Goal: Task Accomplishment & Management: Manage account settings

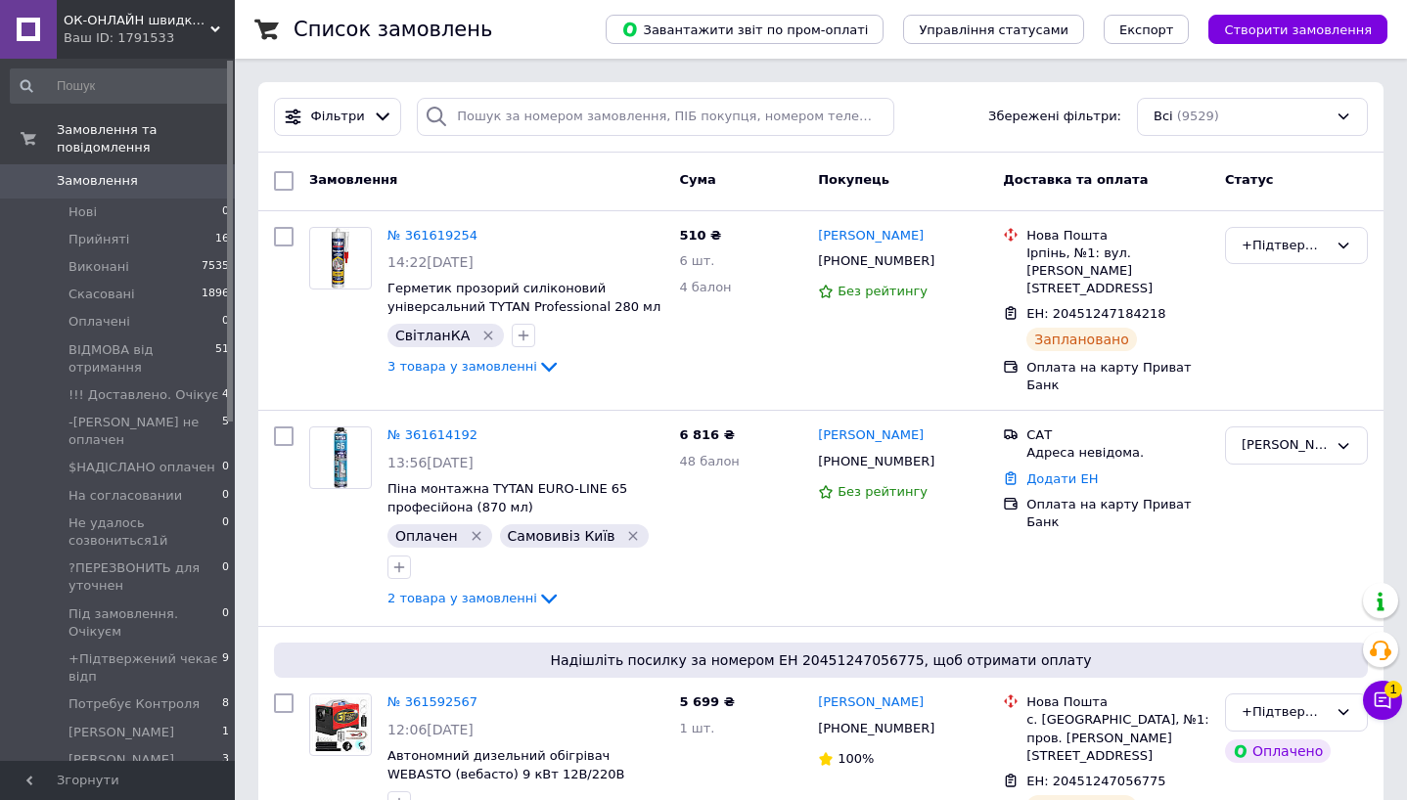
click at [1394, 708] on button "Чат з покупцем 1" at bounding box center [1382, 700] width 39 height 39
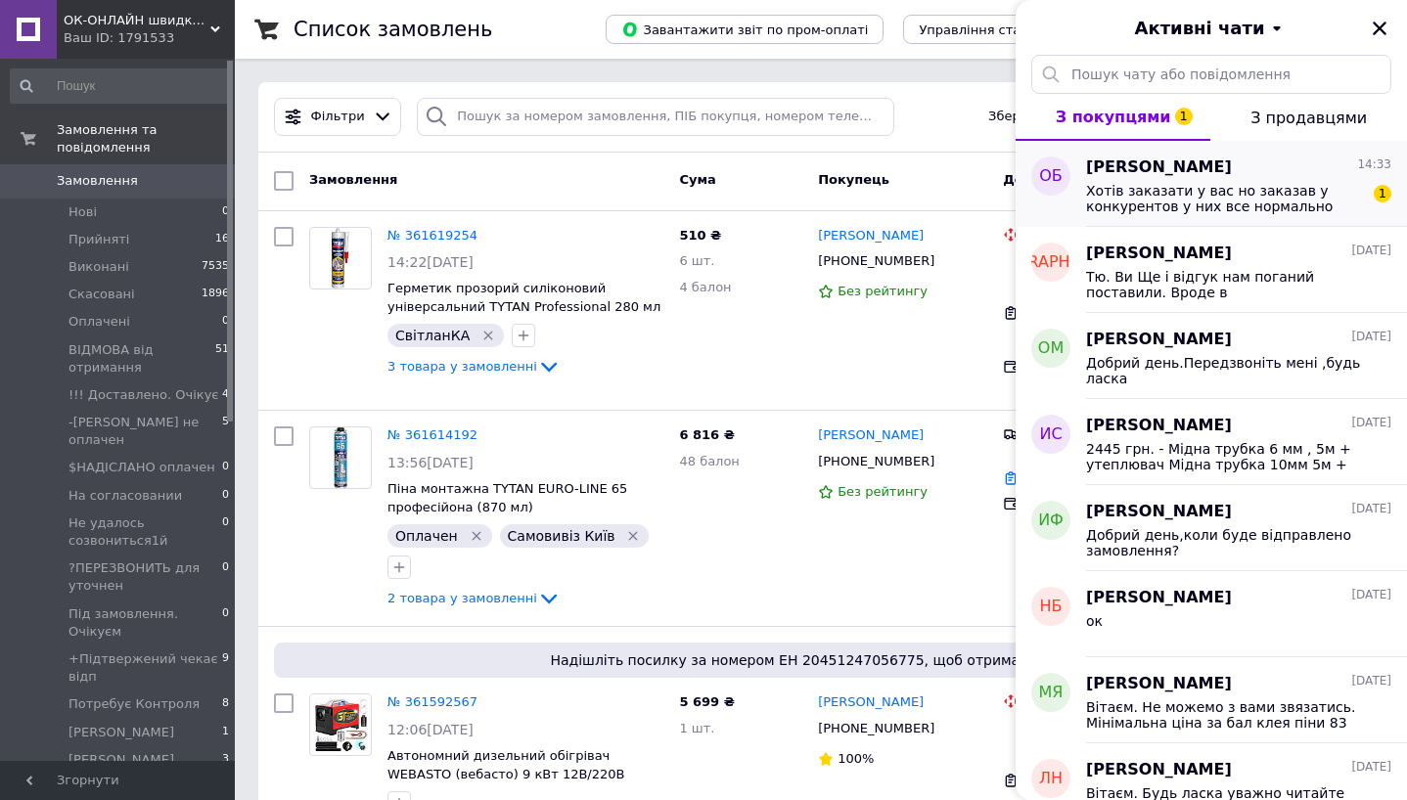
click at [1181, 202] on span "Хотів заказати у вас но заказав у конкурентов у них все нормально працює" at bounding box center [1225, 198] width 278 height 31
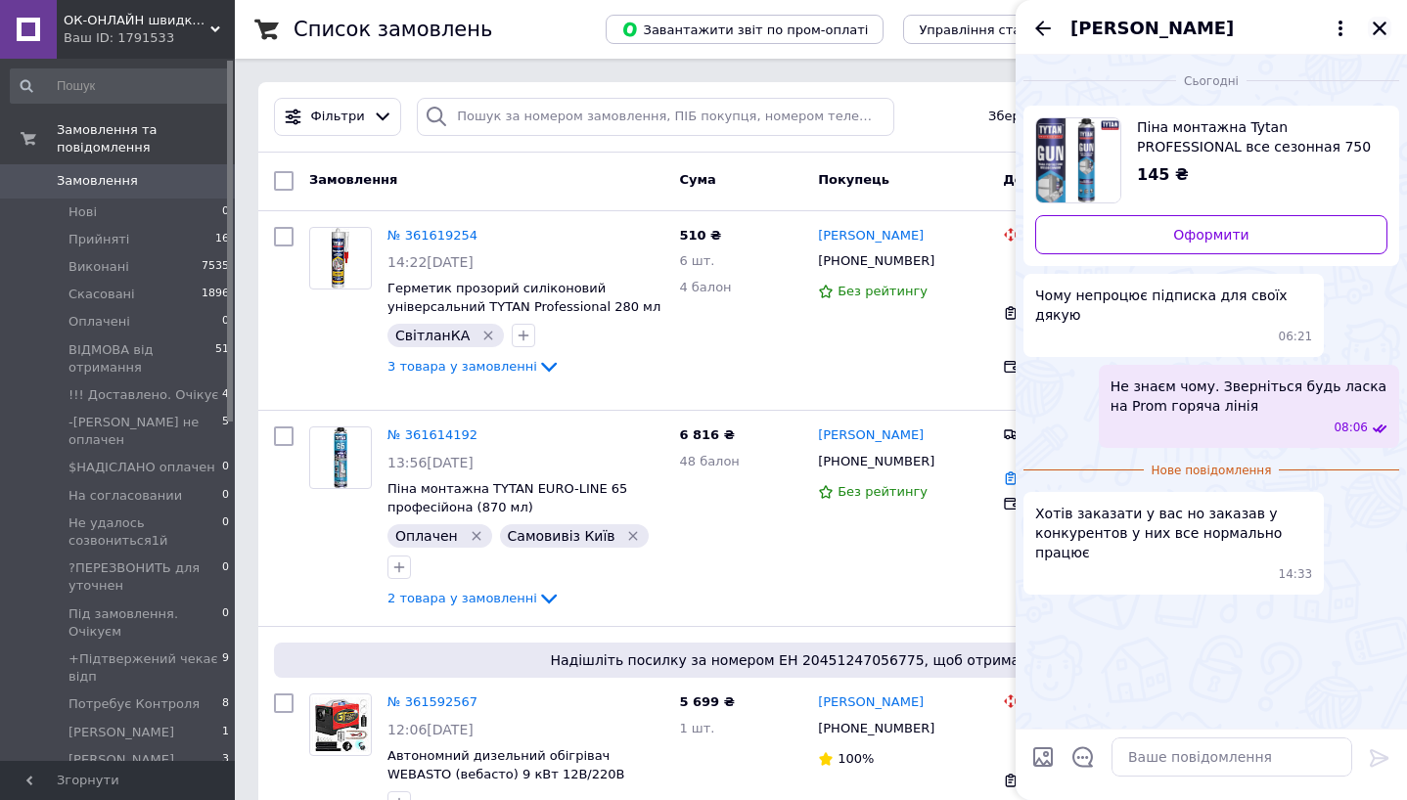
click at [1381, 26] on icon "Закрити" at bounding box center [1379, 29] width 14 height 14
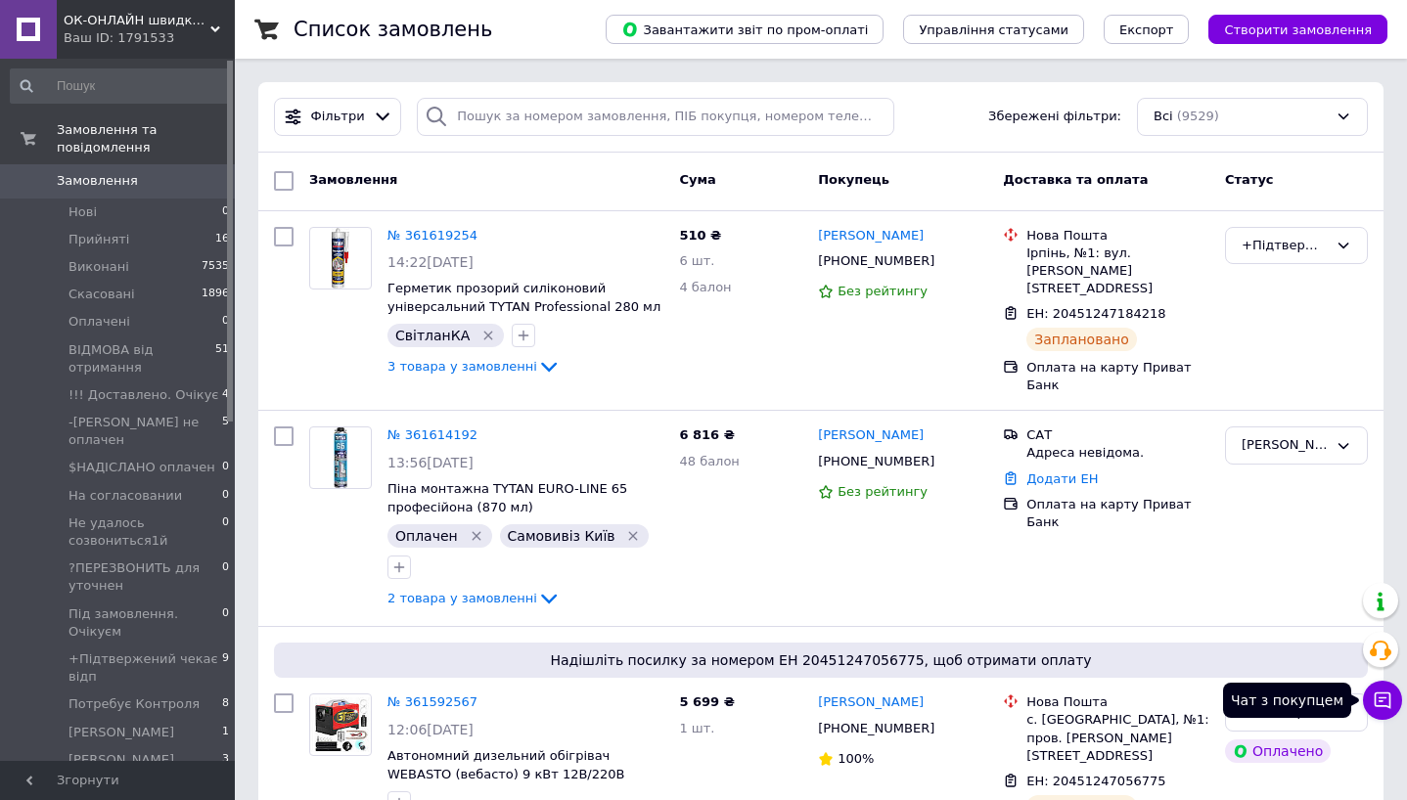
click at [1378, 699] on icon at bounding box center [1382, 701] width 20 height 20
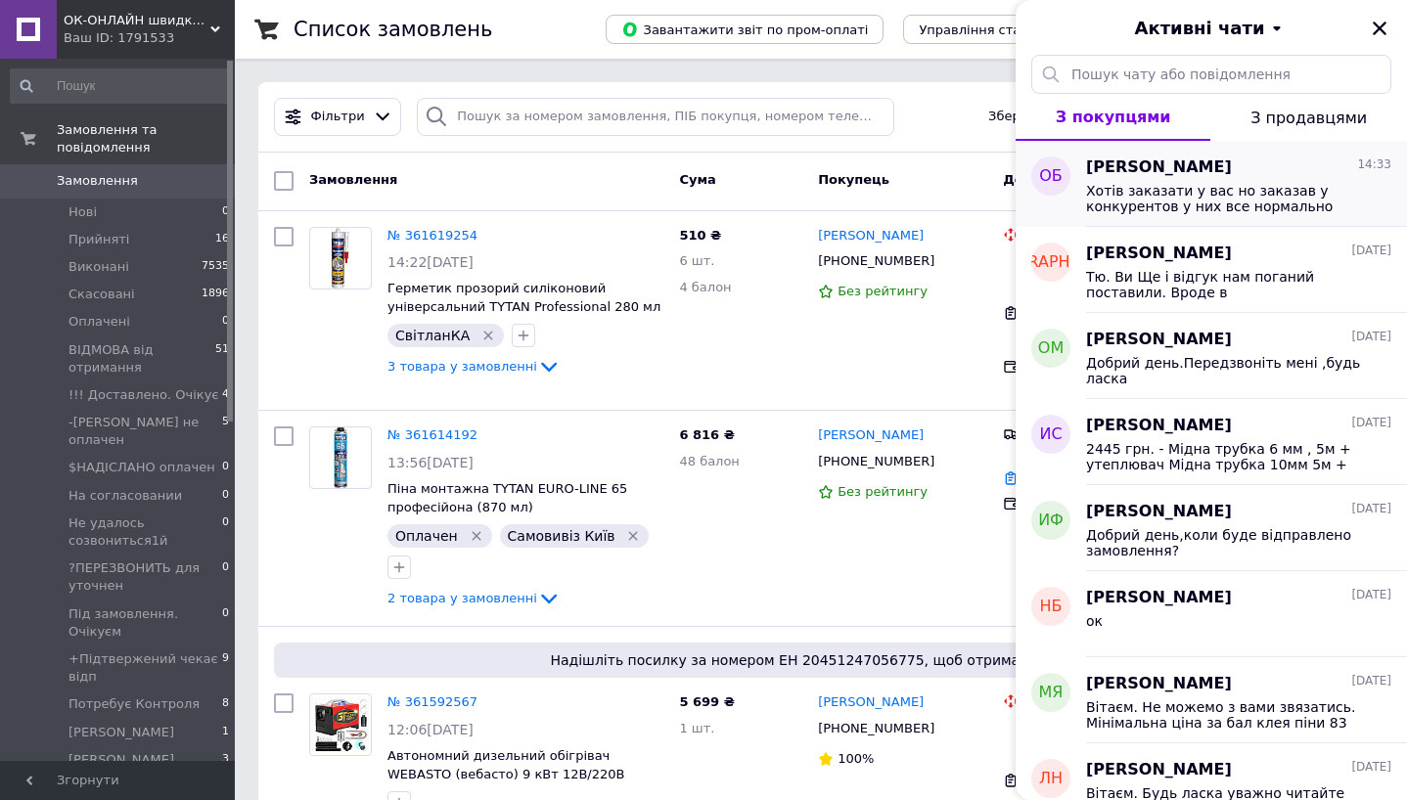
click at [1189, 198] on span "Хотів заказати у вас но заказав у конкурентов у них все нормально працює" at bounding box center [1225, 198] width 278 height 31
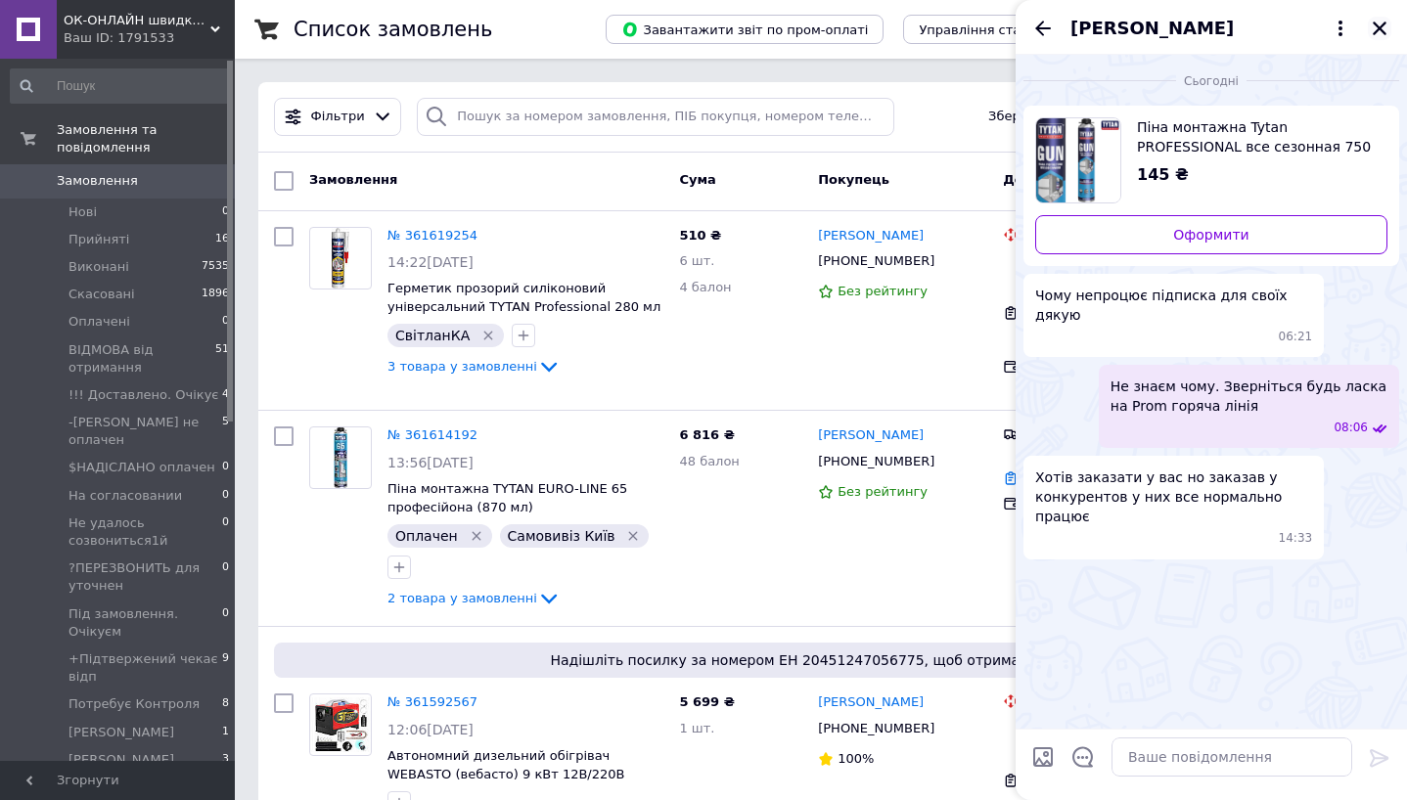
click at [1376, 31] on icon "Закрити" at bounding box center [1379, 29] width 14 height 14
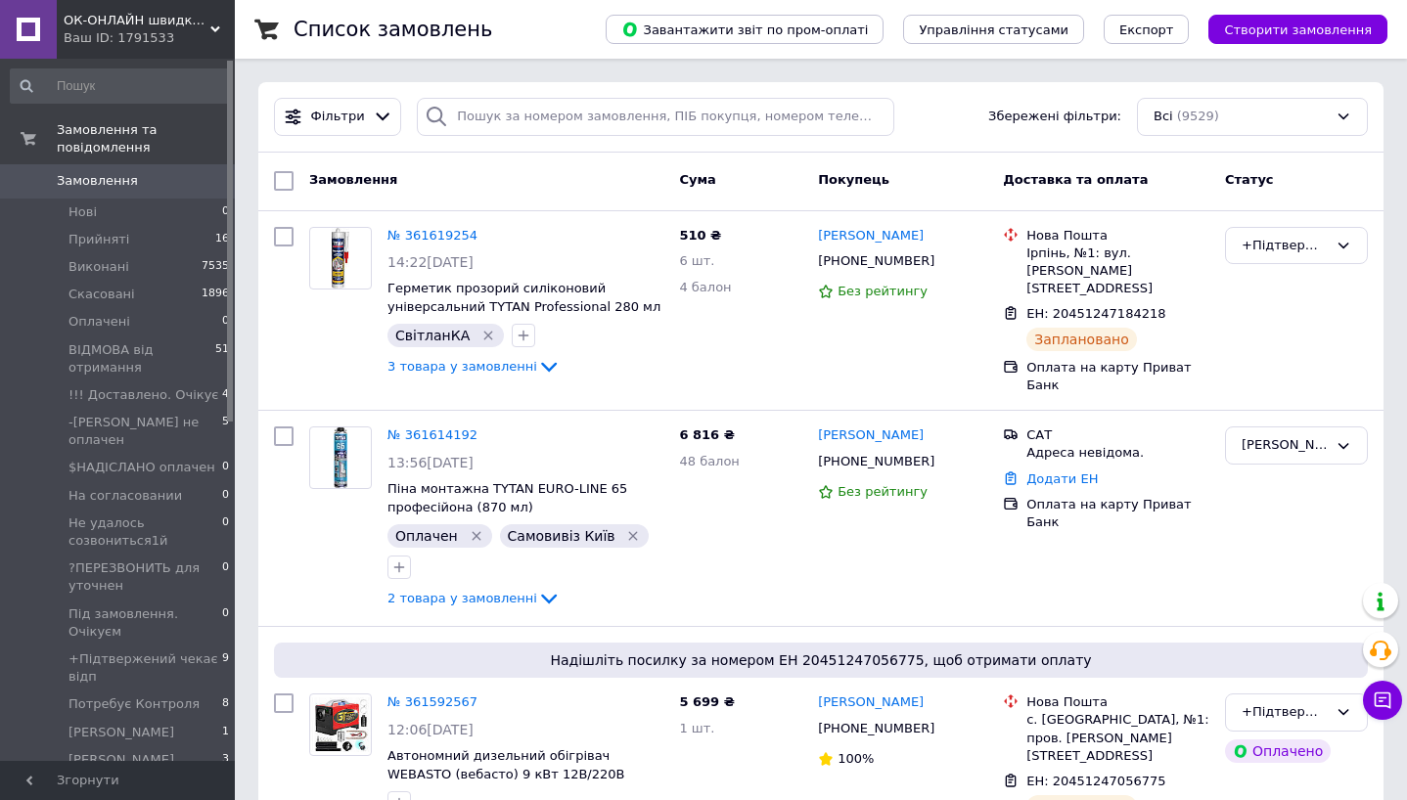
click at [106, 183] on span "Замовлення" at bounding box center [97, 181] width 81 height 18
click at [174, 187] on span "Замовлення" at bounding box center [119, 181] width 124 height 18
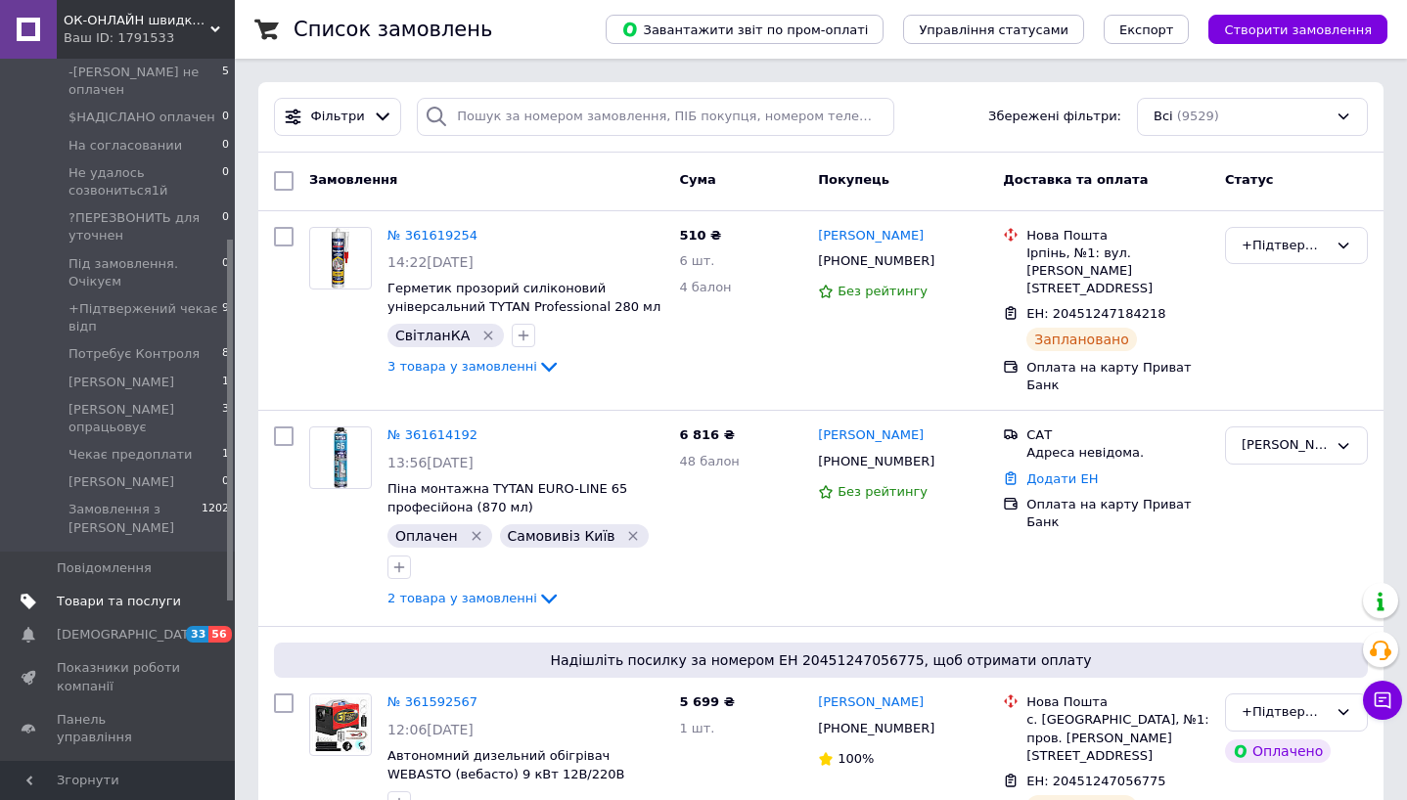
click at [117, 593] on span "Товари та послуги" at bounding box center [119, 602] width 124 height 18
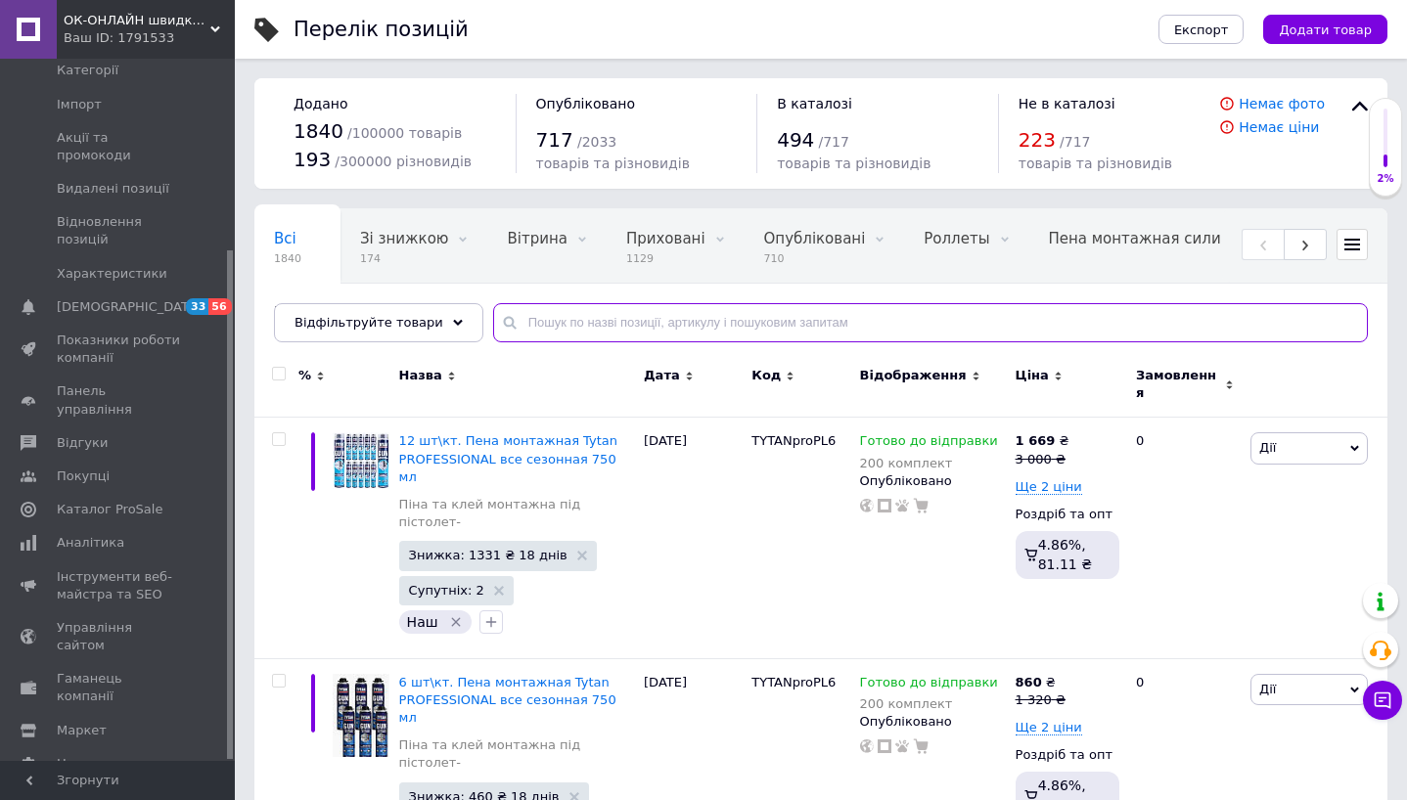
click at [621, 323] on input "text" at bounding box center [930, 322] width 875 height 39
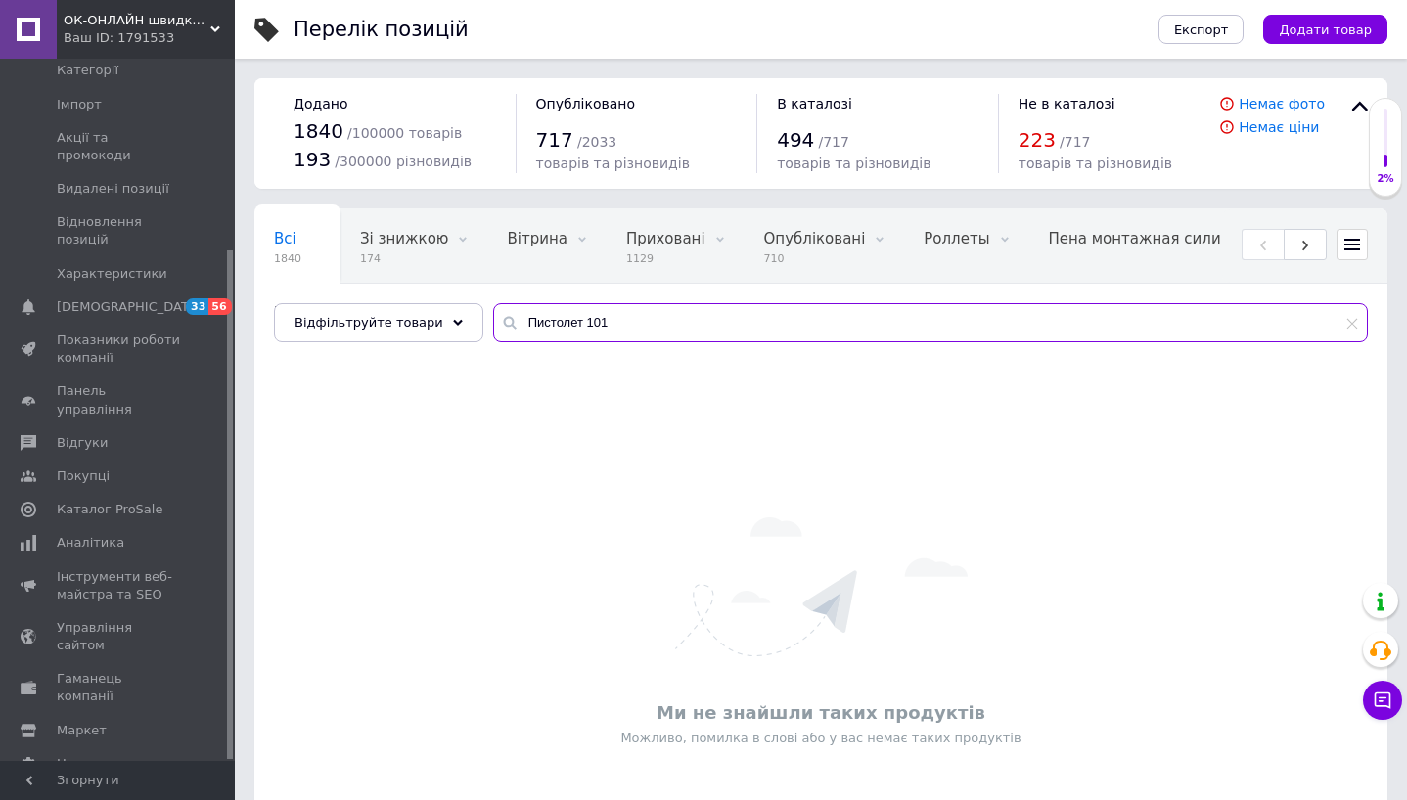
click at [572, 327] on input "Пистолет 101" at bounding box center [930, 322] width 875 height 39
click at [633, 330] on input "101" at bounding box center [930, 322] width 875 height 39
type input "1"
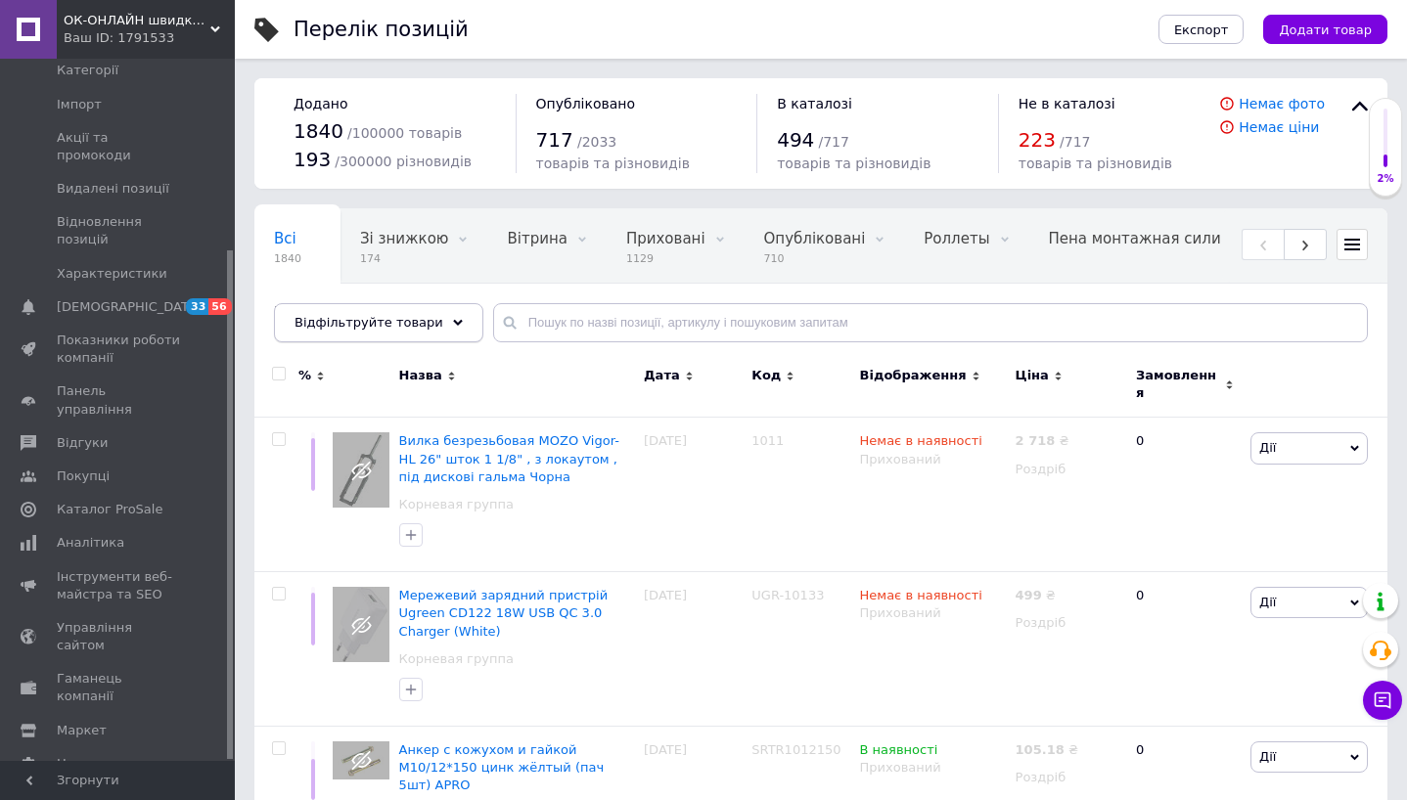
click at [400, 332] on div "Відфільтруйте товари" at bounding box center [378, 322] width 209 height 39
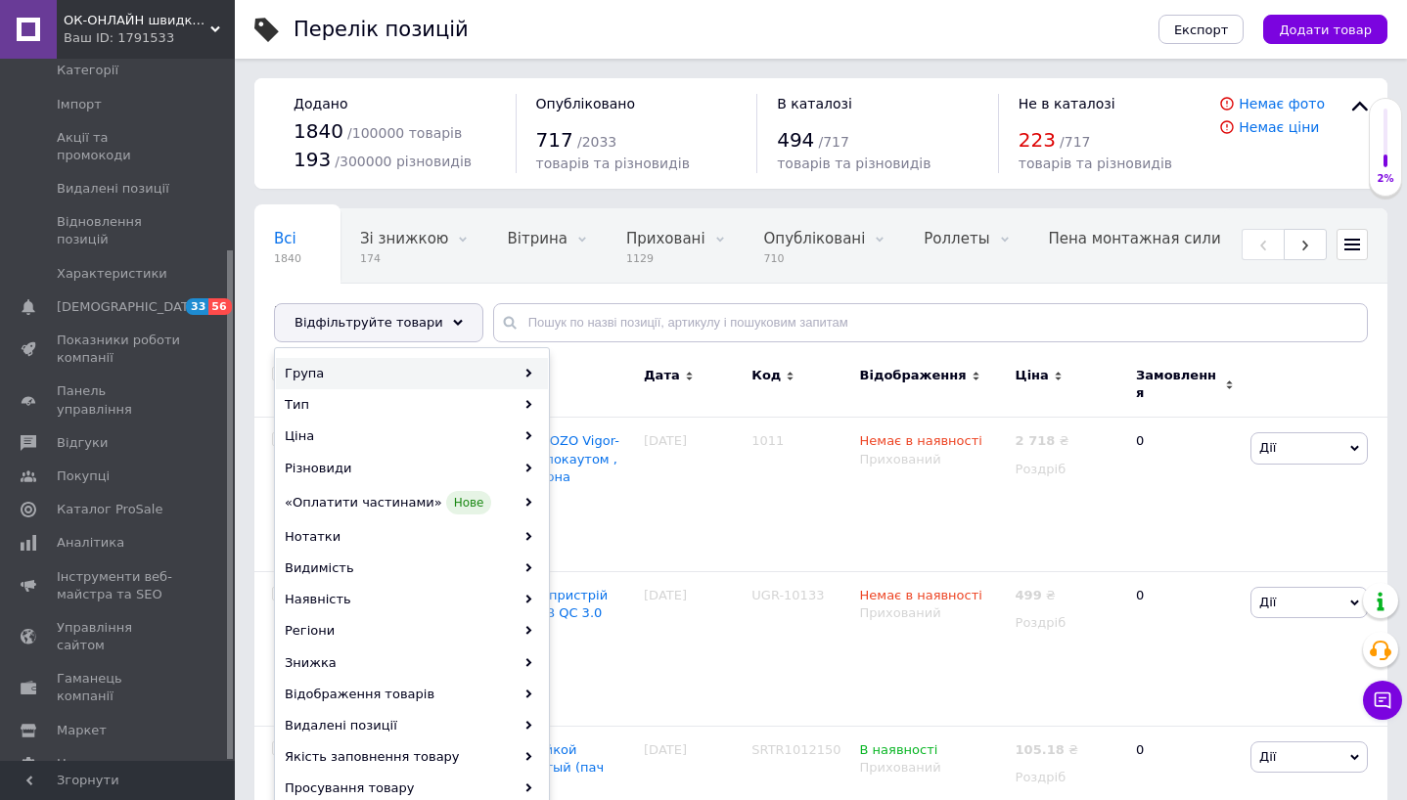
click at [449, 361] on div "Група" at bounding box center [412, 373] width 272 height 31
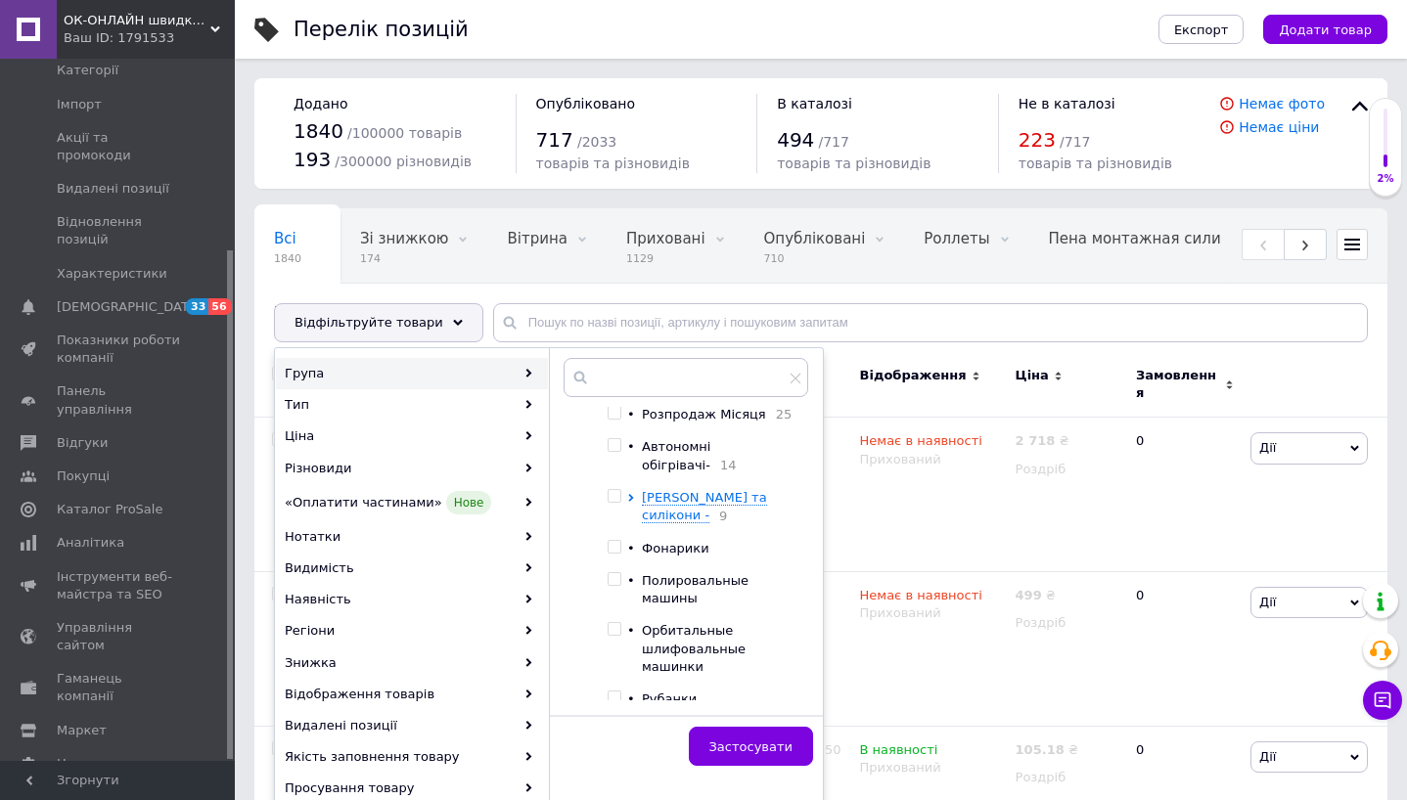
scroll to position [223, 0]
click at [657, 509] on span "[PERSON_NAME] та силікони -" at bounding box center [704, 501] width 125 height 32
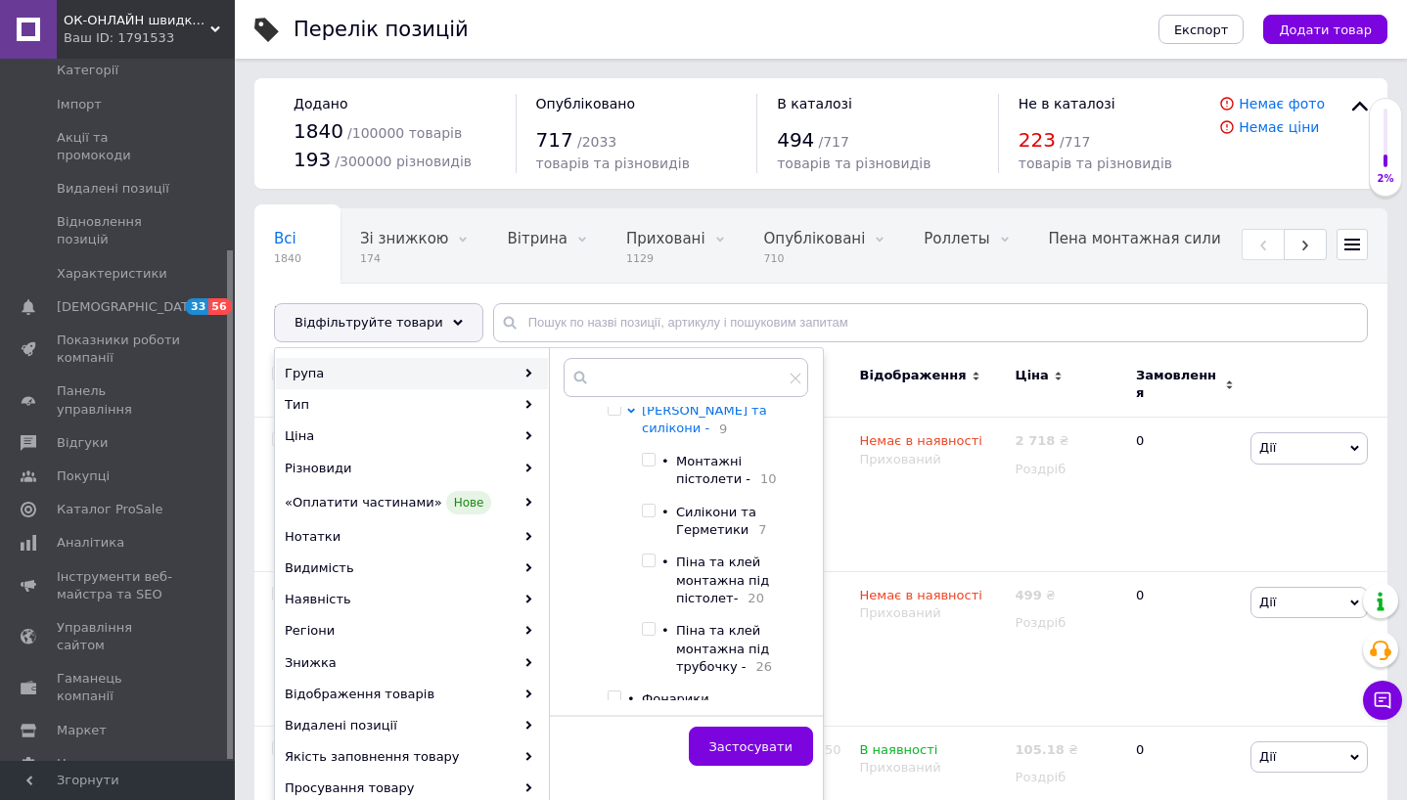
scroll to position [307, 0]
click at [651, 465] on input "checkbox" at bounding box center [648, 458] width 13 height 13
checkbox input "true"
click at [754, 751] on span "Застосувати" at bounding box center [750, 747] width 83 height 15
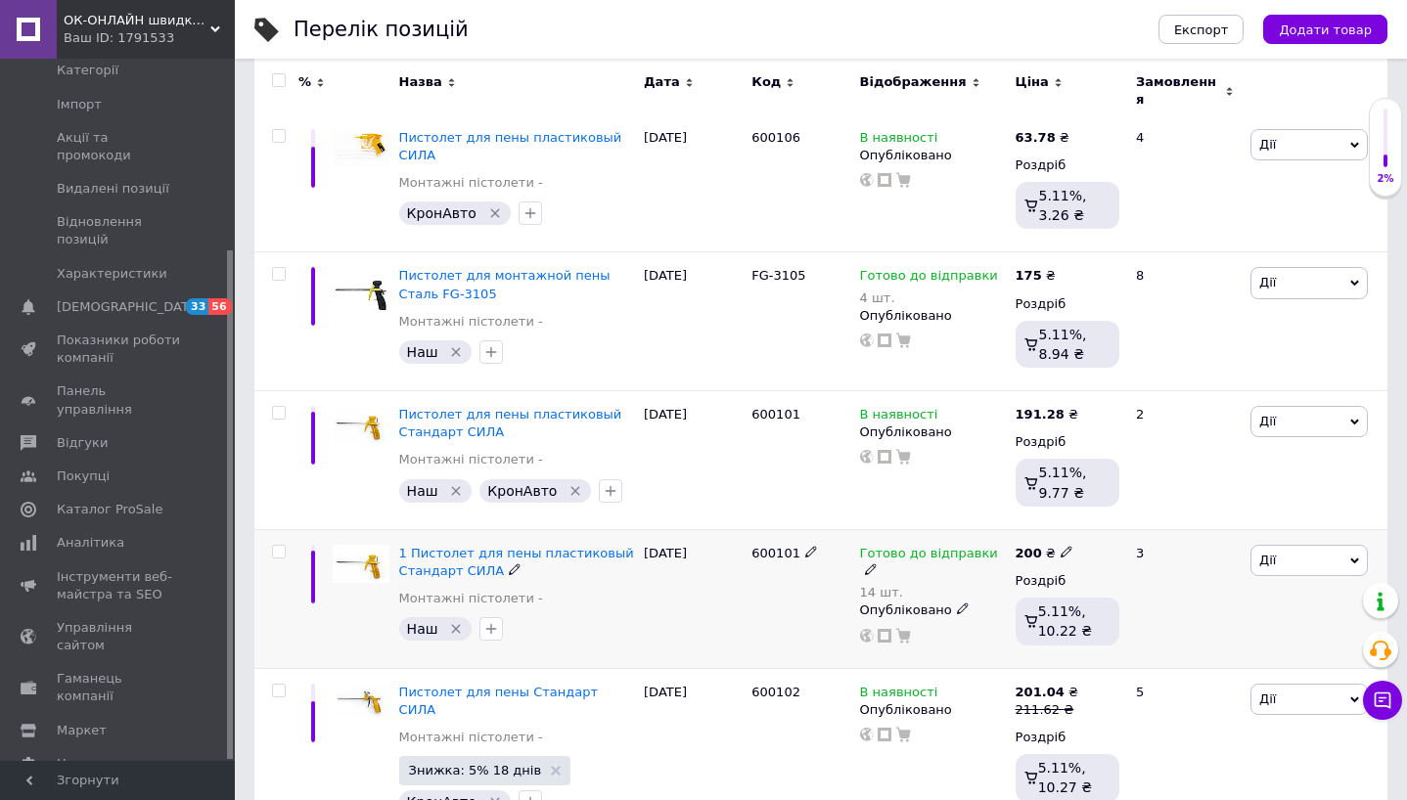
scroll to position [371, 0]
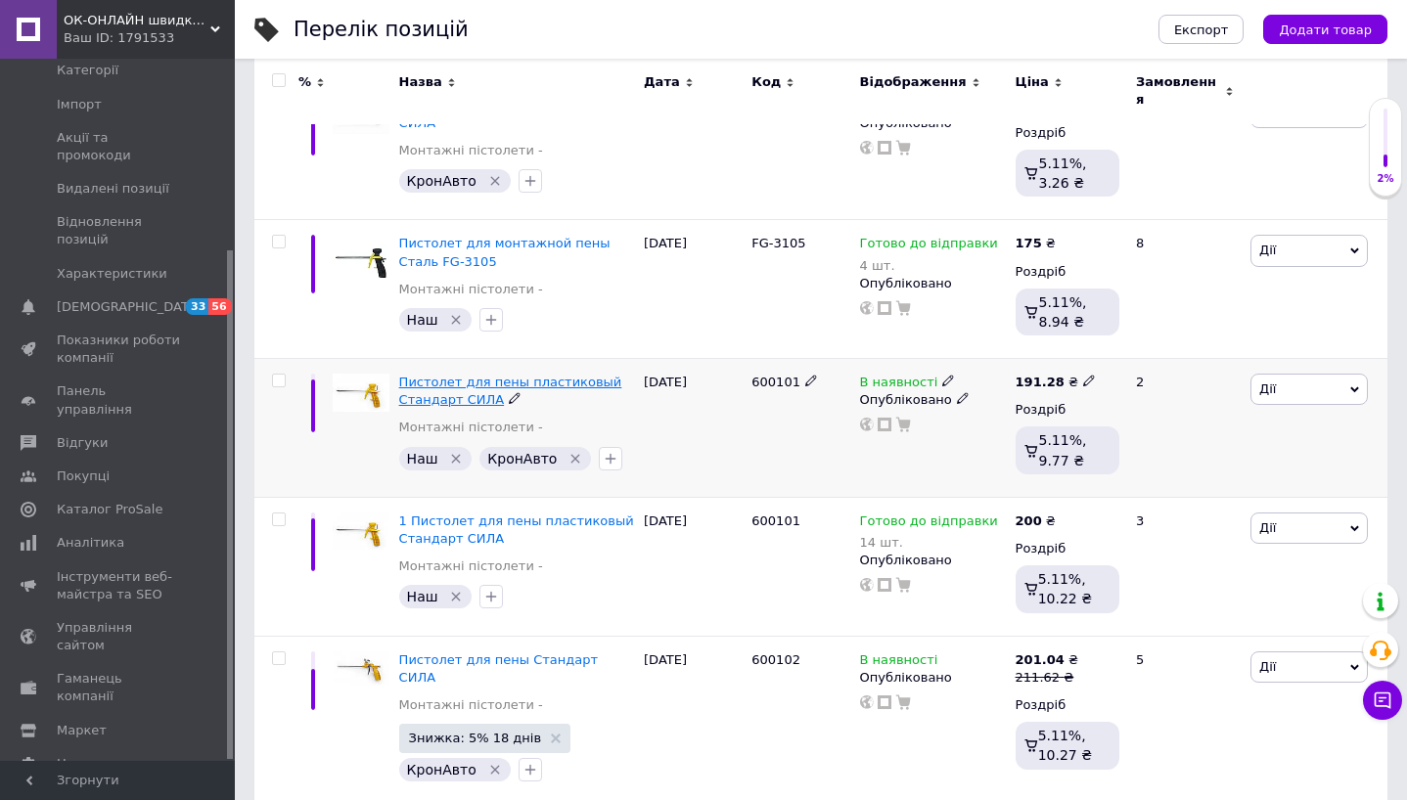
click at [461, 391] on span "Пистолет для пены пластиковый Стандарт СИЛА" at bounding box center [510, 391] width 223 height 32
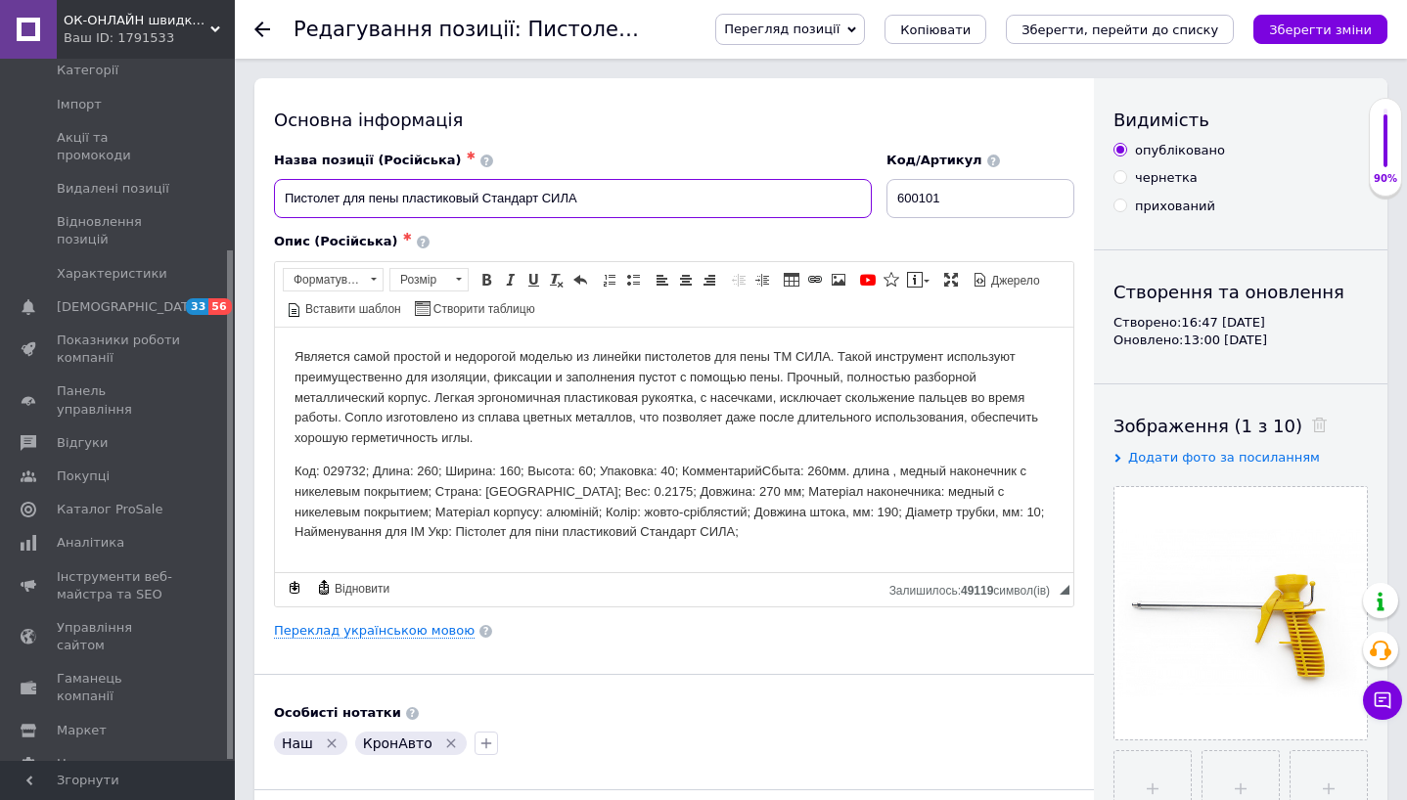
click at [616, 202] on input "Пистолет для пены пластиковый Стандарт СИЛА" at bounding box center [573, 198] width 598 height 39
type input "Пистолет для пены пластиковый Стандарт СИЛА 101"
click at [437, 629] on link "Переклад українською мовою" at bounding box center [374, 631] width 201 height 16
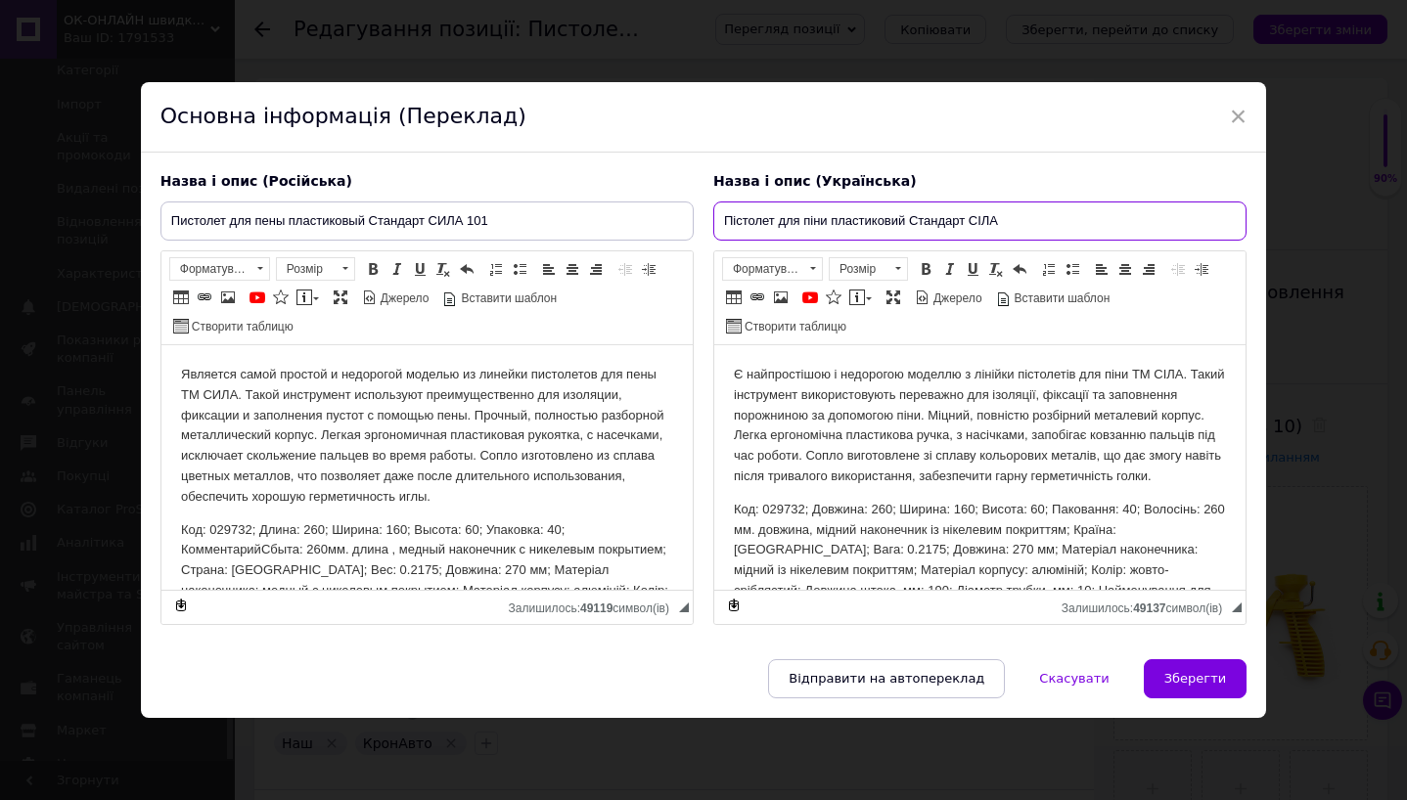
click at [1010, 223] on input "Пістолет для піни пластиковий Стандарт СІЛА" at bounding box center [979, 221] width 533 height 39
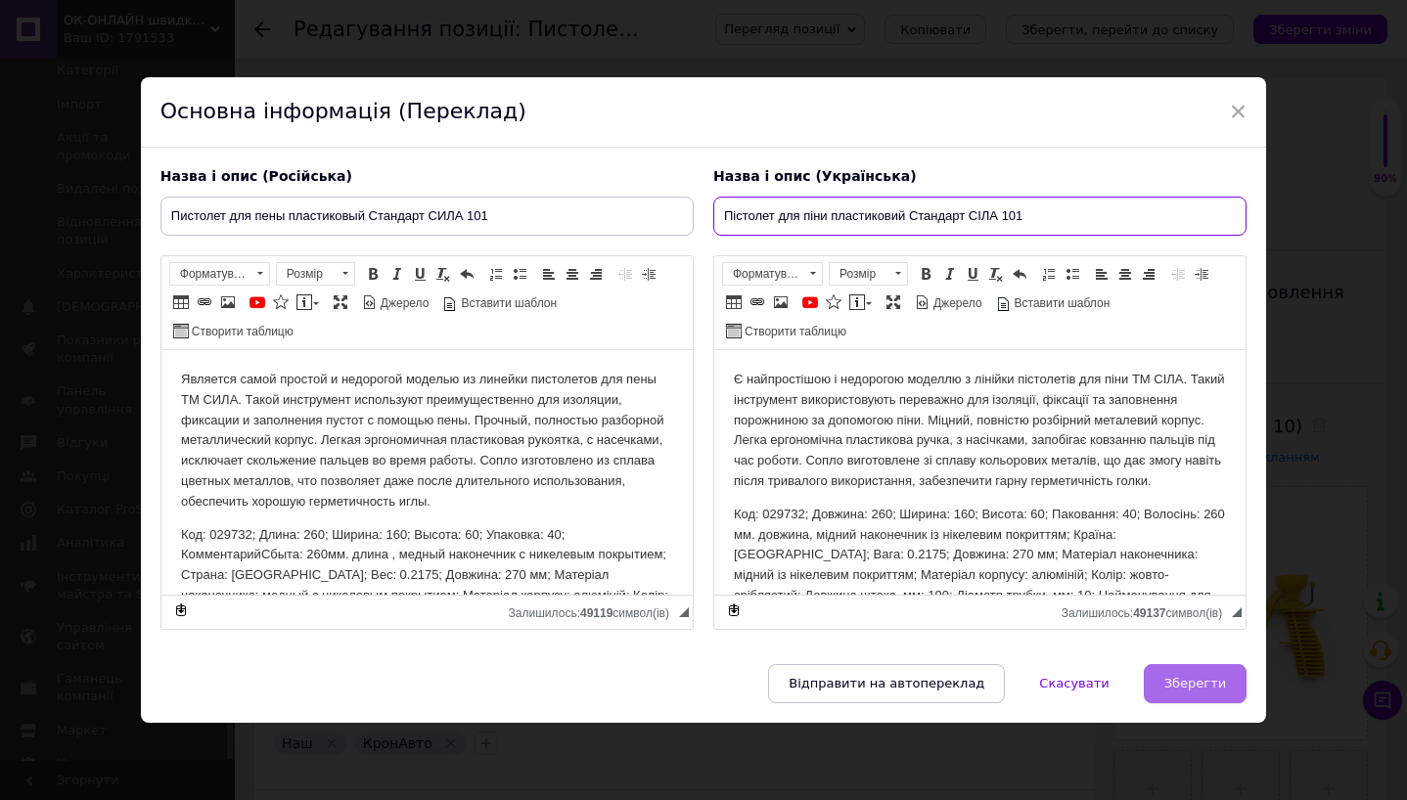
type input "Пістолет для піни пластиковий Стандарт СІЛА 101"
click at [1222, 677] on button "Зберегти" at bounding box center [1195, 683] width 103 height 39
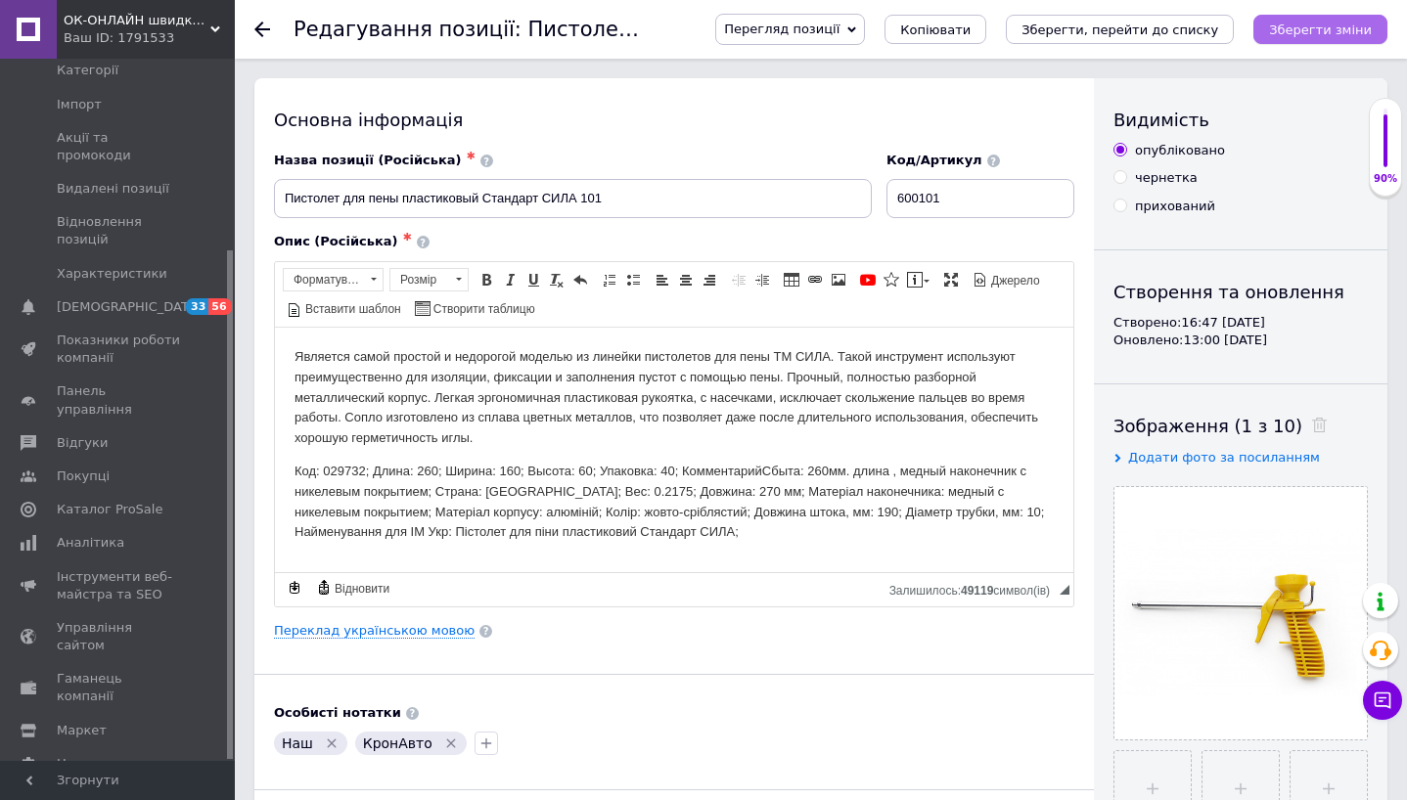
click at [1316, 33] on icon "Зберегти зміни" at bounding box center [1320, 29] width 103 height 15
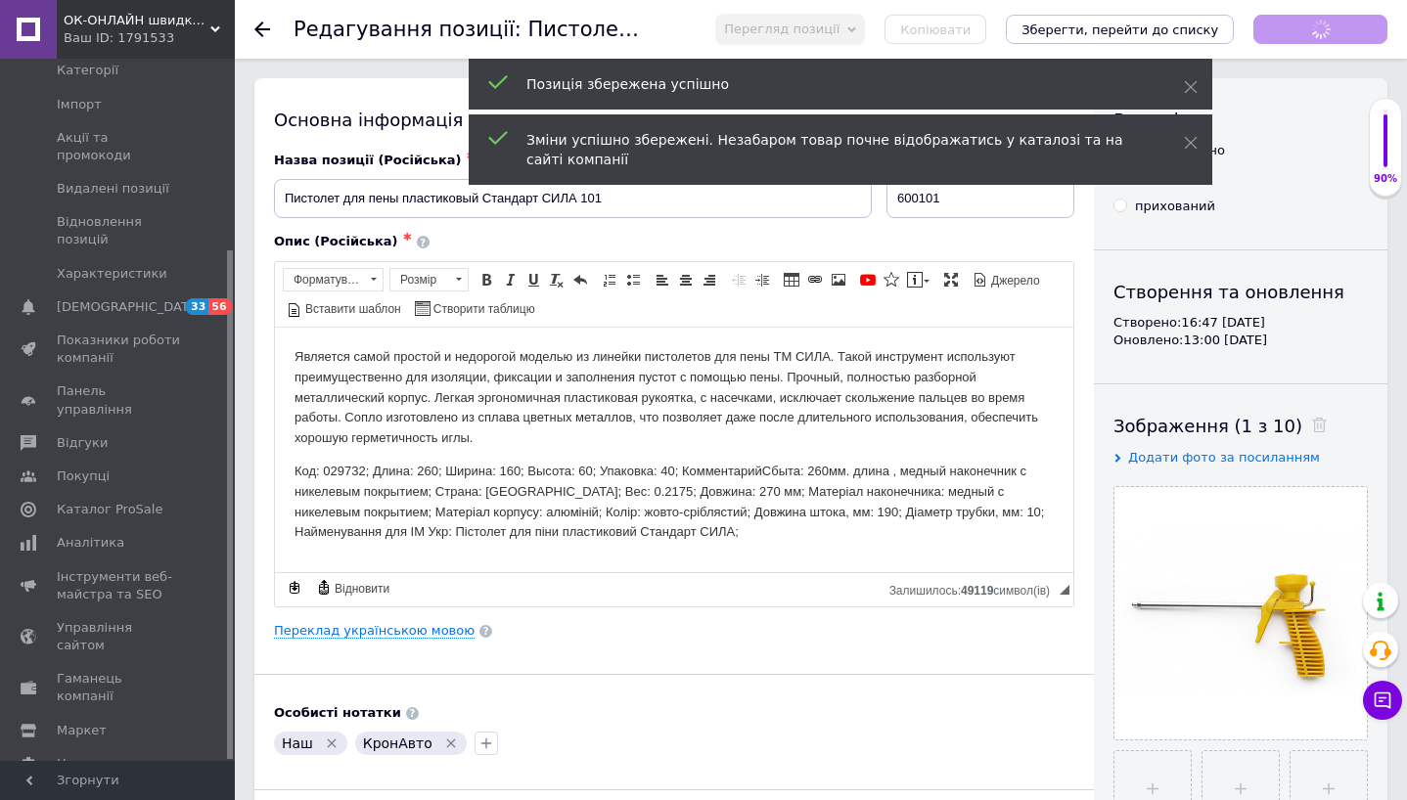
click at [266, 30] on icon at bounding box center [262, 30] width 16 height 16
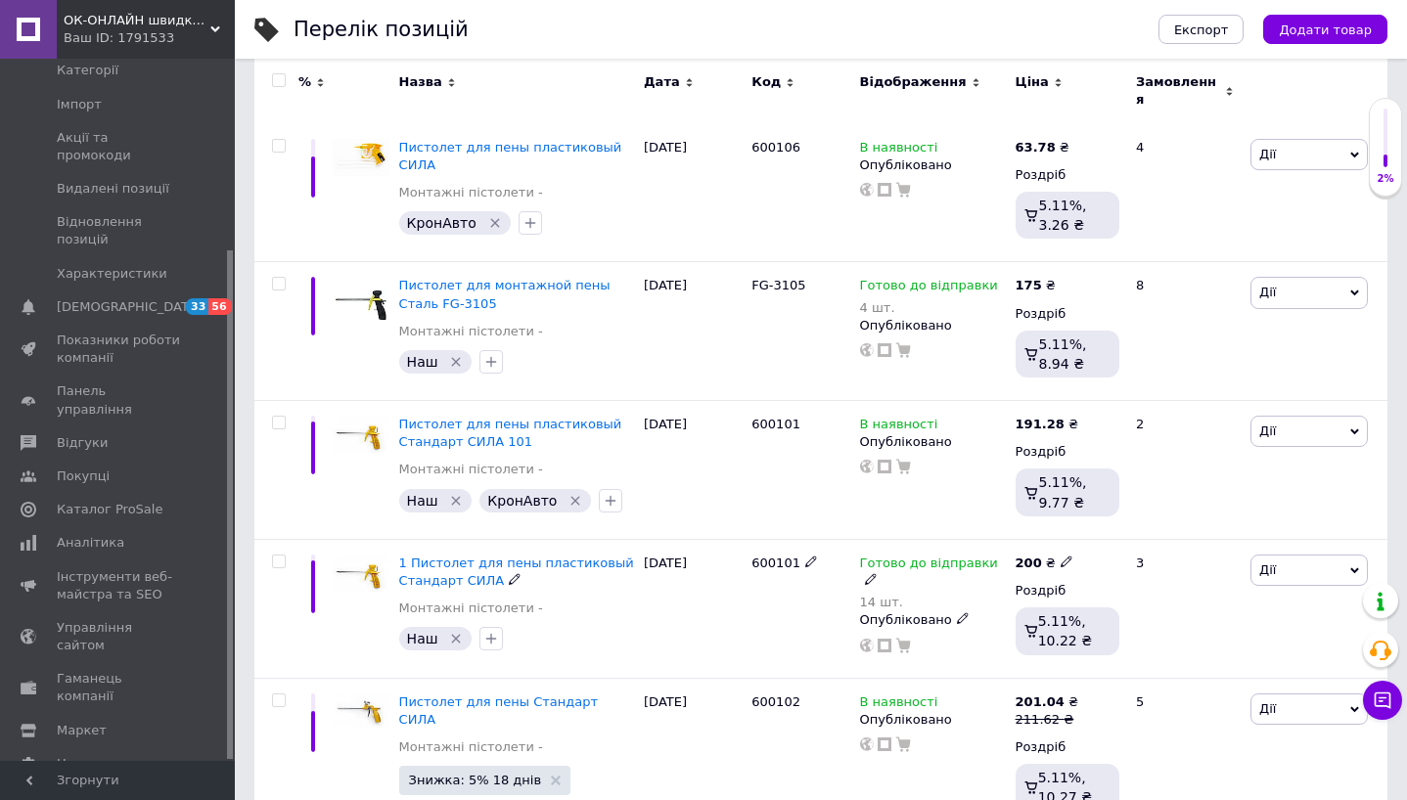
scroll to position [328, 0]
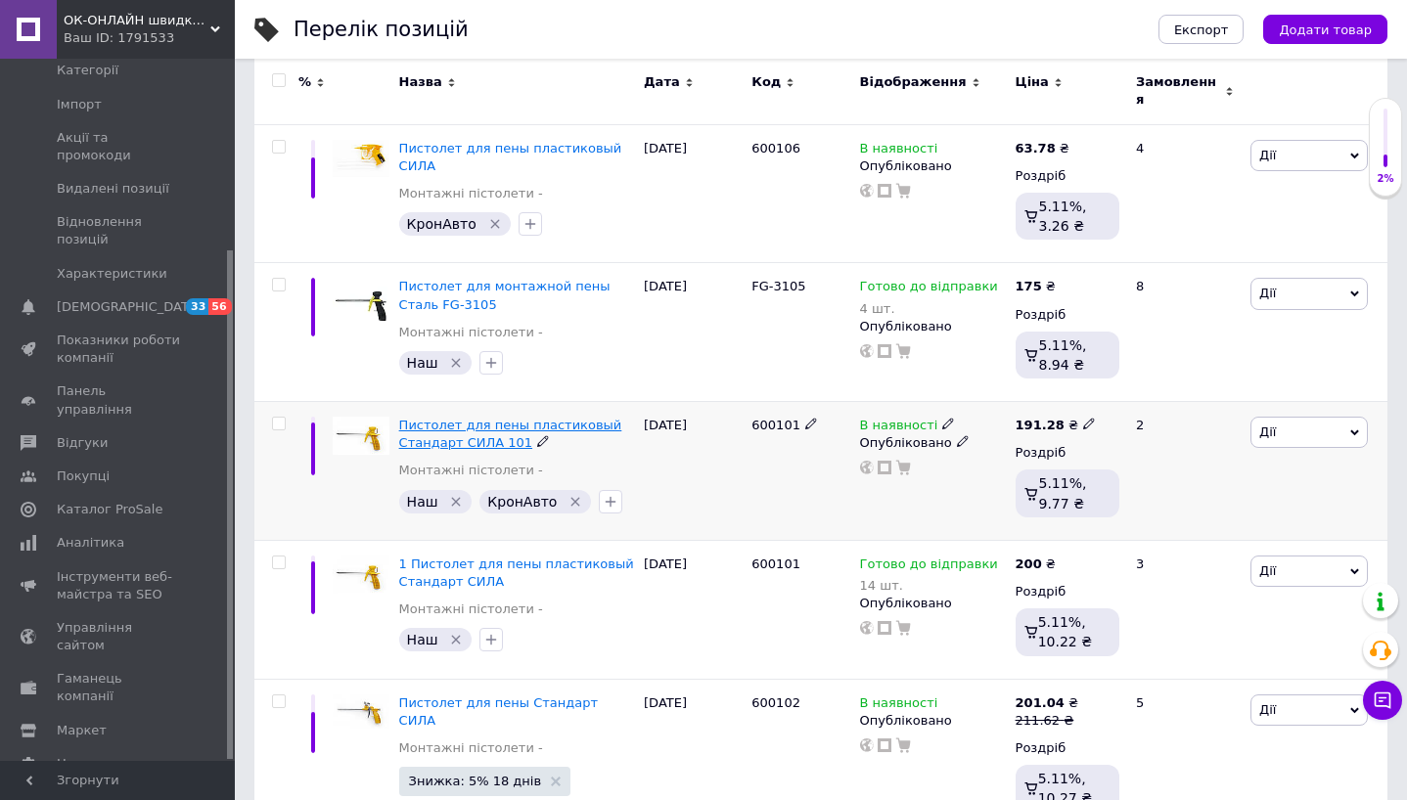
click at [505, 418] on span "Пистолет для пены пластиковый Стандарт СИЛА 101" at bounding box center [510, 434] width 223 height 32
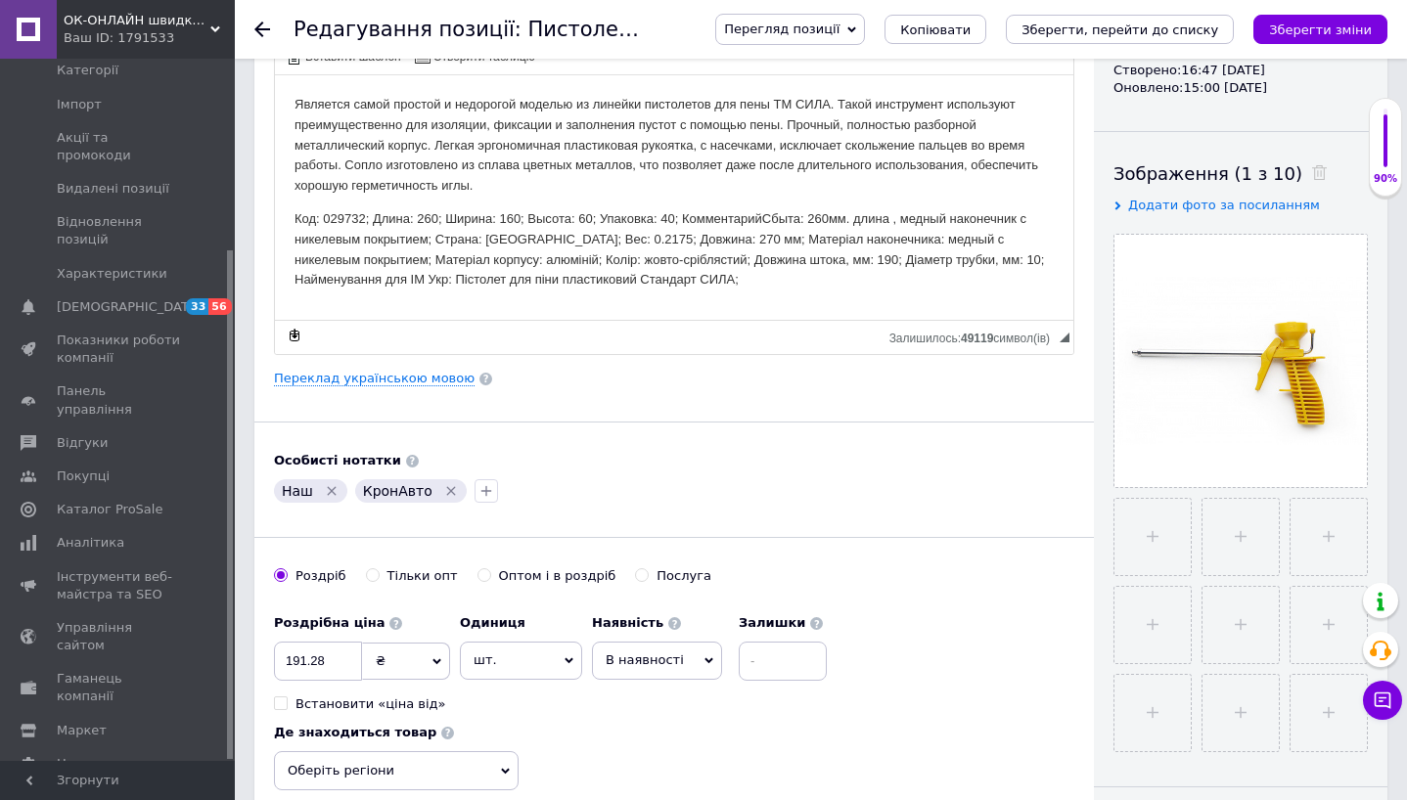
scroll to position [535, 0]
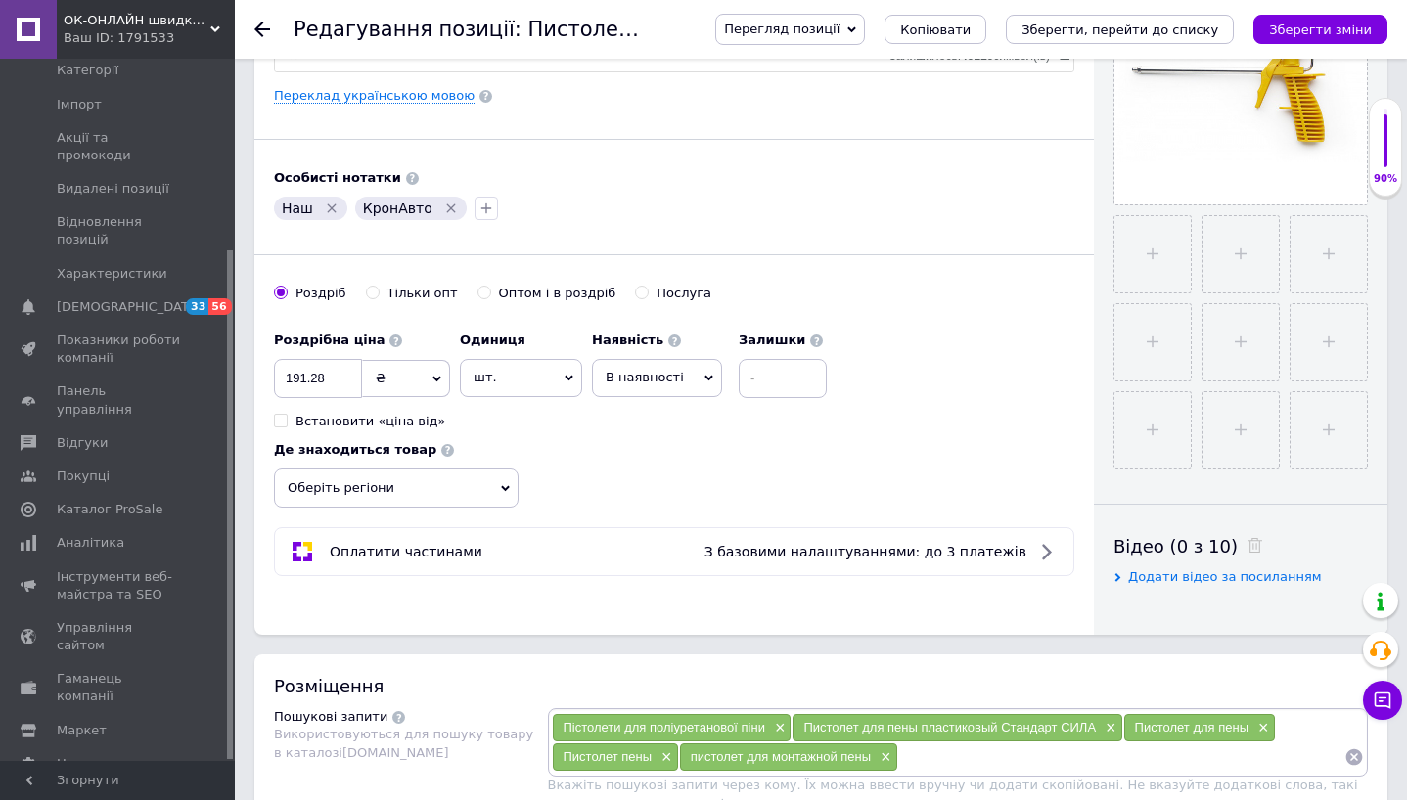
click at [653, 381] on span "В наявності" at bounding box center [645, 377] width 78 height 15
click at [653, 503] on li "Готово до відправки" at bounding box center [657, 499] width 128 height 45
click at [826, 385] on input at bounding box center [835, 378] width 88 height 39
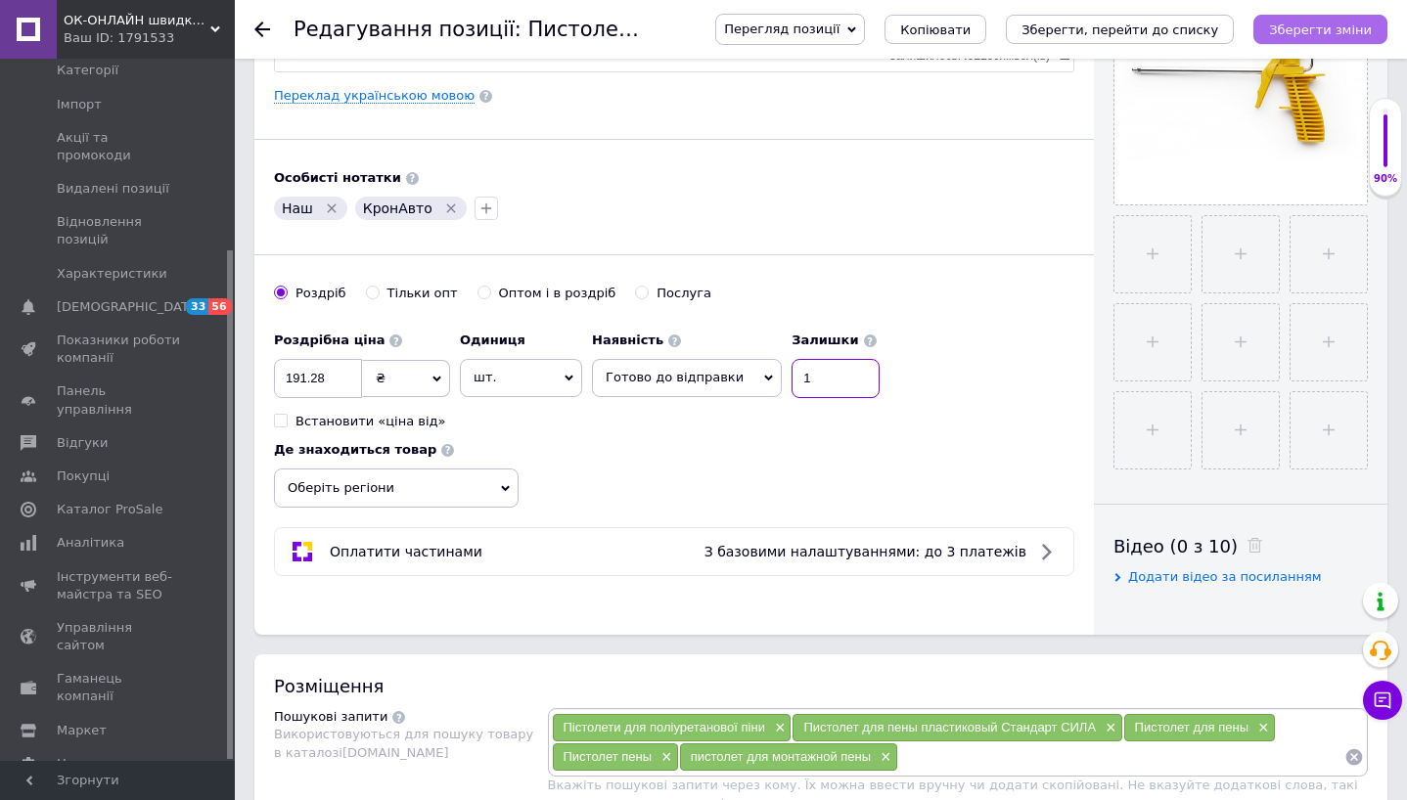
type input "1"
click at [1335, 22] on icon "Зберегти зміни" at bounding box center [1320, 29] width 103 height 15
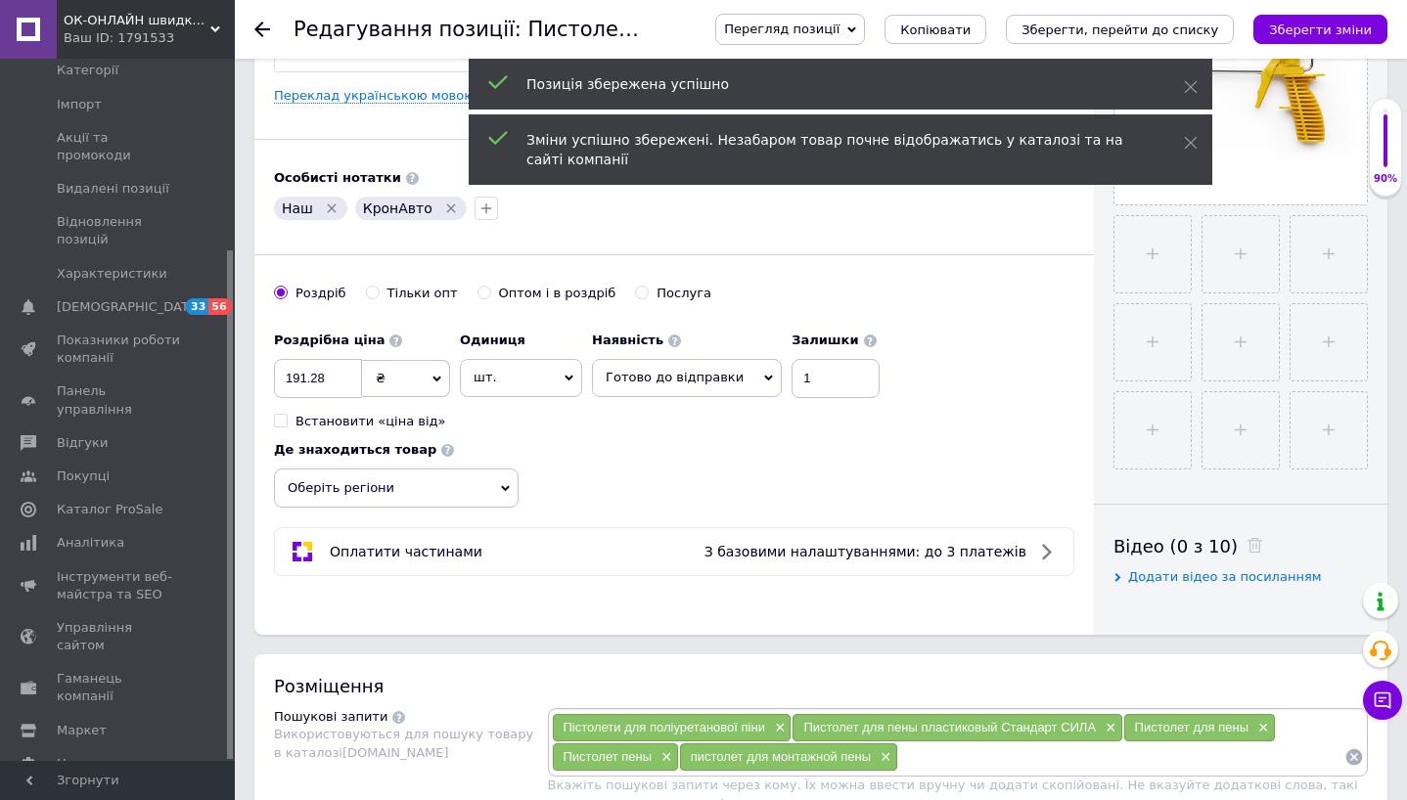
click at [262, 31] on icon at bounding box center [262, 30] width 16 height 16
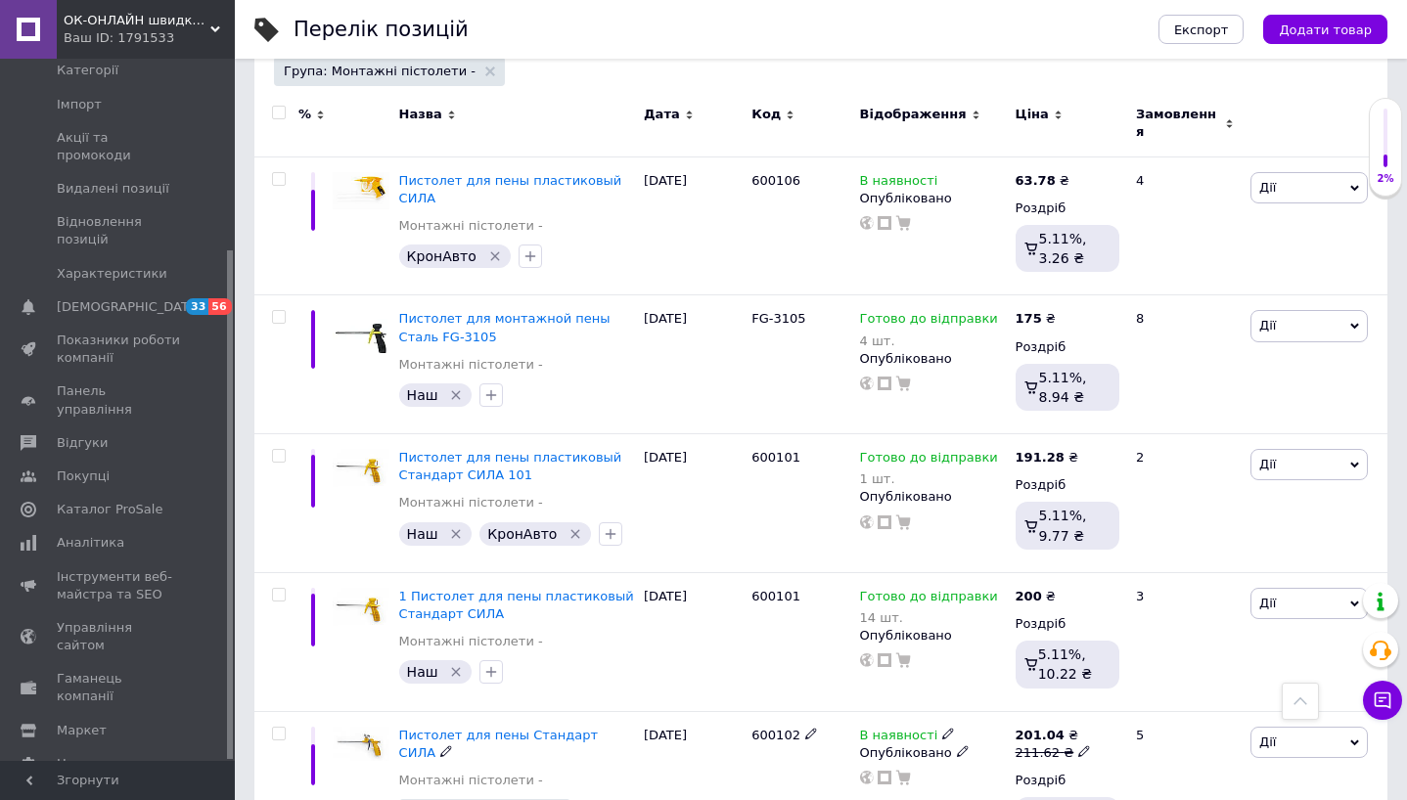
scroll to position [403, 0]
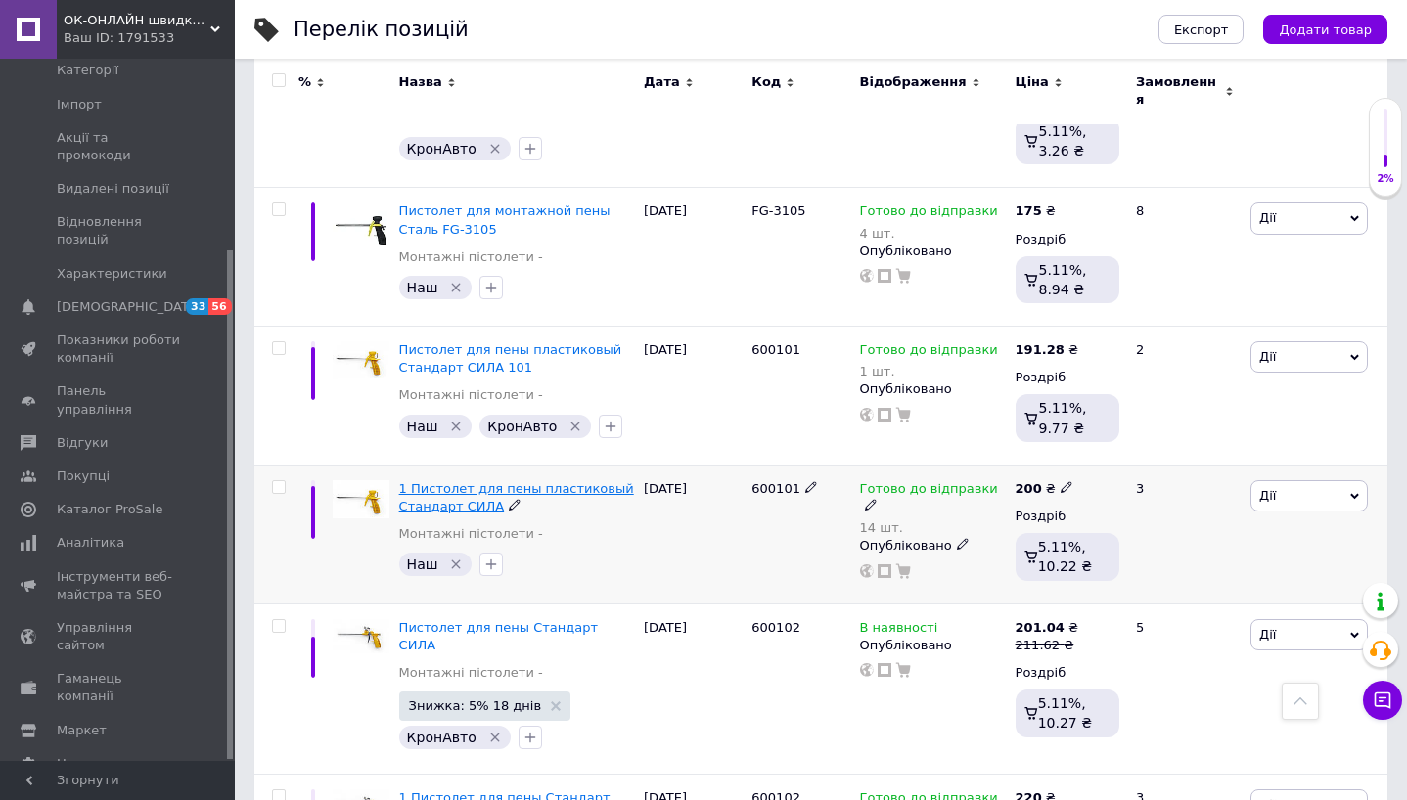
click at [470, 495] on span "1 Пистолет для пены пластиковый Стандарт СИЛА" at bounding box center [516, 497] width 235 height 32
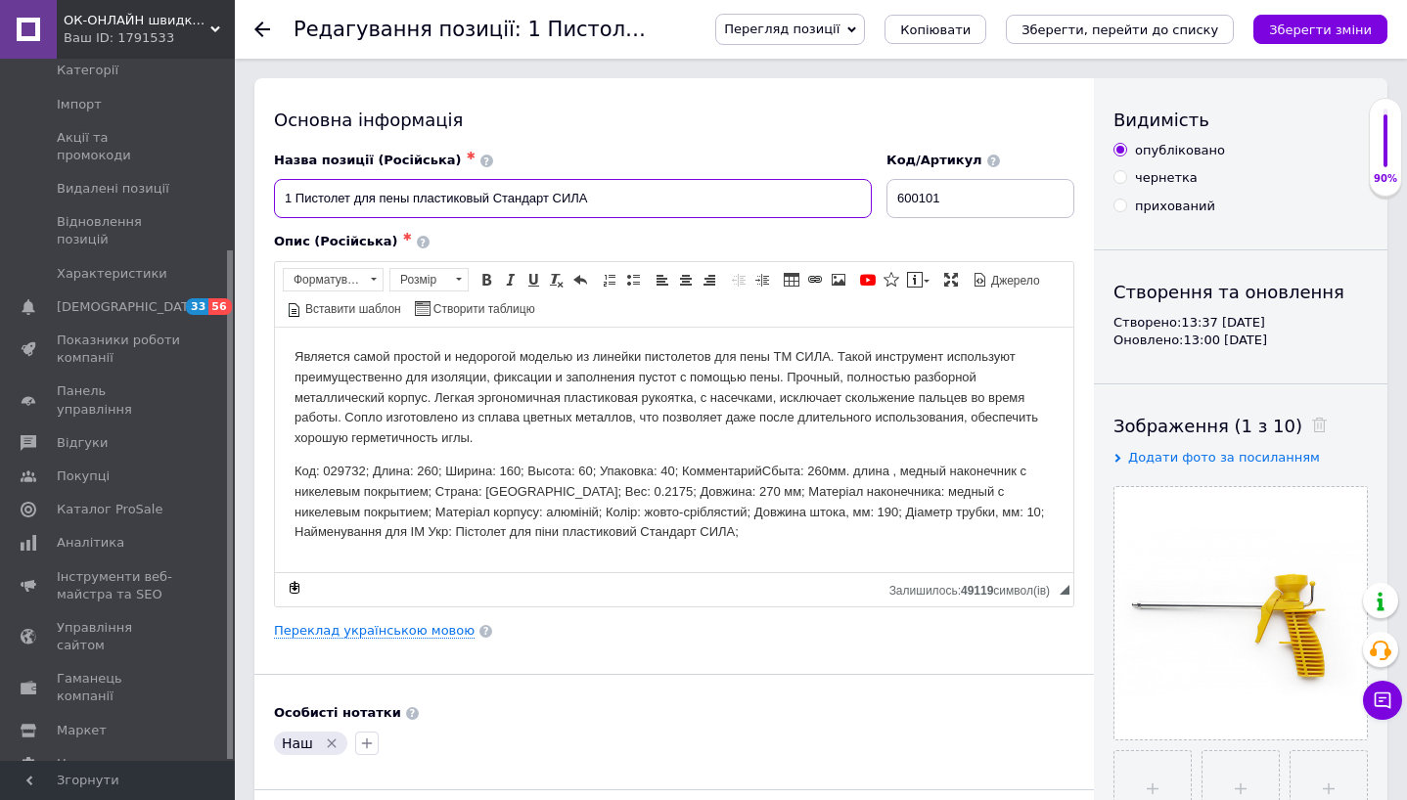
click at [631, 207] on input "1 Пистолет для пены пластиковый Стандарт СИЛА" at bounding box center [573, 198] width 598 height 39
type input "1 Пистолет для пены пластиковый Стандарт СИЛА 101"
click at [401, 627] on link "Переклад українською мовою" at bounding box center [374, 631] width 201 height 16
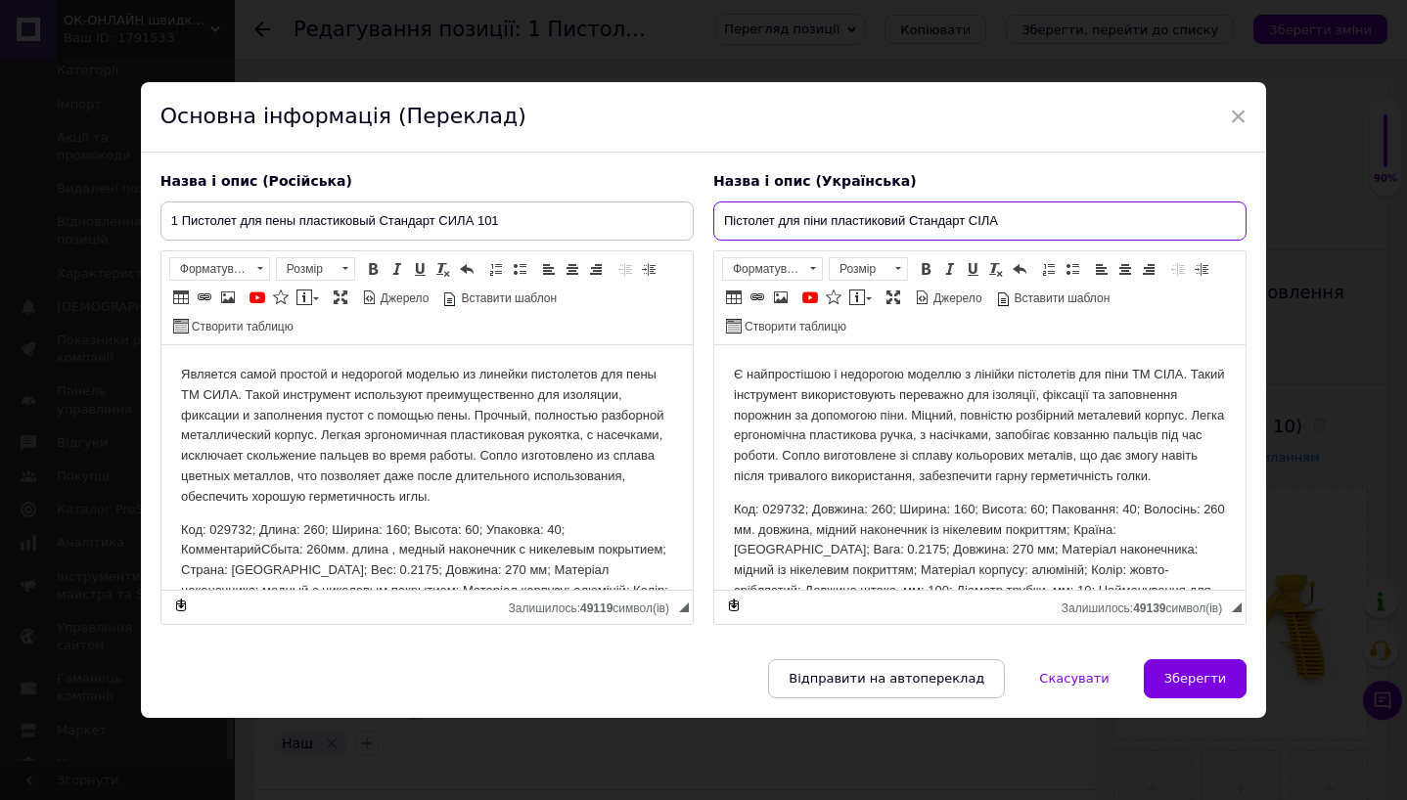
click at [1010, 220] on input "Пістолет для піни пластиковий Стандарт СІЛА" at bounding box center [979, 221] width 533 height 39
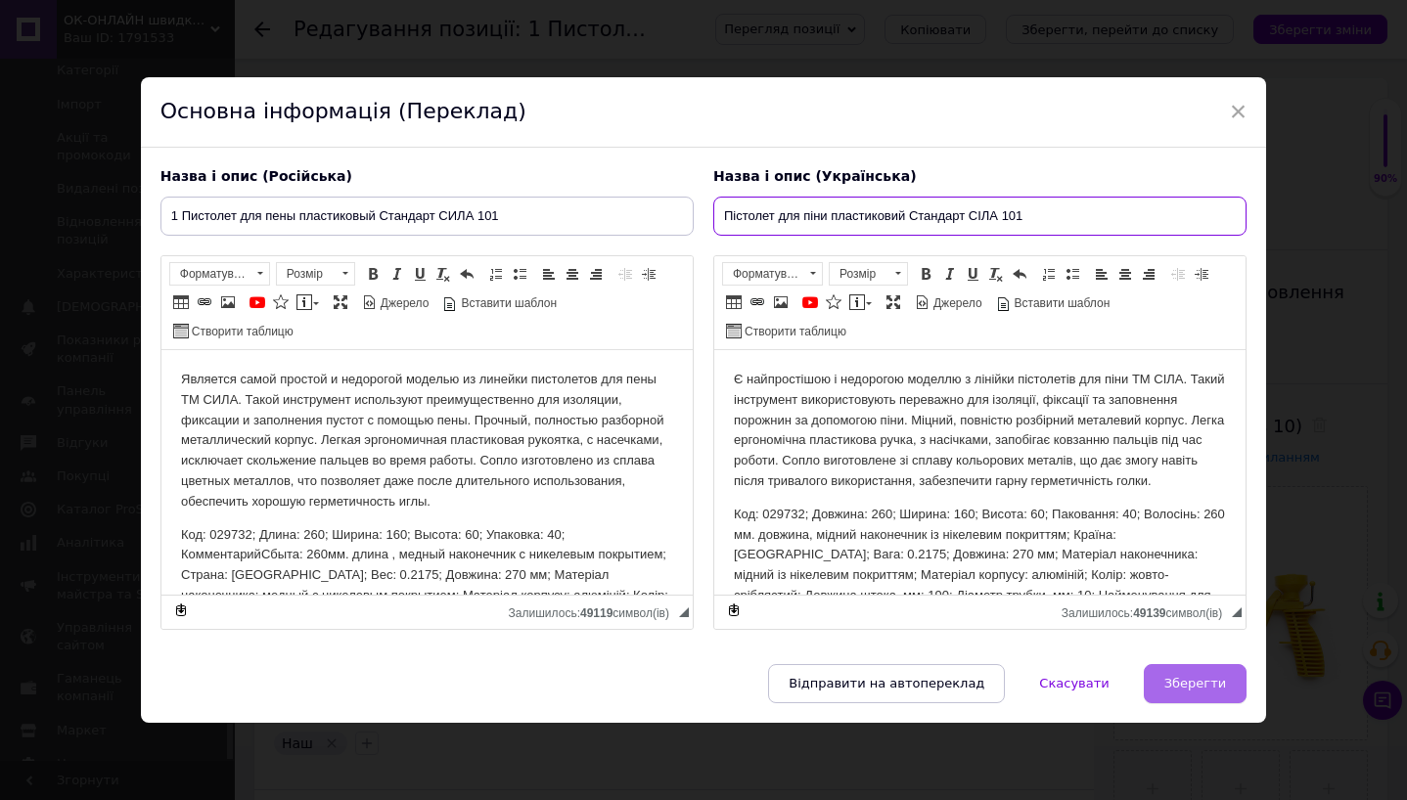
type input "Пістолет для піни пластиковий Стандарт СІЛА 101"
click at [1205, 689] on span "Зберегти" at bounding box center [1195, 683] width 62 height 15
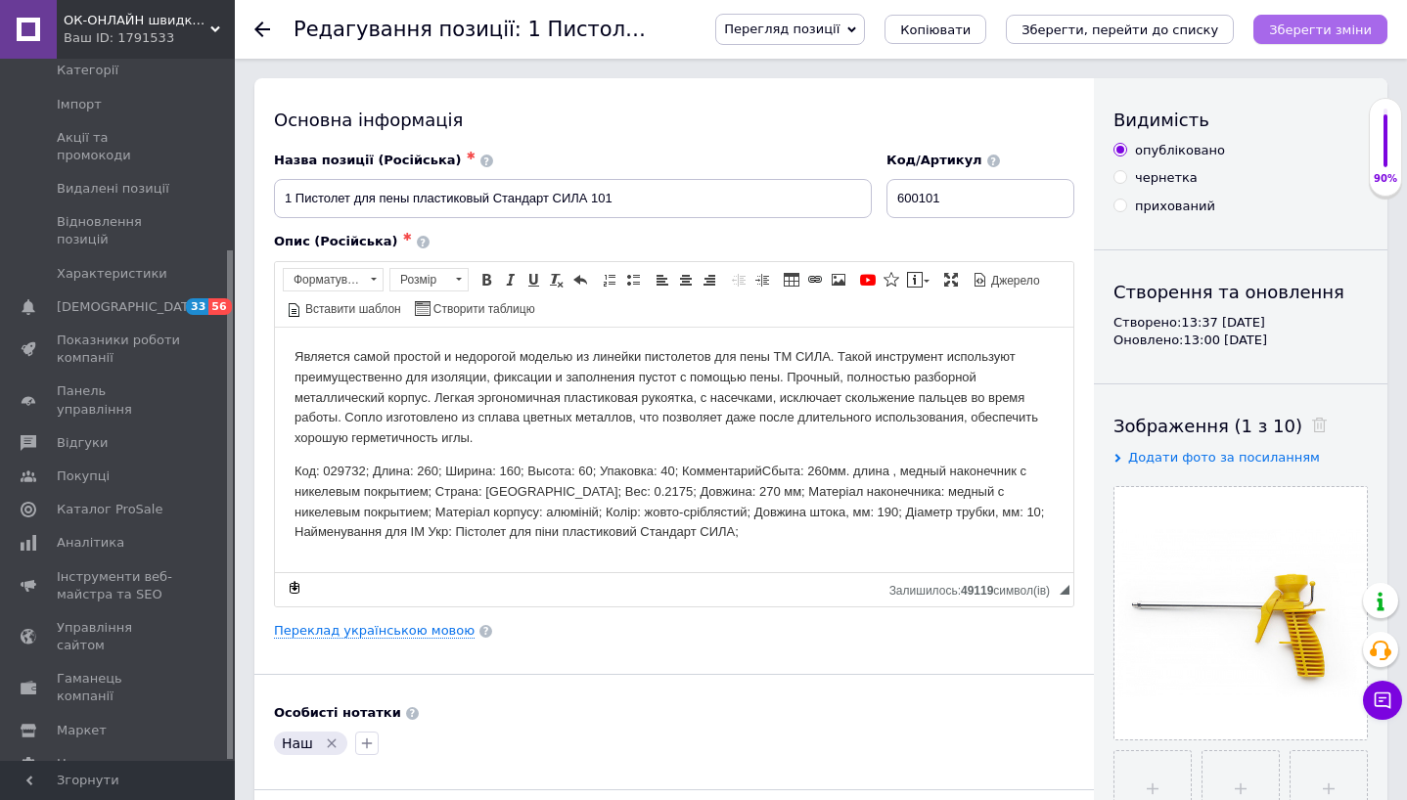
click at [1321, 30] on icon "Зберегти зміни" at bounding box center [1320, 29] width 103 height 15
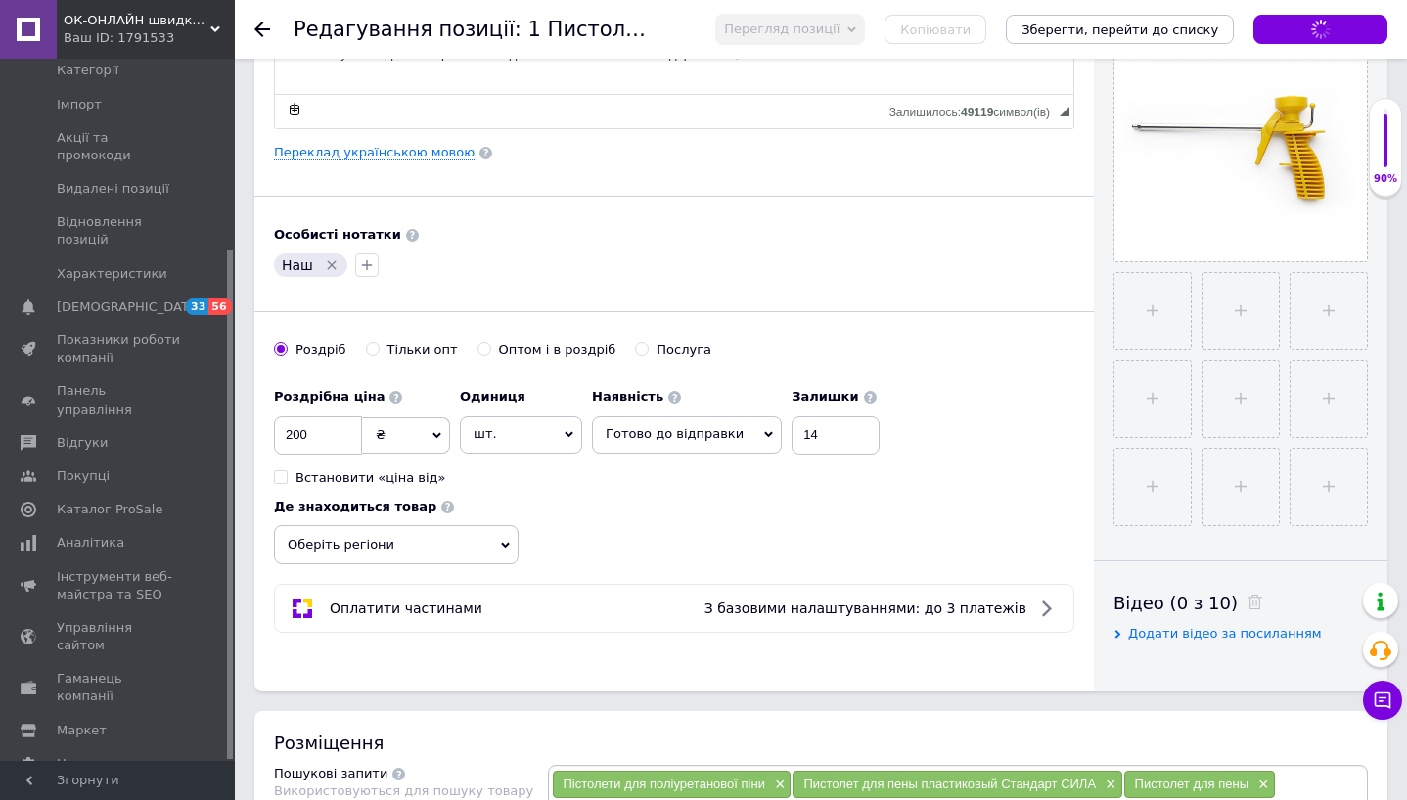
scroll to position [532, 0]
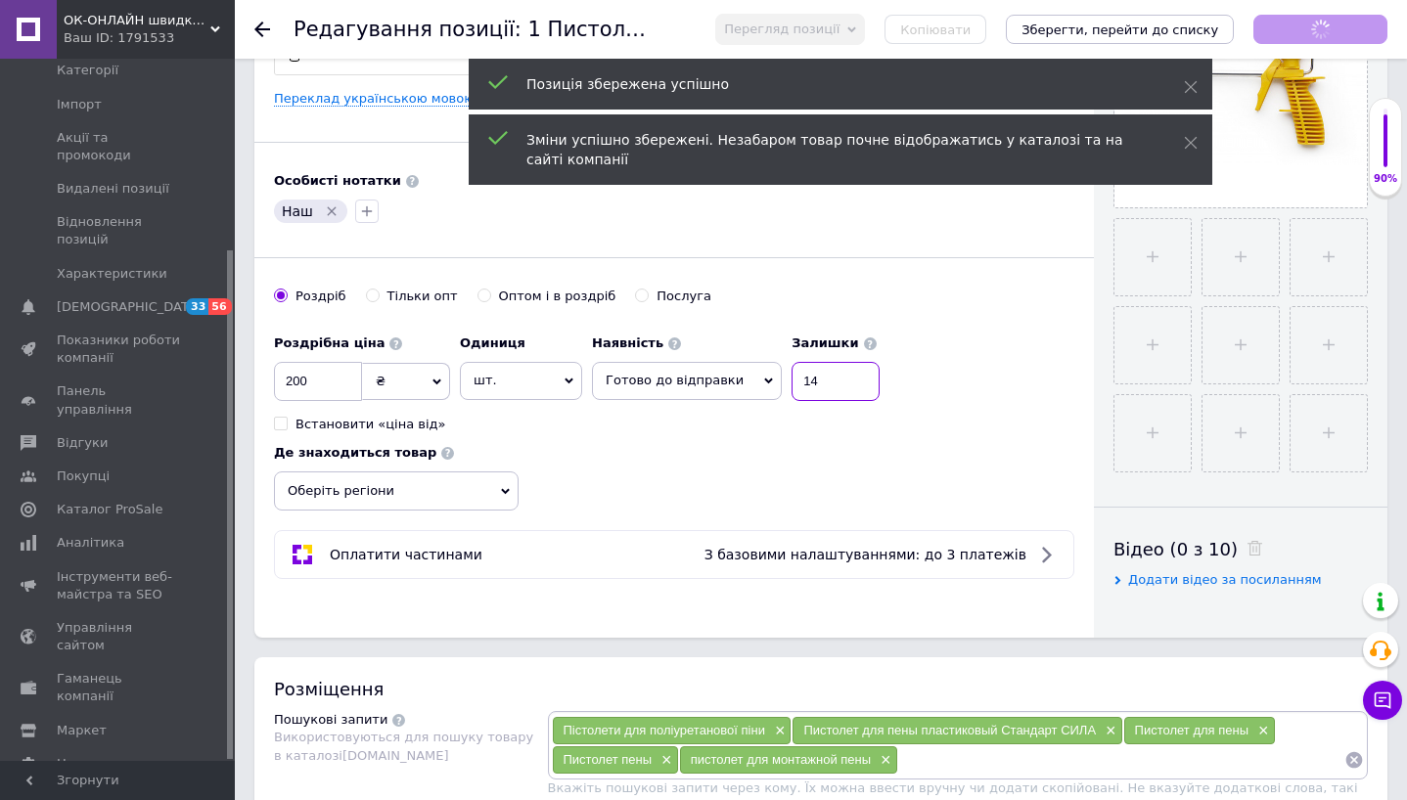
click at [803, 384] on input "14" at bounding box center [835, 381] width 88 height 39
type input "1"
click at [1293, 22] on icon "Зберегти зміни" at bounding box center [1320, 29] width 103 height 15
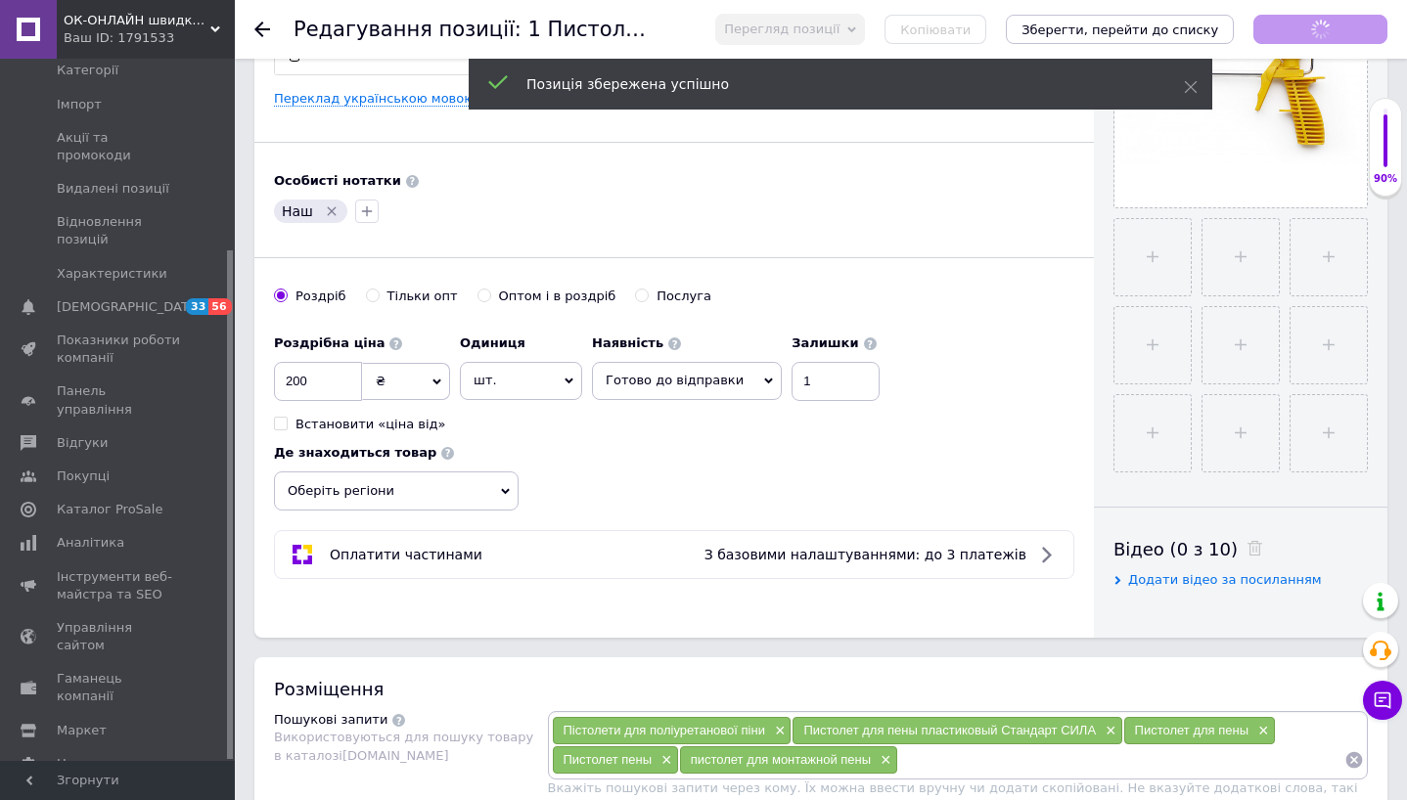
click at [264, 28] on use at bounding box center [262, 30] width 16 height 16
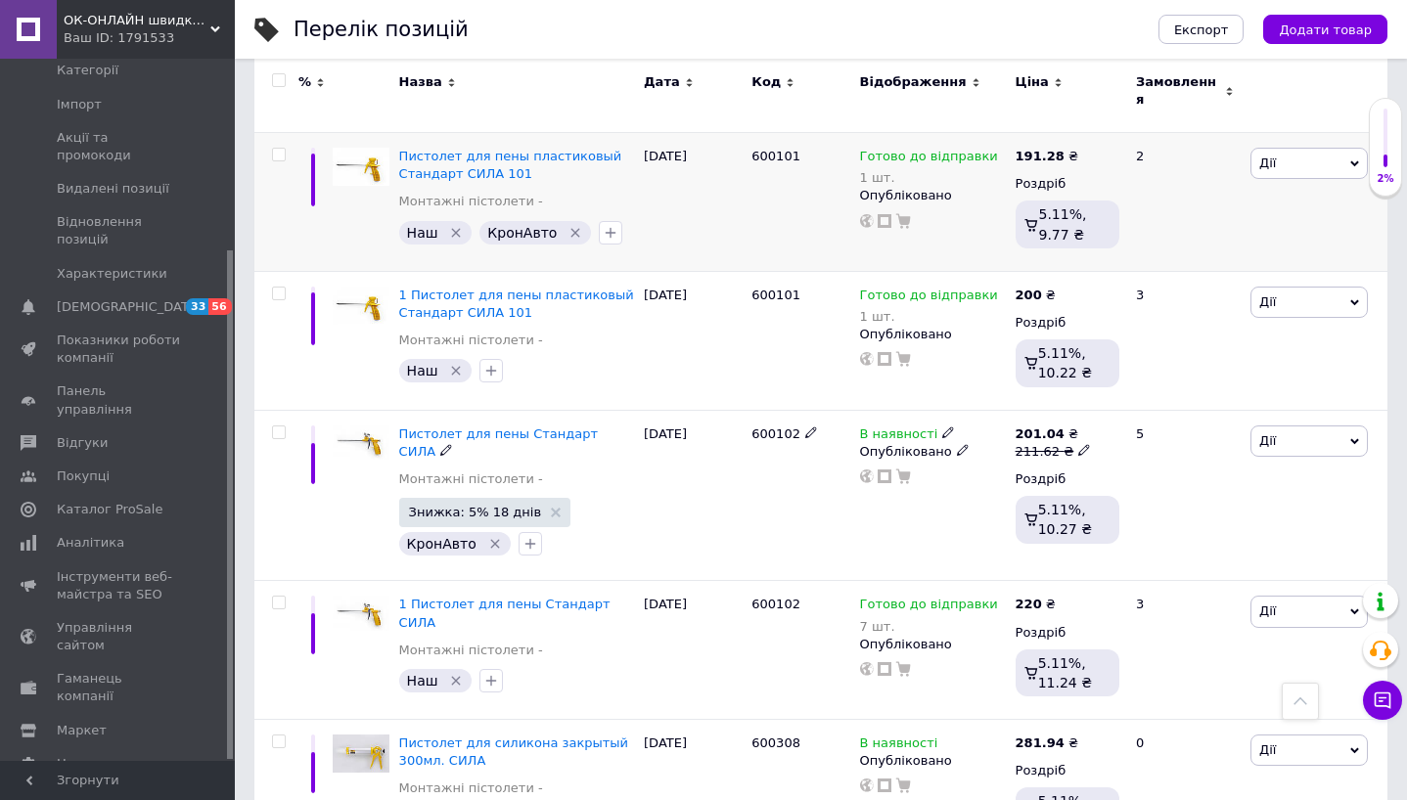
scroll to position [602, 0]
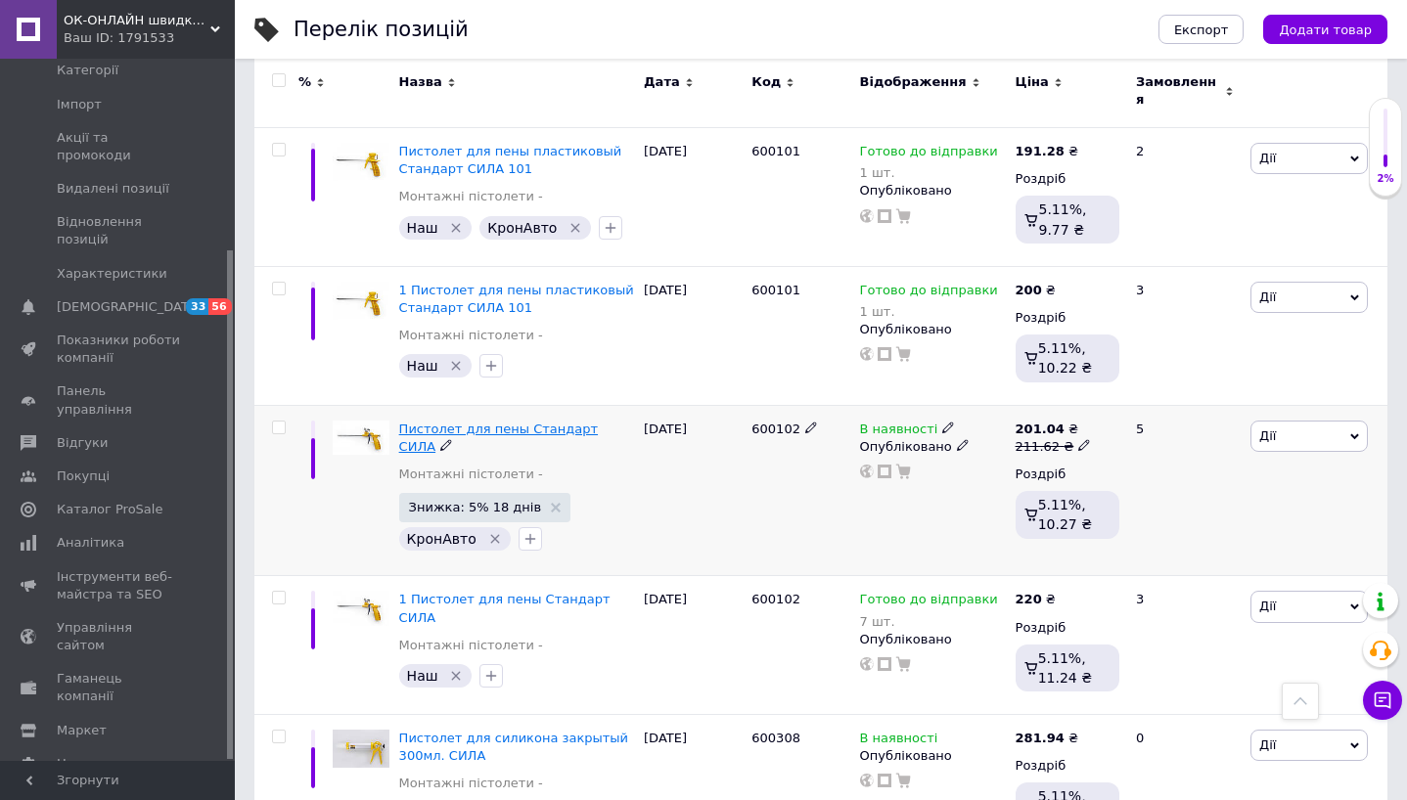
click at [530, 422] on span "Пистолет для пены Стандарт СИЛА" at bounding box center [498, 438] width 199 height 32
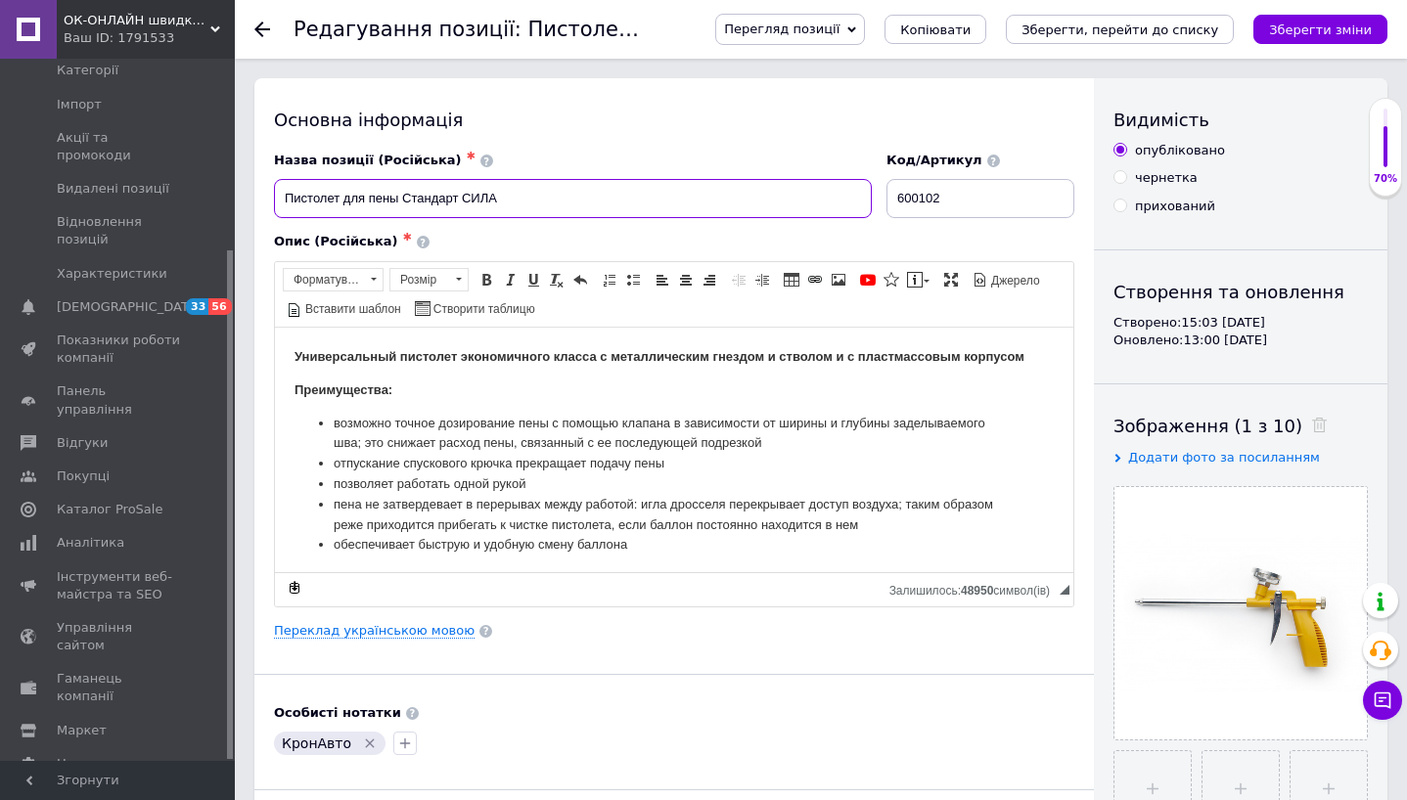
click at [635, 203] on input "Пистолет для пены Стандарт СИЛА" at bounding box center [573, 198] width 598 height 39
drag, startPoint x: 551, startPoint y: 201, endPoint x: 499, endPoint y: 199, distance: 51.9
click at [499, 199] on input "Пистолет для пены Стандарт СИЛА 102" at bounding box center [573, 198] width 598 height 39
type input "Пистолет для пены Стандарт СИЛА 102"
click at [409, 633] on link "Переклад українською мовою" at bounding box center [374, 631] width 201 height 16
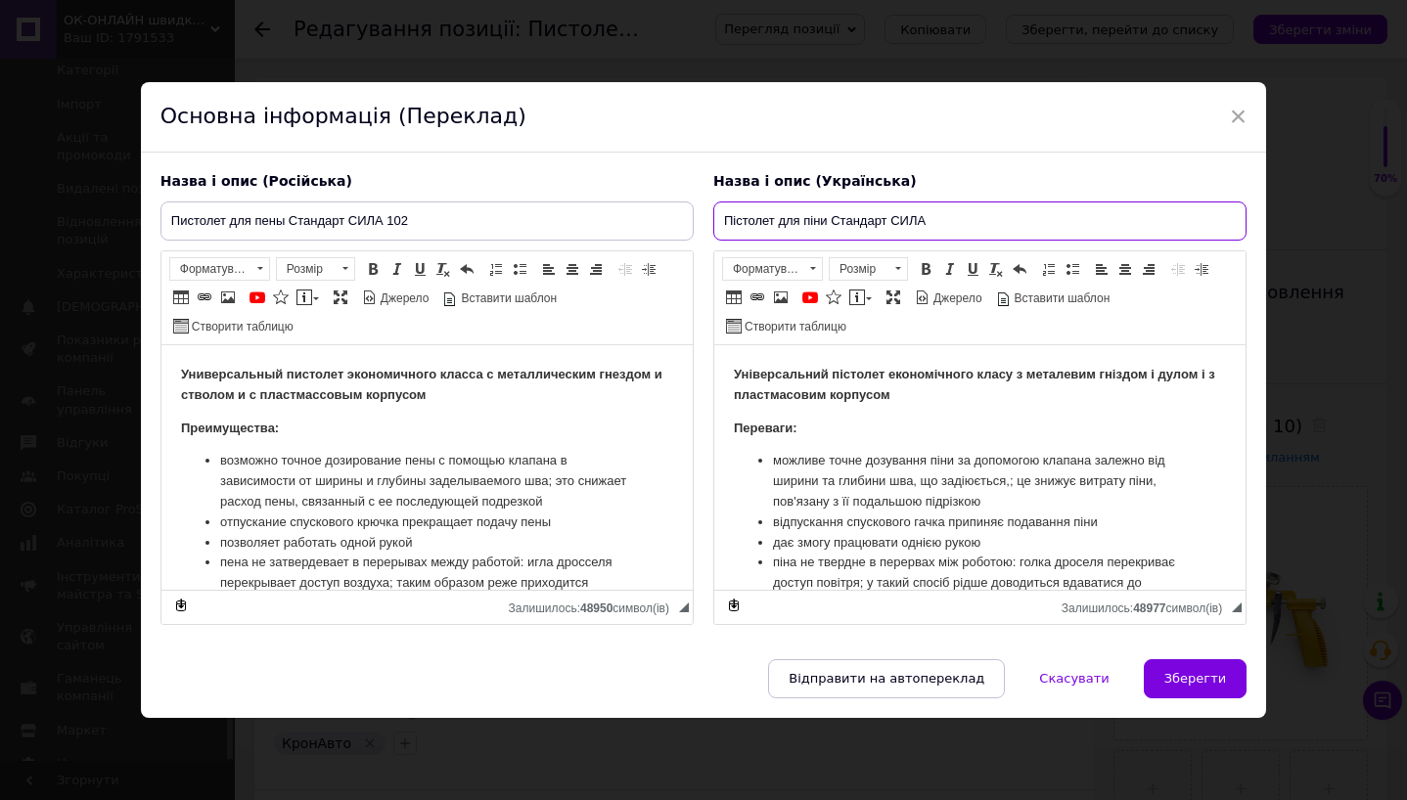
click at [930, 222] on input "Пістолет для піни Стандарт СИЛА" at bounding box center [979, 221] width 533 height 39
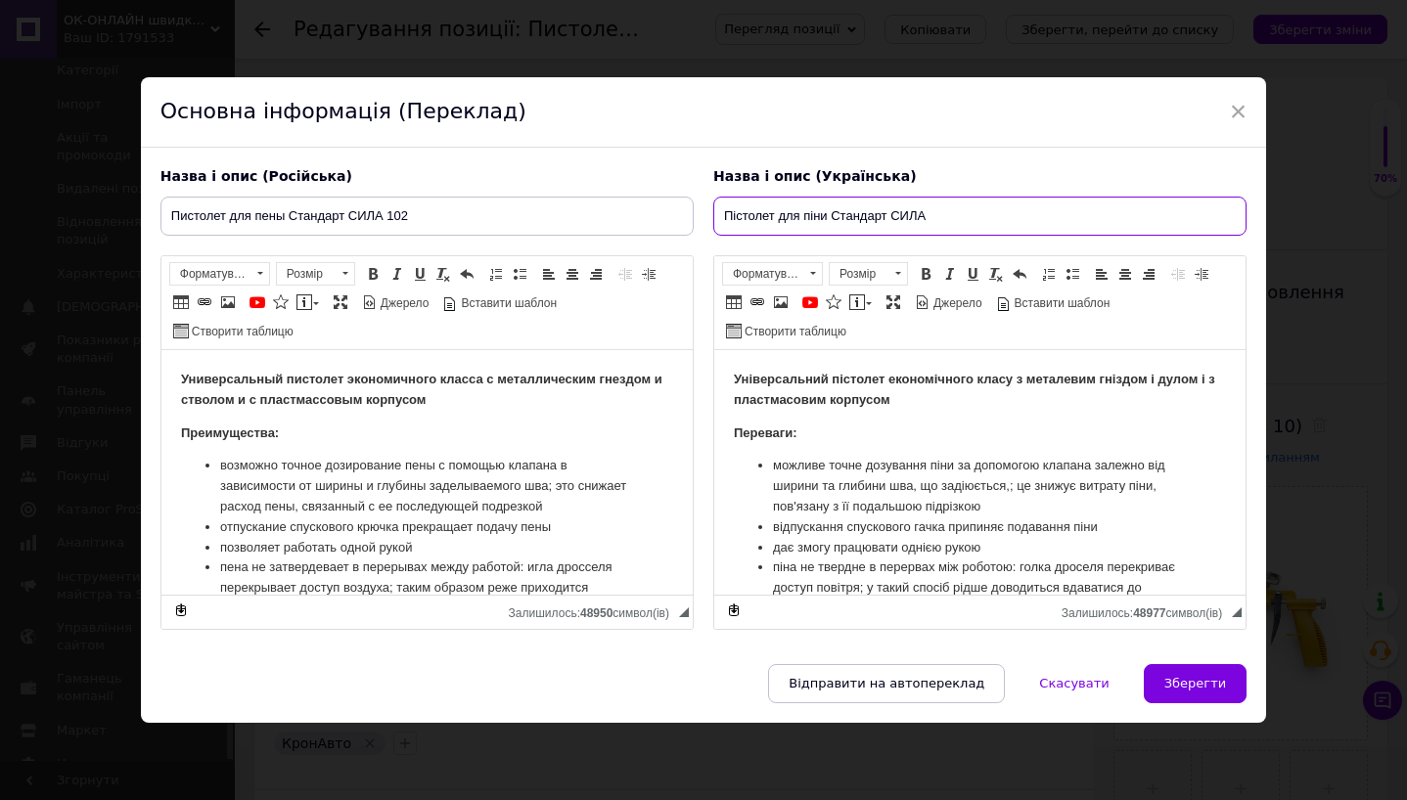
paste input "102"
type input "Пістолет для піни Стандарт СИЛА 102"
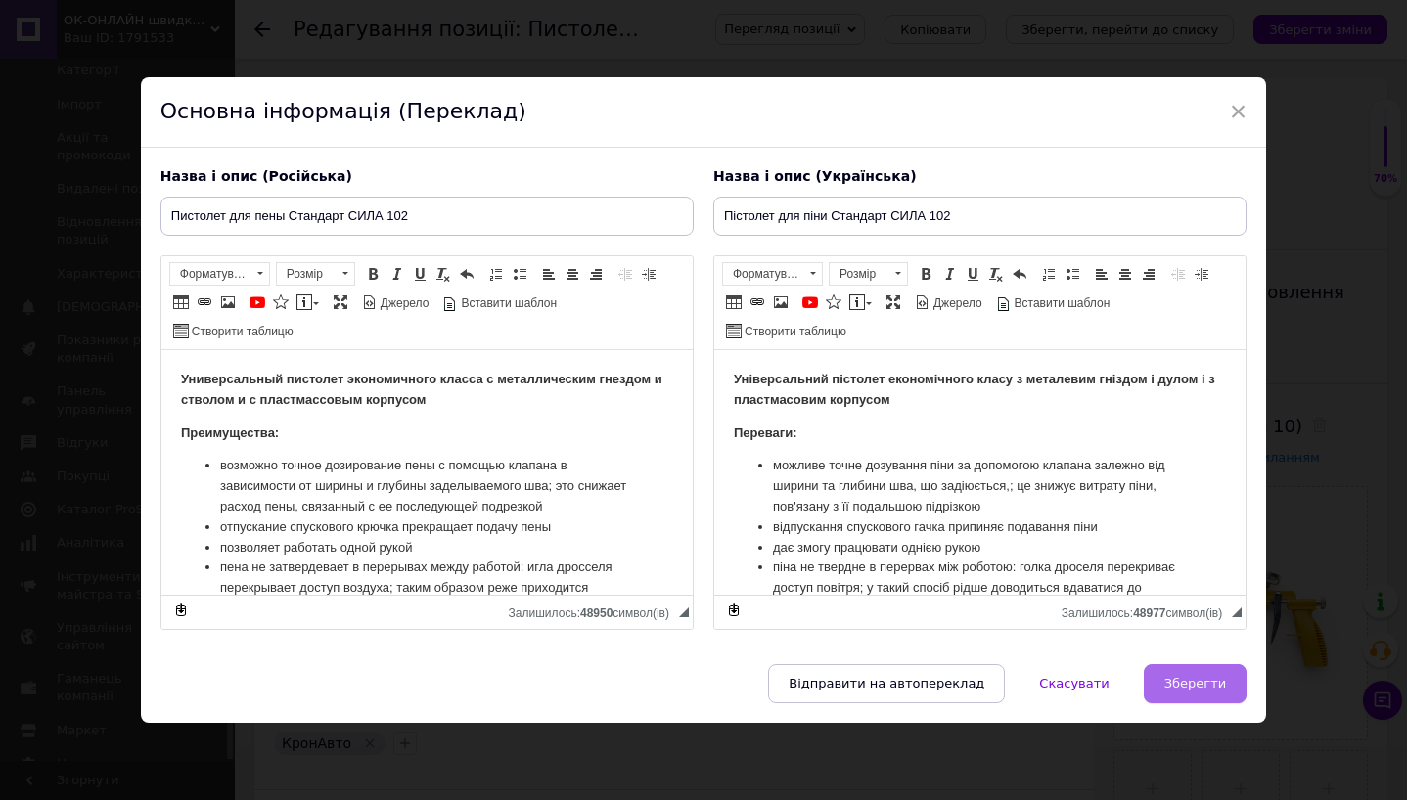
click at [1200, 680] on span "Зберегти" at bounding box center [1195, 683] width 62 height 15
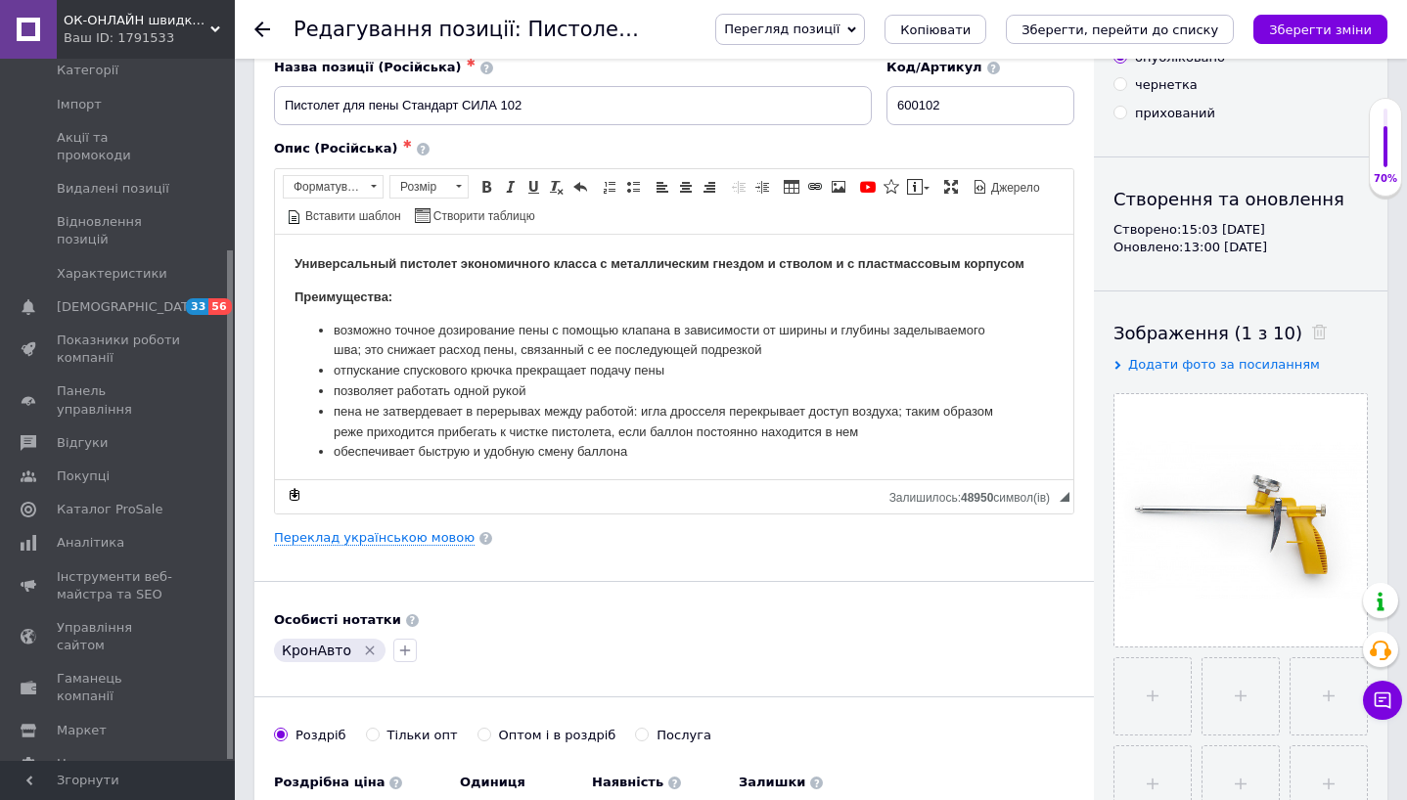
scroll to position [233, 0]
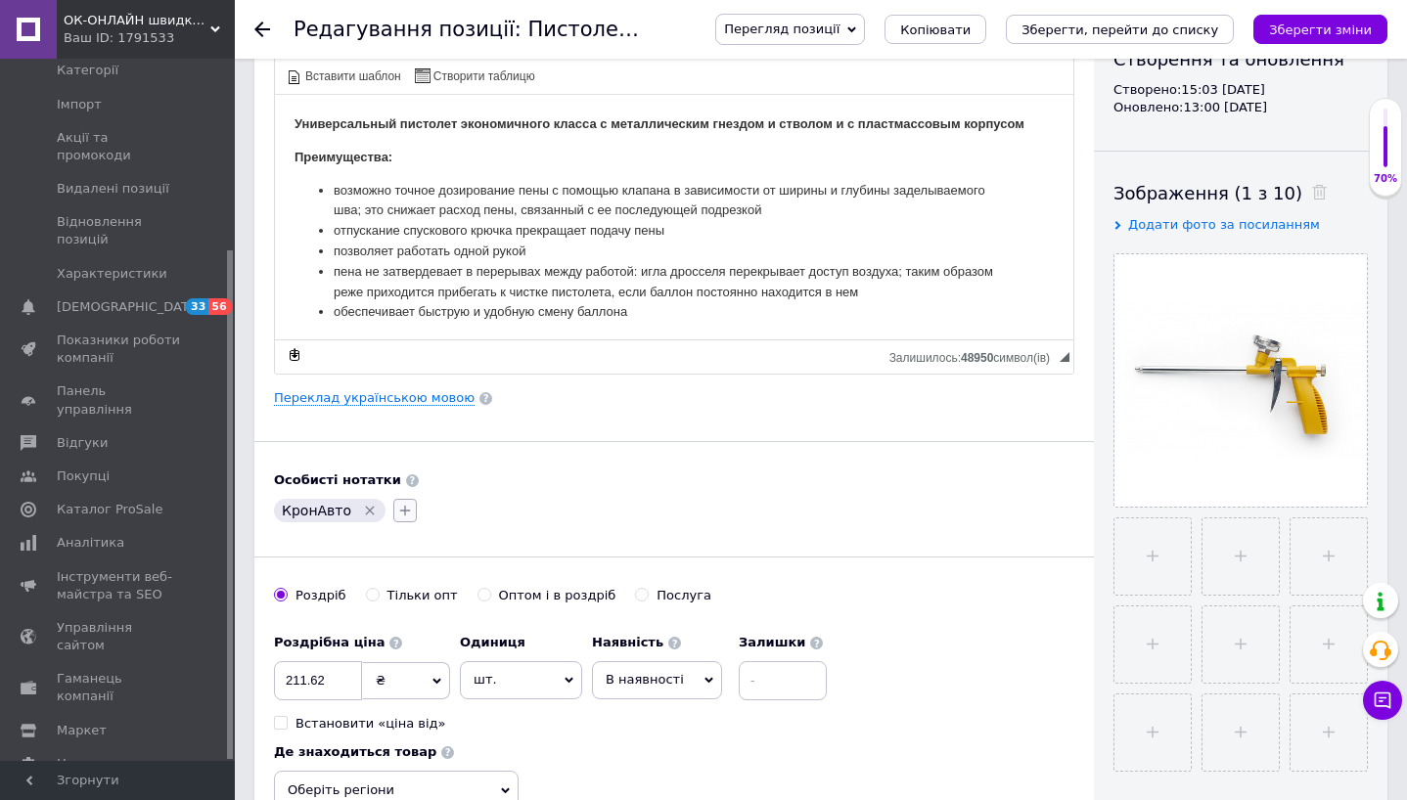
click at [400, 511] on icon "button" at bounding box center [405, 511] width 11 height 11
click at [442, 557] on input "text" at bounding box center [514, 562] width 220 height 39
type input "Наш"
click at [408, 603] on input "Наш" at bounding box center [410, 604] width 13 height 13
checkbox input "true"
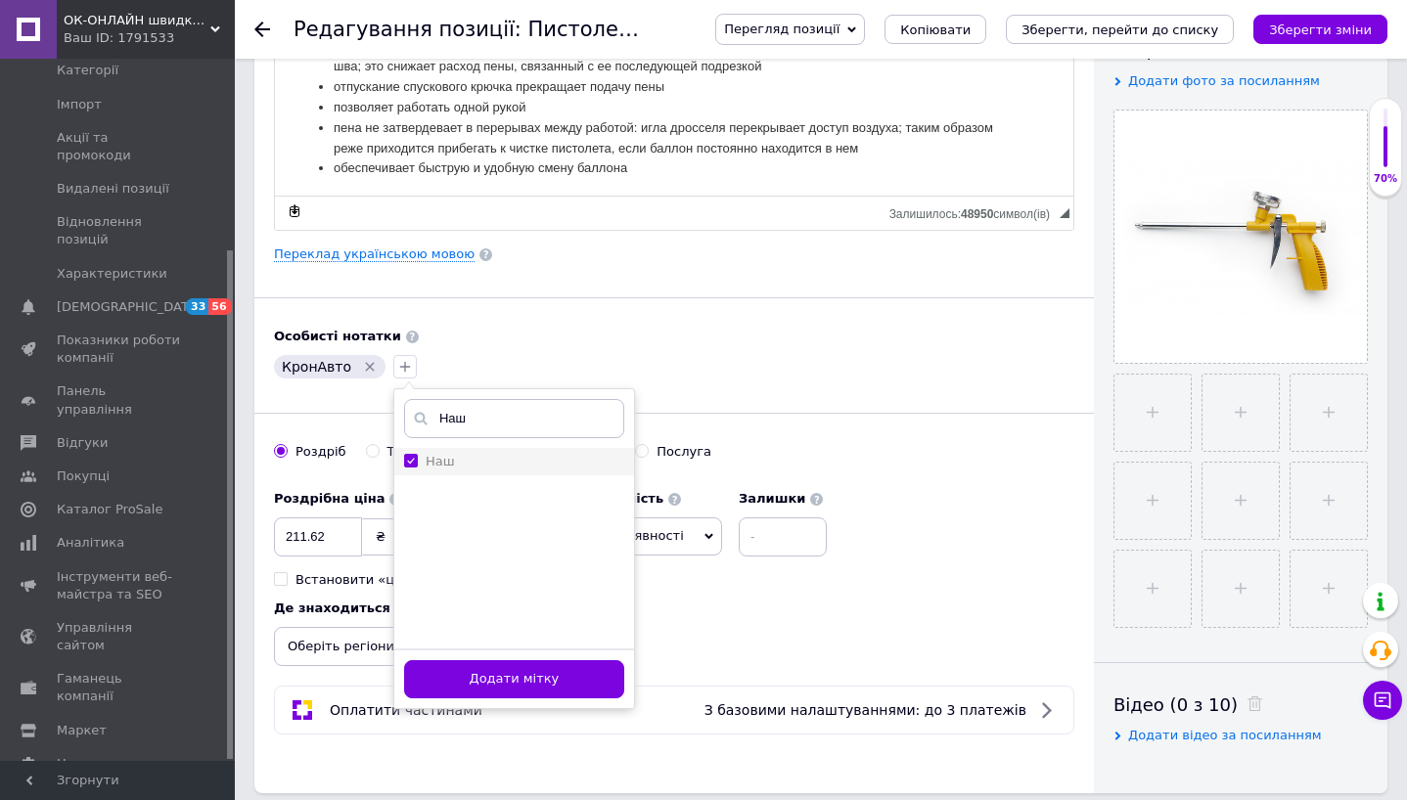
scroll to position [416, 0]
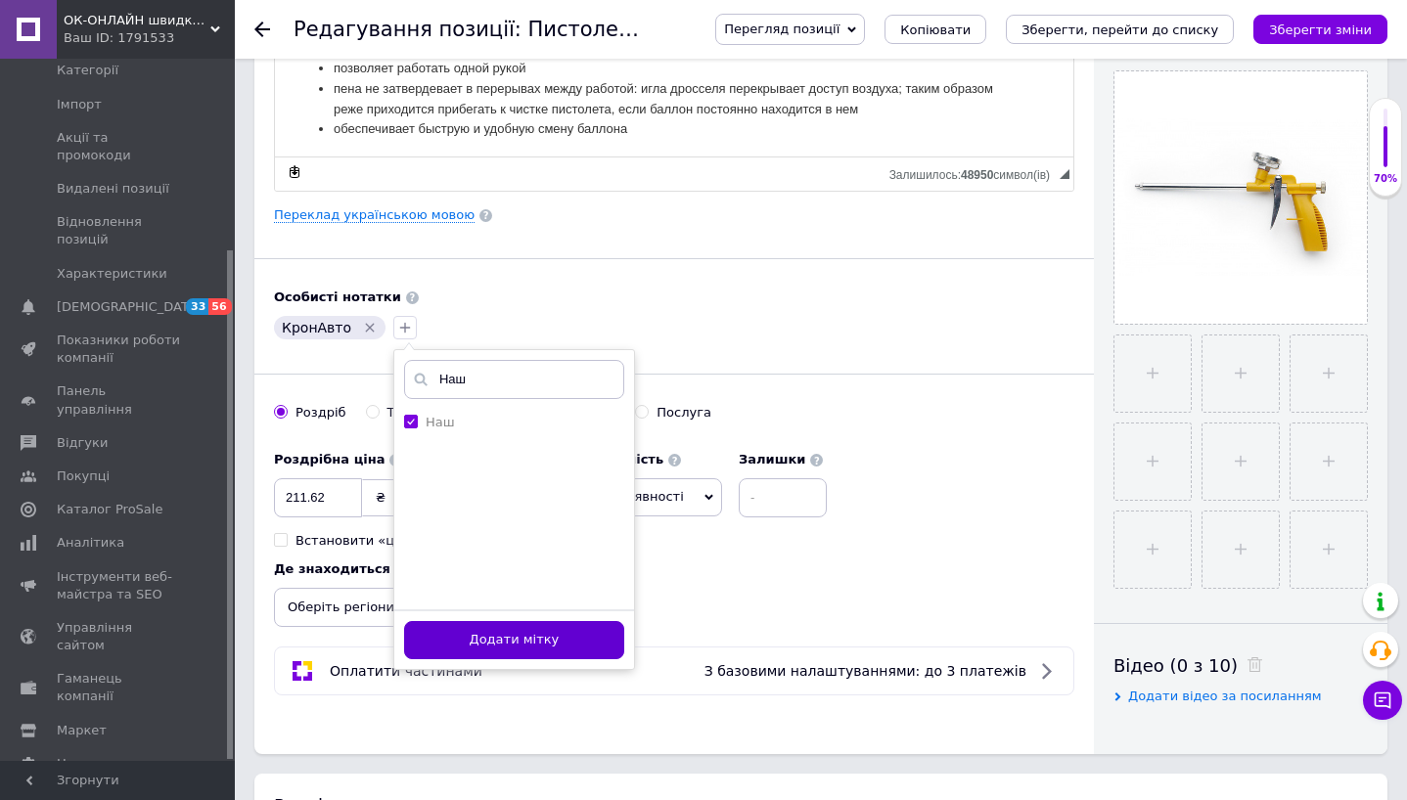
click at [427, 627] on button "Додати мітку" at bounding box center [514, 640] width 220 height 38
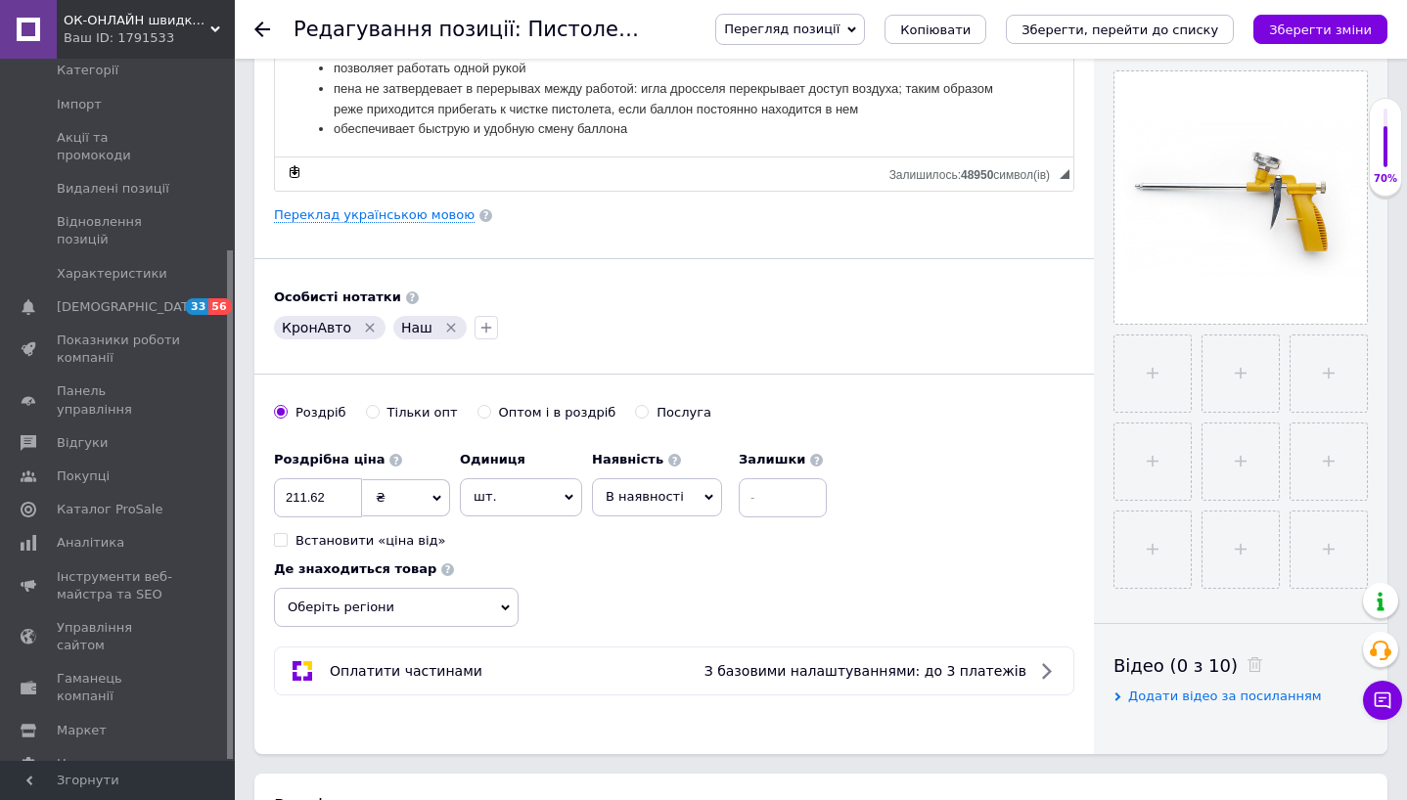
click at [678, 511] on span "В наявності" at bounding box center [657, 496] width 130 height 37
click at [665, 611] on li "Готово до відправки" at bounding box center [657, 619] width 128 height 45
click at [824, 502] on input at bounding box center [835, 497] width 88 height 39
type input "7"
click at [1320, 35] on icon "Зберегти зміни" at bounding box center [1320, 29] width 103 height 15
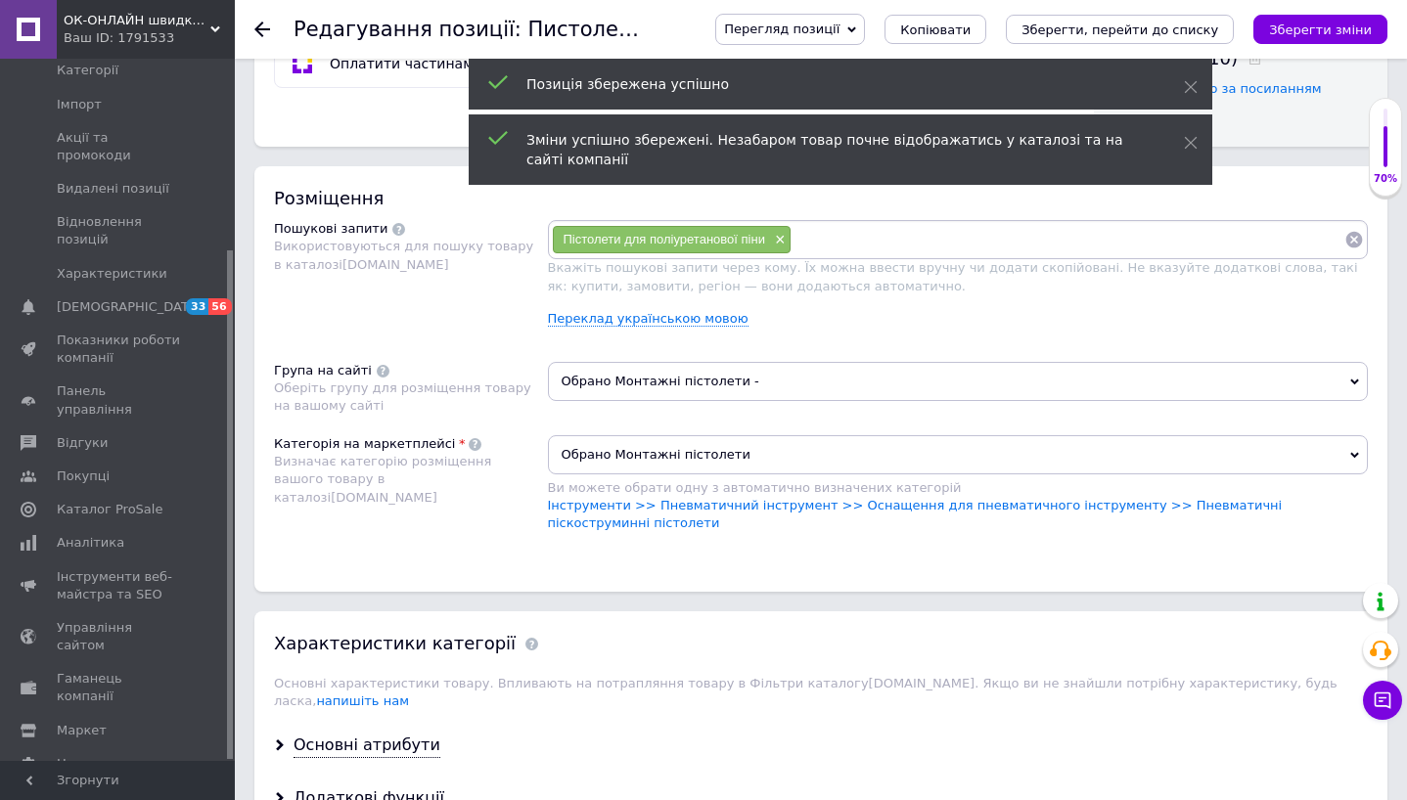
scroll to position [90, 0]
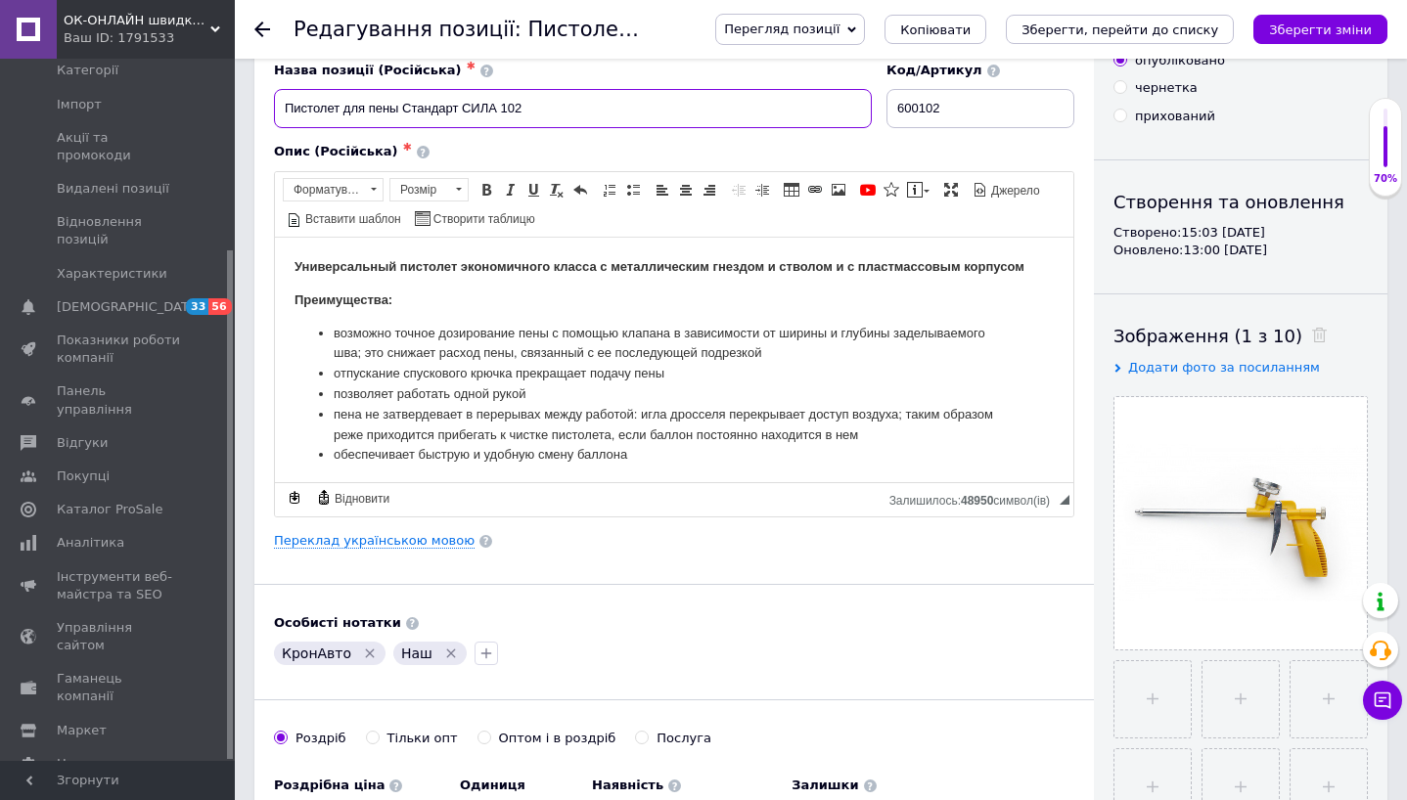
click at [366, 110] on input "Пистолет для пены Стандарт СИЛА 102" at bounding box center [573, 108] width 598 height 39
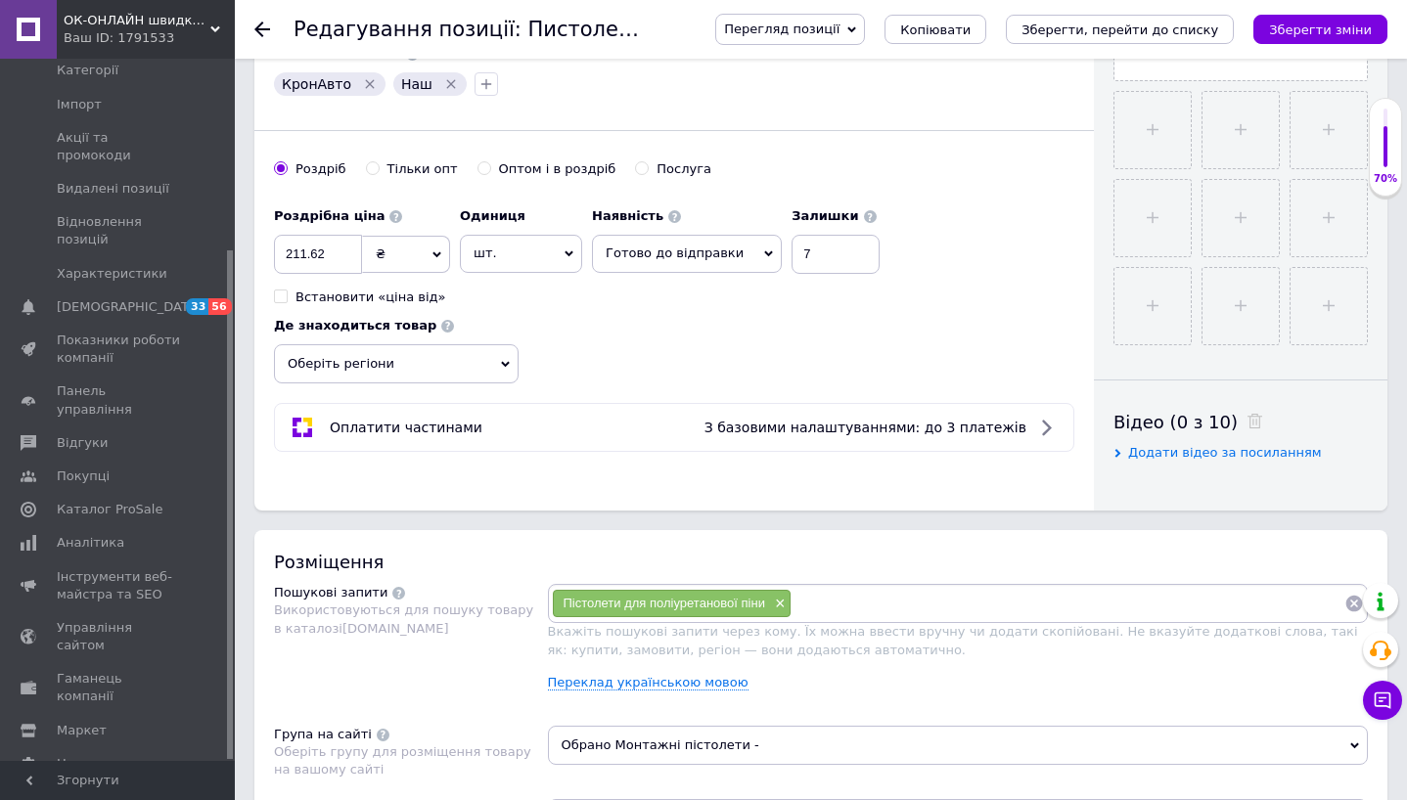
scroll to position [689, 0]
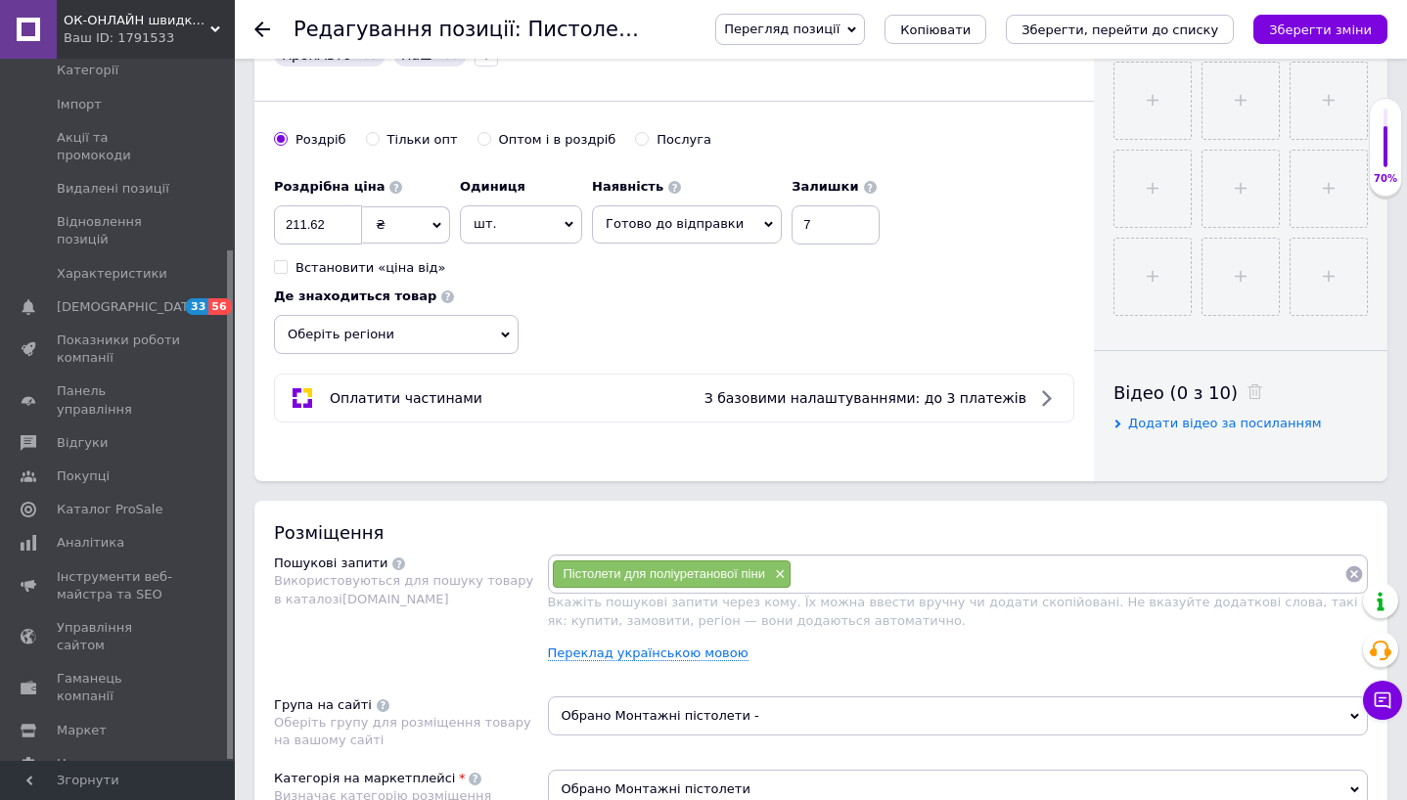
click at [840, 571] on input at bounding box center [1067, 574] width 553 height 29
paste input "Пистолет для пены Стандарт СИЛА 102"
type input "Пистолет для пены Стандарт СИЛА 102"
paste input "Пистолет для пены Стандарт СИЛА 102"
drag, startPoint x: 1293, startPoint y: 571, endPoint x: 1384, endPoint y: 570, distance: 91.0
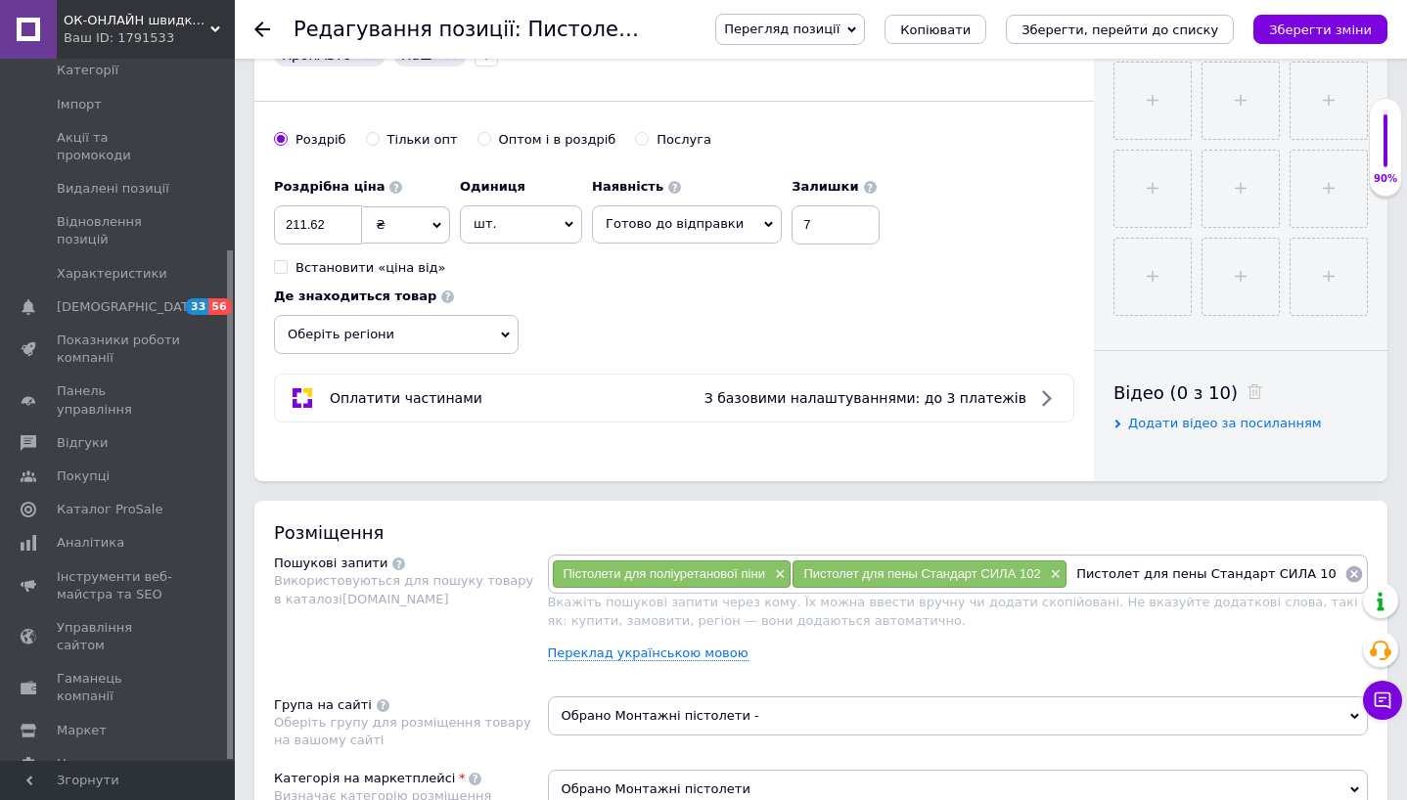
click at [1384, 570] on div "Розміщення Пошукові запити Використовуються для пошуку товару в каталозі [DOMAI…" at bounding box center [820, 713] width 1133 height 425
type input "Пистолет для пены Стандарт СИЛА"
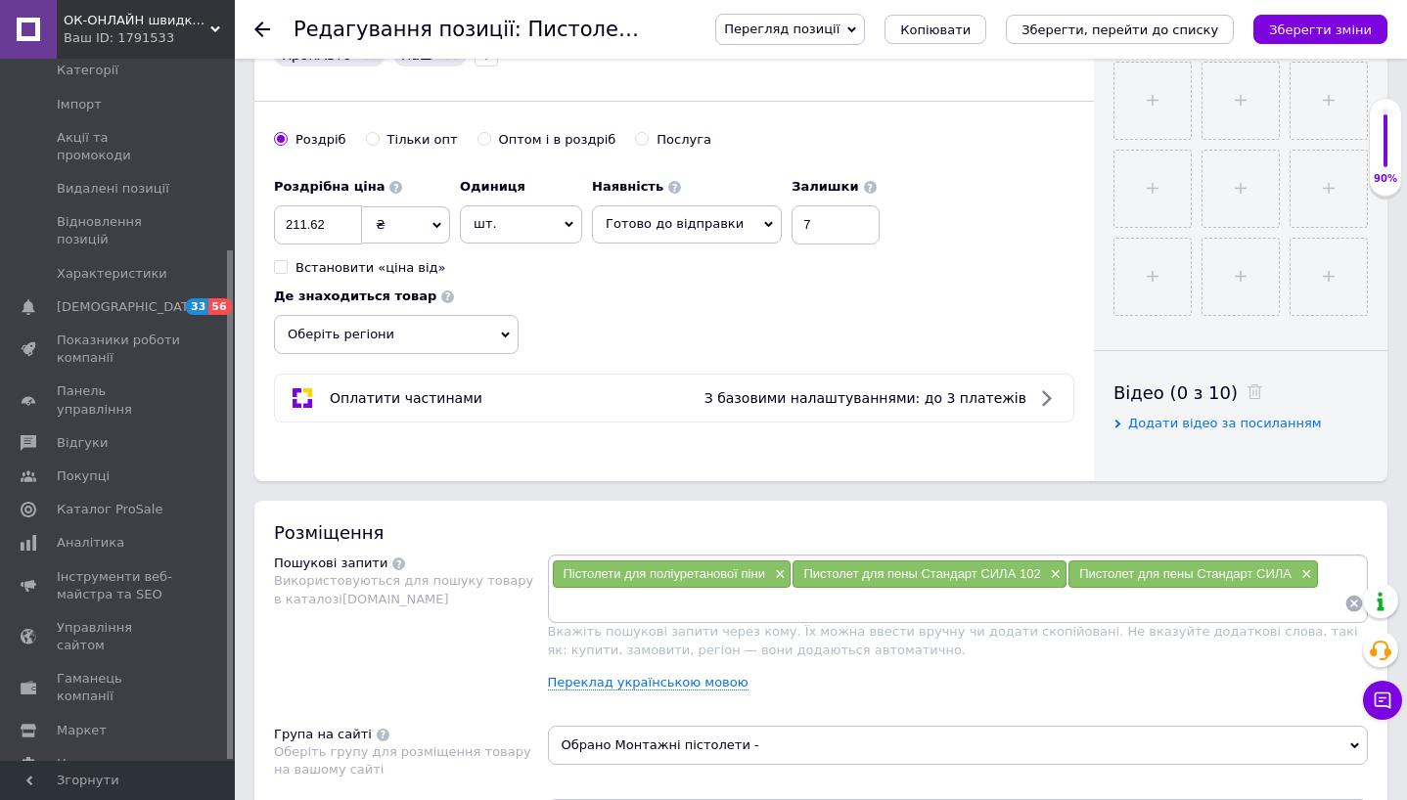
paste input "Пистолет для пены Стандарт СИЛА 102"
drag, startPoint x: 681, startPoint y: 604, endPoint x: 826, endPoint y: 600, distance: 144.8
click at [826, 600] on input "Пистолет для пены Стандарт СИЛА 102" at bounding box center [948, 603] width 793 height 29
type input "Пистолет для пены"
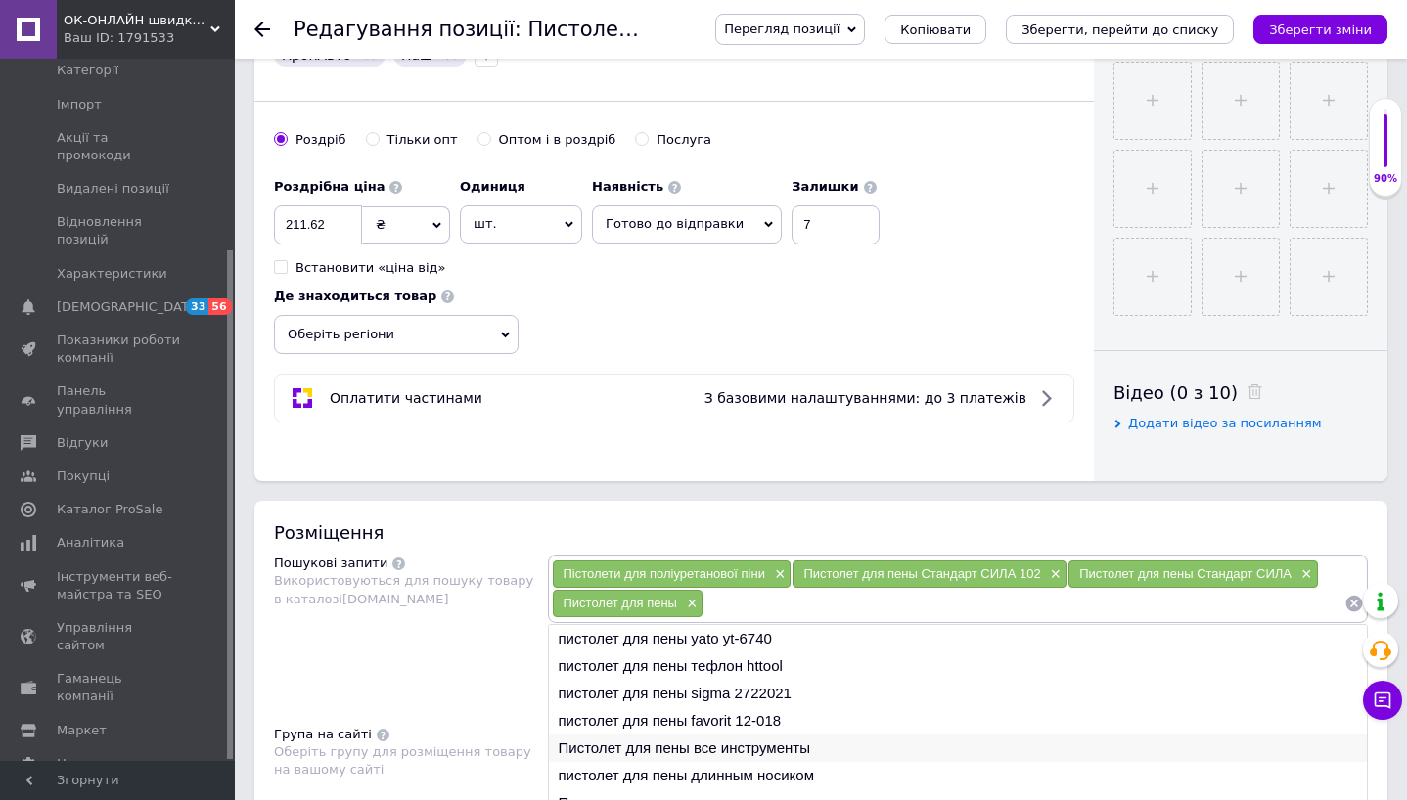
click at [767, 751] on li "Пистолет для пены все инструменты" at bounding box center [958, 748] width 819 height 27
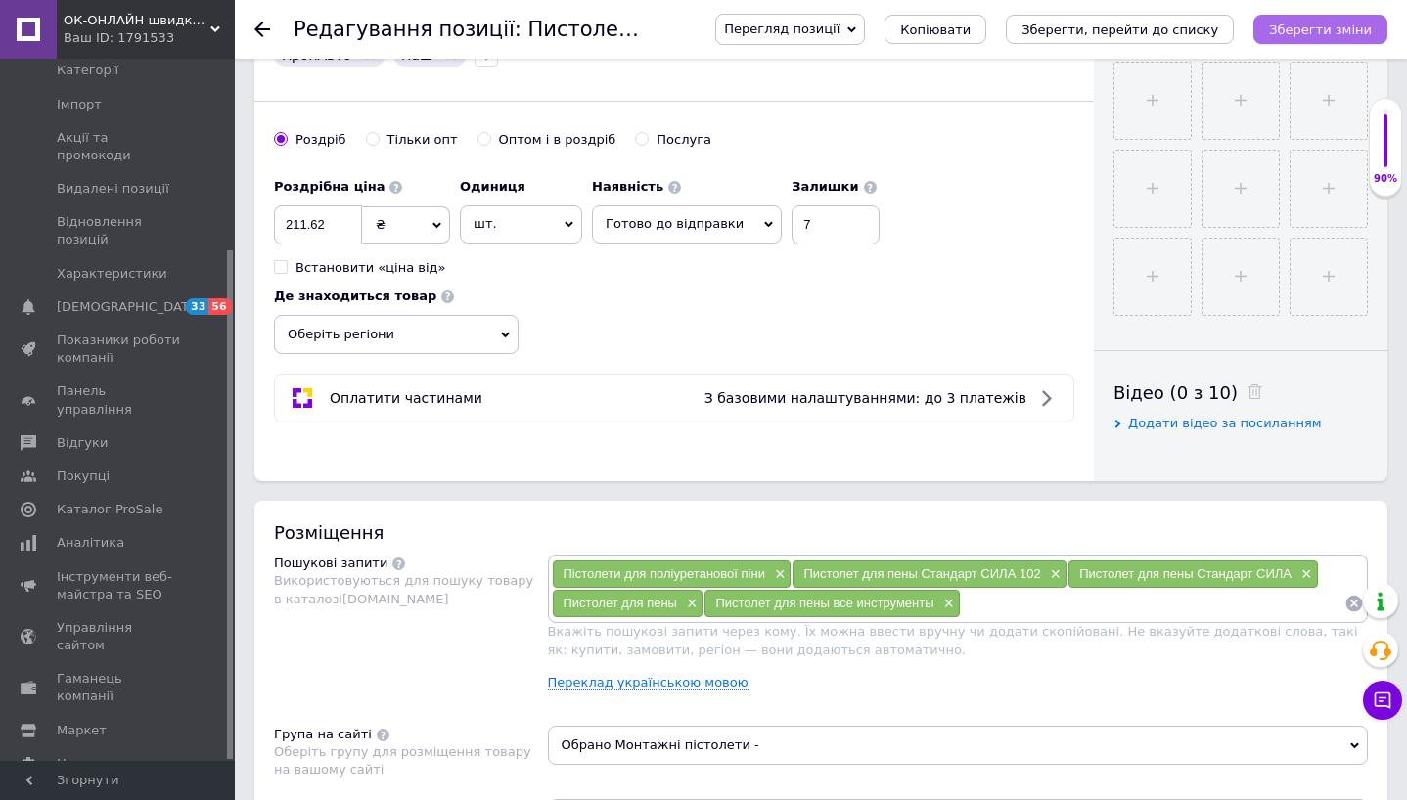
click at [1352, 39] on button "Зберегти зміни" at bounding box center [1320, 29] width 134 height 29
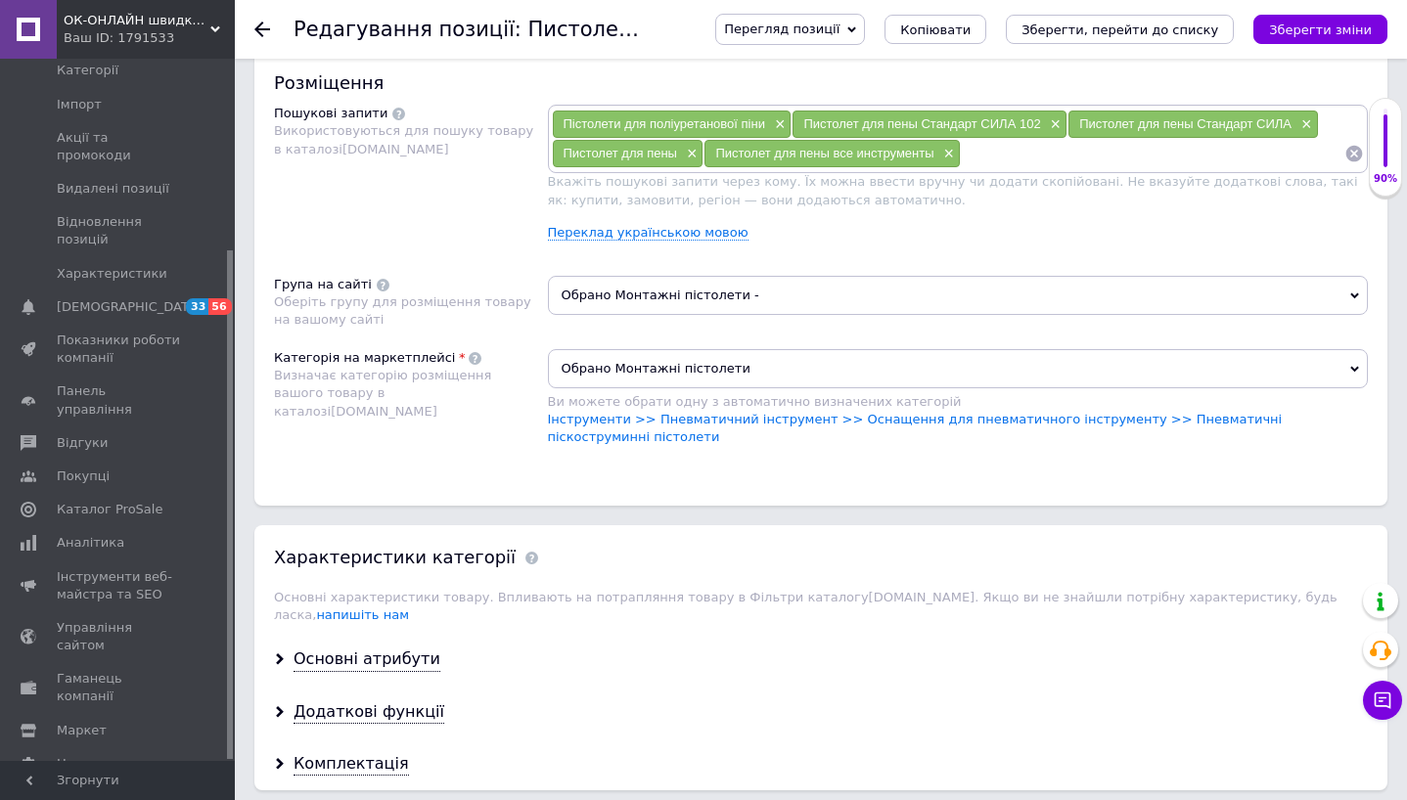
scroll to position [0, 0]
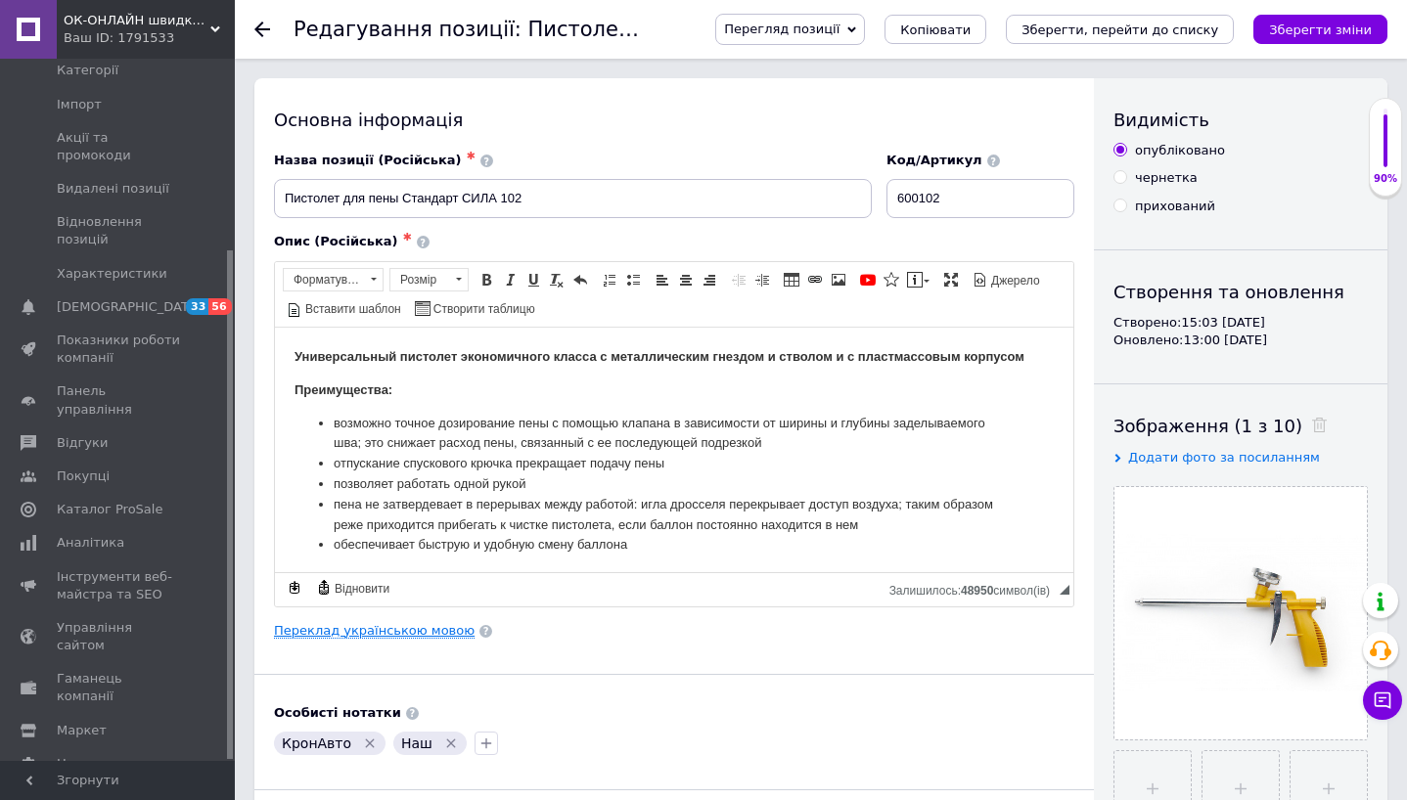
click at [368, 629] on link "Переклад українською мовою" at bounding box center [374, 631] width 201 height 16
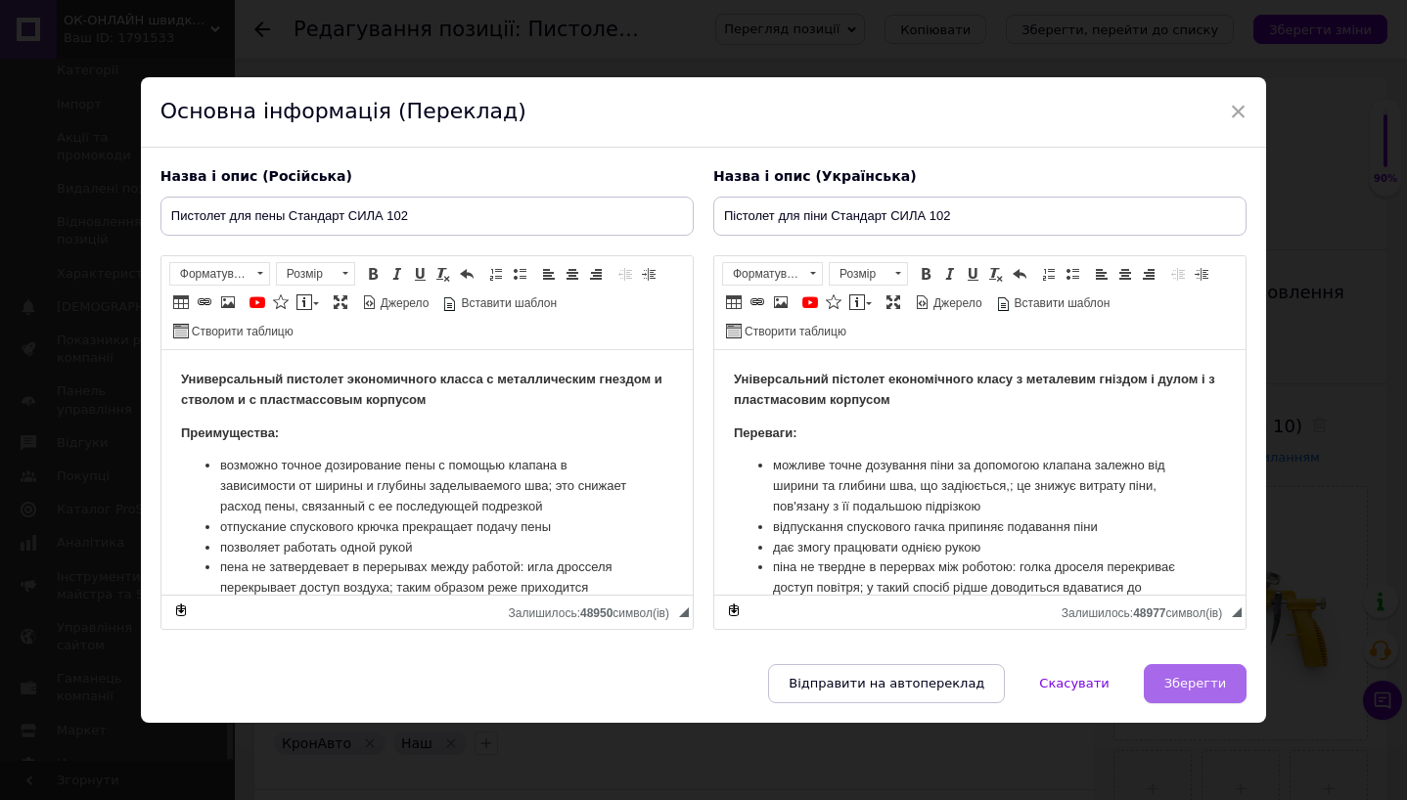
click at [1191, 695] on button "Зберегти" at bounding box center [1195, 683] width 103 height 39
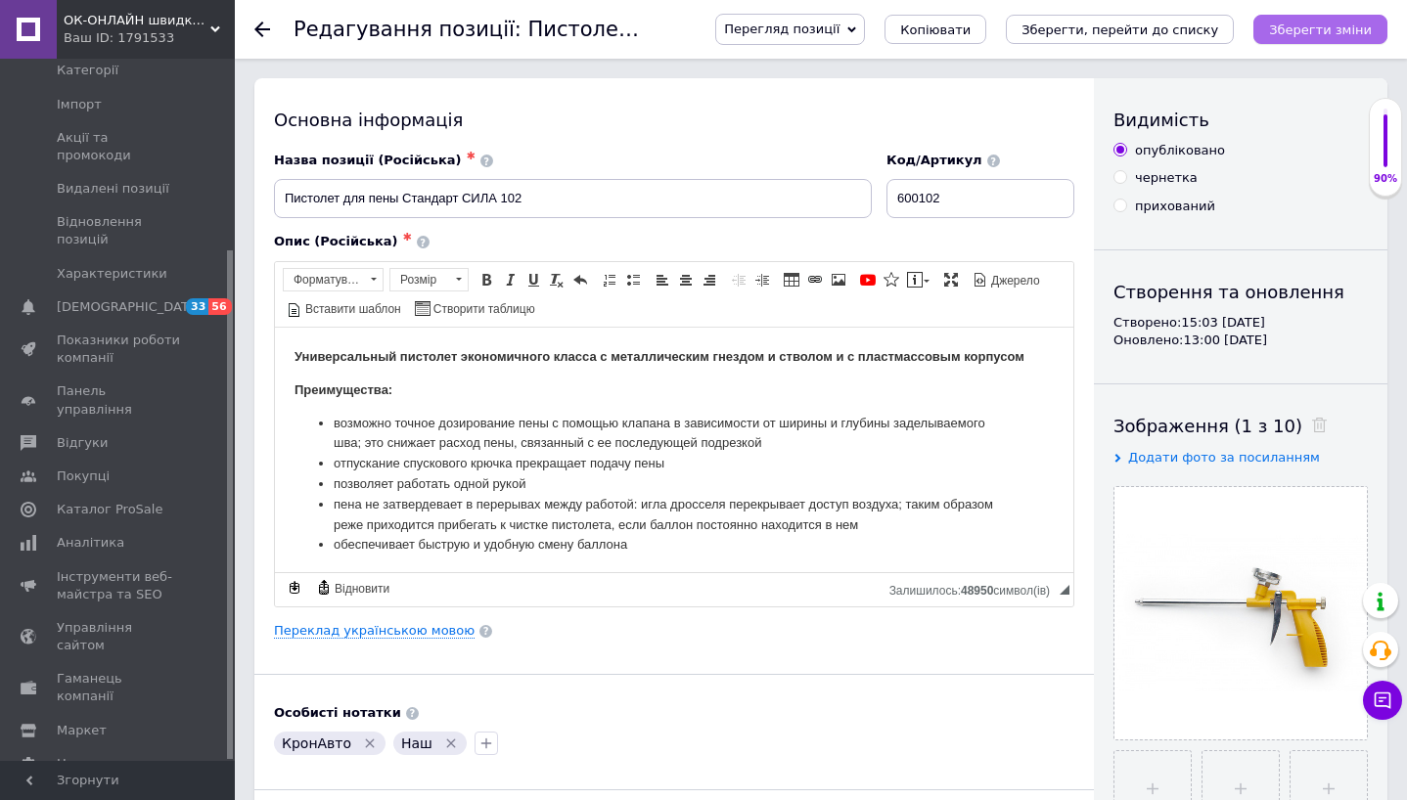
click at [1324, 36] on icon "Зберегти зміни" at bounding box center [1320, 29] width 103 height 15
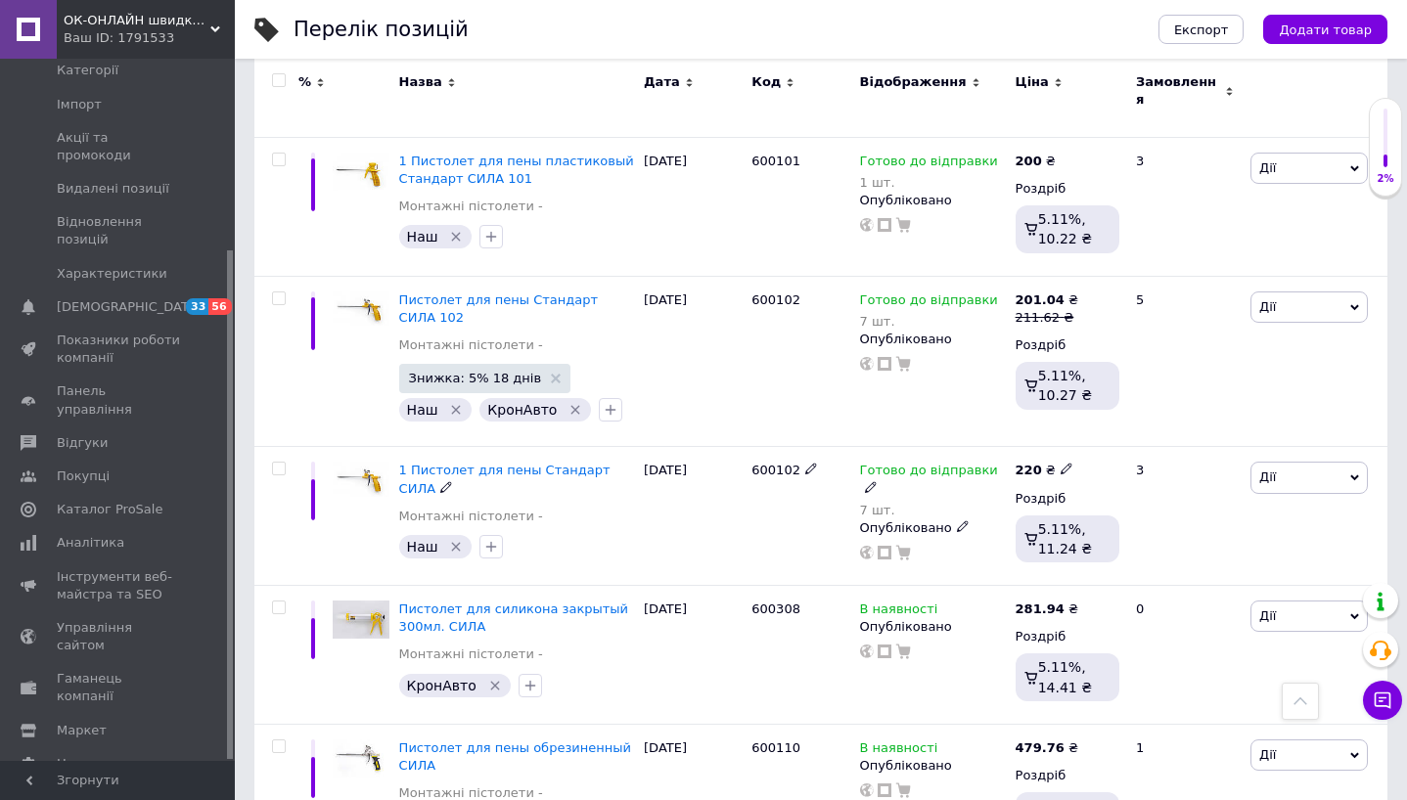
scroll to position [733, 0]
click at [490, 537] on icon "button" at bounding box center [491, 545] width 16 height 16
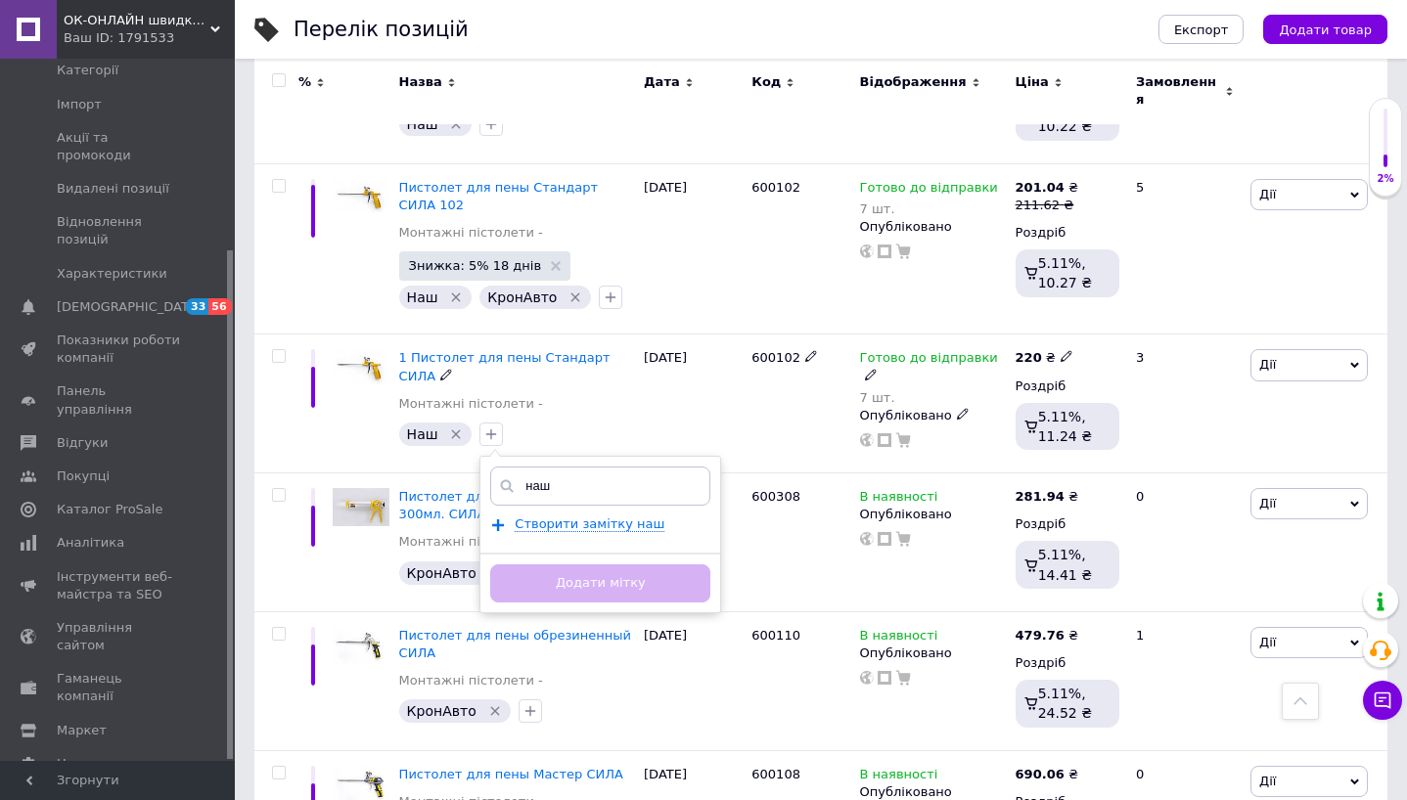
scroll to position [845, 0]
type input "наш"
click at [608, 419] on div "Наш   наш Створити замiтку наш Додати мітку" at bounding box center [516, 432] width 243 height 31
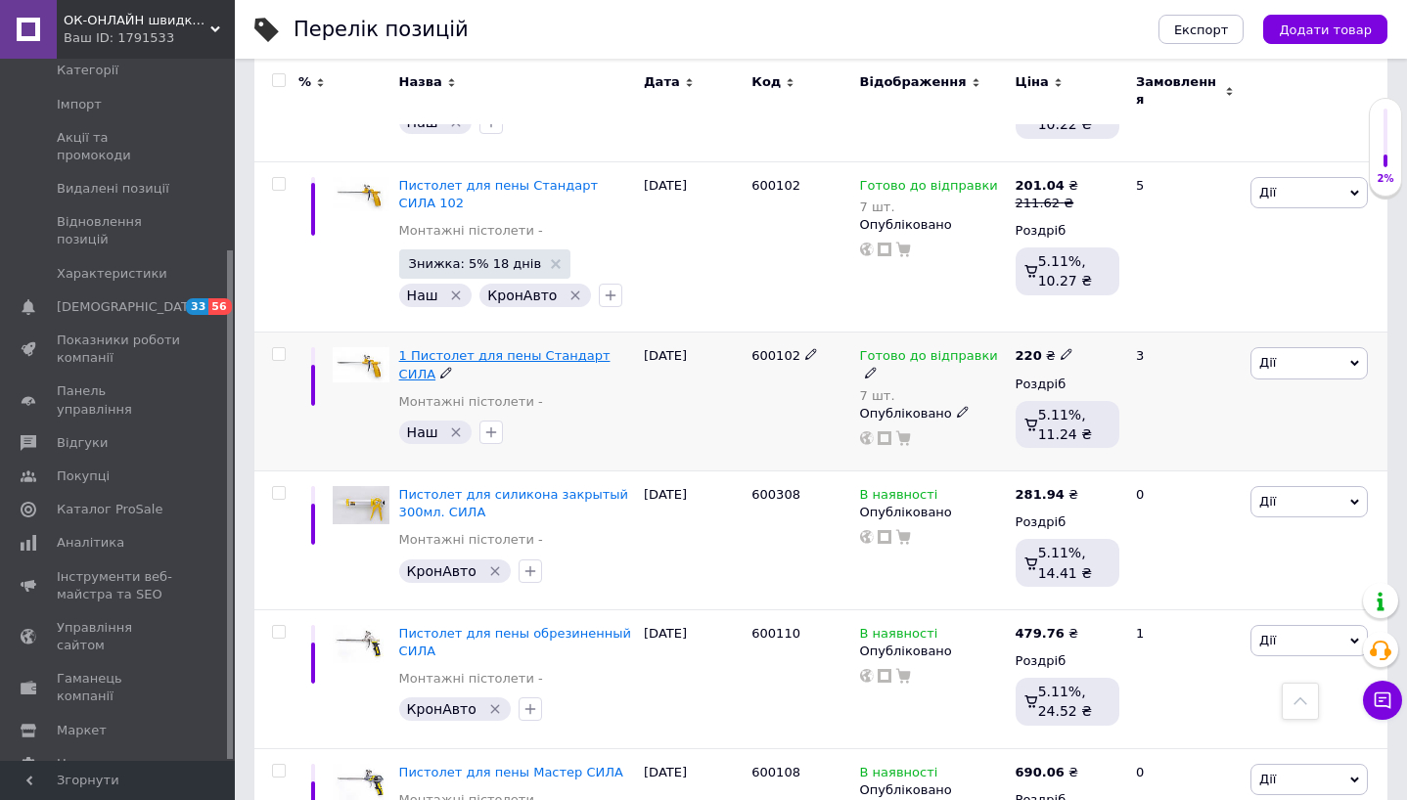
click at [566, 348] on span "1 Пистолет для пены Стандарт СИЛА" at bounding box center [504, 364] width 211 height 32
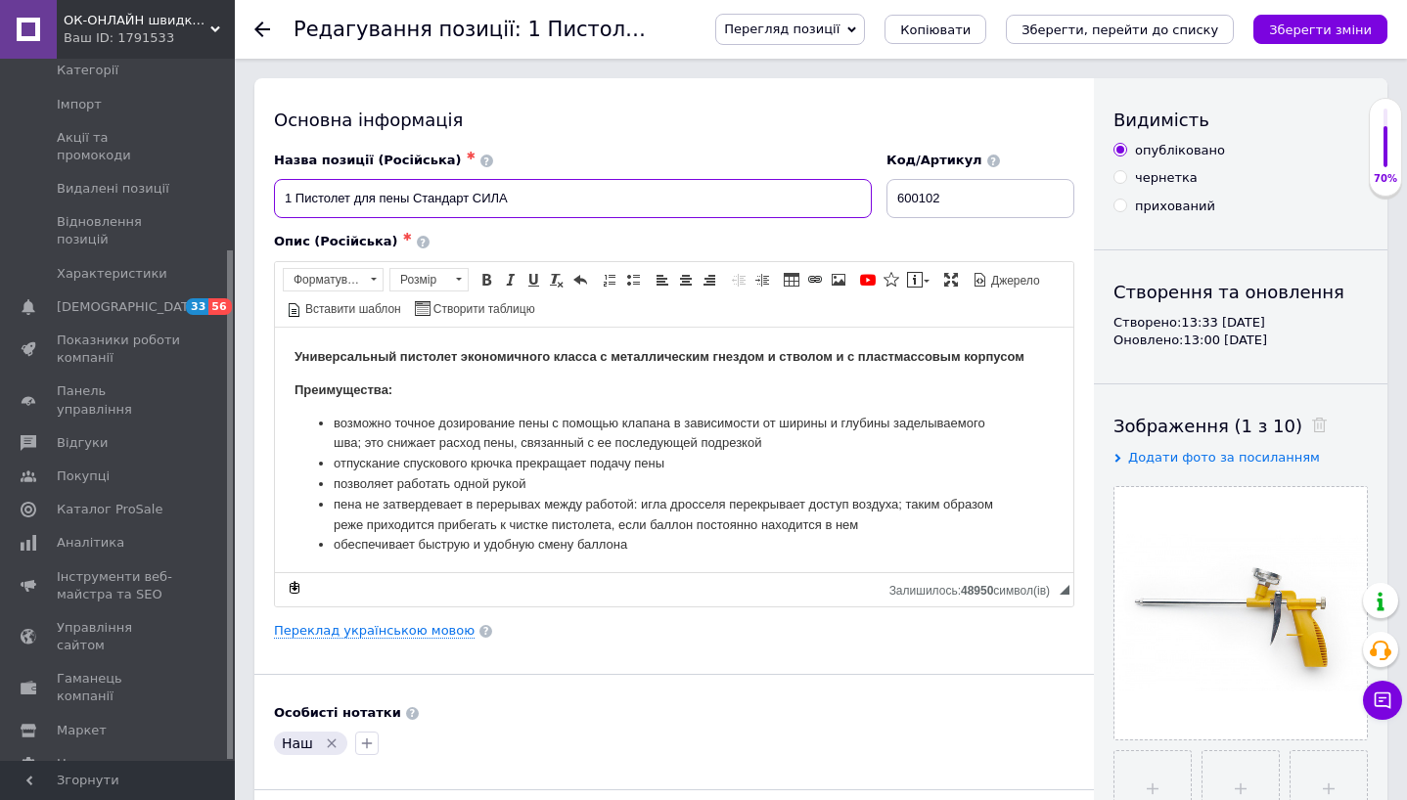
click at [600, 199] on input "1 Пистолет для пены Стандарт СИЛА" at bounding box center [573, 198] width 598 height 39
type input "1 Пистолет для пены Стандарт СИЛА 102"
click at [400, 624] on link "Переклад українською мовою" at bounding box center [374, 631] width 201 height 16
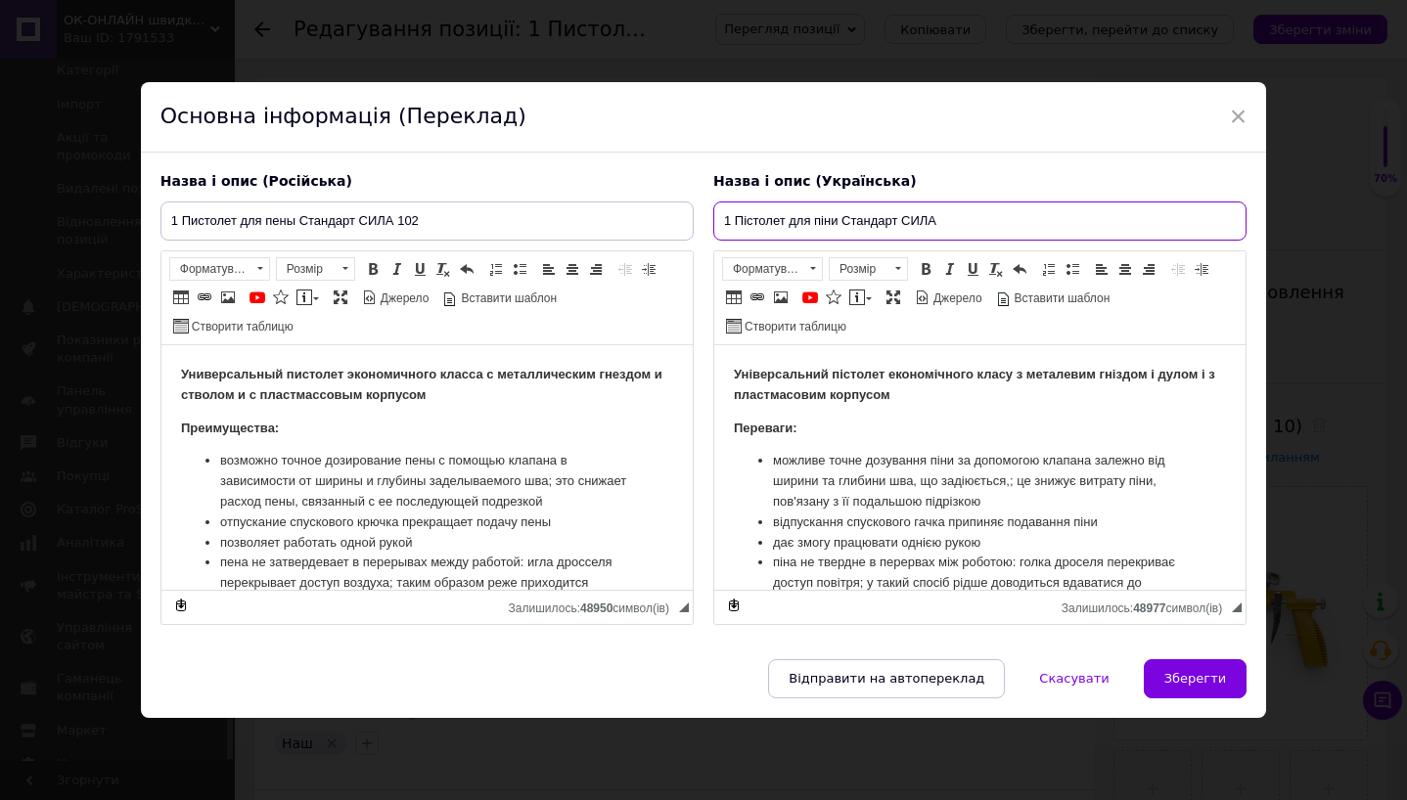
click at [995, 227] on input "1 Пістолет для піни Стандарт СИЛА" at bounding box center [979, 221] width 533 height 39
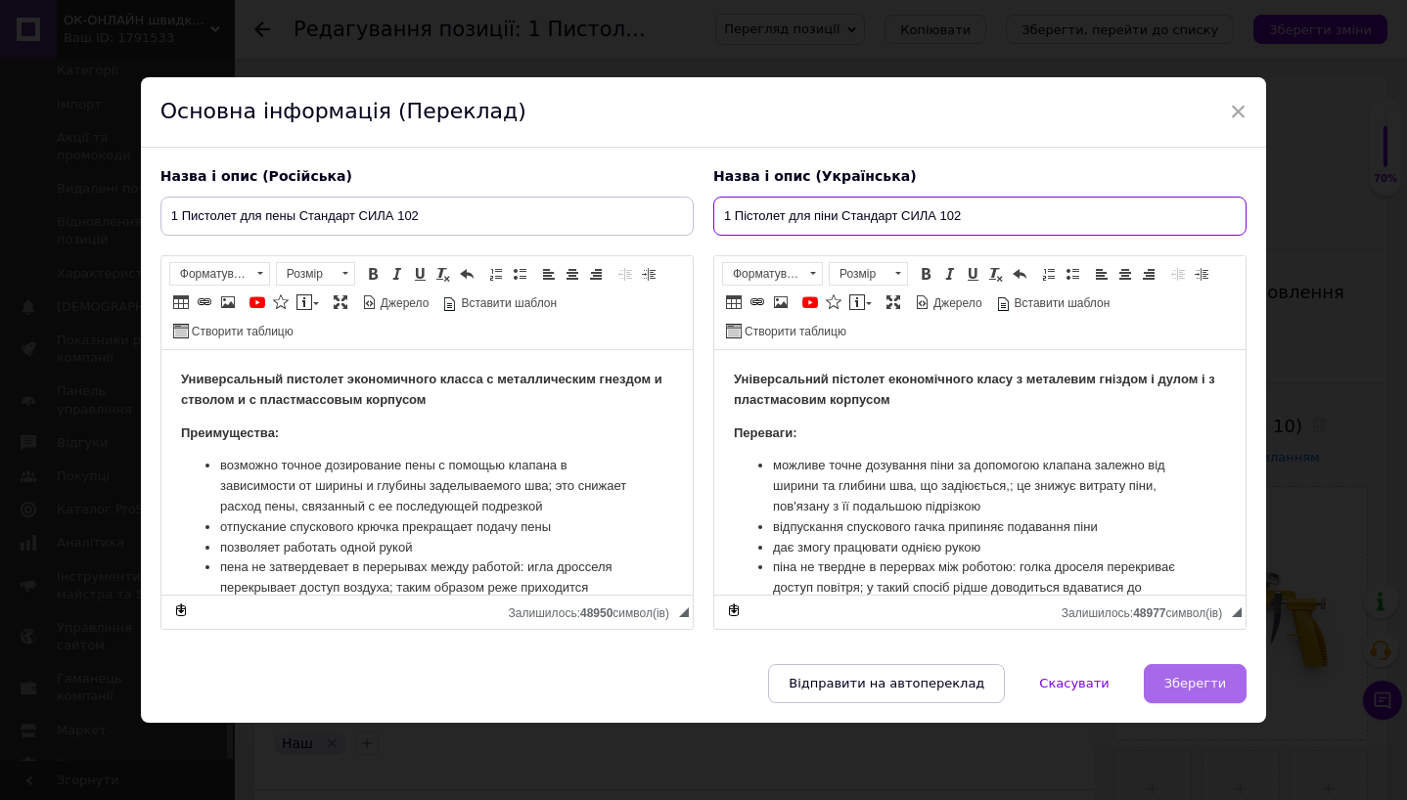
type input "1 Пістолет для піни Стандарт СИЛА 102"
click at [1198, 693] on button "Зберегти" at bounding box center [1195, 683] width 103 height 39
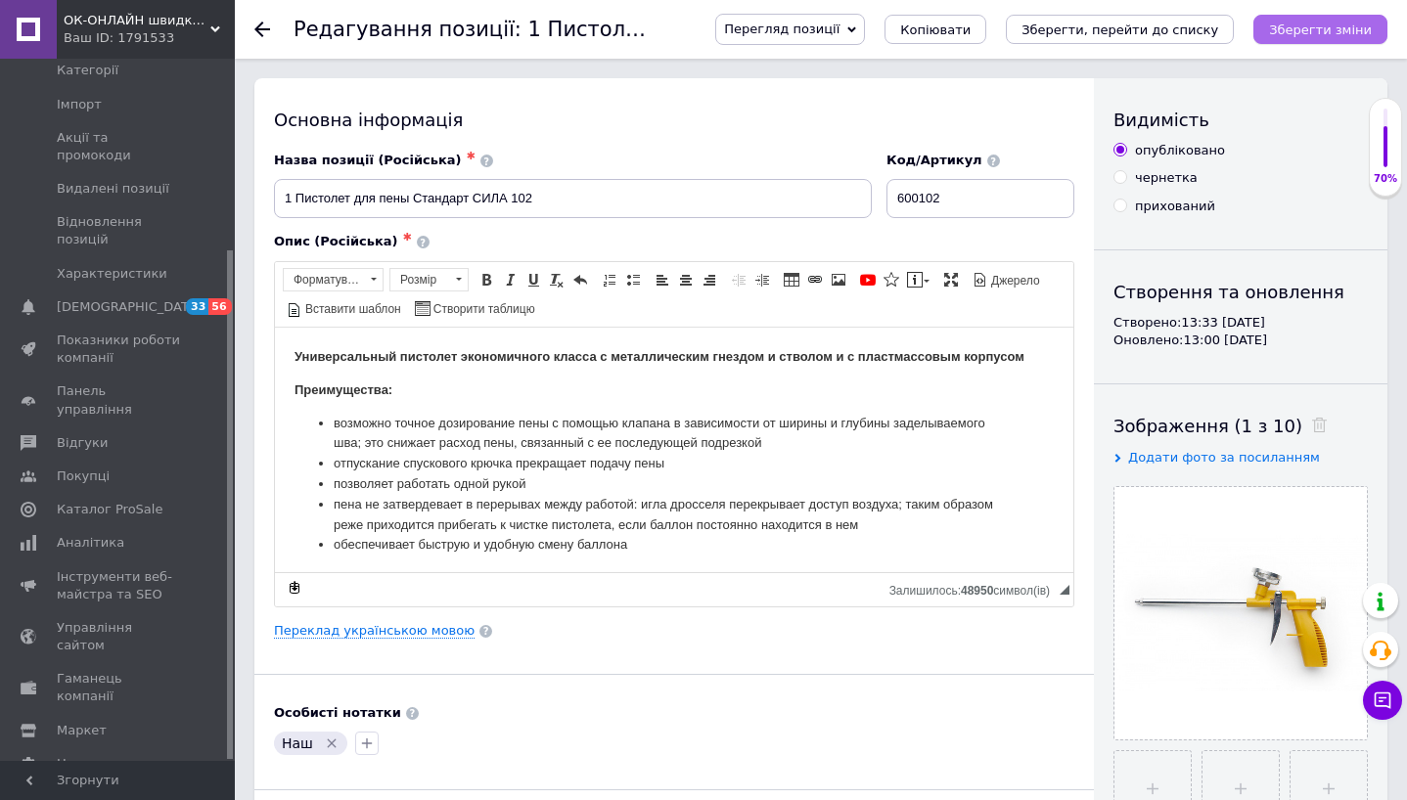
click at [1286, 43] on button "Зберегти зміни" at bounding box center [1320, 29] width 134 height 29
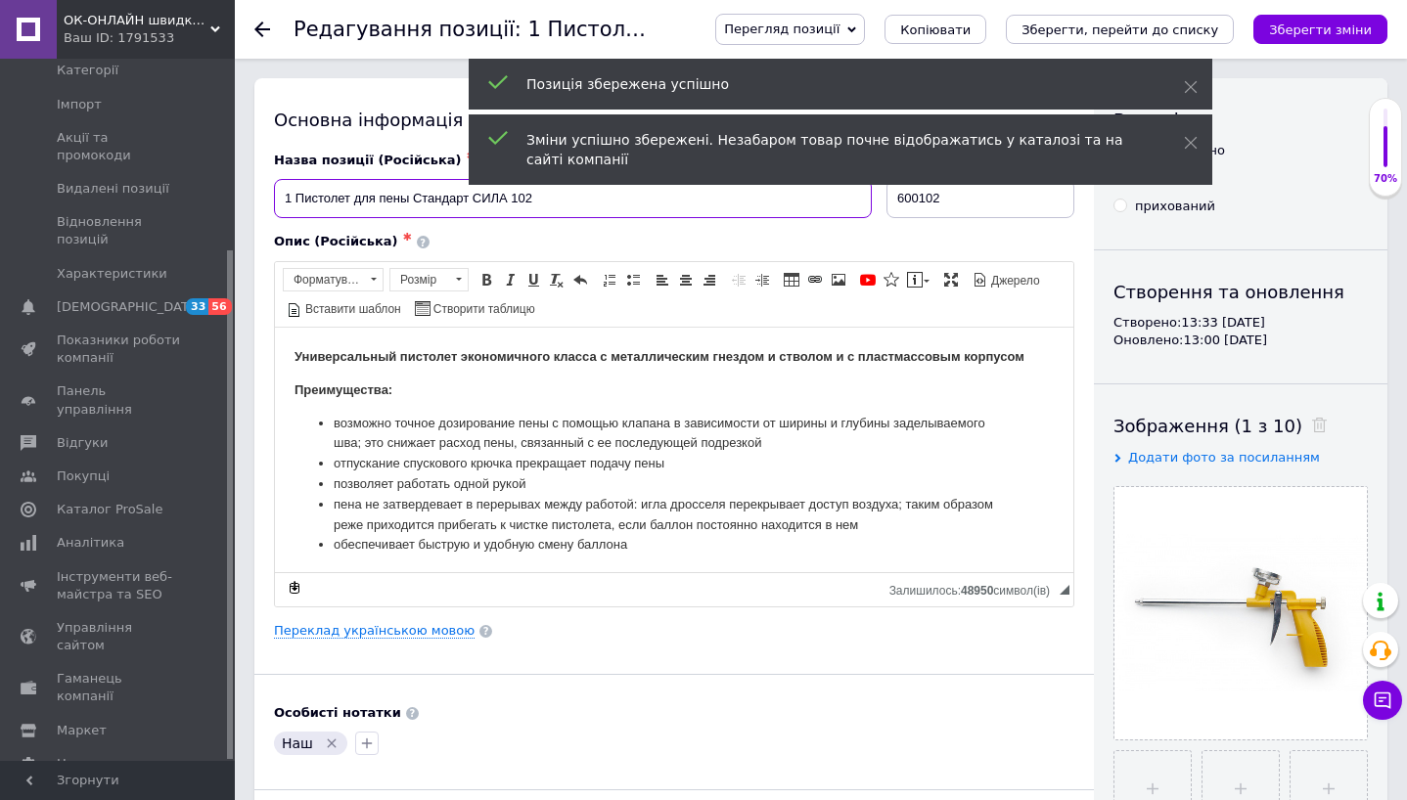
click at [410, 197] on input "1 Пистолет для пены Стандарт СИЛА 102" at bounding box center [573, 198] width 598 height 39
click at [294, 202] on input "1 Пистолет для пены Стандарт СИЛА 102" at bounding box center [573, 198] width 598 height 39
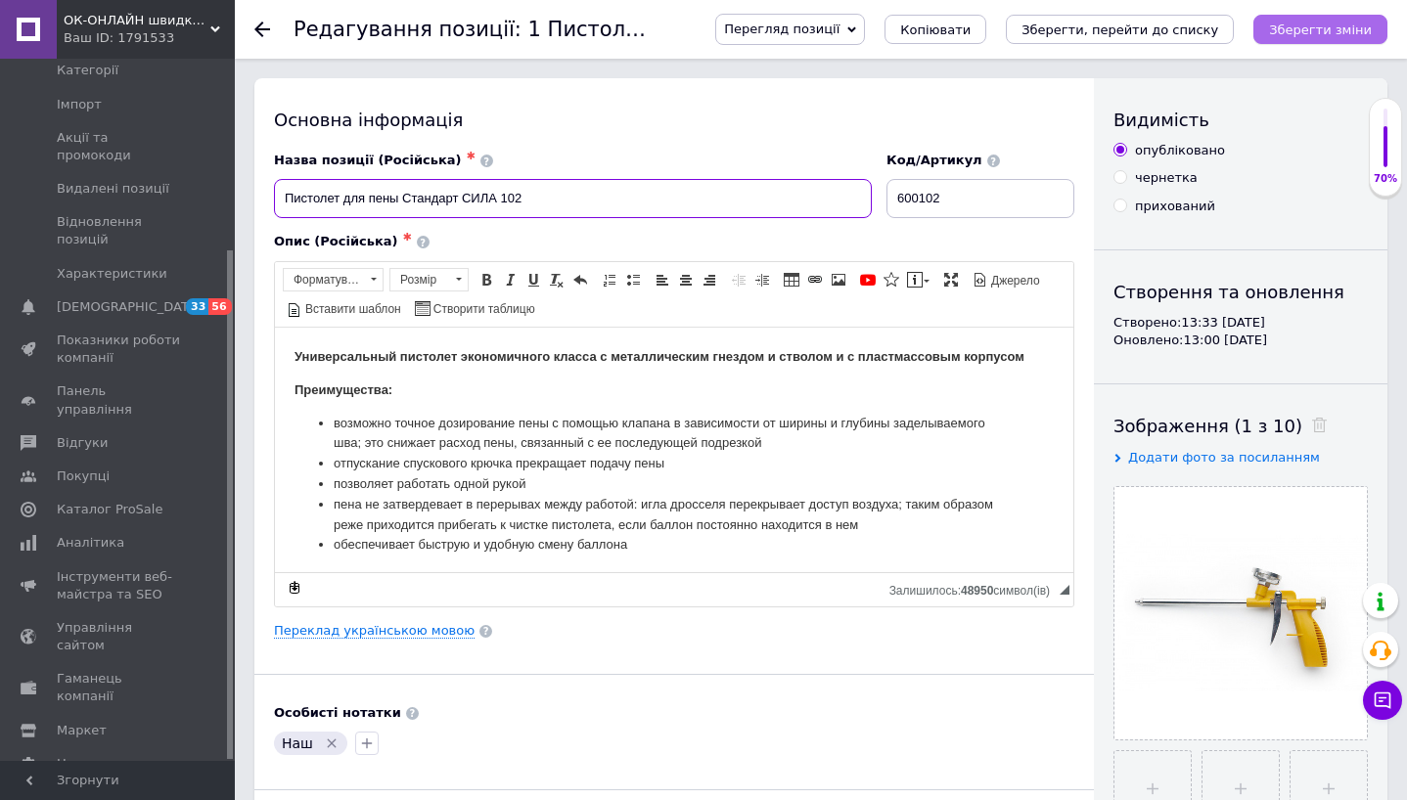
type input "Пистолет для пены Стандарт СИЛА 102"
click at [1334, 35] on icon "Зберегти зміни" at bounding box center [1320, 29] width 103 height 15
click at [517, 205] on input "Пистолет для пены Стандарт СИЛА 102" at bounding box center [573, 198] width 598 height 39
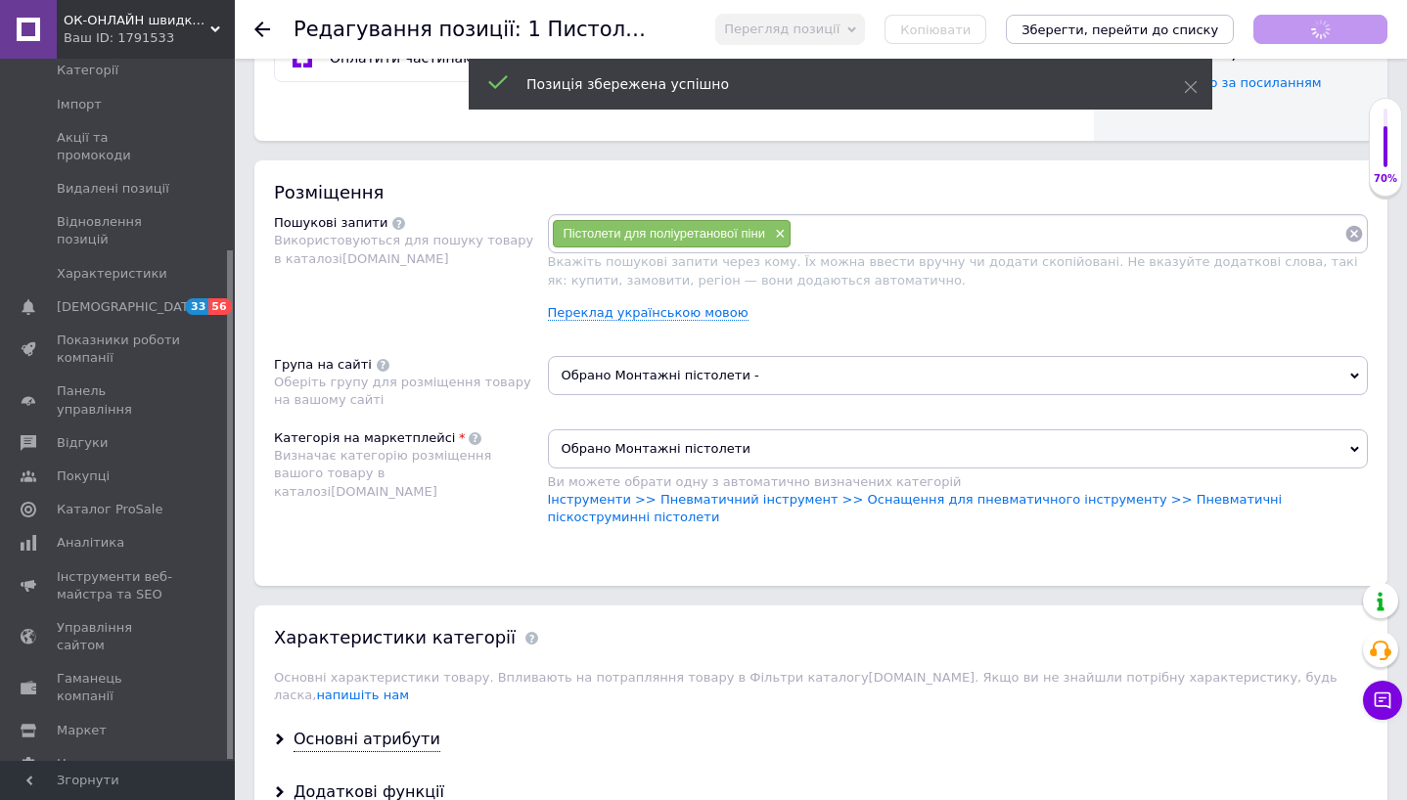
scroll to position [1031, 0]
click at [843, 233] on input at bounding box center [1067, 231] width 553 height 29
paste input "Пистолет для пены Стандарт СИЛА 102"
type input "Пистолет для пены Стандарт СИЛА 102"
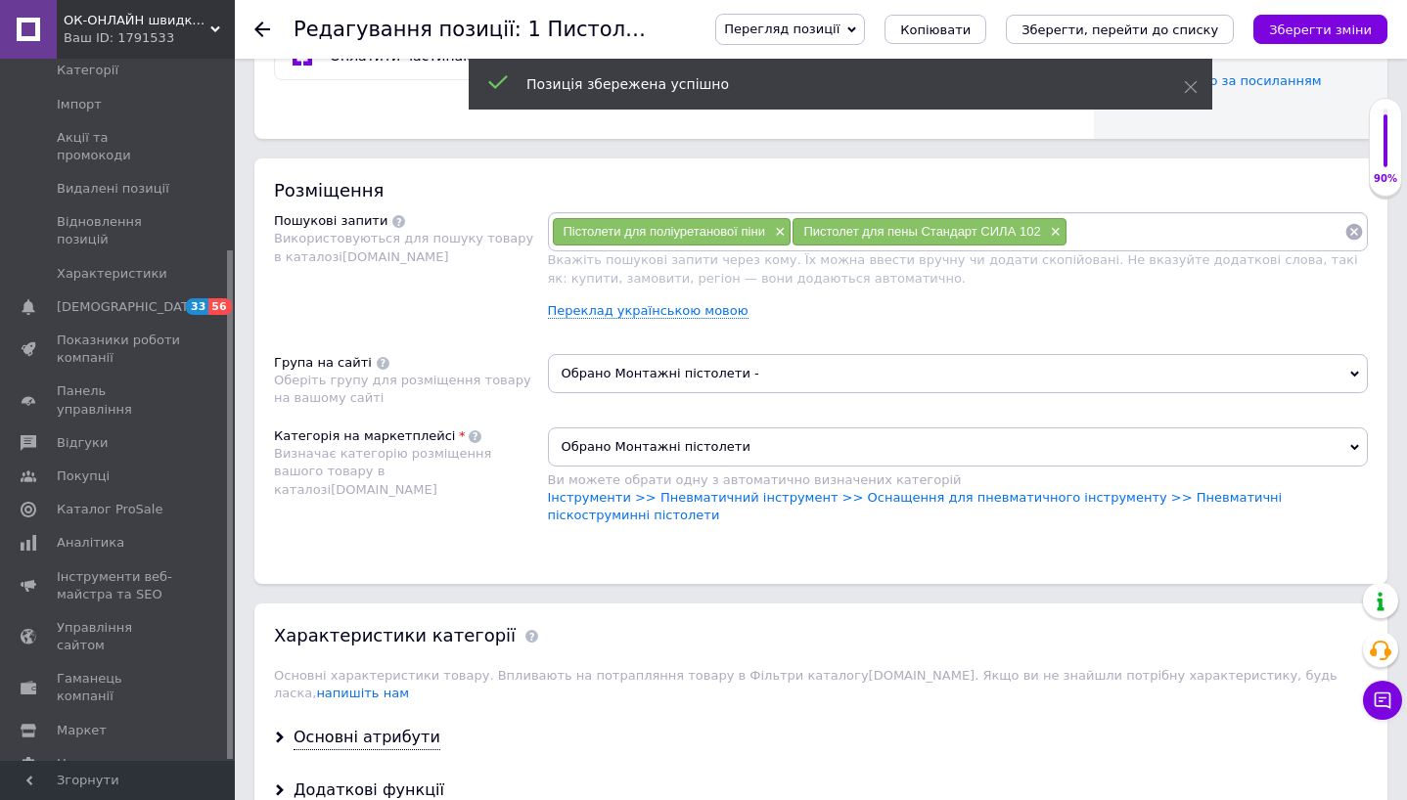
paste input "Пистолет для пены Стандарт СИЛА 102"
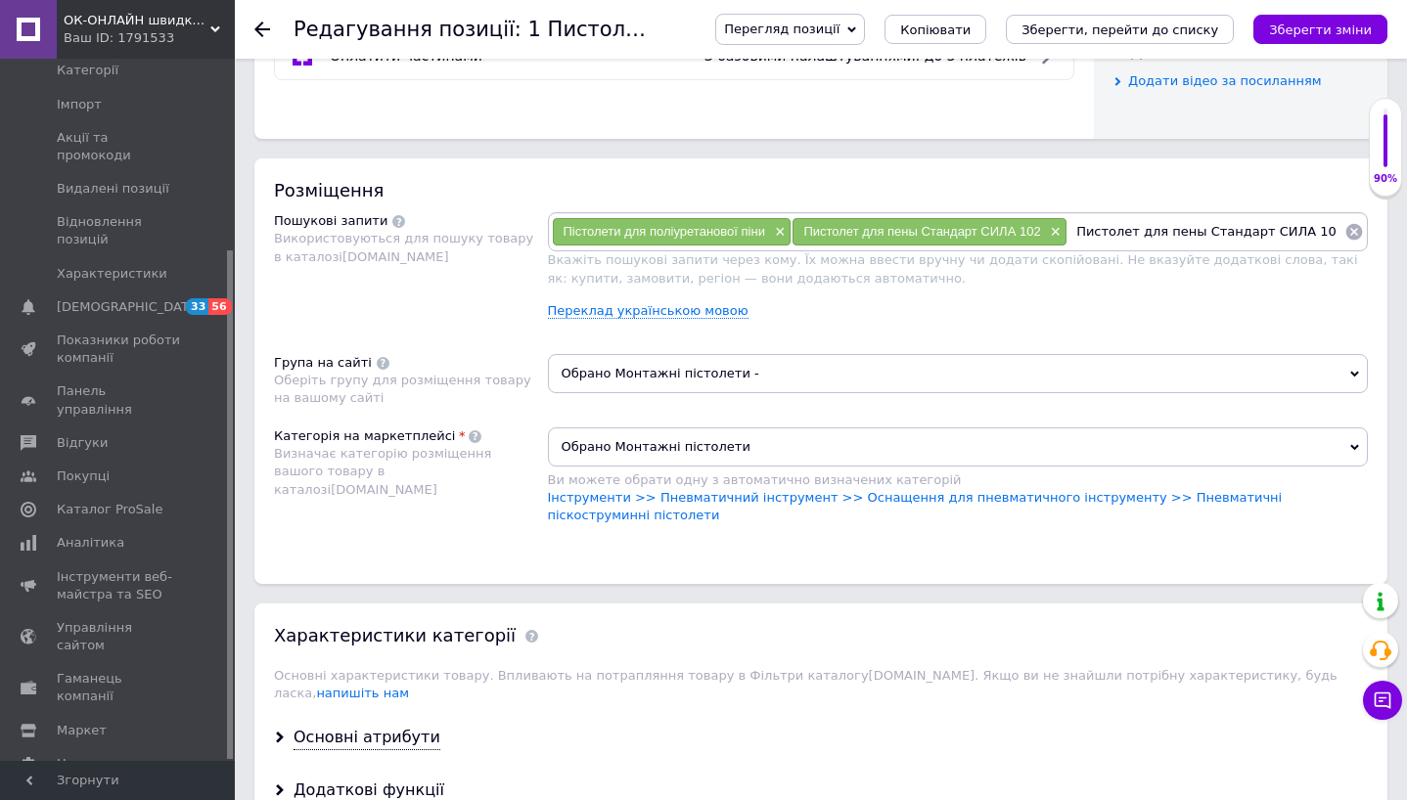
drag, startPoint x: 1295, startPoint y: 232, endPoint x: 1318, endPoint y: 231, distance: 22.5
click at [1317, 232] on input "Пистолет для пены Стандарт СИЛА 102" at bounding box center [1205, 231] width 277 height 29
type input "Пистолет для пены Стандарт СИЛА"
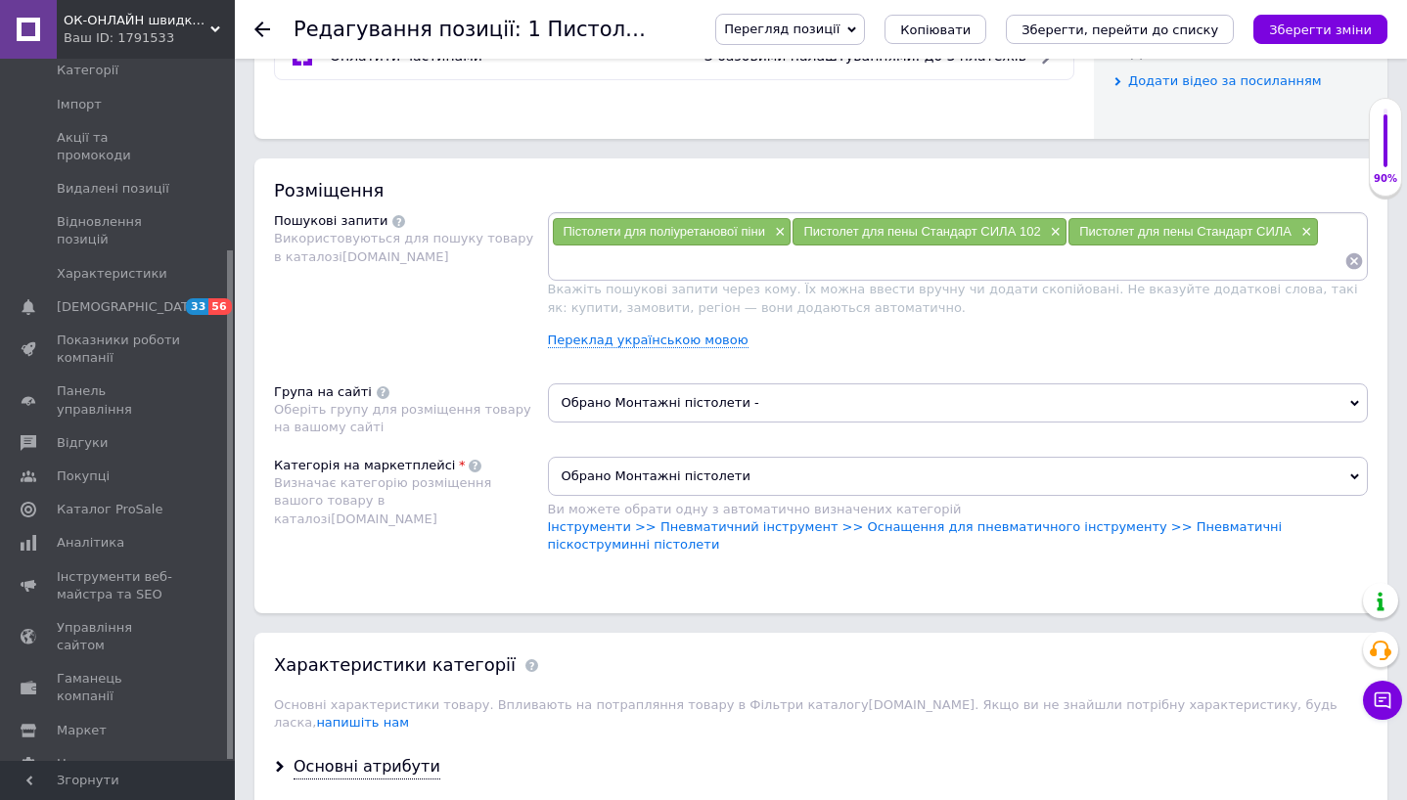
paste input "Пистолет для пены Стандарт СИЛА 102"
drag, startPoint x: 677, startPoint y: 260, endPoint x: 827, endPoint y: 260, distance: 149.7
click at [827, 260] on input "Пистолет для пены Стандарт СИЛА 102" at bounding box center [948, 261] width 793 height 29
type input "Пистолет для пены"
paste input "Пистолет для пены Стандарт СИЛА 102"
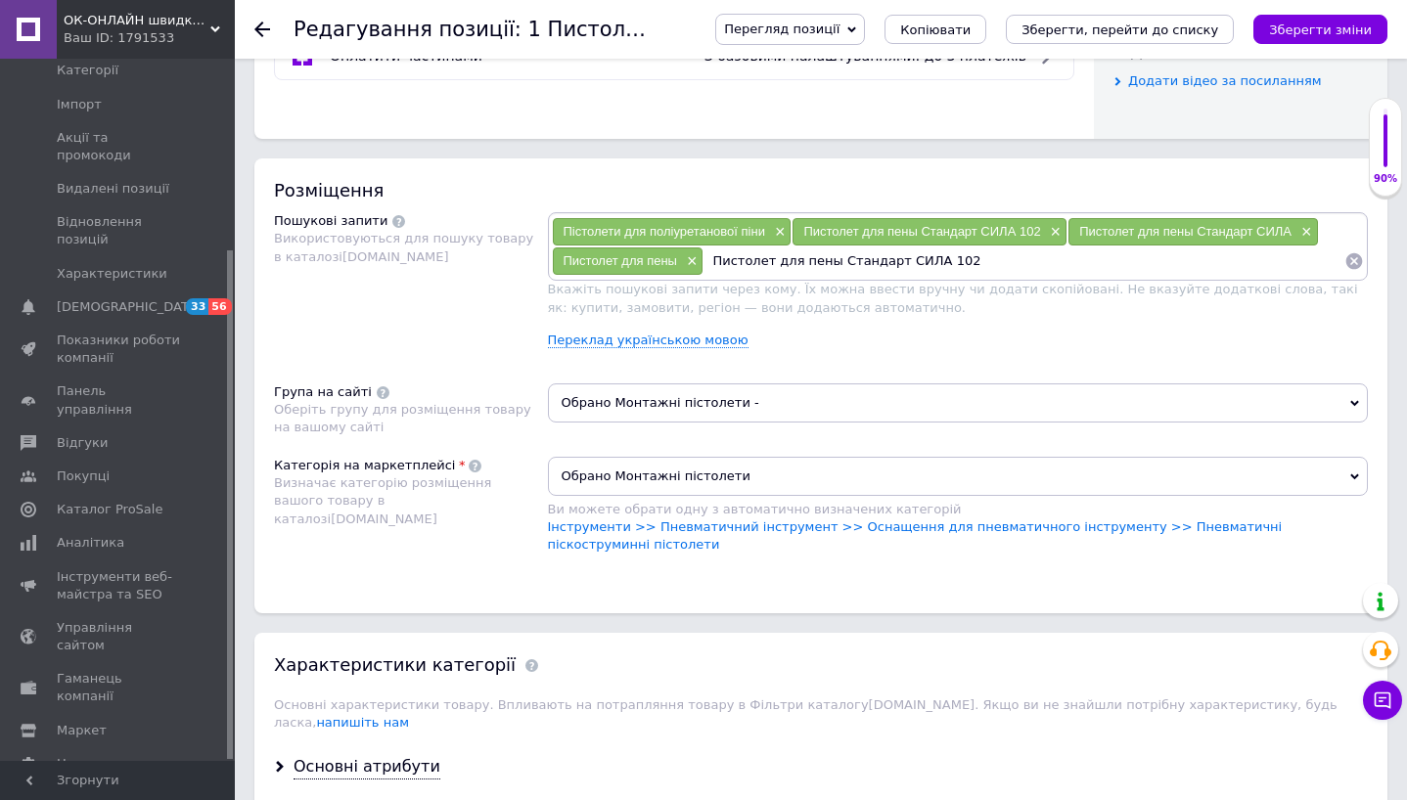
drag, startPoint x: 835, startPoint y: 263, endPoint x: 1069, endPoint y: 269, distance: 233.9
click at [1069, 269] on input "Пистолет для пены Стандарт СИЛА 102" at bounding box center [1023, 261] width 641 height 29
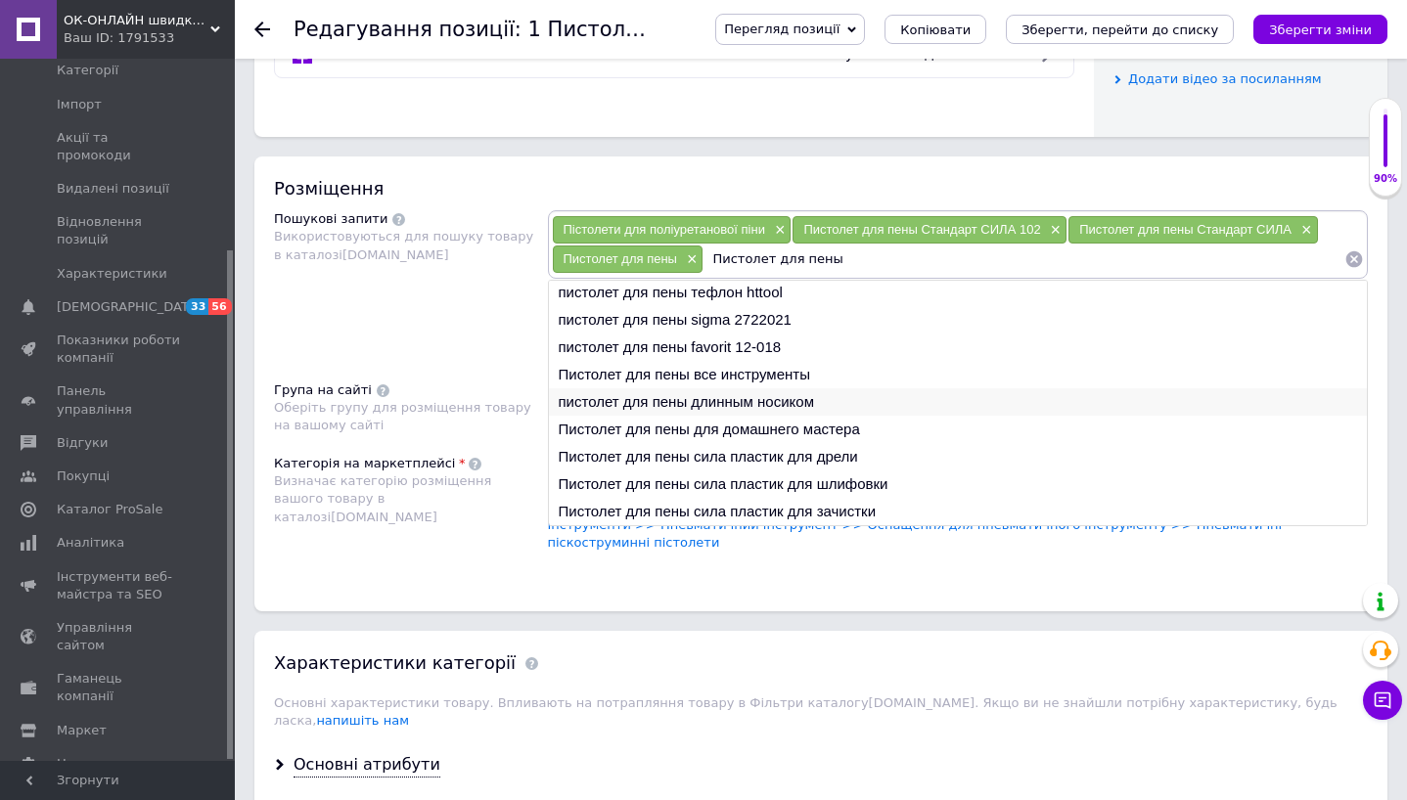
scroll to position [1017, 0]
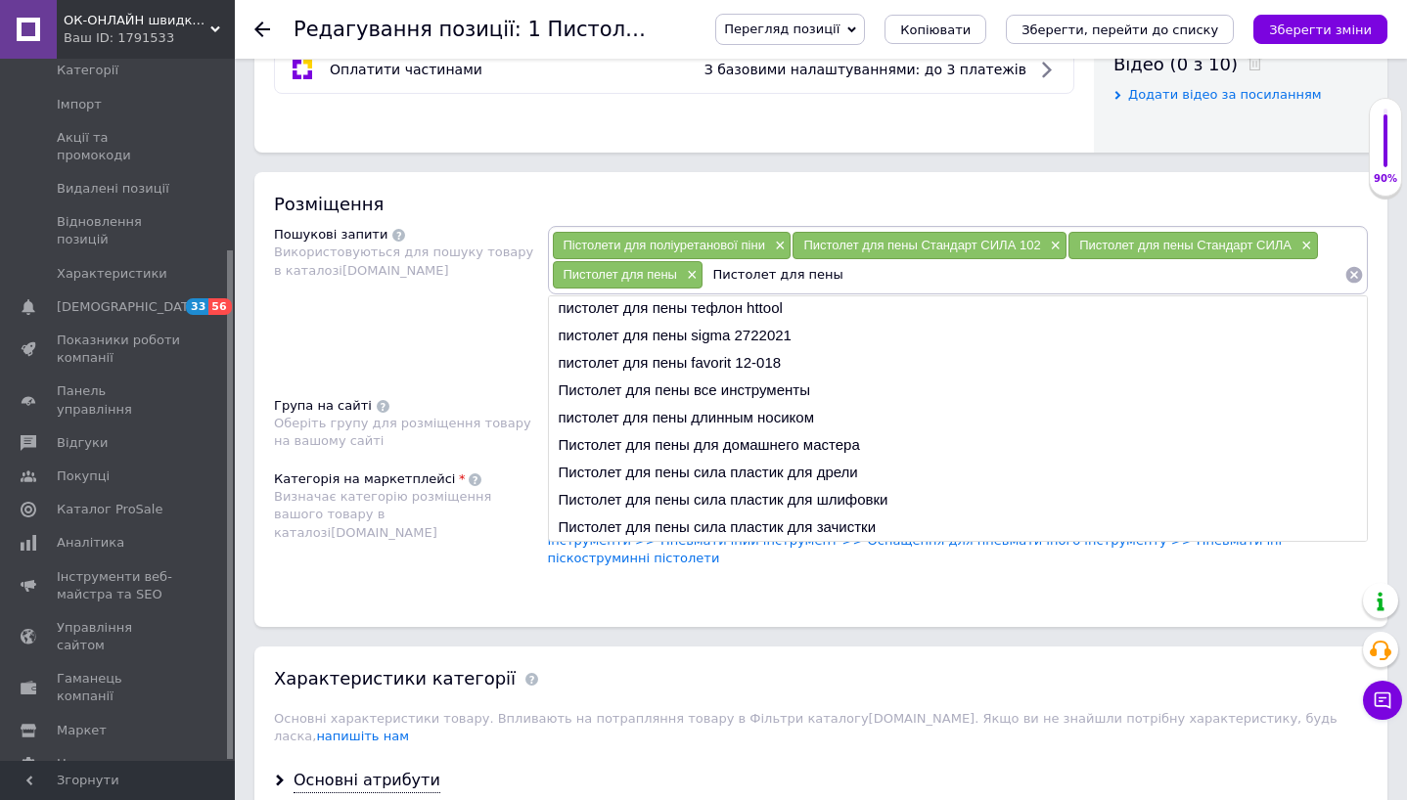
click at [863, 269] on input "Пистолет для пены" at bounding box center [1023, 274] width 641 height 29
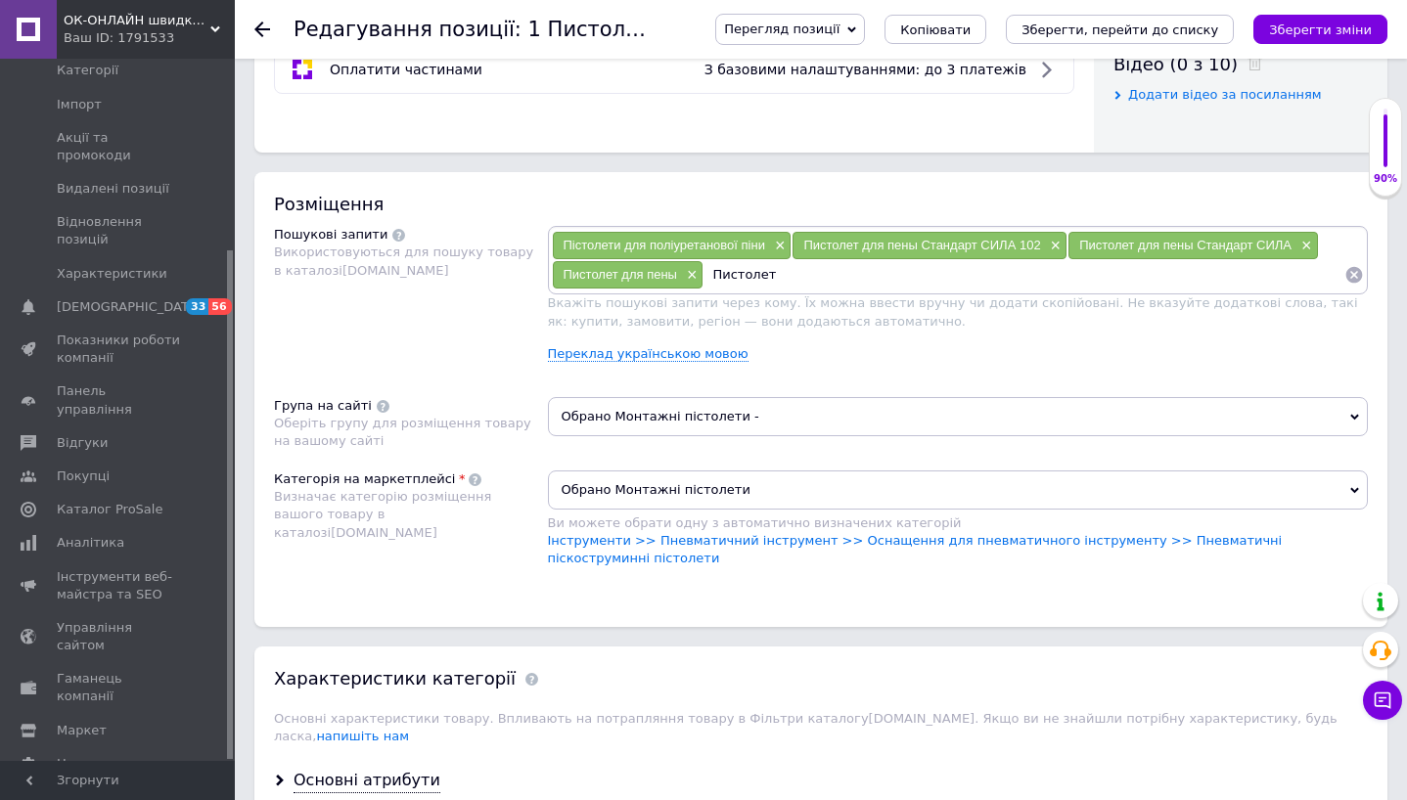
type input "Пистолет"
click at [1310, 37] on button "Зберегти зміни" at bounding box center [1320, 29] width 134 height 29
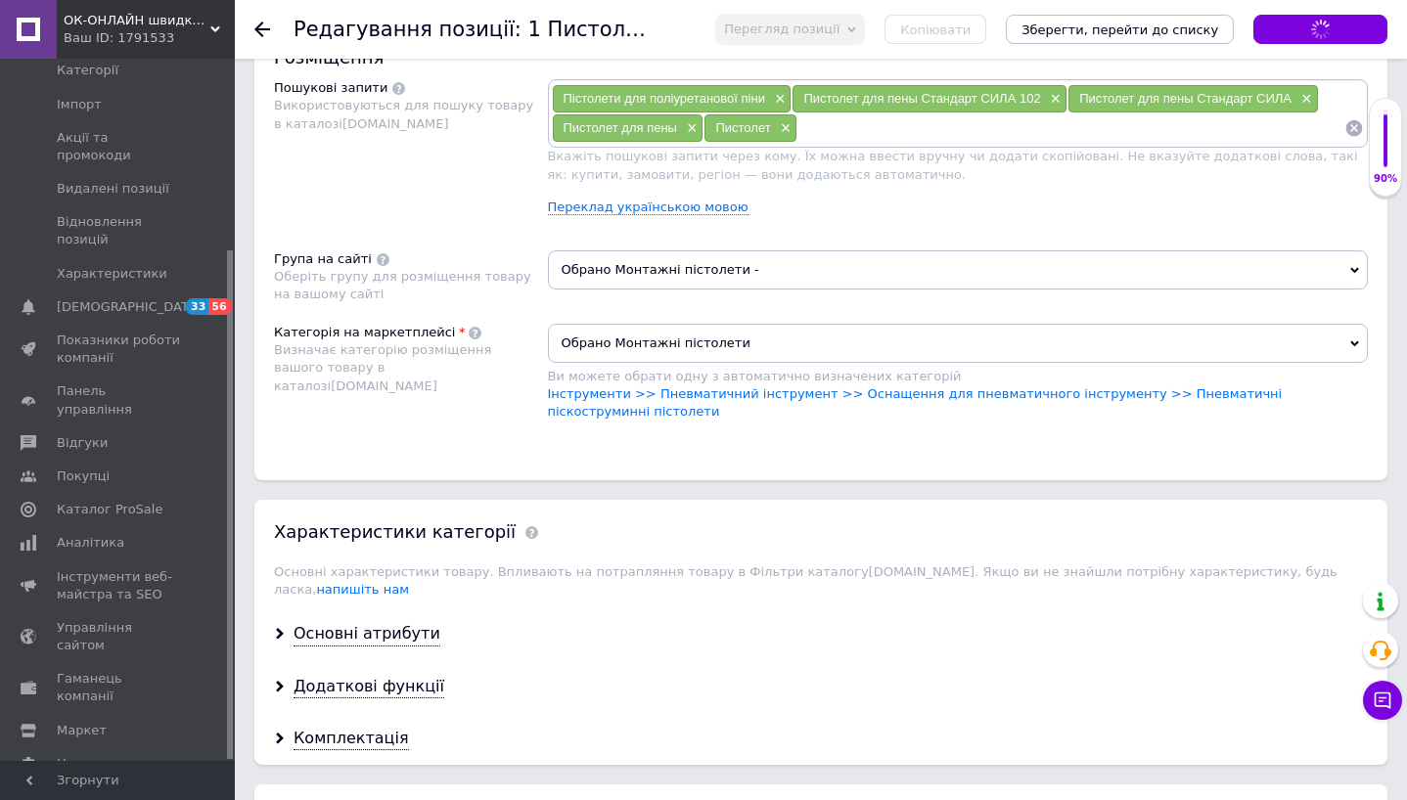
scroll to position [1414, 0]
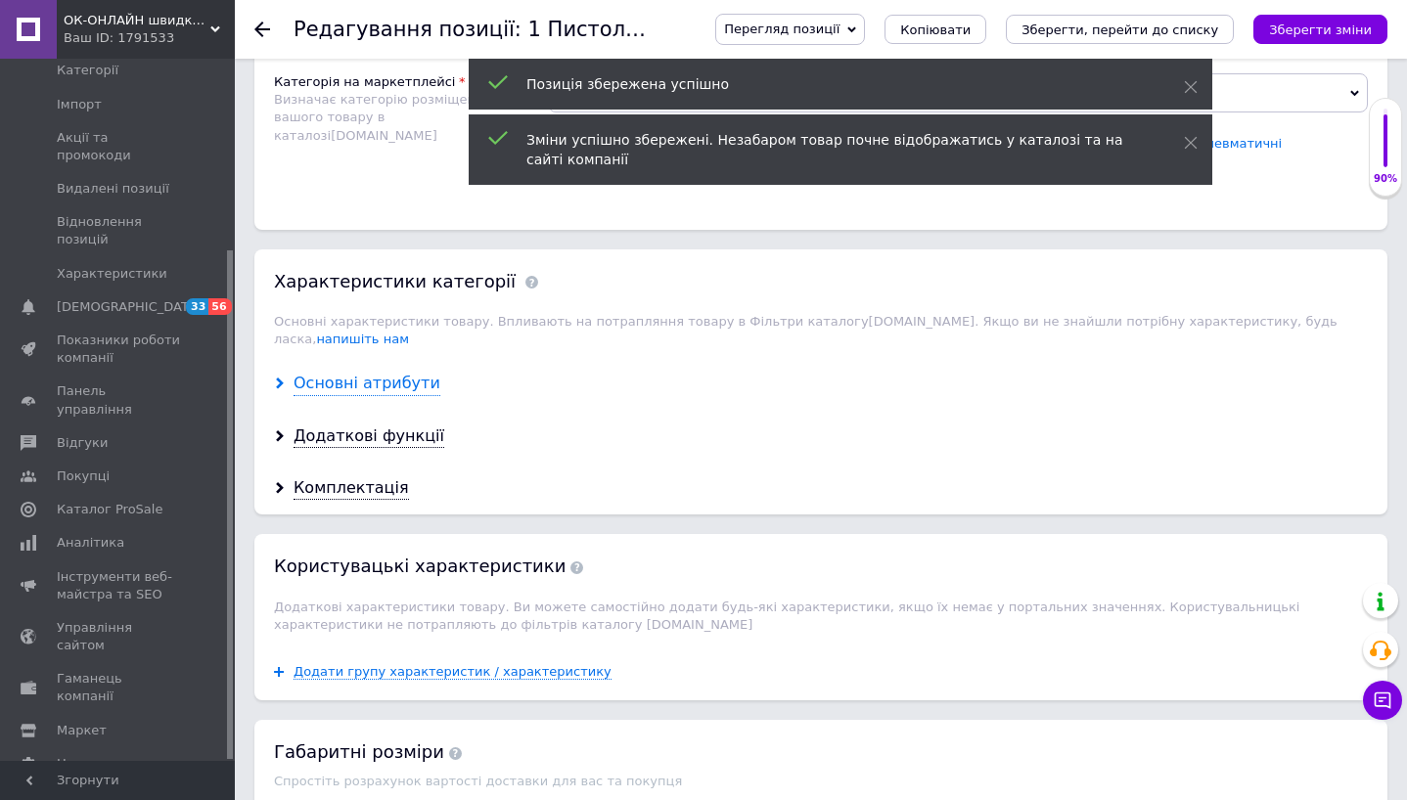
click at [371, 373] on div "Основні атрибути" at bounding box center [366, 384] width 147 height 22
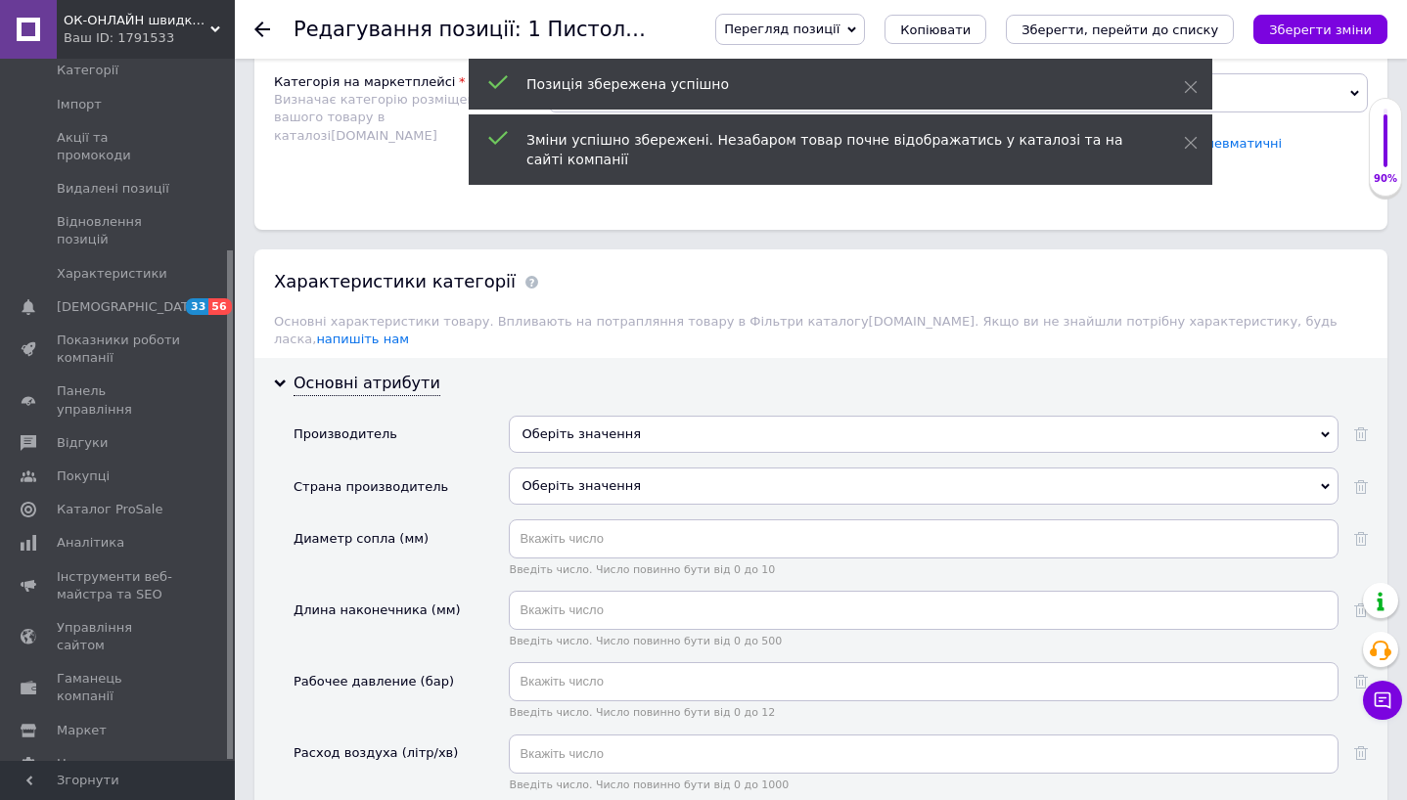
click at [635, 425] on div "Оберіть значення" at bounding box center [924, 434] width 830 height 37
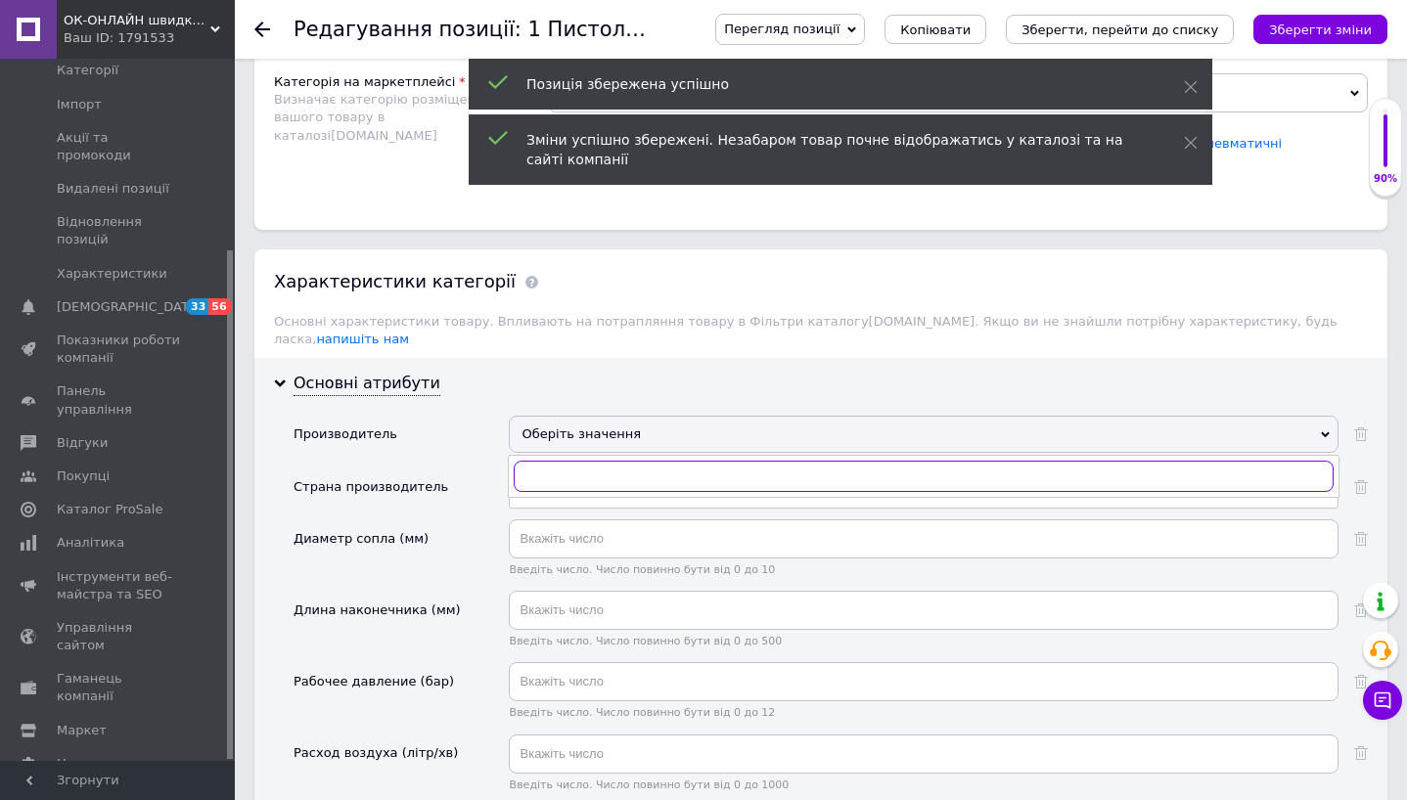
click at [627, 464] on input "text" at bounding box center [924, 476] width 820 height 31
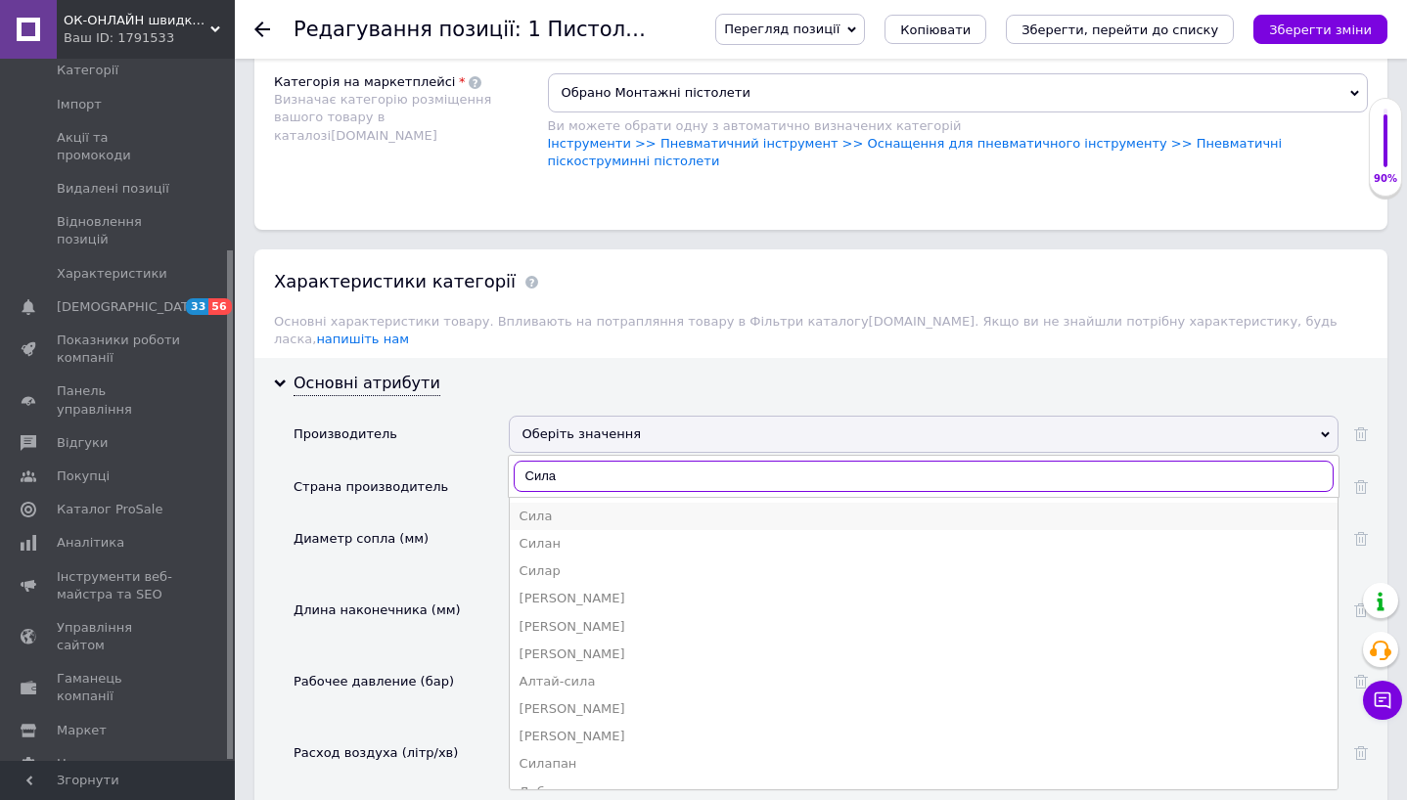
type input "Сила"
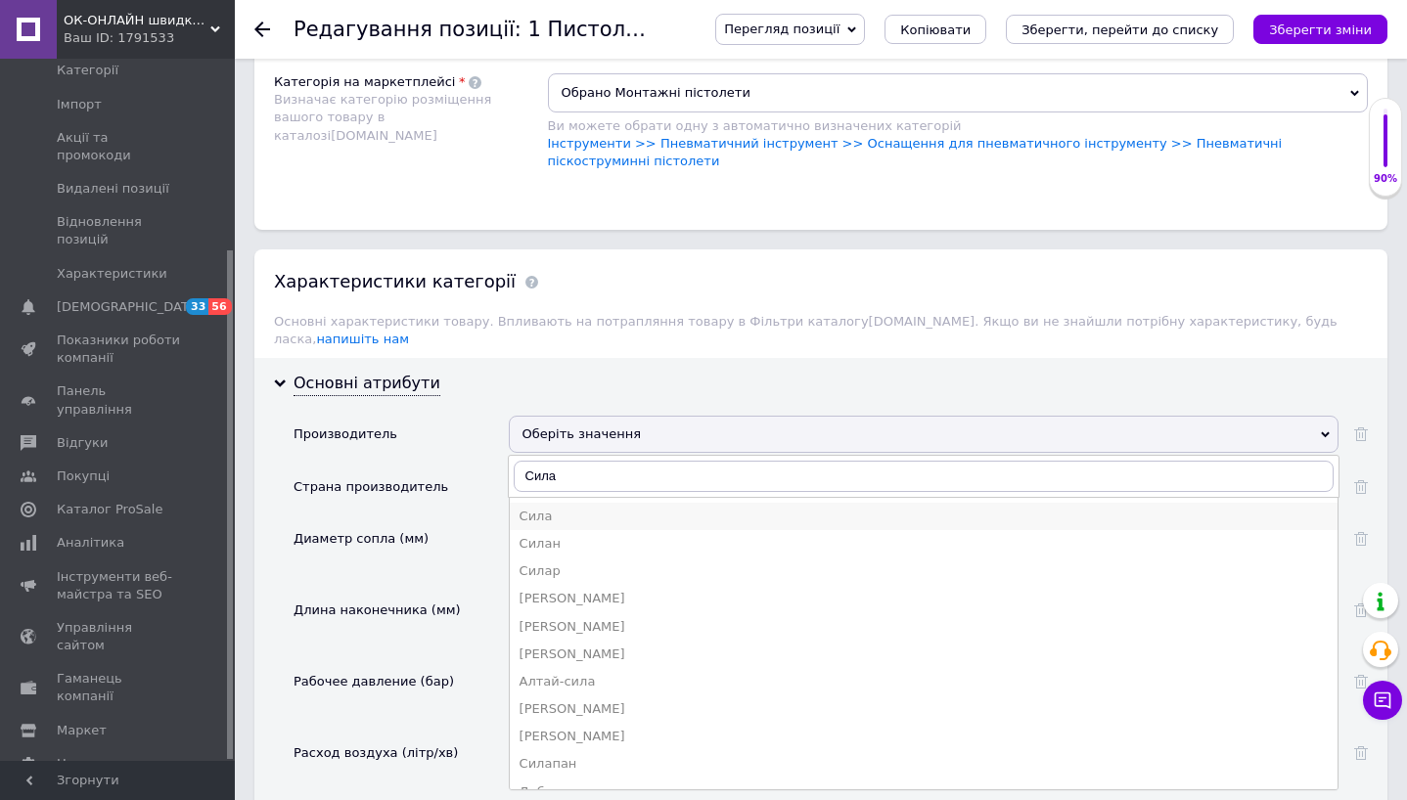
click at [600, 508] on div "Сила" at bounding box center [923, 517] width 808 height 18
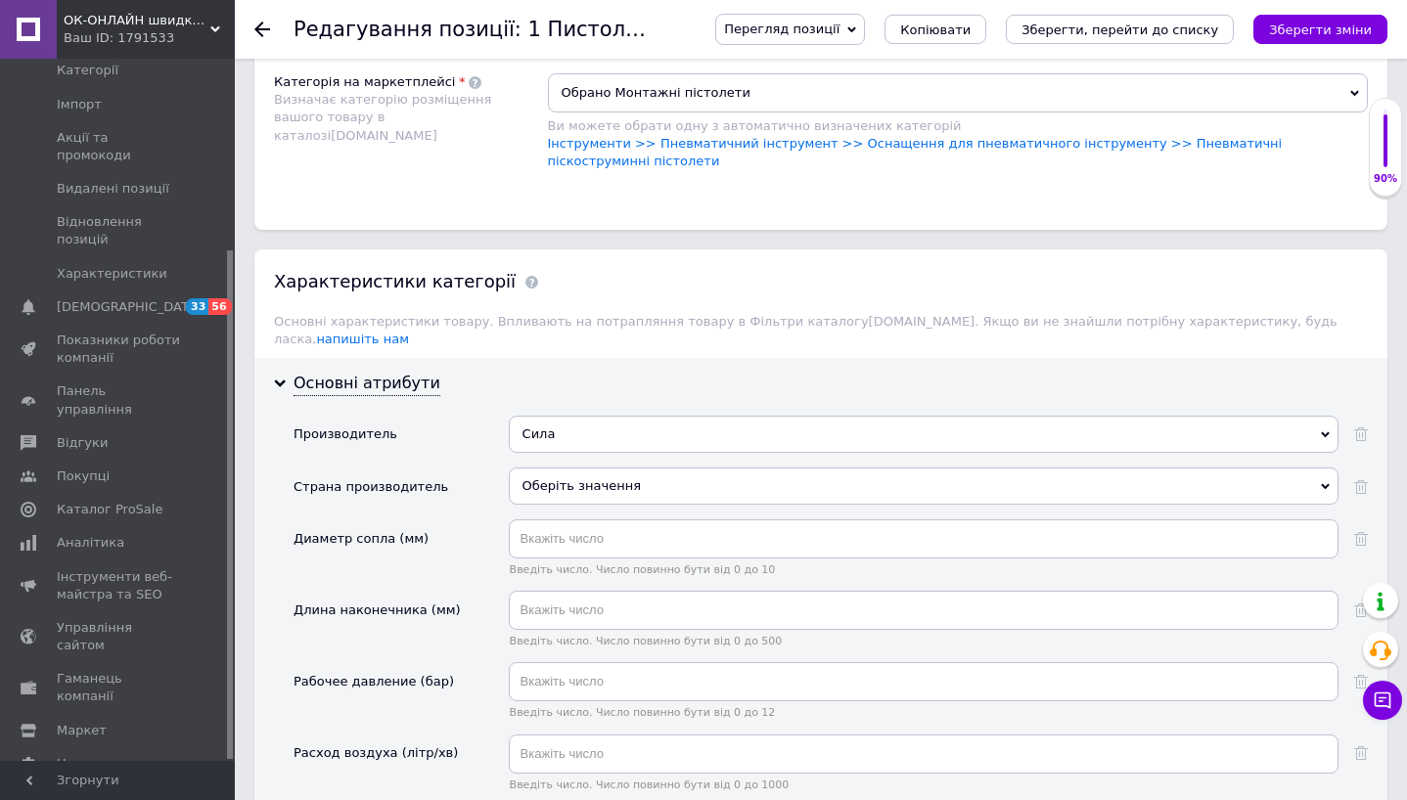
click at [601, 468] on div "Оберіть значення" at bounding box center [924, 486] width 830 height 37
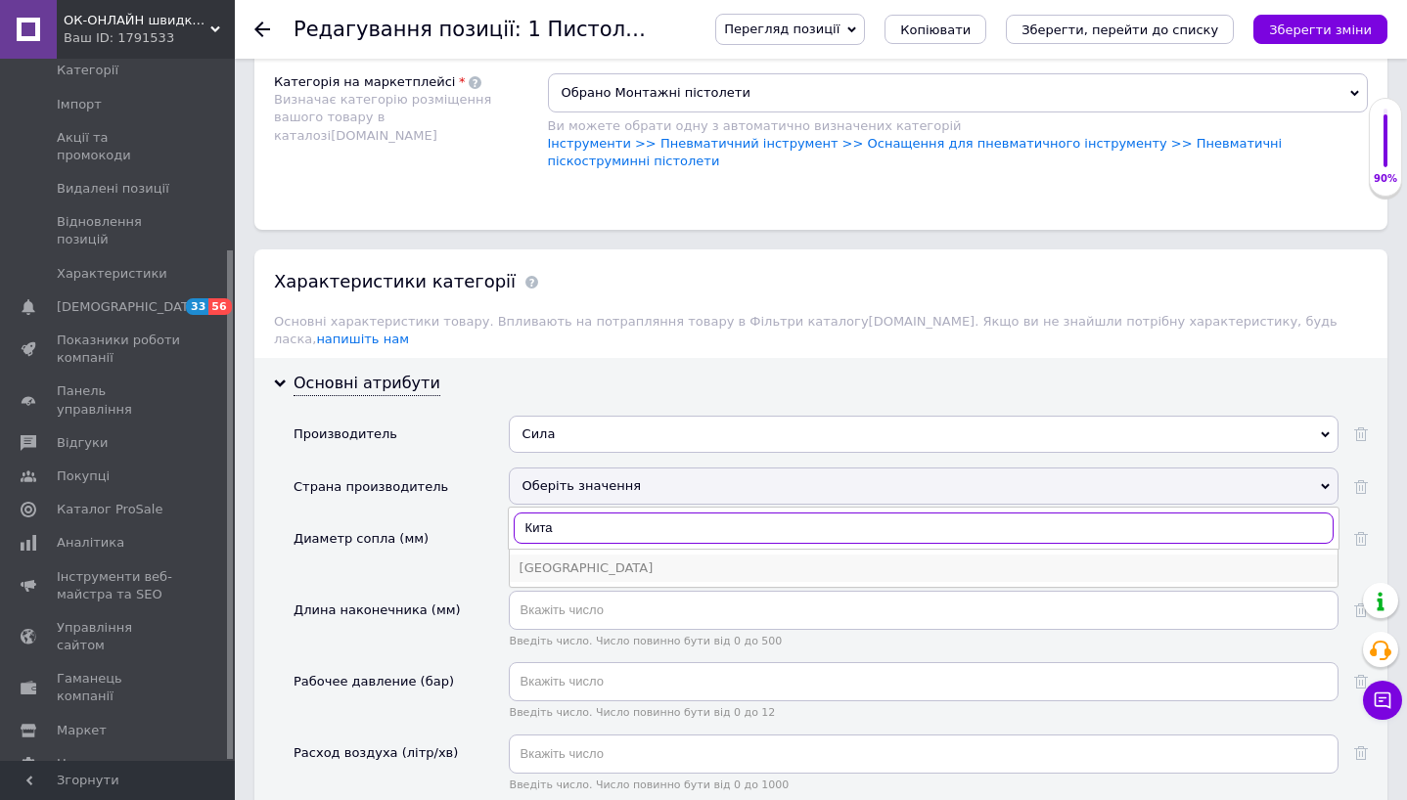
type input "Кита"
click at [582, 560] on div "[GEOGRAPHIC_DATA]" at bounding box center [923, 569] width 808 height 18
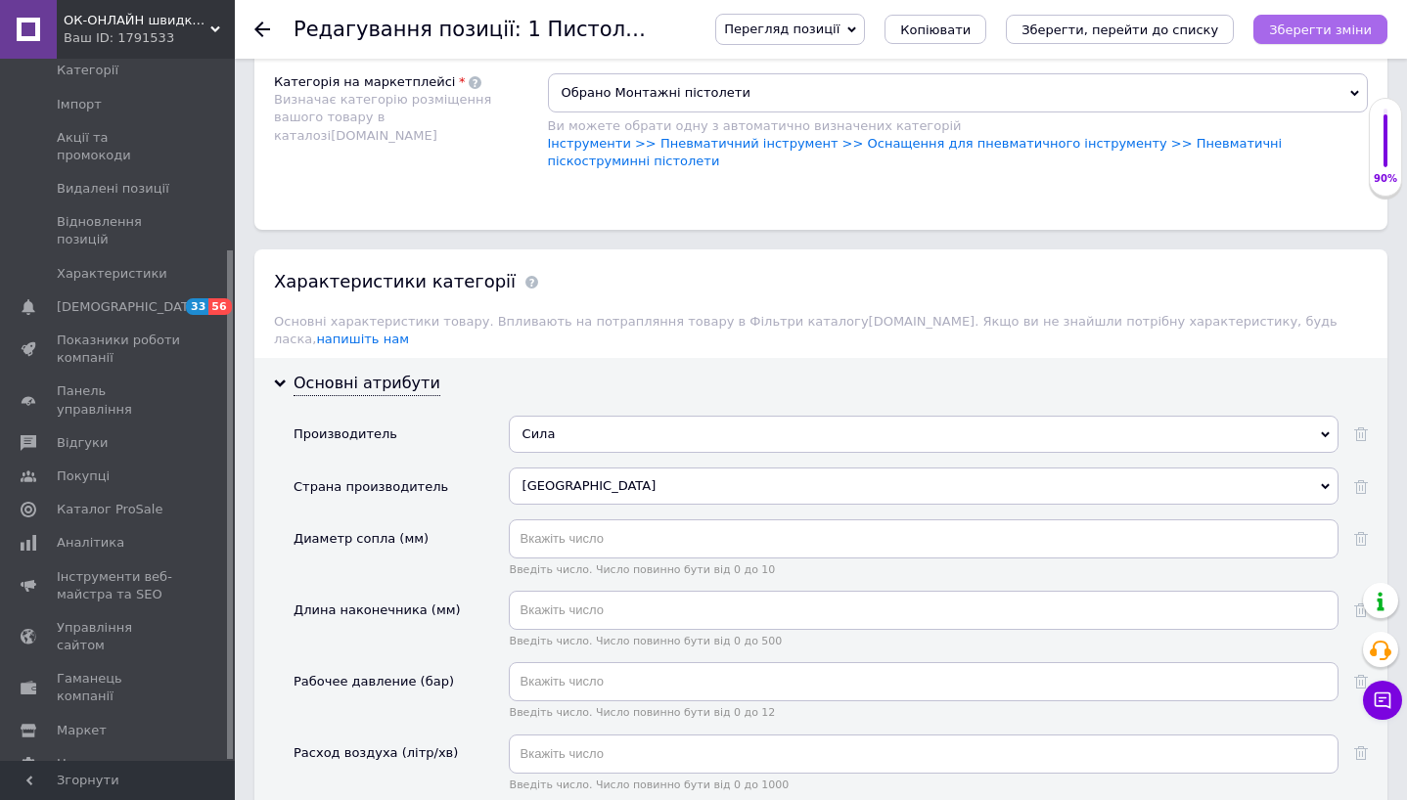
click at [1310, 30] on icon "Зберегти зміни" at bounding box center [1320, 29] width 103 height 15
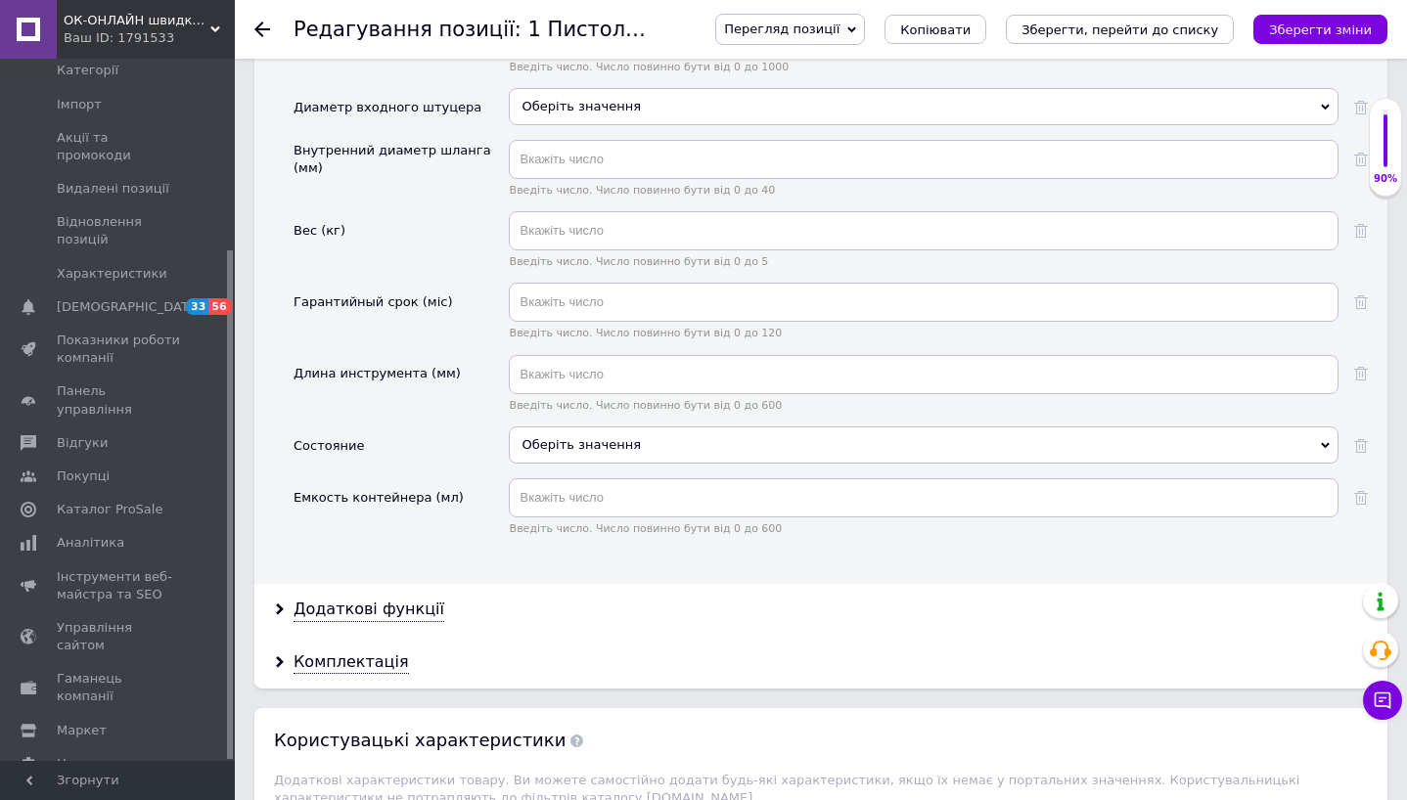
scroll to position [2144, 0]
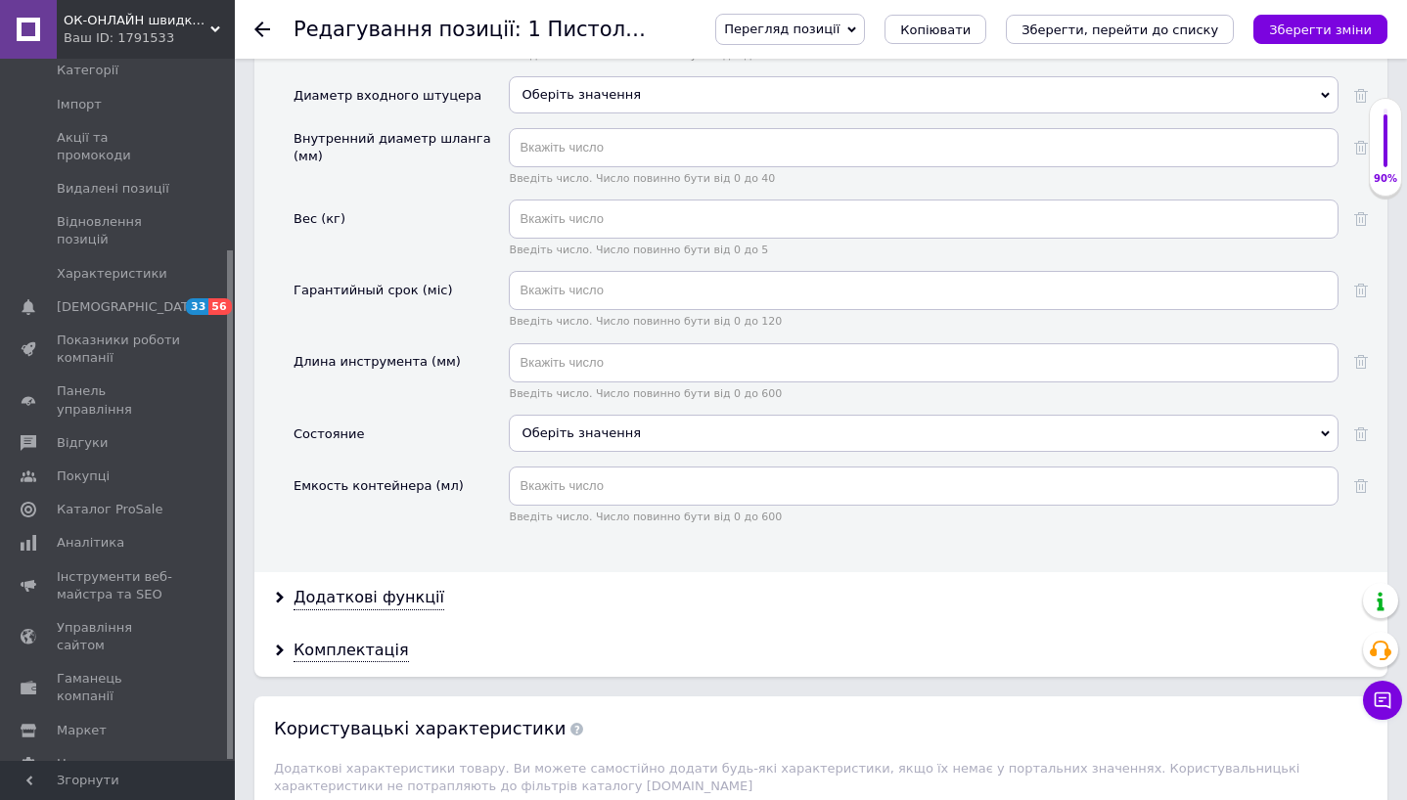
click at [625, 415] on div "Оберіть значення" at bounding box center [924, 433] width 830 height 37
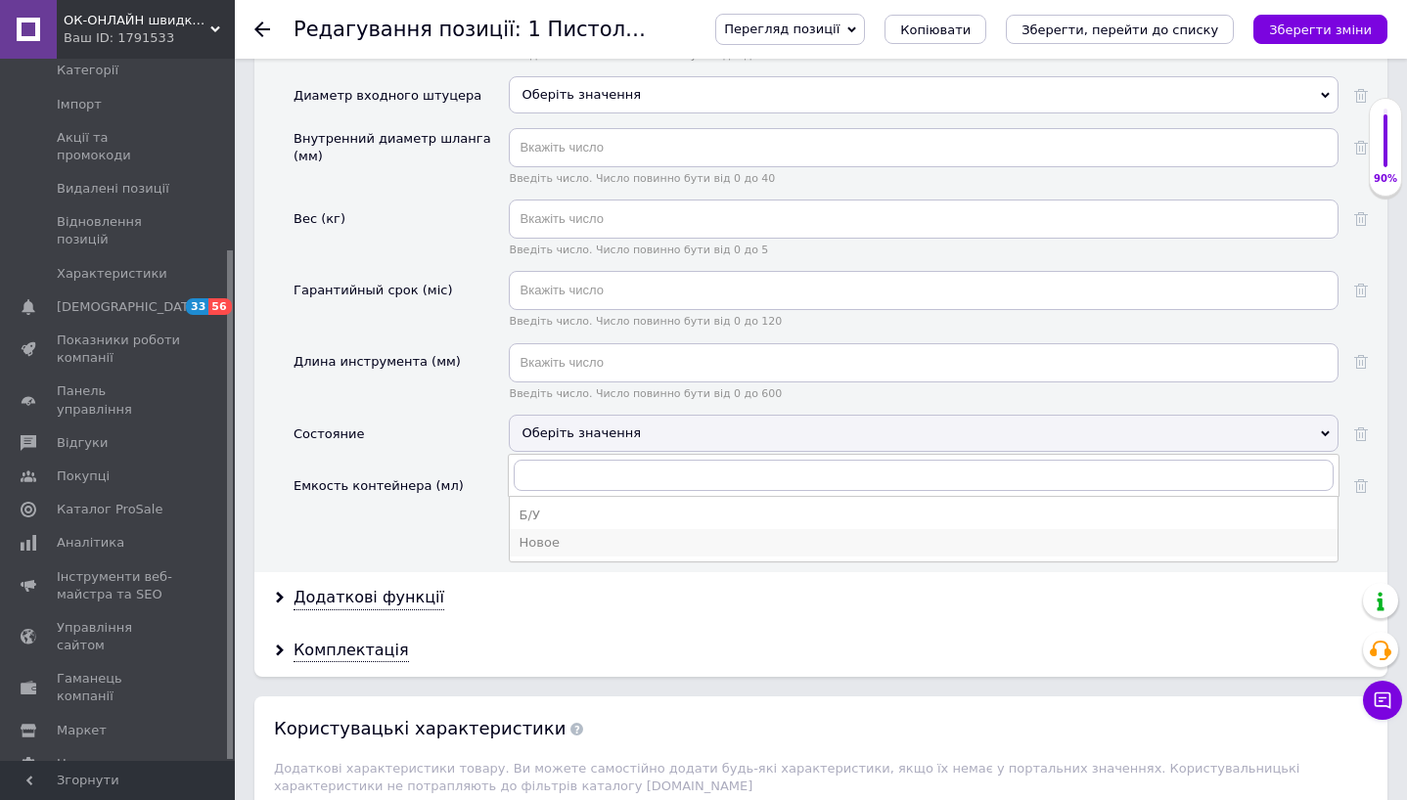
click at [619, 534] on div "Новое" at bounding box center [923, 543] width 808 height 18
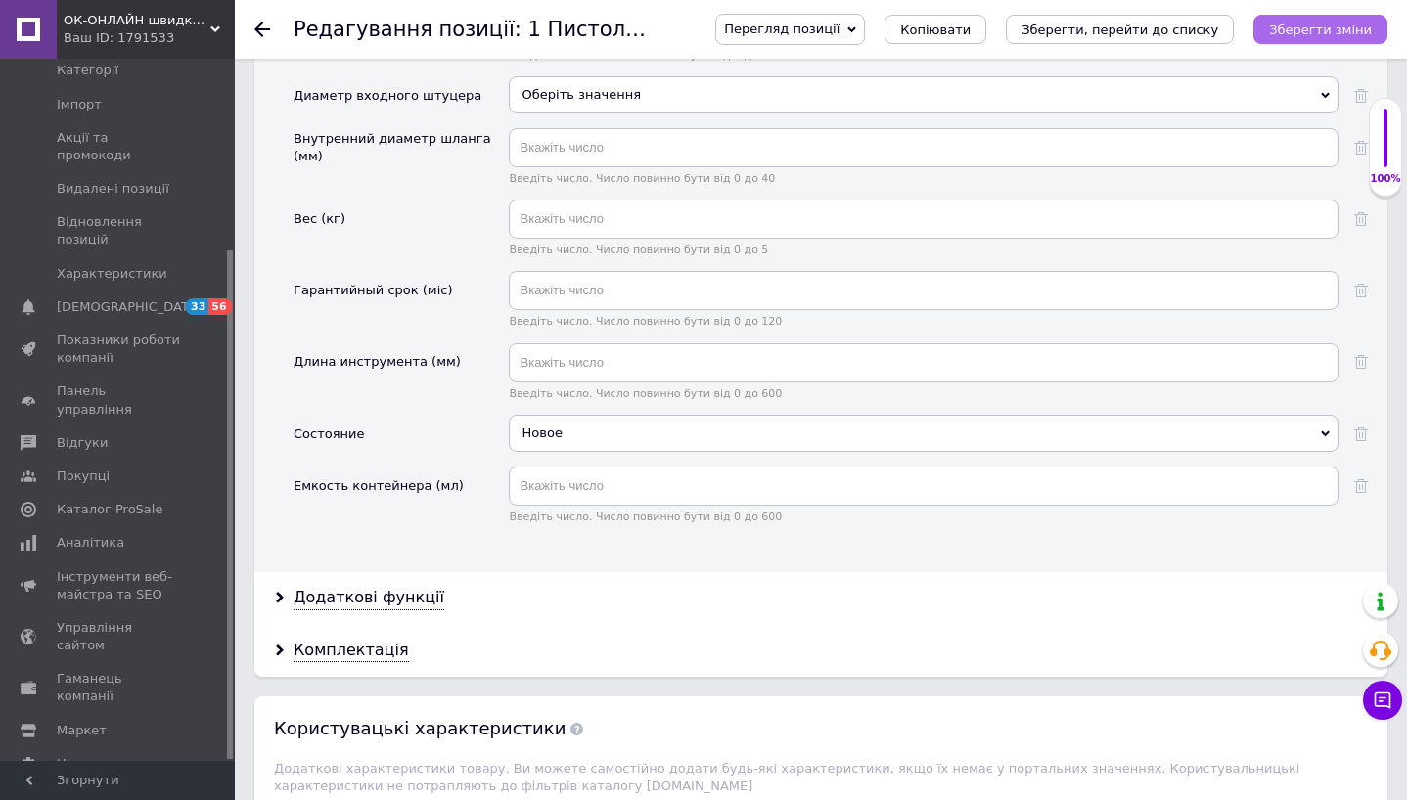
click at [1334, 28] on icon "Зберегти зміни" at bounding box center [1320, 29] width 103 height 15
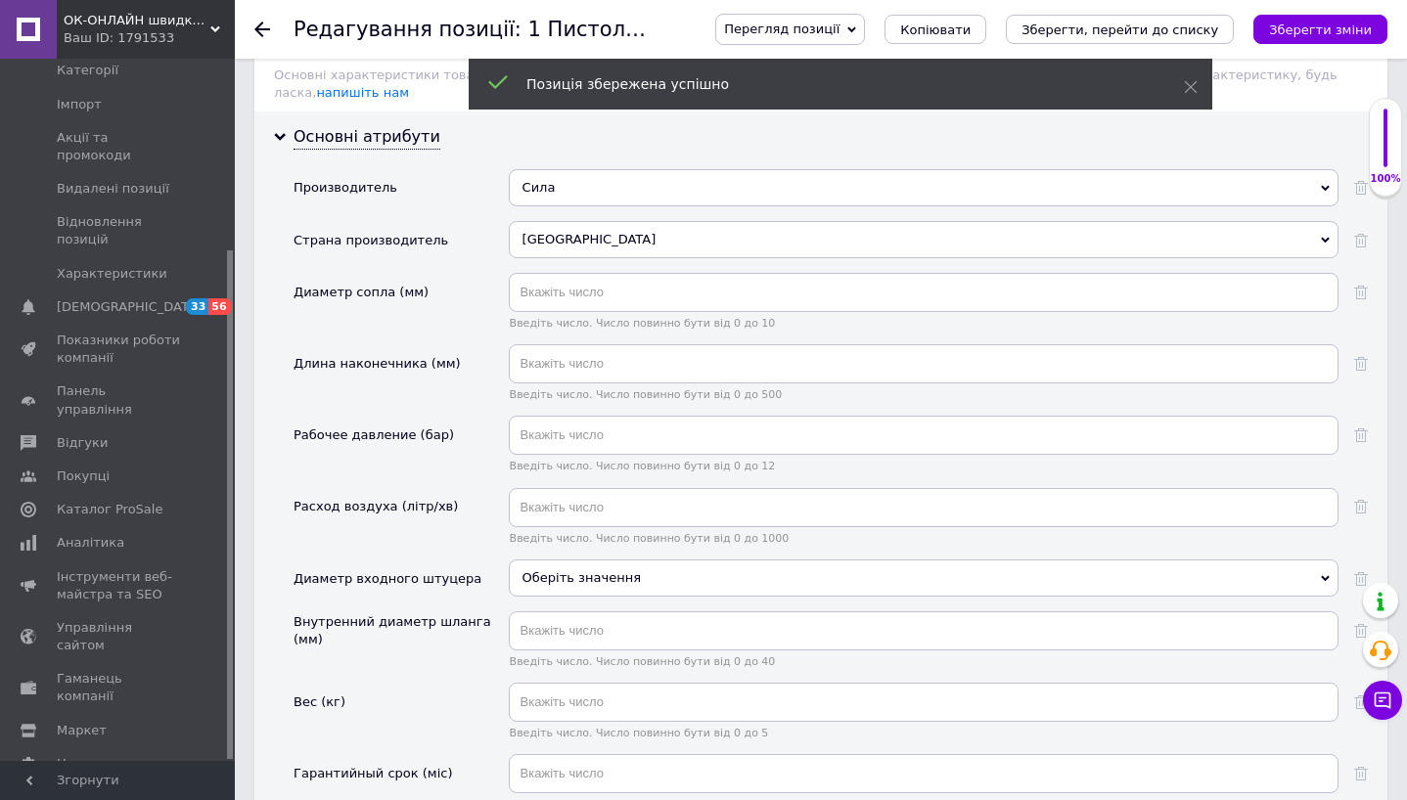
scroll to position [1473, 0]
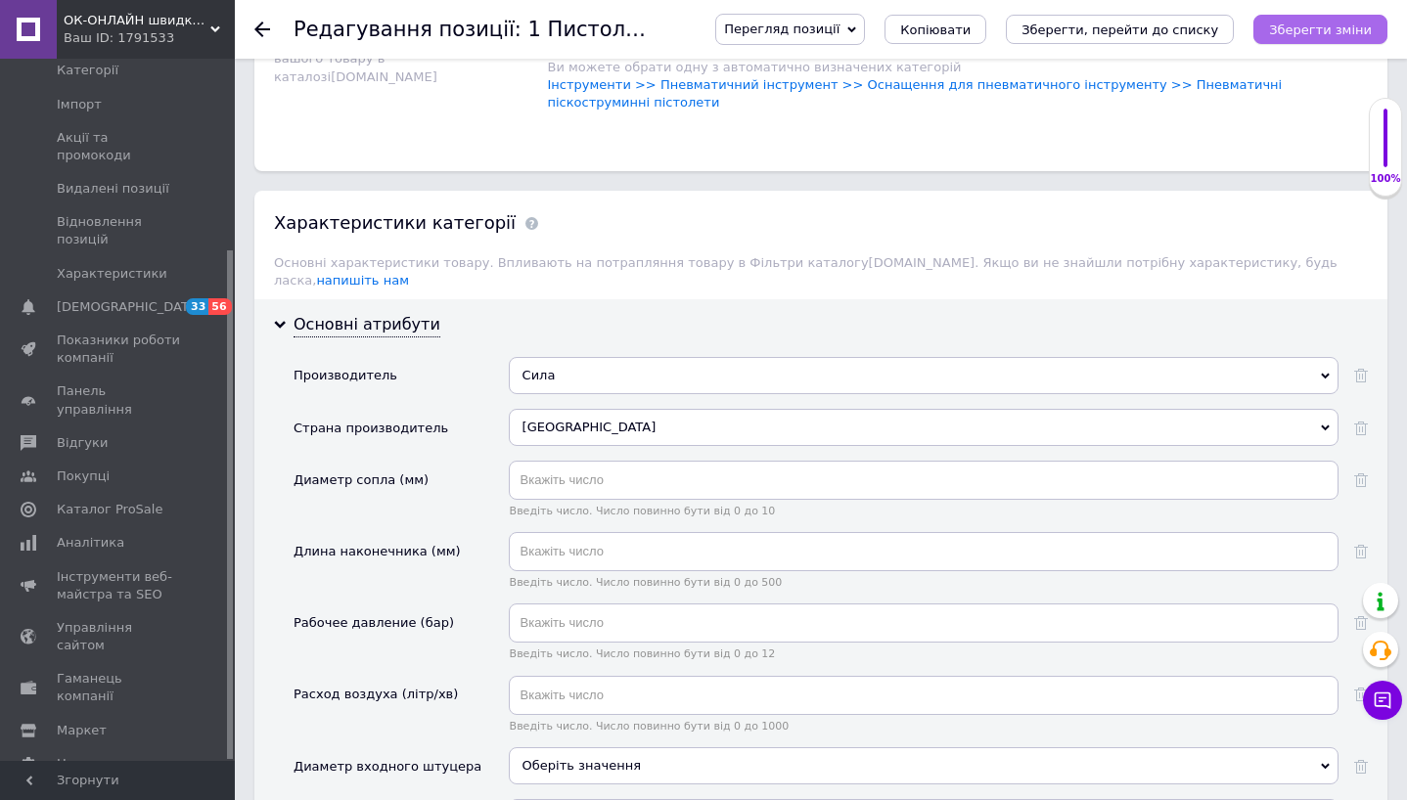
click at [1303, 26] on icon "Зберегти зміни" at bounding box center [1320, 29] width 103 height 15
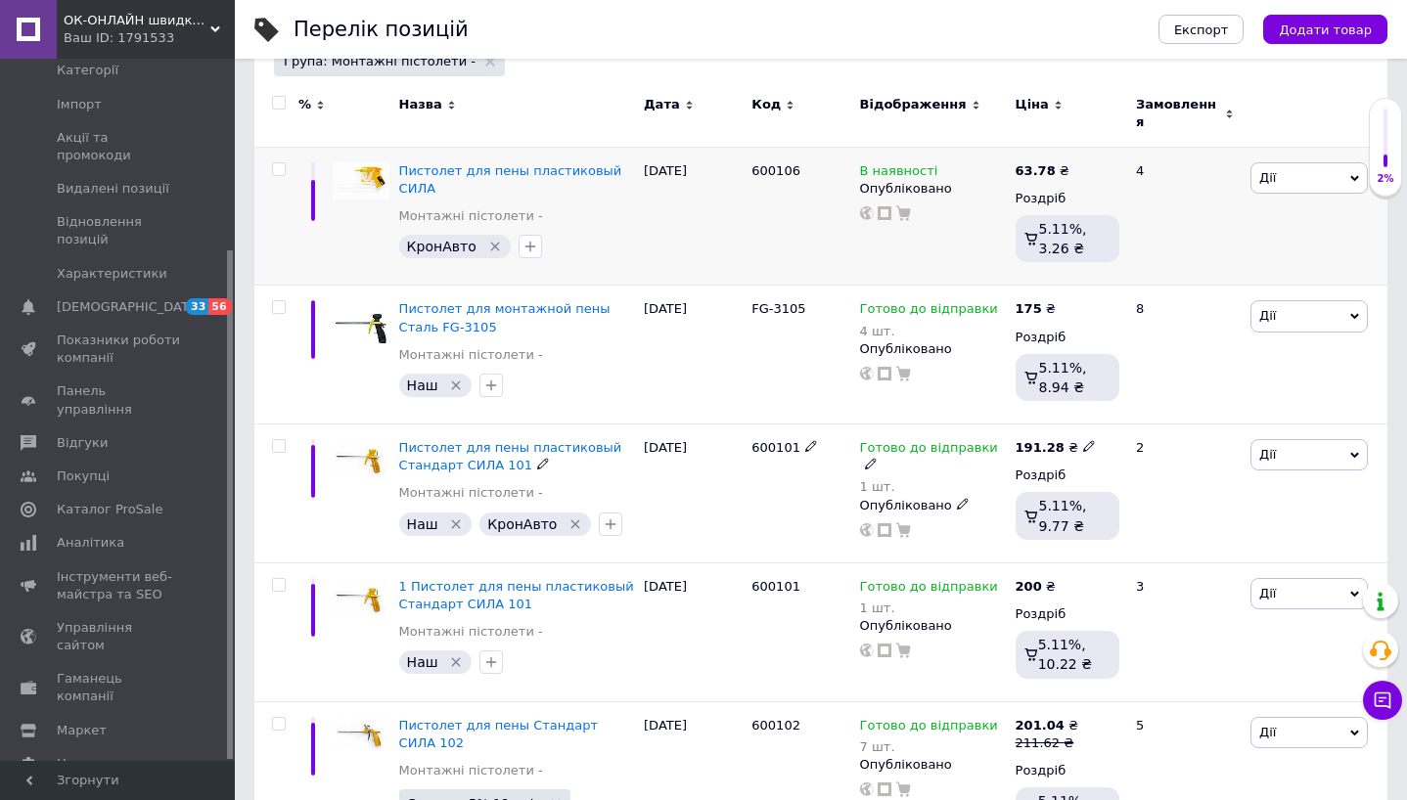
scroll to position [326, 0]
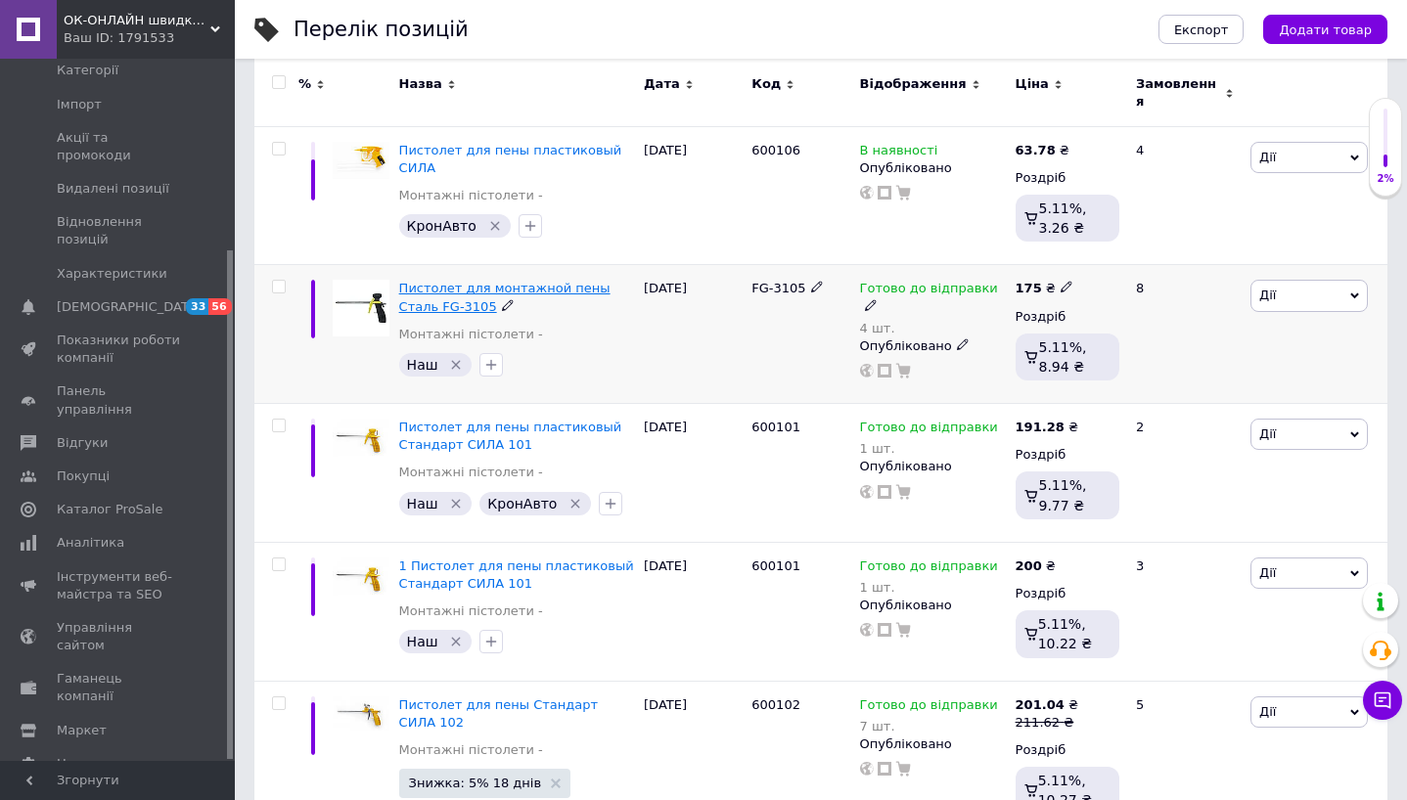
click at [431, 294] on span "Пистолет для монтажной пены Сталь FG-3105" at bounding box center [504, 297] width 211 height 32
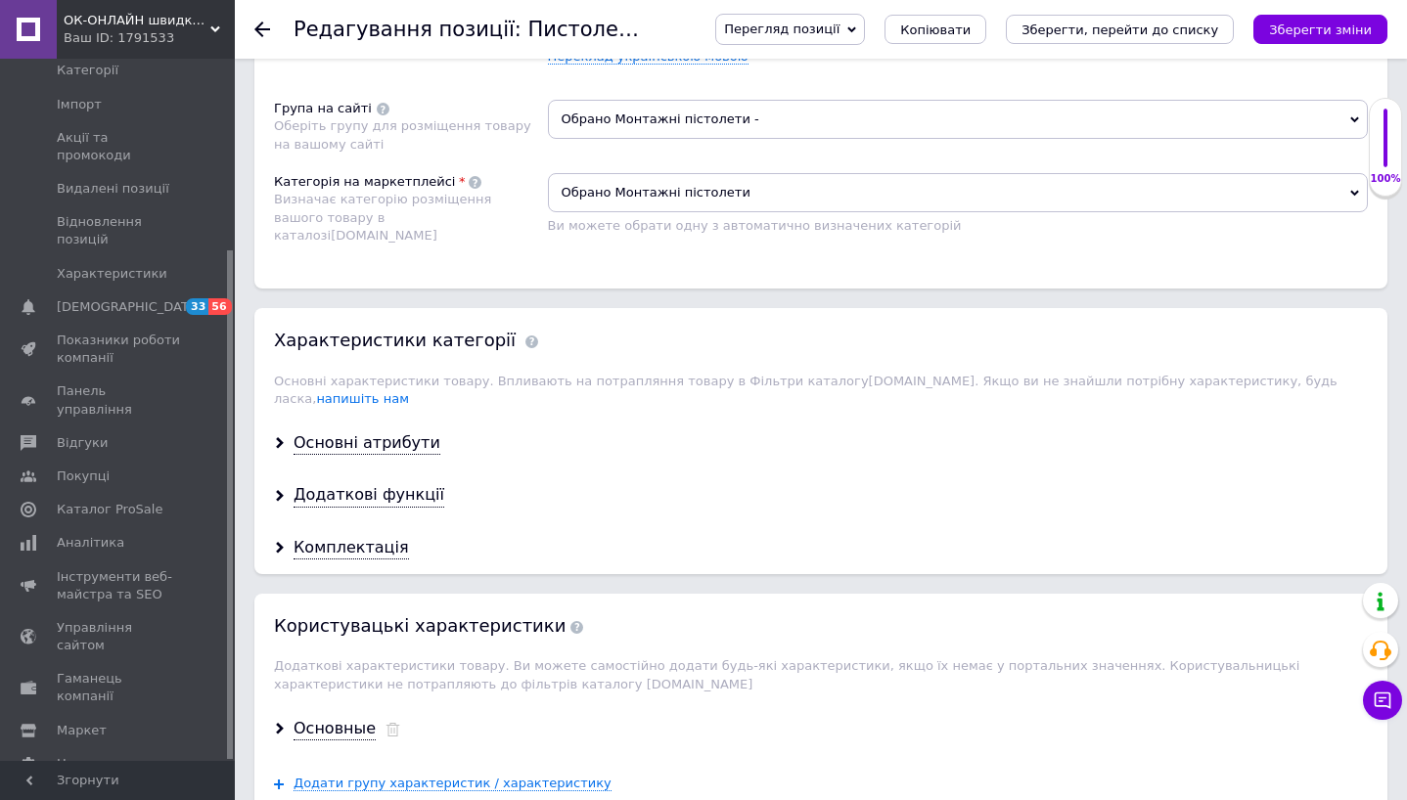
scroll to position [1465, 0]
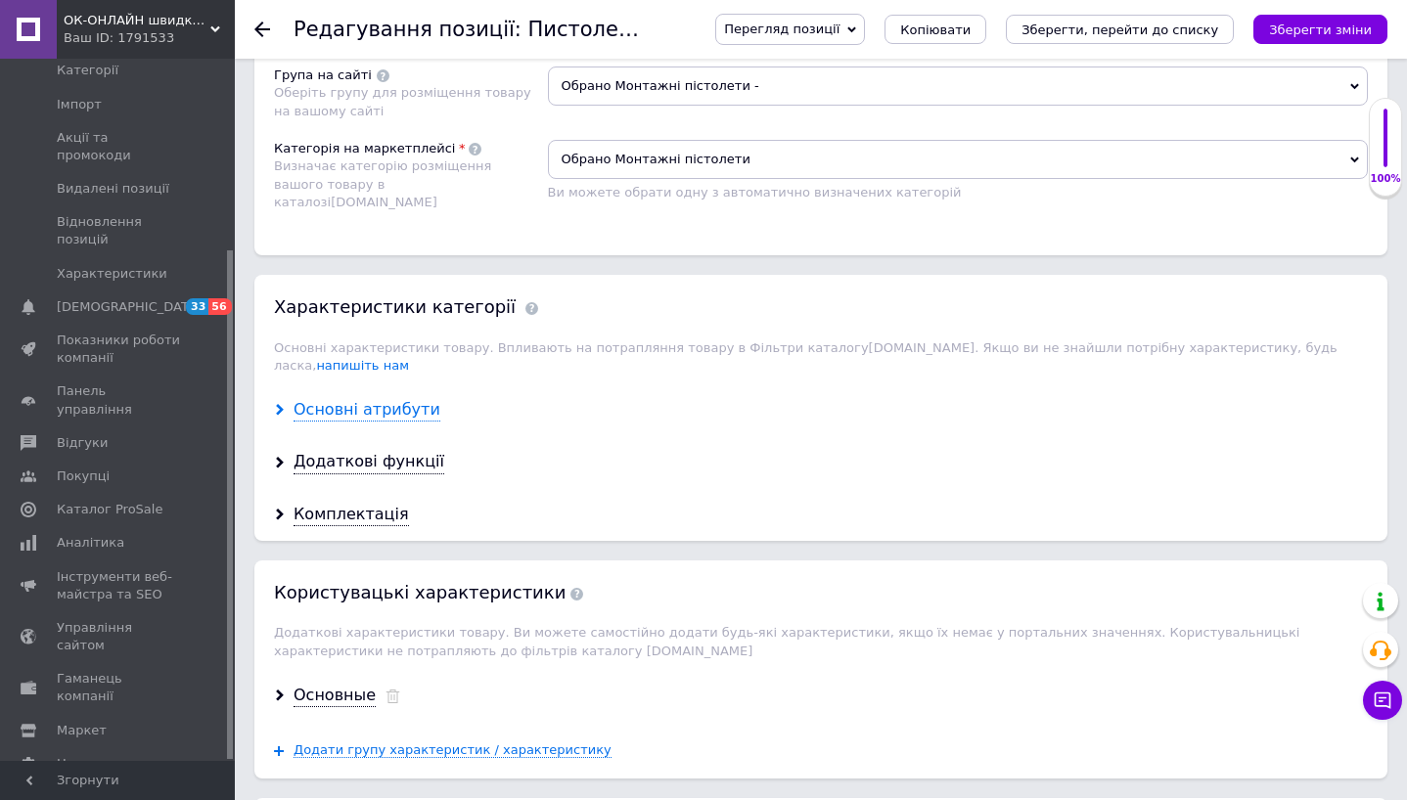
click at [398, 403] on div "Основні атрибути" at bounding box center [366, 410] width 147 height 22
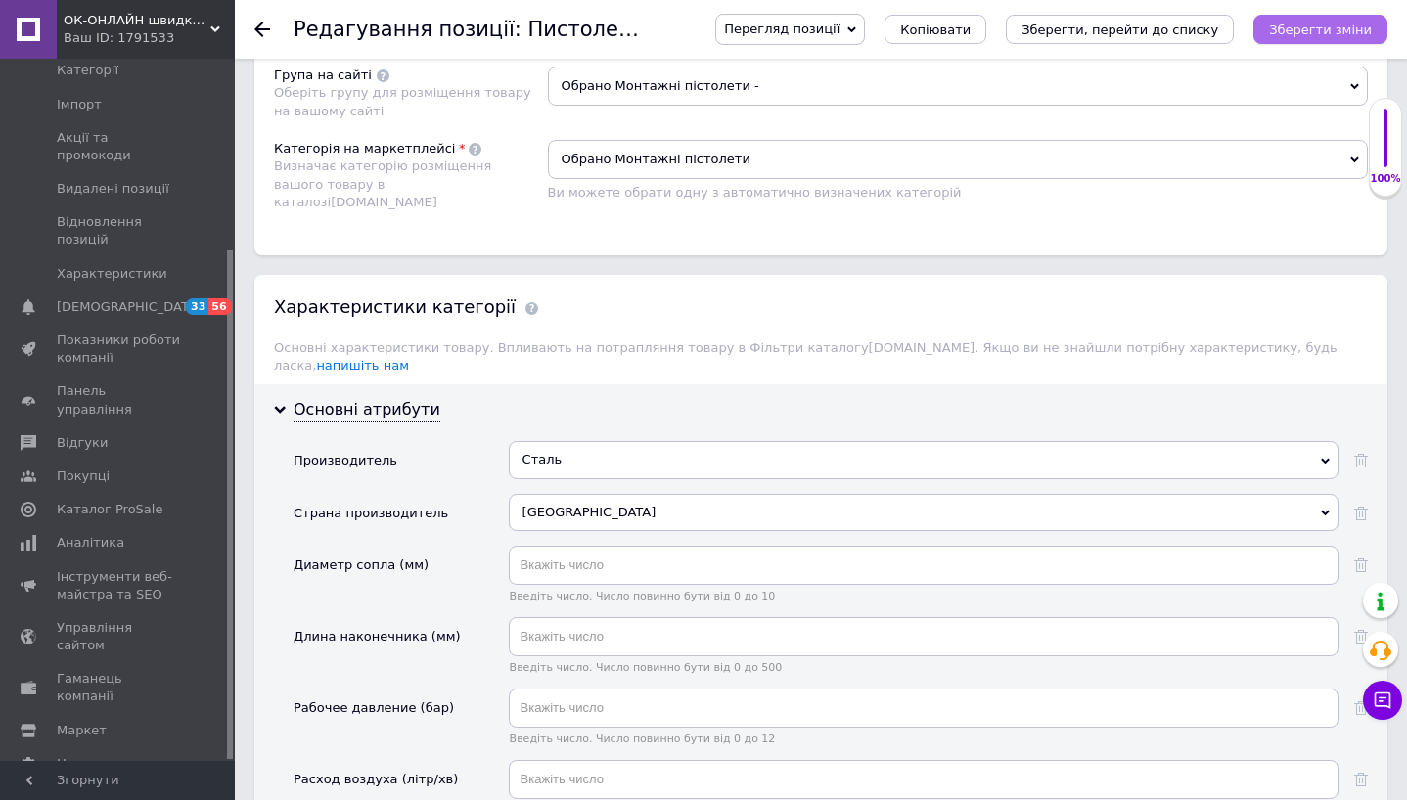
click at [1346, 36] on button "Зберегти зміни" at bounding box center [1320, 29] width 134 height 29
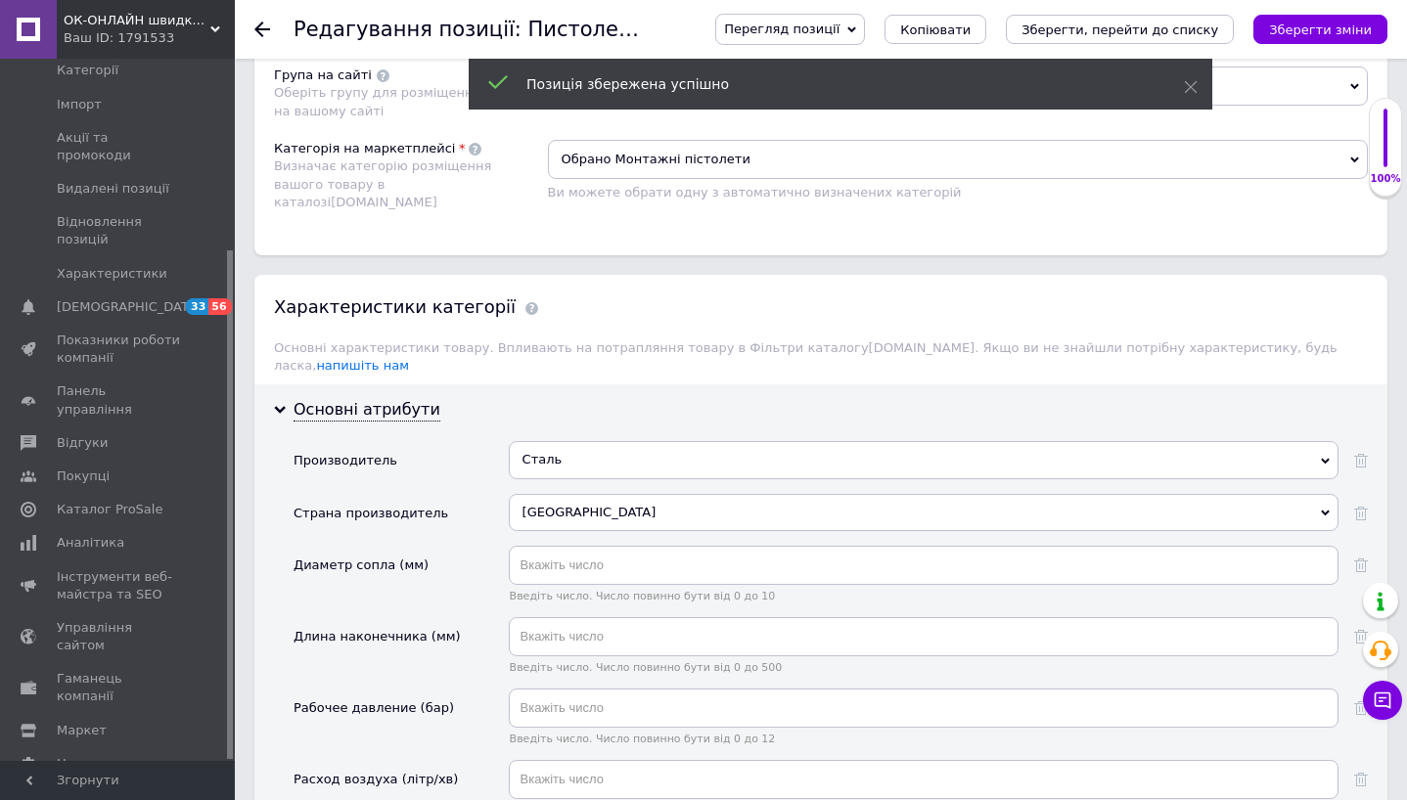
scroll to position [0, 0]
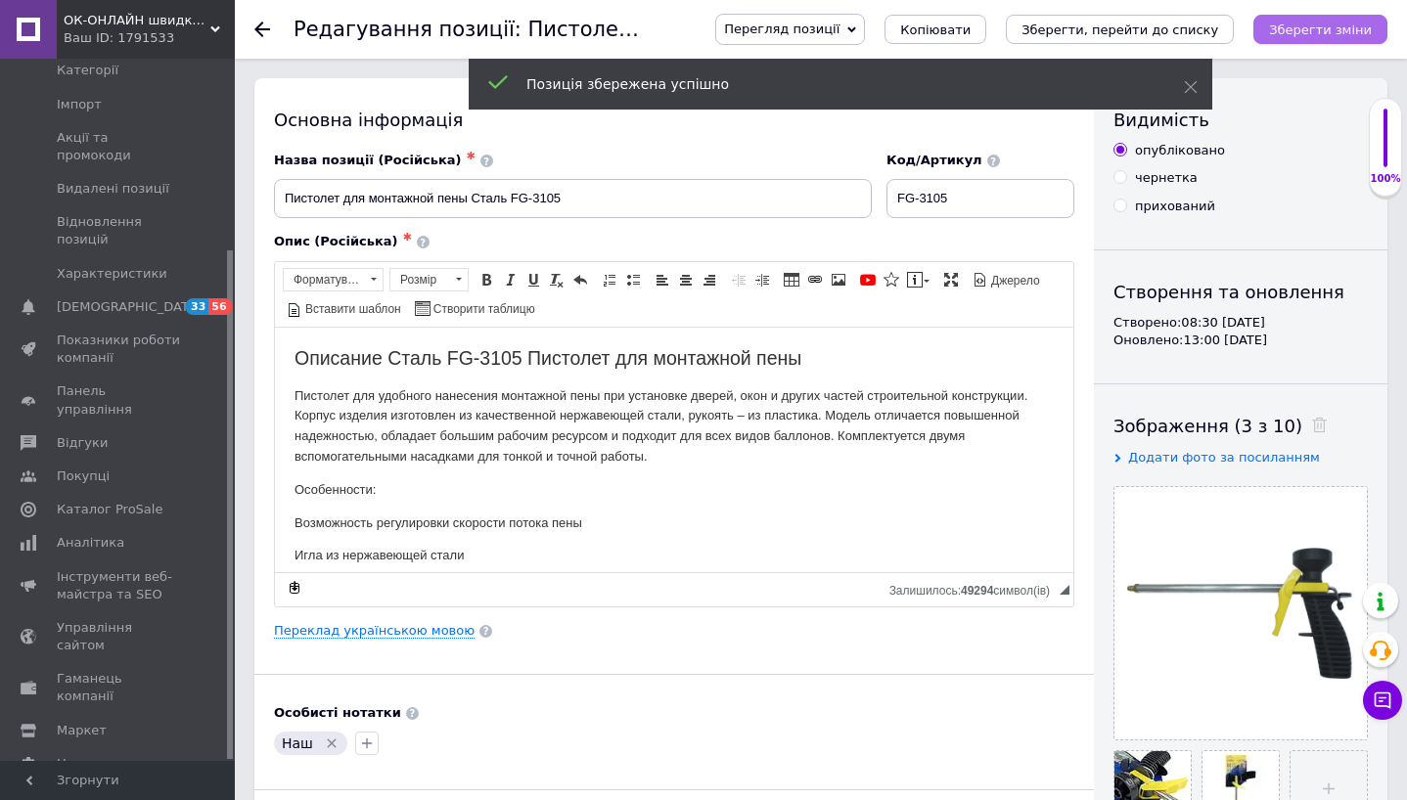
click at [1336, 25] on icon "Зберегти зміни" at bounding box center [1320, 29] width 103 height 15
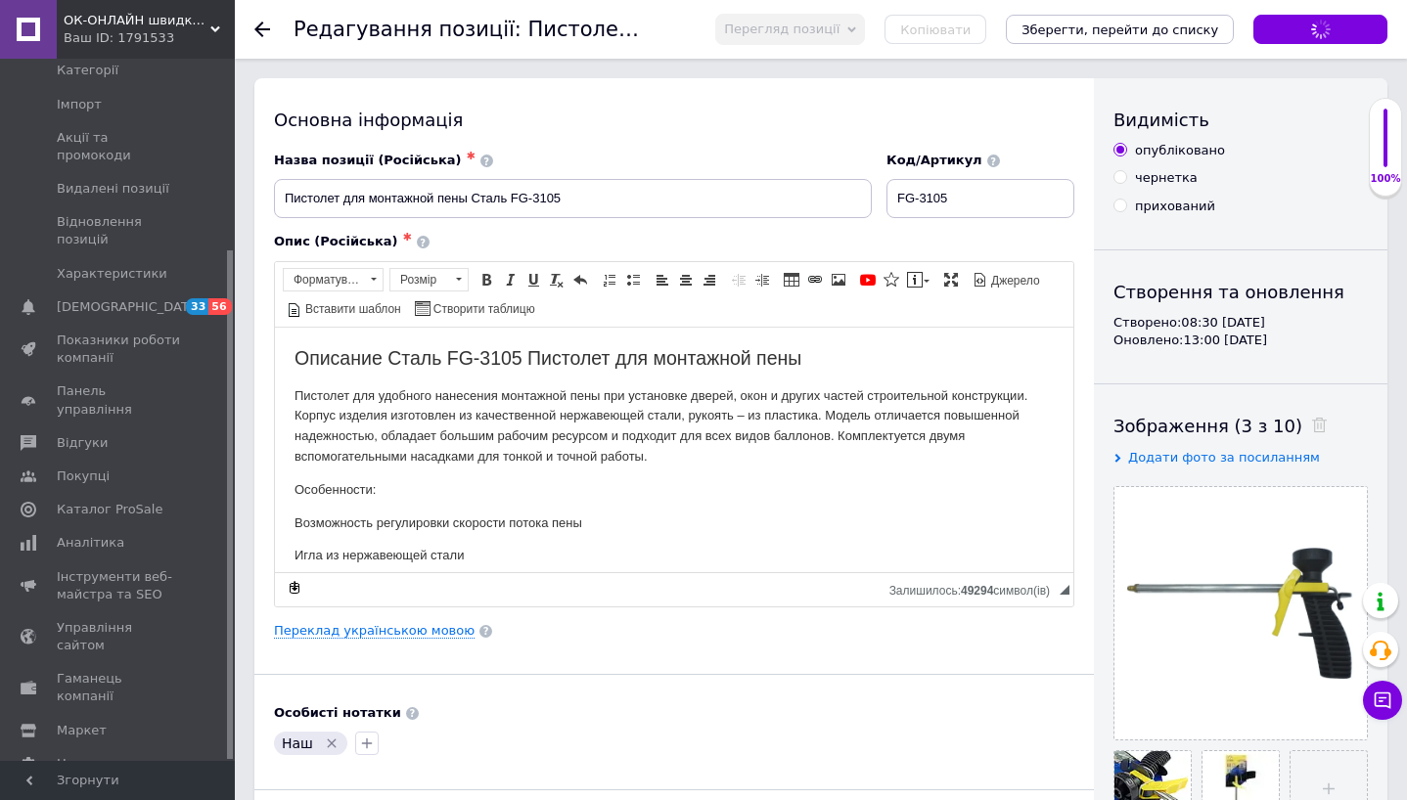
click at [261, 29] on use at bounding box center [262, 30] width 16 height 16
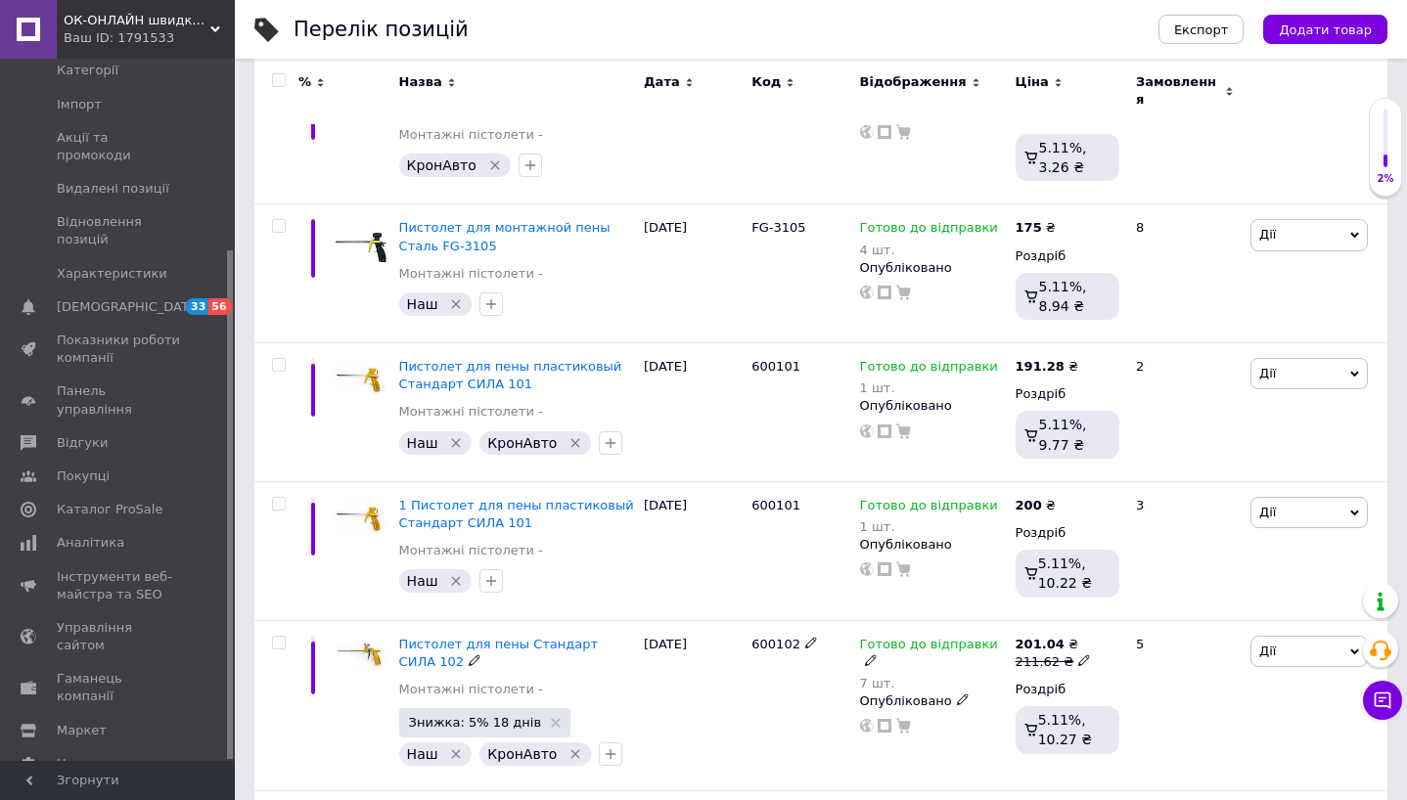
scroll to position [406, 0]
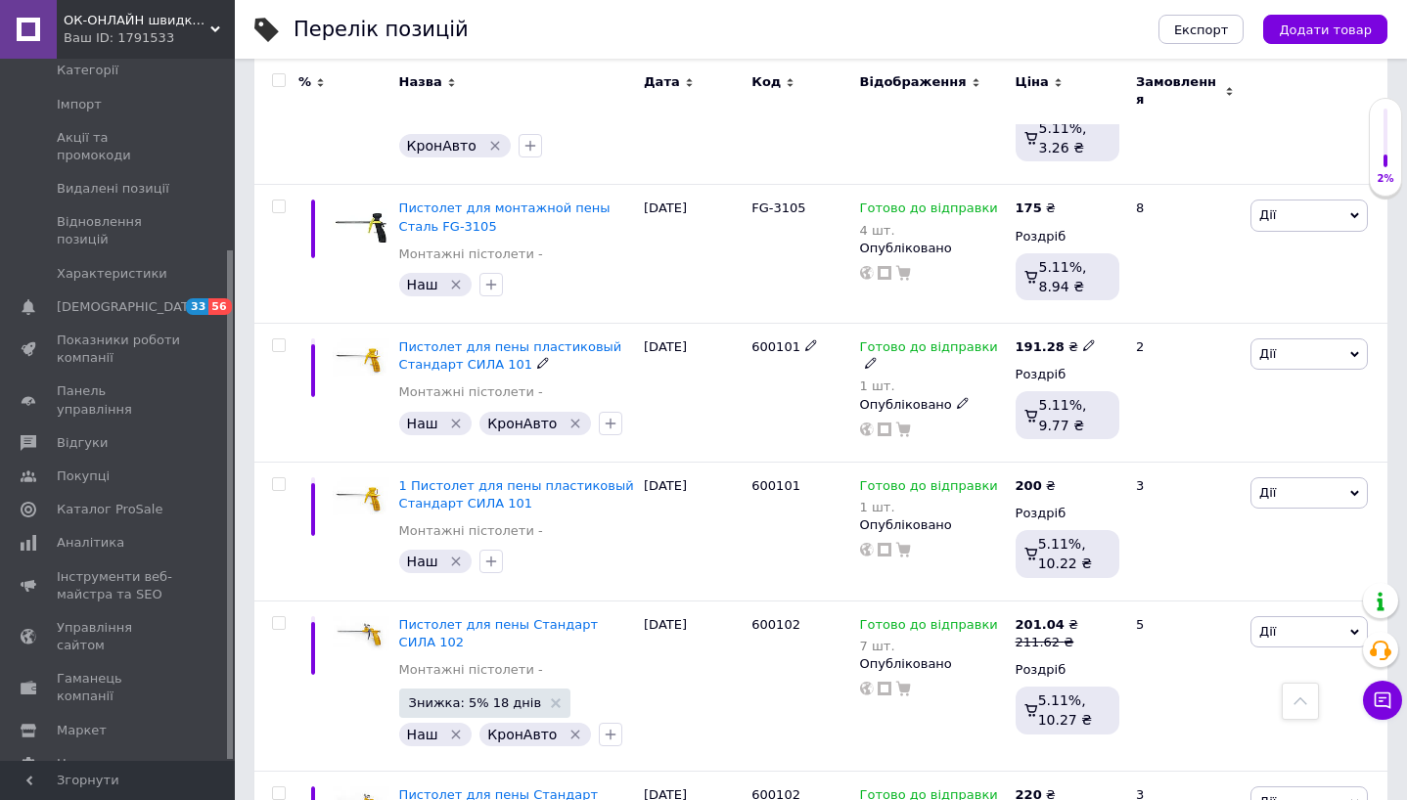
click at [475, 348] on span "Пистолет для пены пластиковый Стандарт СИЛА 101" at bounding box center [510, 355] width 223 height 32
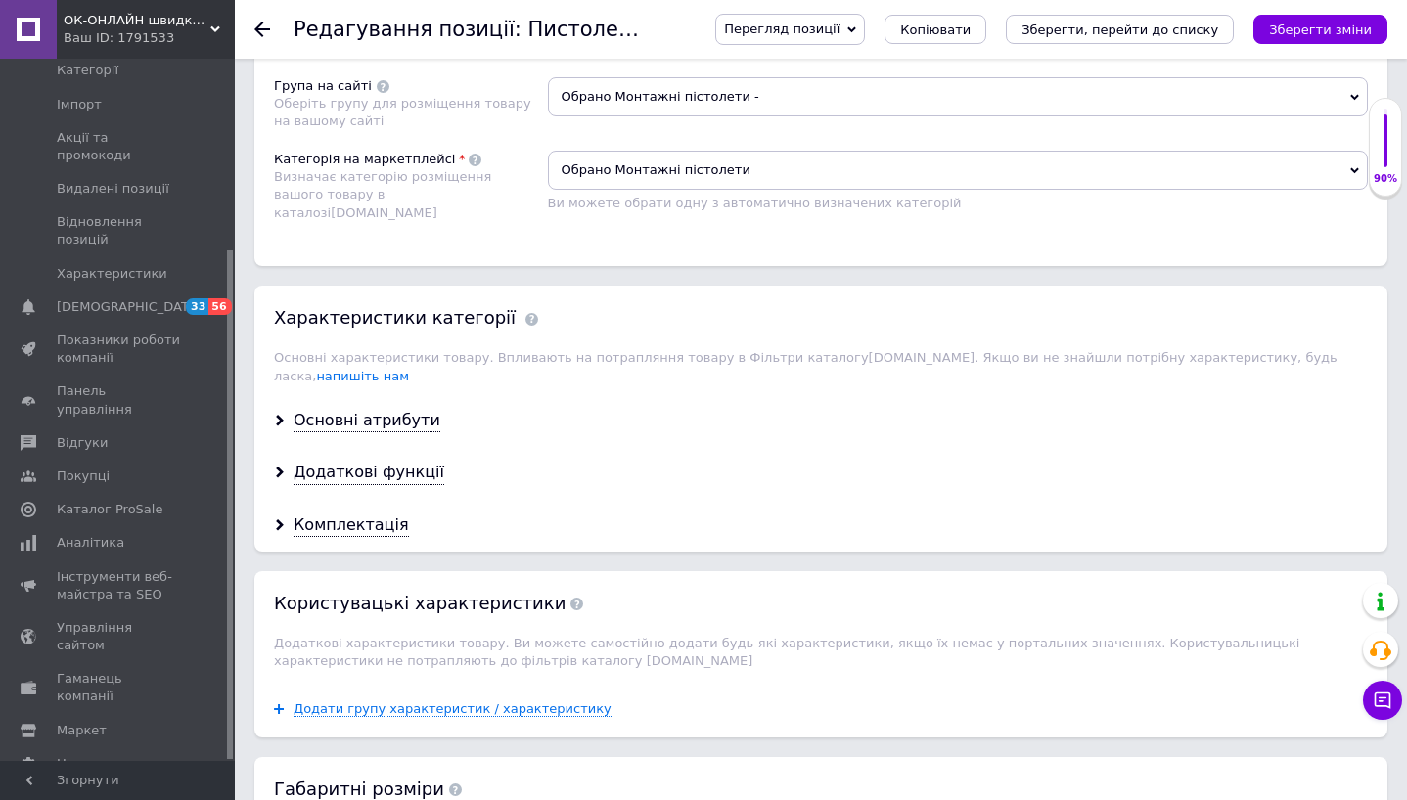
scroll to position [1345, 0]
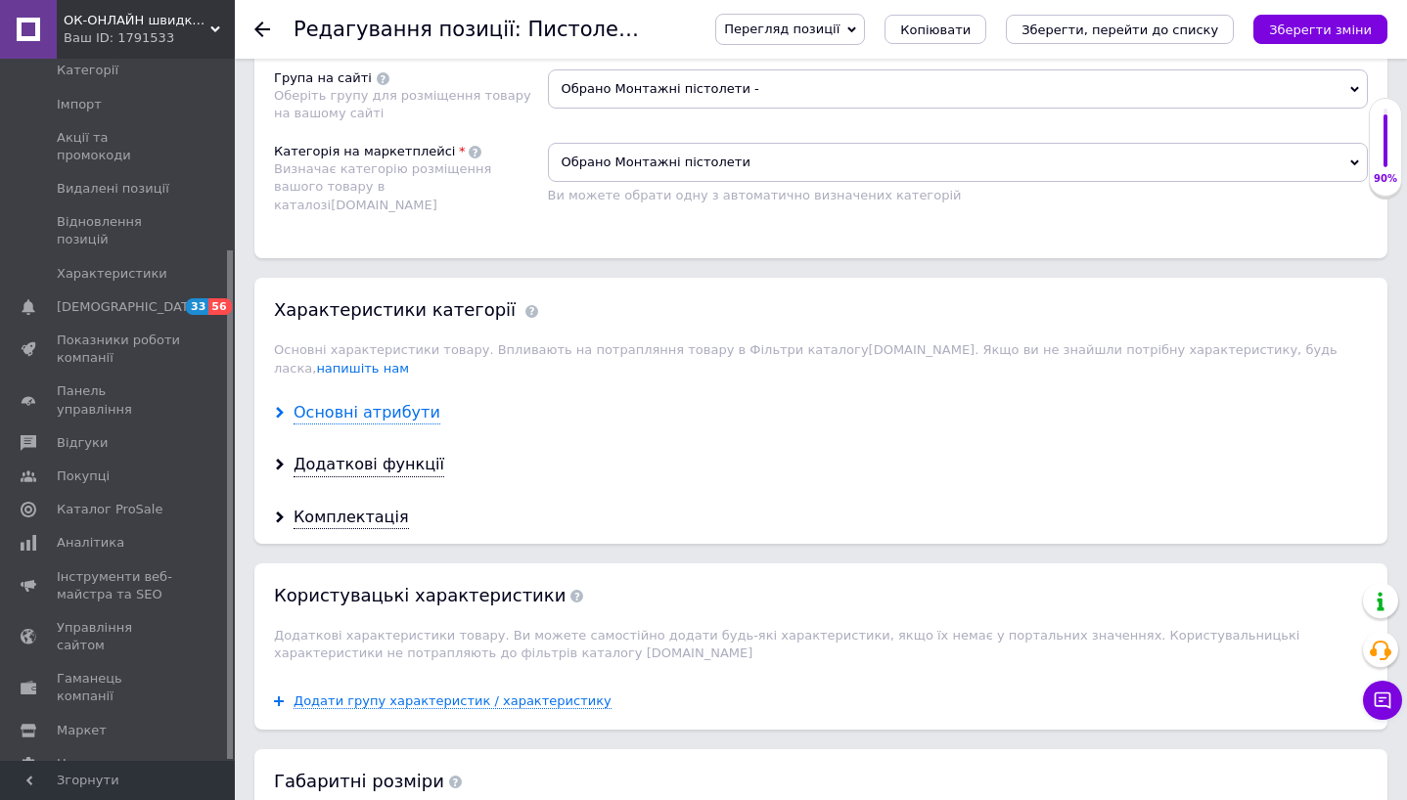
click at [386, 402] on div "Основні атрибути" at bounding box center [366, 413] width 147 height 22
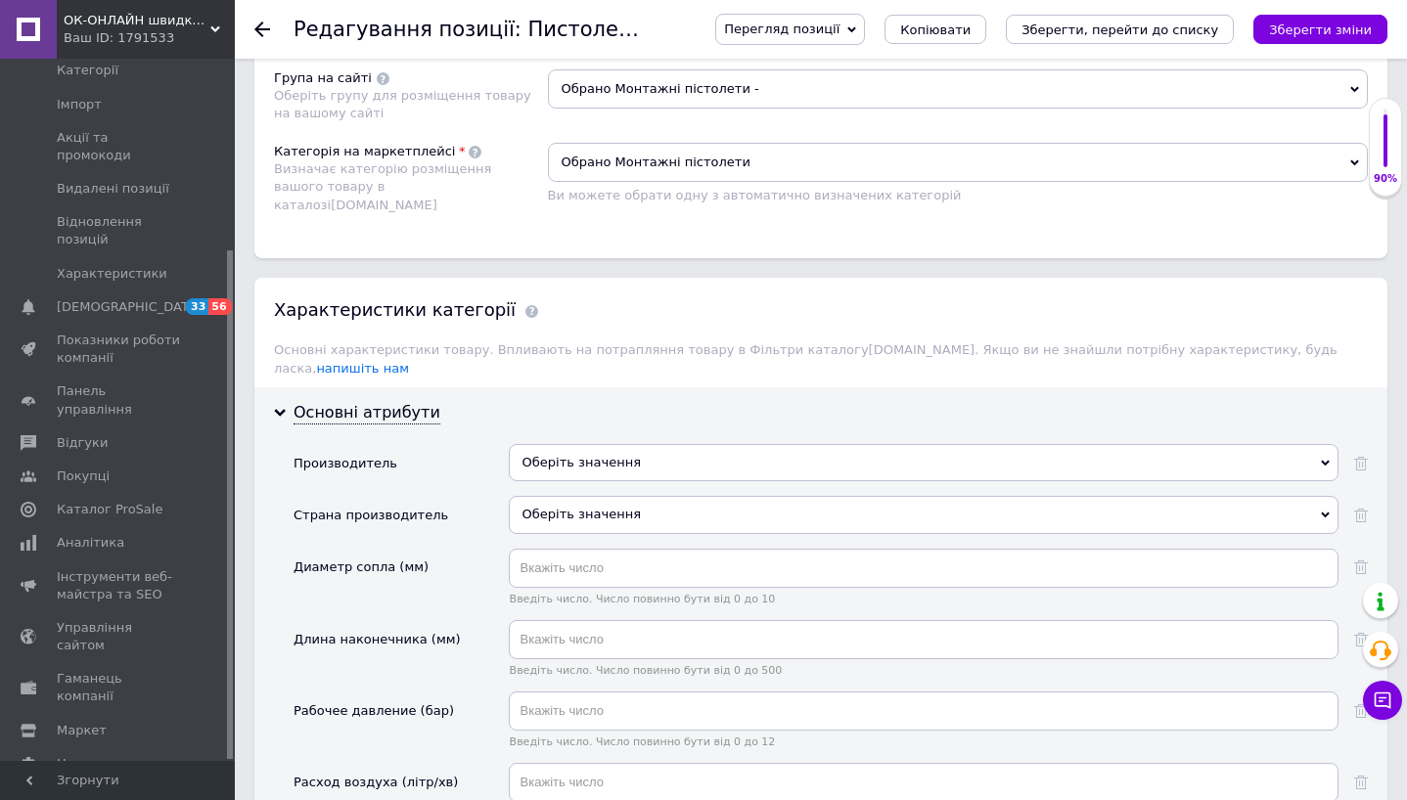
click at [556, 450] on div "Оберіть значення" at bounding box center [924, 462] width 830 height 37
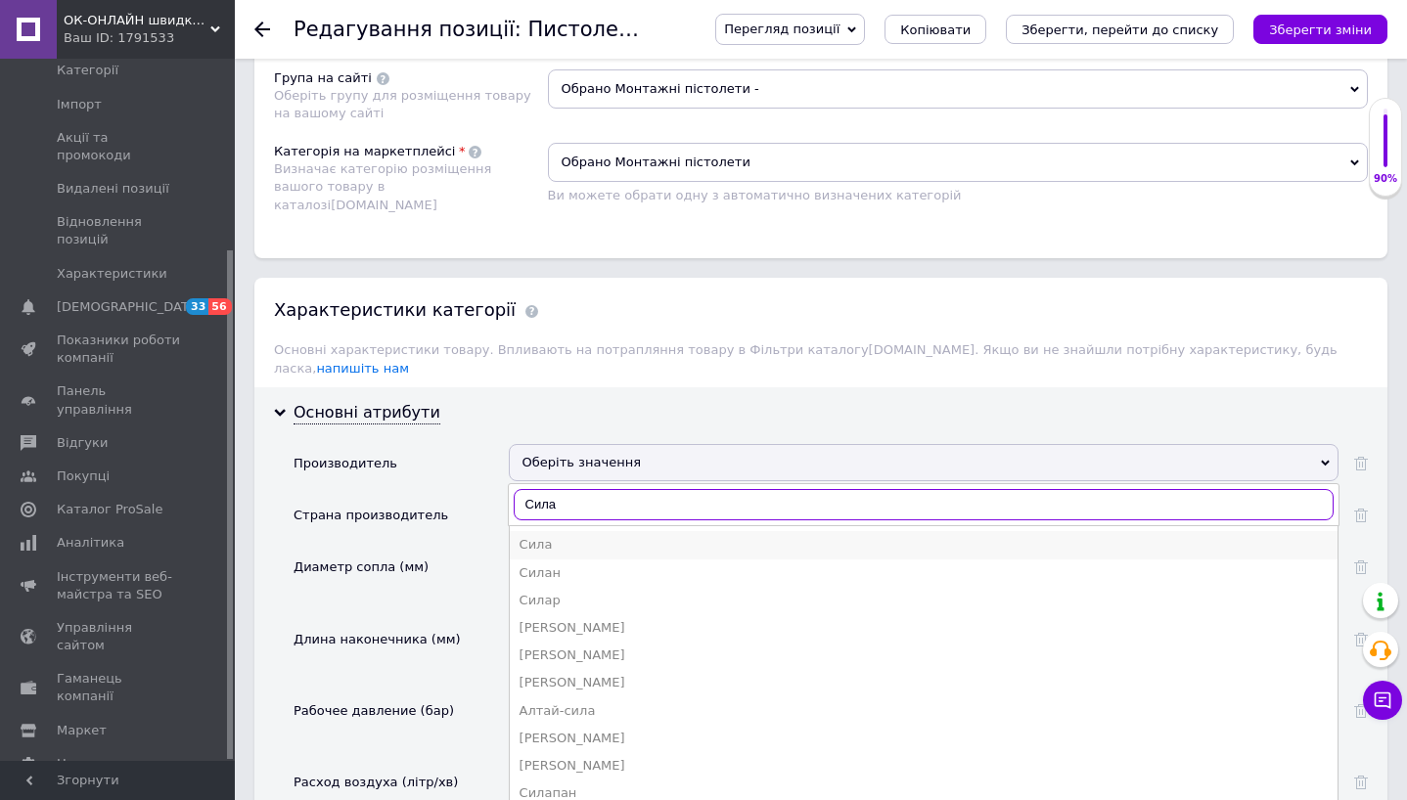
type input "Сила"
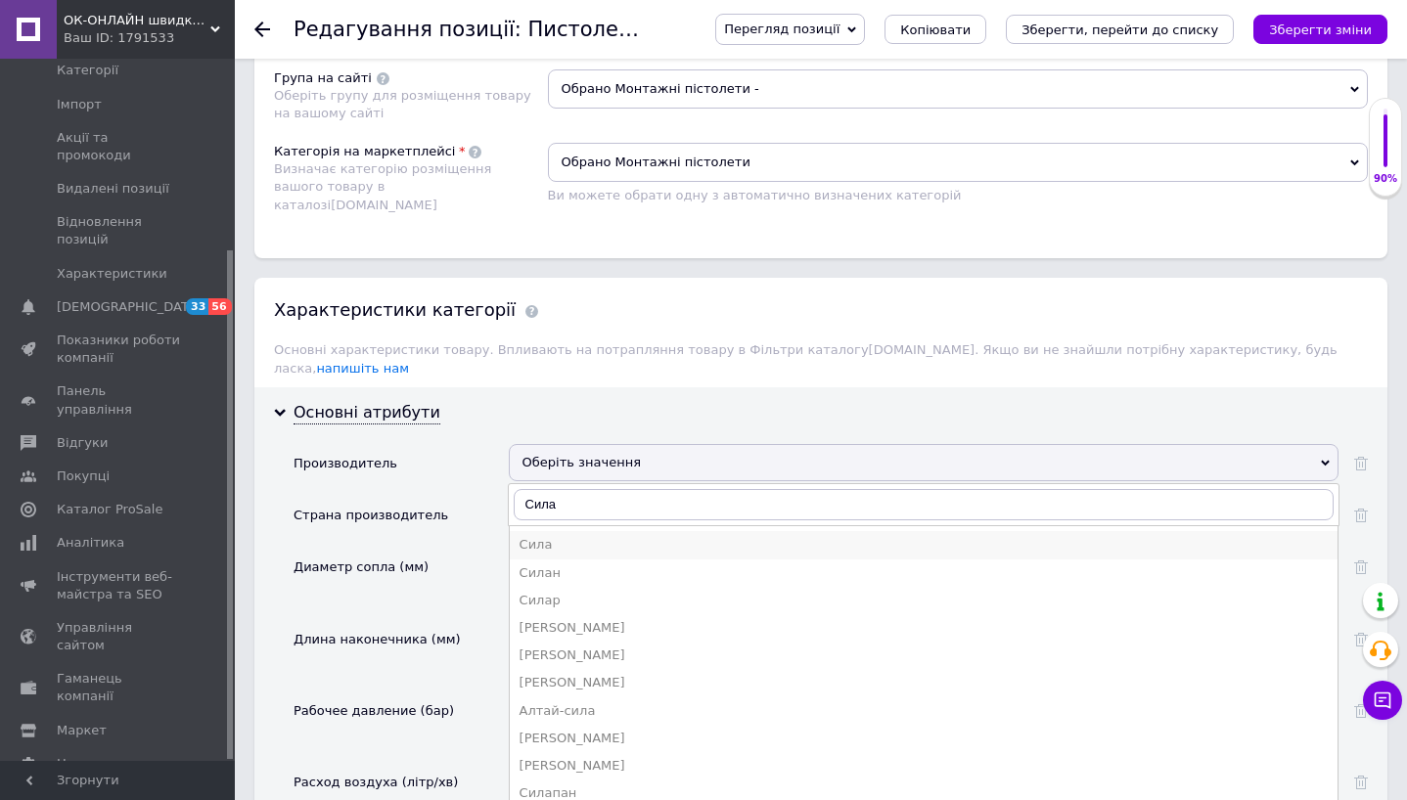
click at [559, 531] on li "Сила" at bounding box center [924, 544] width 828 height 27
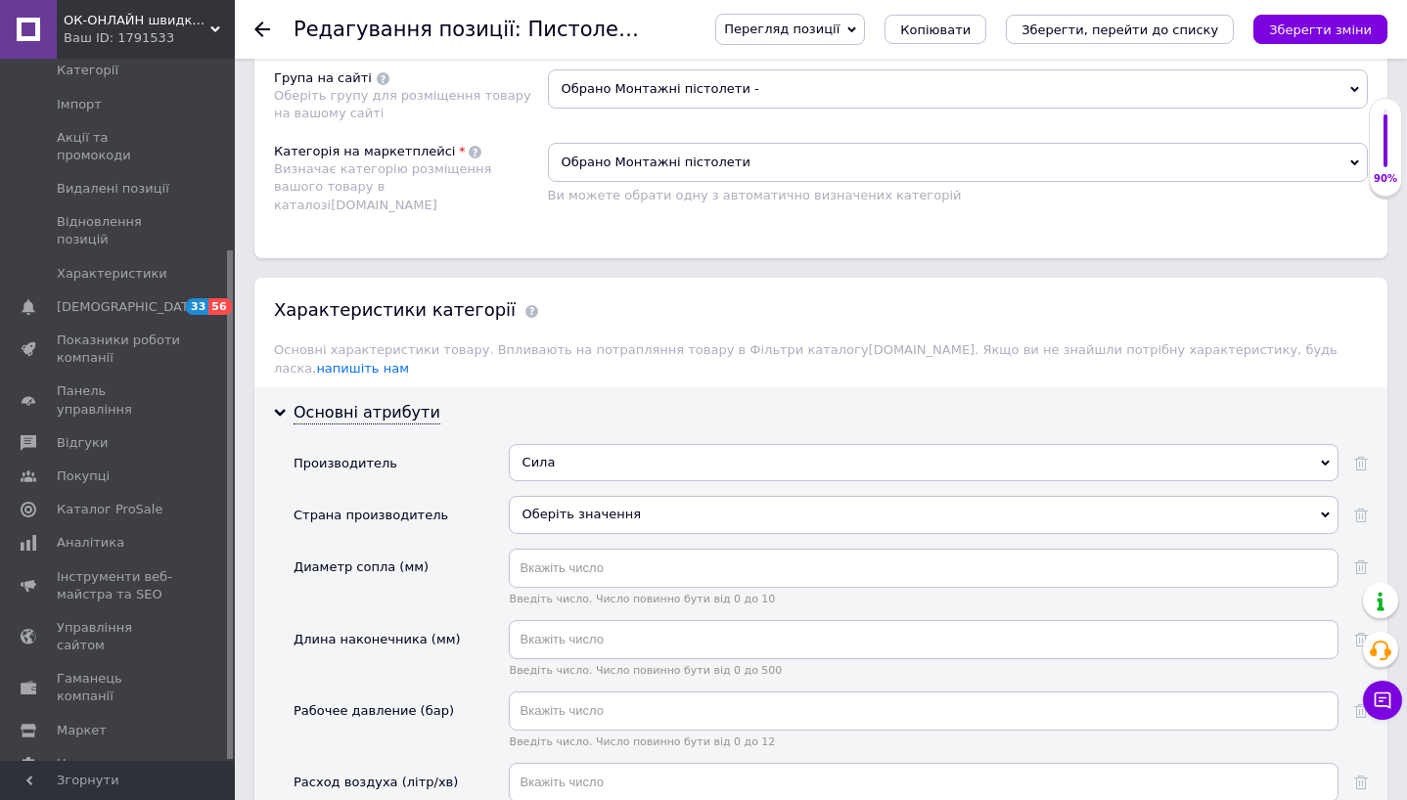
click at [565, 499] on div "Оберіть значення" at bounding box center [924, 514] width 830 height 37
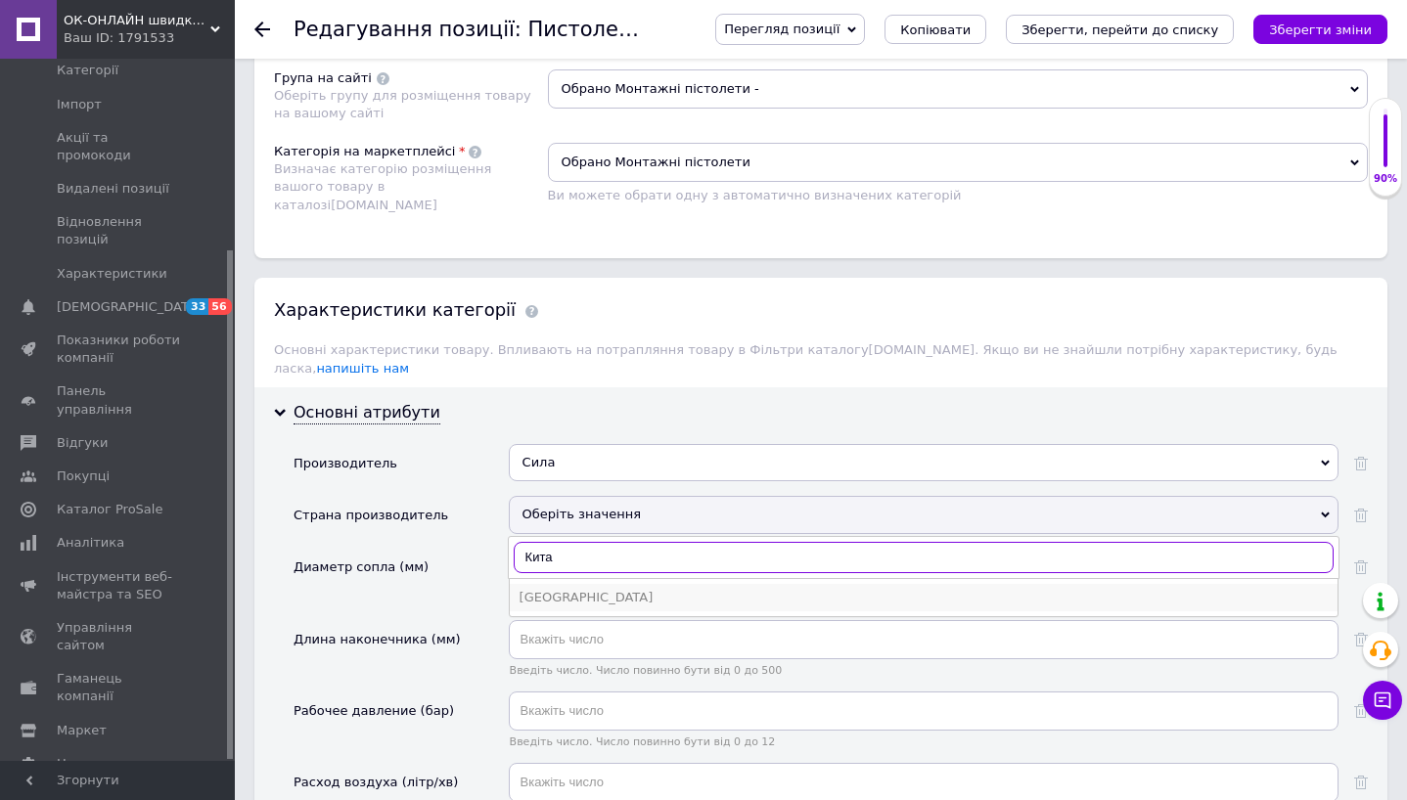
type input "Кита"
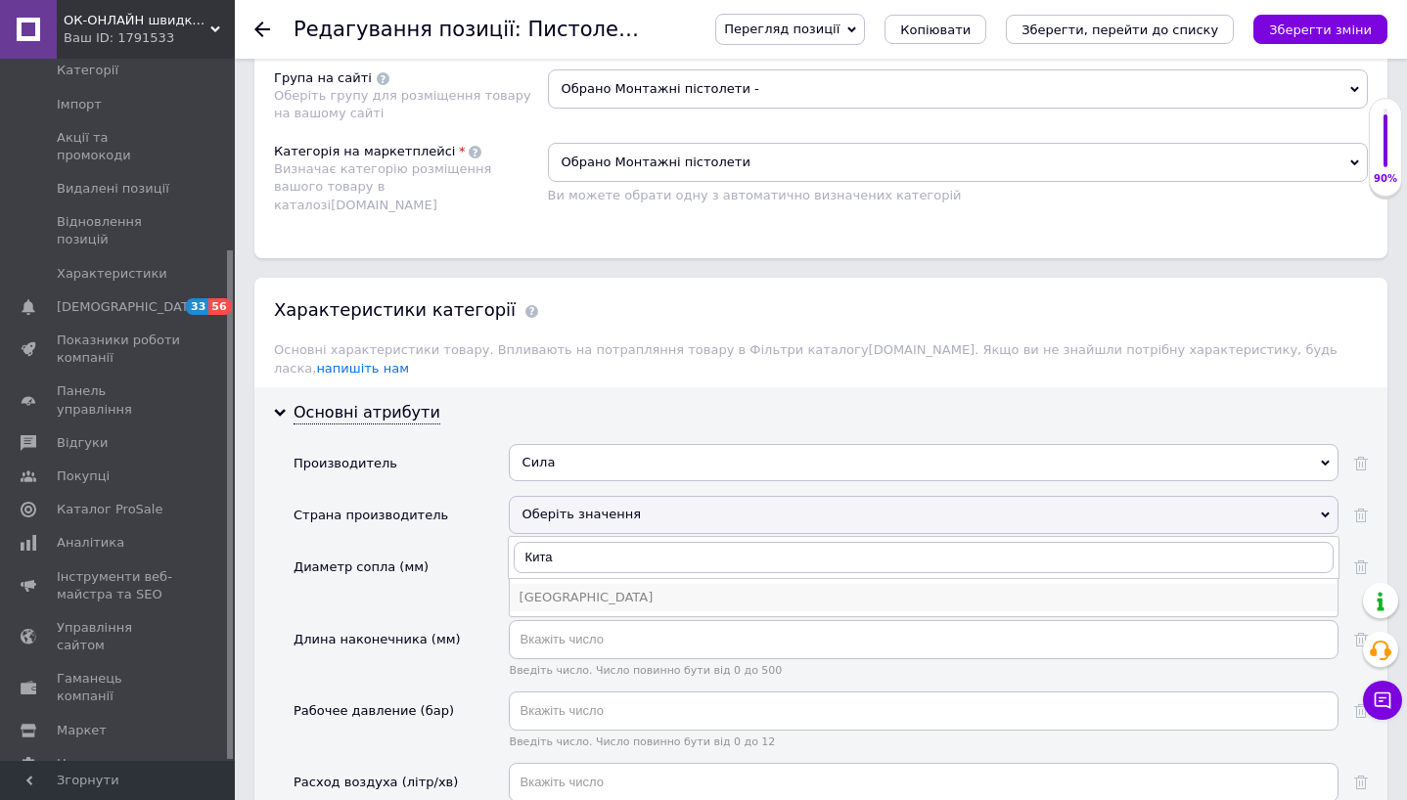
click at [558, 589] on div "[GEOGRAPHIC_DATA]" at bounding box center [923, 598] width 808 height 18
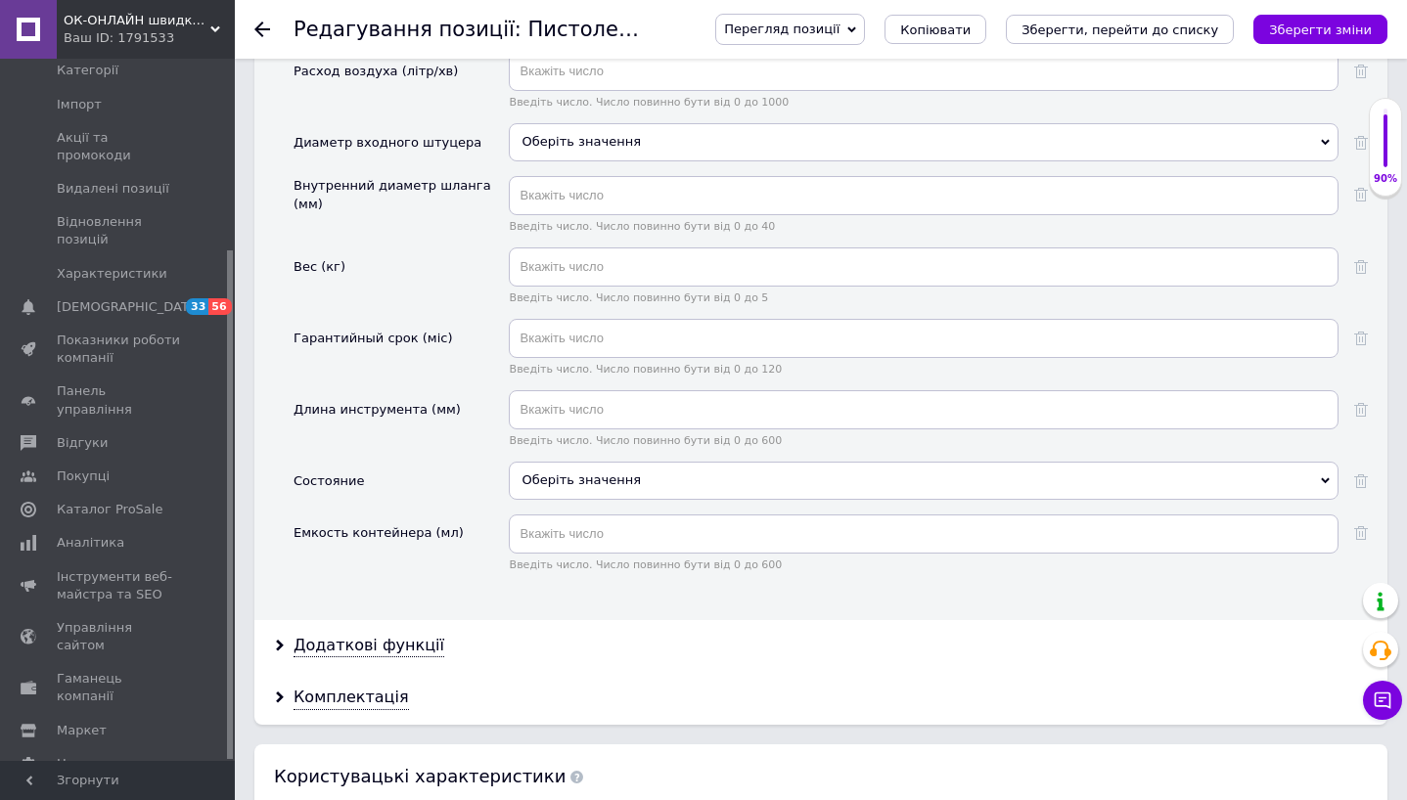
scroll to position [2057, 0]
click at [591, 471] on div "Оберіть значення" at bounding box center [924, 479] width 830 height 37
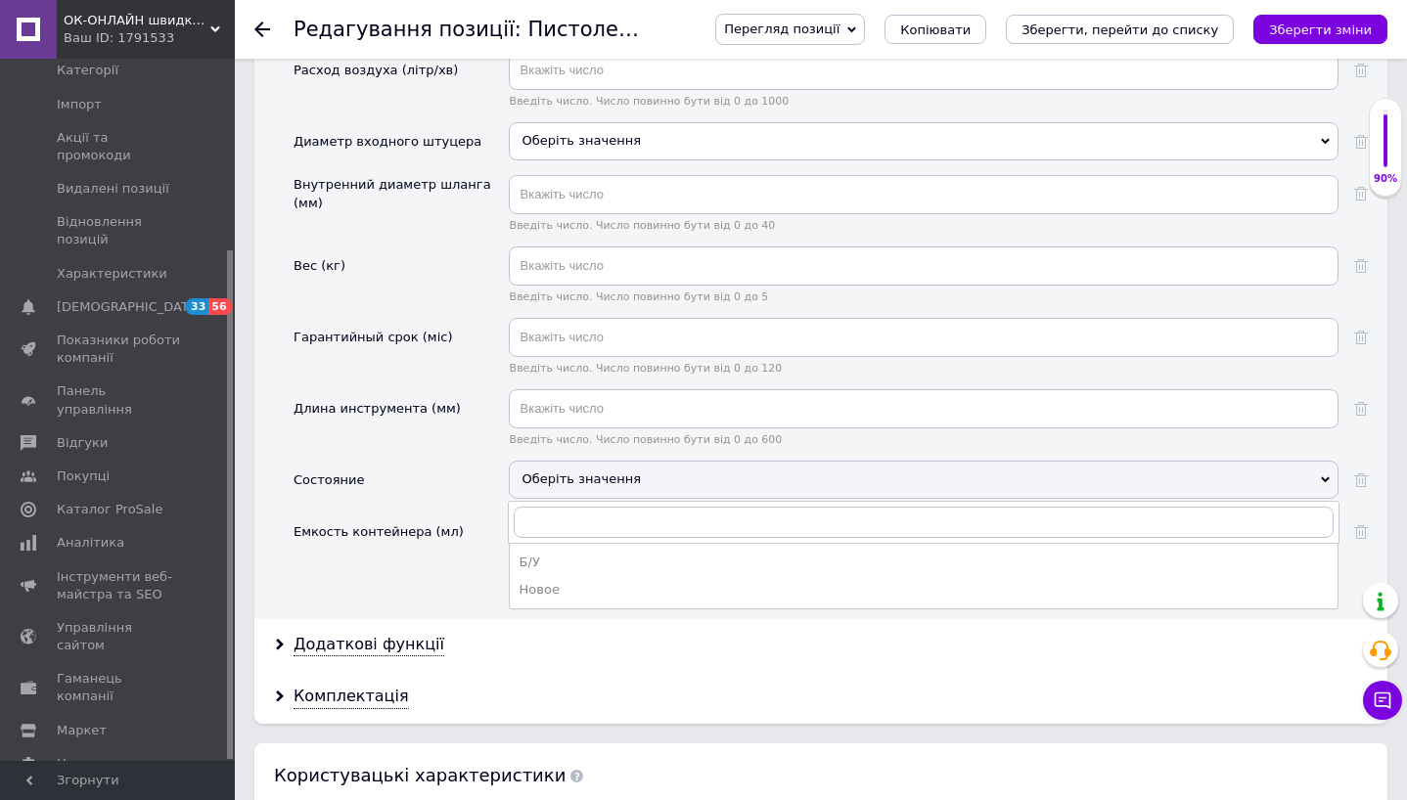
click at [577, 581] on div "Новое" at bounding box center [923, 590] width 808 height 18
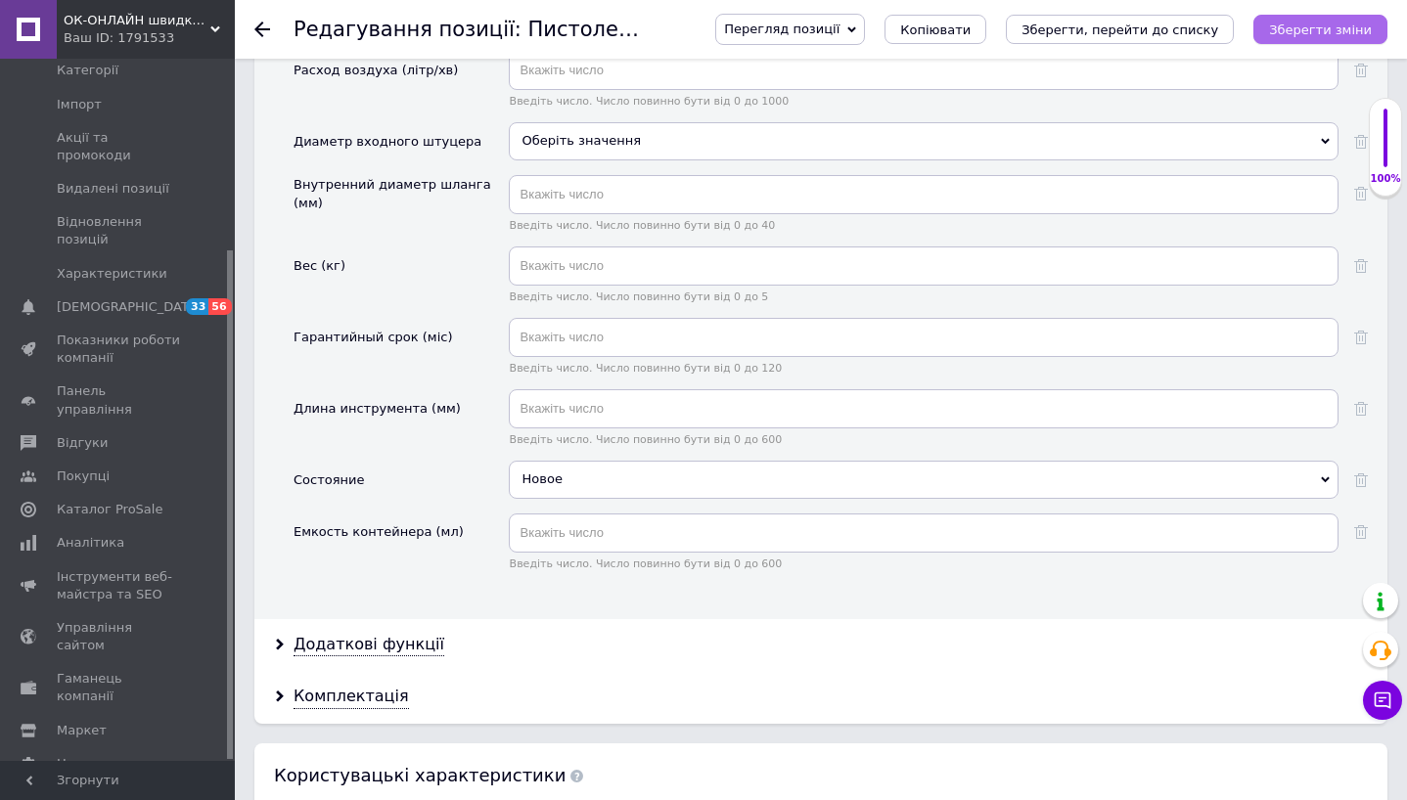
click at [1338, 36] on button "Зберегти зміни" at bounding box center [1320, 29] width 134 height 29
click at [261, 32] on icon at bounding box center [262, 30] width 16 height 16
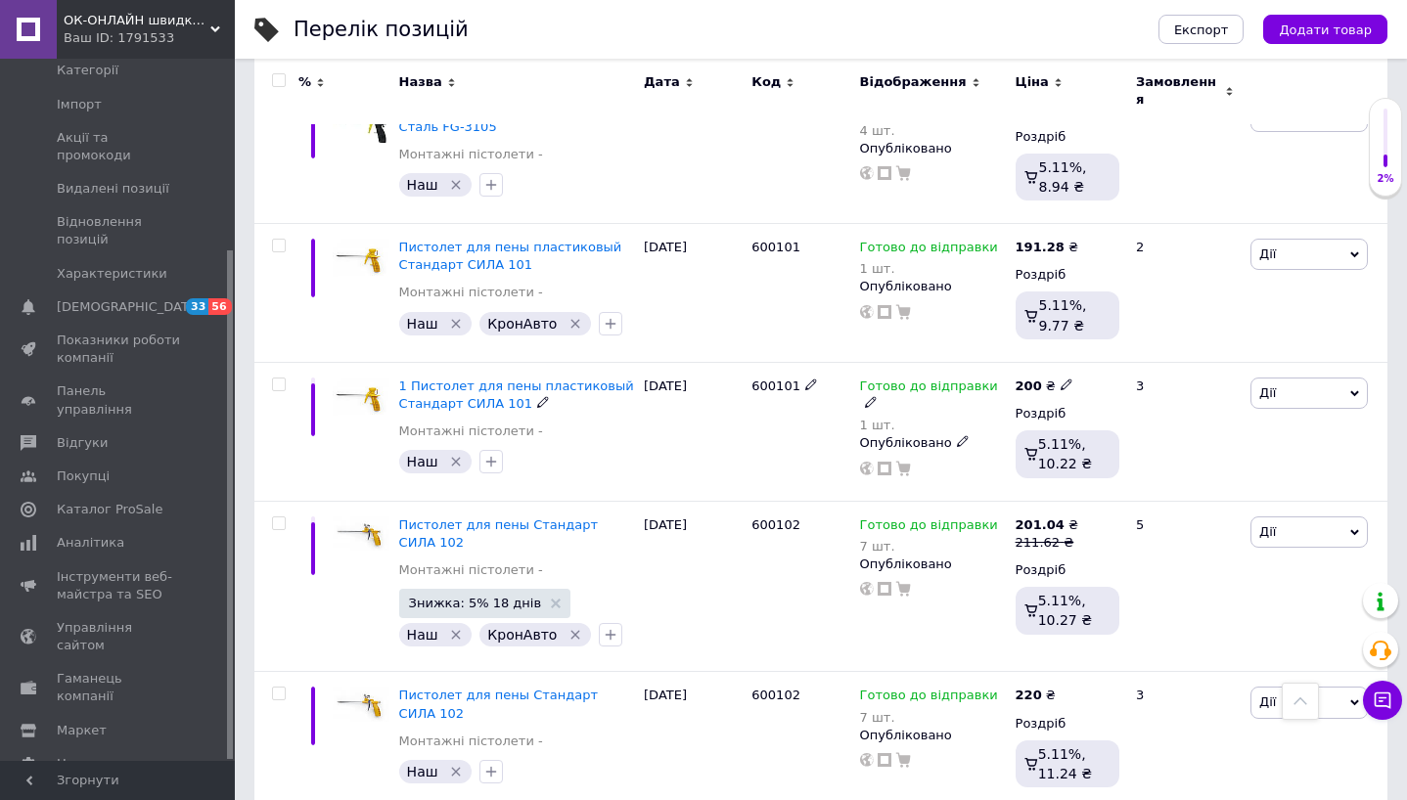
scroll to position [511, 0]
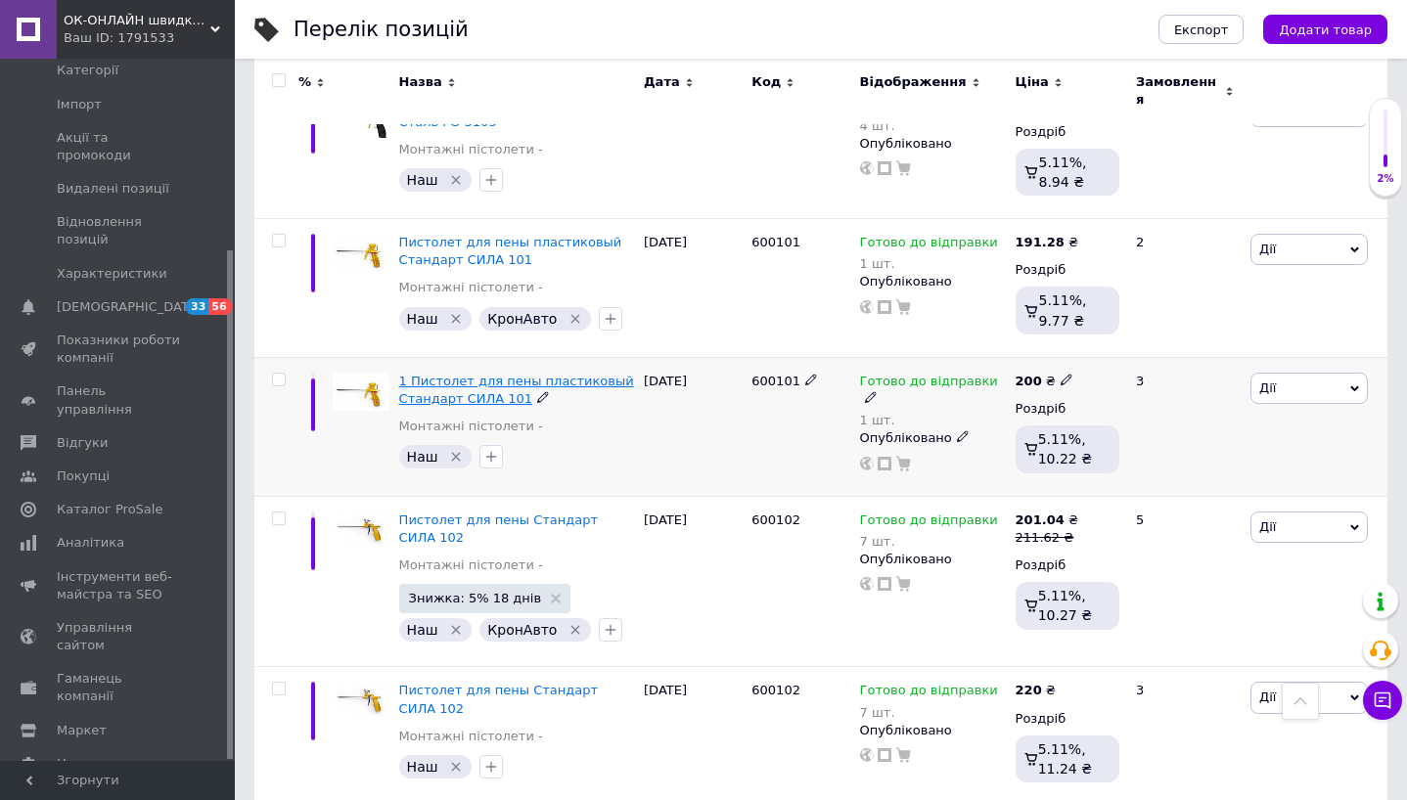
click at [467, 388] on span "1 Пистолет для пены пластиковый Стандарт СИЛА 101" at bounding box center [516, 390] width 235 height 32
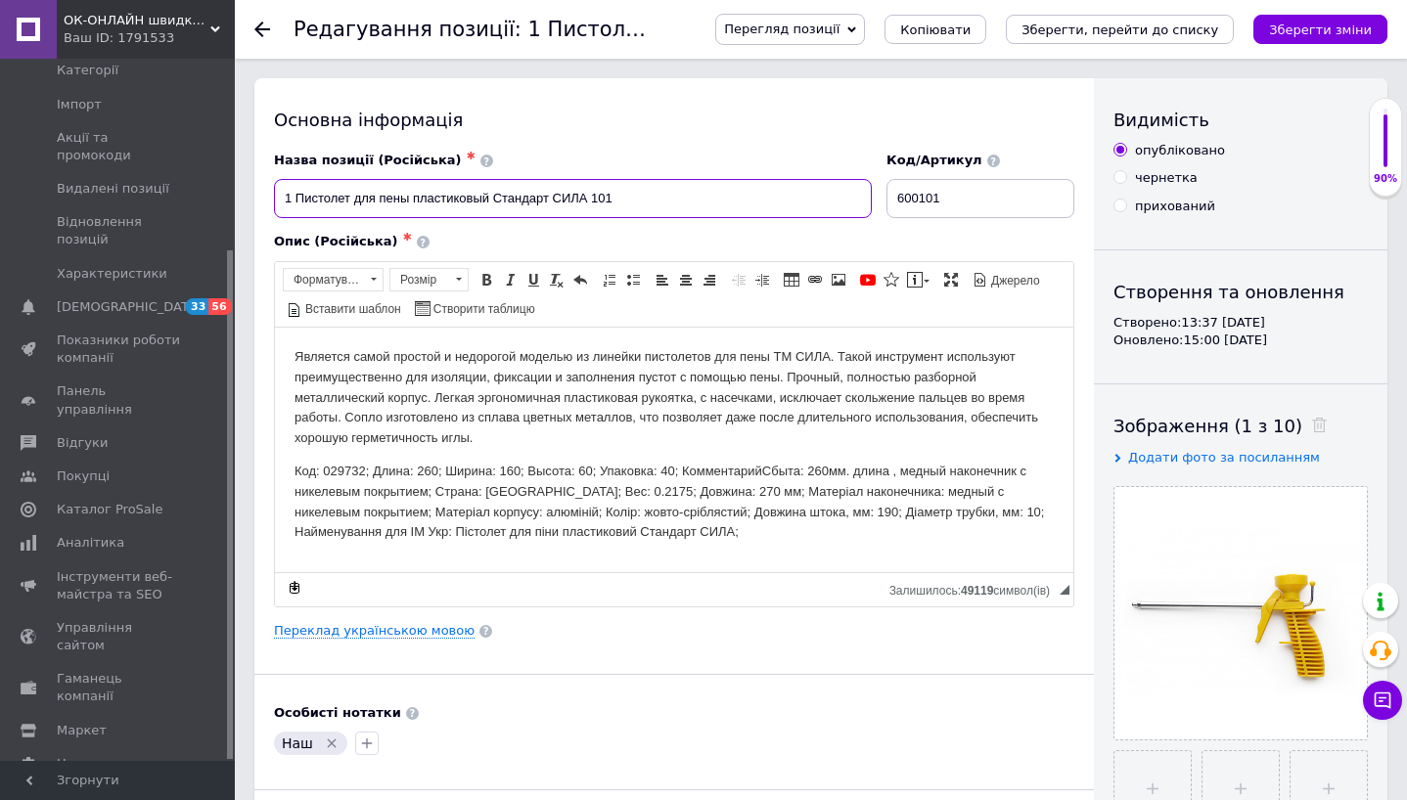
click at [292, 201] on input "1 Пистолет для пены пластиковый Стандарт СИЛА 101" at bounding box center [573, 198] width 598 height 39
type input "Пистолет для пены пластиковый Стандарт СИЛА 101"
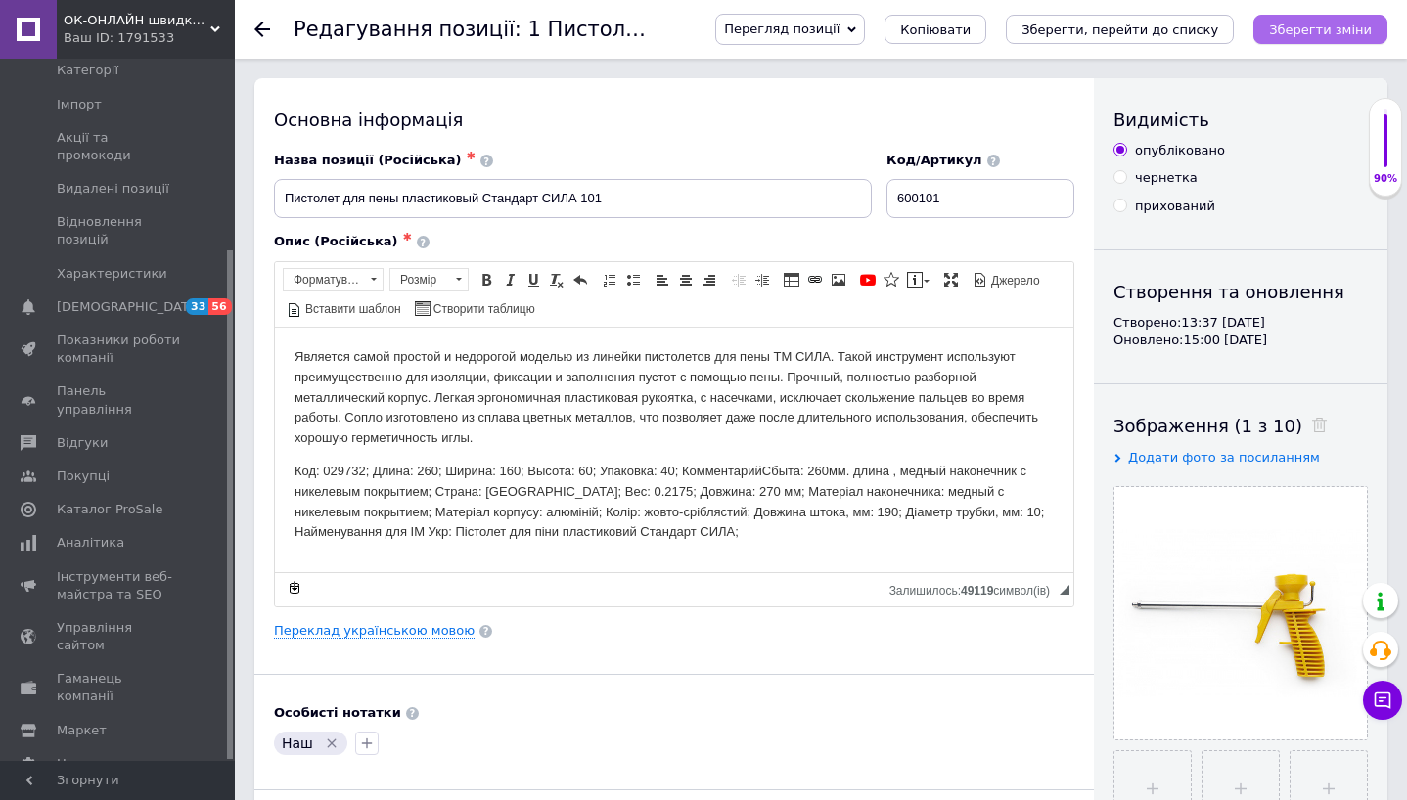
click at [1321, 35] on icon "Зберегти зміни" at bounding box center [1320, 29] width 103 height 15
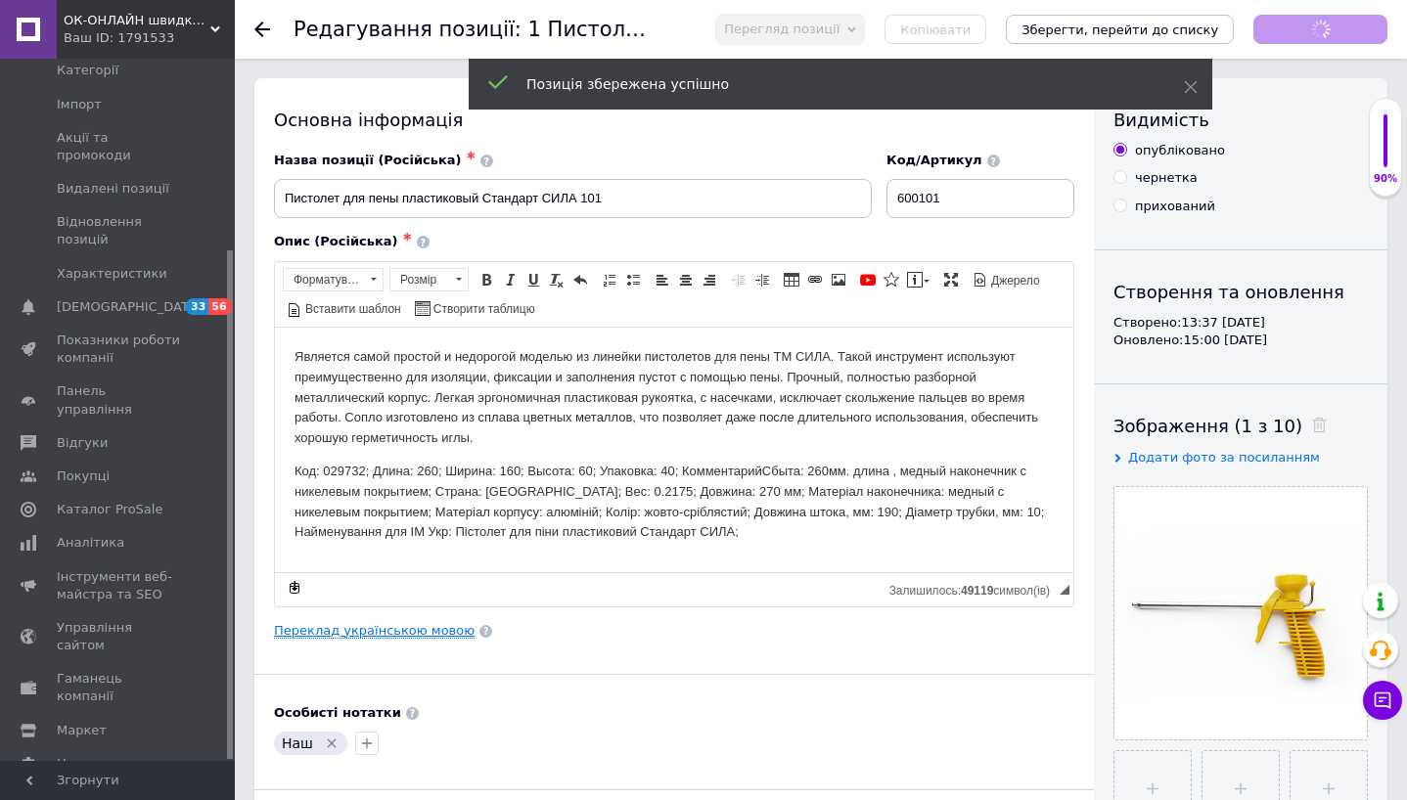
click at [403, 628] on link "Переклад українською мовою" at bounding box center [374, 631] width 201 height 16
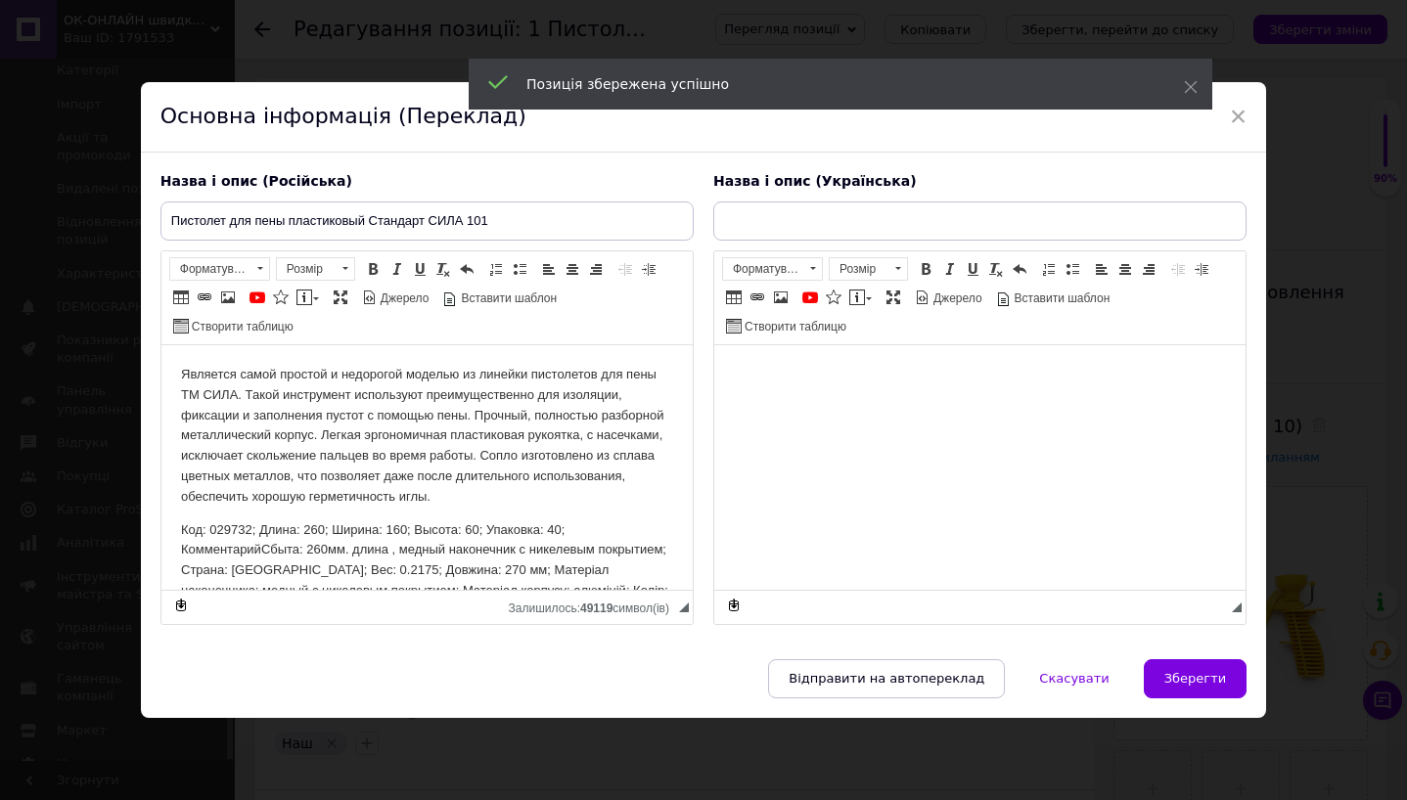
type input "Пістолет для піни пластиковий Стандарт СІЛА 101"
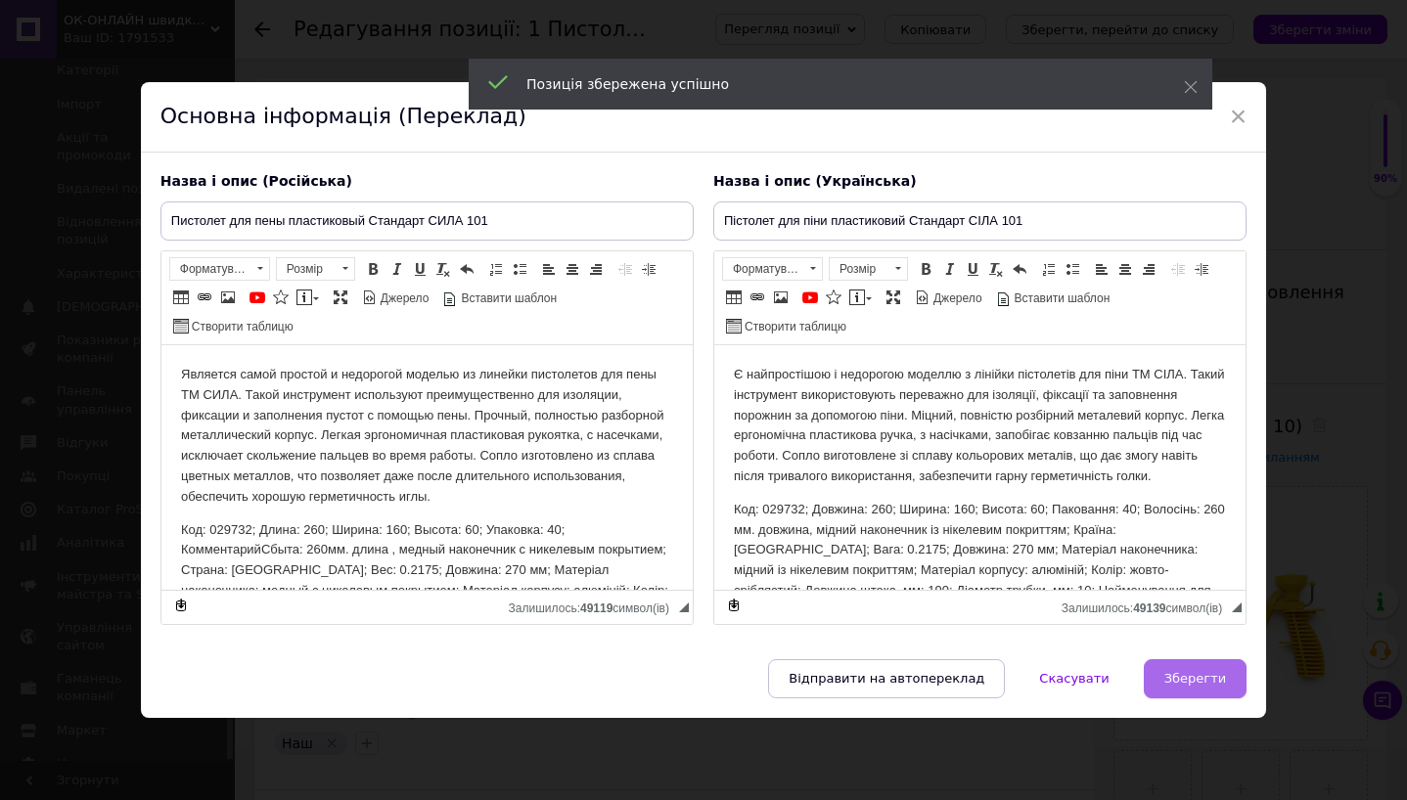
click at [1174, 671] on span "Зберегти" at bounding box center [1195, 678] width 62 height 15
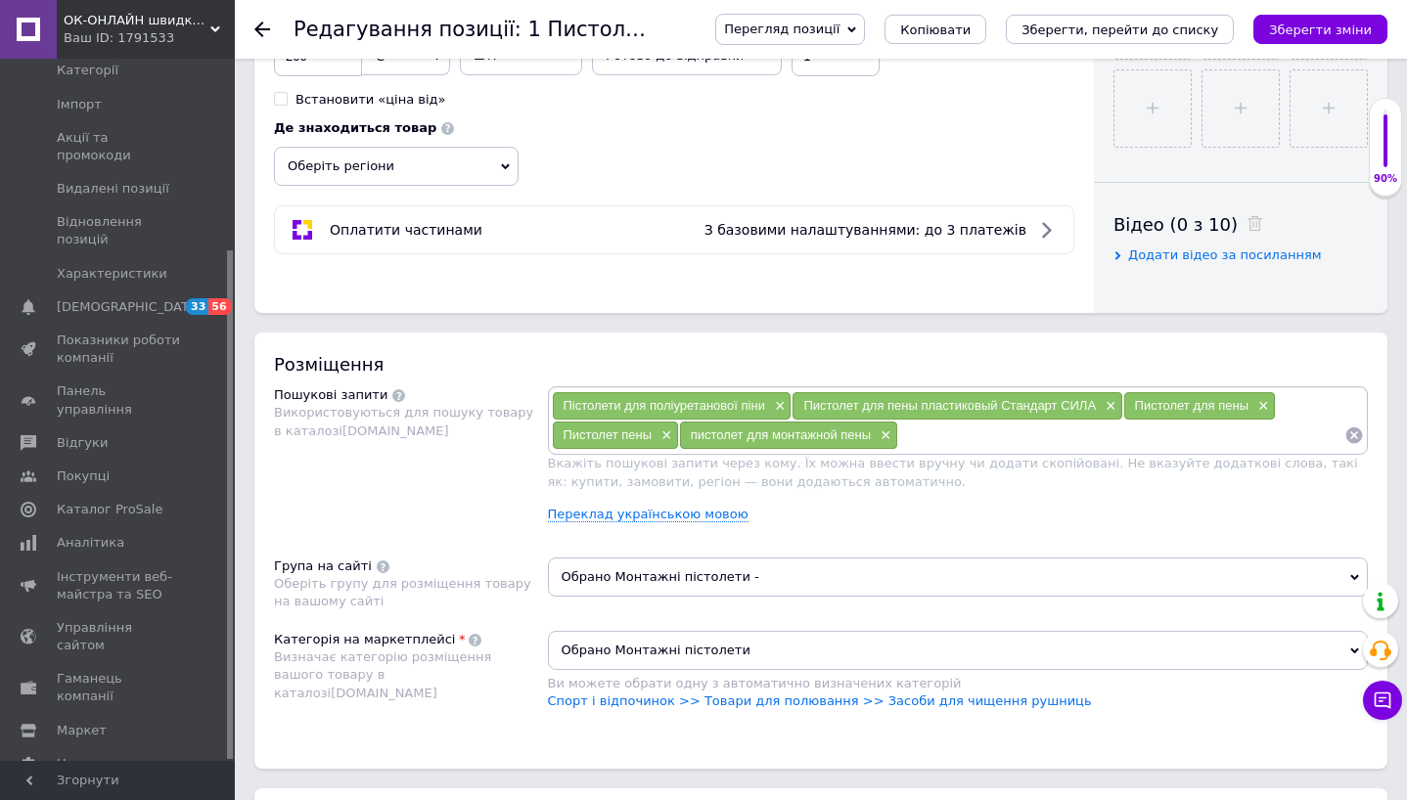
scroll to position [1362, 0]
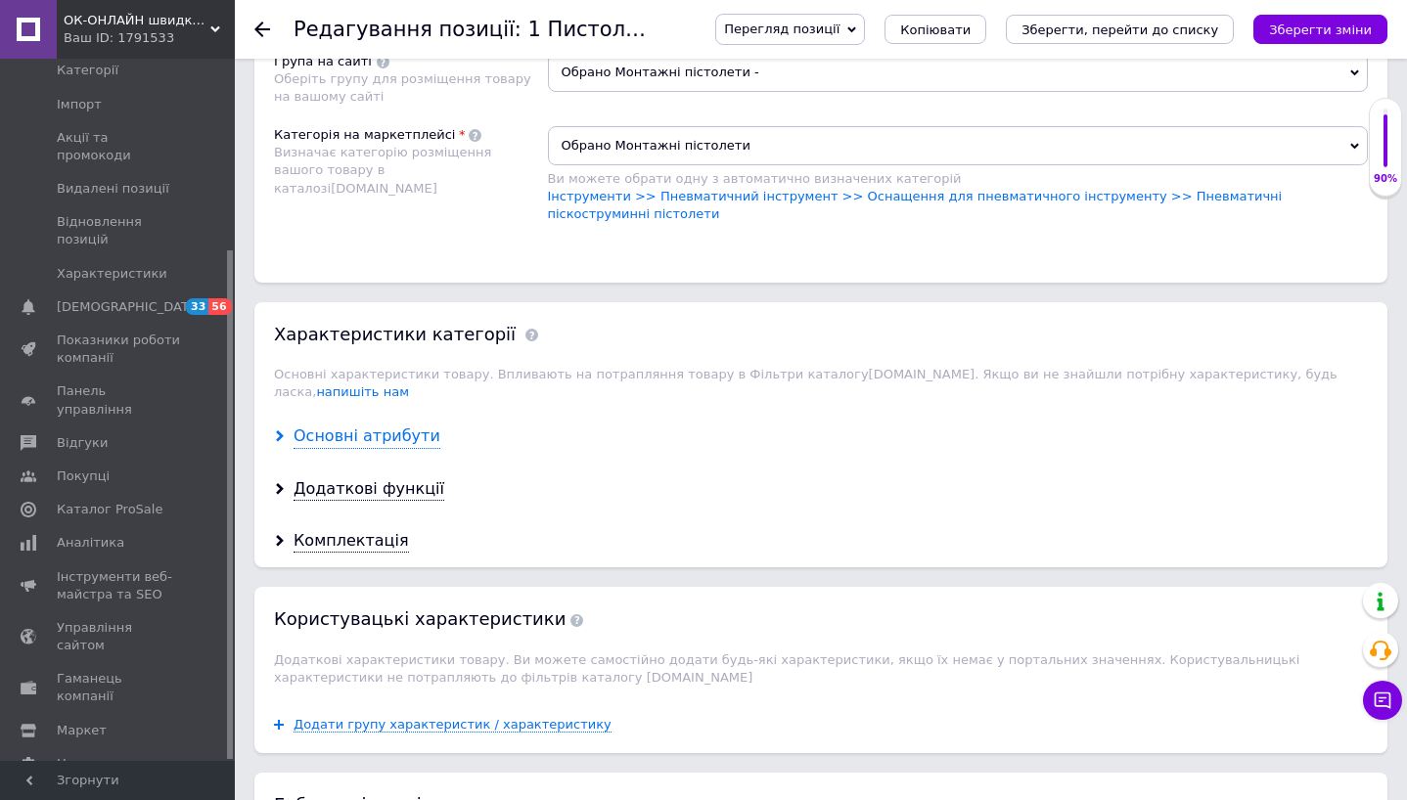
click at [395, 426] on div "Основні атрибути" at bounding box center [366, 437] width 147 height 22
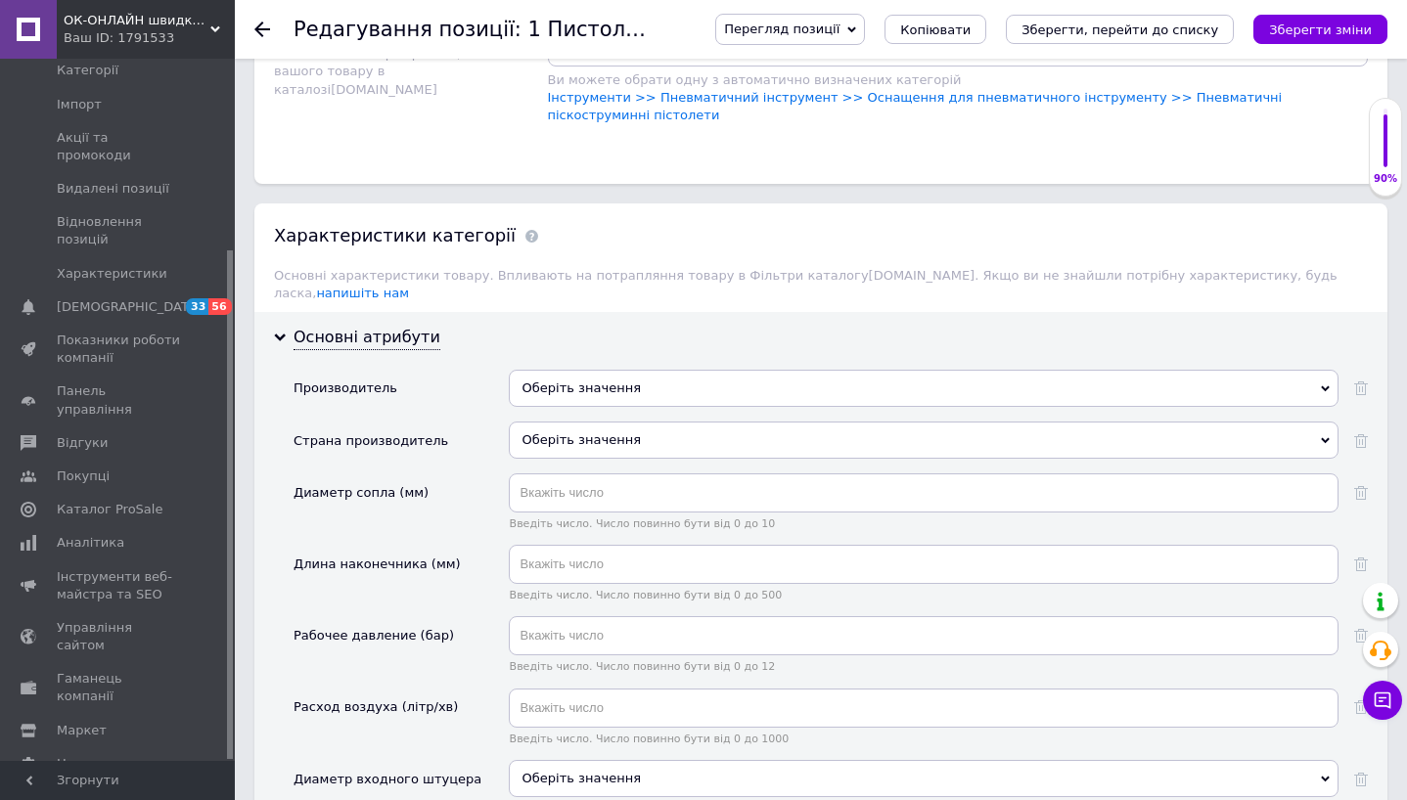
scroll to position [1479, 0]
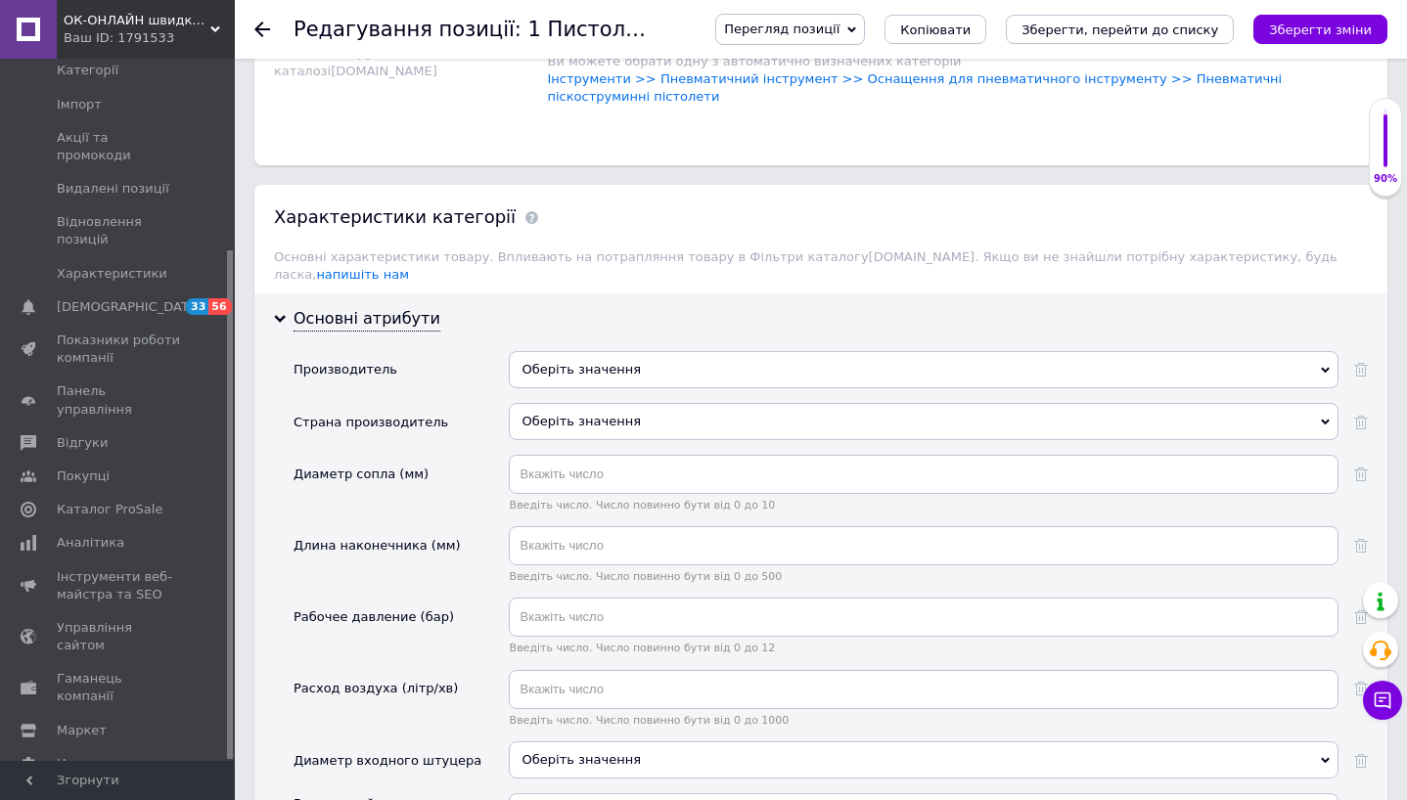
click at [590, 351] on div "Оберіть значення" at bounding box center [924, 369] width 830 height 37
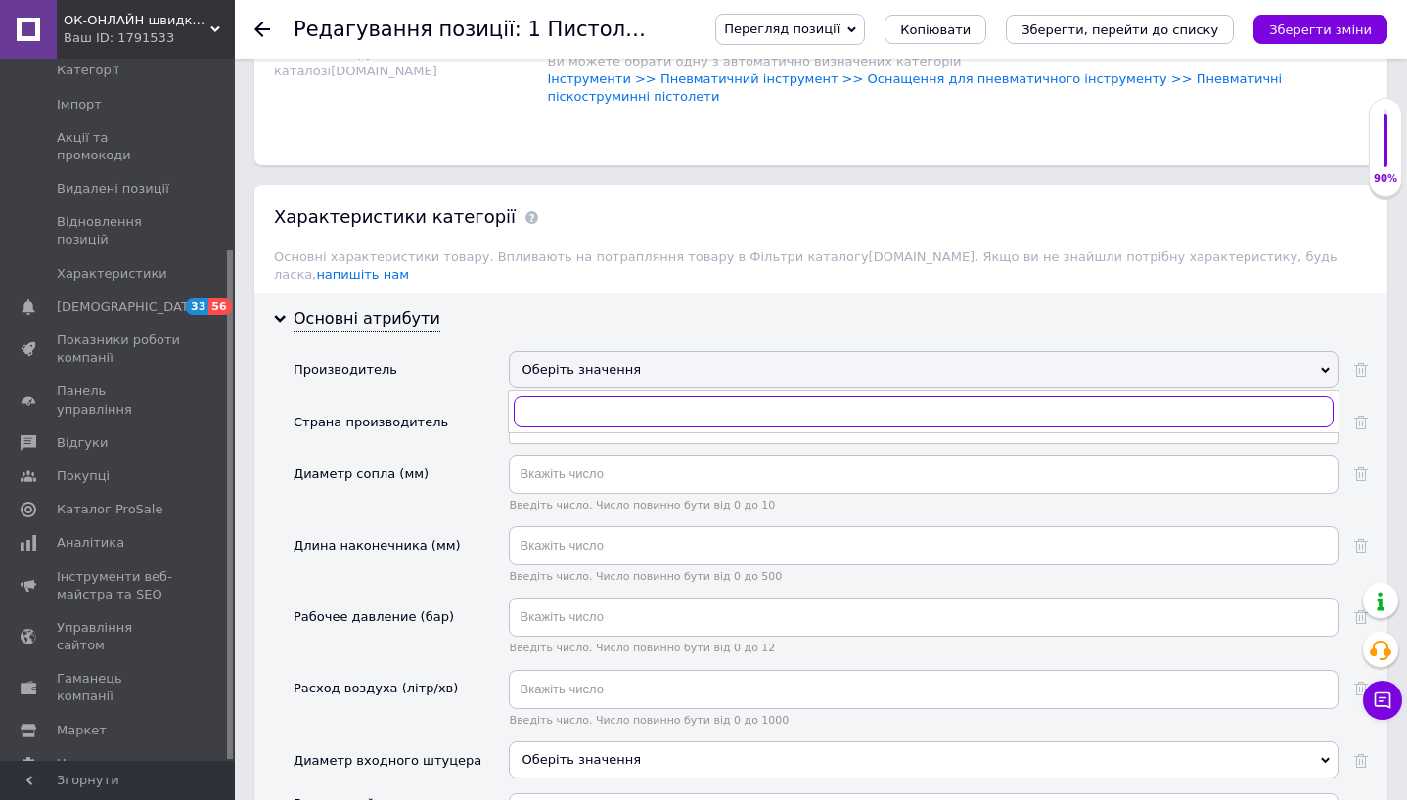
click at [582, 396] on input "text" at bounding box center [924, 411] width 820 height 31
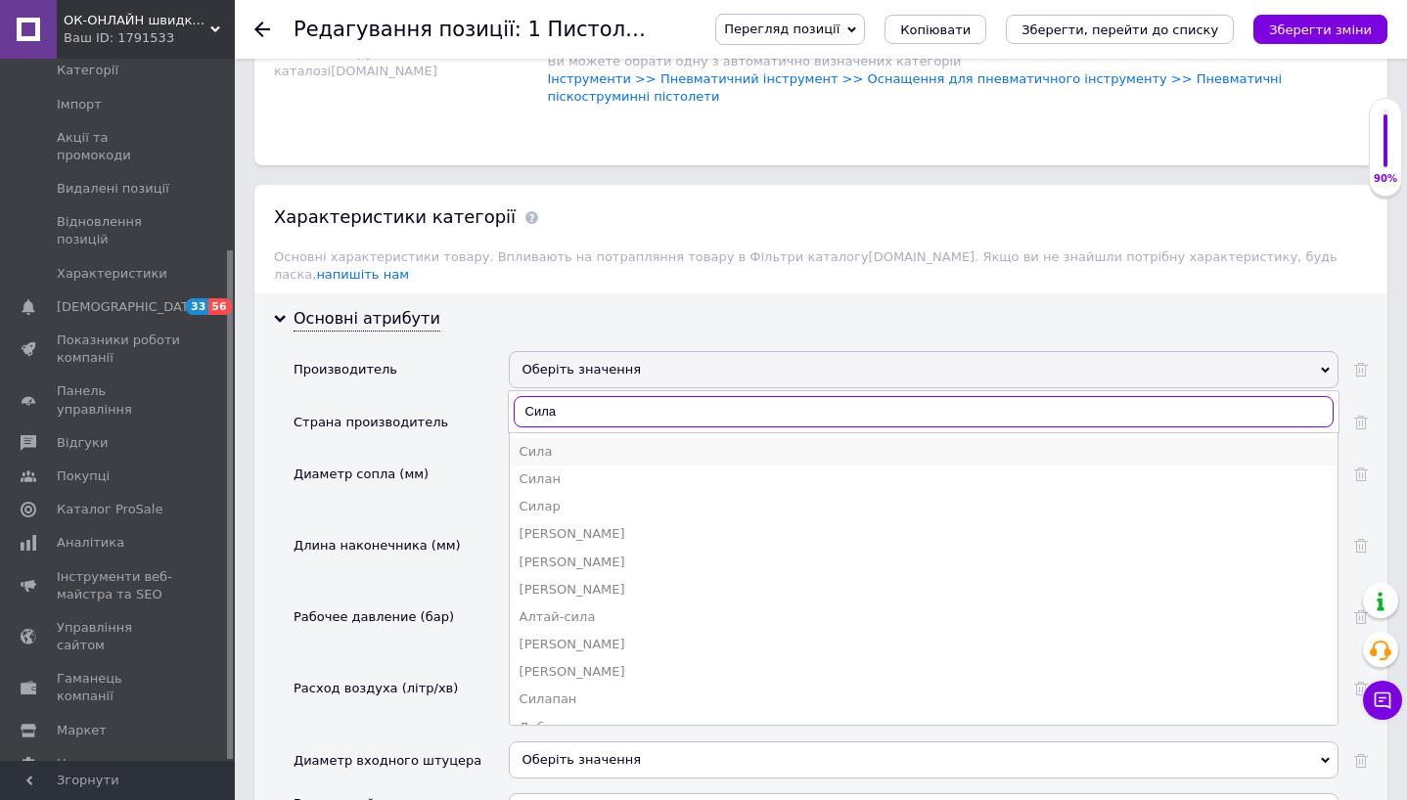
type input "Сила"
click at [574, 443] on div "Сила" at bounding box center [923, 452] width 808 height 18
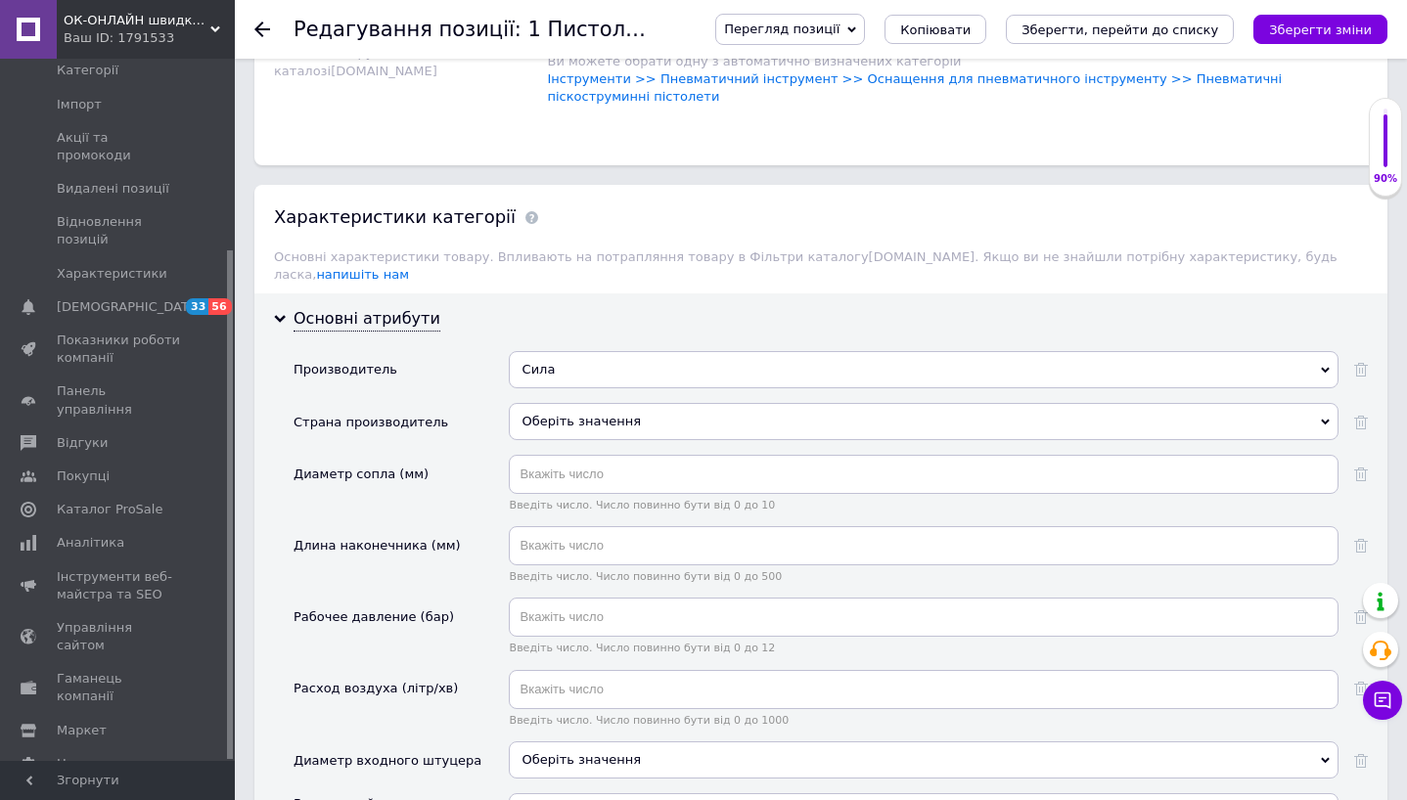
click at [576, 415] on div "Оберіть значення" at bounding box center [924, 421] width 830 height 37
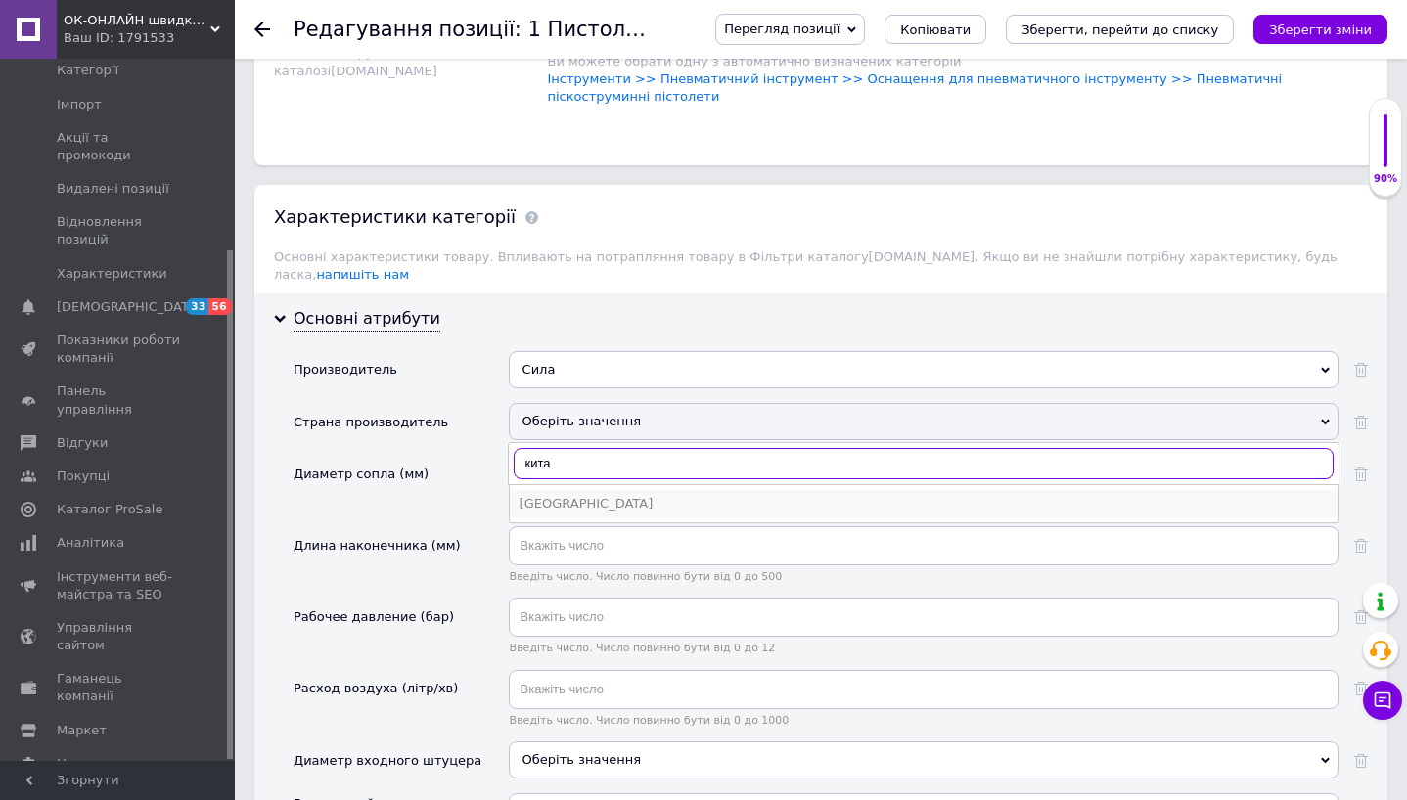
type input "кита"
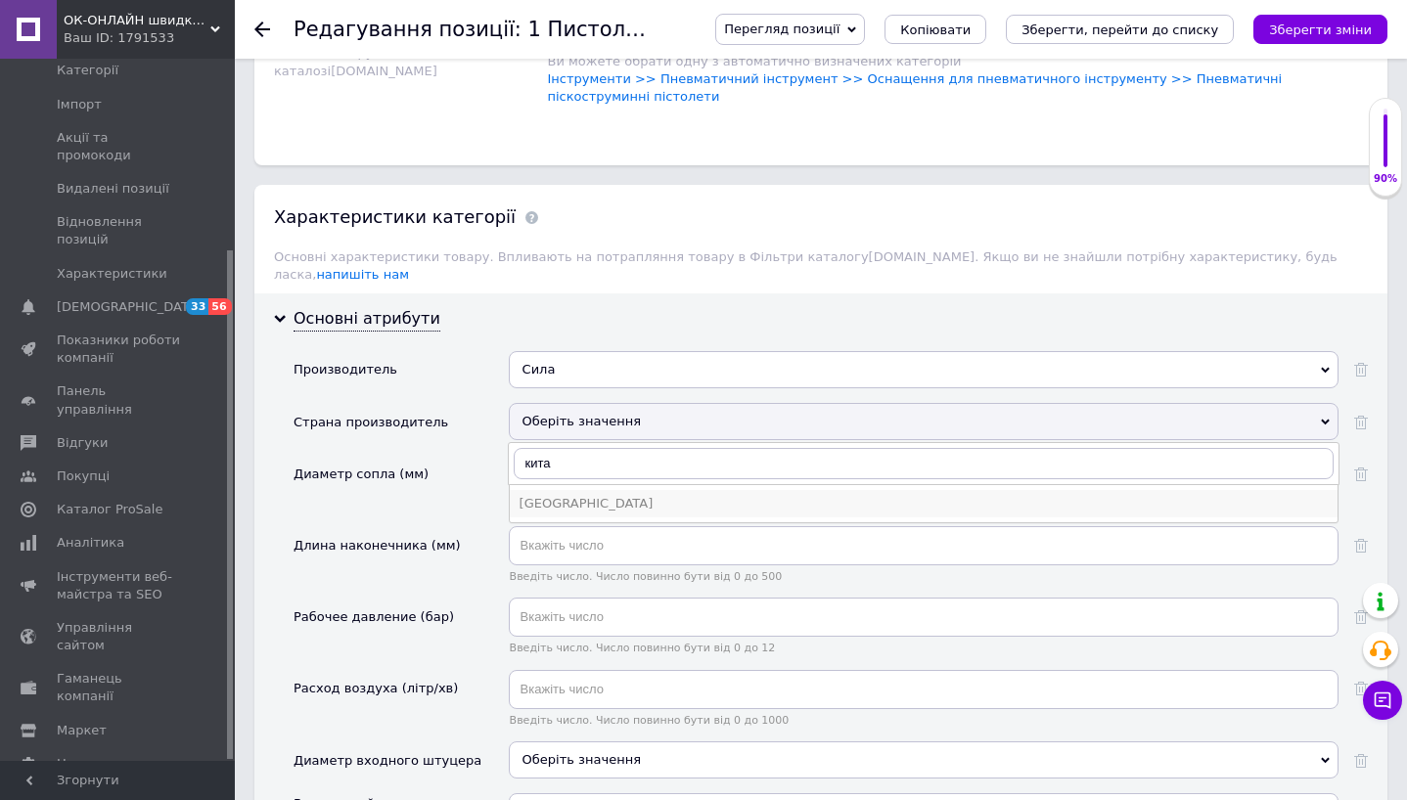
click at [571, 495] on div "[GEOGRAPHIC_DATA]" at bounding box center [923, 504] width 808 height 18
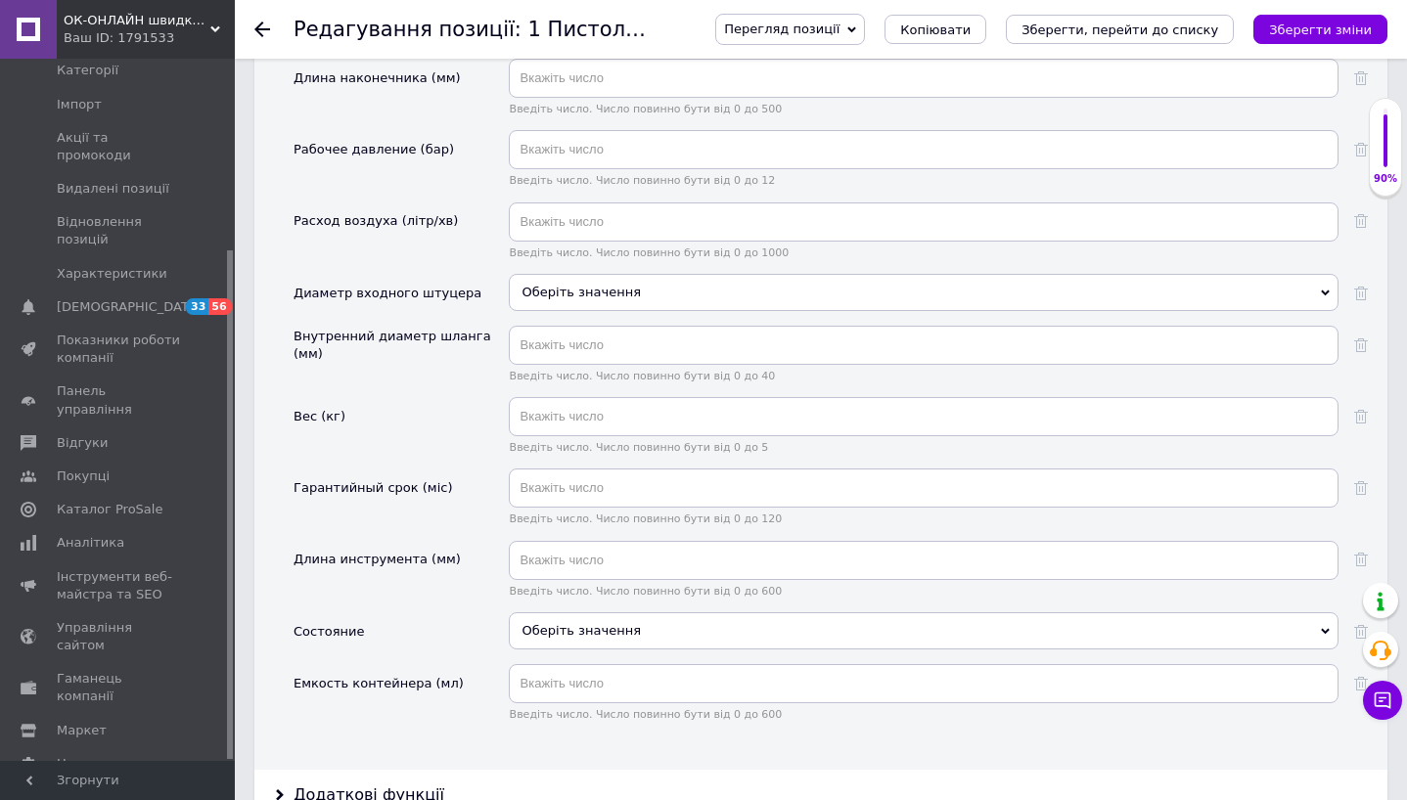
scroll to position [2100, 0]
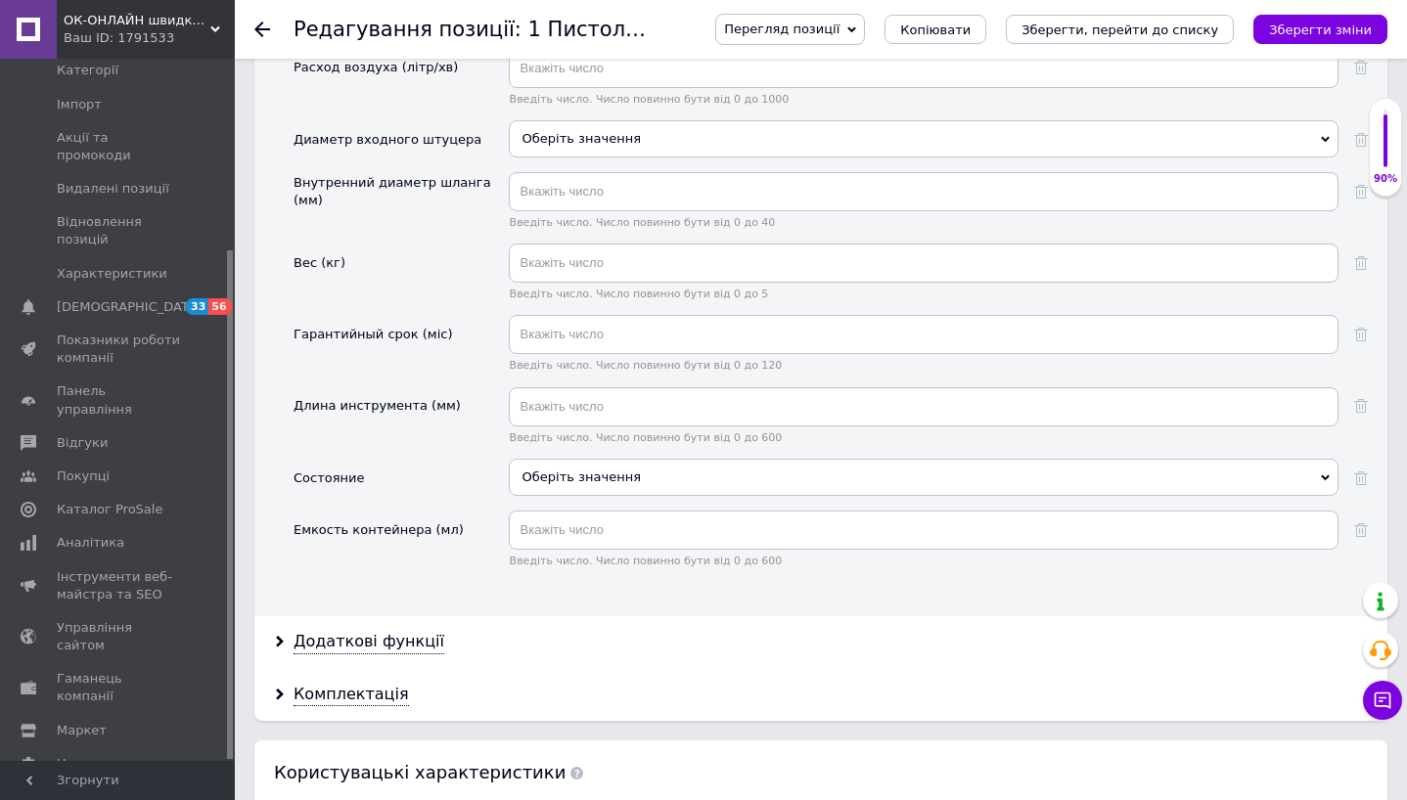
click at [576, 472] on div "Оберіть значення" at bounding box center [924, 477] width 830 height 37
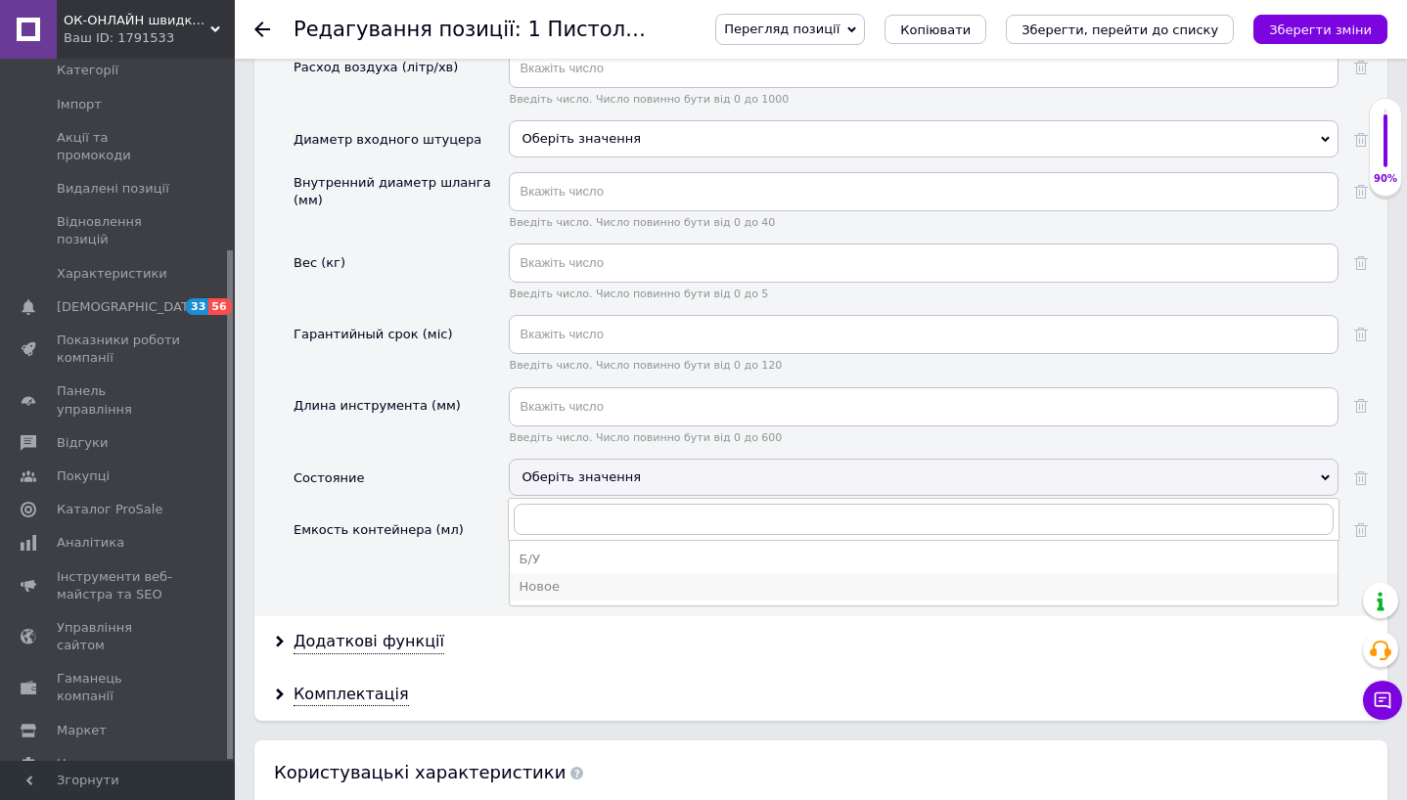
click at [574, 578] on div "Новое" at bounding box center [923, 587] width 808 height 18
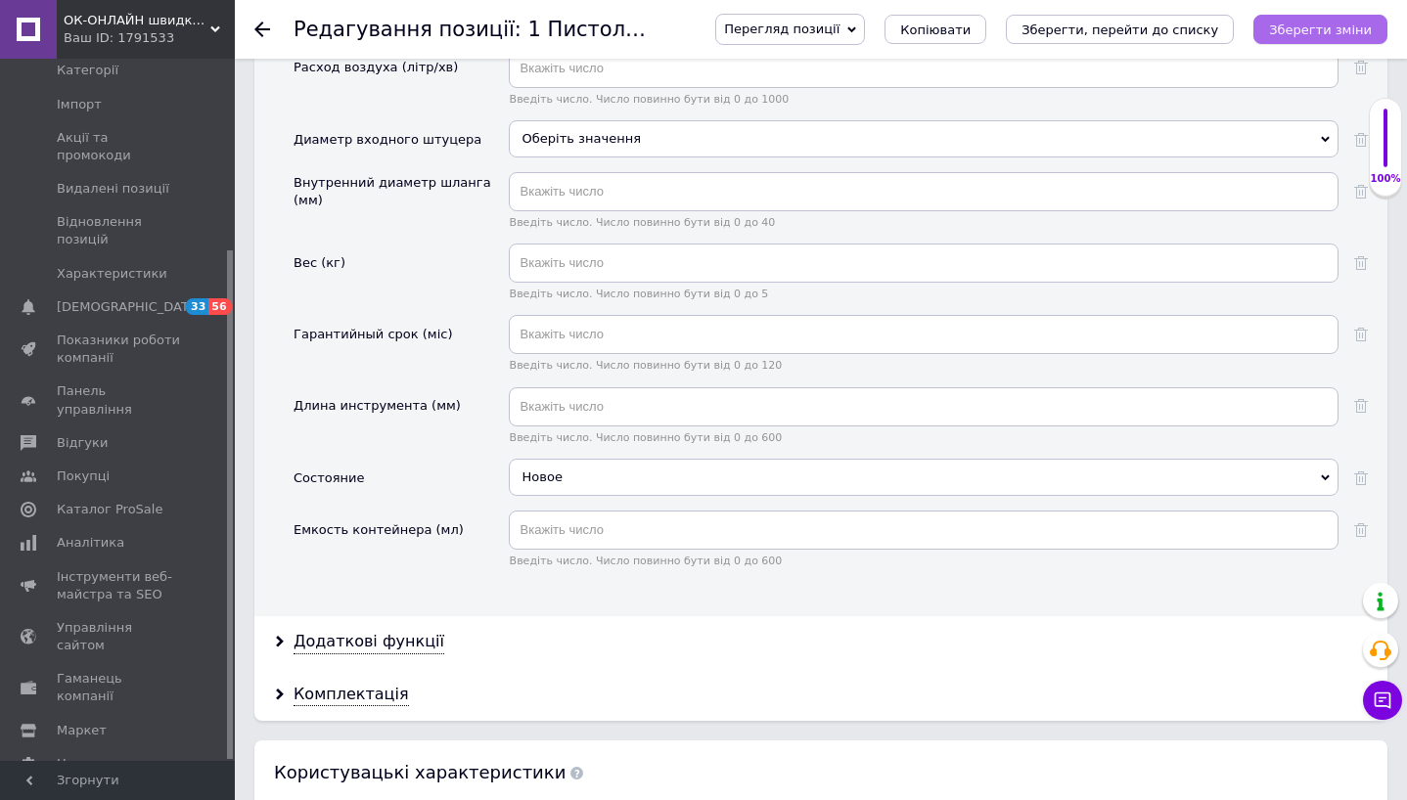
click at [1304, 37] on button "Зберегти зміни" at bounding box center [1320, 29] width 134 height 29
click at [262, 26] on icon at bounding box center [262, 30] width 16 height 16
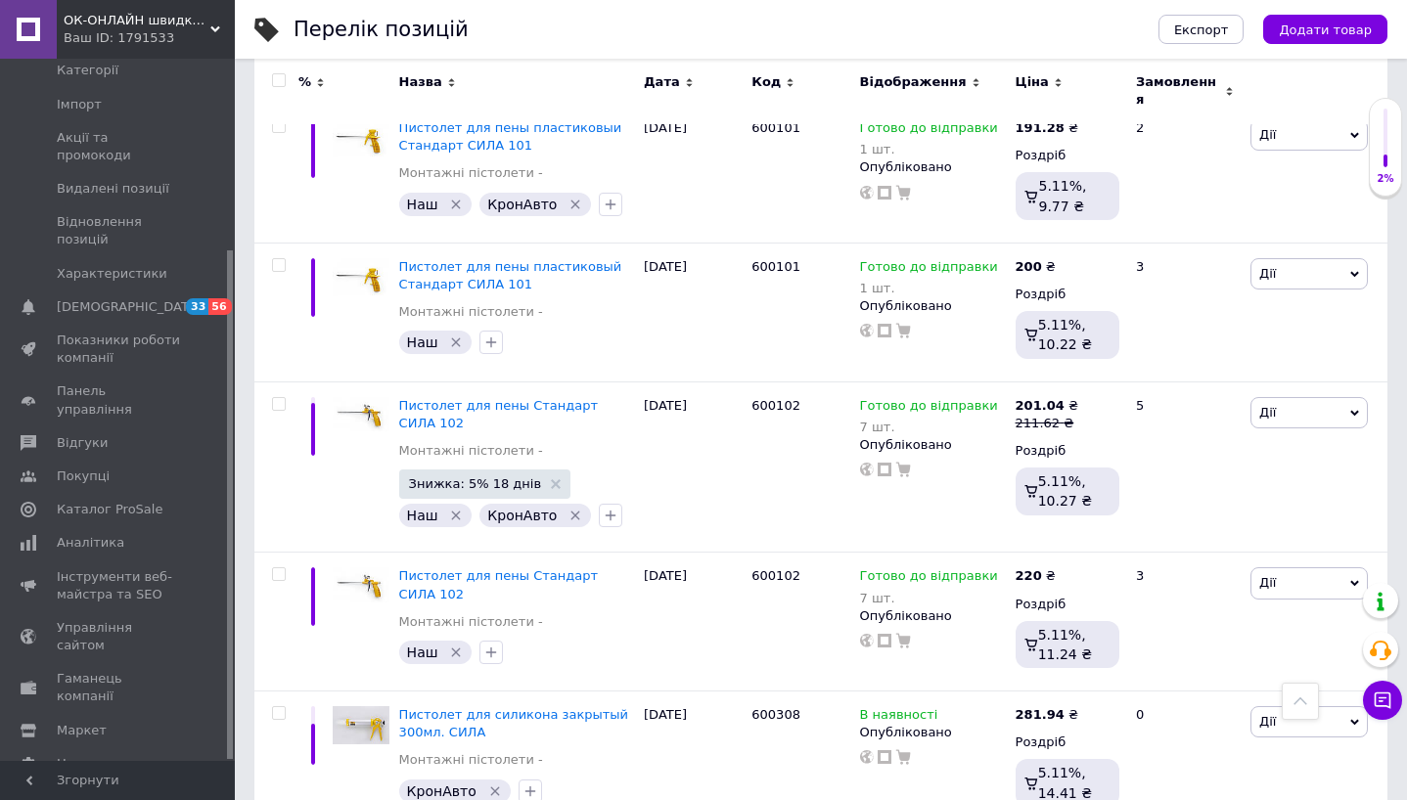
scroll to position [650, 0]
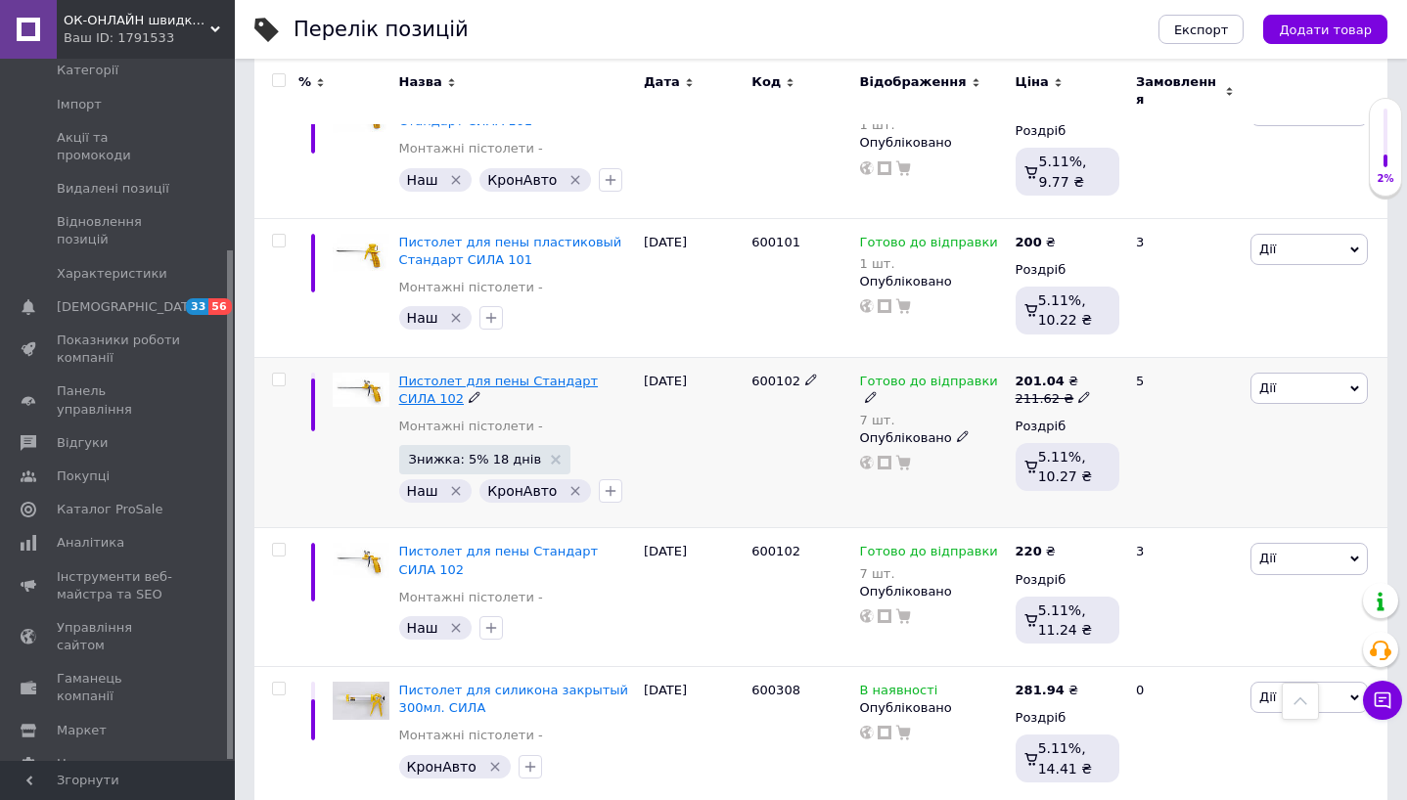
click at [501, 374] on span "Пистолет для пены Стандарт СИЛА 102" at bounding box center [498, 390] width 199 height 32
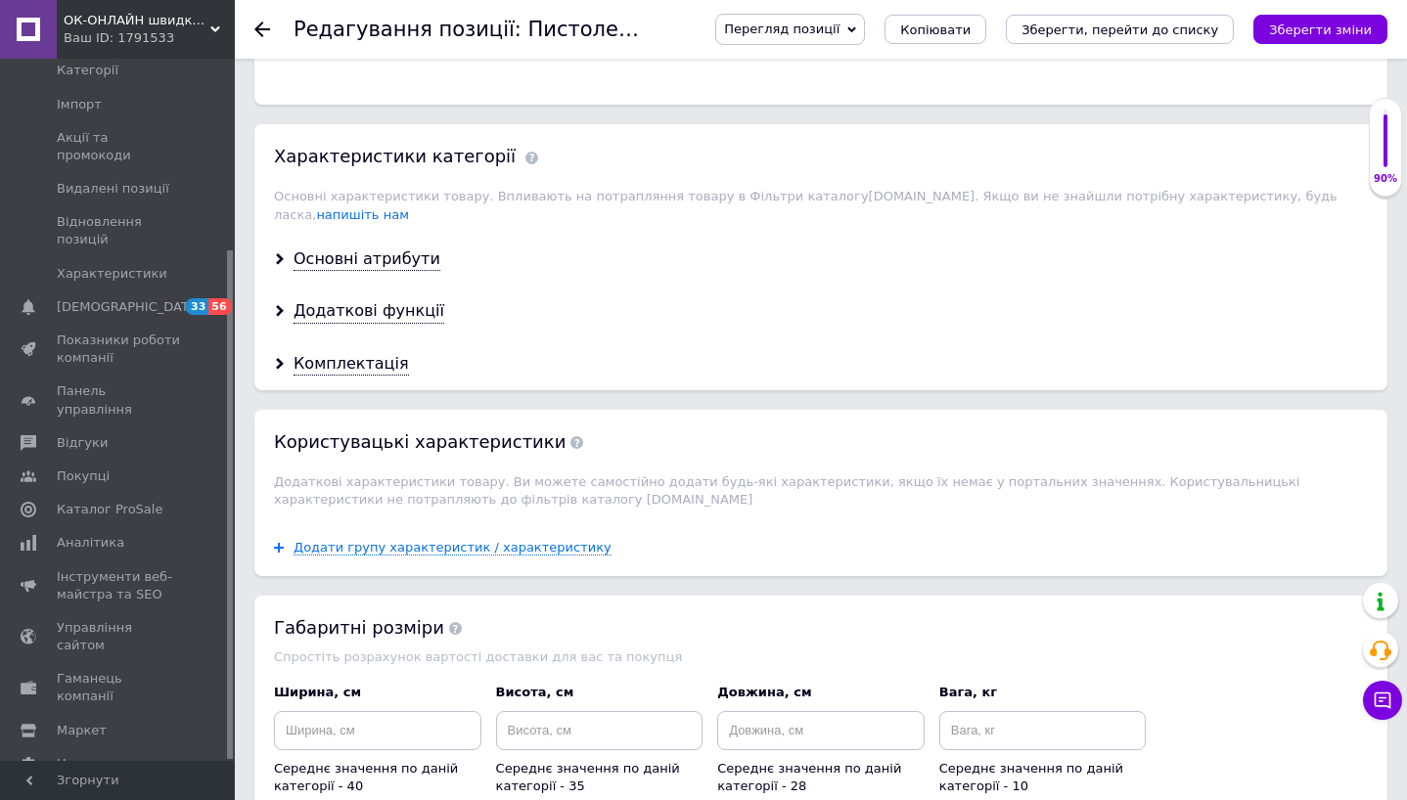
scroll to position [1573, 0]
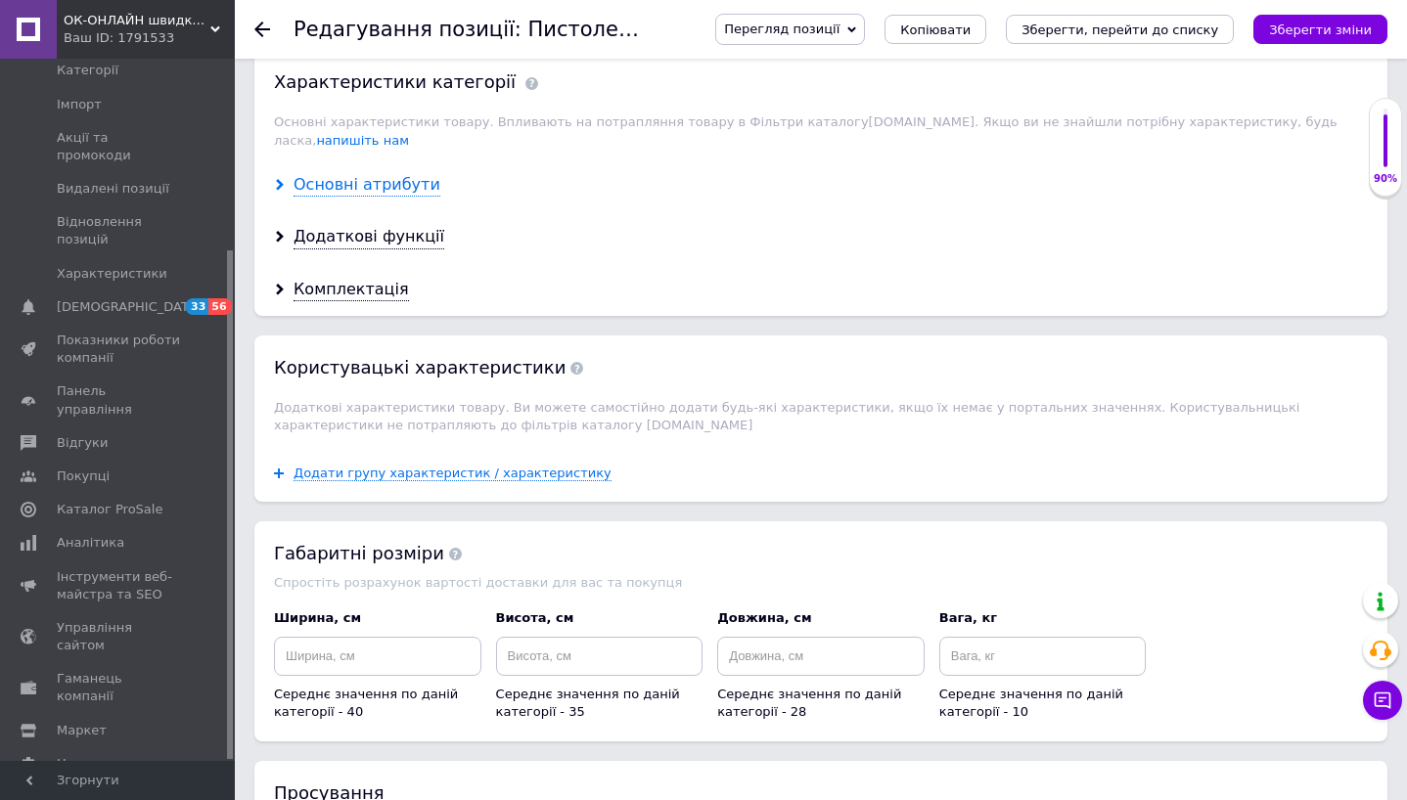
click at [396, 174] on div "Основні атрибути" at bounding box center [366, 185] width 147 height 22
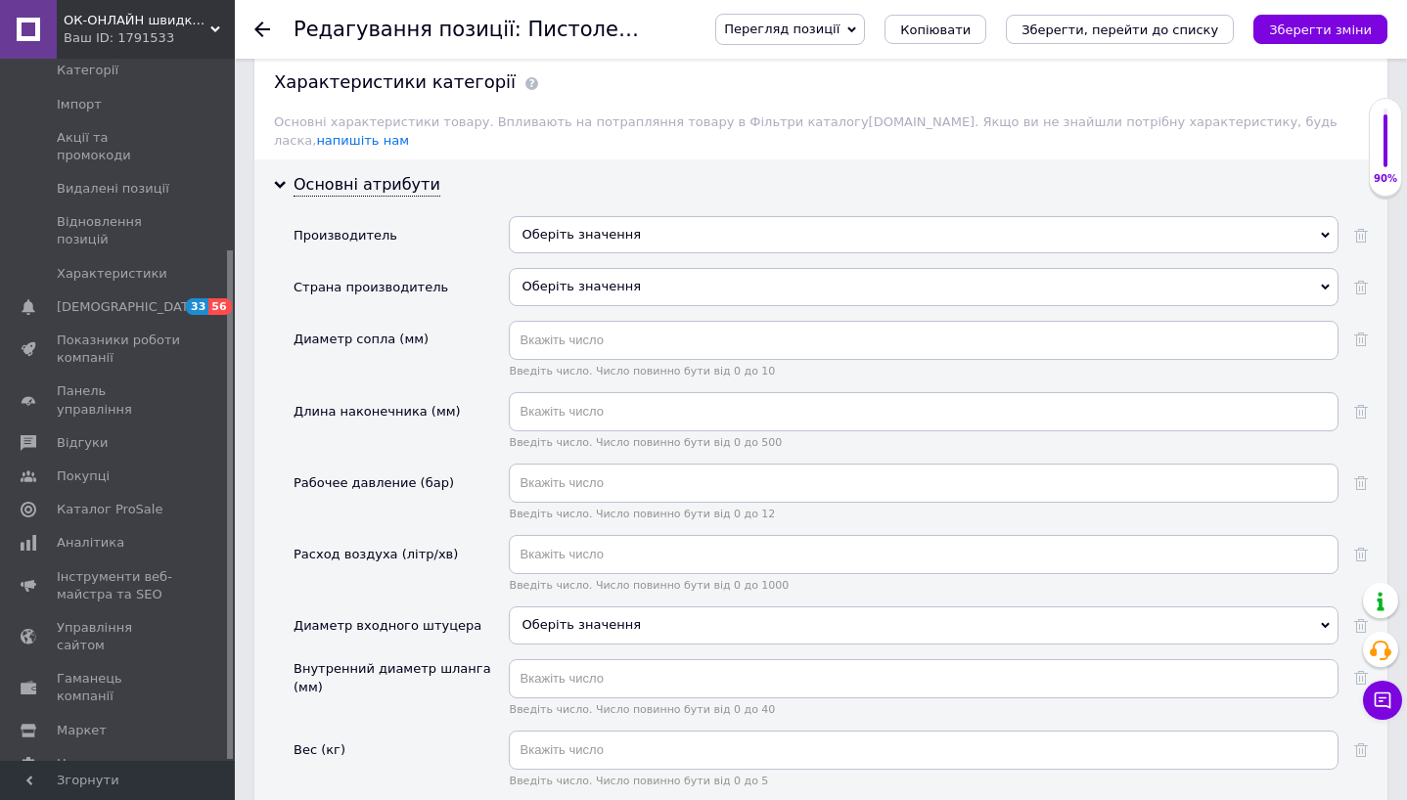
click at [571, 221] on div "Оберіть значення" at bounding box center [924, 234] width 830 height 37
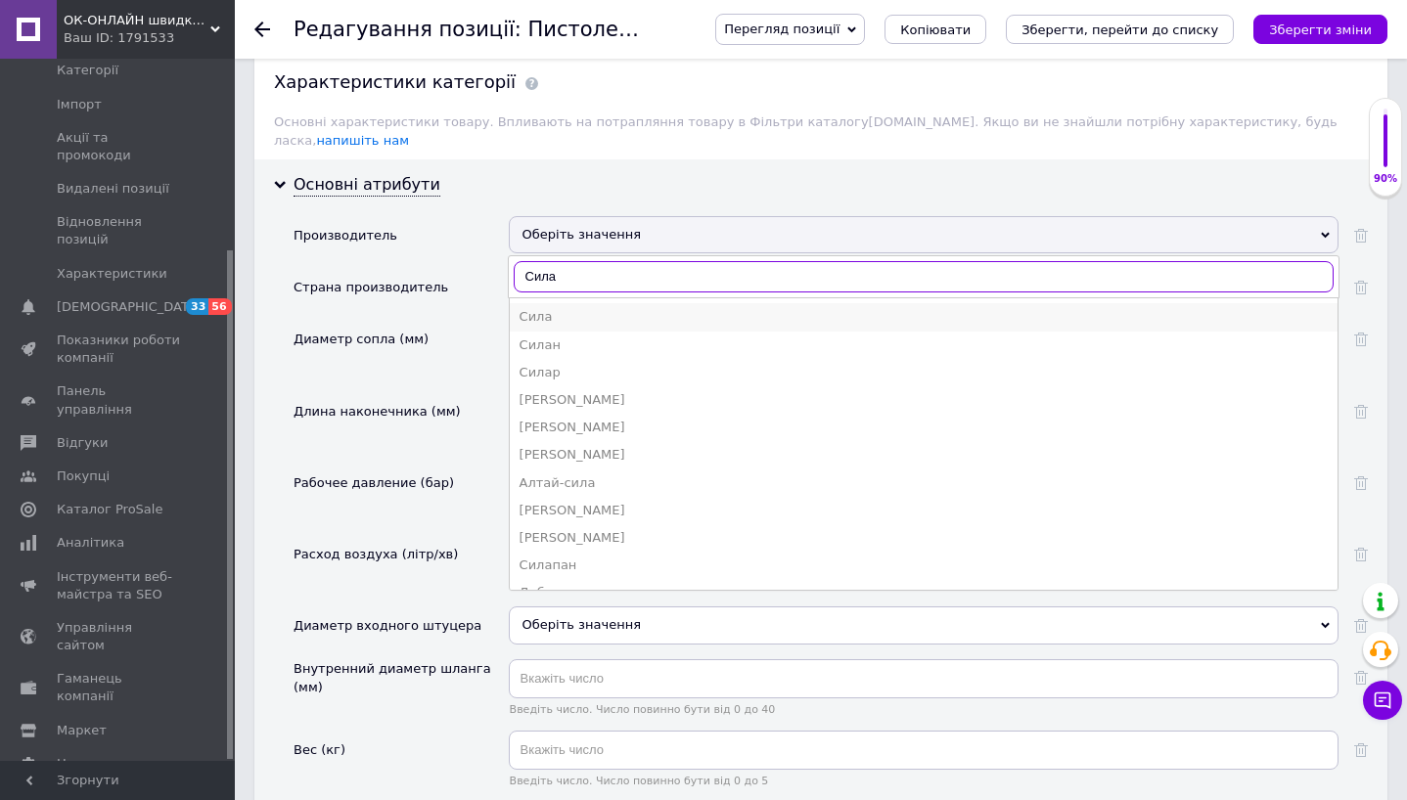
type input "Сила"
click at [569, 308] on div "Сила" at bounding box center [923, 317] width 808 height 18
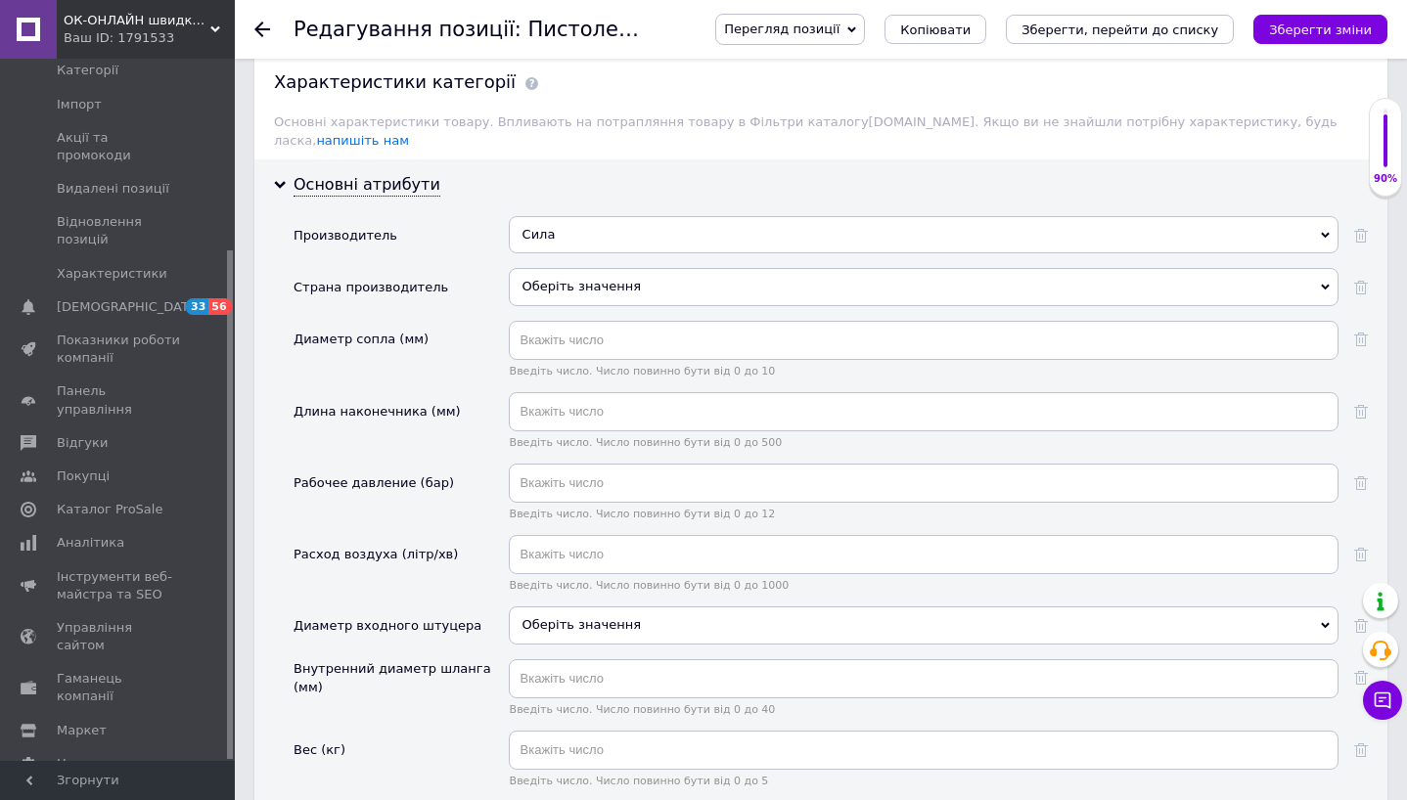
click at [581, 275] on div "Оберіть значення" at bounding box center [924, 286] width 830 height 37
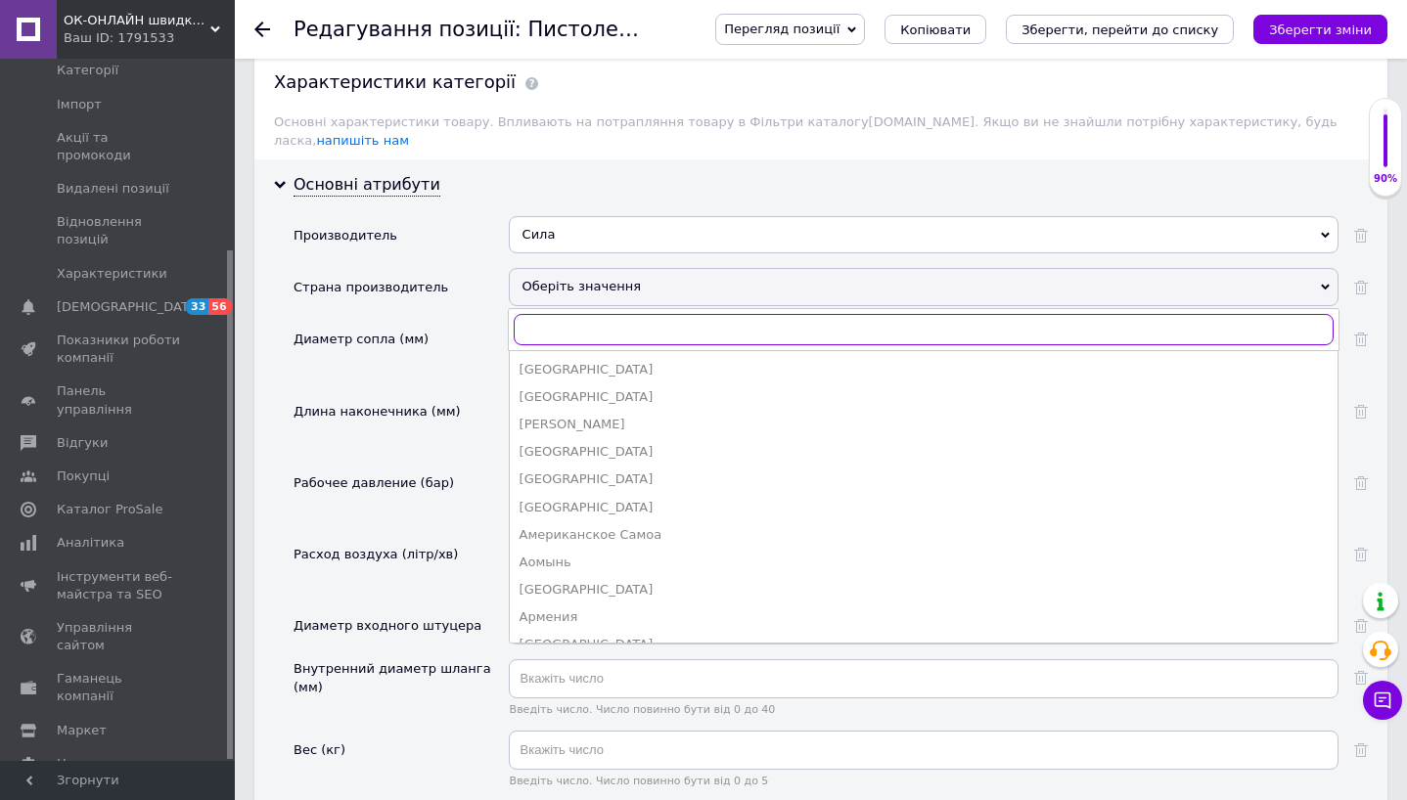
click at [578, 314] on input "text" at bounding box center [924, 329] width 820 height 31
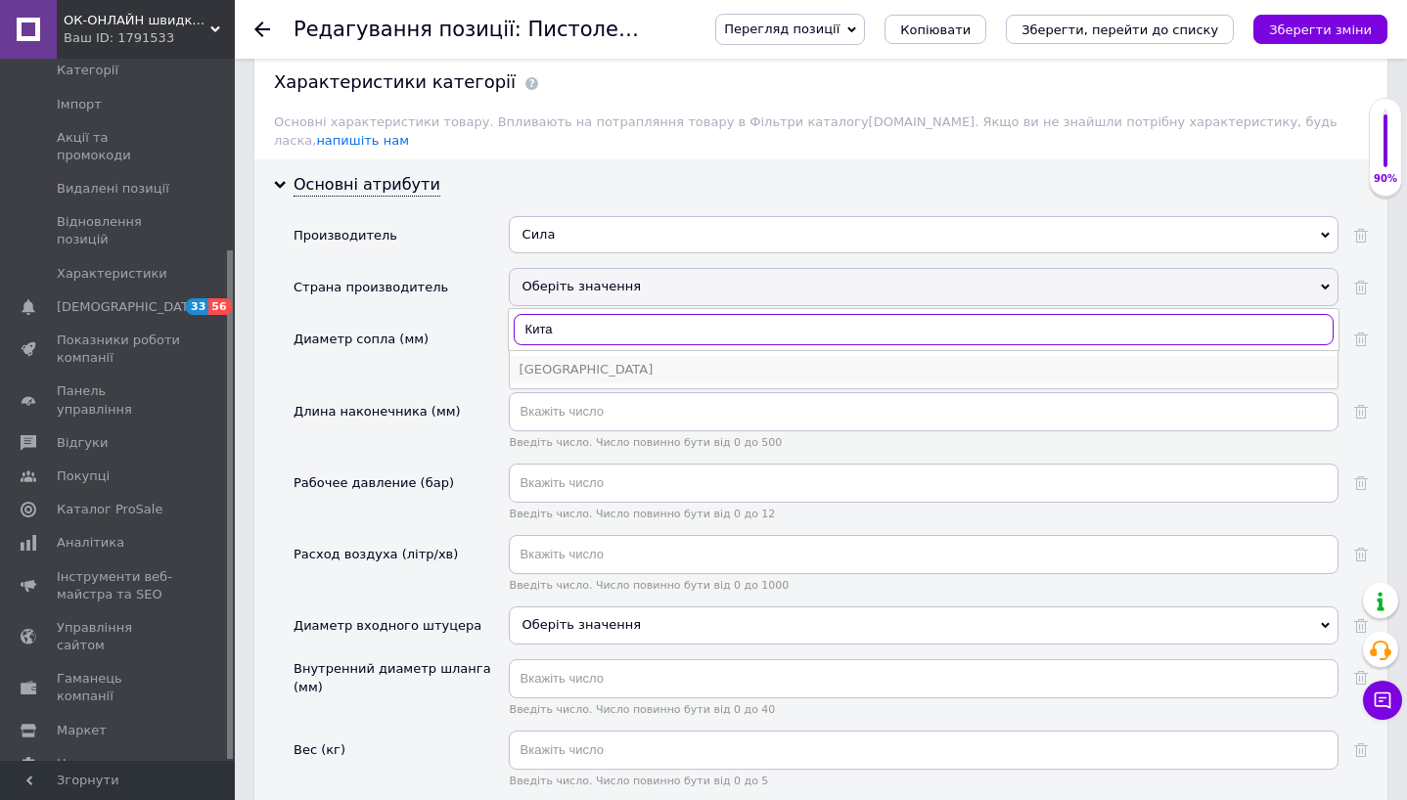
type input "Кита"
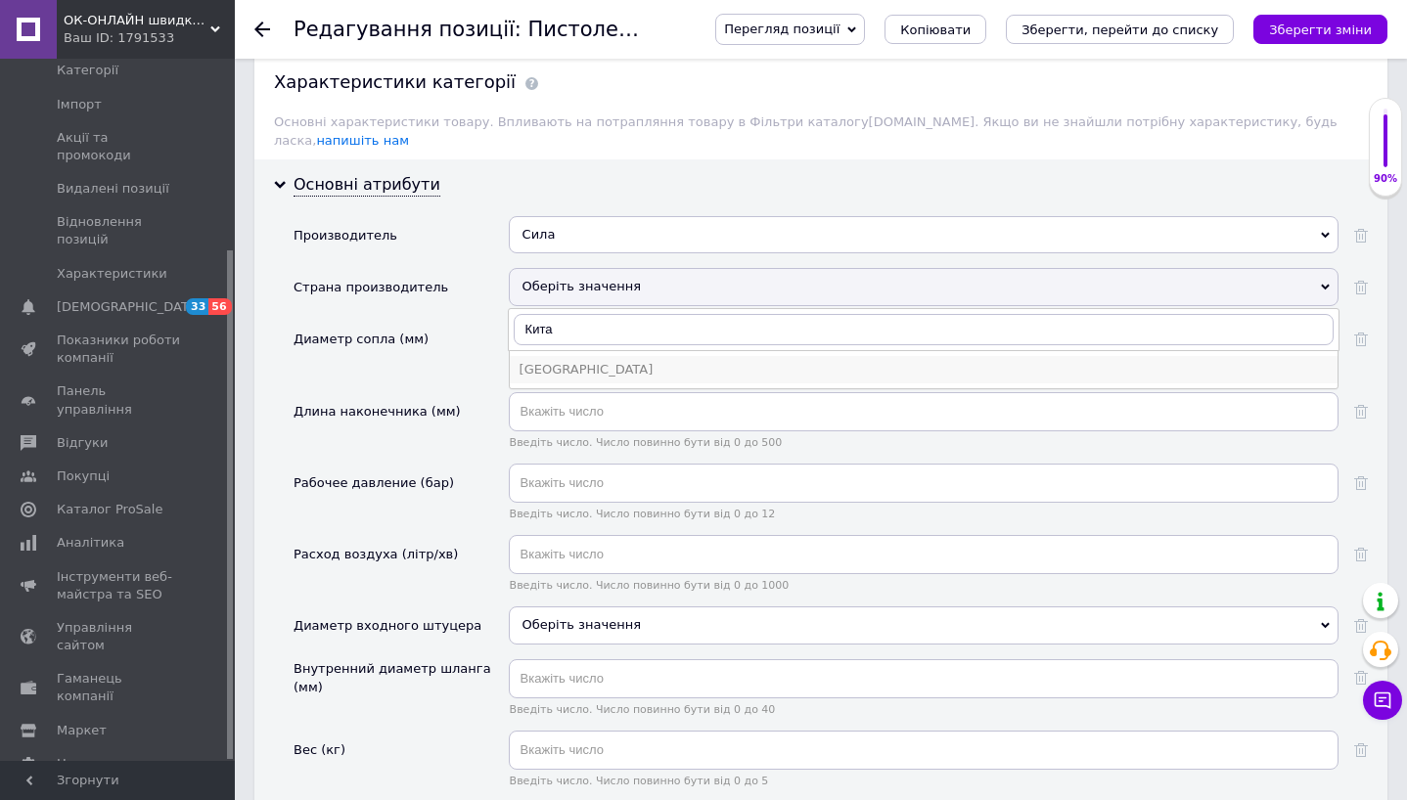
click at [575, 361] on div "[GEOGRAPHIC_DATA]" at bounding box center [923, 370] width 808 height 18
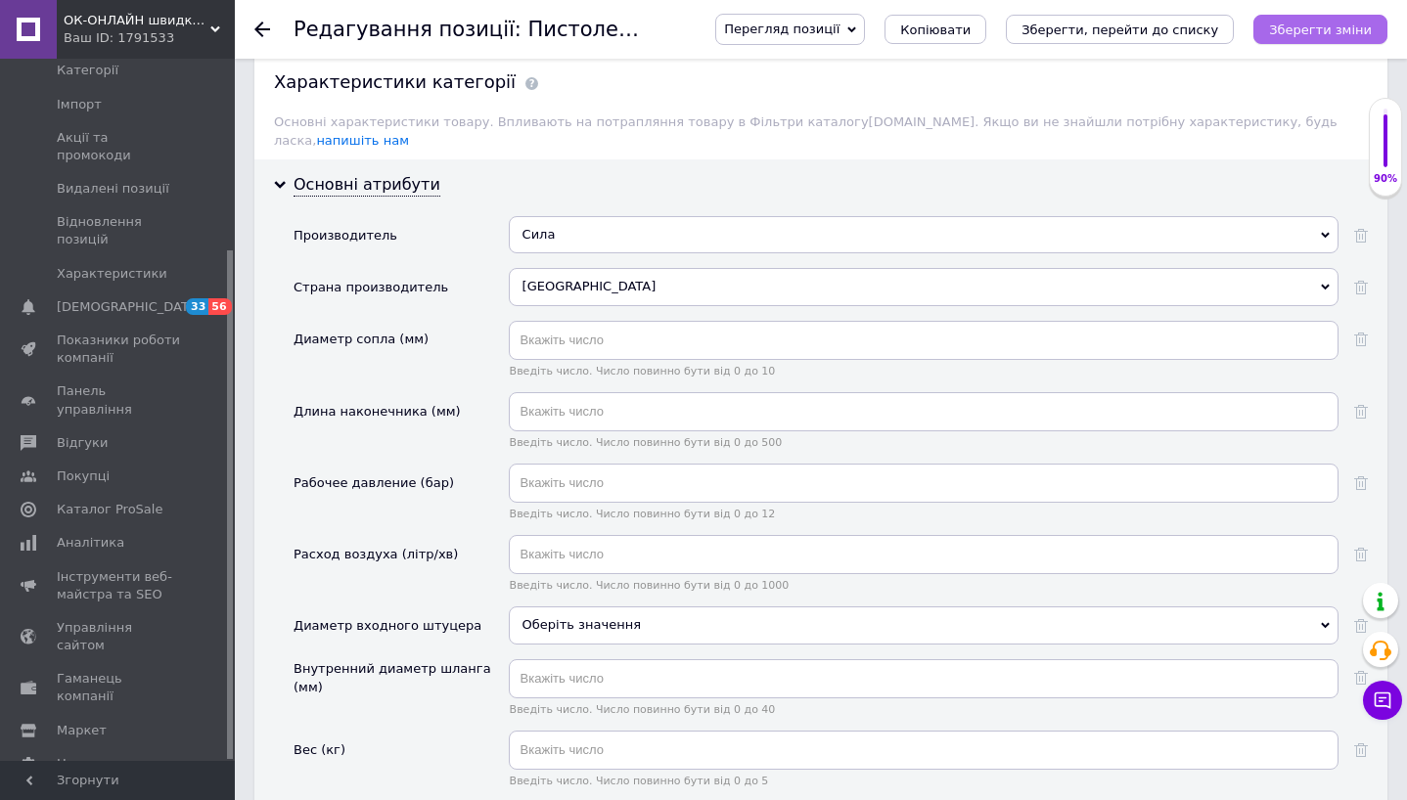
click at [1335, 33] on icon "Зберегти зміни" at bounding box center [1320, 29] width 103 height 15
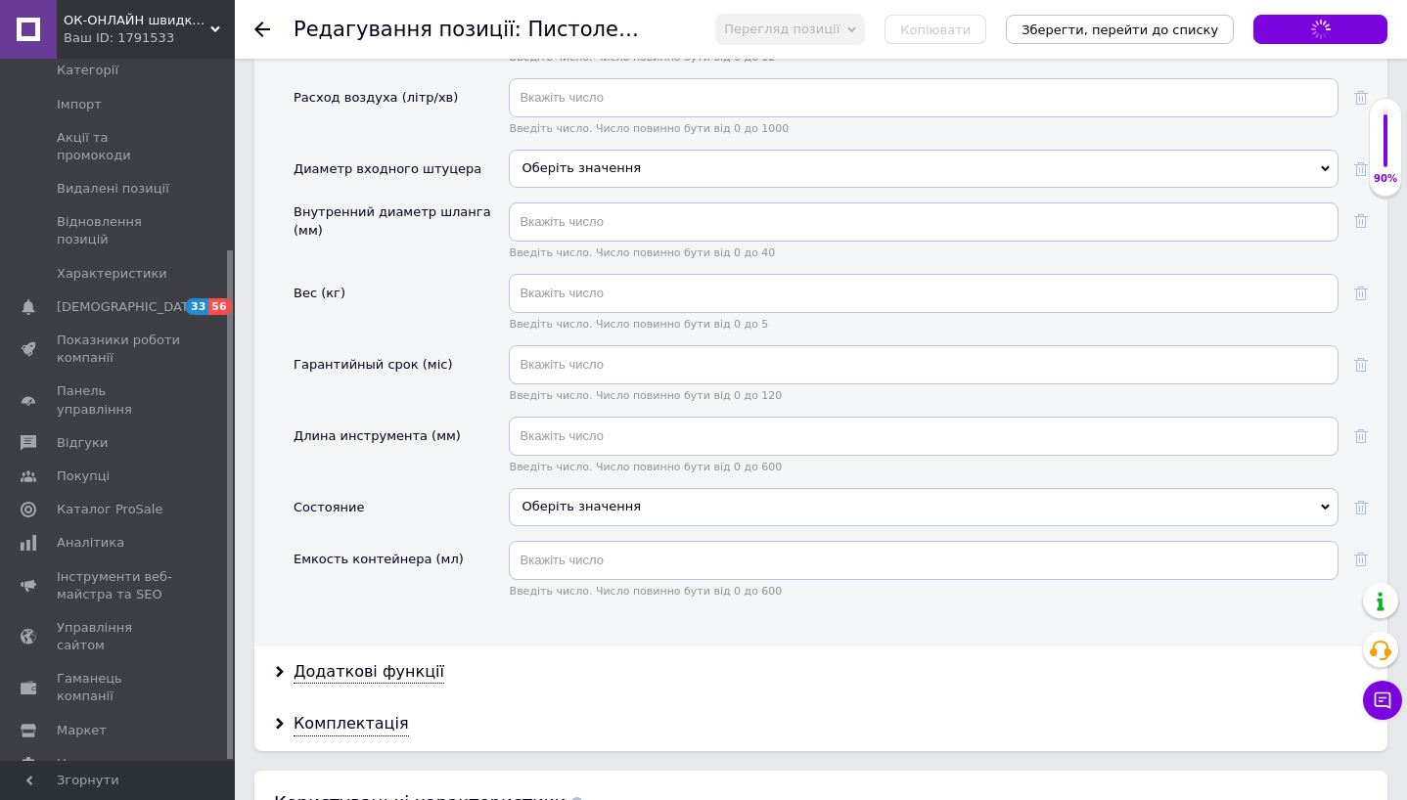
scroll to position [2046, 0]
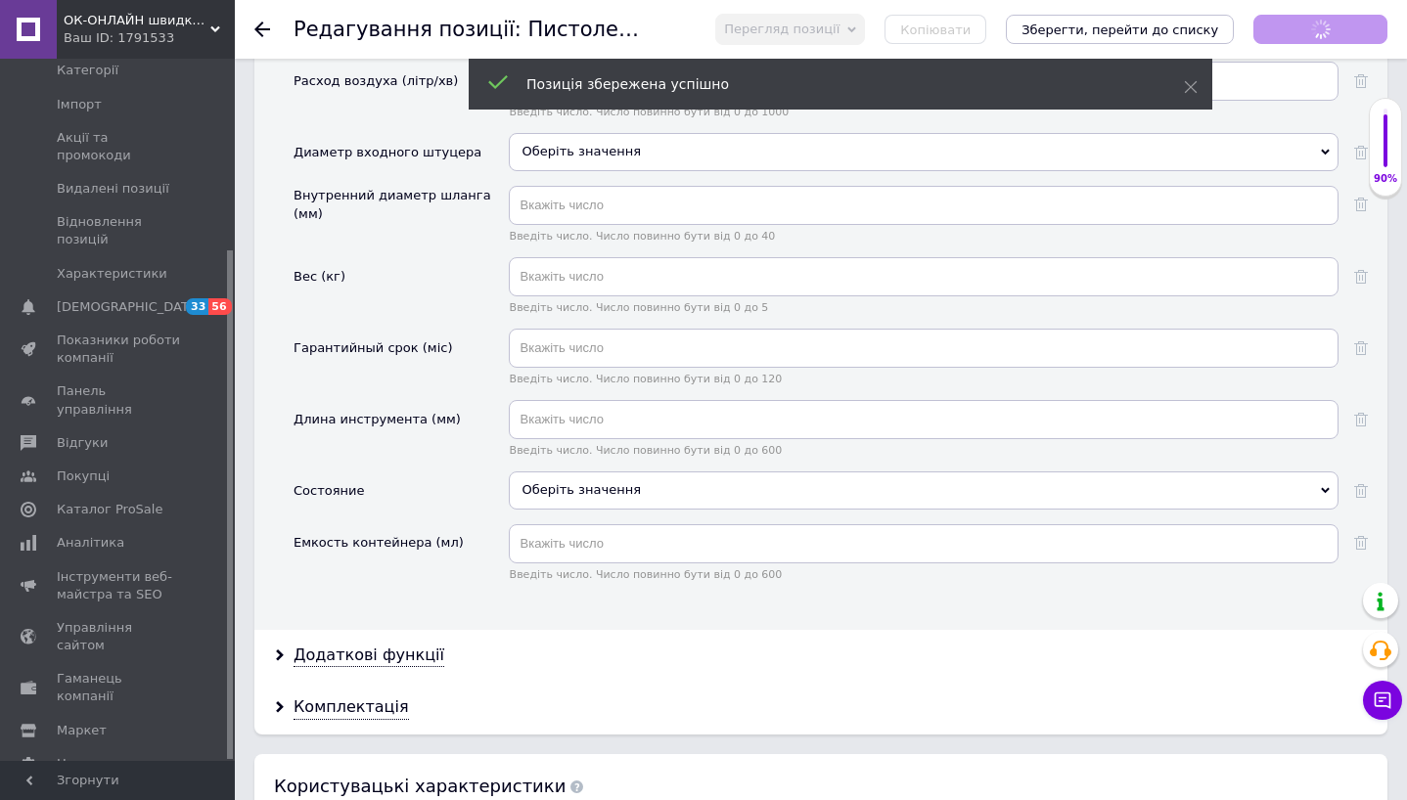
click at [791, 480] on div "Оберіть значення" at bounding box center [924, 489] width 830 height 37
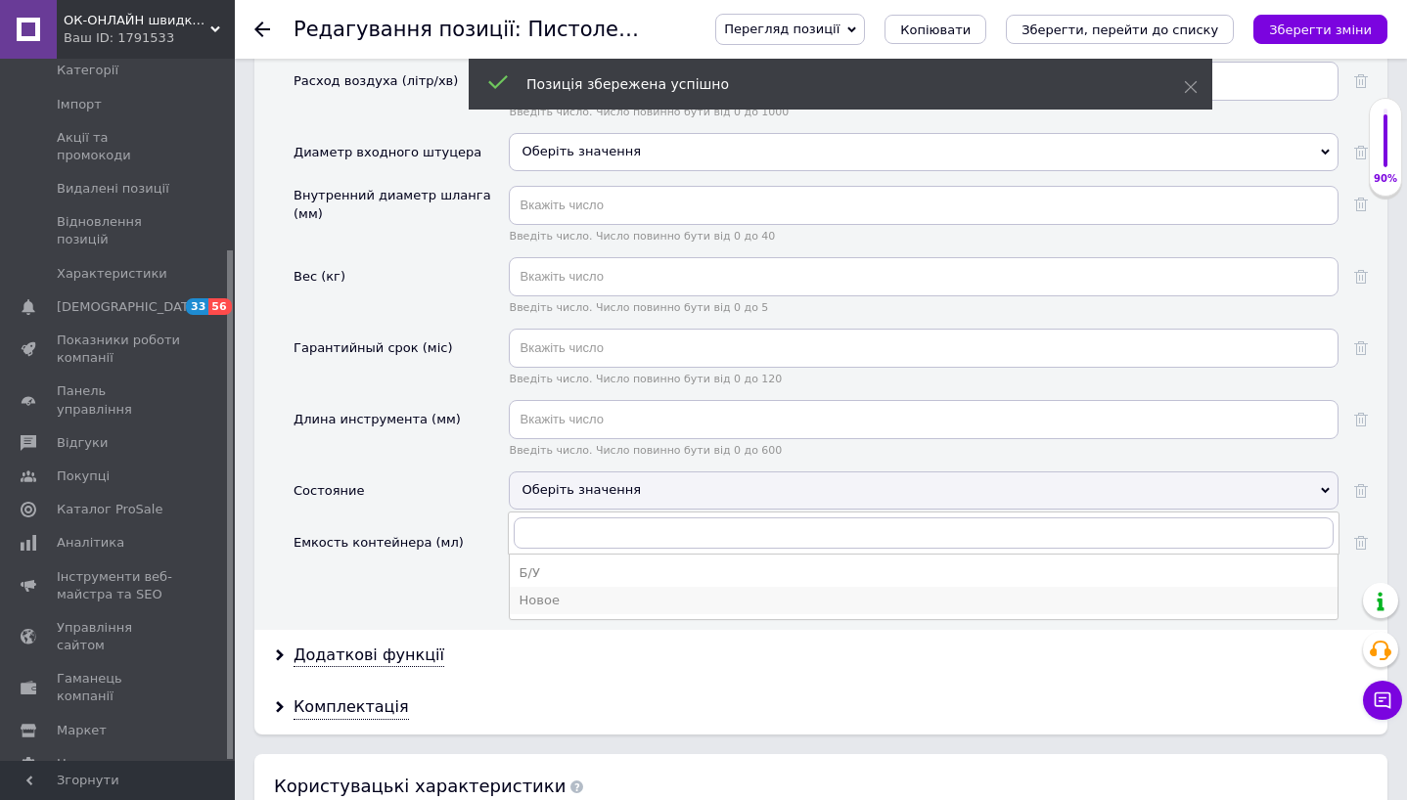
click at [695, 592] on div "Новое" at bounding box center [923, 601] width 808 height 18
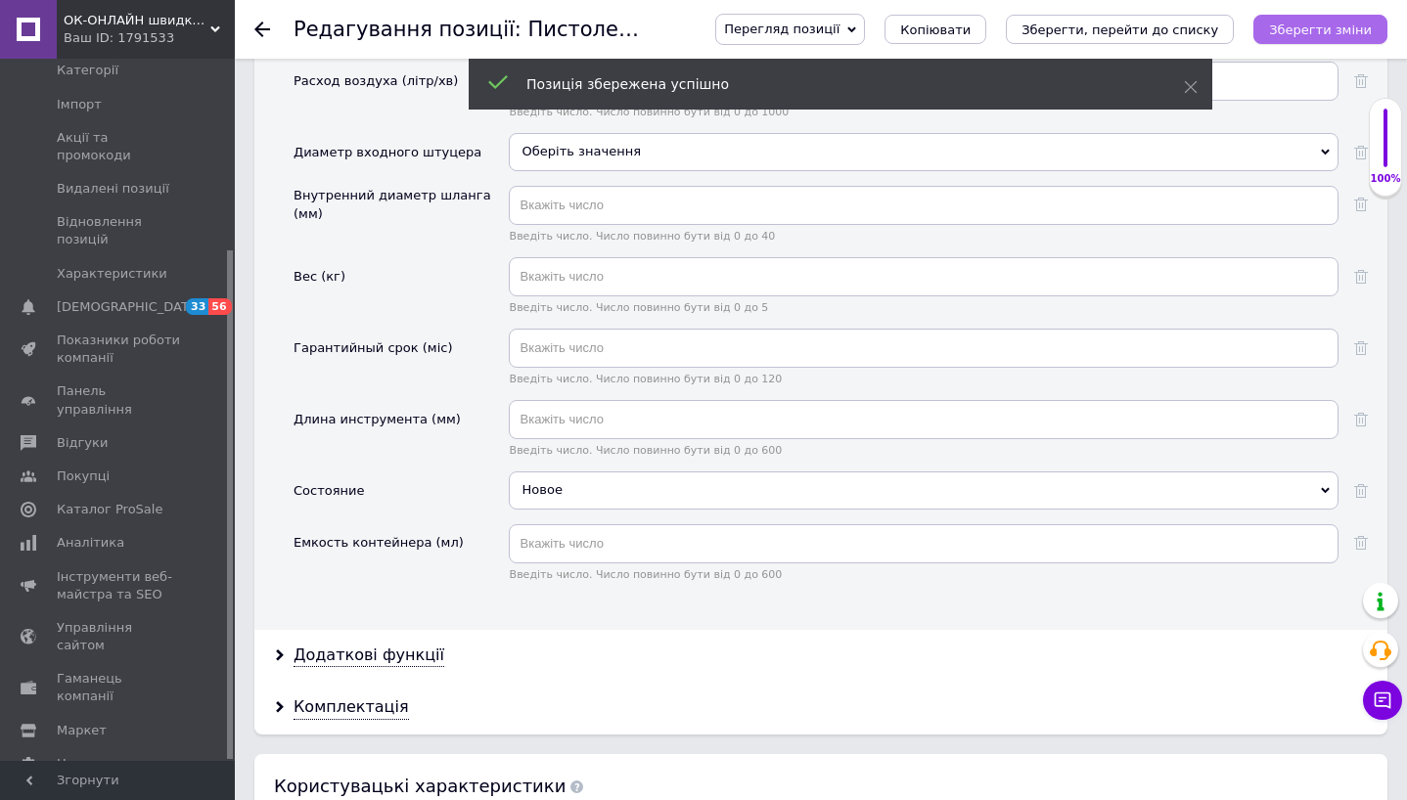
click at [1318, 36] on icon "Зберегти зміни" at bounding box center [1320, 29] width 103 height 15
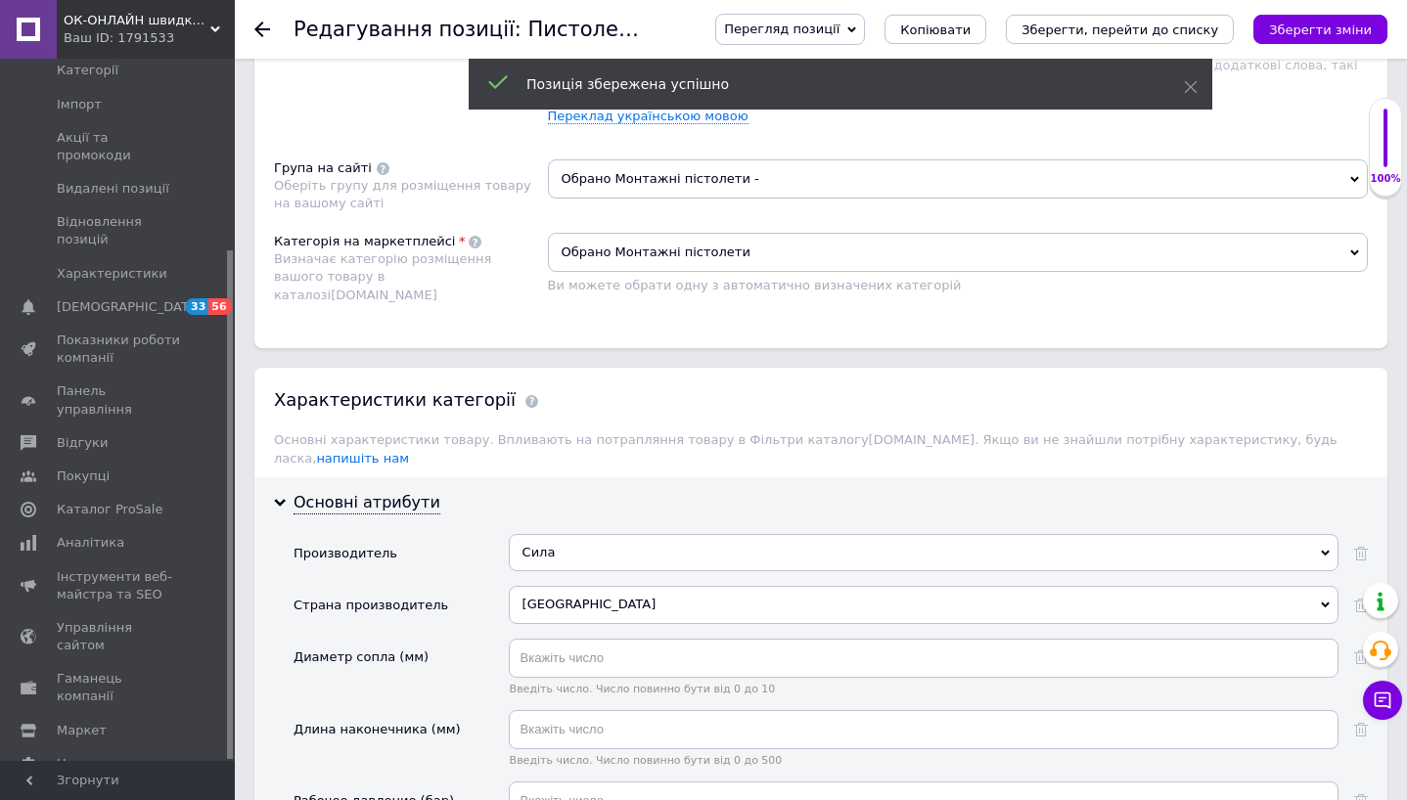
scroll to position [1248, 0]
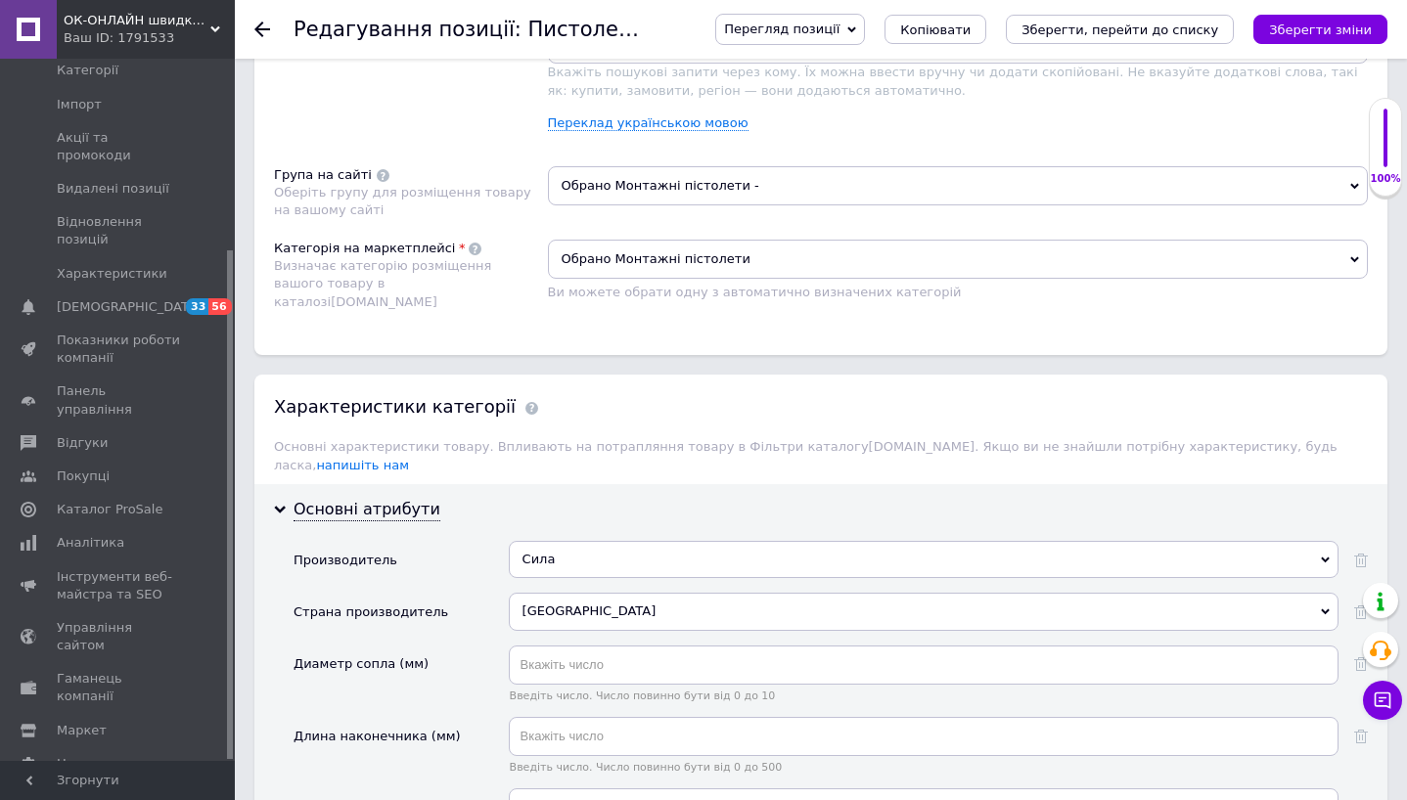
click at [263, 30] on icon at bounding box center [262, 30] width 16 height 16
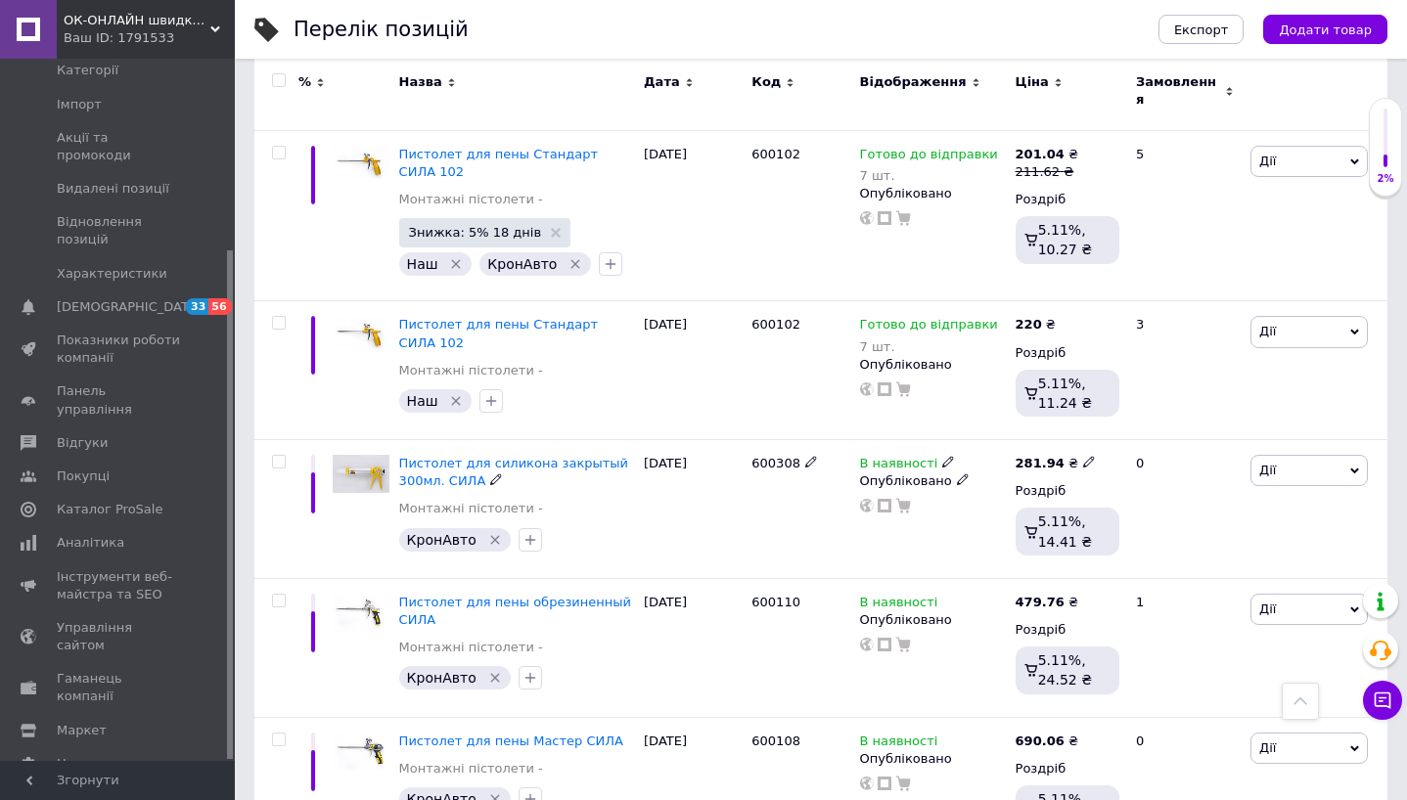
scroll to position [875, 0]
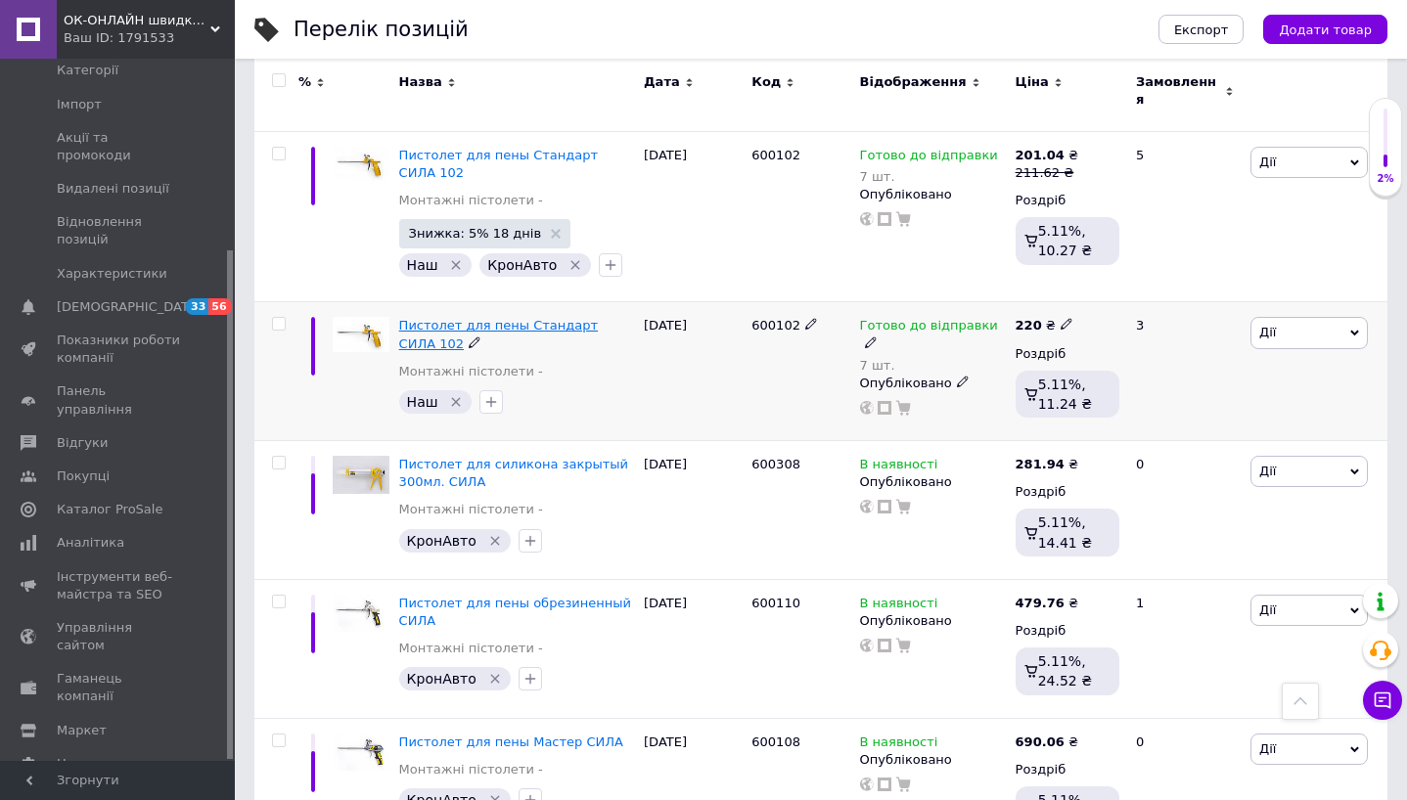
click at [533, 318] on span "Пистолет для пены Стандарт СИЛА 102" at bounding box center [498, 334] width 199 height 32
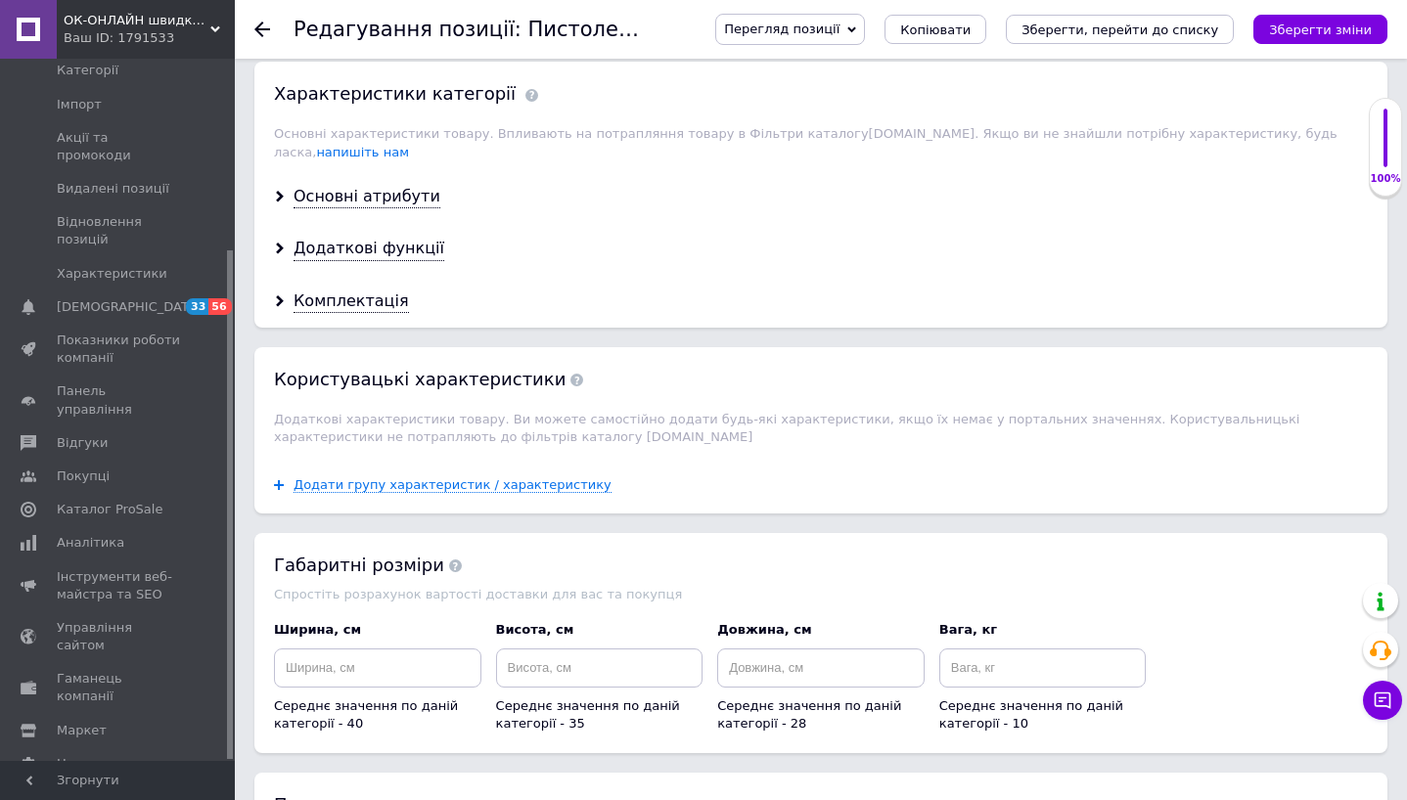
scroll to position [1501, 0]
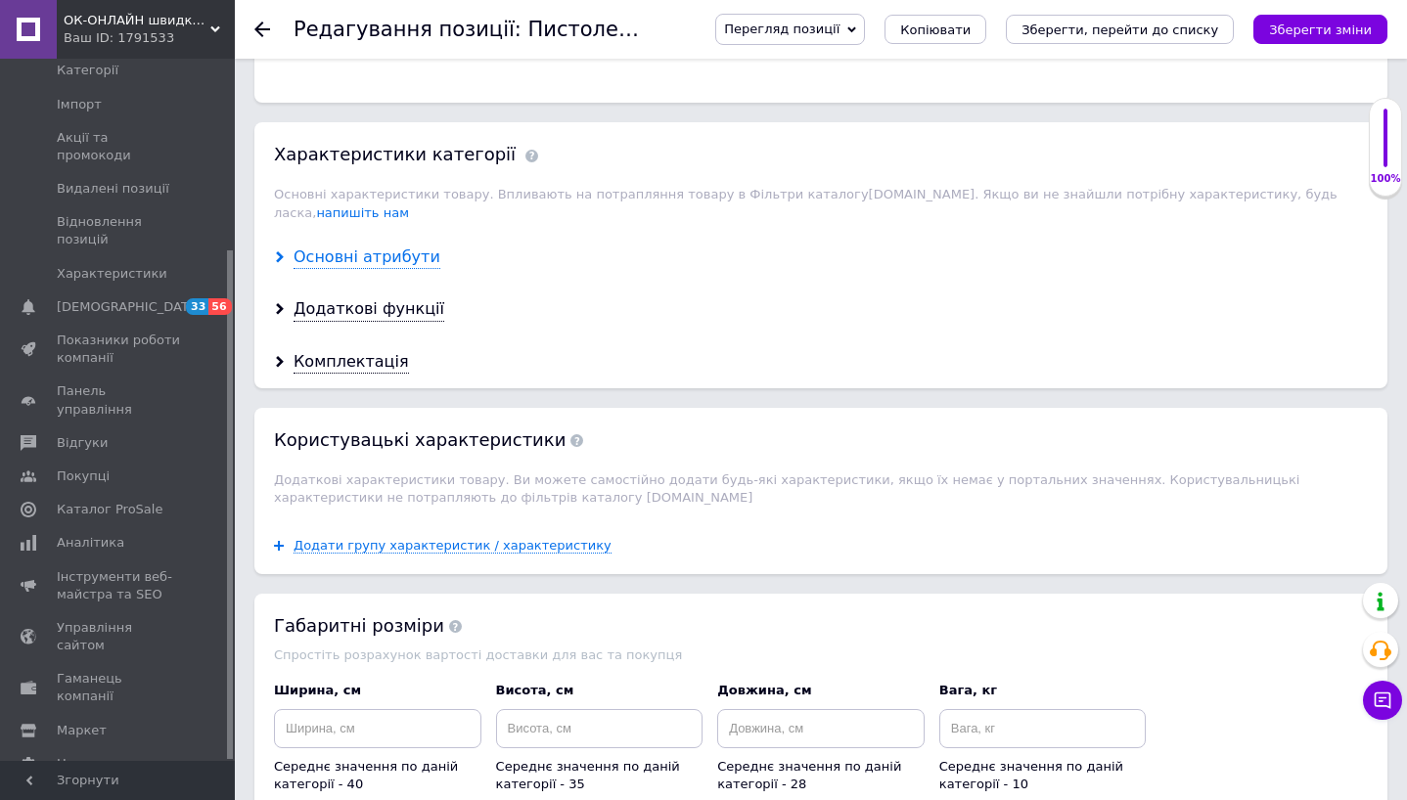
click at [374, 247] on div "Основні атрибути" at bounding box center [366, 258] width 147 height 22
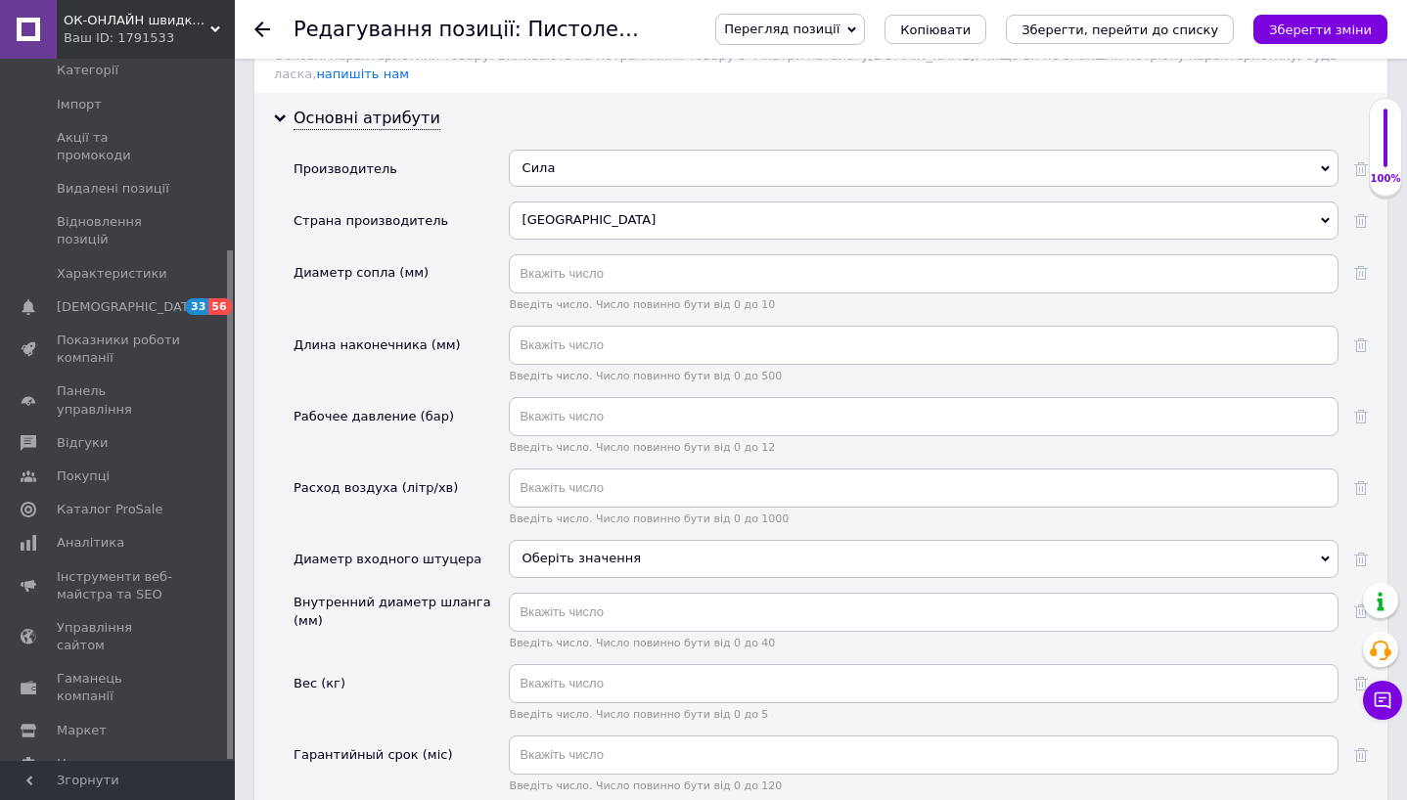
scroll to position [1733, 0]
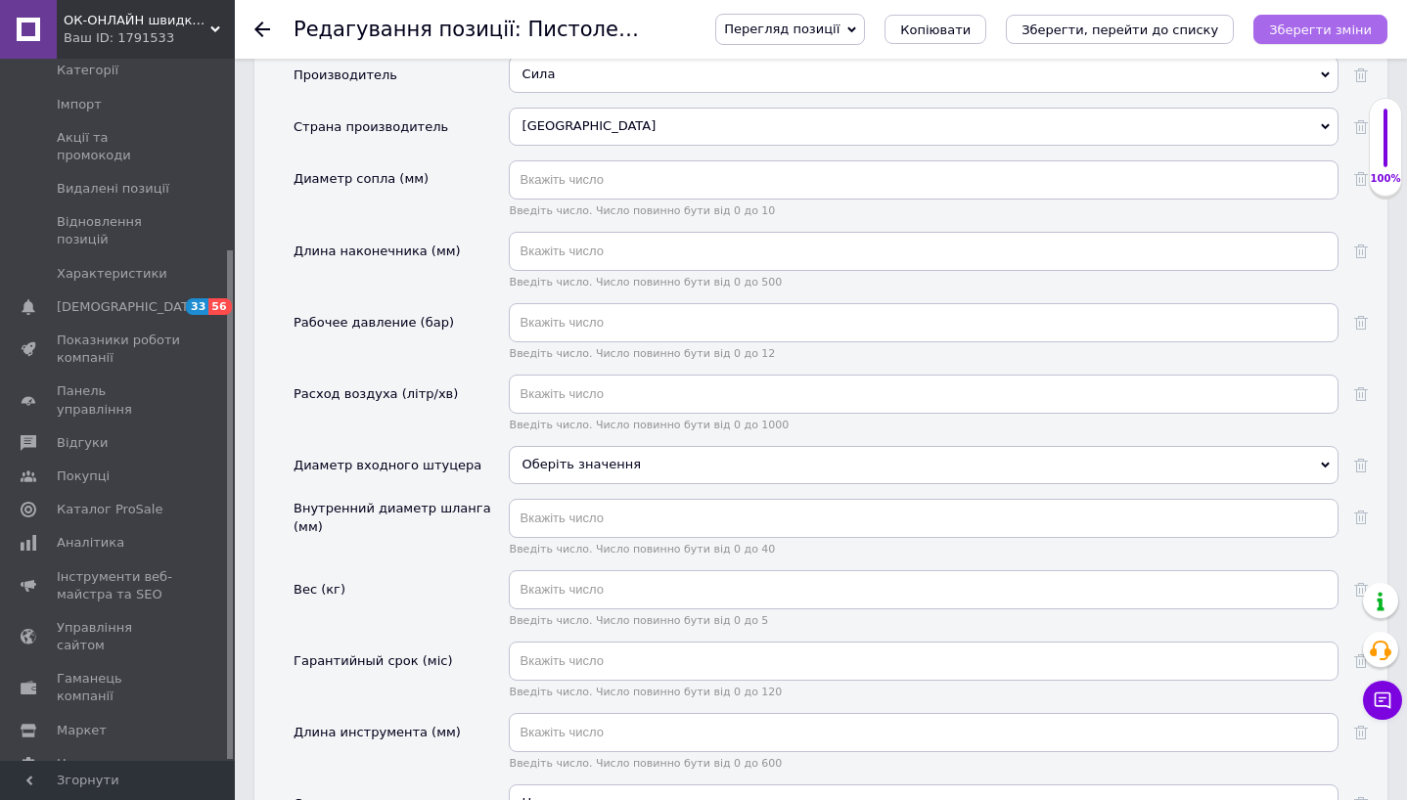
click at [1343, 40] on button "Зберегти зміни" at bounding box center [1320, 29] width 134 height 29
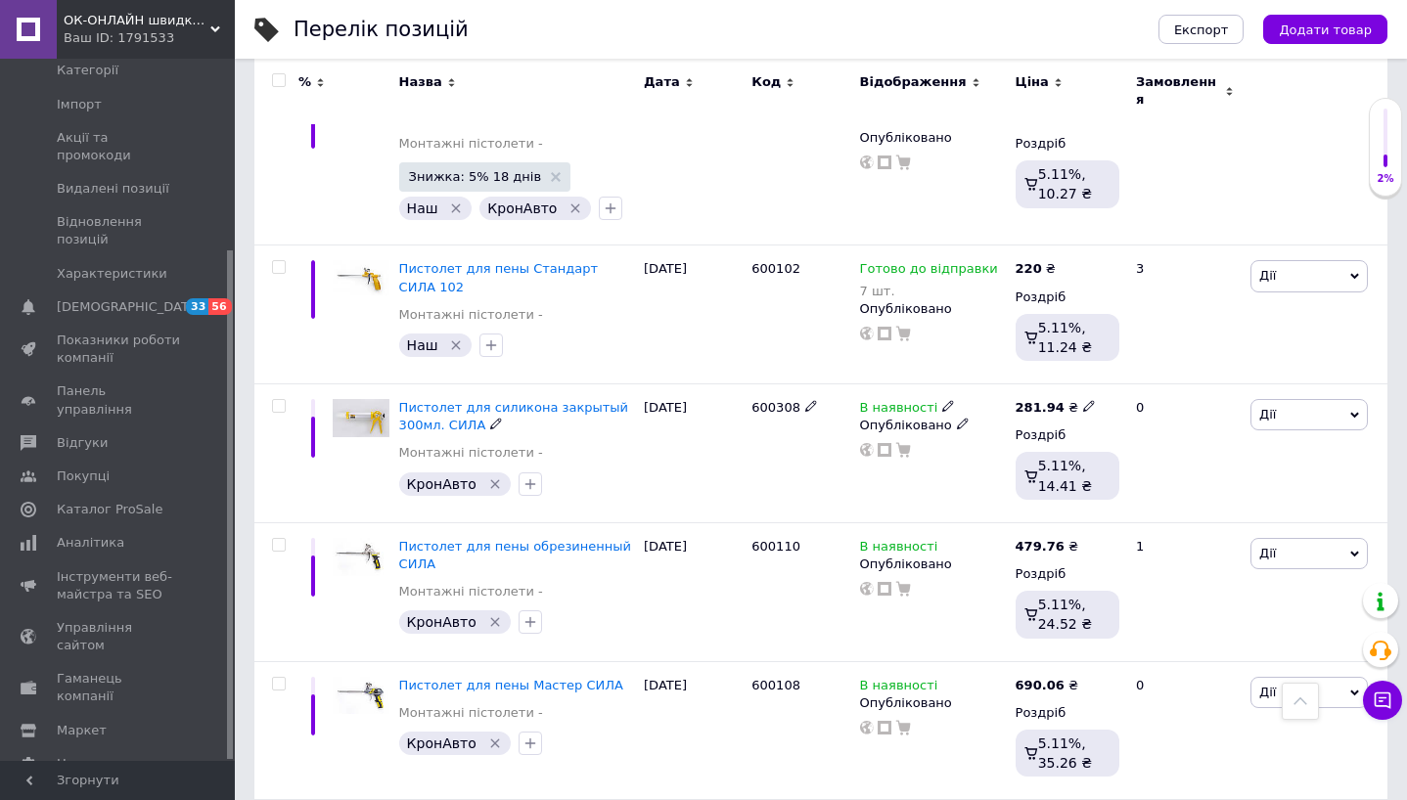
scroll to position [943, 0]
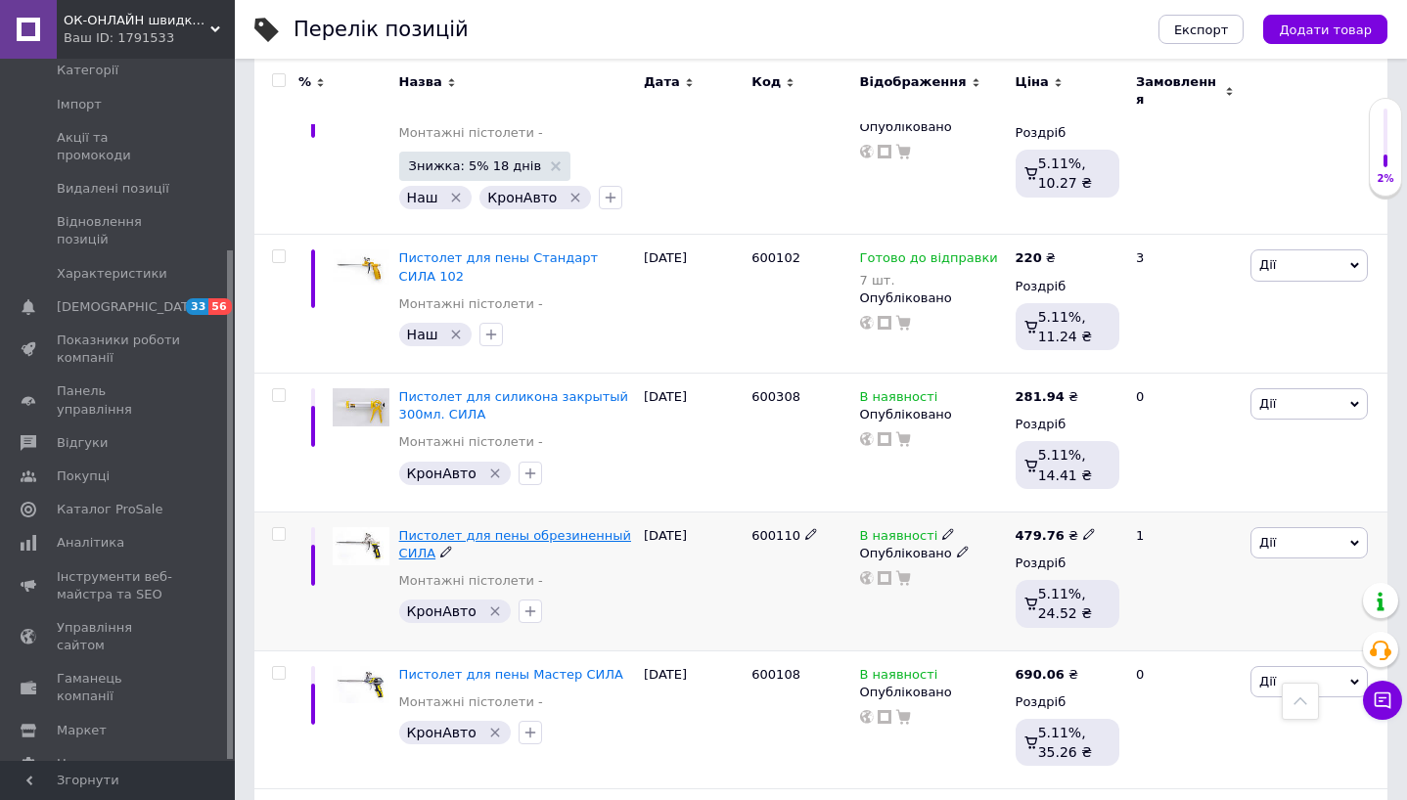
click at [504, 528] on span "Пистолет для пены обрезиненный СИЛА" at bounding box center [515, 544] width 232 height 32
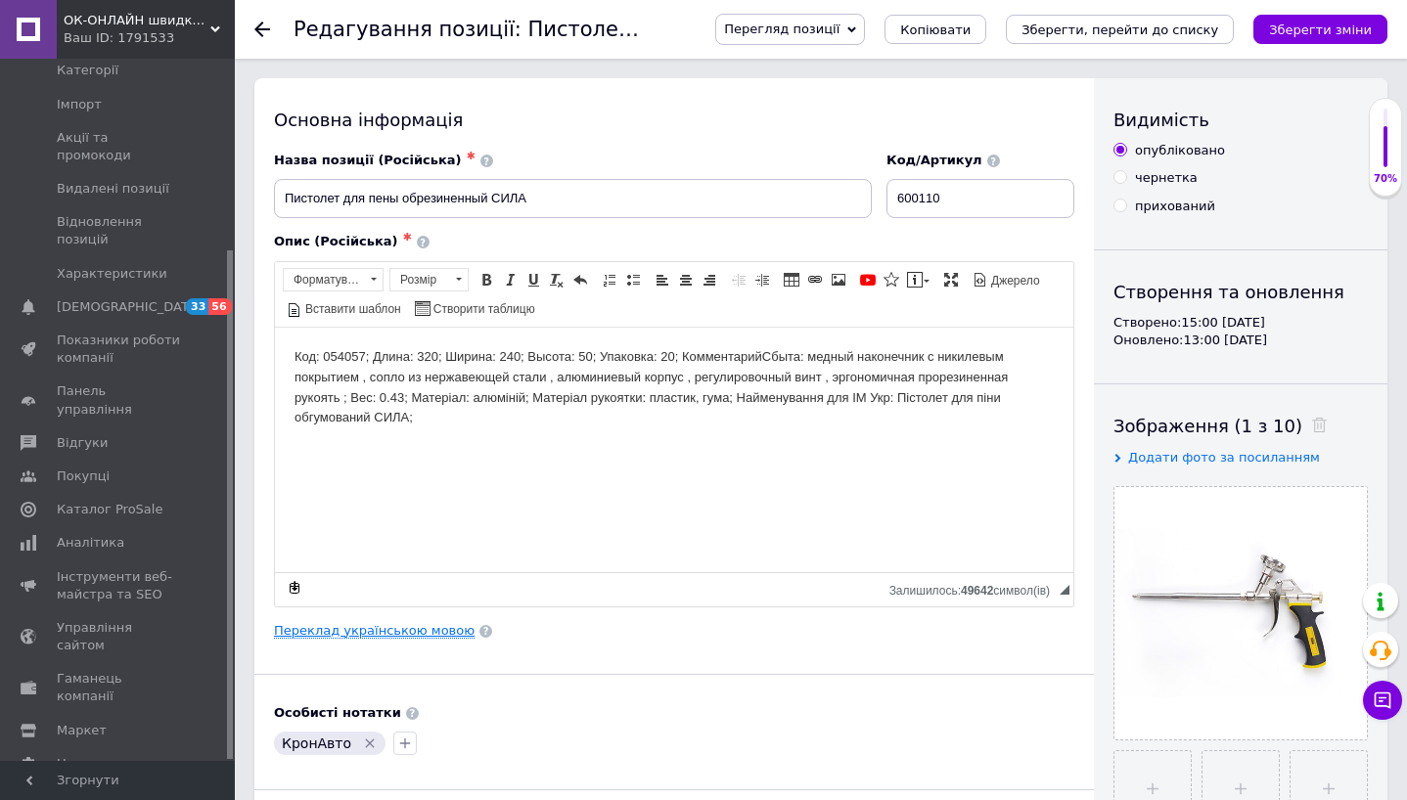
click at [388, 626] on link "Переклад українською мовою" at bounding box center [374, 631] width 201 height 16
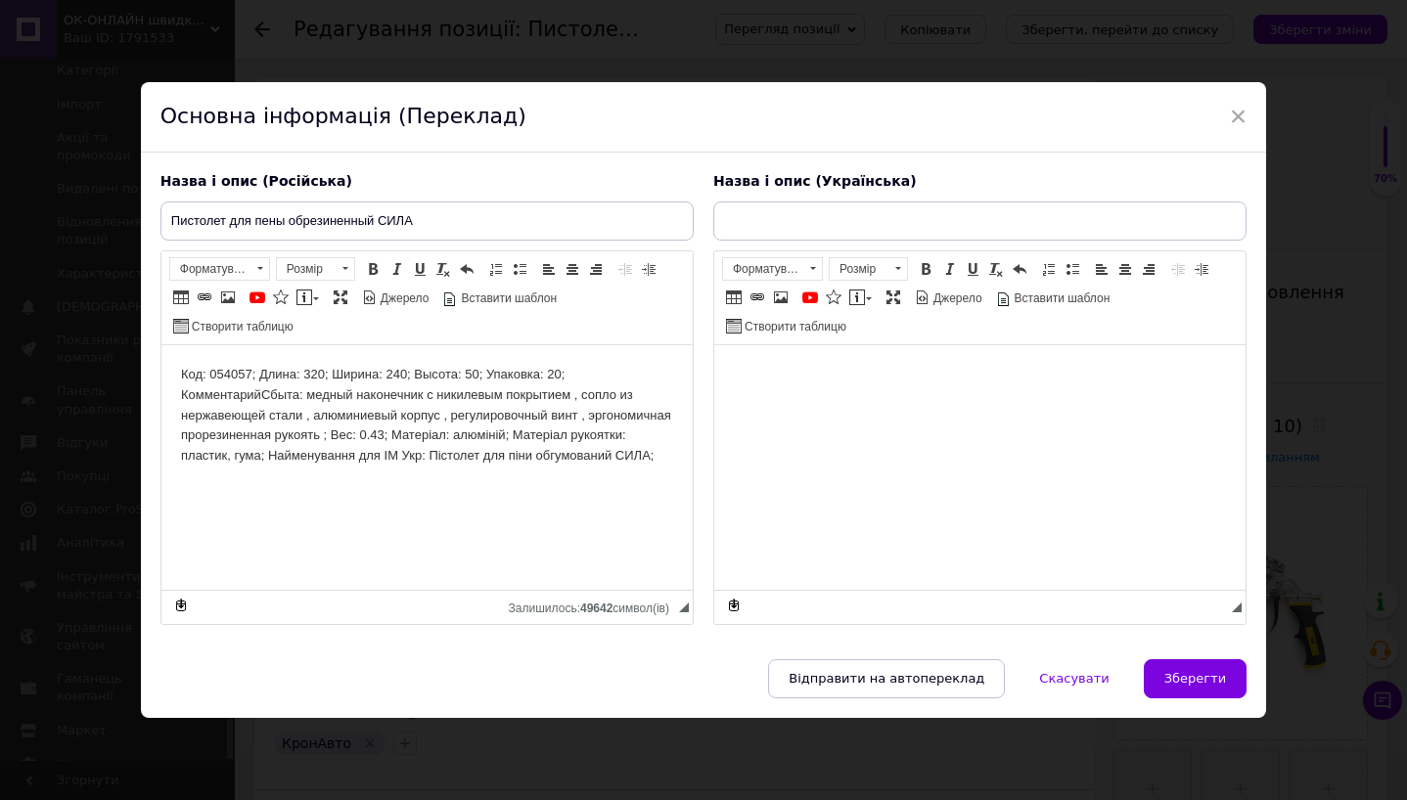
type input "Пістолет для піни прогумований СІЛА"
click at [1236, 121] on span "×" at bounding box center [1239, 116] width 18 height 33
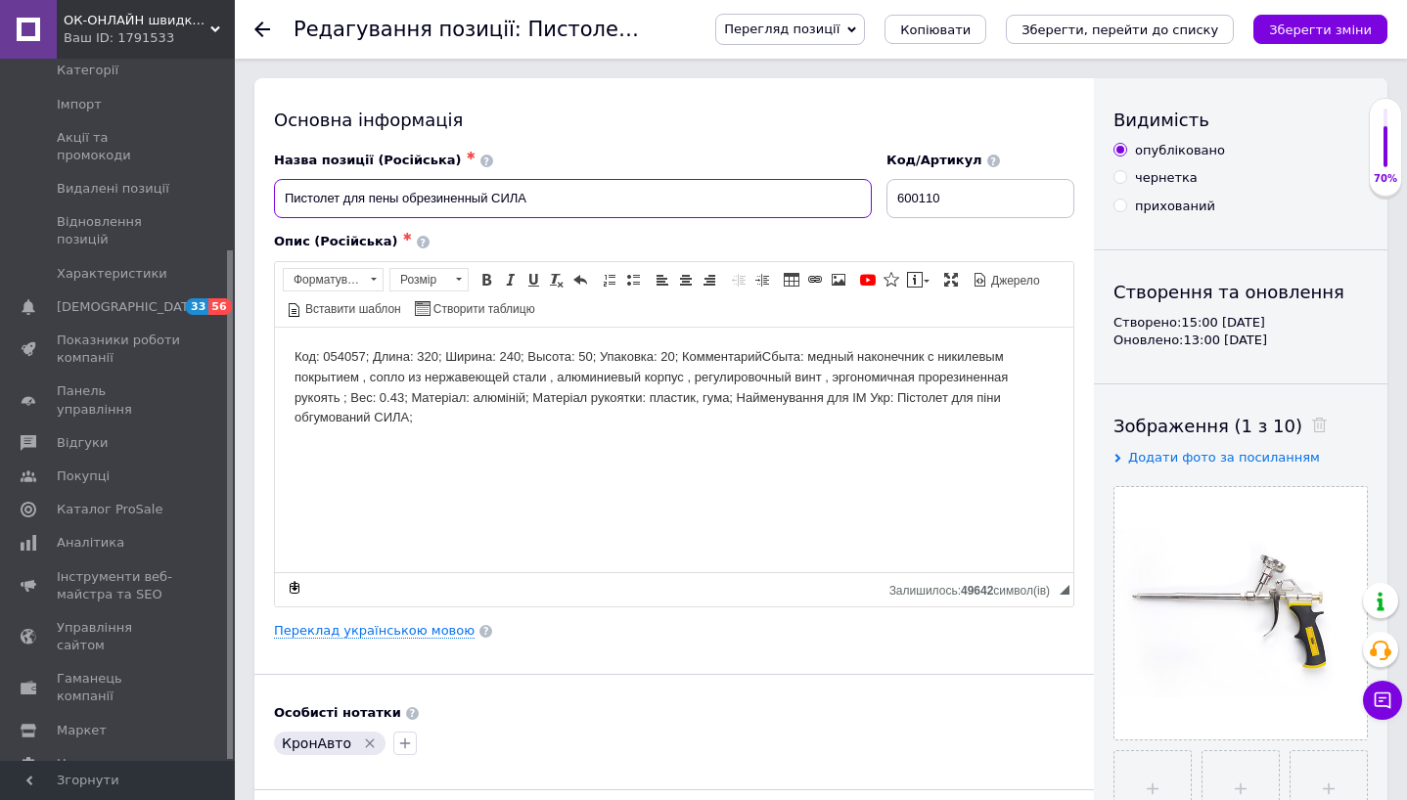
click at [562, 202] on input "Пистолет для пены обрезиненный СИЛА" at bounding box center [573, 198] width 598 height 39
type input "Пистолет для пены обрезиненный СИЛА 110"
click at [354, 632] on link "Переклад українською мовою" at bounding box center [374, 631] width 201 height 16
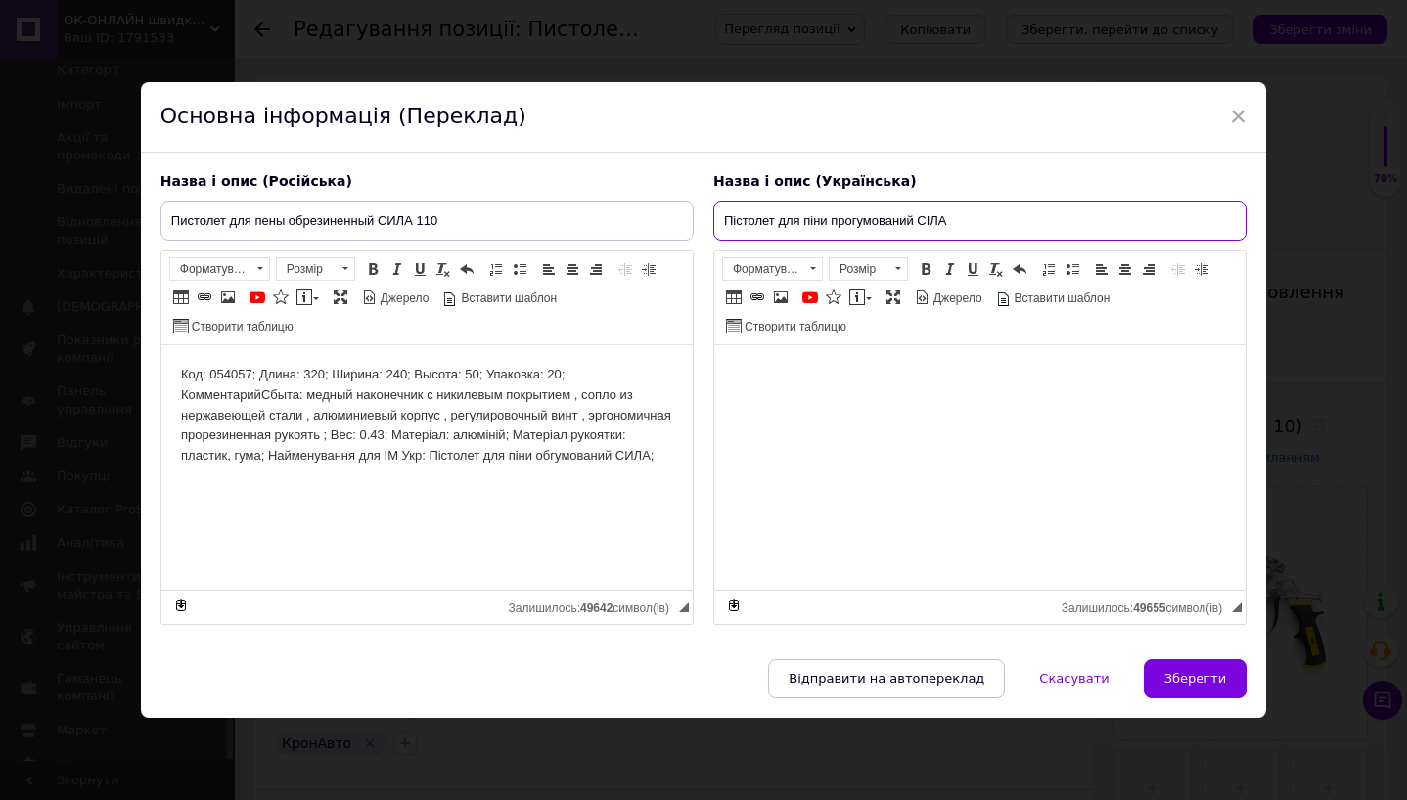
click at [990, 217] on input "Пістолет для піни прогумований СІЛА" at bounding box center [979, 221] width 533 height 39
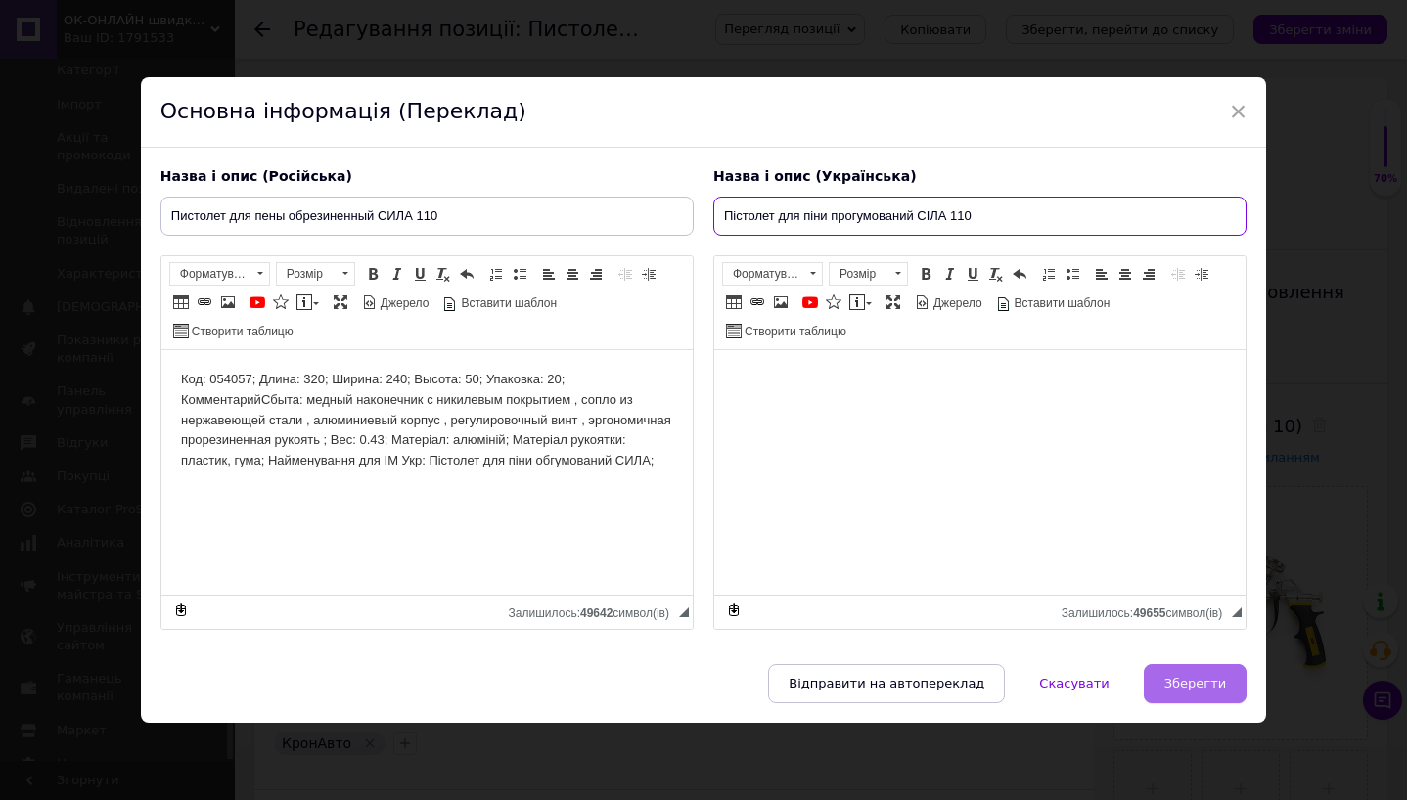
type input "Пістолет для піни прогумований СІЛА 110"
click at [1192, 690] on span "Зберегти" at bounding box center [1195, 683] width 62 height 15
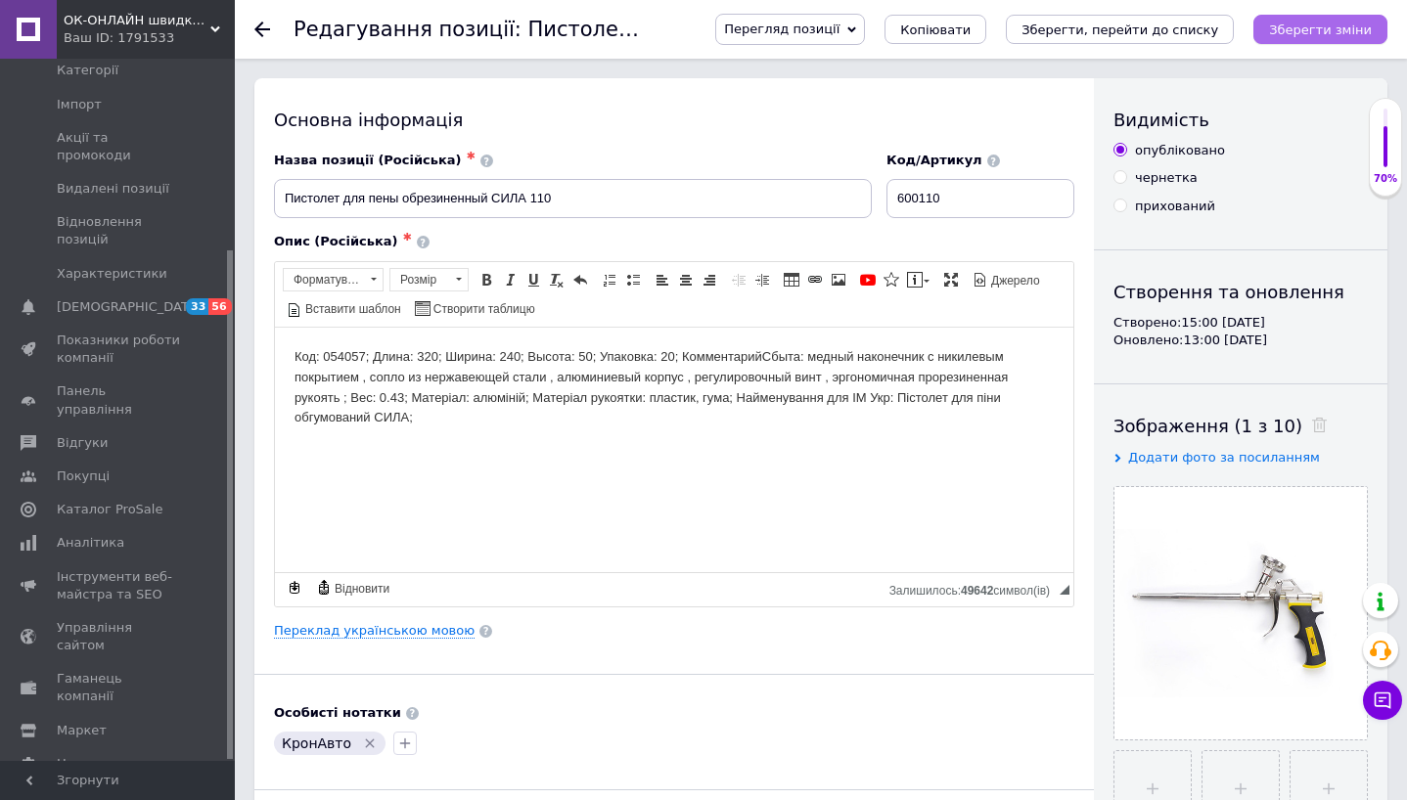
click at [1297, 23] on icon "Зберегти зміни" at bounding box center [1320, 29] width 103 height 15
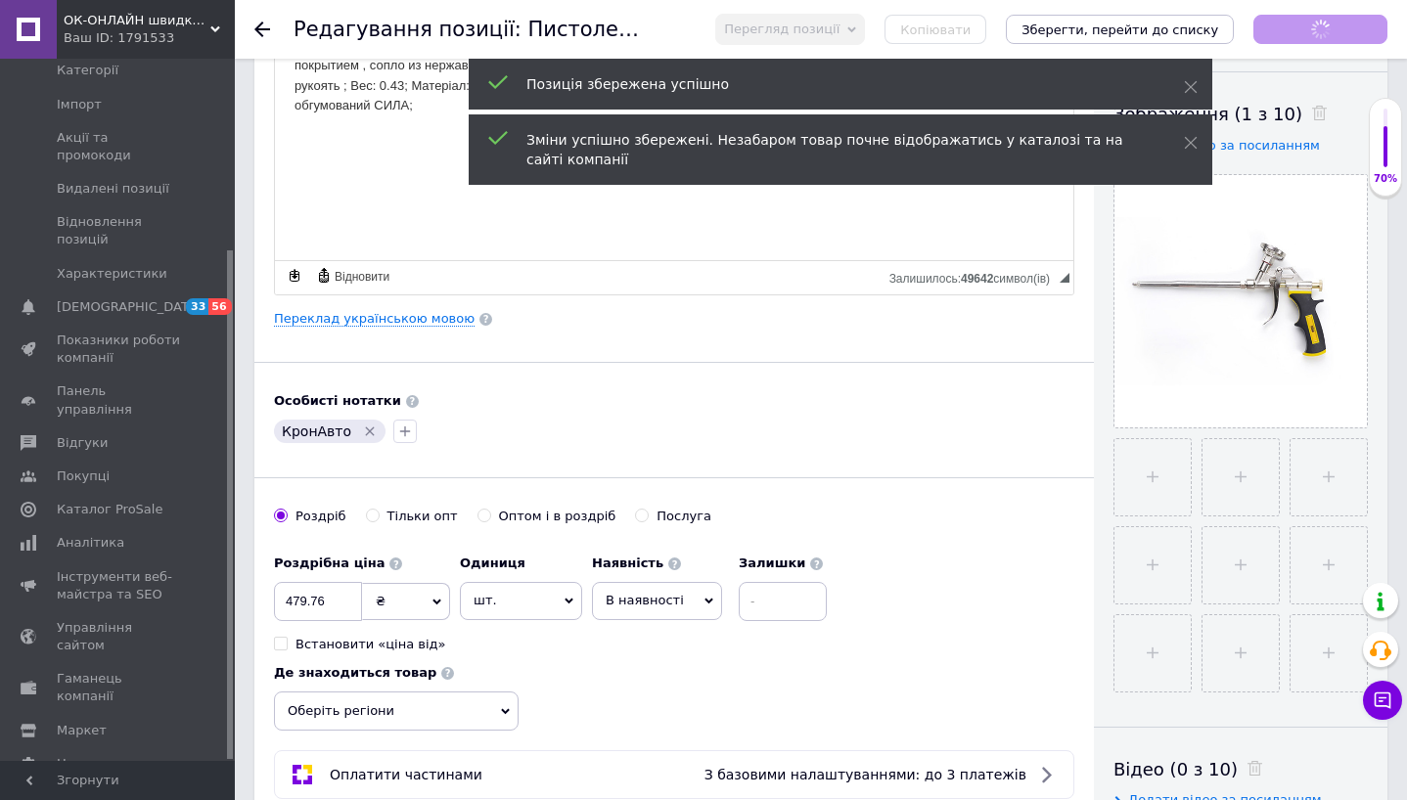
scroll to position [381, 0]
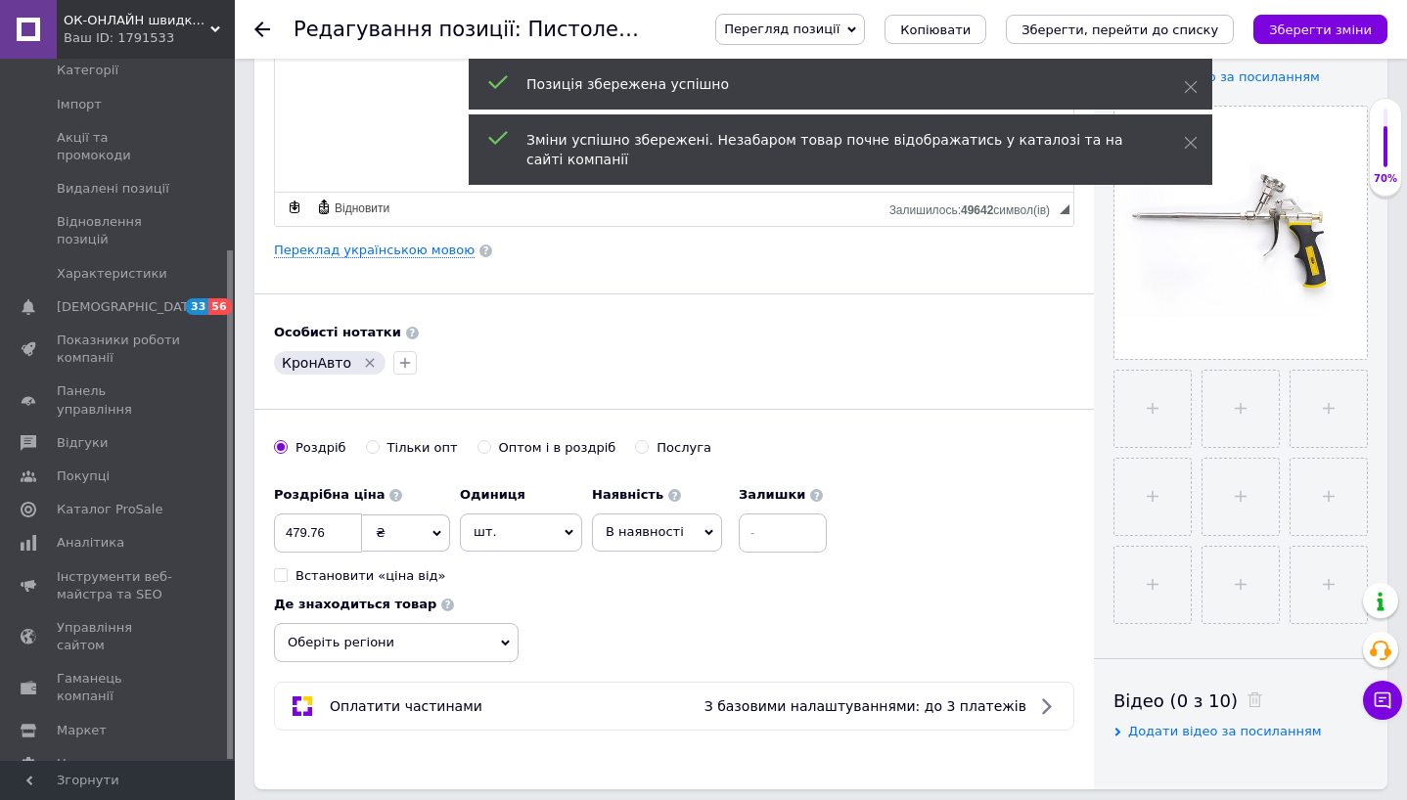
click at [682, 538] on span "В наявності" at bounding box center [657, 532] width 130 height 37
click at [652, 649] on li "Готово до відправки" at bounding box center [657, 654] width 128 height 45
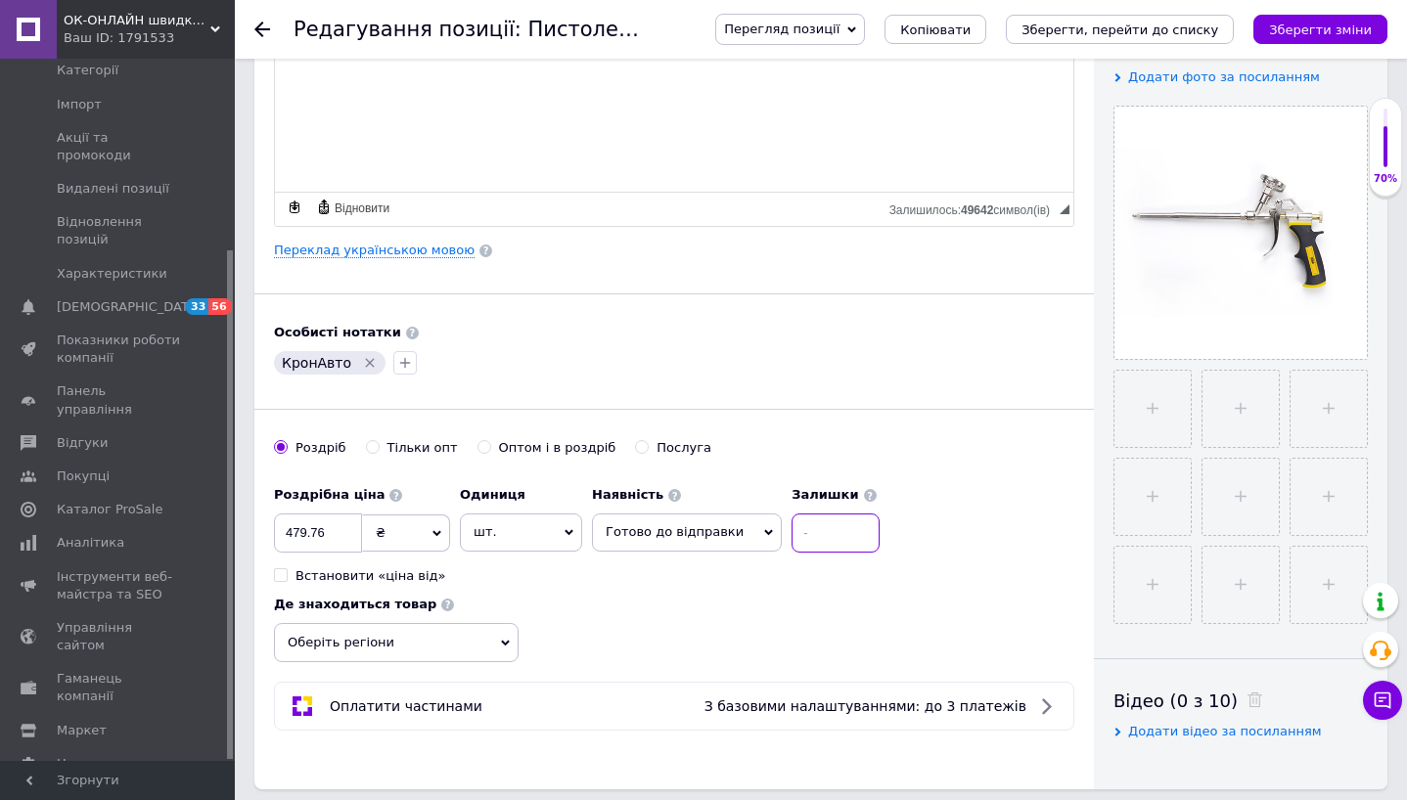
click at [817, 535] on input at bounding box center [835, 533] width 88 height 39
type input "1"
click at [1325, 37] on button "Зберегти зміни" at bounding box center [1320, 29] width 134 height 29
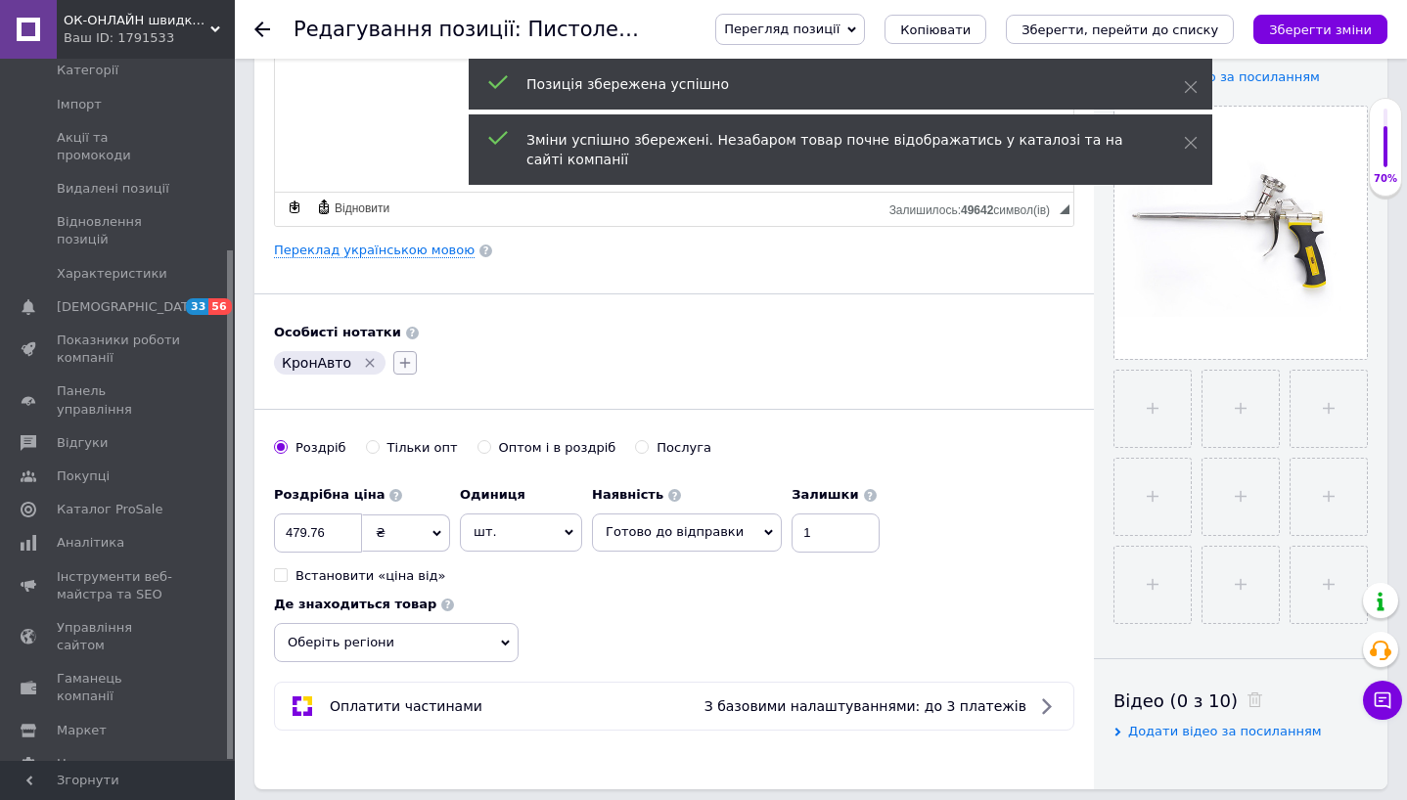
click at [397, 362] on icon "button" at bounding box center [405, 363] width 16 height 16
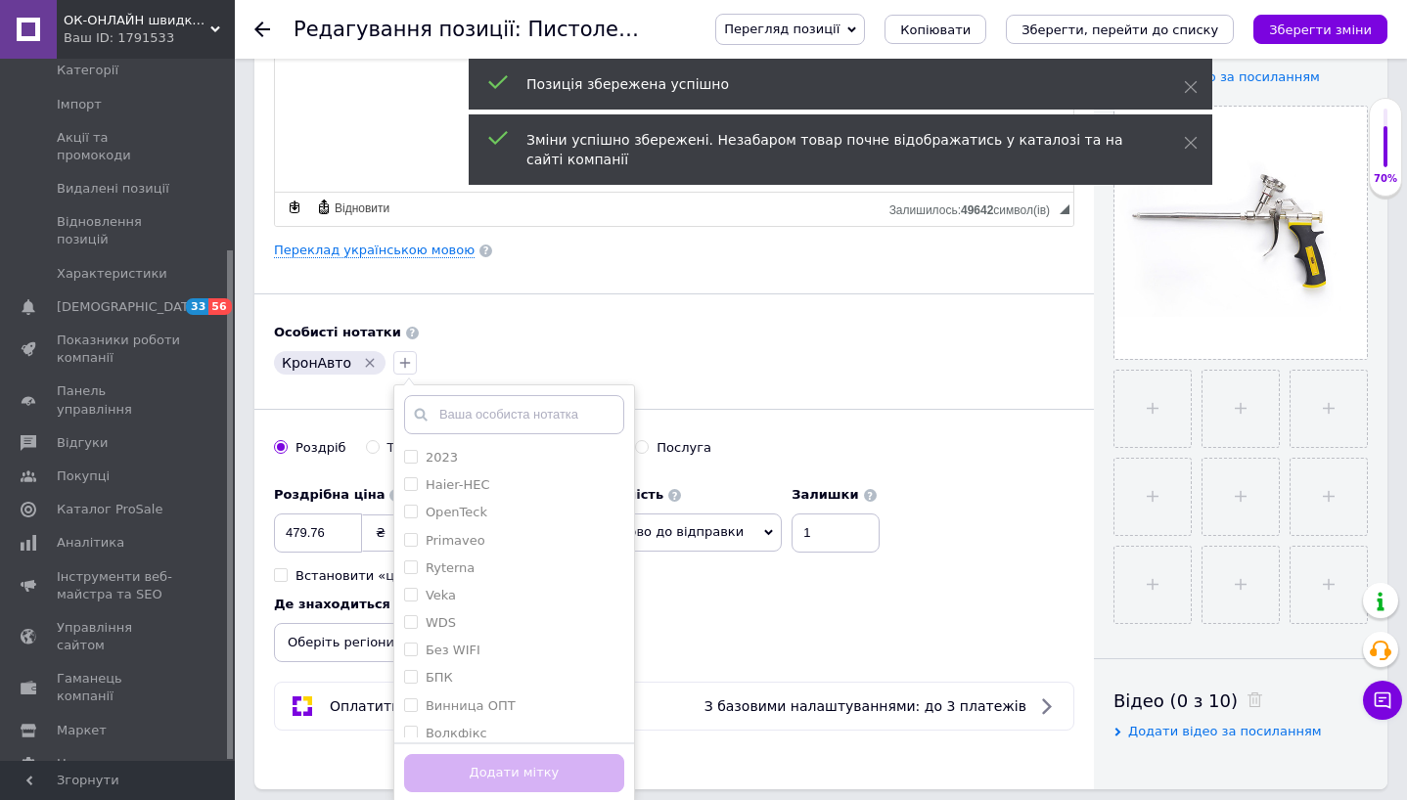
click at [430, 412] on input "text" at bounding box center [514, 414] width 220 height 39
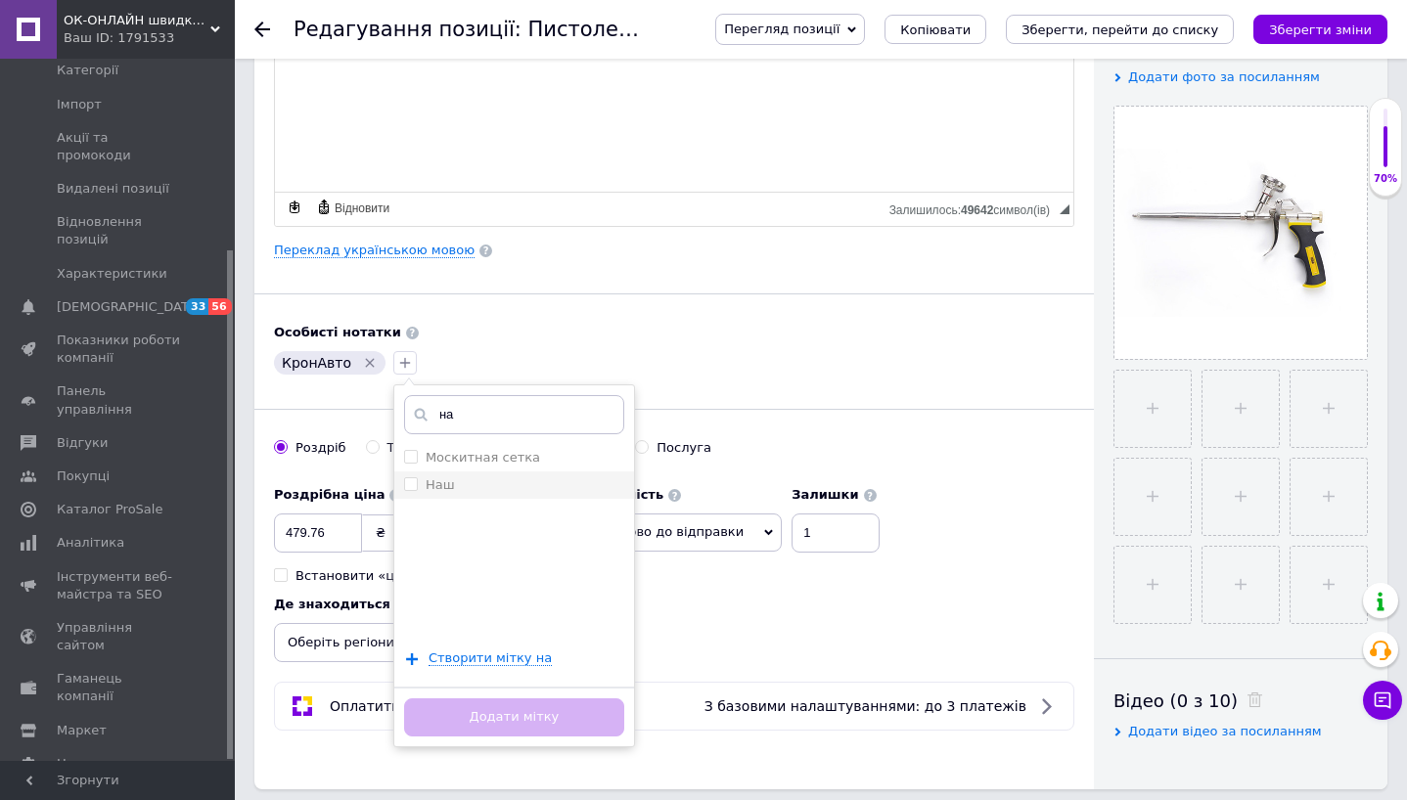
type input "на"
click at [404, 485] on input "Наш" at bounding box center [410, 483] width 13 height 13
checkbox input "true"
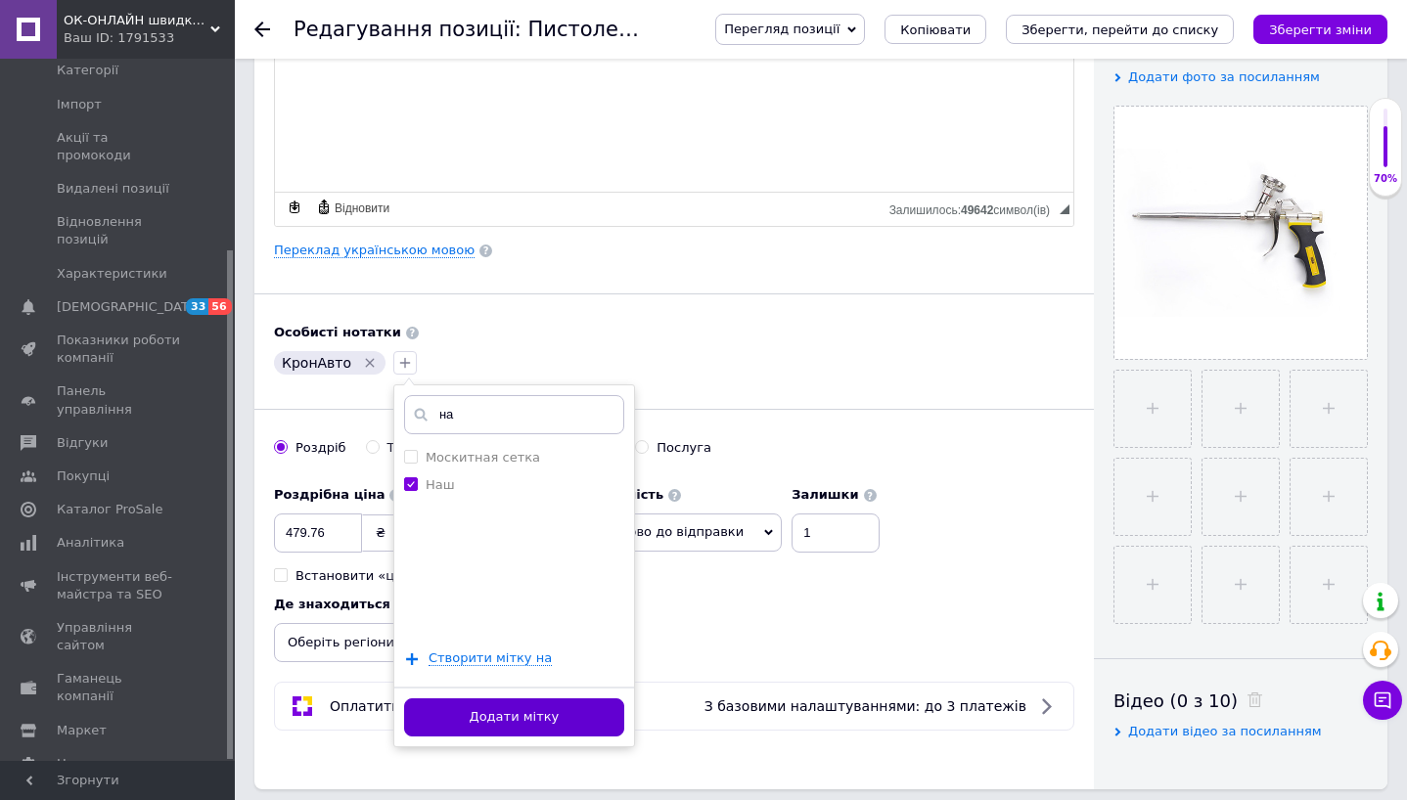
click at [500, 729] on button "Додати мітку" at bounding box center [514, 717] width 220 height 38
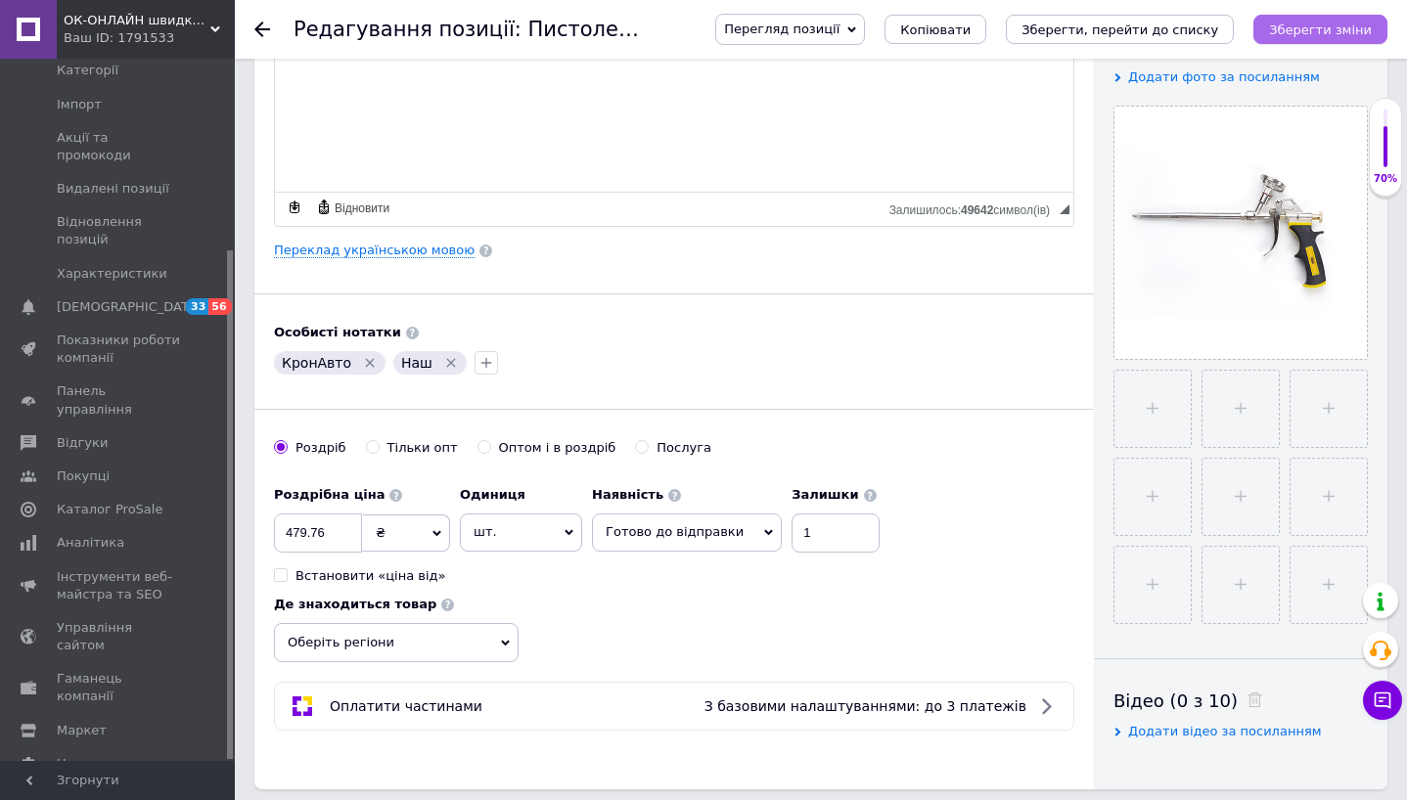
click at [1299, 35] on icon "Зберегти зміни" at bounding box center [1320, 29] width 103 height 15
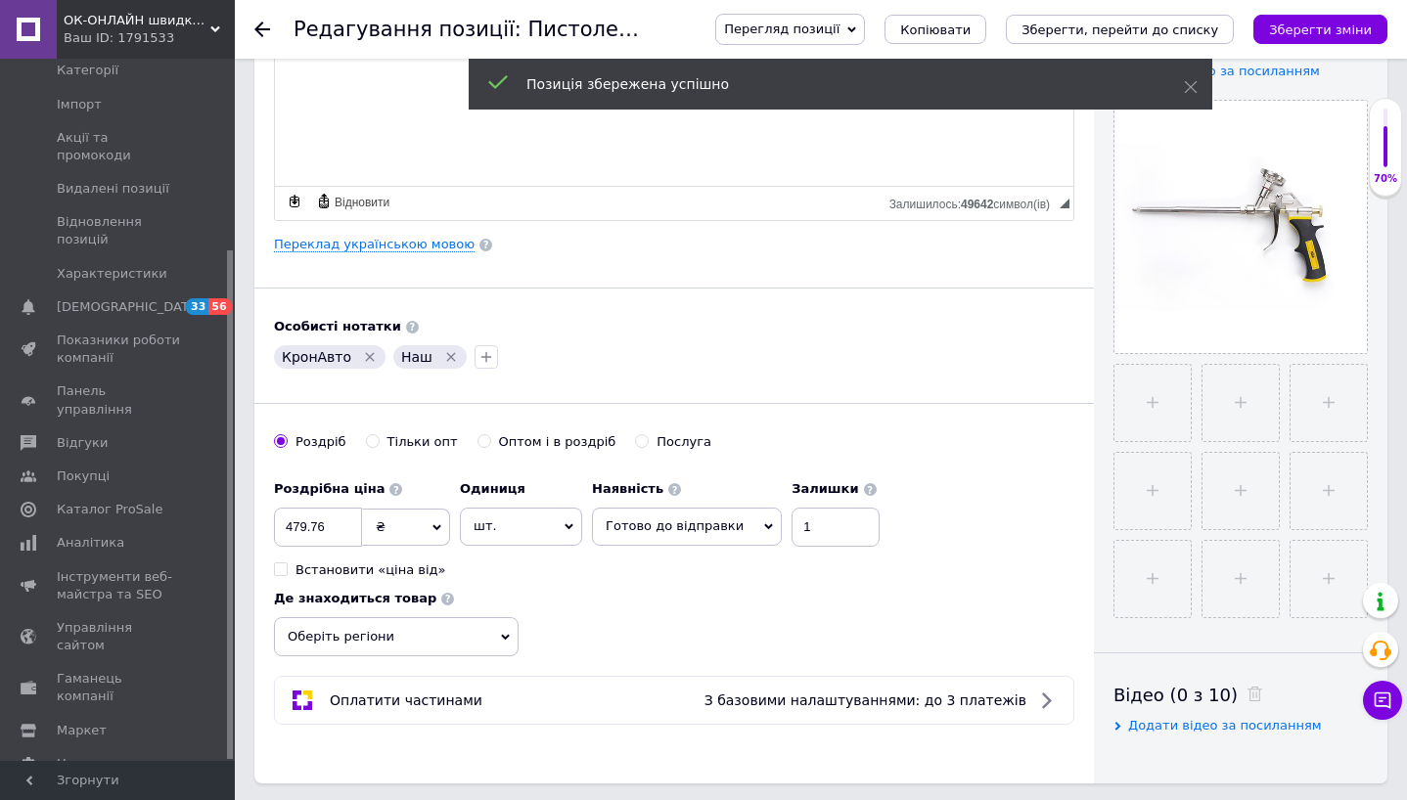
scroll to position [0, 0]
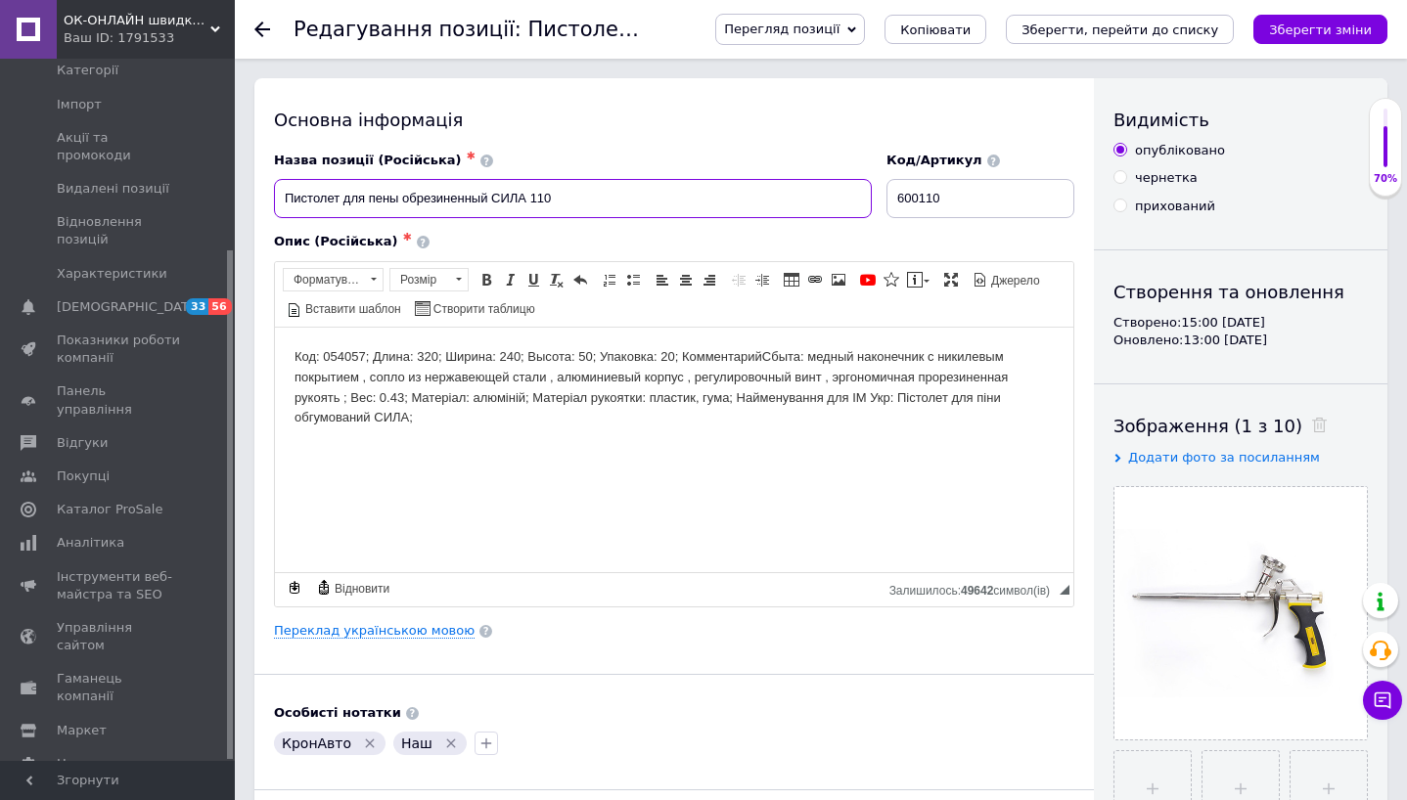
click at [534, 190] on input "Пистолет для пены обрезиненный СИЛА 110" at bounding box center [573, 198] width 598 height 39
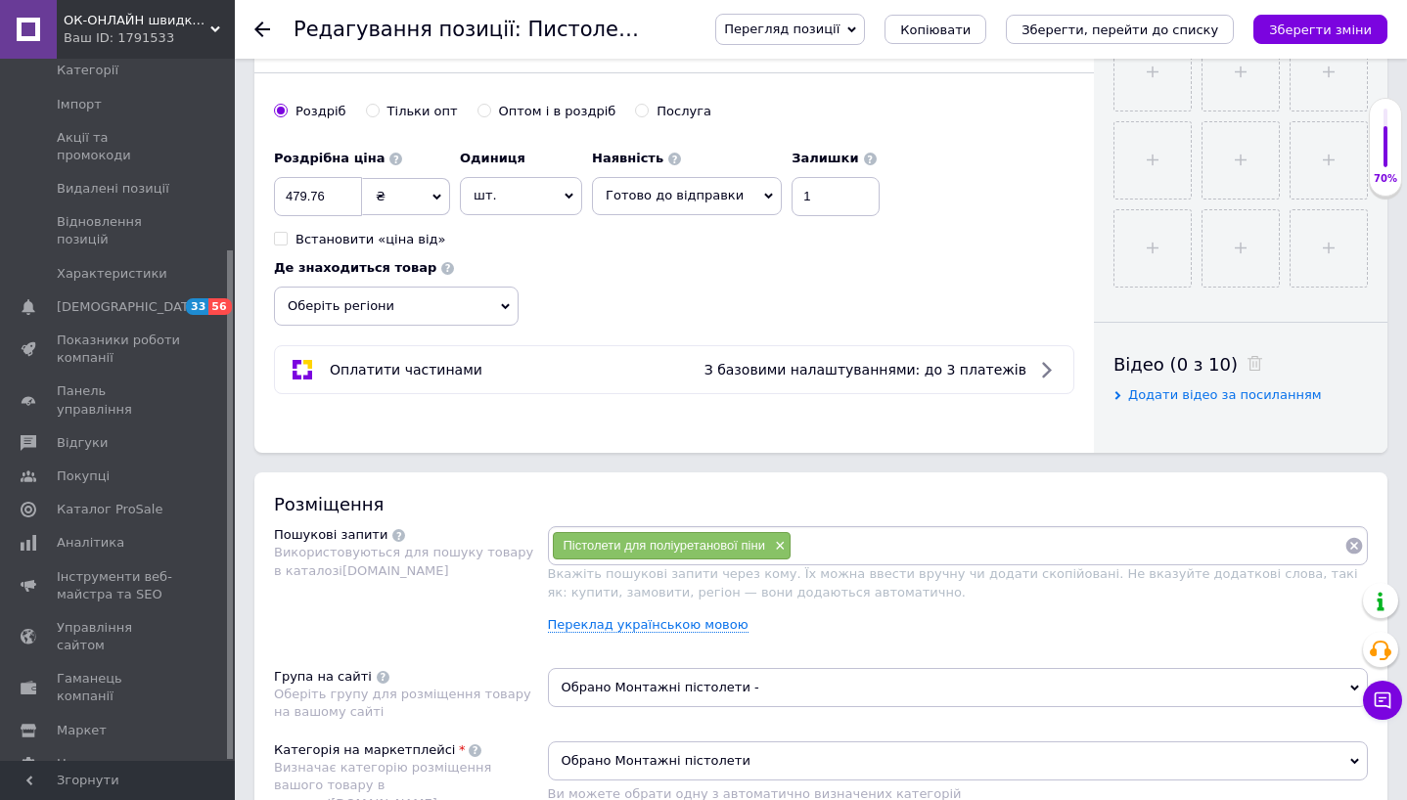
scroll to position [821, 0]
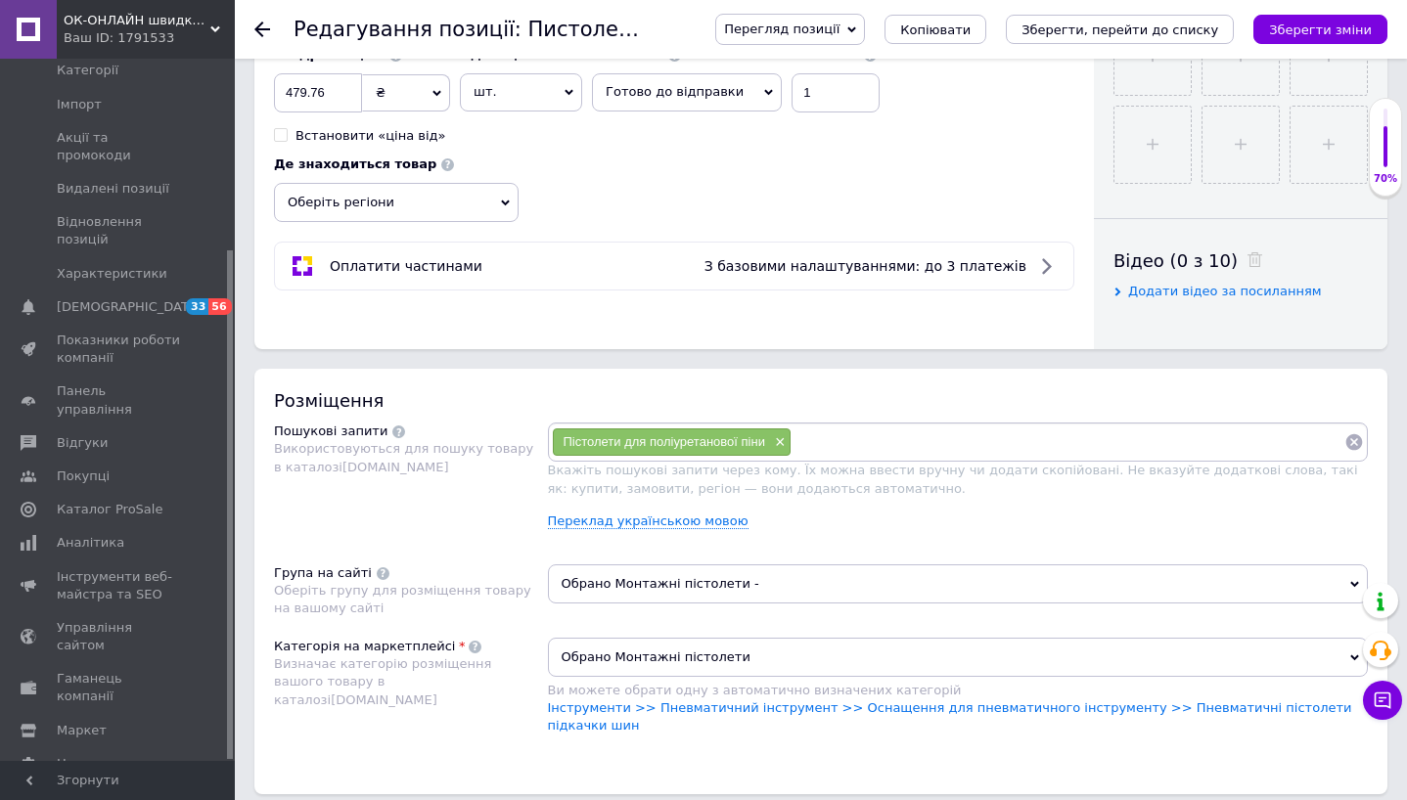
click at [836, 442] on input at bounding box center [1067, 441] width 553 height 29
paste input "Пистолет для пены обрезиненный СИЛА 110"
type input "Пистолет для пены обрезиненный СИЛА 110"
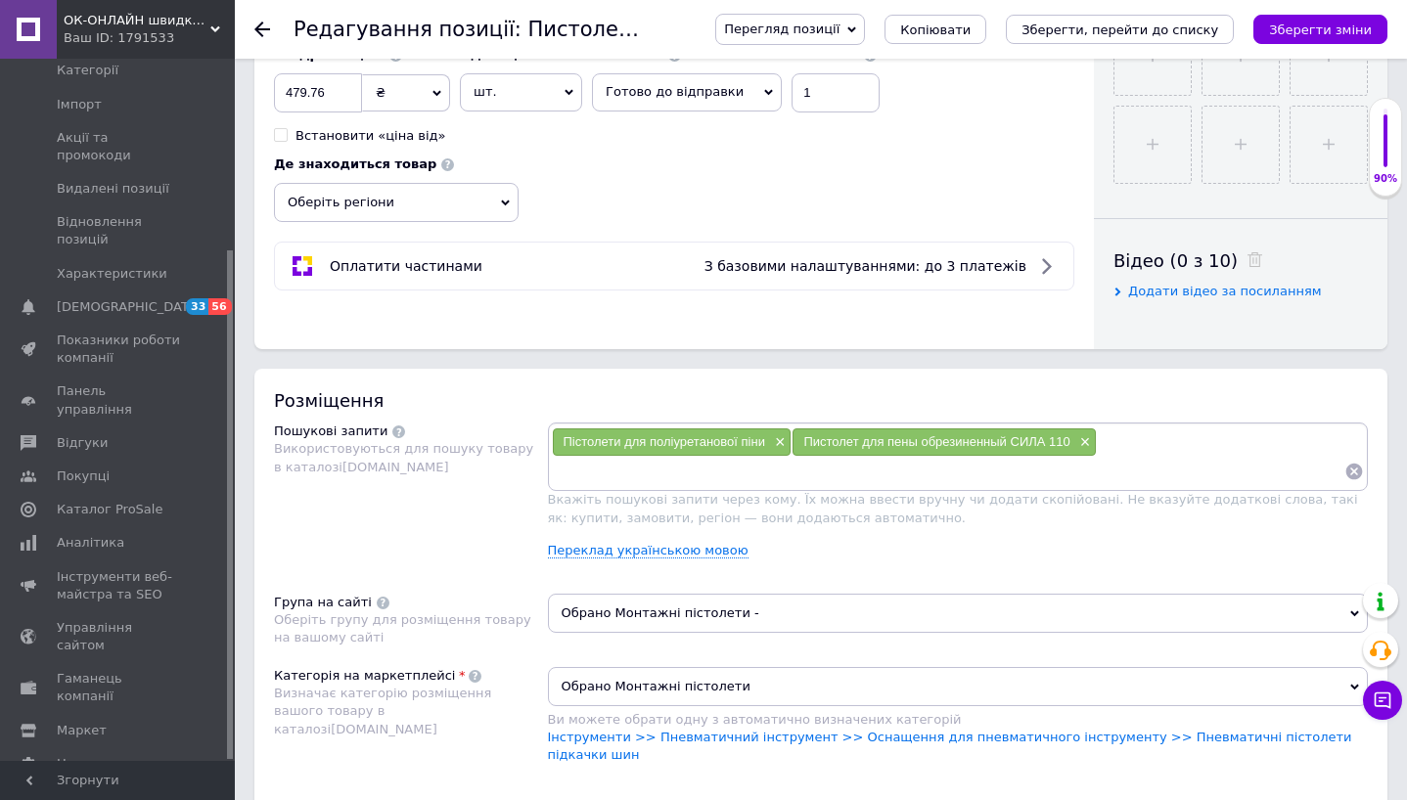
paste input "Пистолет для пены обрезиненный СИЛА 110"
drag, startPoint x: 681, startPoint y: 478, endPoint x: 873, endPoint y: 478, distance: 191.7
click at [873, 478] on input "Пистолет для пены обрезиненный СИЛА 110" at bounding box center [948, 471] width 793 height 29
type input "Пистолет для пены"
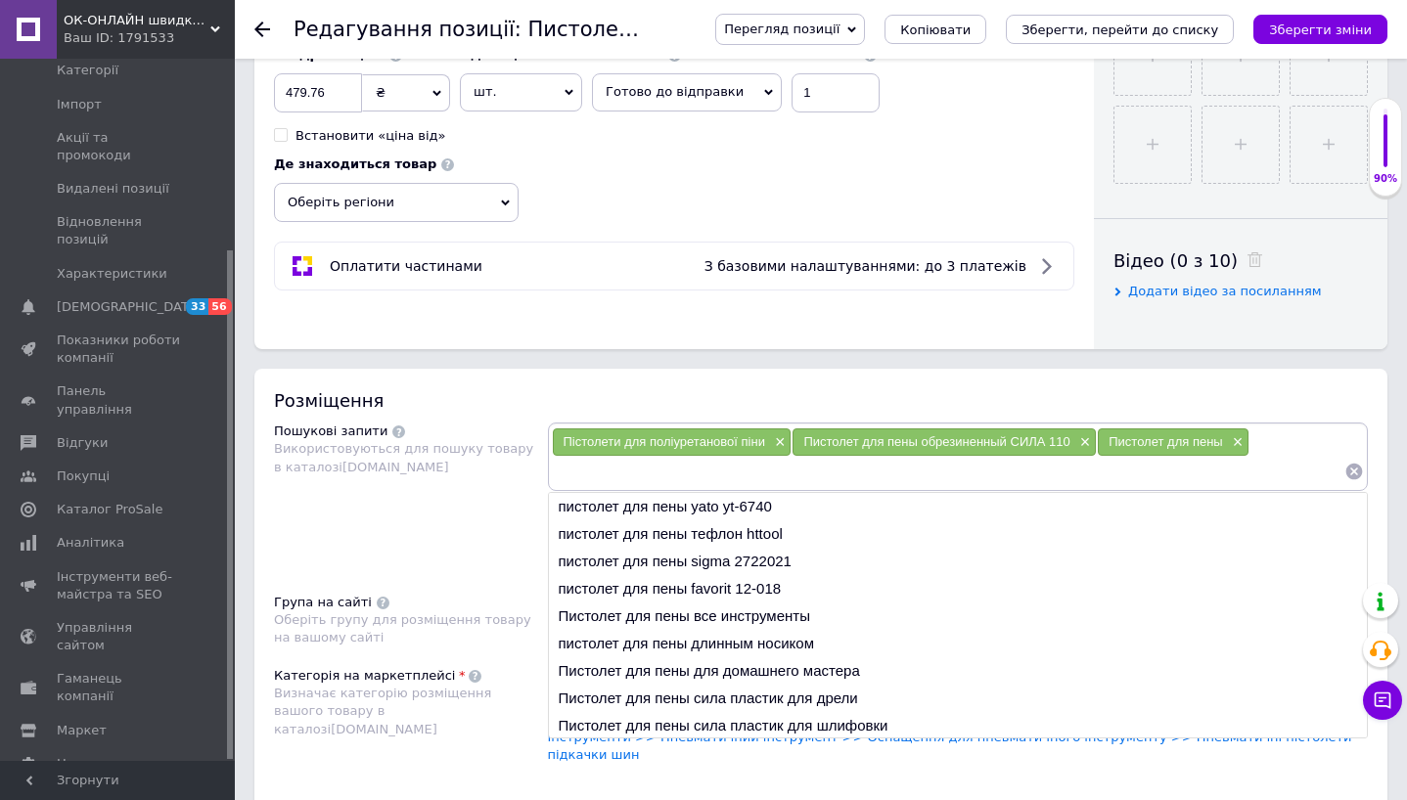
paste input "Пистолет для пены обрезиненный СИЛА 110"
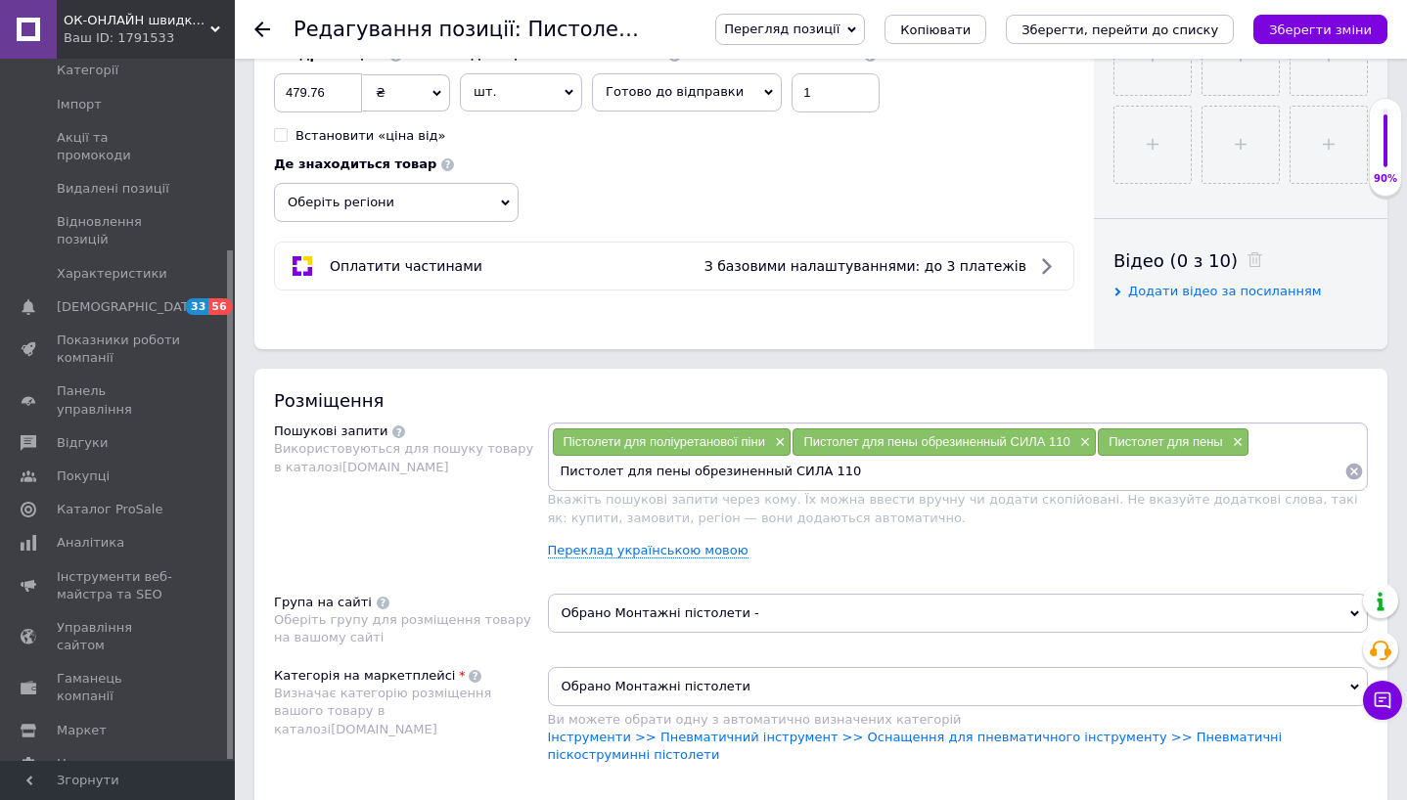
click at [684, 477] on input "Пистолет для пены обрезиненный СИЛА 110" at bounding box center [948, 471] width 793 height 29
drag, startPoint x: 776, startPoint y: 472, endPoint x: 860, endPoint y: 472, distance: 84.1
click at [860, 472] on input "Пистолет для пены обрезиненный СИЛА 110" at bounding box center [948, 471] width 793 height 29
type input "Пистолет для пены обрезиненный"
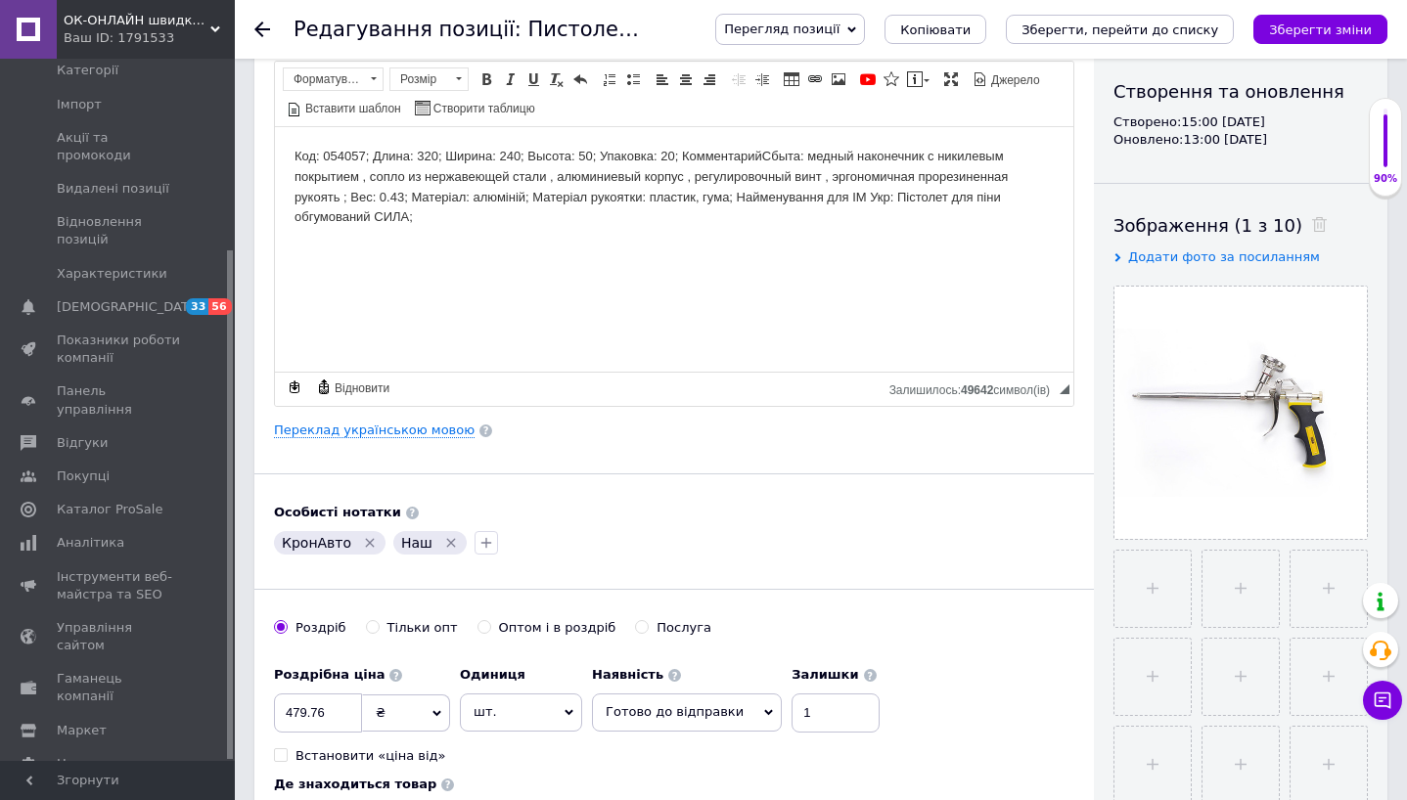
scroll to position [746, 0]
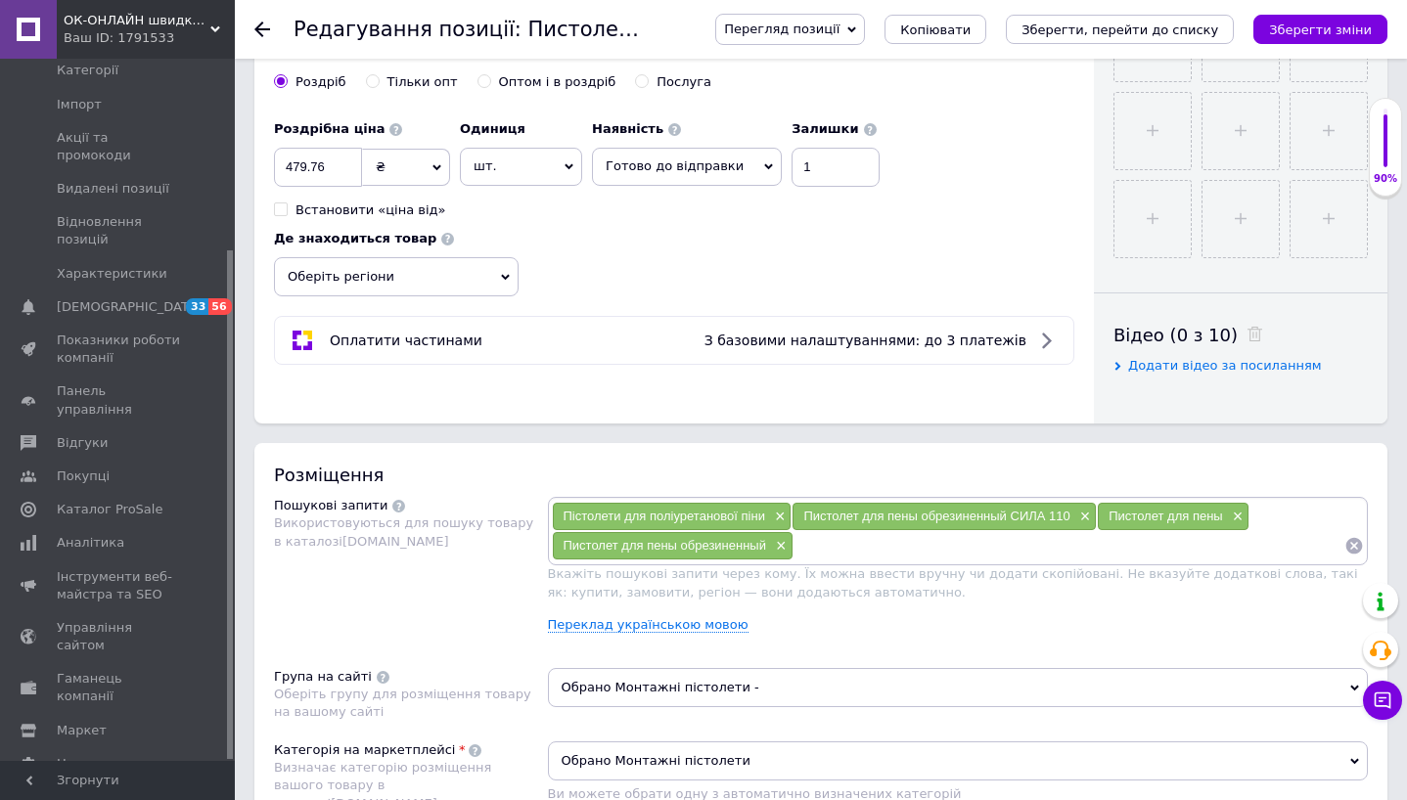
click at [854, 548] on input at bounding box center [1069, 545] width 552 height 29
paste input "Пистолет для пены обрезиненный СИЛА 110"
click at [889, 552] on input "Пистолет для пены обрезиненный СИЛА 110" at bounding box center [1069, 545] width 552 height 29
drag, startPoint x: 999, startPoint y: 549, endPoint x: 1153, endPoint y: 549, distance: 154.6
click at [1153, 549] on input "Пистолет для монтажной пены обрезиненный СИЛА 110" at bounding box center [1069, 545] width 552 height 29
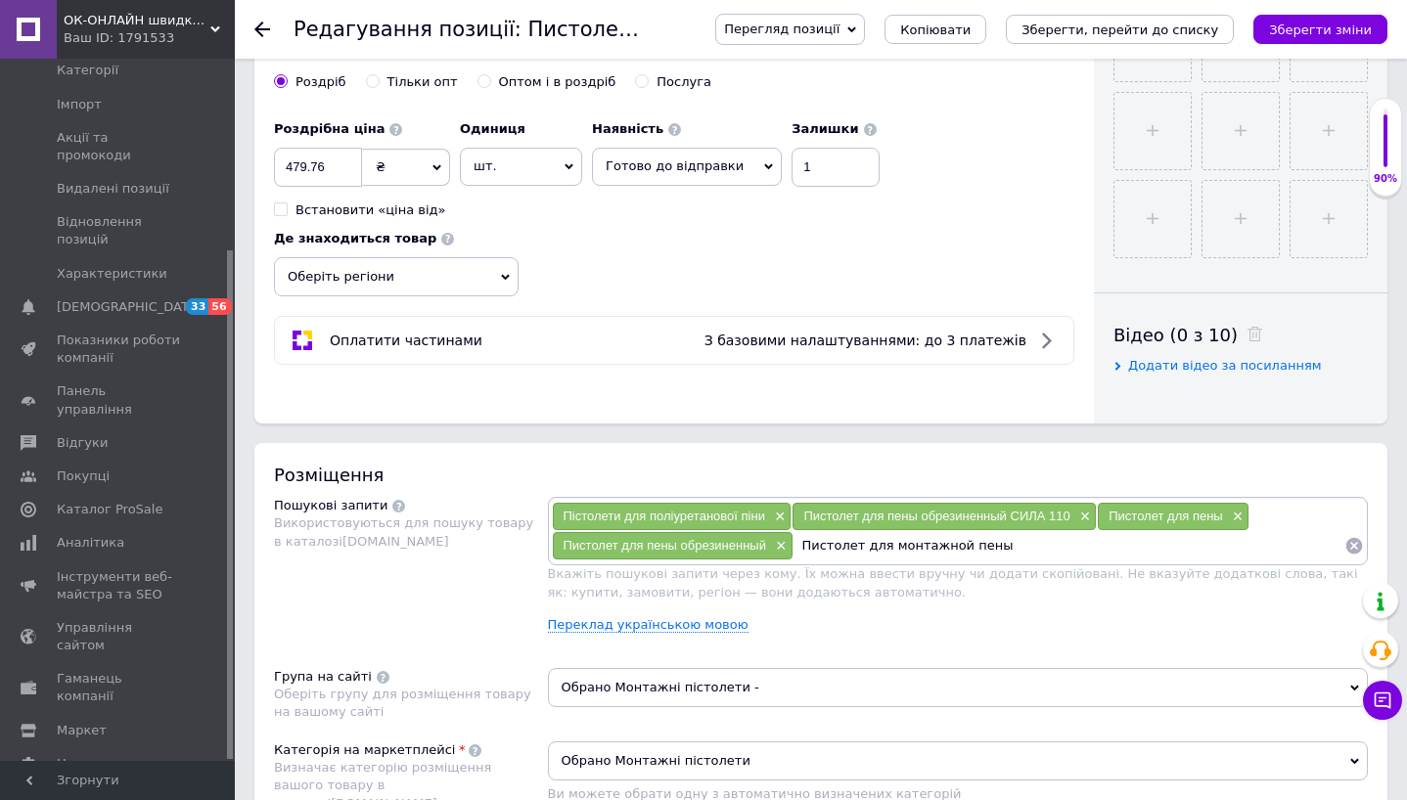
type input "Пистолет для монтажной пены"
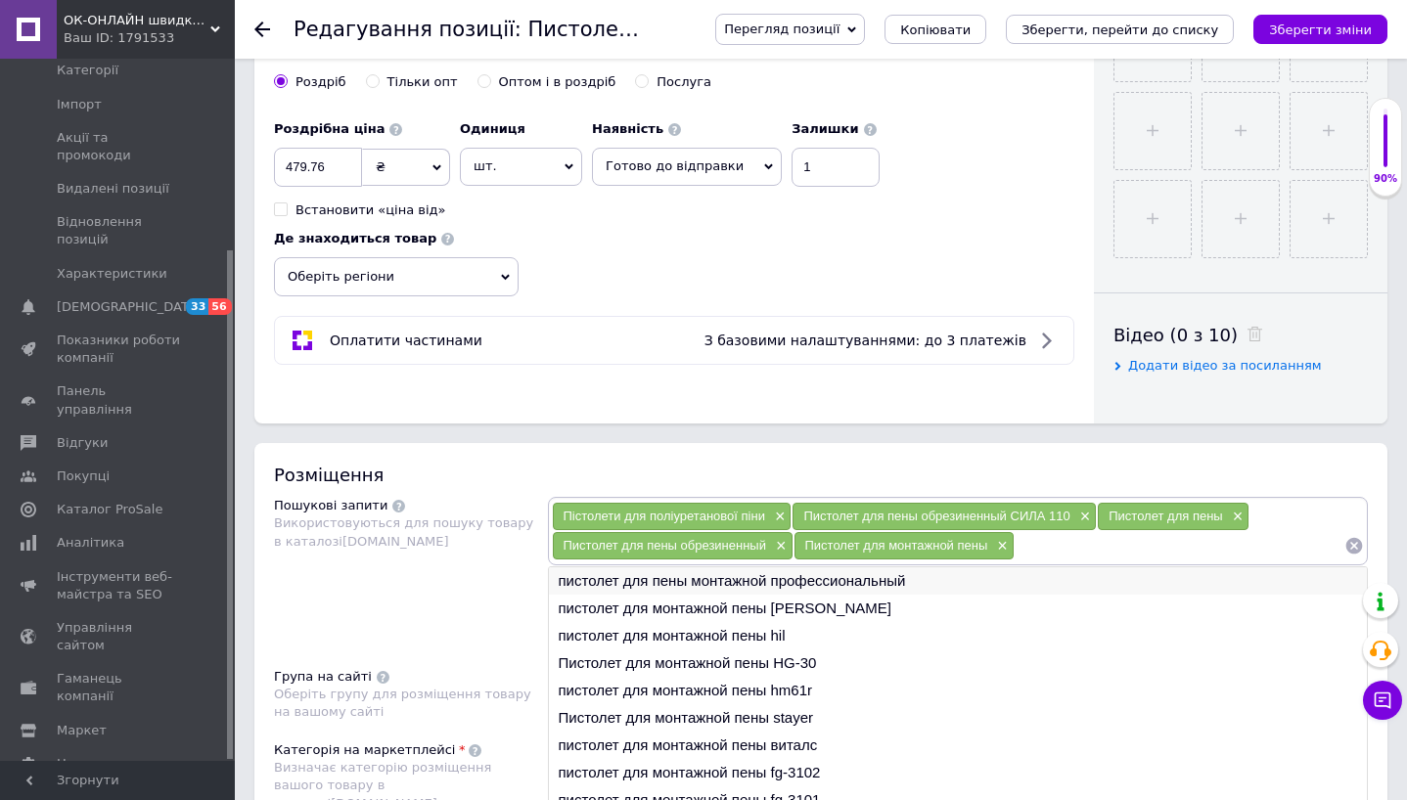
click at [769, 592] on li "пистолет для пены монтажной профессиональный" at bounding box center [958, 580] width 819 height 27
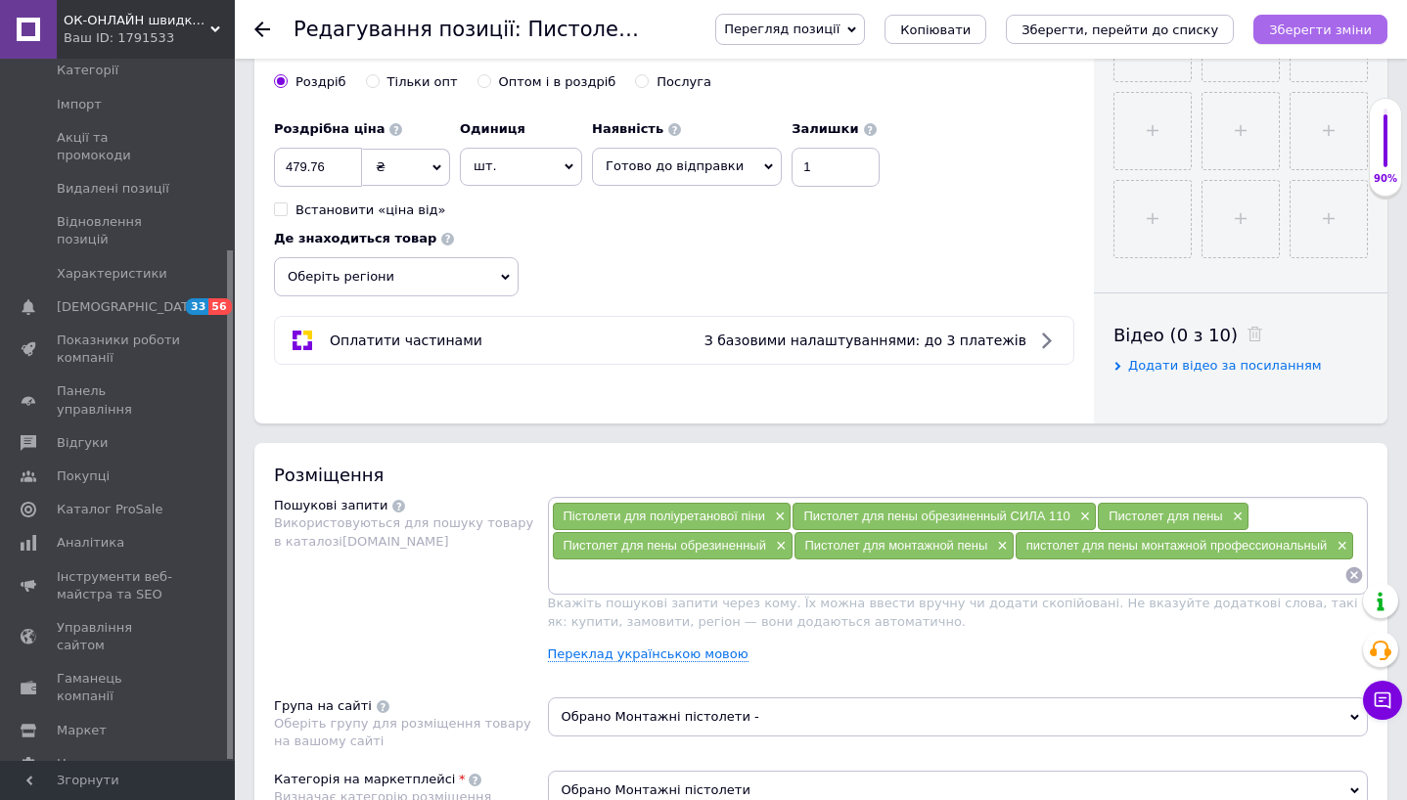
click at [1326, 35] on icon "Зберегти зміни" at bounding box center [1320, 29] width 103 height 15
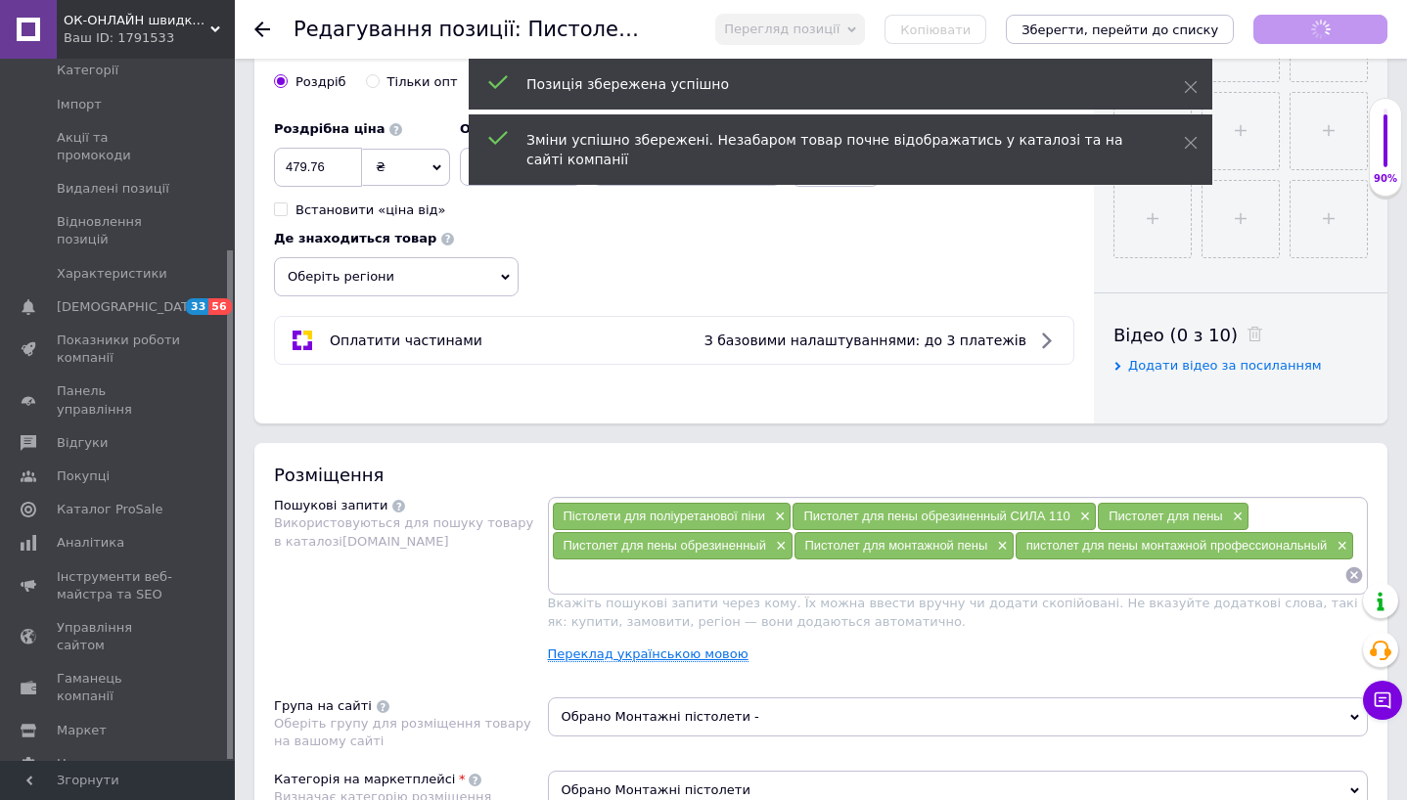
click at [657, 653] on link "Переклад українською мовою" at bounding box center [648, 655] width 201 height 16
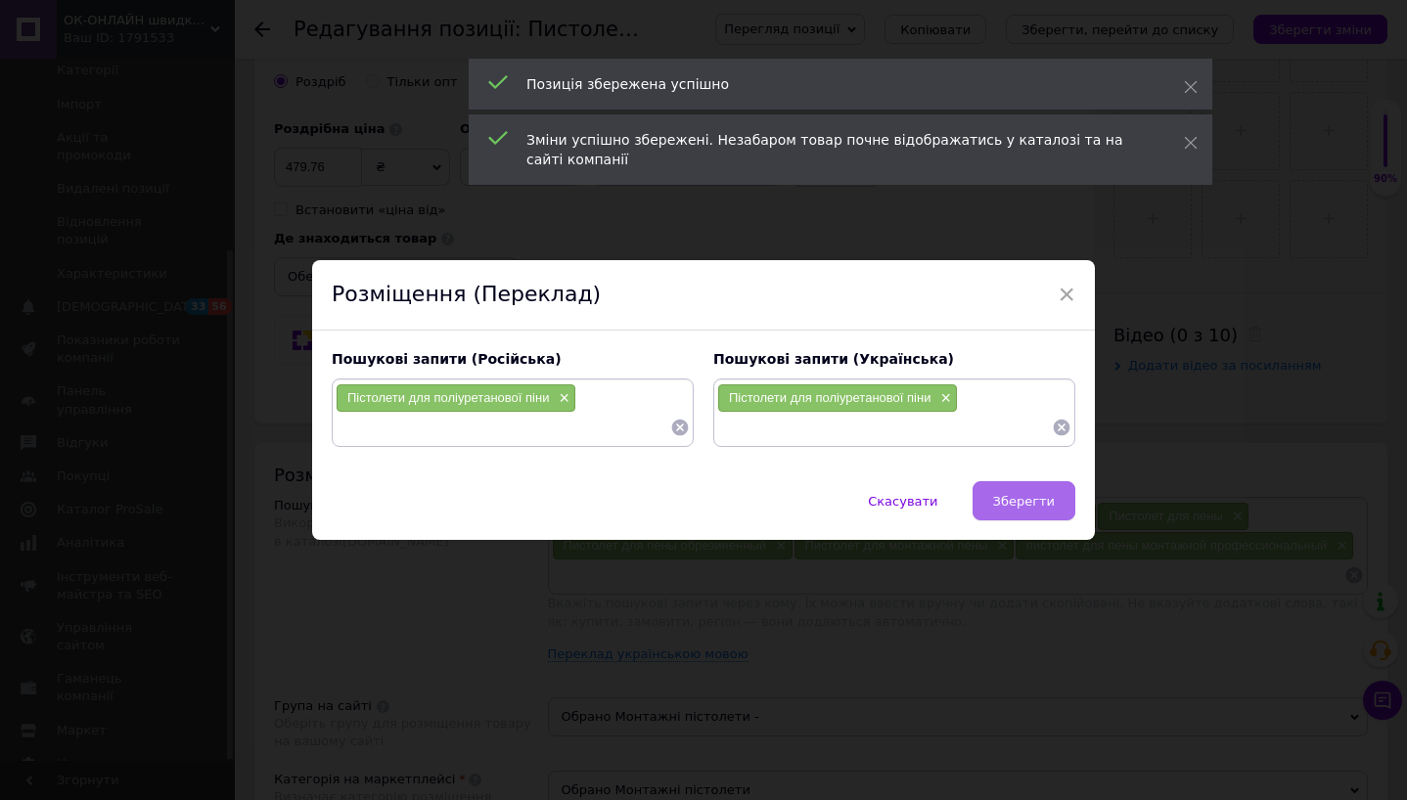
click at [1024, 500] on span "Зберегти" at bounding box center [1024, 501] width 62 height 15
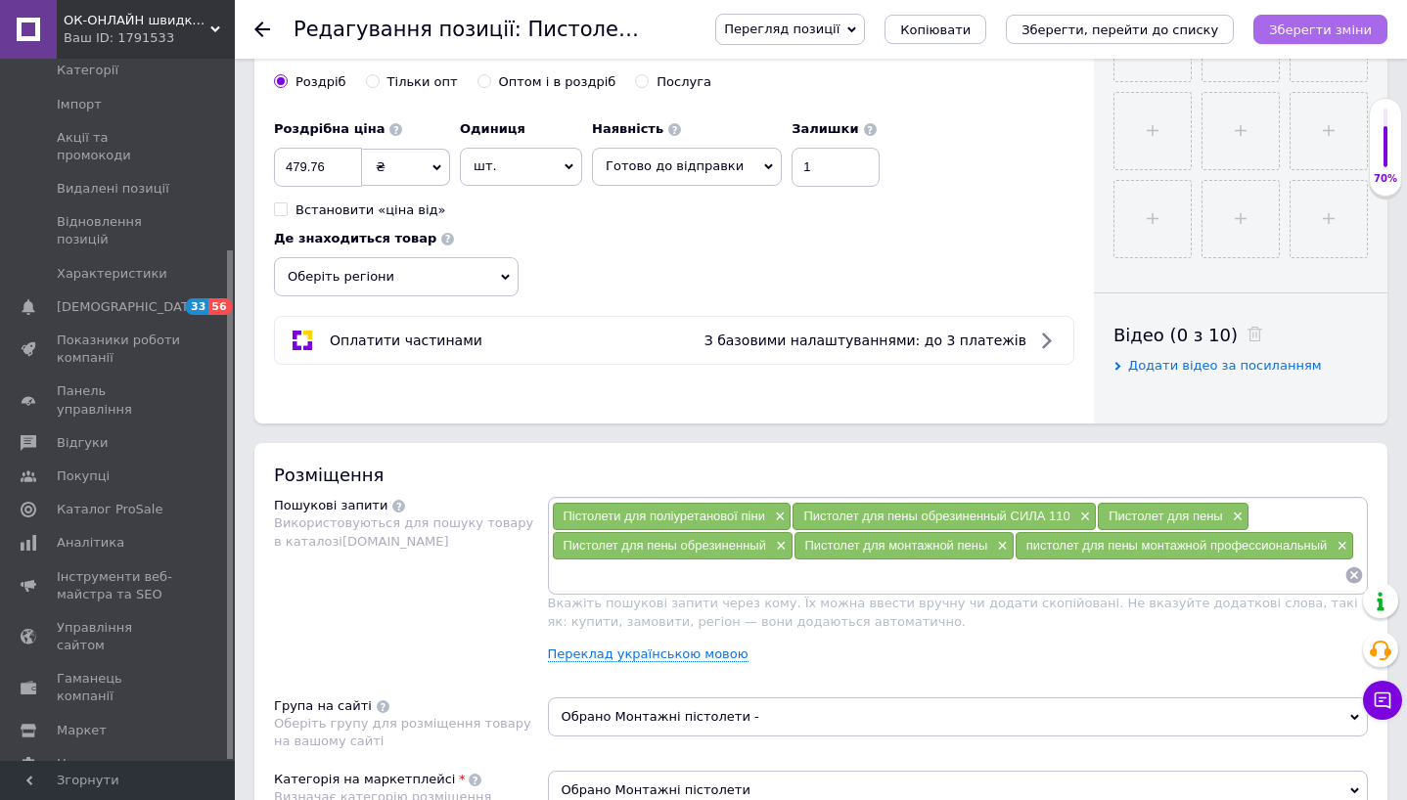
click at [1312, 32] on icon "Зберегти зміни" at bounding box center [1320, 29] width 103 height 15
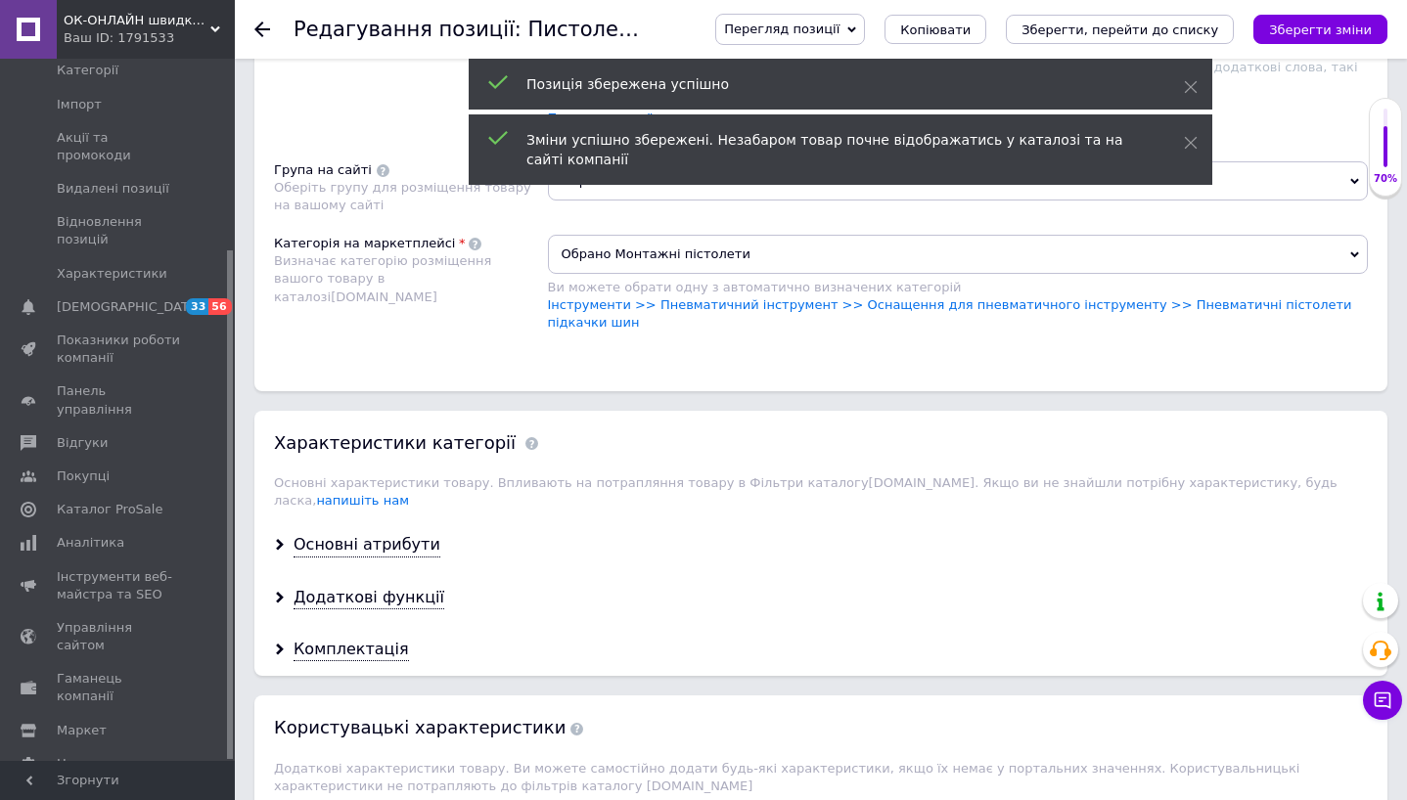
scroll to position [1555, 0]
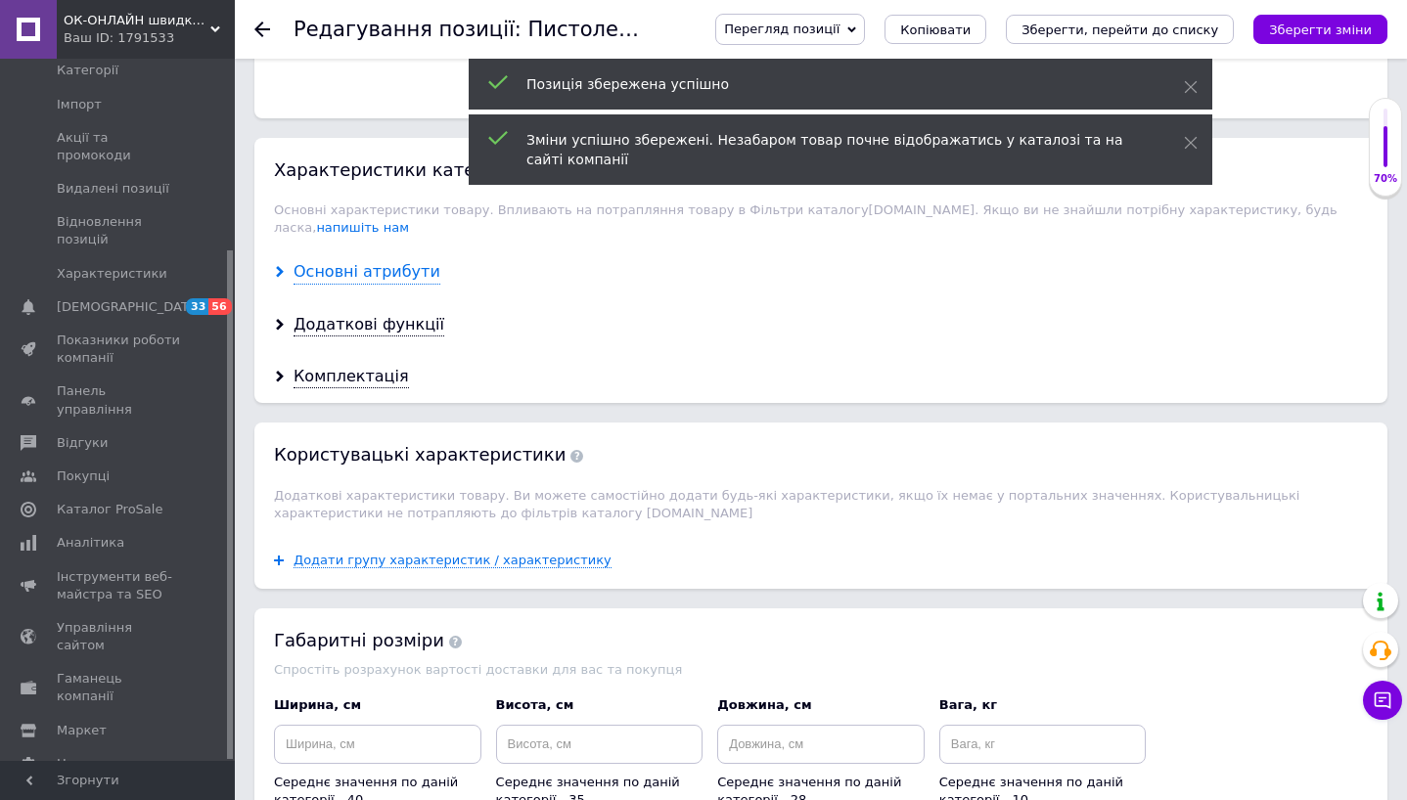
click at [388, 261] on div "Основні атрибути" at bounding box center [366, 272] width 147 height 22
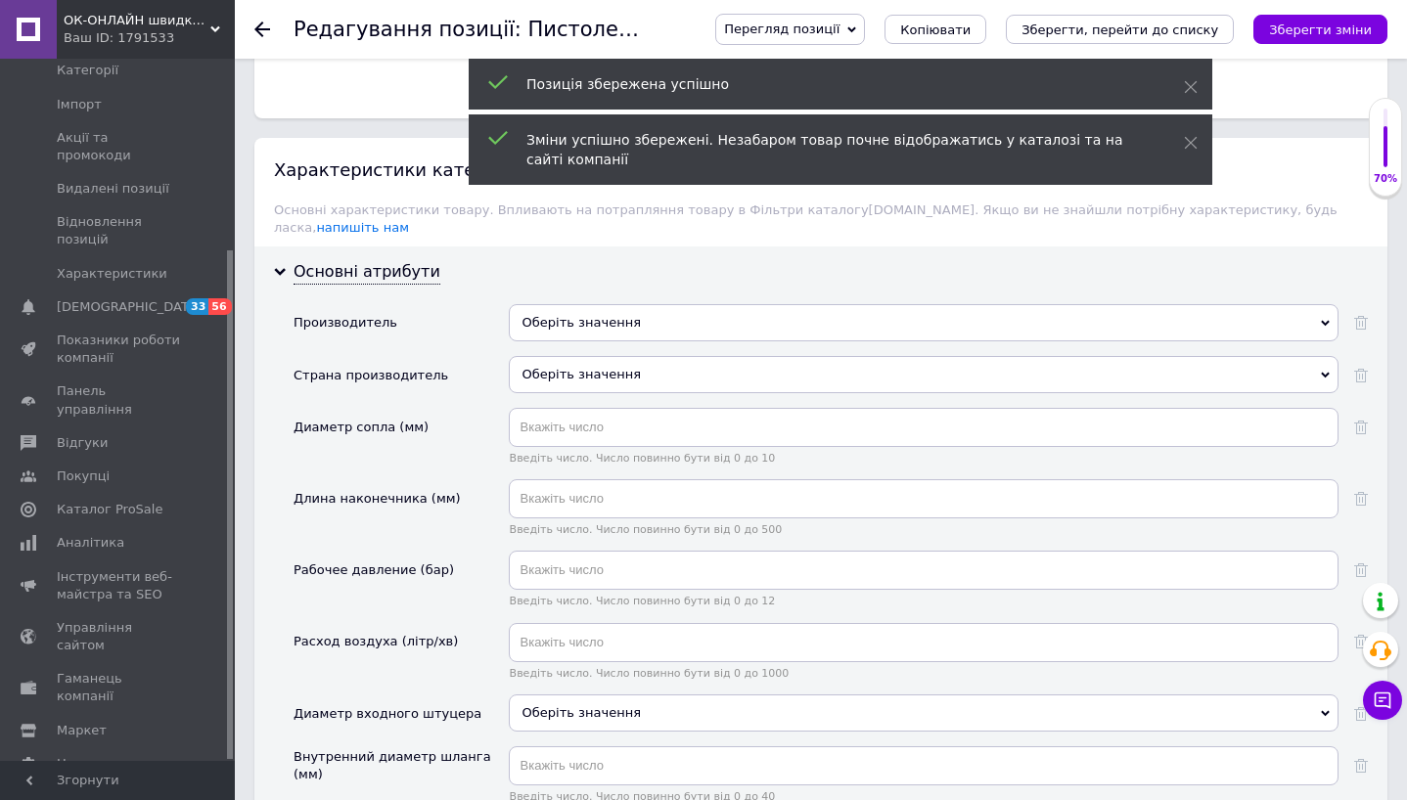
click at [576, 304] on div "Оберіть значення" at bounding box center [924, 322] width 830 height 37
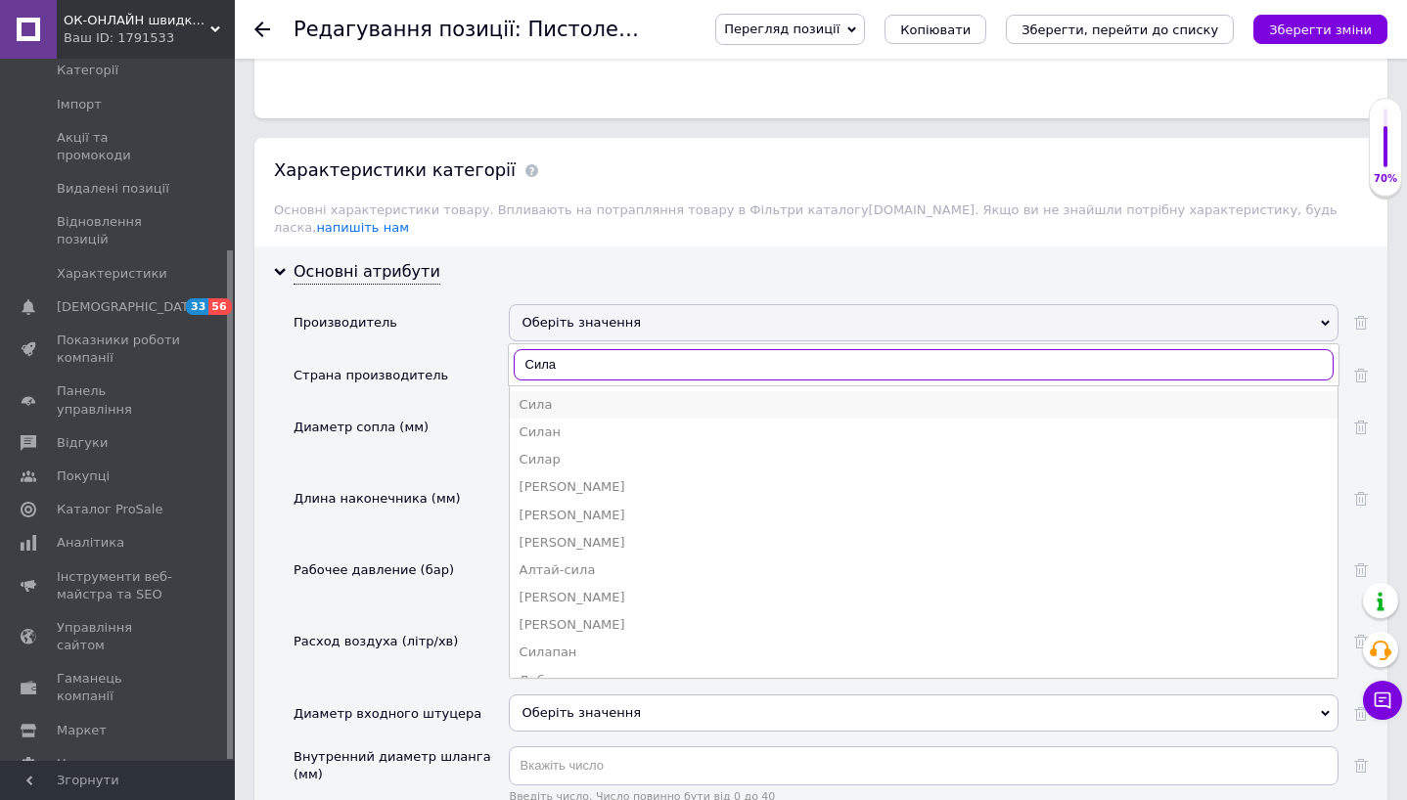
type input "Сила"
click at [572, 396] on div "Сила" at bounding box center [923, 405] width 808 height 18
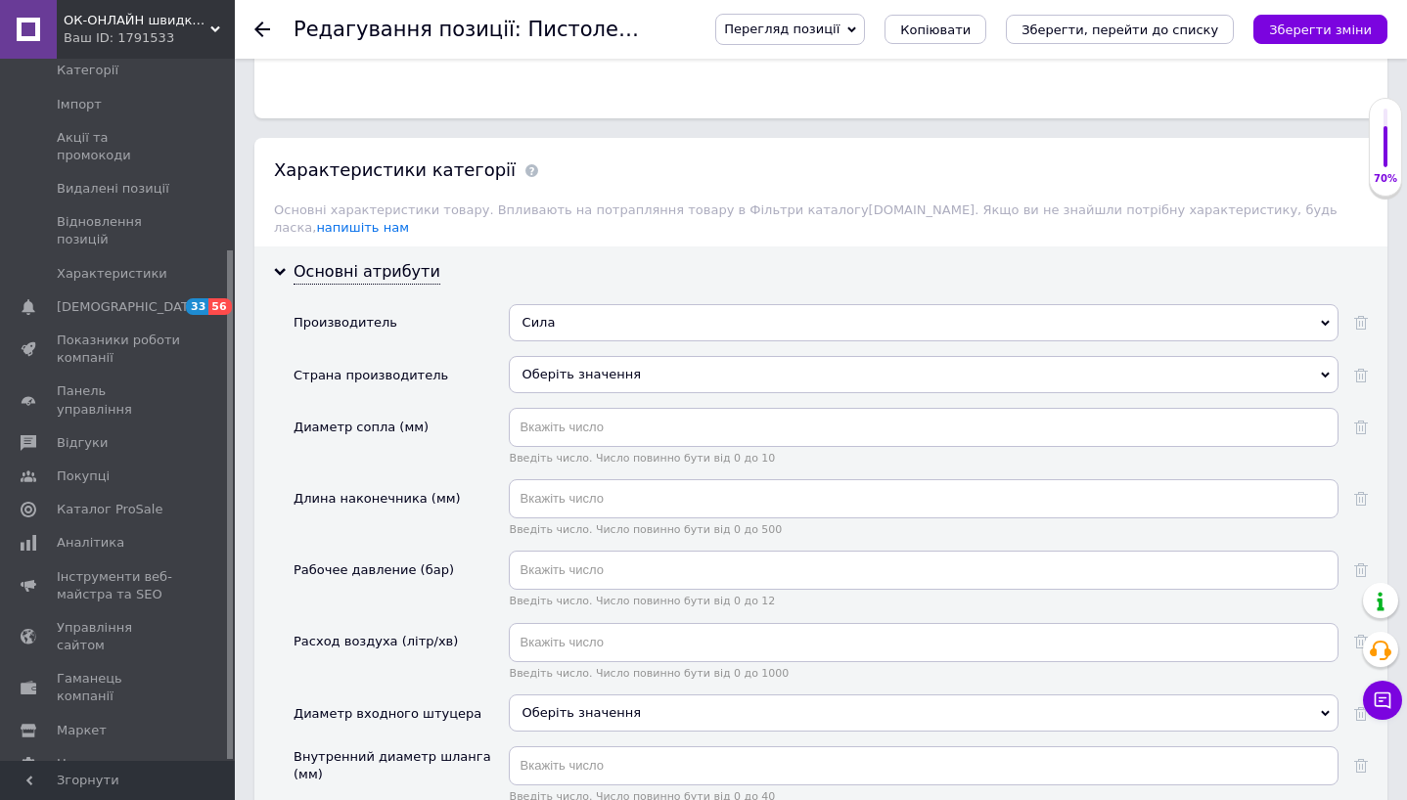
click at [570, 356] on div "Оберіть значення" at bounding box center [924, 374] width 830 height 37
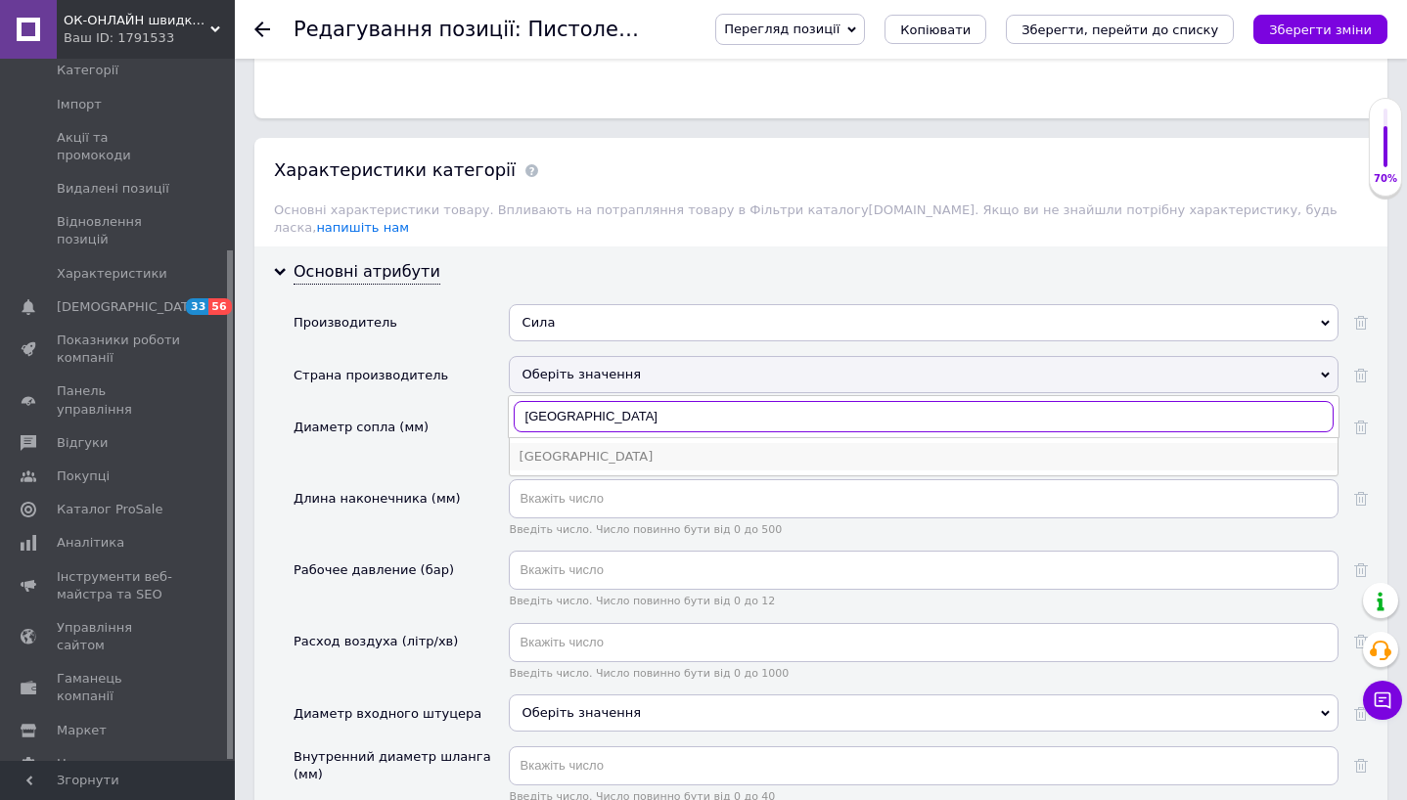
type input "[GEOGRAPHIC_DATA]"
click at [573, 448] on div "[GEOGRAPHIC_DATA]" at bounding box center [923, 457] width 808 height 18
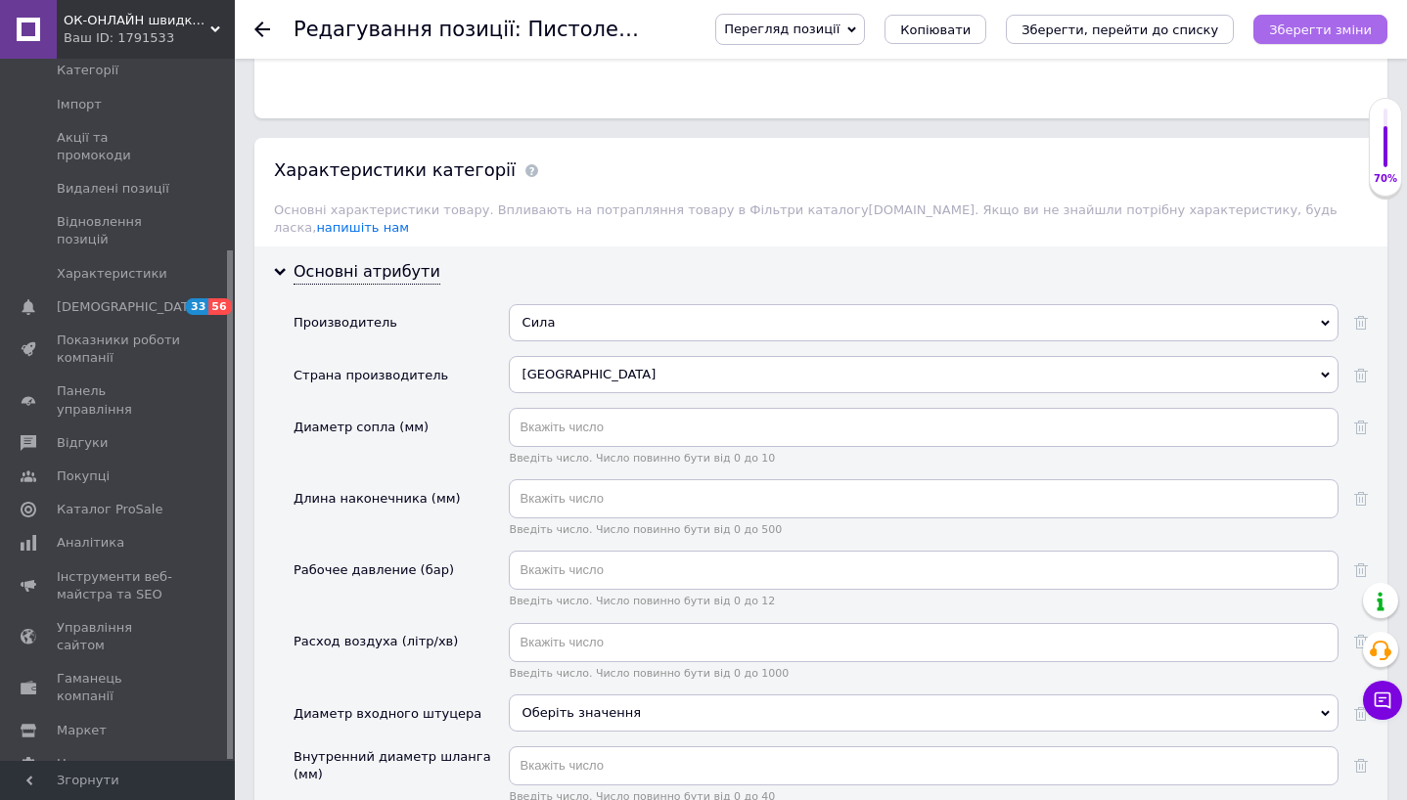
click at [1313, 30] on icon "Зберегти зміни" at bounding box center [1320, 29] width 103 height 15
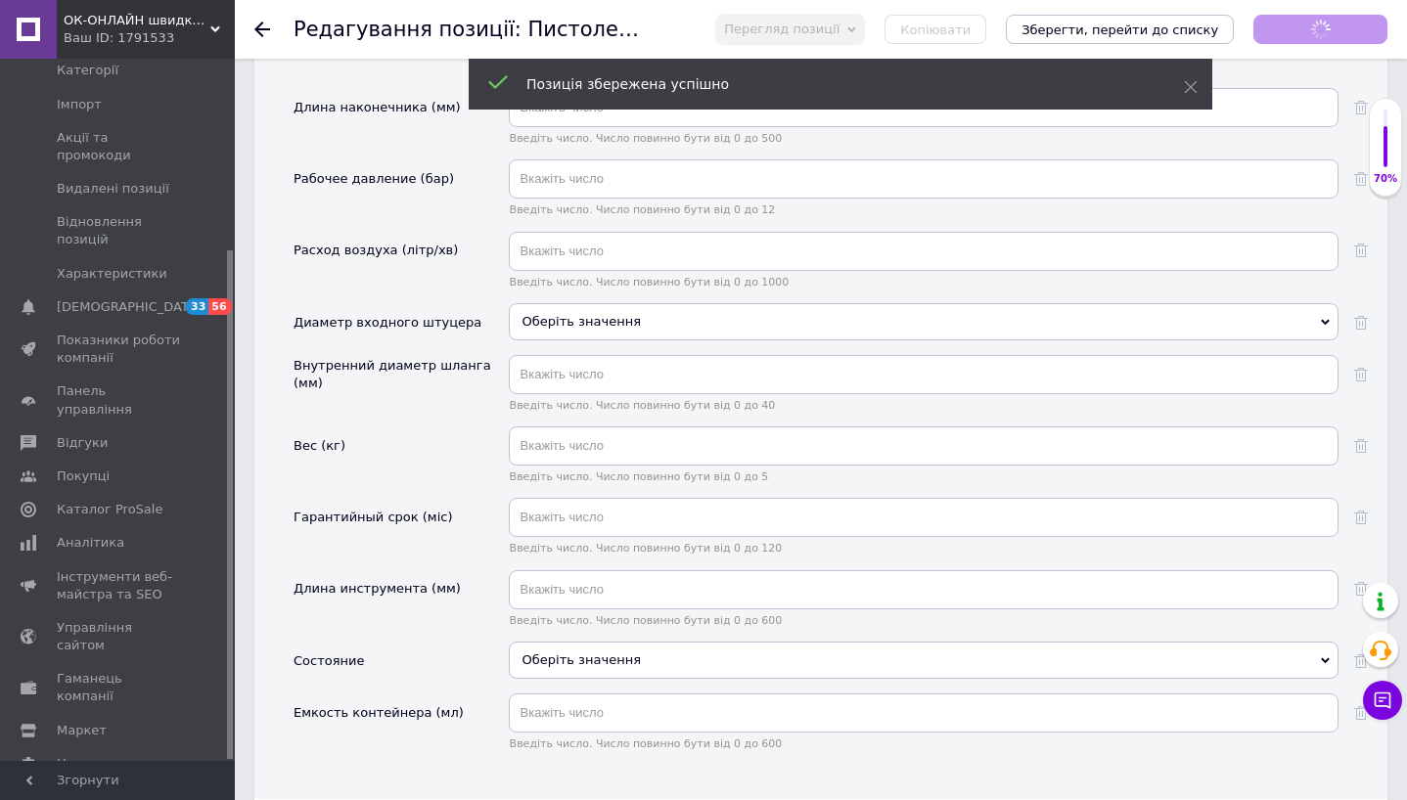
scroll to position [2032, 0]
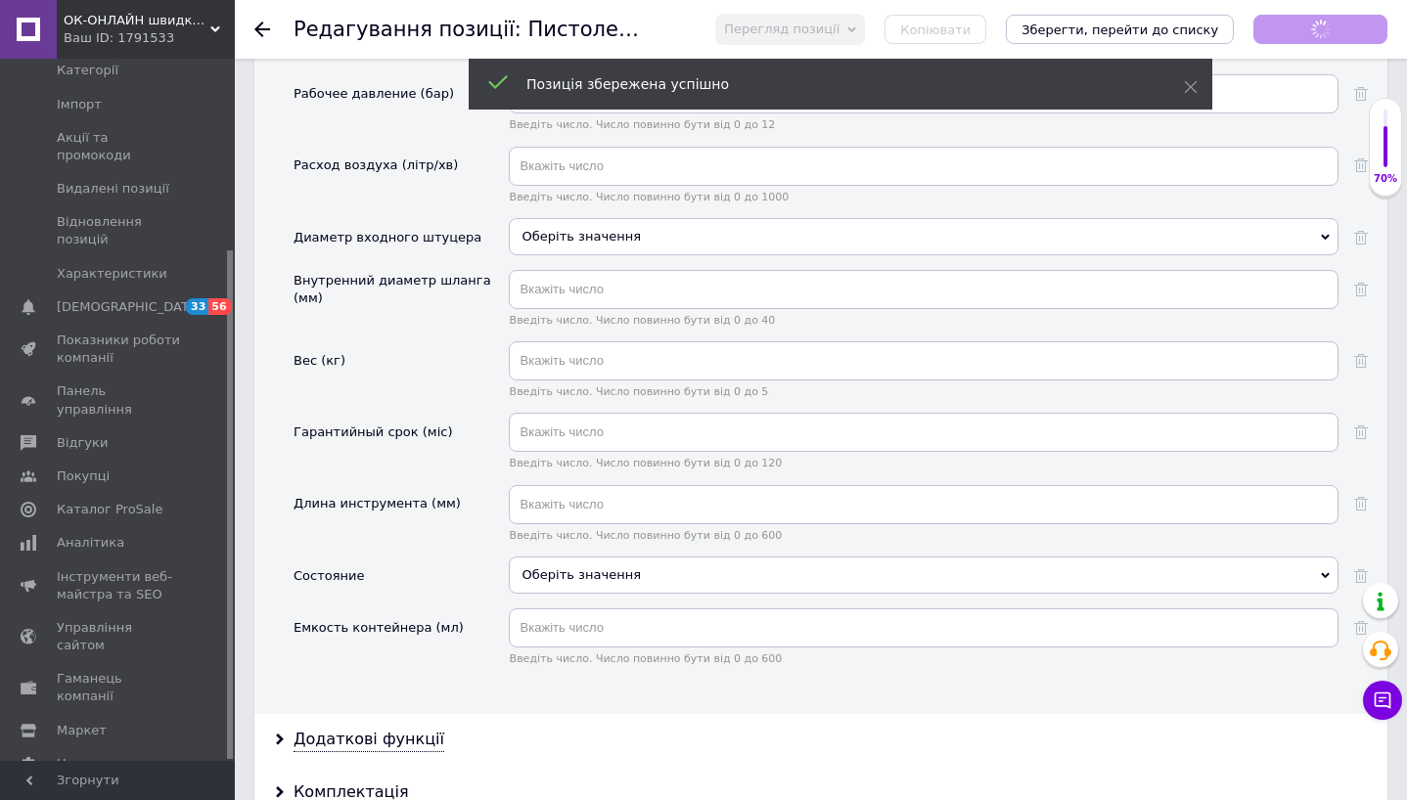
click at [695, 557] on div "Оберіть значення" at bounding box center [924, 575] width 830 height 37
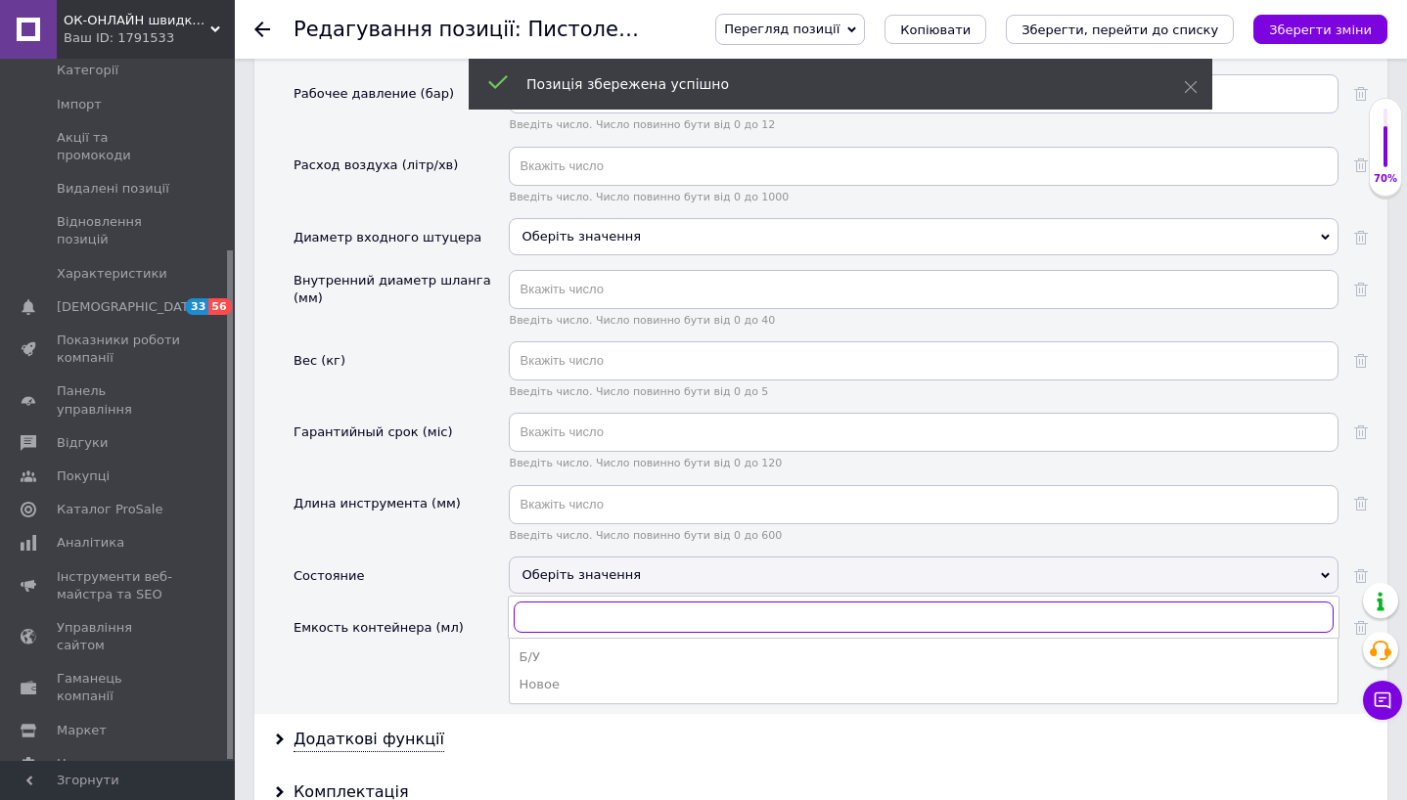
click at [690, 602] on input "text" at bounding box center [924, 617] width 820 height 31
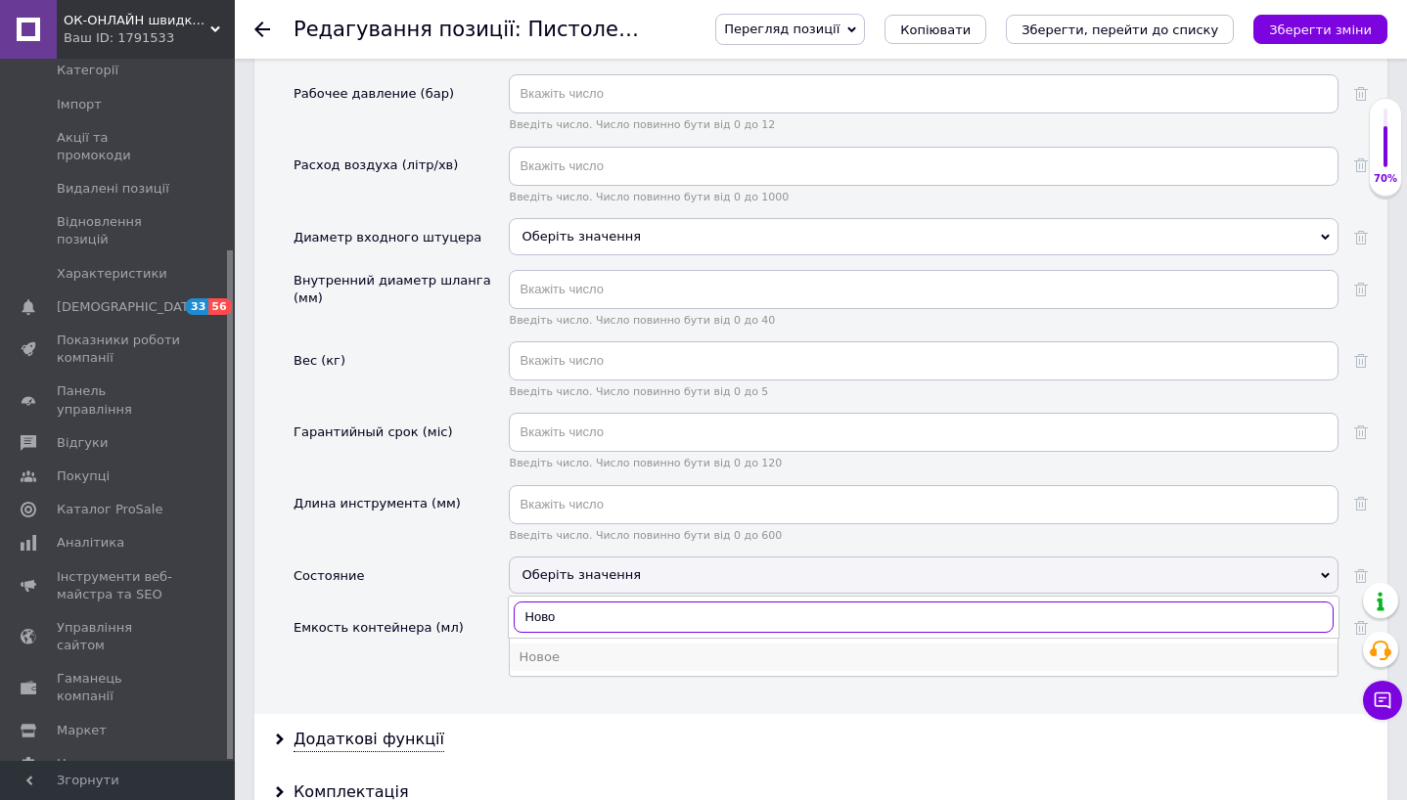
type input "Ново"
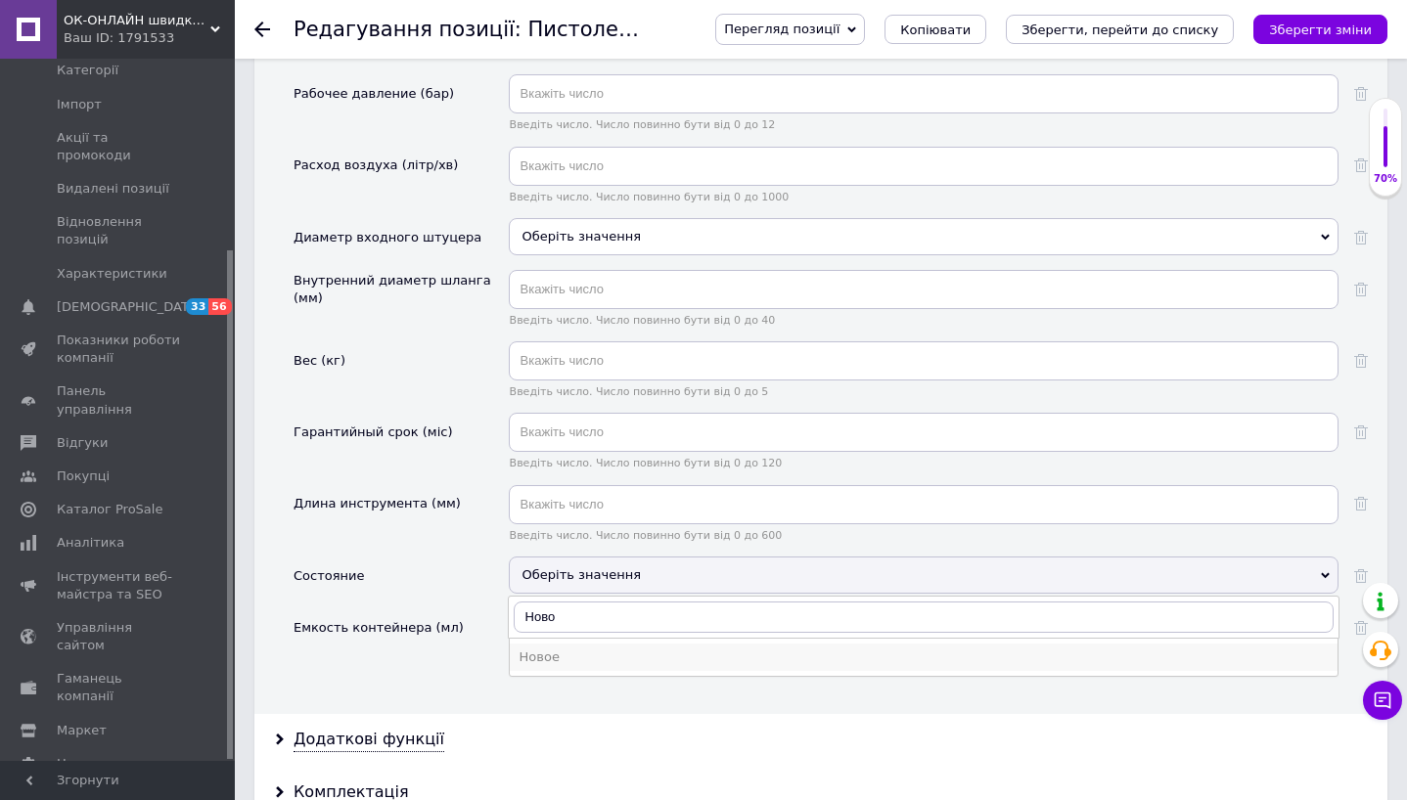
click at [647, 649] on div "Новое" at bounding box center [923, 658] width 808 height 18
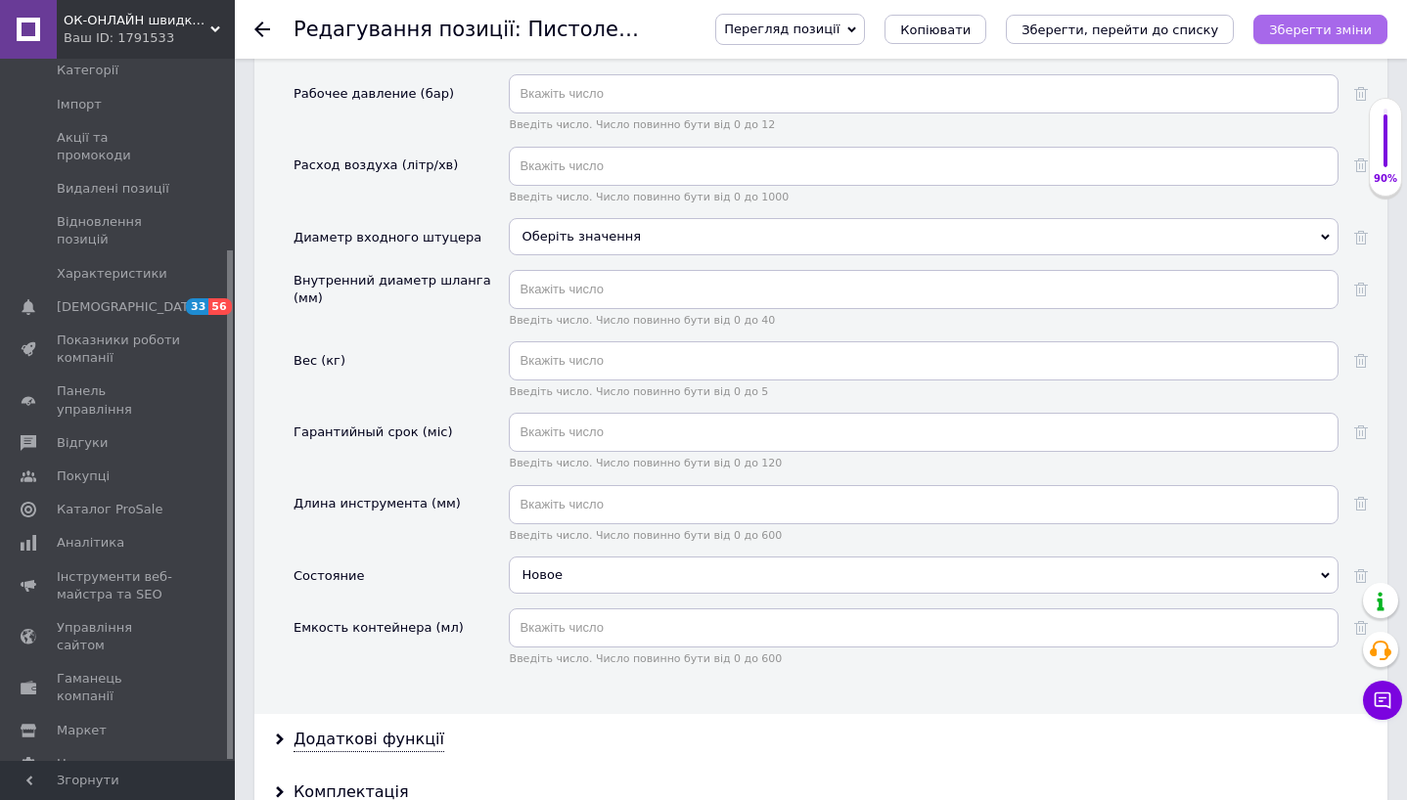
click at [1328, 34] on icon "Зберегти зміни" at bounding box center [1320, 29] width 103 height 15
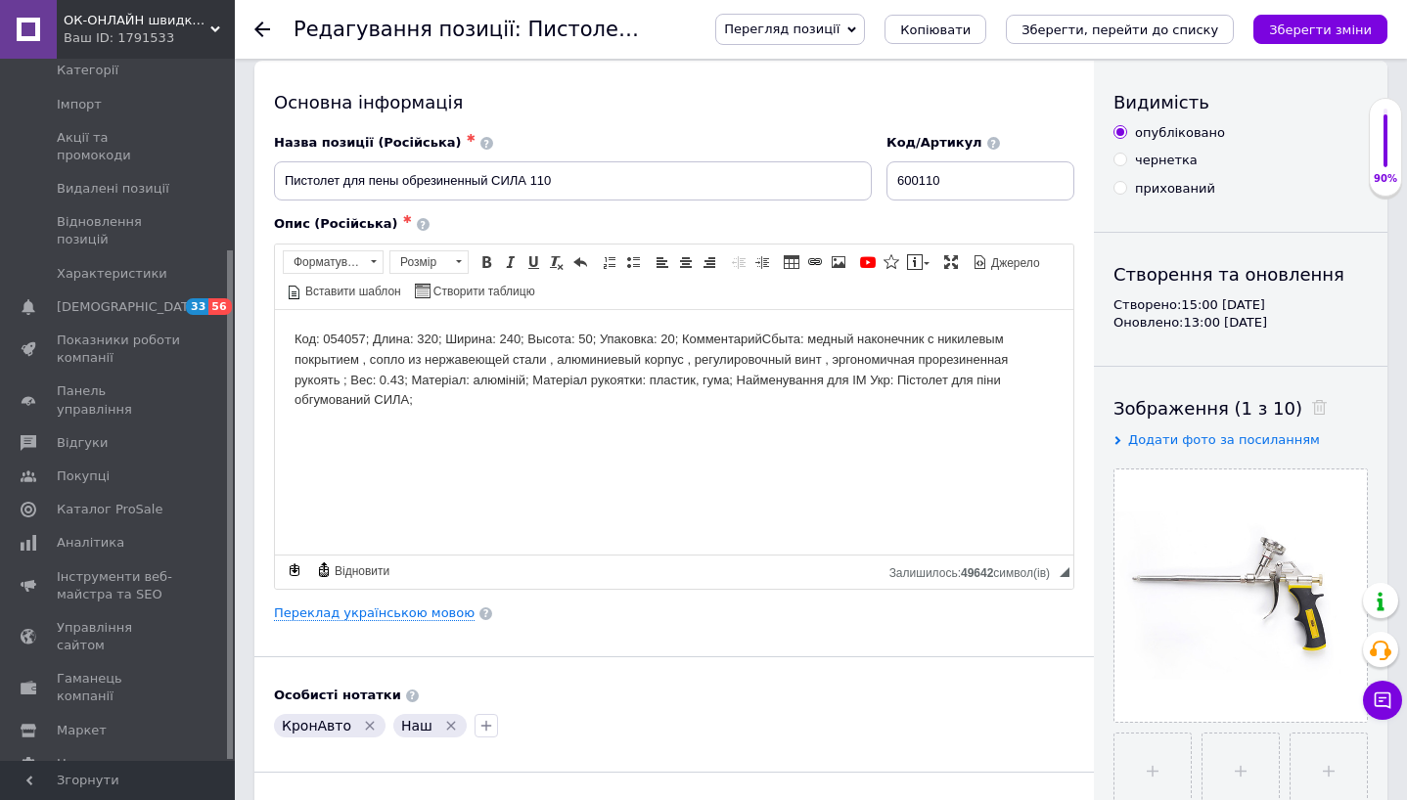
scroll to position [0, 0]
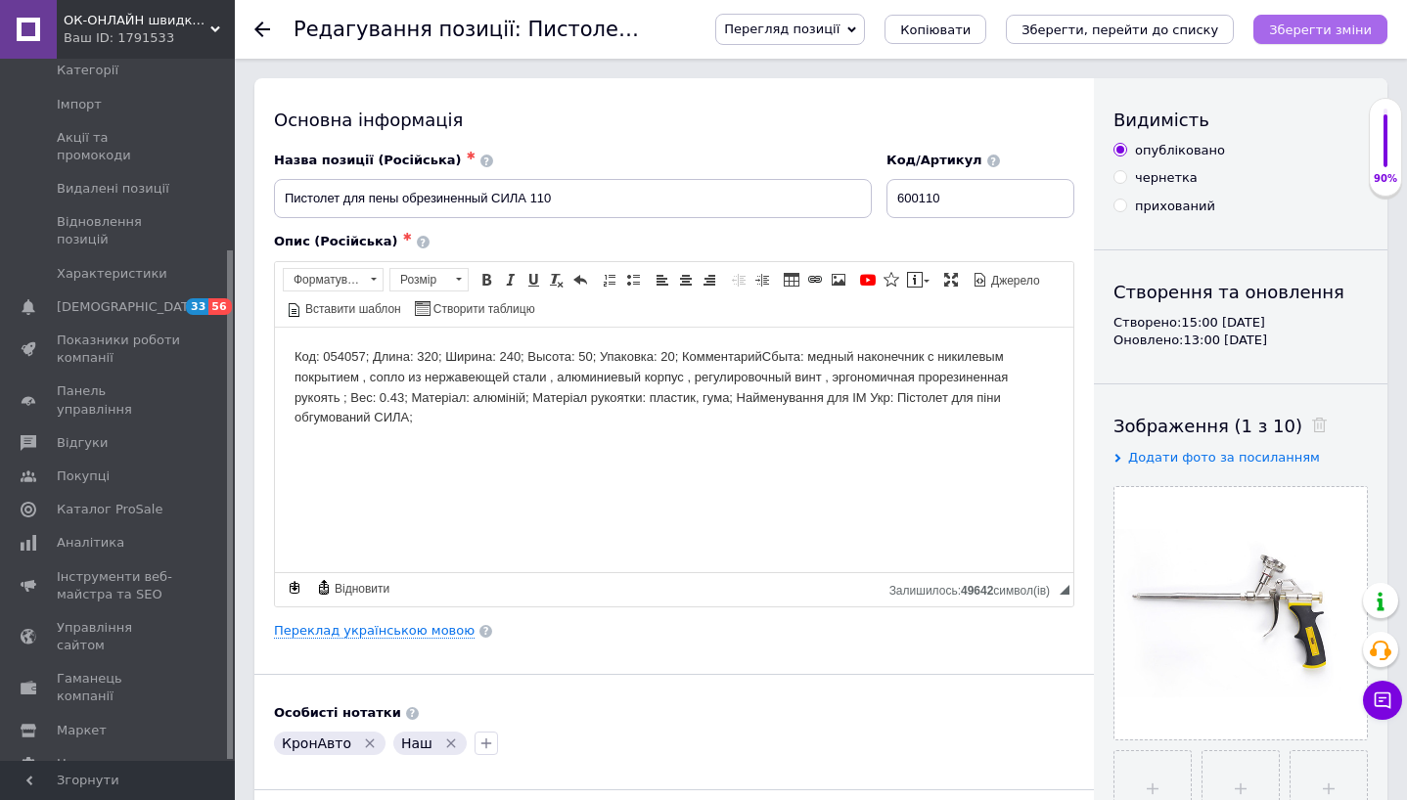
click at [1309, 32] on icon "Зберегти зміни" at bounding box center [1320, 29] width 103 height 15
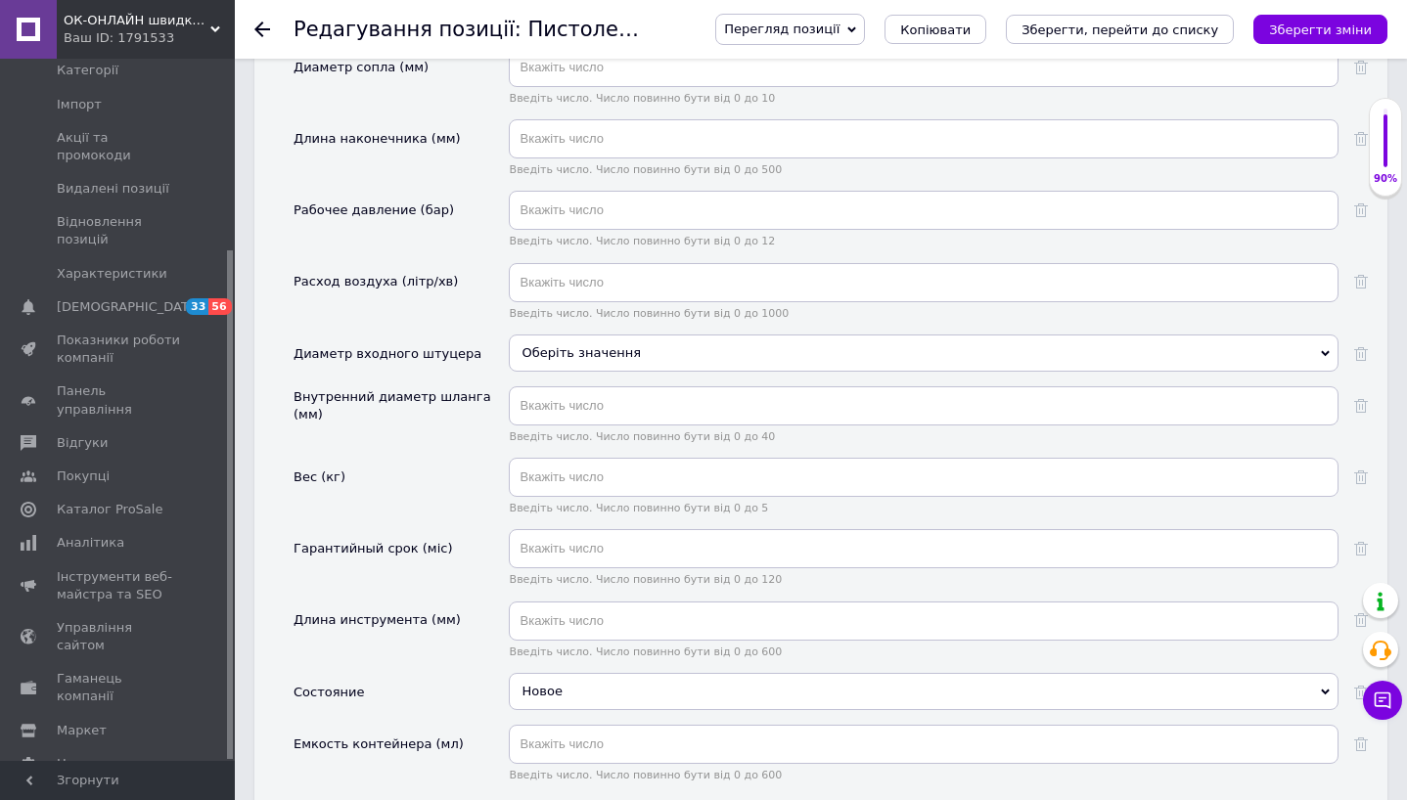
scroll to position [1927, 0]
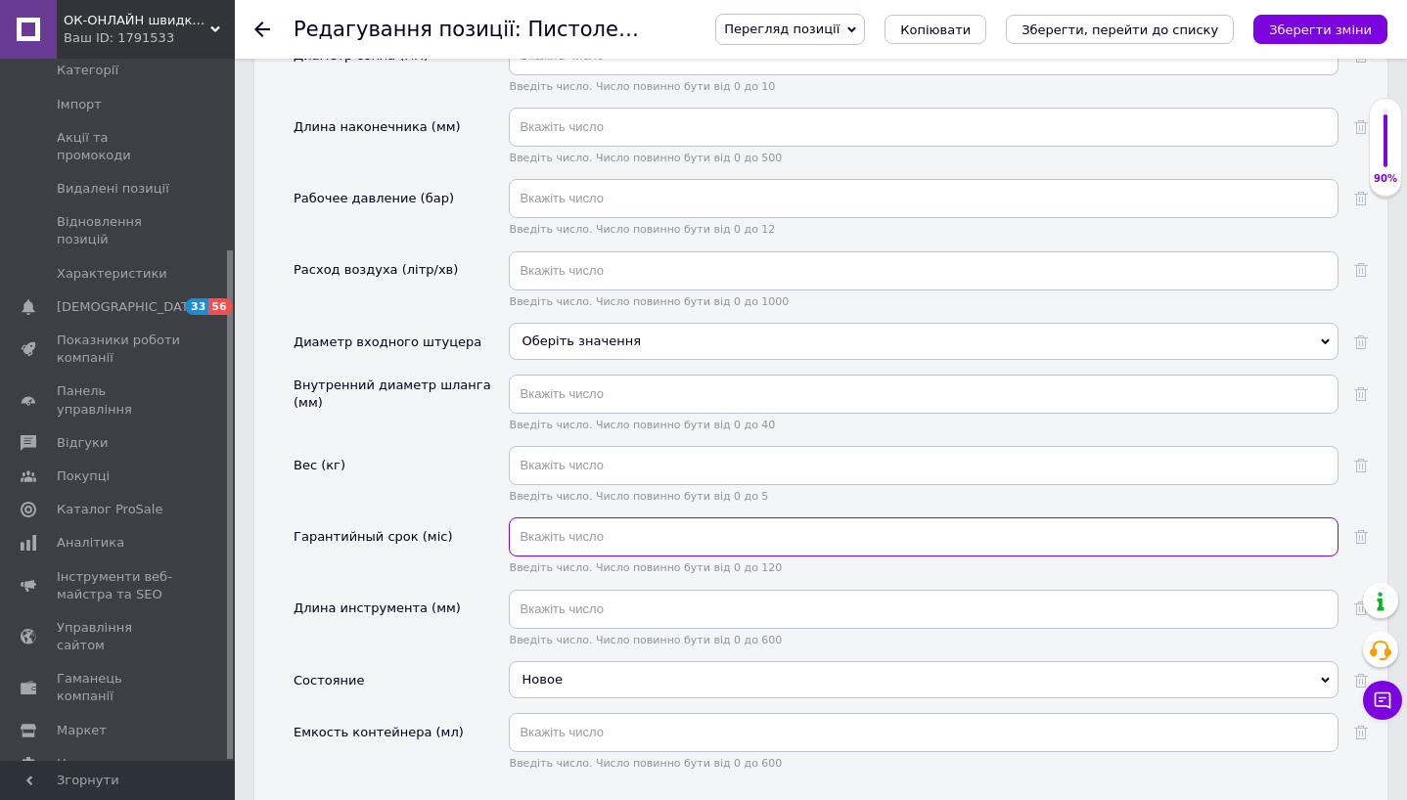
click at [668, 517] on input "text" at bounding box center [924, 536] width 830 height 39
type input "1"
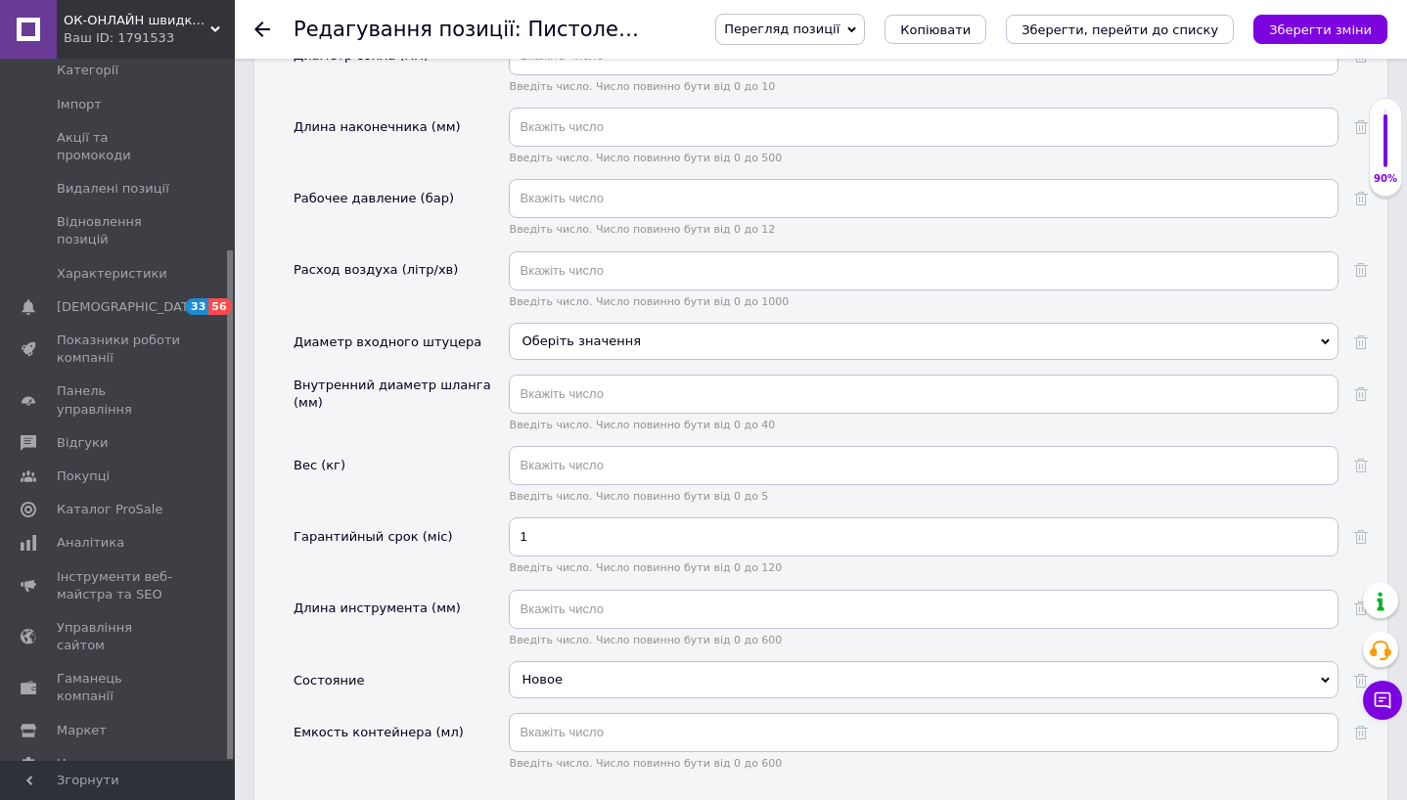
click at [436, 539] on div "Гарантийный срок (міс)" at bounding box center [400, 552] width 215 height 71
click at [1292, 29] on icon "Зберегти зміни" at bounding box center [1320, 29] width 103 height 15
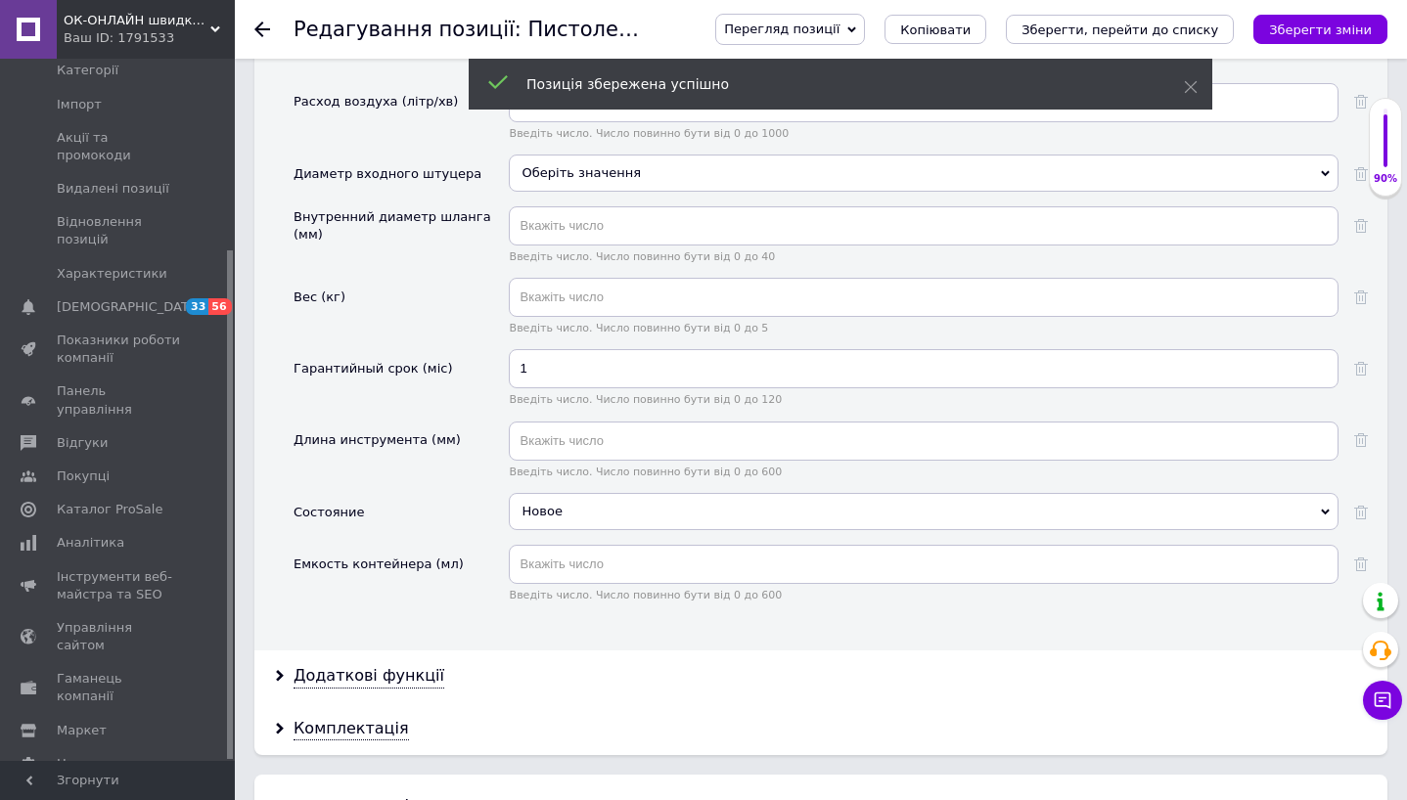
scroll to position [2172, 0]
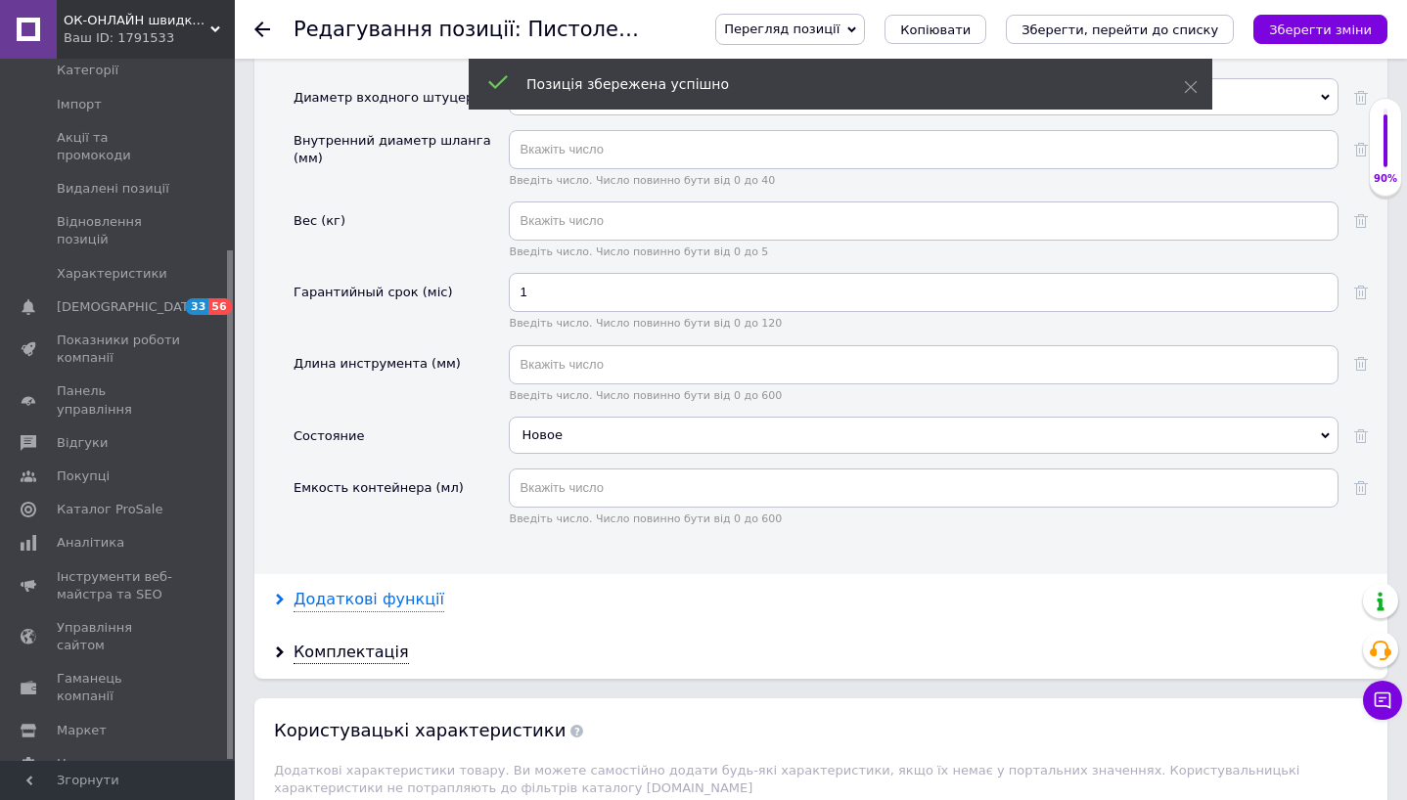
click at [411, 589] on div "Додаткові функції" at bounding box center [368, 600] width 151 height 22
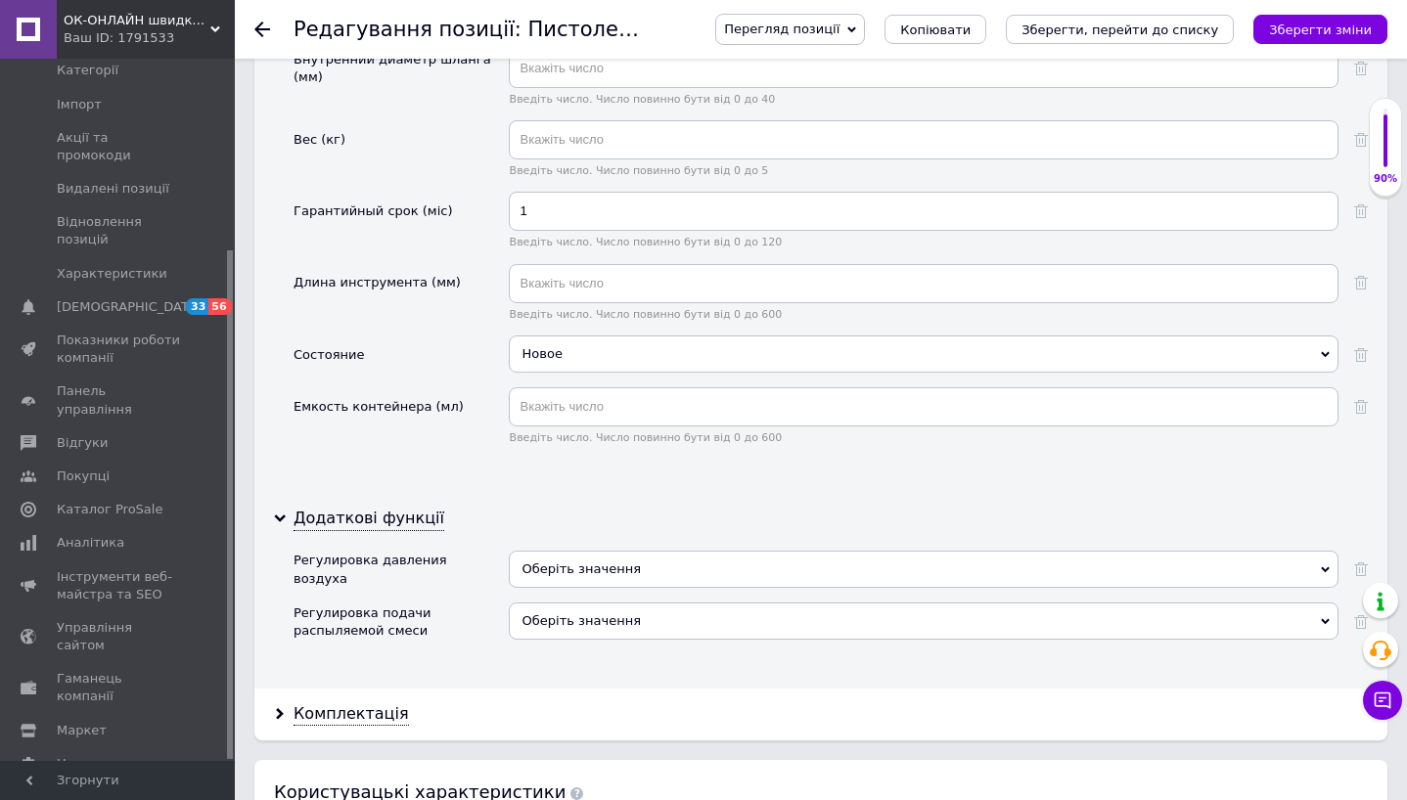
scroll to position [2272, 0]
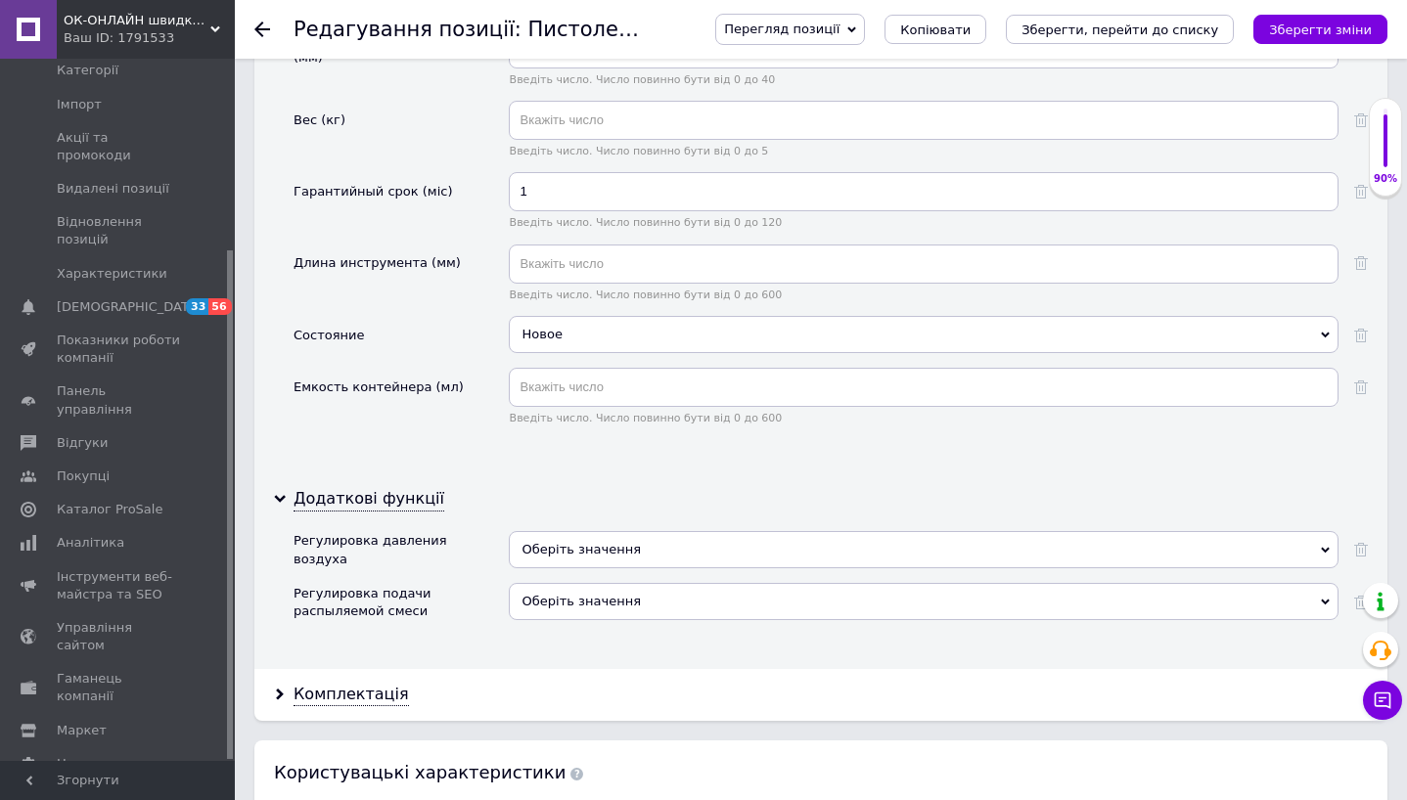
click at [606, 531] on span "Оберіть значення" at bounding box center [924, 549] width 830 height 37
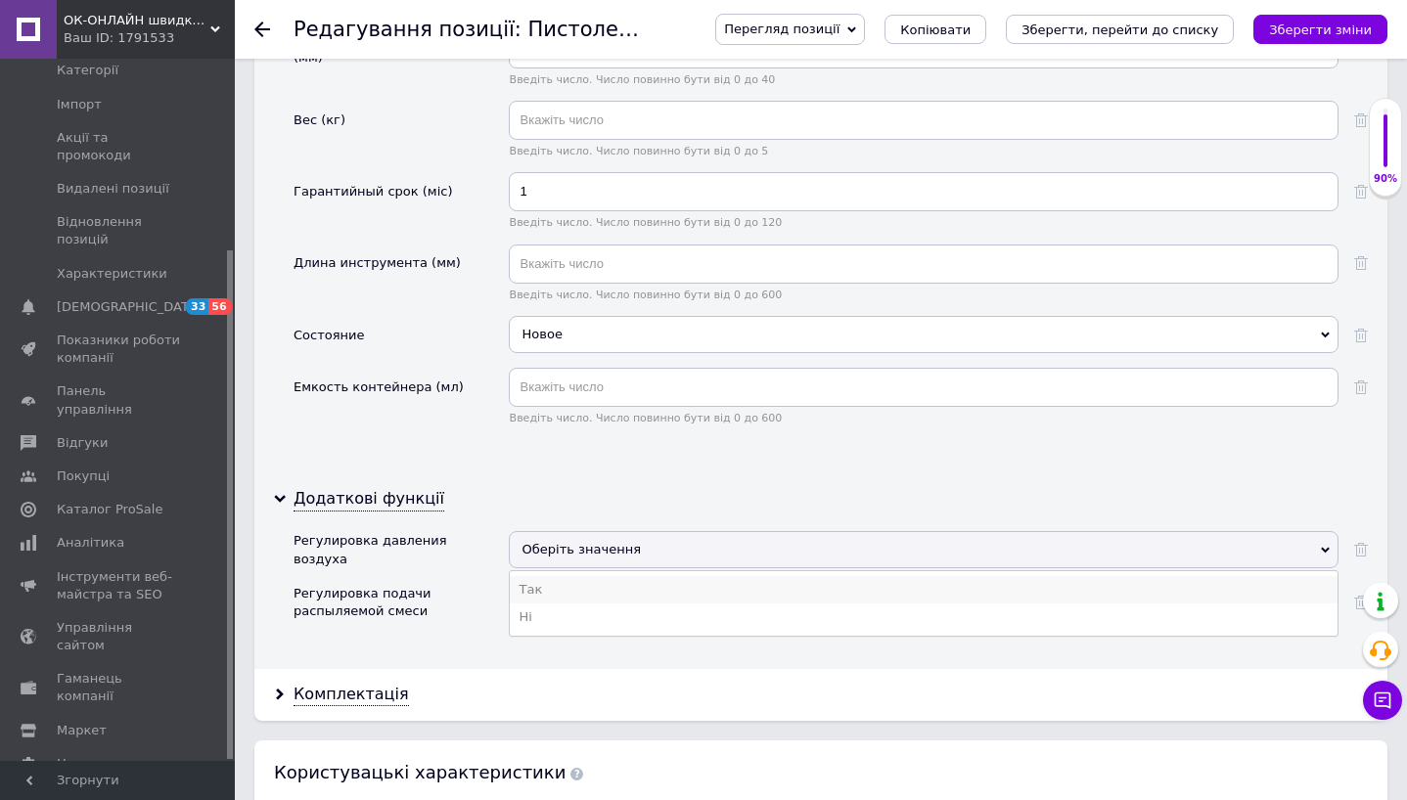
click at [589, 576] on li "Так" at bounding box center [924, 589] width 828 height 27
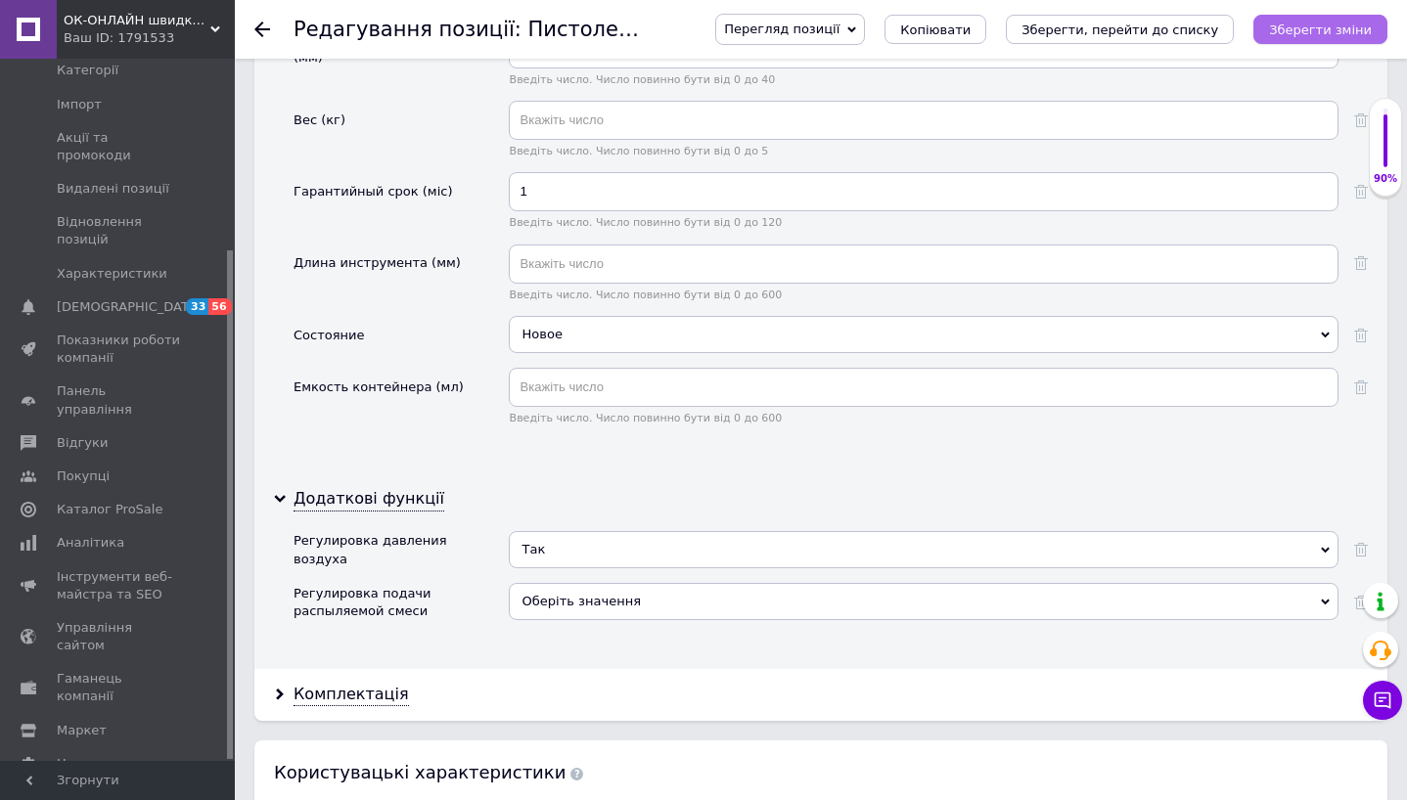
click at [1324, 33] on icon "Зберегти зміни" at bounding box center [1320, 29] width 103 height 15
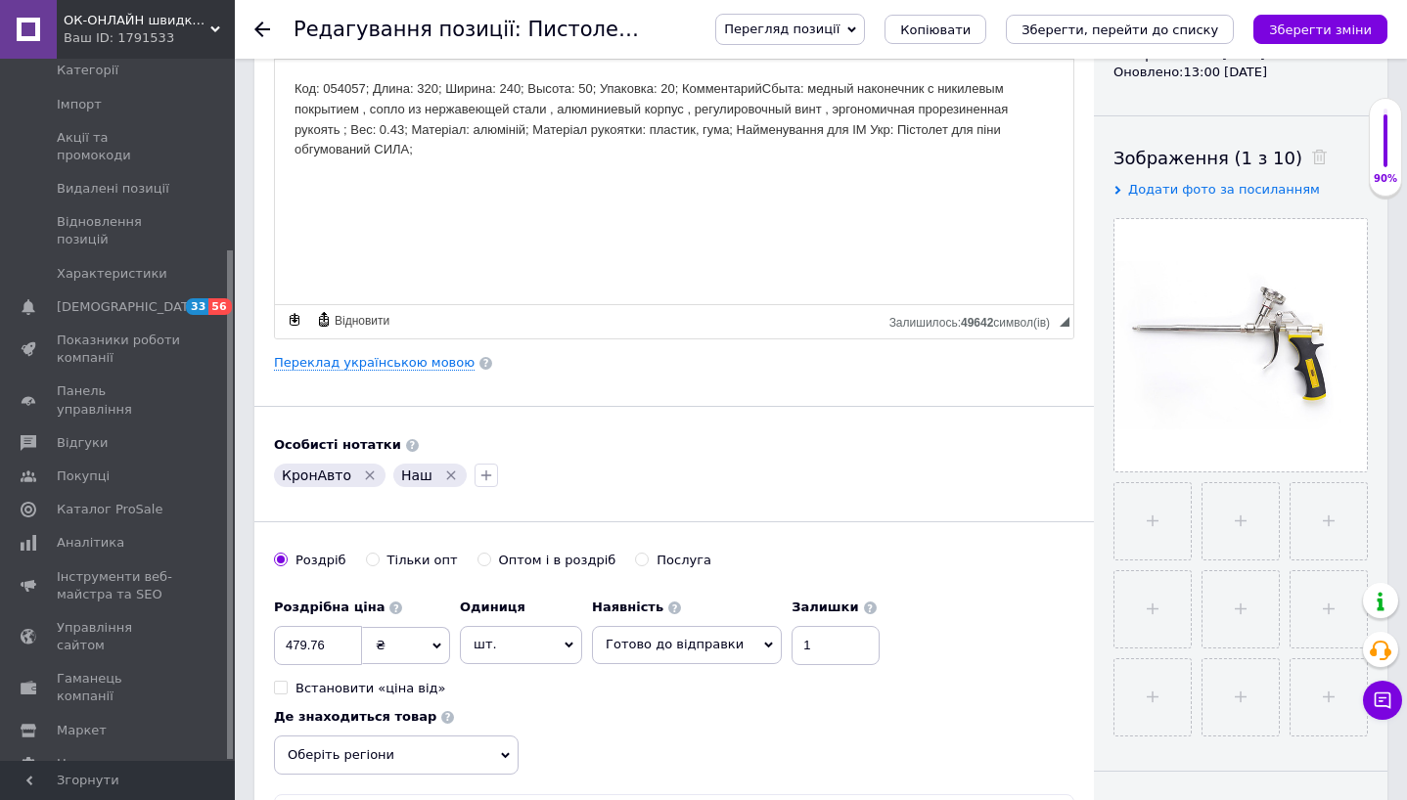
scroll to position [0, 0]
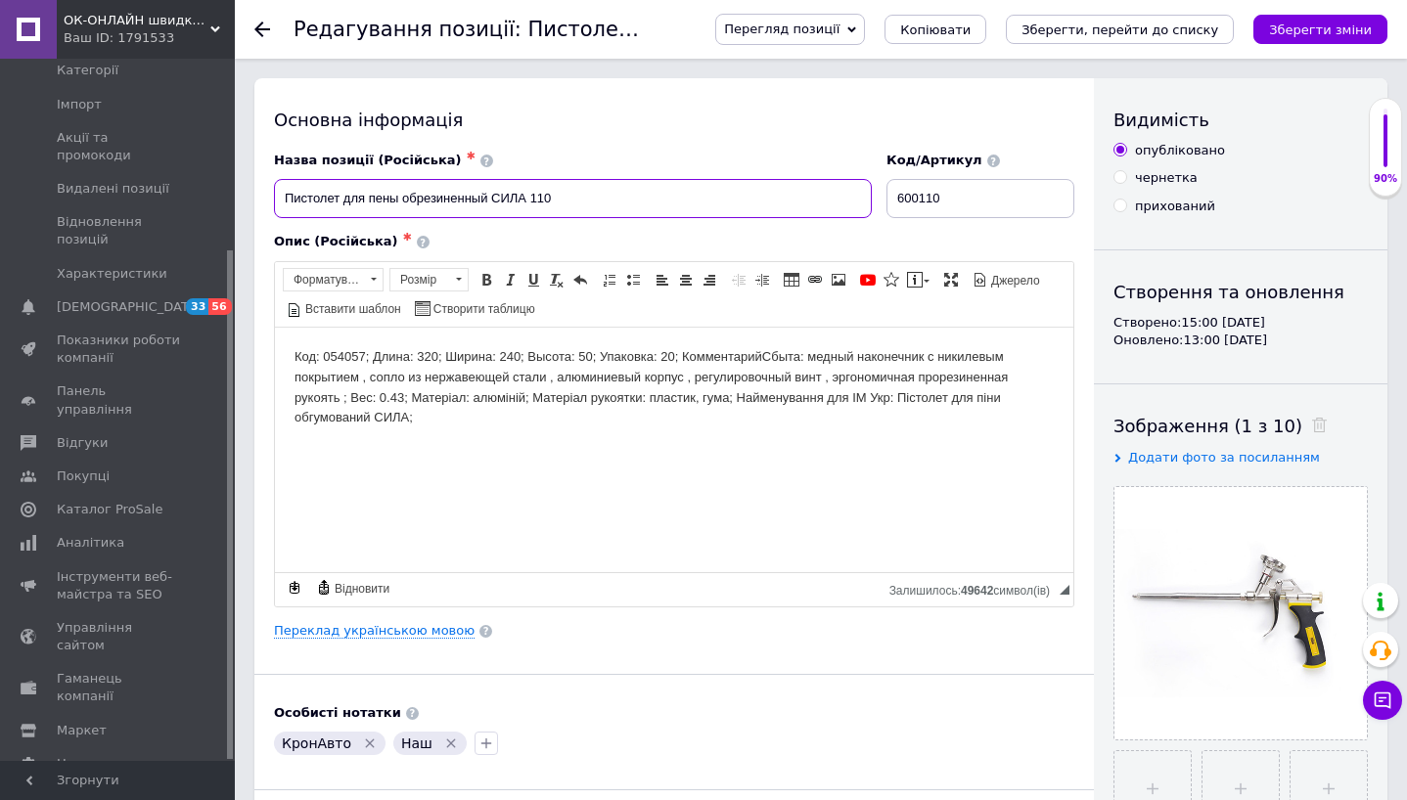
click at [369, 205] on input "Пистолет для пены обрезиненный СИЛА 110" at bounding box center [573, 198] width 598 height 39
type input "Пистолет для монтажной пены обрезиненный СИЛА 110"
click at [340, 636] on link "Переклад українською мовою" at bounding box center [374, 631] width 201 height 16
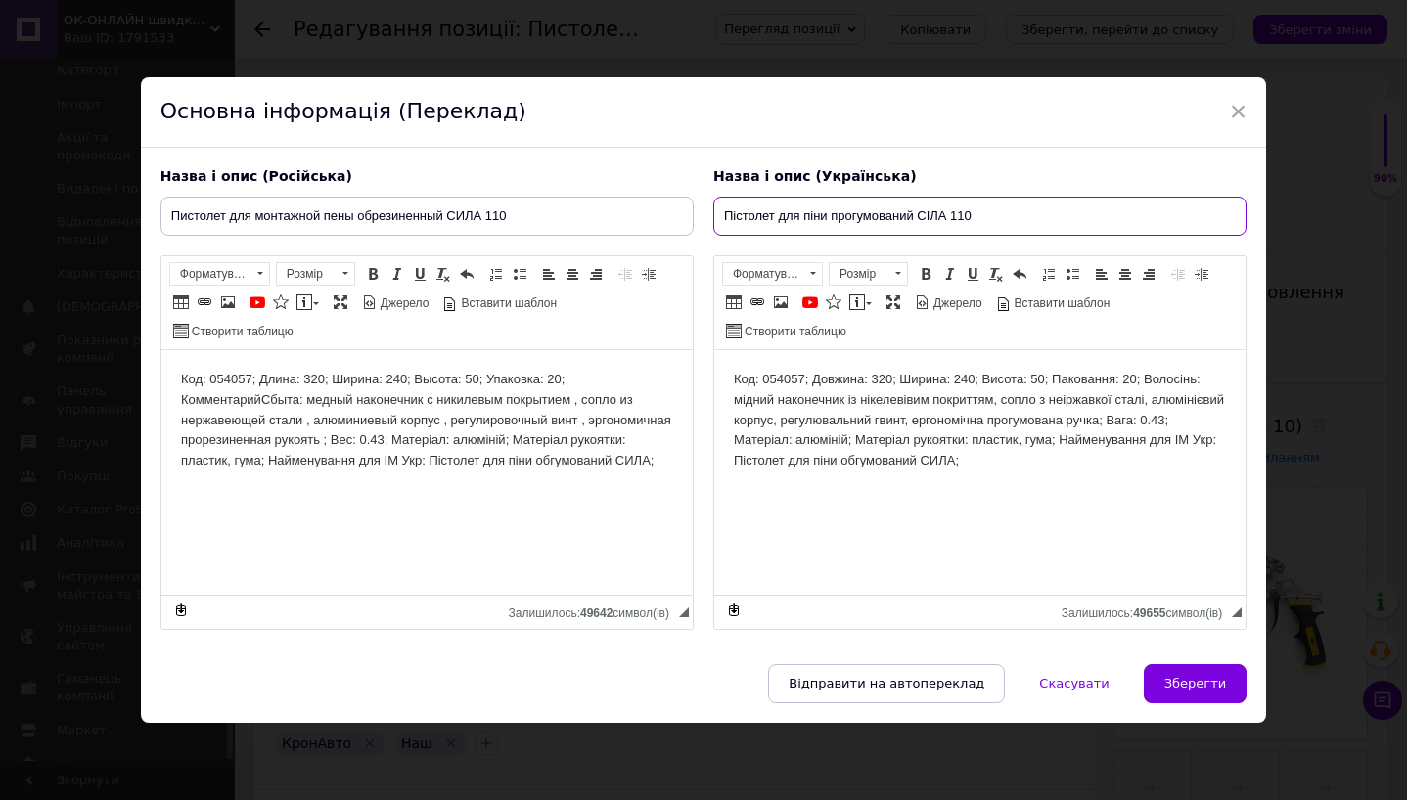
click at [798, 215] on input "Пістолет для піни прогумований СІЛА 110" at bounding box center [979, 216] width 533 height 39
type input "Пістолет для монтажної піни прогумований СІЛА 110"
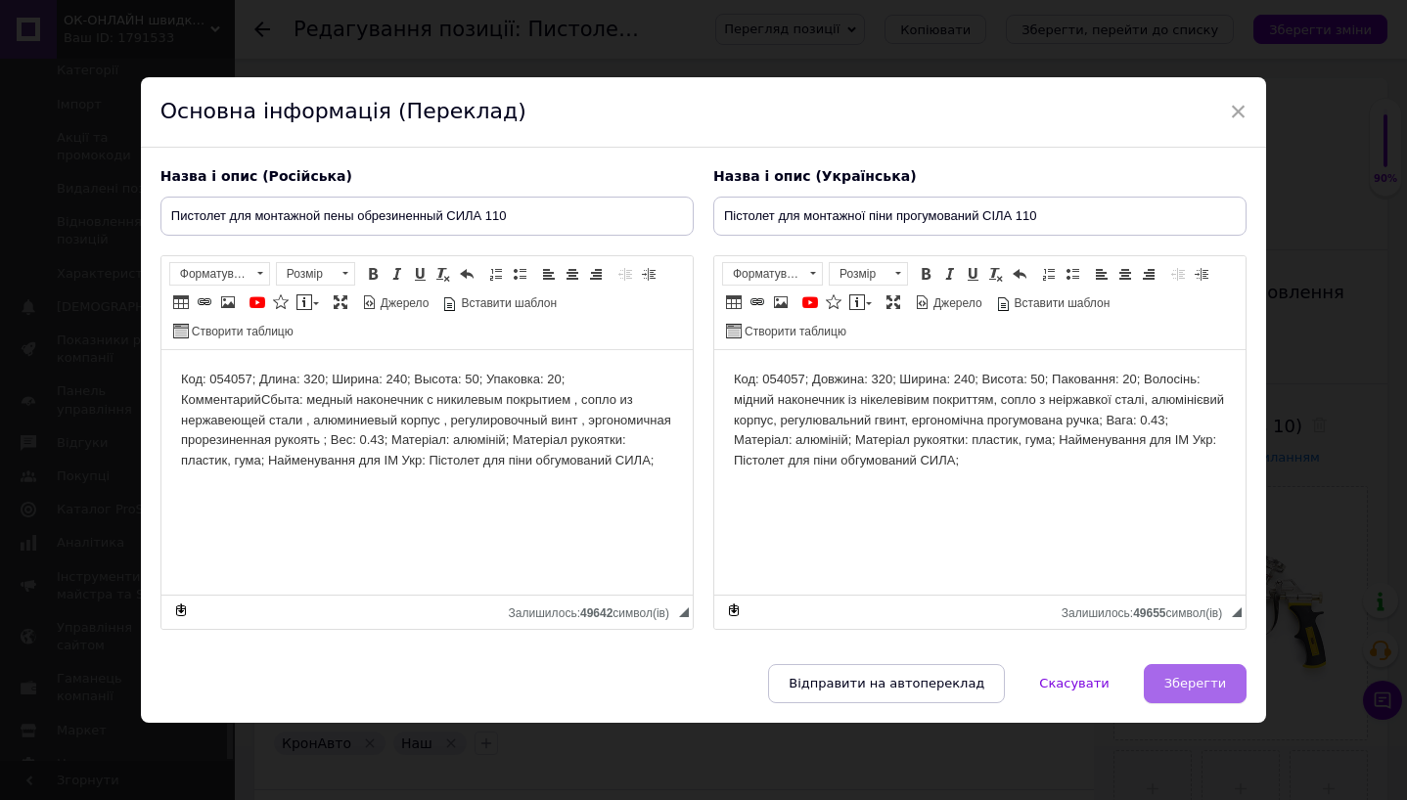
click at [1213, 693] on button "Зберегти" at bounding box center [1195, 683] width 103 height 39
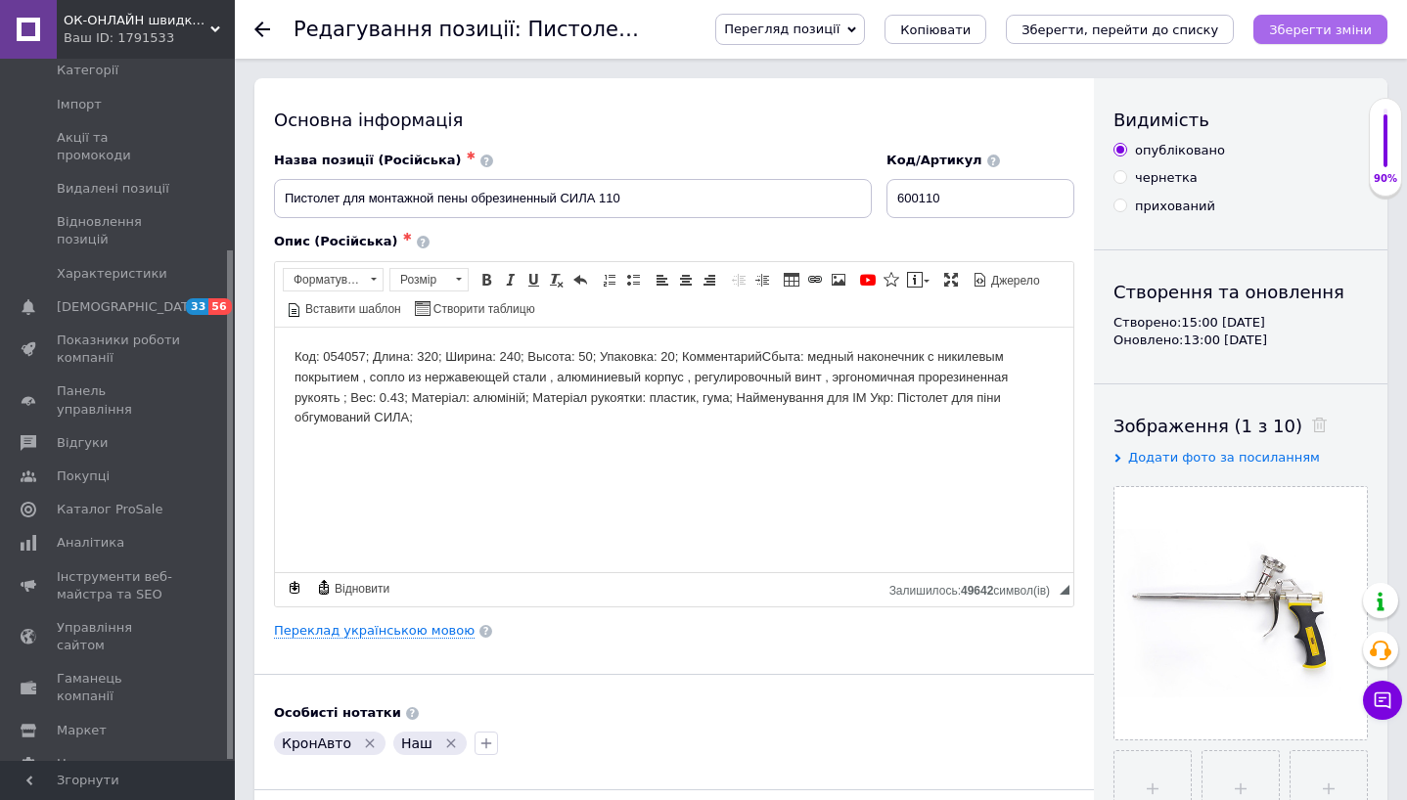
click at [1319, 32] on icon "Зберегти зміни" at bounding box center [1320, 29] width 103 height 15
click at [261, 30] on icon at bounding box center [262, 30] width 16 height 16
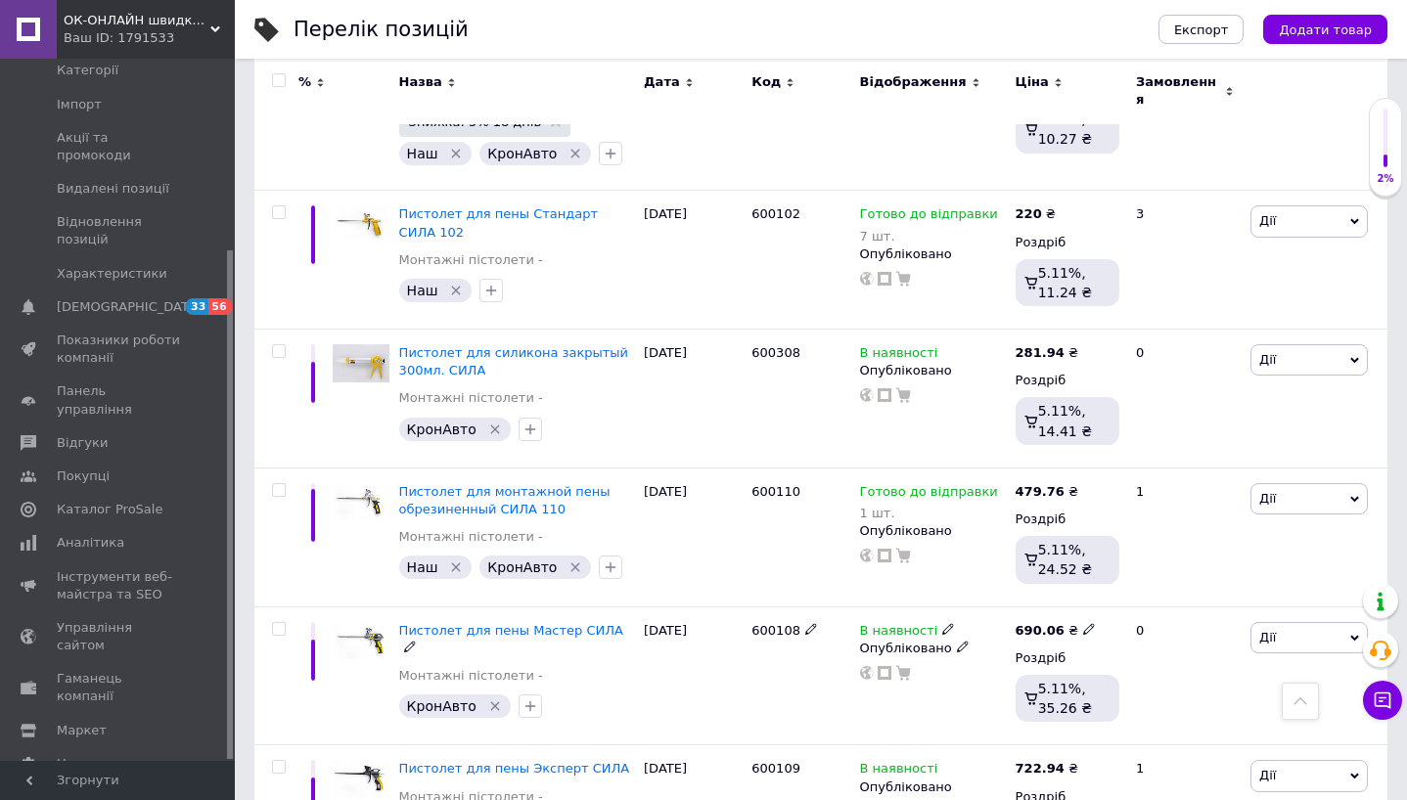
scroll to position [1075, 0]
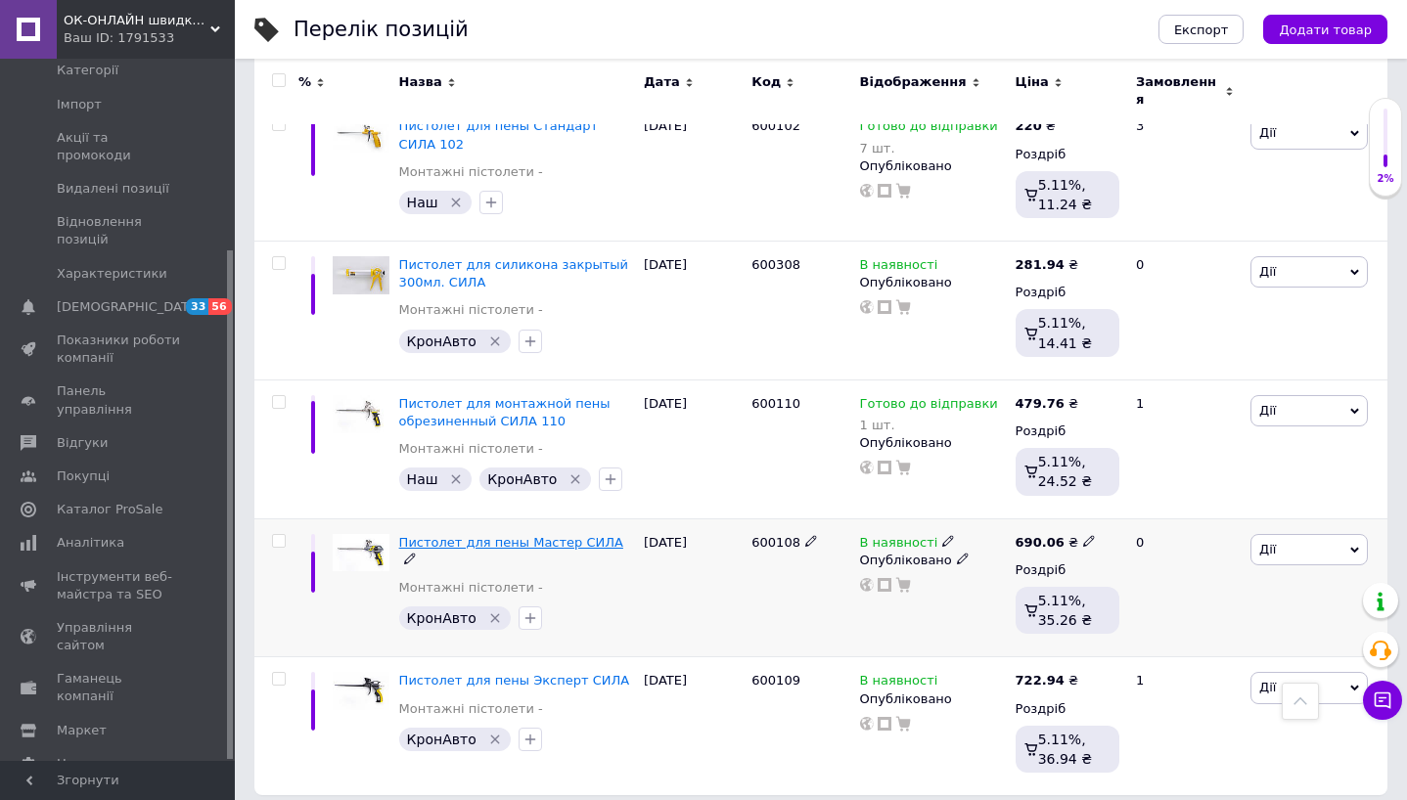
click at [570, 535] on span "Пистолет для пены Мастер СИЛА" at bounding box center [511, 542] width 224 height 15
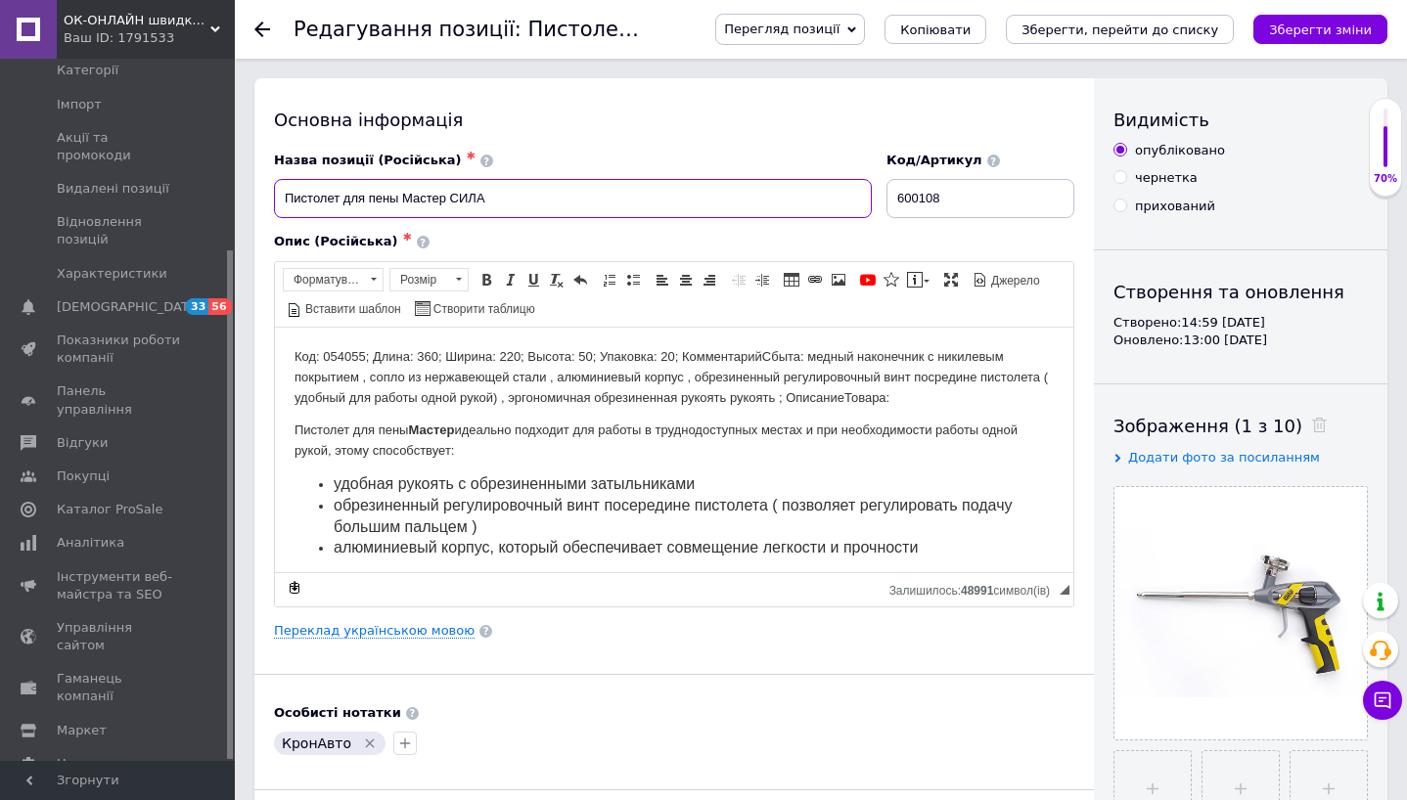
click at [561, 194] on input "Пистолет для пены Мастер СИЛА" at bounding box center [573, 198] width 598 height 39
type input "Пистолет для пены Мастер СИЛА 108"
click at [405, 620] on div "Основна інформація Назва позиції (Російська) ✱ Пистолет для пены Мастер СИЛА 10…" at bounding box center [673, 624] width 839 height 1092
click at [410, 627] on link "Переклад українською мовою" at bounding box center [374, 631] width 201 height 16
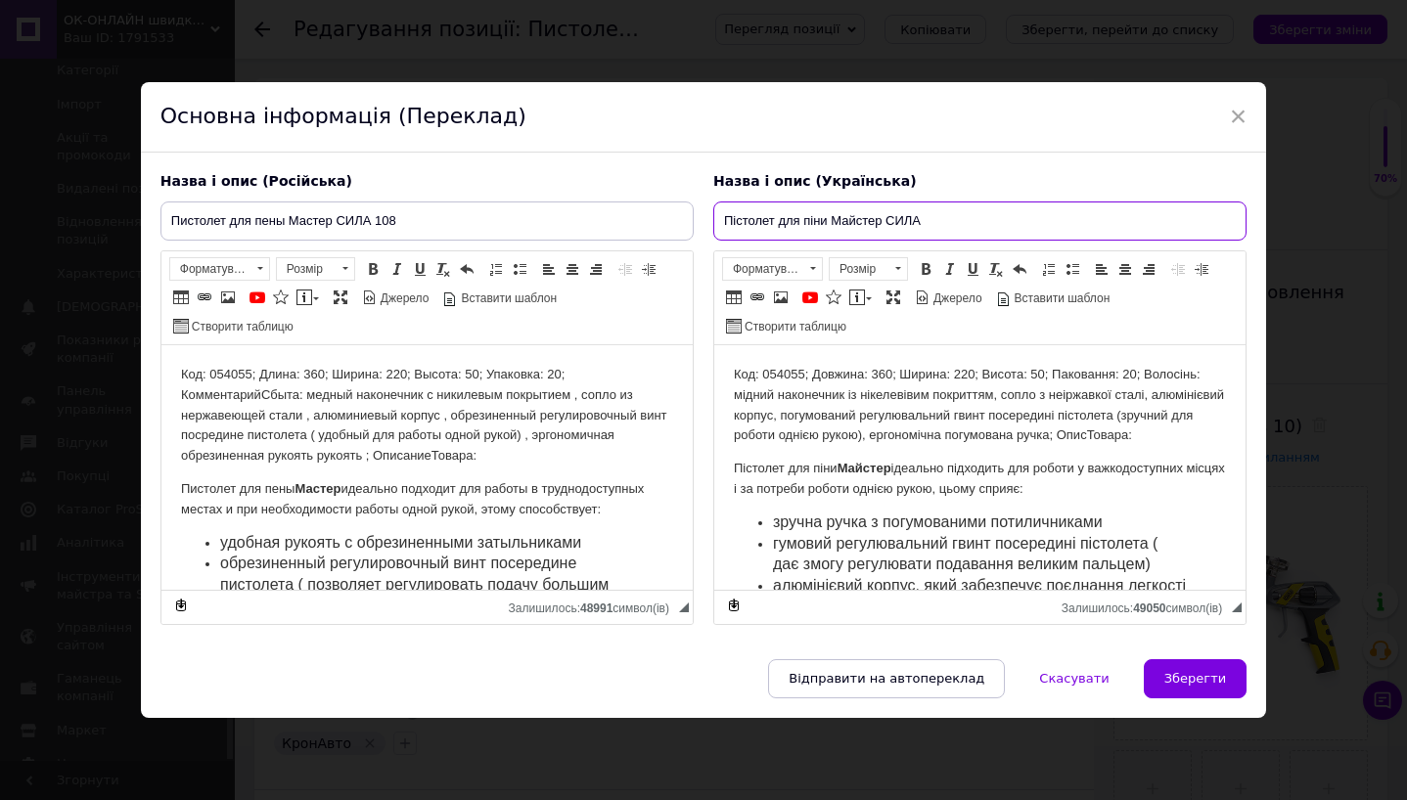
click at [974, 220] on input "Пістолет для піни Майстер СИЛА" at bounding box center [979, 221] width 533 height 39
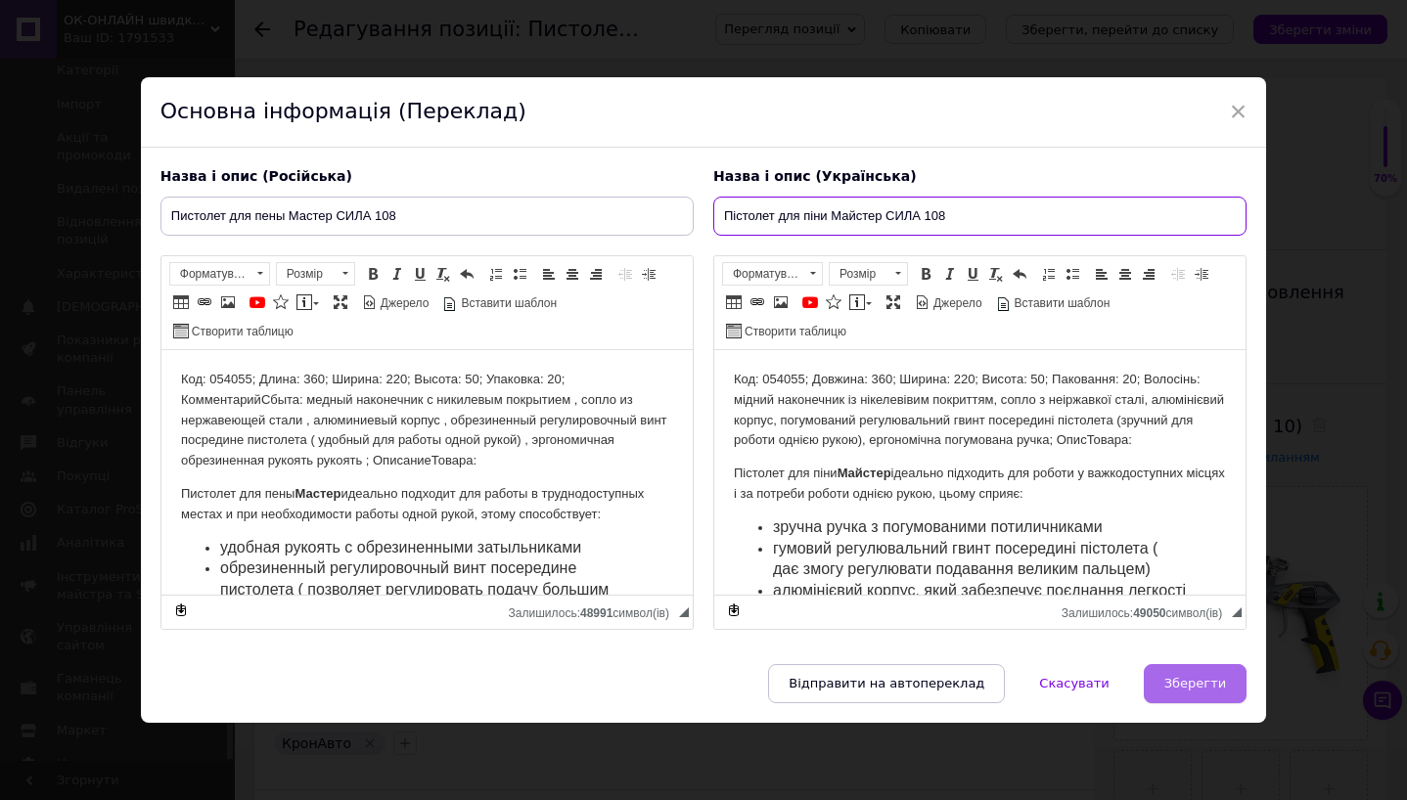
type input "Пістолет для піни Майстер СИЛА 108"
click at [1198, 679] on span "Зберегти" at bounding box center [1195, 683] width 62 height 15
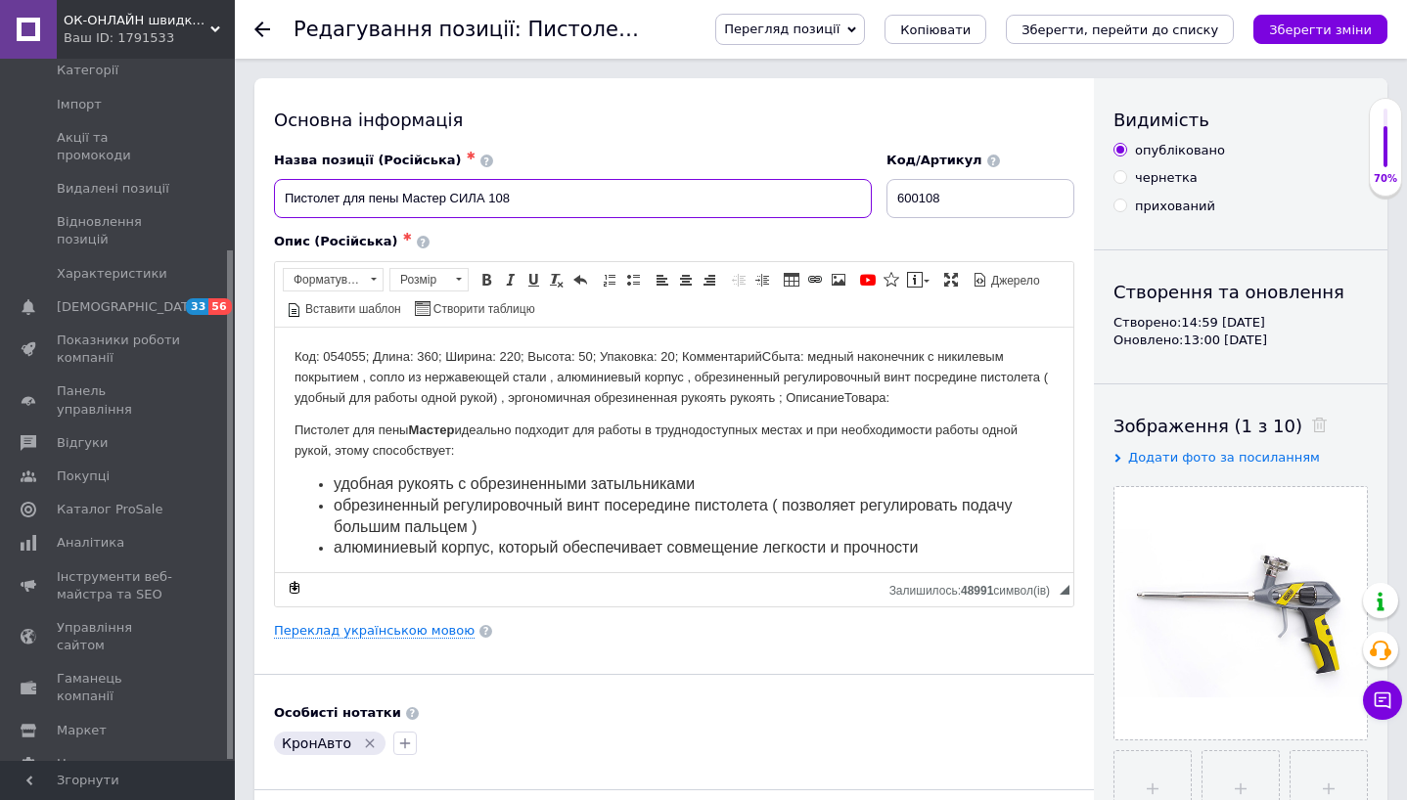
click at [370, 202] on input "Пистолет для пены Мастер СИЛА 108" at bounding box center [573, 198] width 598 height 39
type input "Пистолет для монтажной пены Мастер СИЛА 108"
click at [416, 631] on link "Переклад українською мовою" at bounding box center [374, 631] width 201 height 16
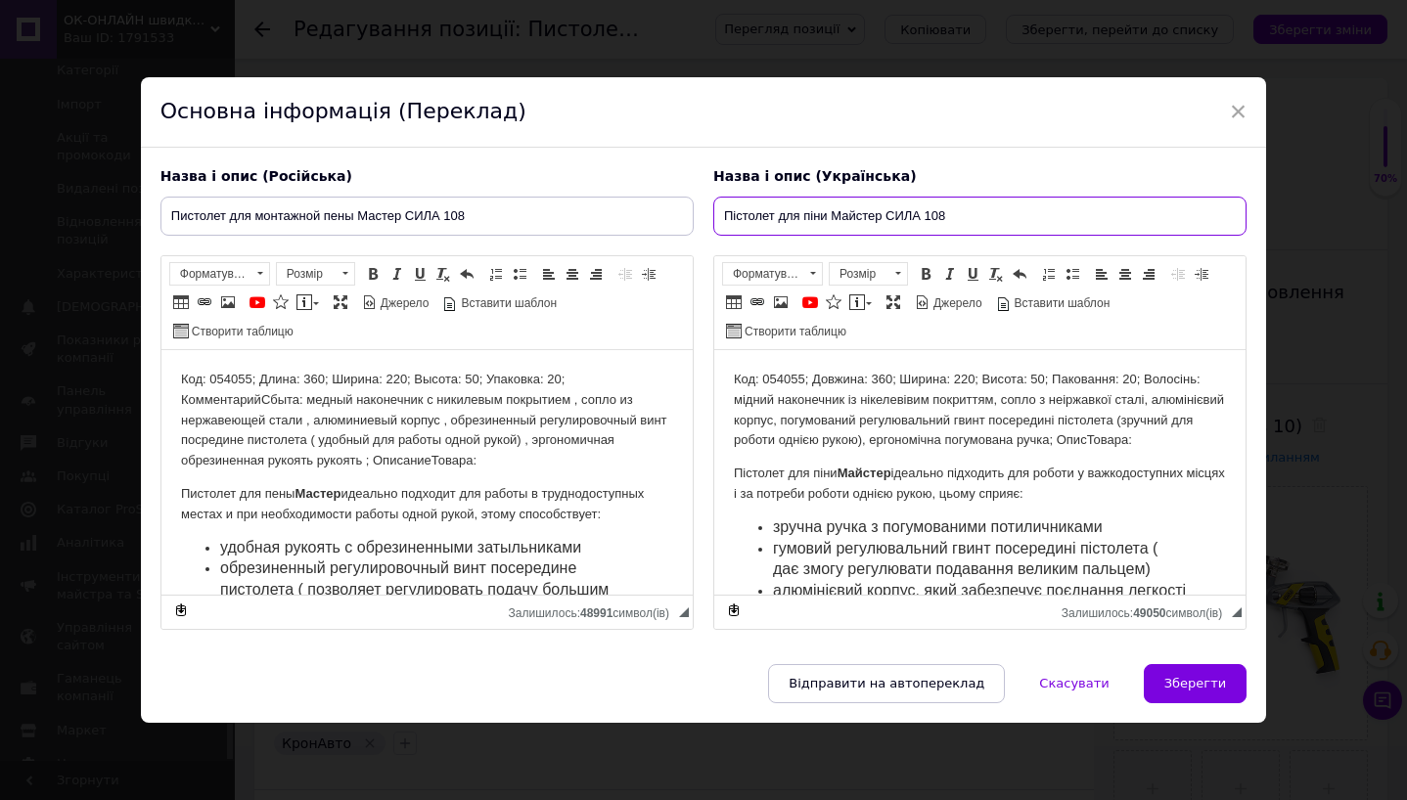
click at [801, 215] on input "Пістолет для піни Майстер СИЛА 108" at bounding box center [979, 216] width 533 height 39
type input "Пістолет для монтажної піни Майстер СИЛА 108"
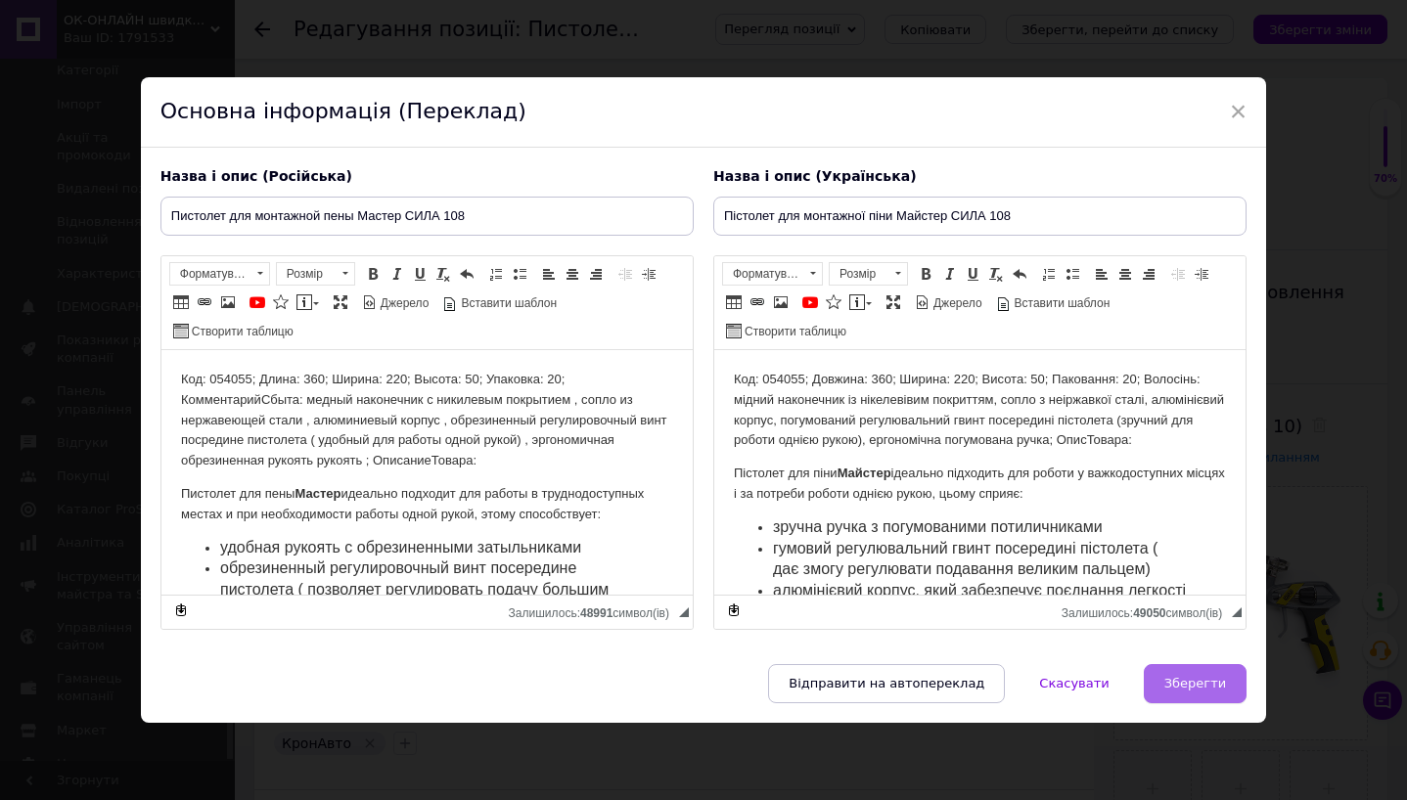
click at [1212, 680] on span "Зберегти" at bounding box center [1195, 683] width 62 height 15
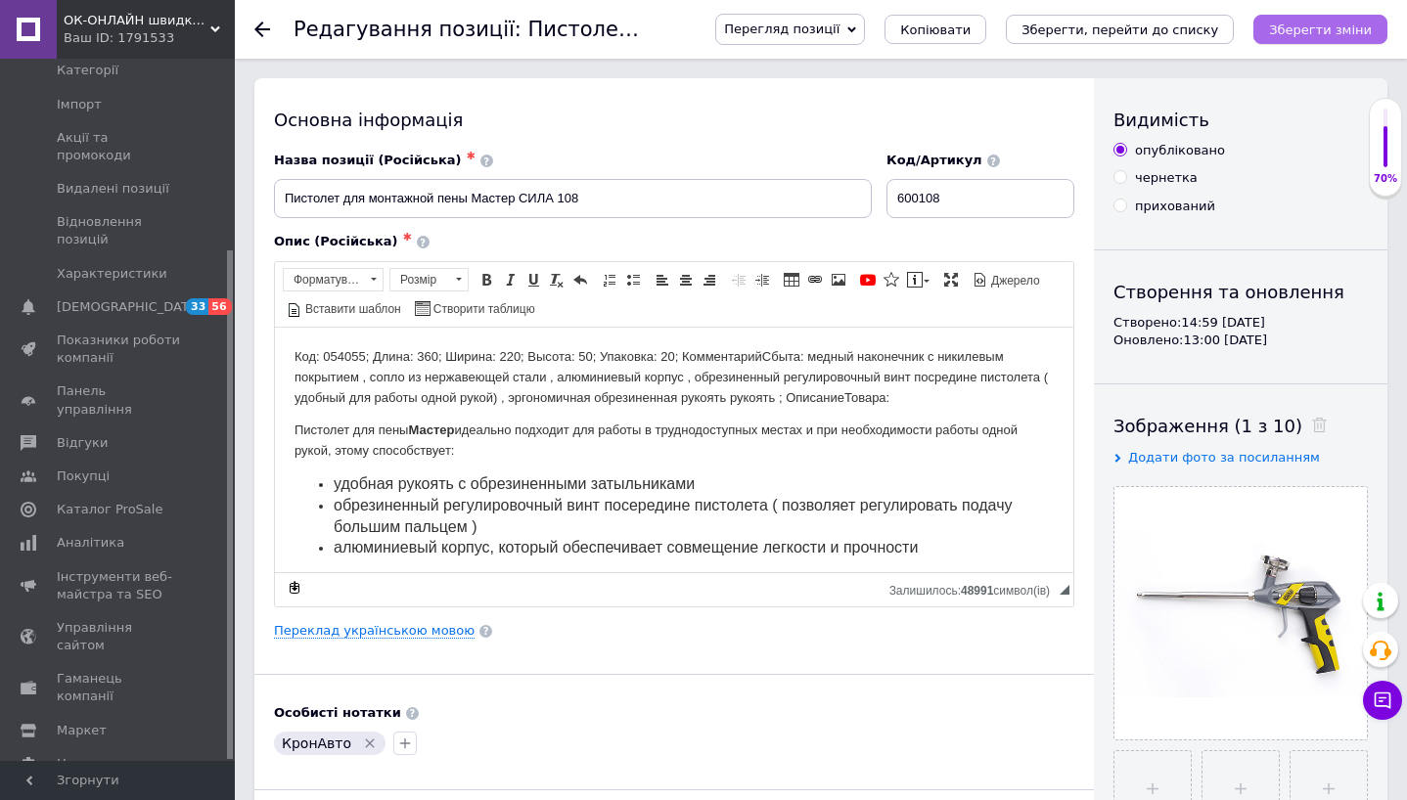
click at [1319, 33] on icon "Зберегти зміни" at bounding box center [1320, 29] width 103 height 15
click at [1324, 30] on icon "Зберегти зміни" at bounding box center [1320, 29] width 103 height 15
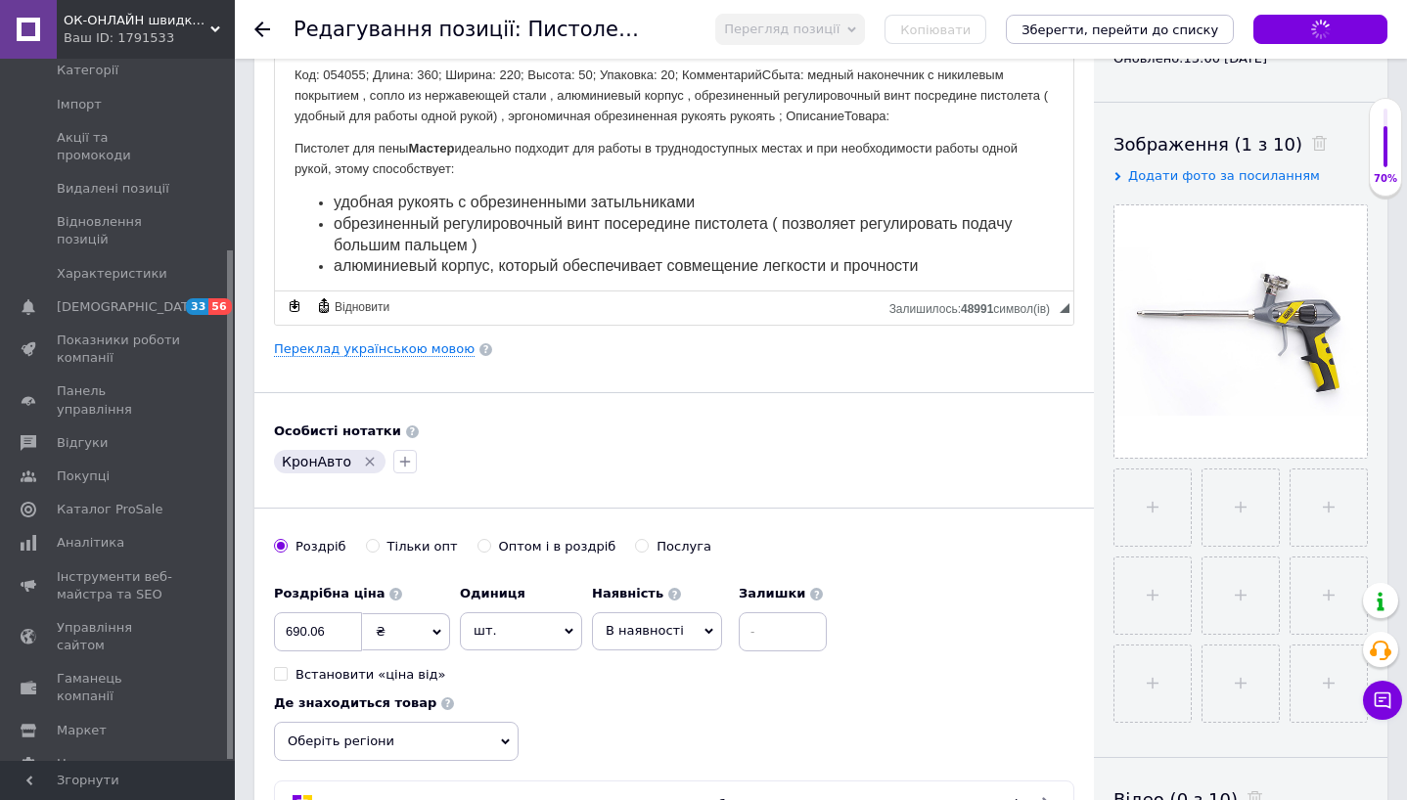
scroll to position [418, 0]
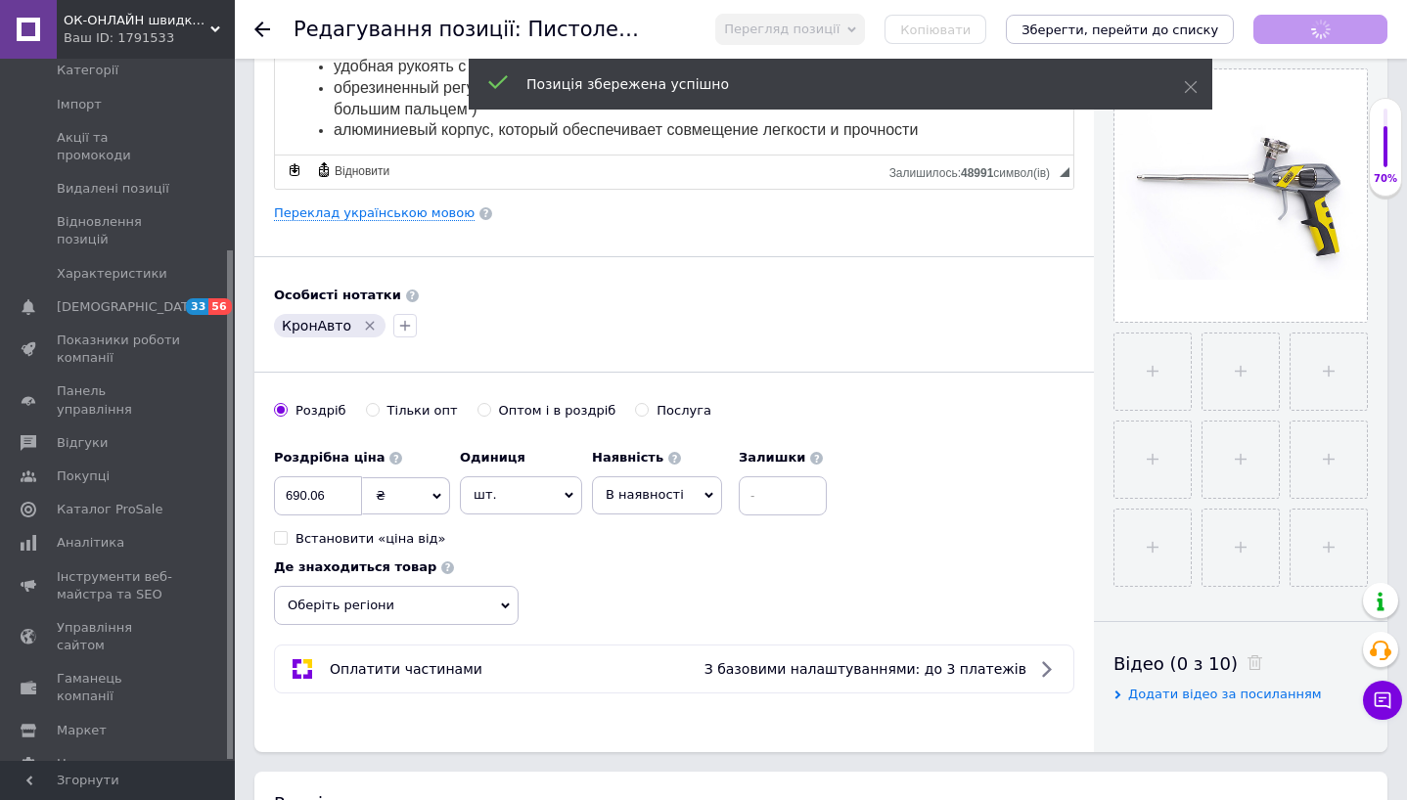
click at [686, 483] on span "В наявності" at bounding box center [657, 494] width 130 height 37
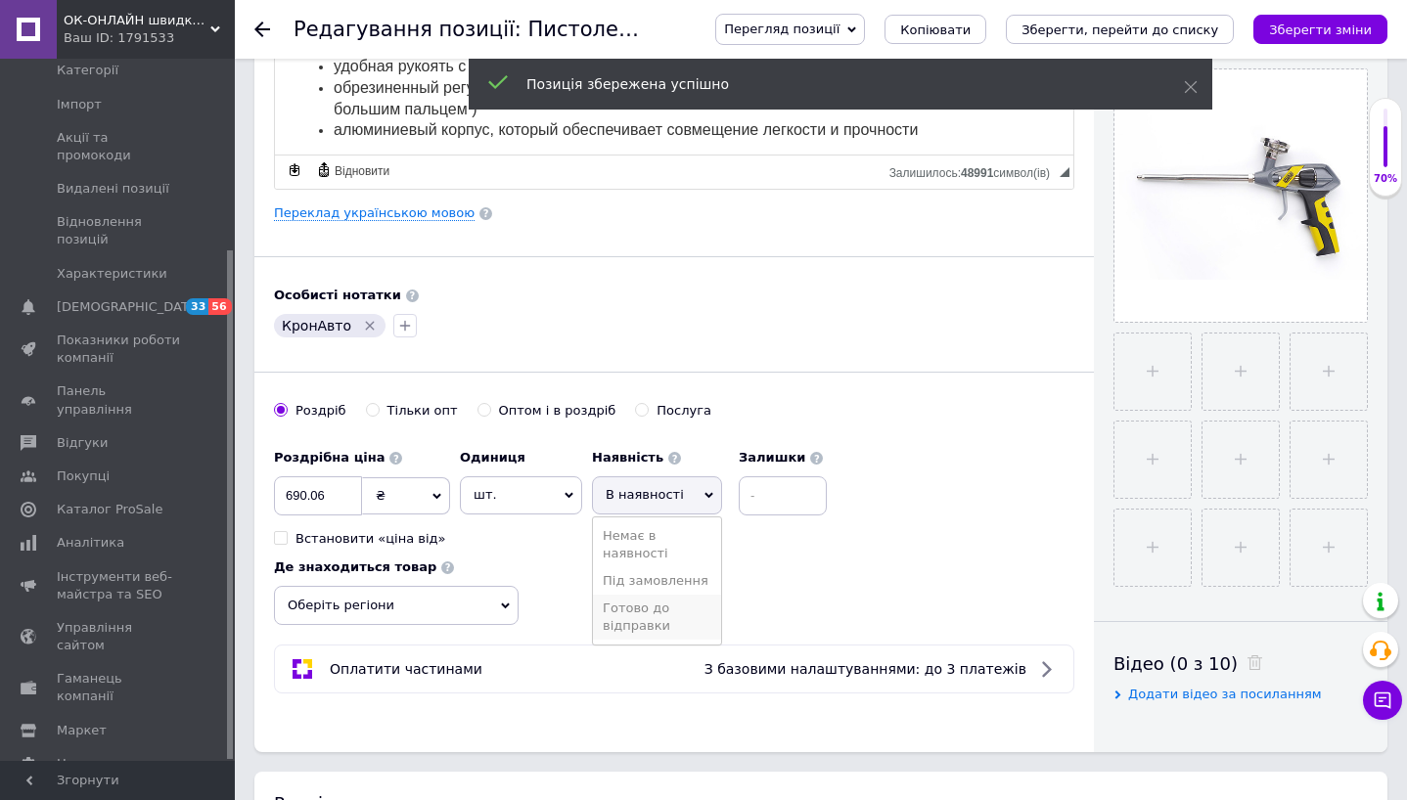
click at [664, 613] on li "Готово до відправки" at bounding box center [657, 617] width 128 height 45
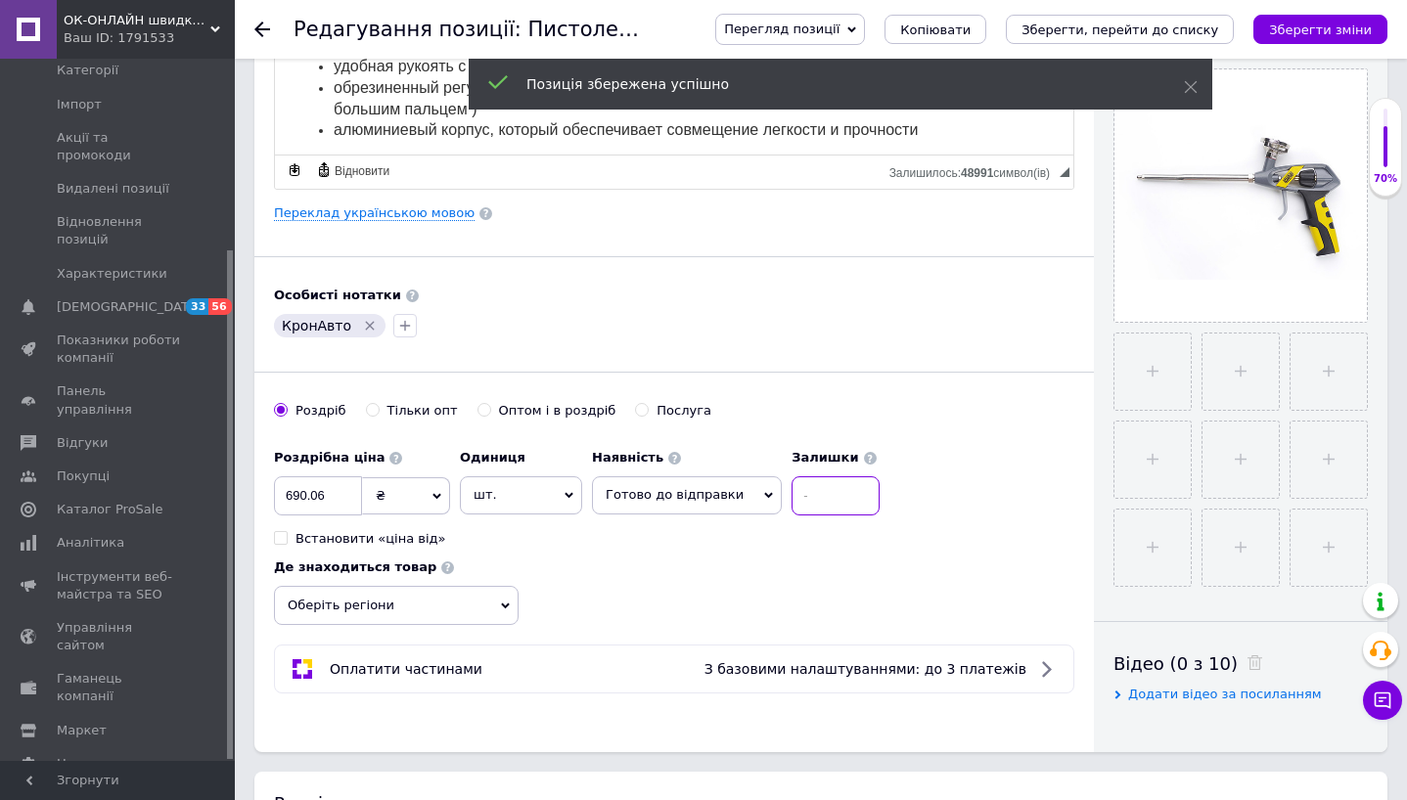
click at [817, 496] on input at bounding box center [835, 495] width 88 height 39
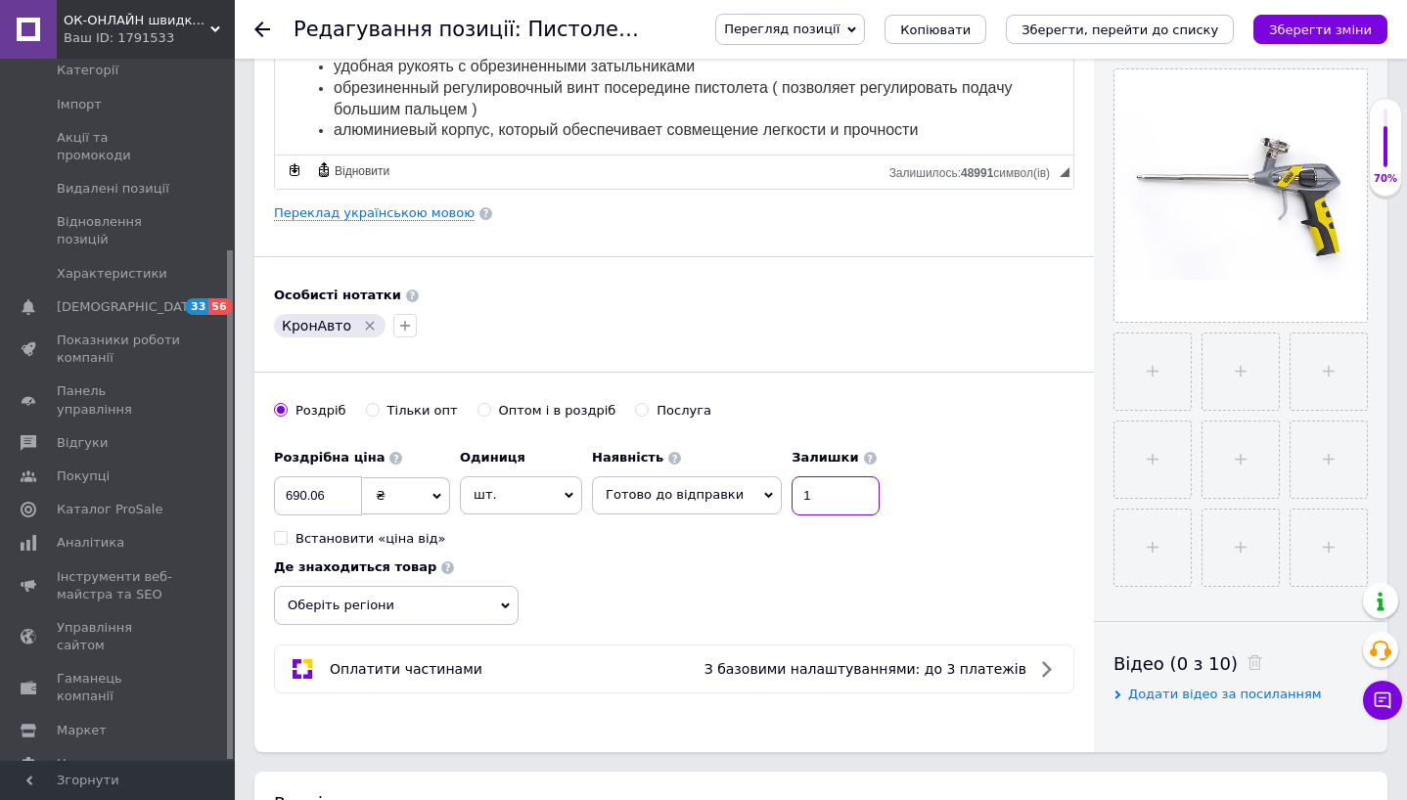
type input "1"
click at [654, 635] on div "Основна інформація Назва позиції (Російська) ✱ Пистолет для монтажной пены Маст…" at bounding box center [673, 207] width 839 height 1092
click at [401, 324] on icon "button" at bounding box center [405, 326] width 16 height 16
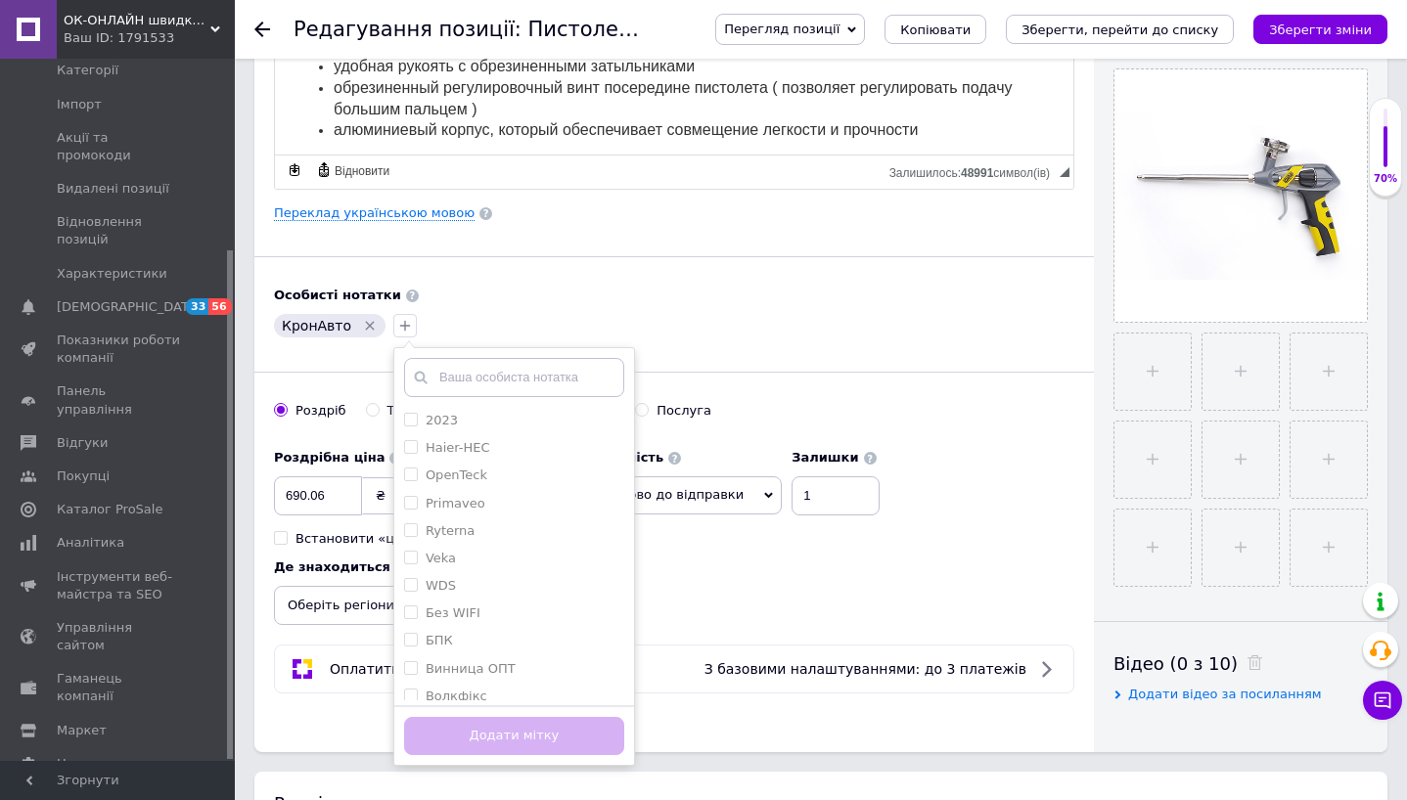
click at [435, 383] on input "text" at bounding box center [514, 377] width 220 height 39
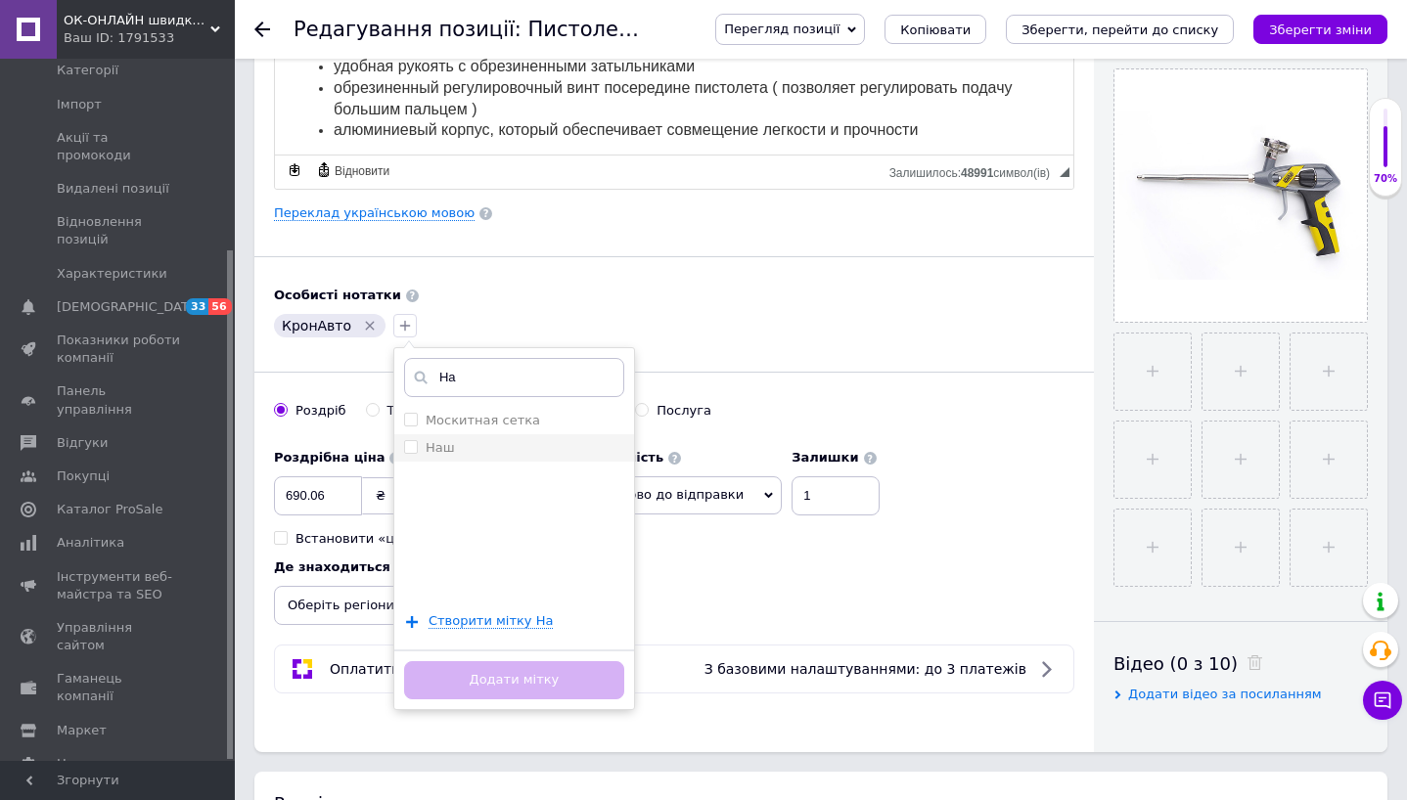
type input "На"
click at [426, 441] on label "Наш" at bounding box center [440, 447] width 29 height 15
checkbox input "true"
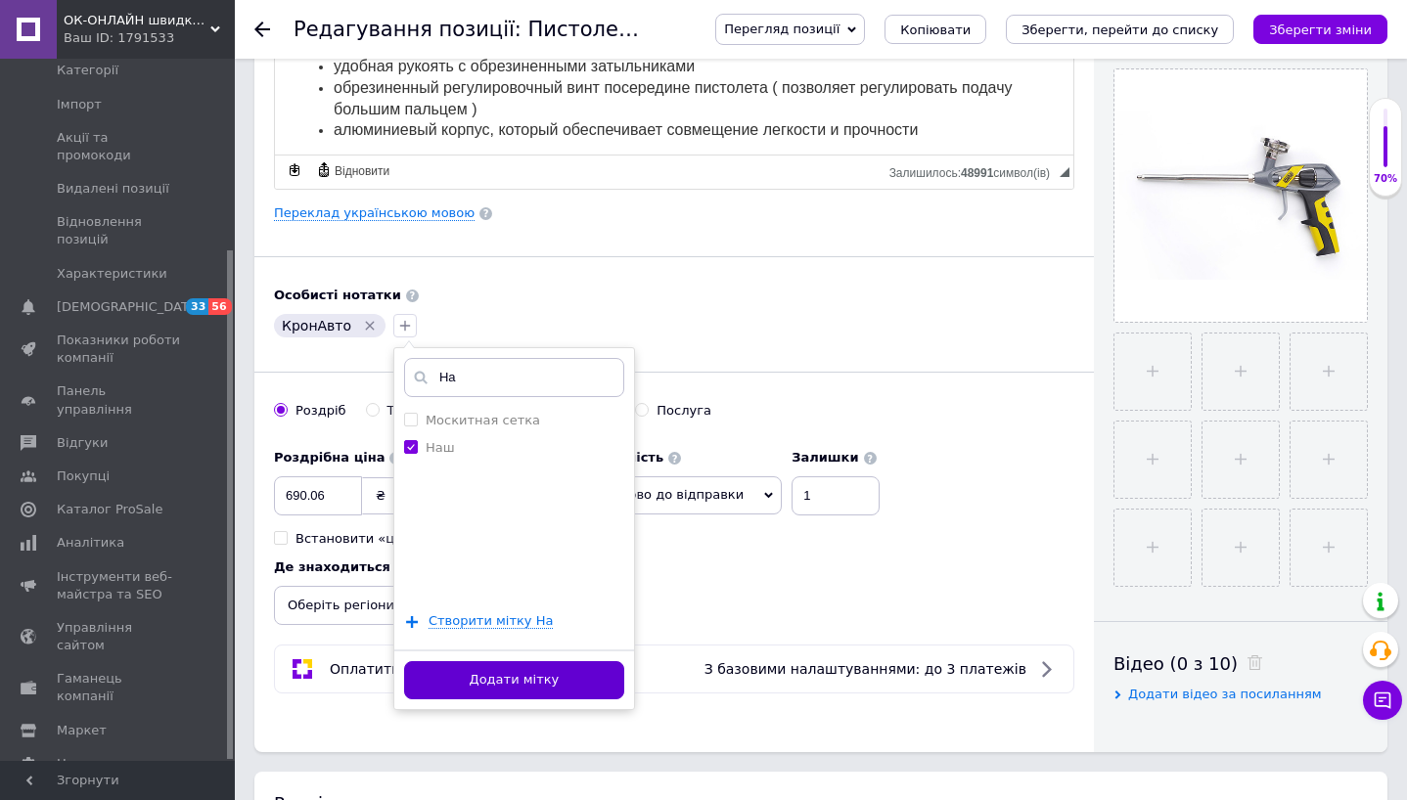
click at [479, 675] on button "Додати мітку" at bounding box center [514, 680] width 220 height 38
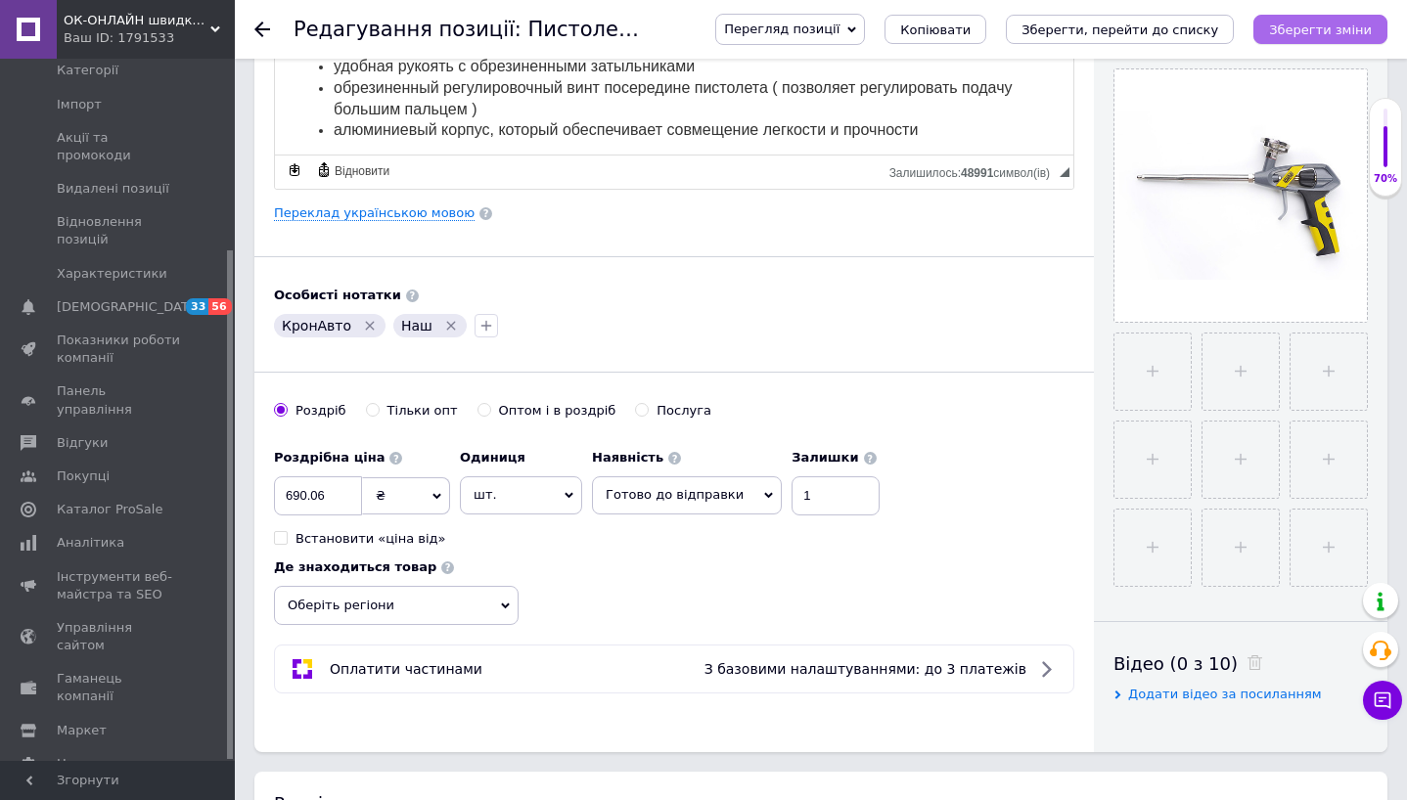
click at [1319, 36] on icon "Зберегти зміни" at bounding box center [1320, 29] width 103 height 15
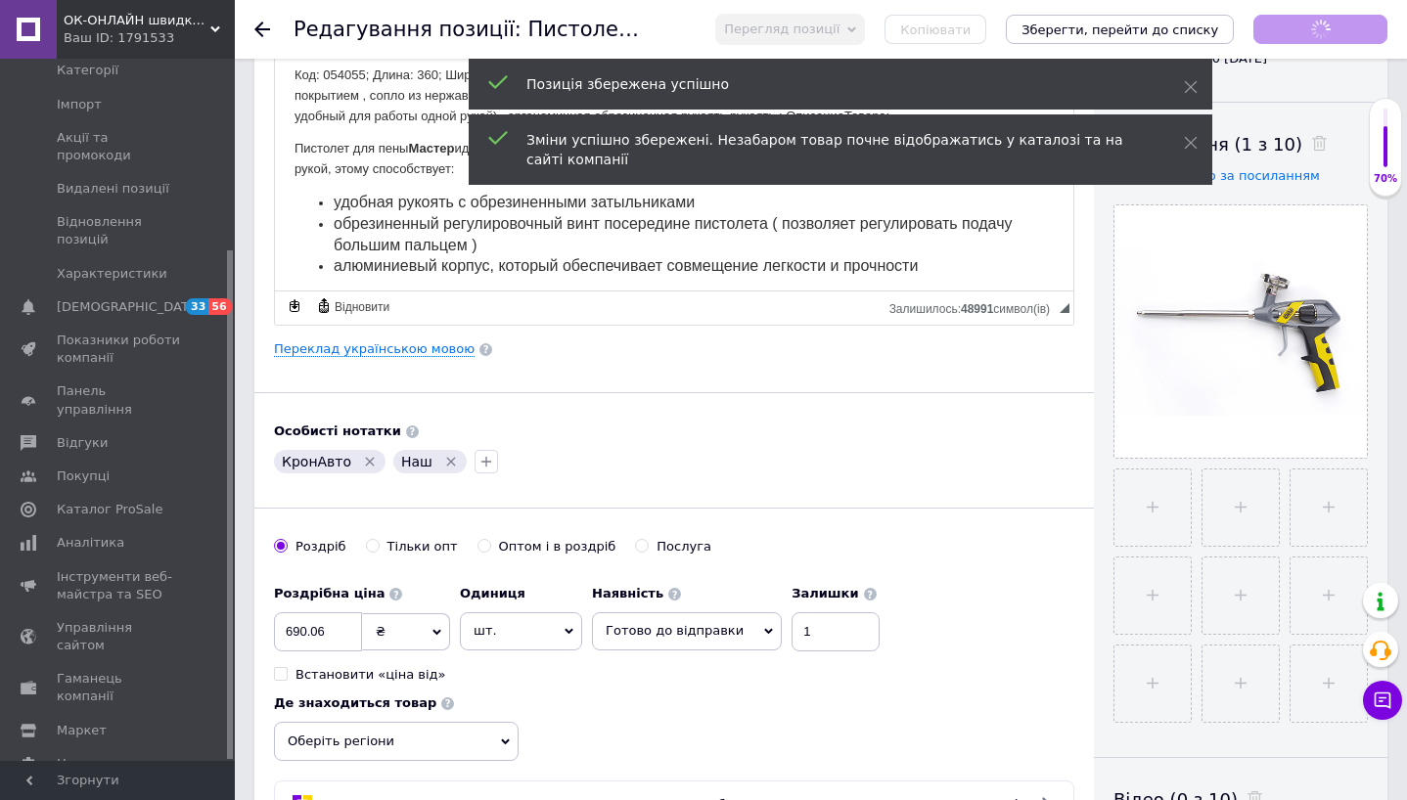
scroll to position [0, 0]
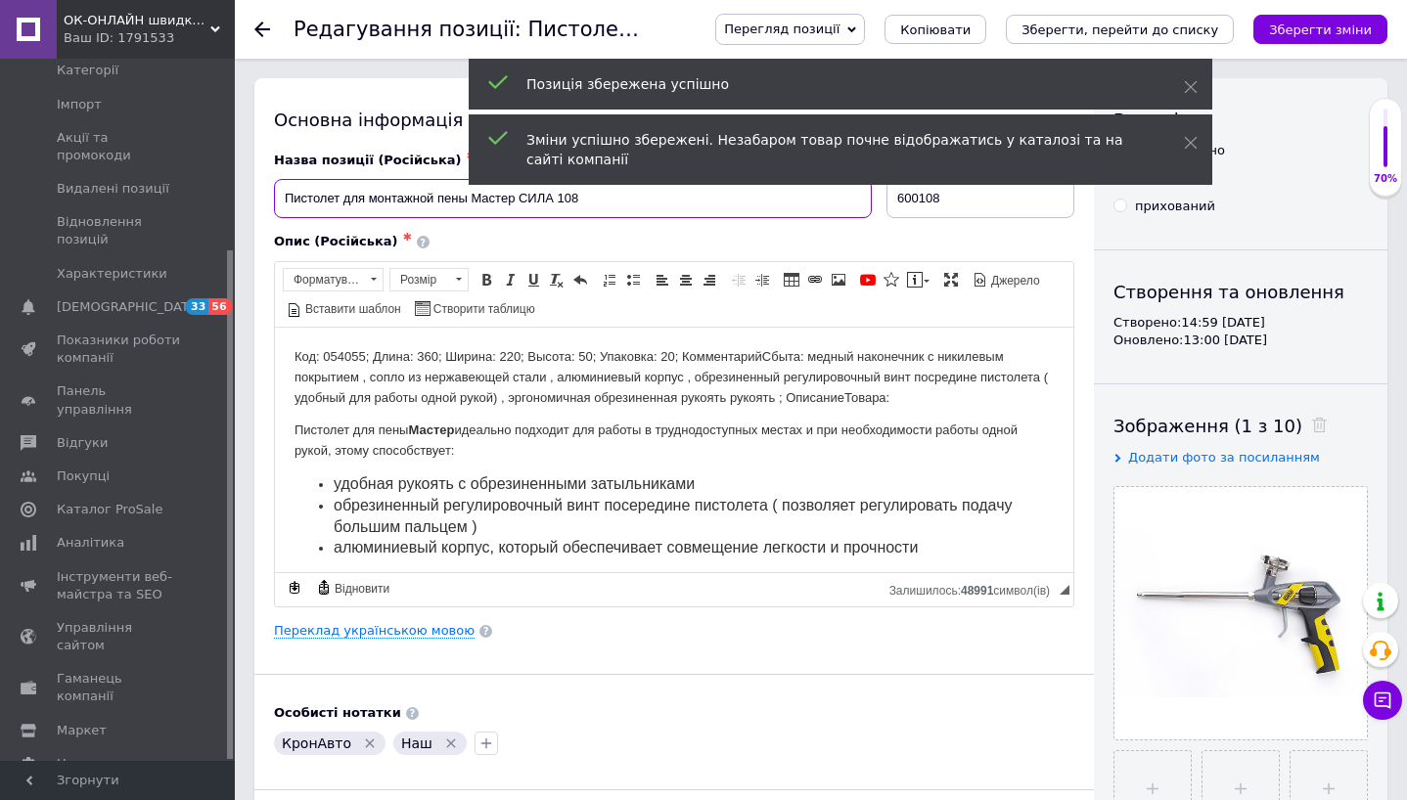
click at [431, 205] on input "Пистолет для монтажной пены Мастер СИЛА 108" at bounding box center [573, 198] width 598 height 39
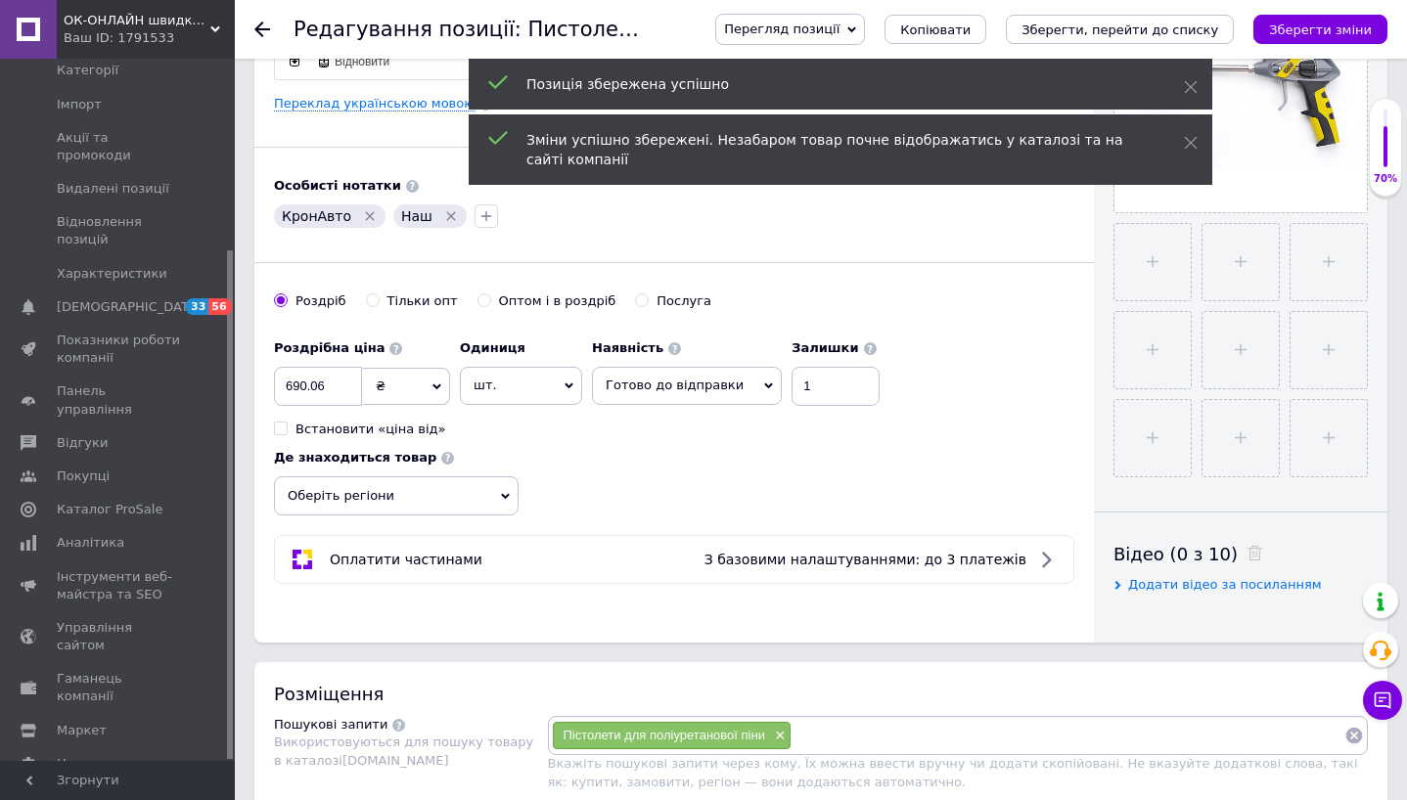
scroll to position [623, 0]
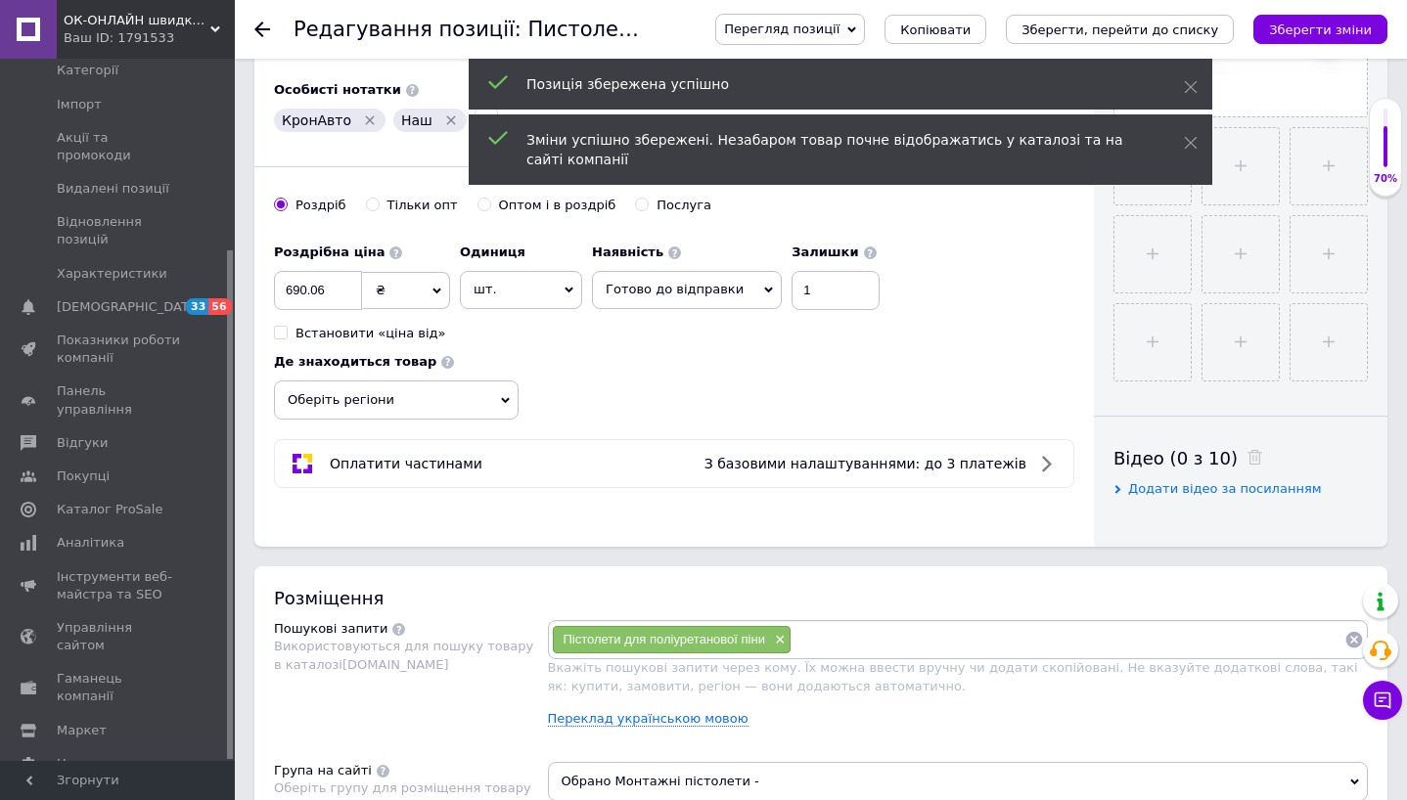
click at [875, 634] on input at bounding box center [1067, 639] width 553 height 29
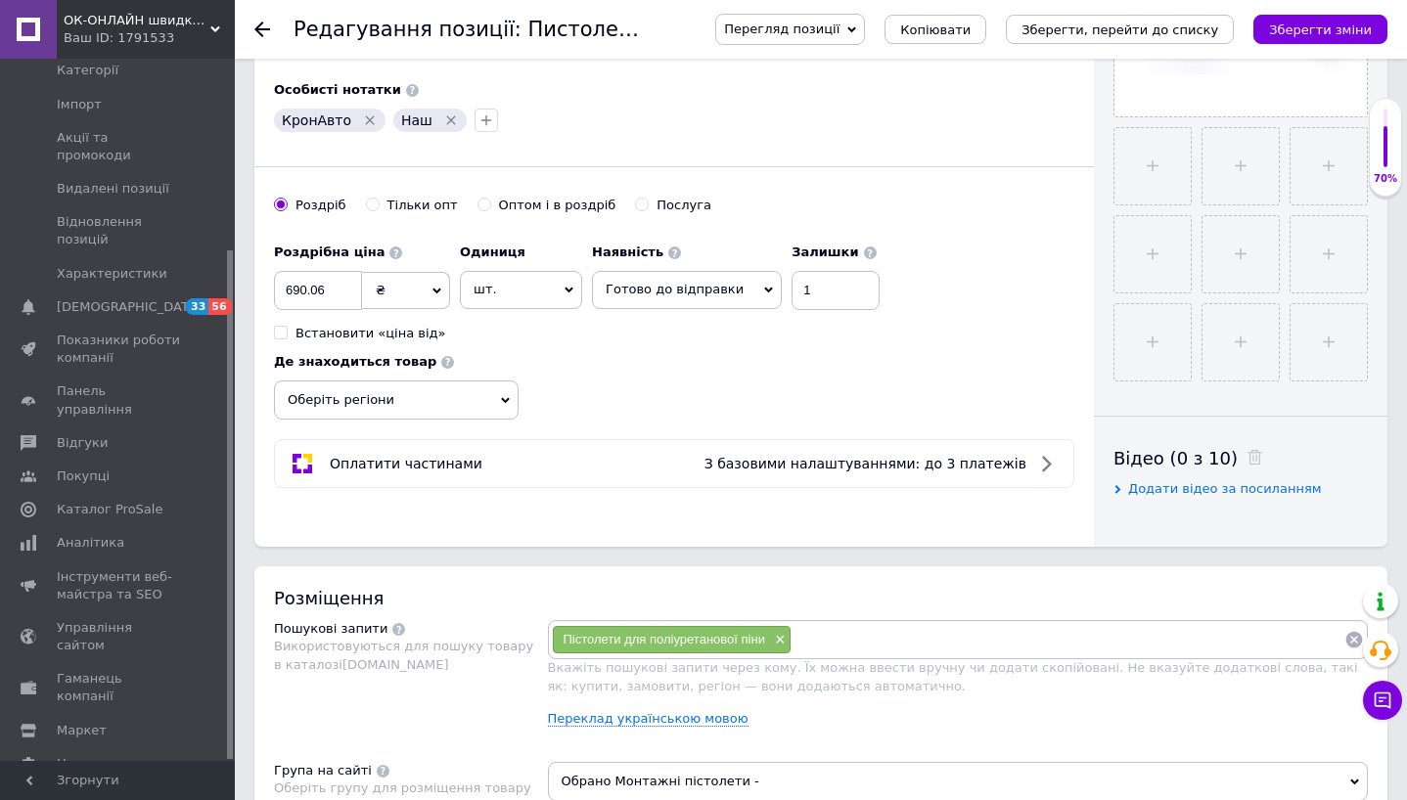
paste input "Пистолет для монтажной пены Мастер СИЛА 108"
type input "Пистолет для монтажной пены Мастер СИЛА 108"
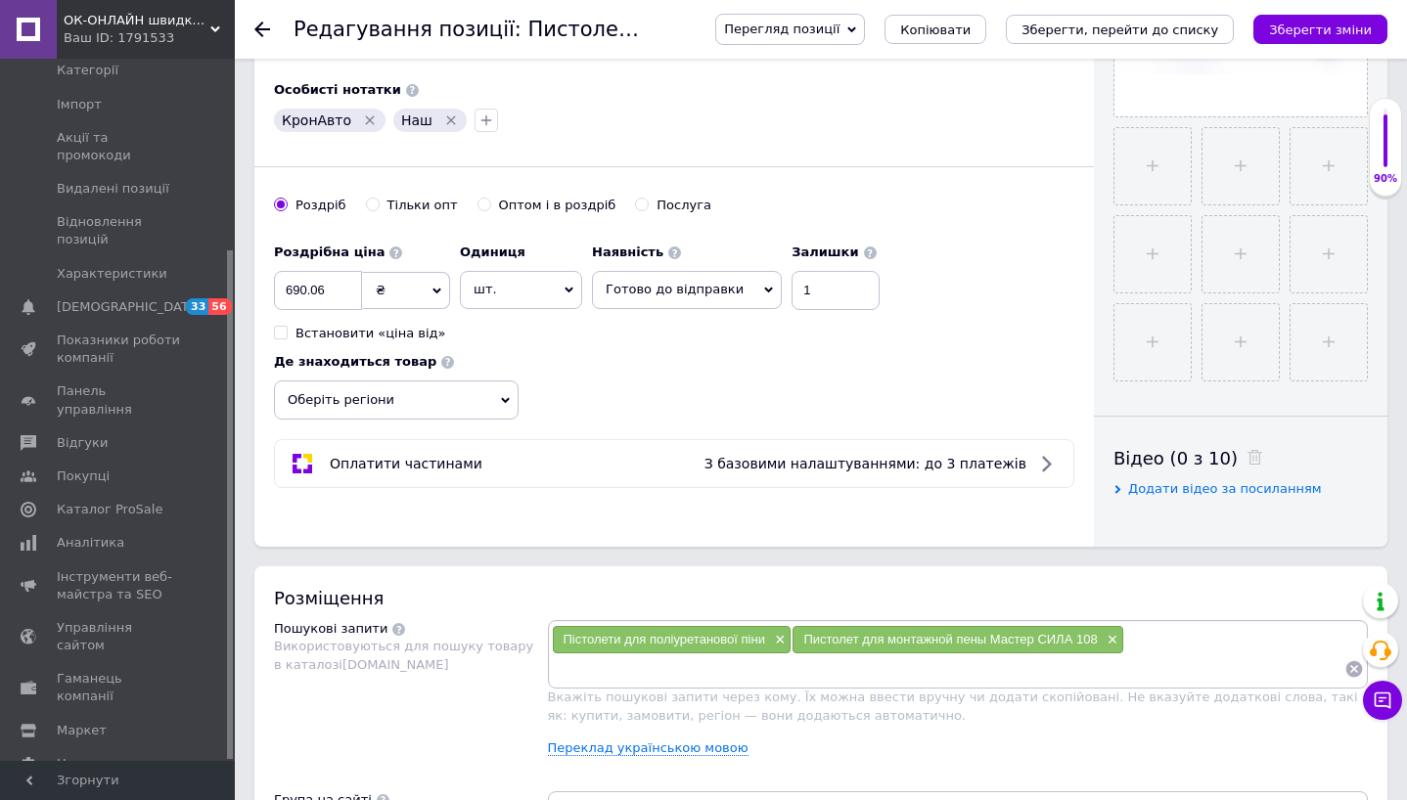
paste input "Пистолет для монтажной пены Мастер СИЛА 108"
drag, startPoint x: 846, startPoint y: 665, endPoint x: 898, endPoint y: 664, distance: 51.9
click at [897, 665] on input "Пистолет для монтажной пены Мастер СИЛА 108" at bounding box center [948, 668] width 793 height 29
type input "Пистолет для монтажной пены Мастер СИЛА"
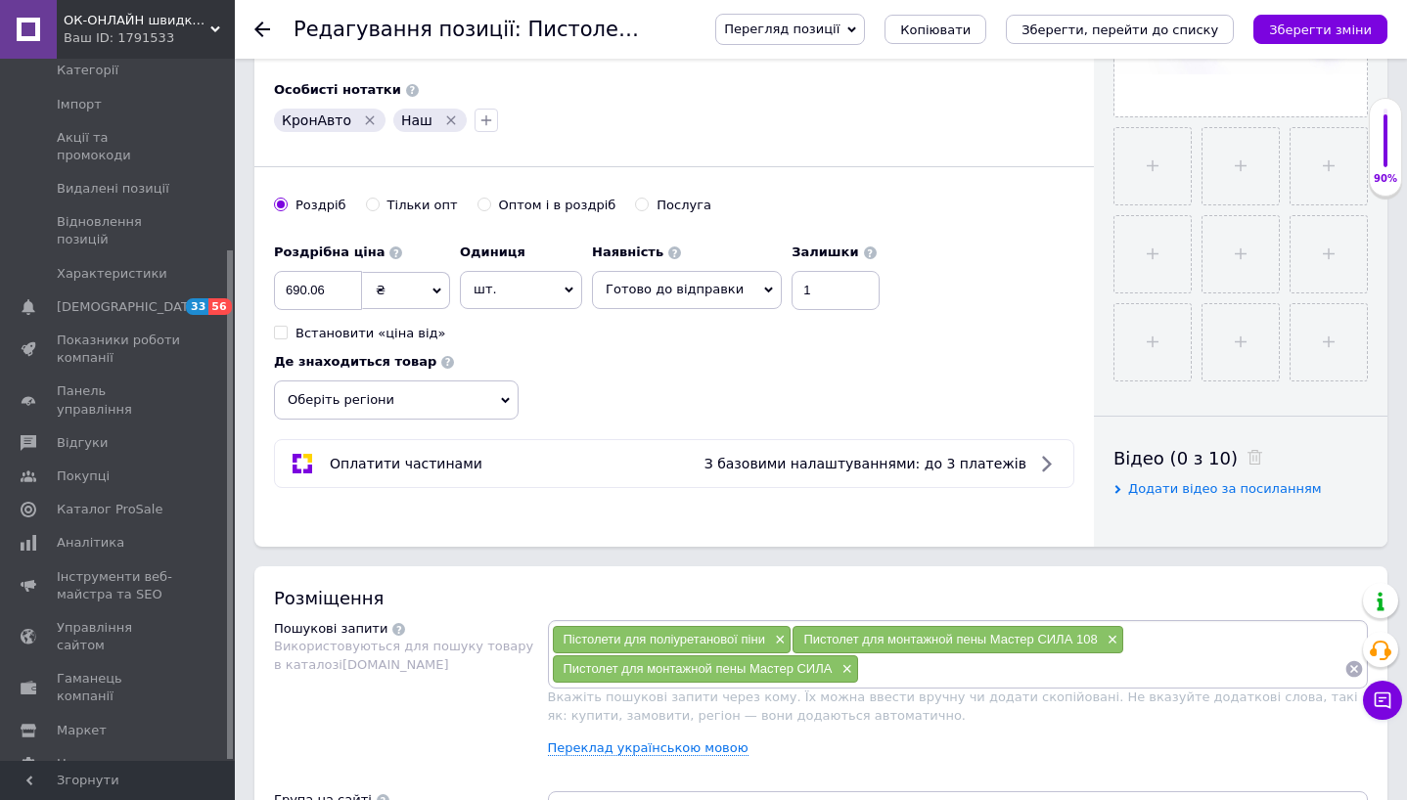
paste input "Пистолет для монтажной пены Мастер СИЛА 108"
drag, startPoint x: 1065, startPoint y: 671, endPoint x: 1247, endPoint y: 670, distance: 181.9
click at [1247, 670] on input "Пистолет для монтажной пены Мастер СИЛА 108" at bounding box center [1101, 668] width 485 height 29
type input "Пистолет для монтажной пены"
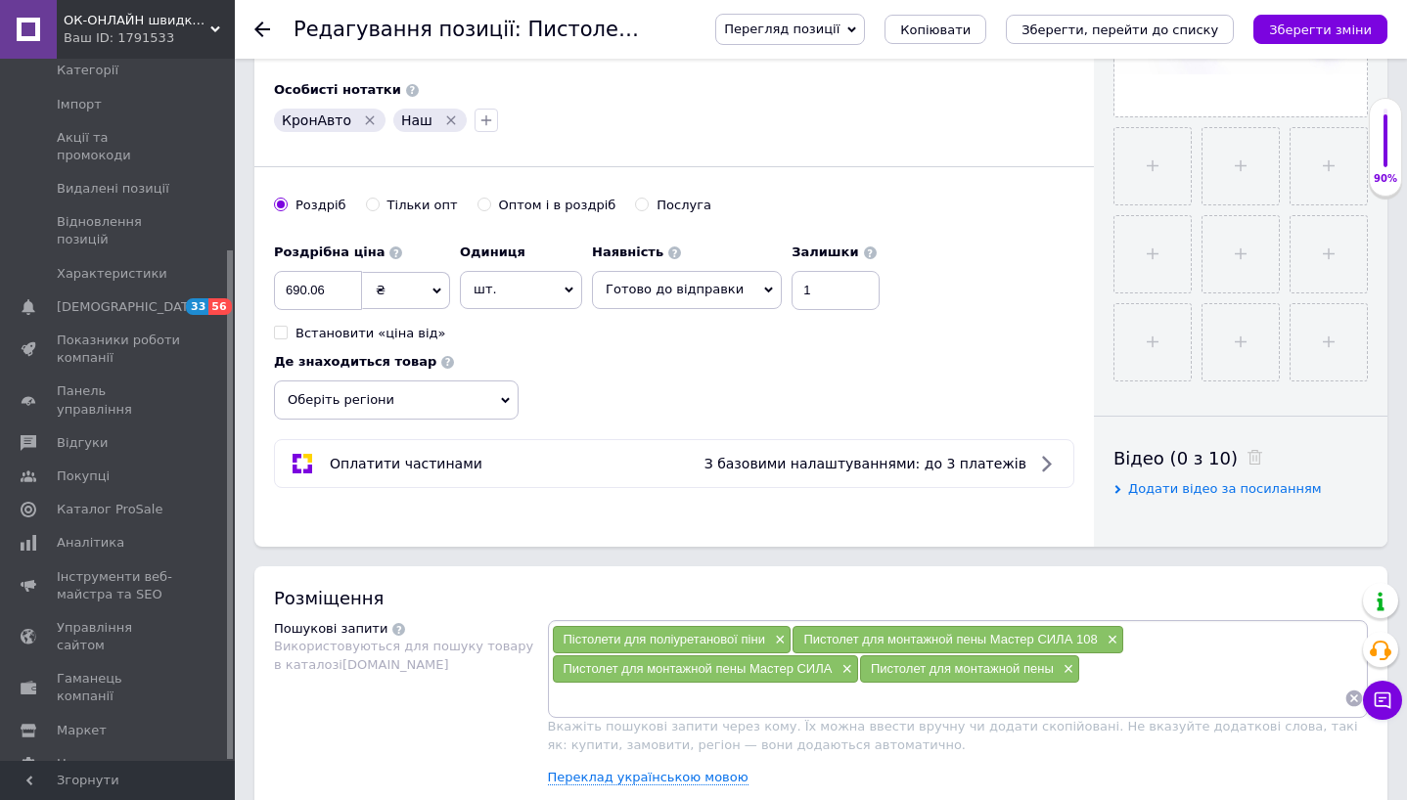
paste input "Пистолет для монтажной пены Мастер СИЛА 108"
drag, startPoint x: 721, startPoint y: 706, endPoint x: 648, endPoint y: 701, distance: 73.5
click at [648, 701] on input "Пистолет для монтажной пены Мастер СИЛА 108" at bounding box center [948, 698] width 793 height 29
drag, startPoint x: 678, startPoint y: 699, endPoint x: 881, endPoint y: 701, distance: 203.5
click at [881, 701] on input "Пистолет для пены Мастер СИЛА 108" at bounding box center [948, 698] width 793 height 29
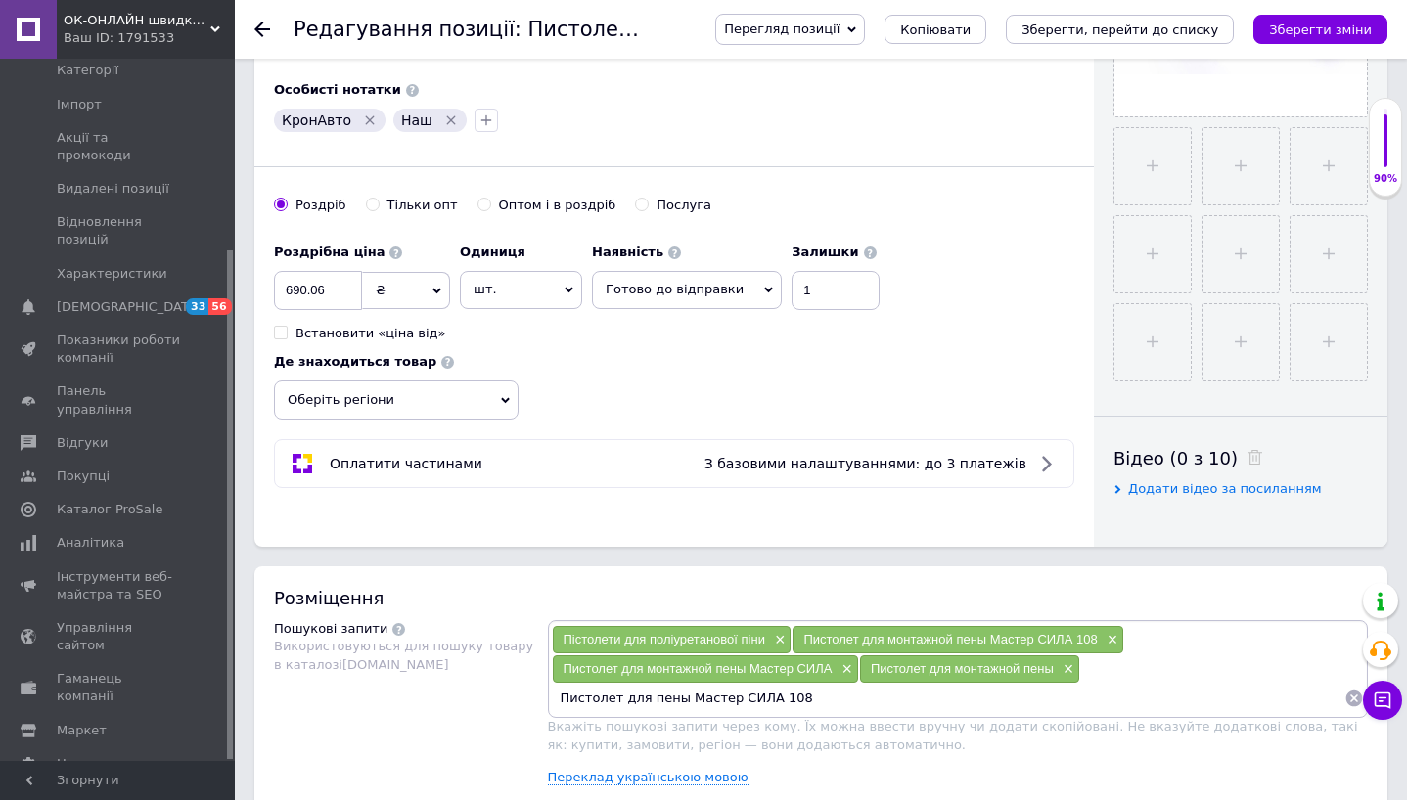
type input "Пистолет для пены"
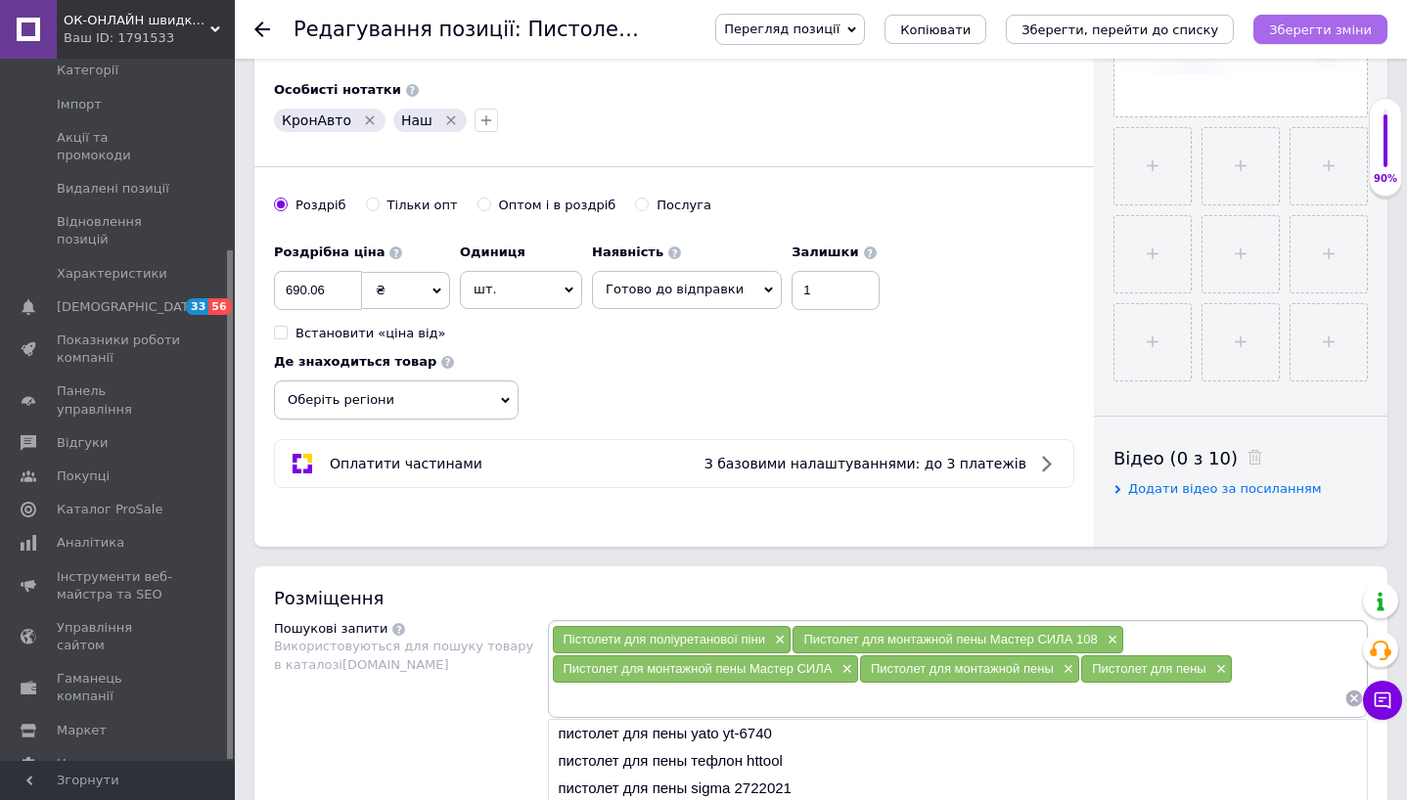
click at [1308, 29] on icon "Зберегти зміни" at bounding box center [1320, 29] width 103 height 15
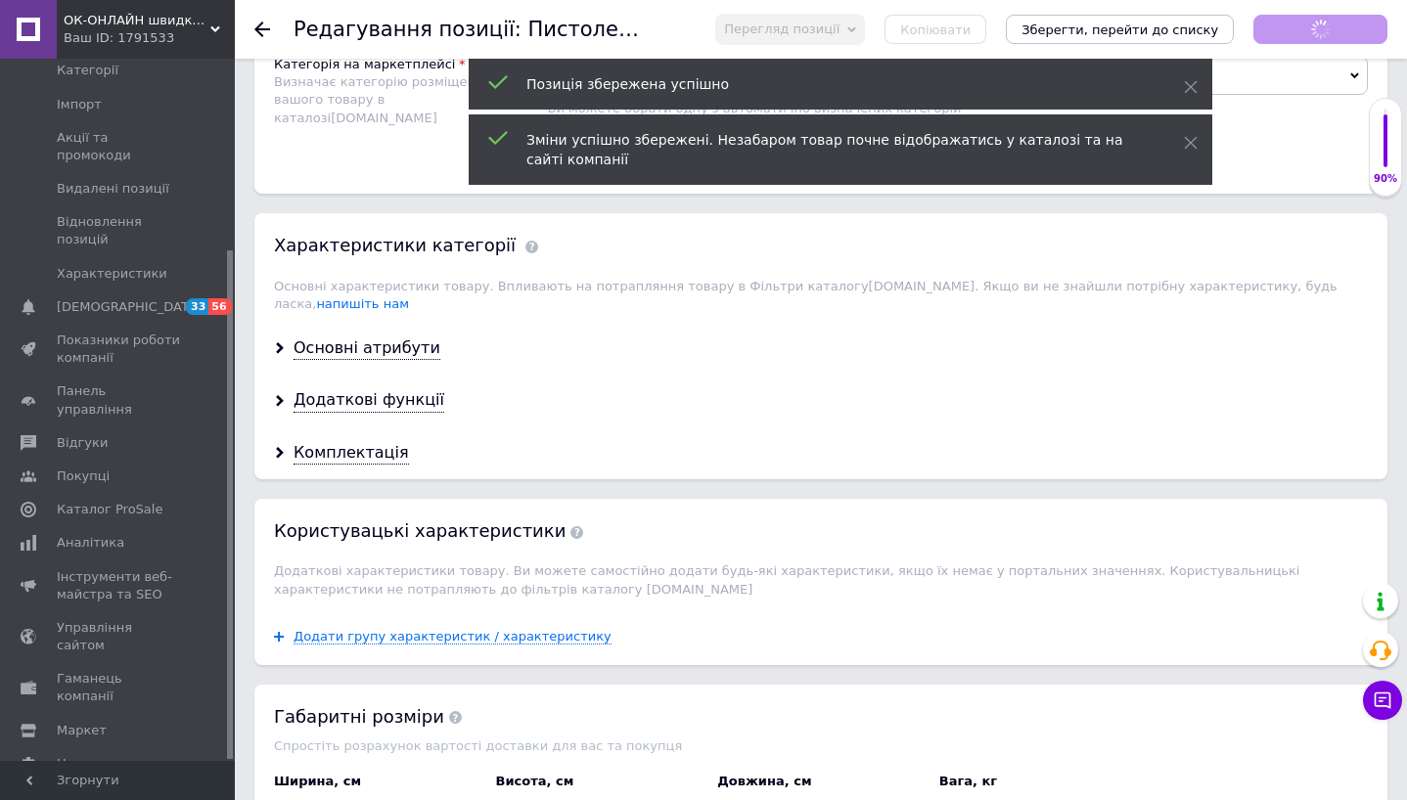
scroll to position [1499, 0]
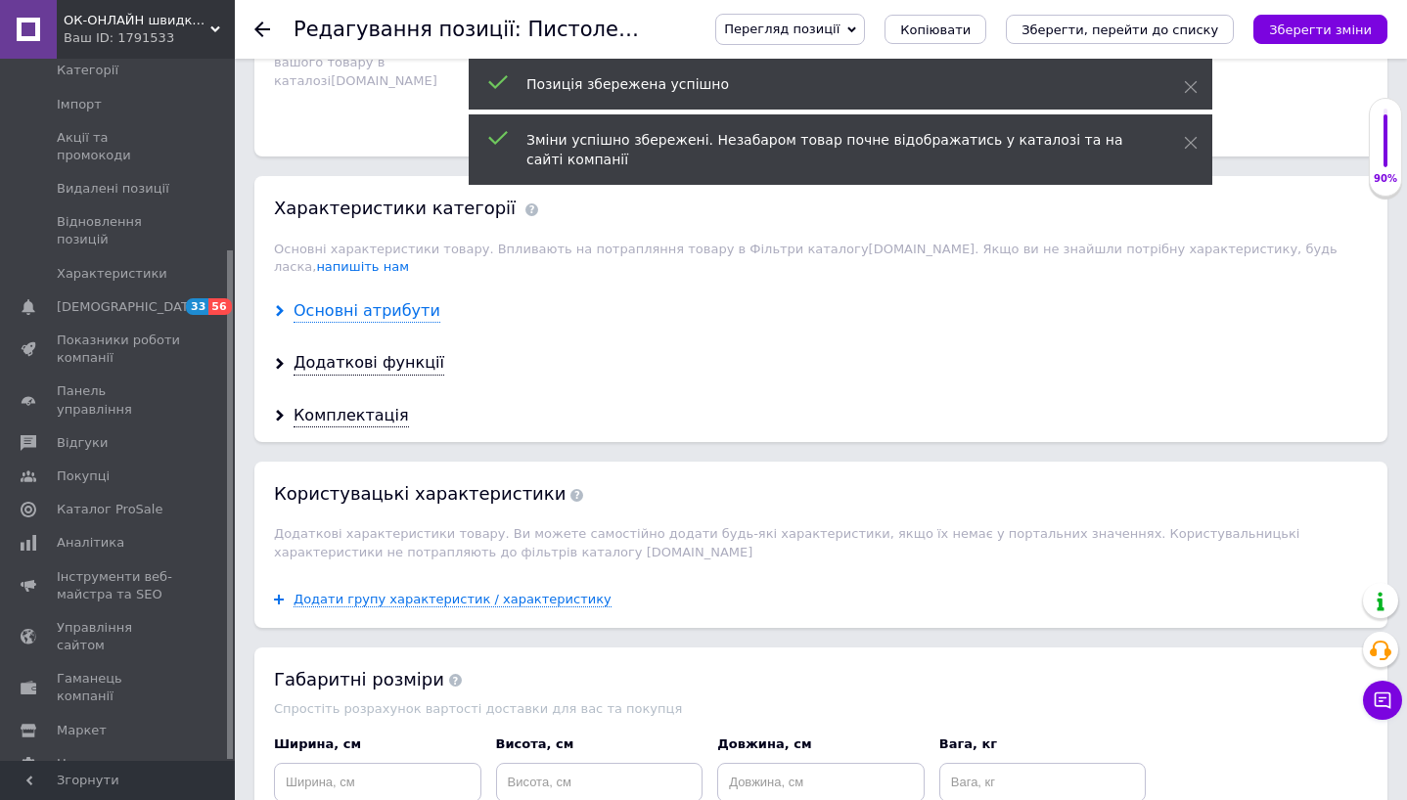
click at [395, 302] on div "Основні атрибути" at bounding box center [366, 311] width 147 height 22
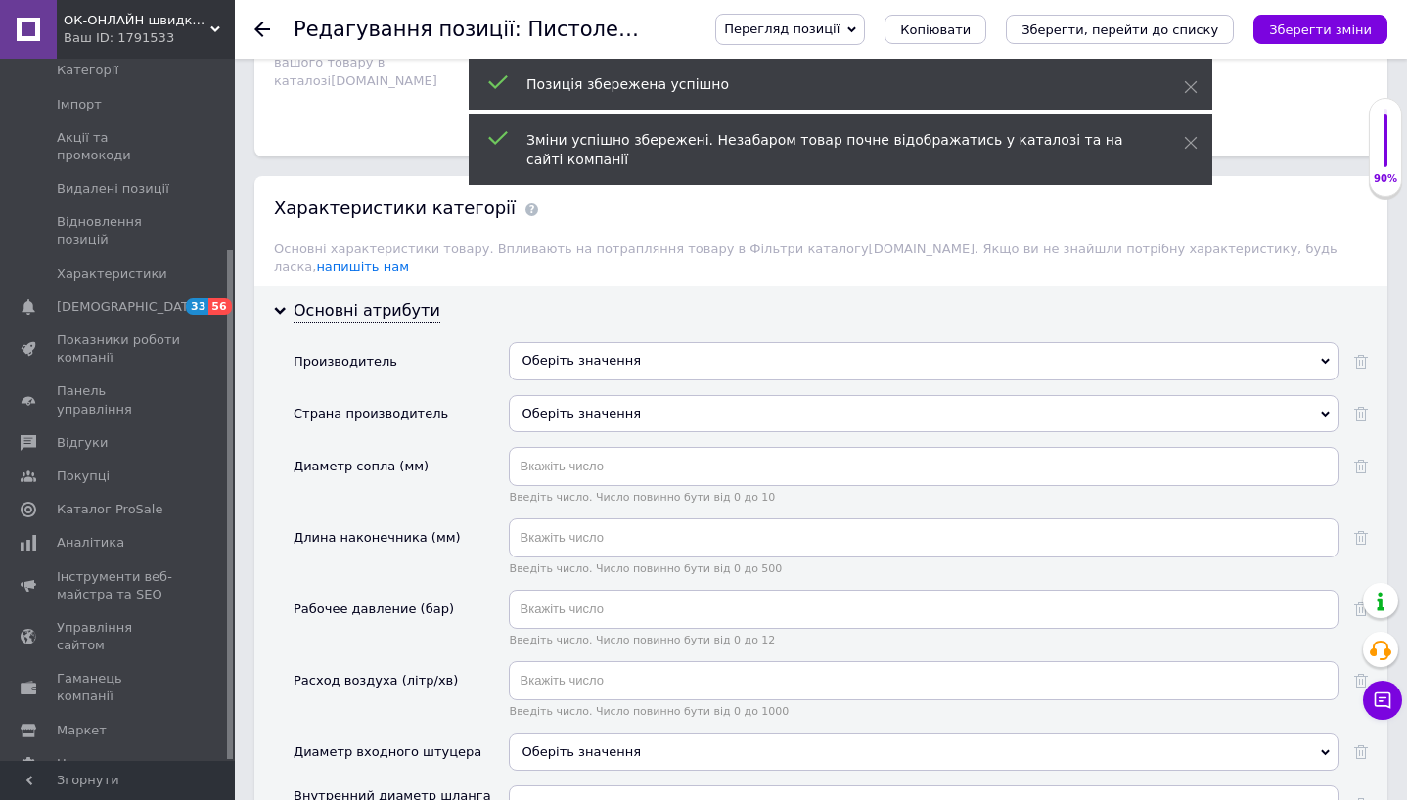
click at [568, 343] on div "Оберіть значення" at bounding box center [924, 360] width 830 height 37
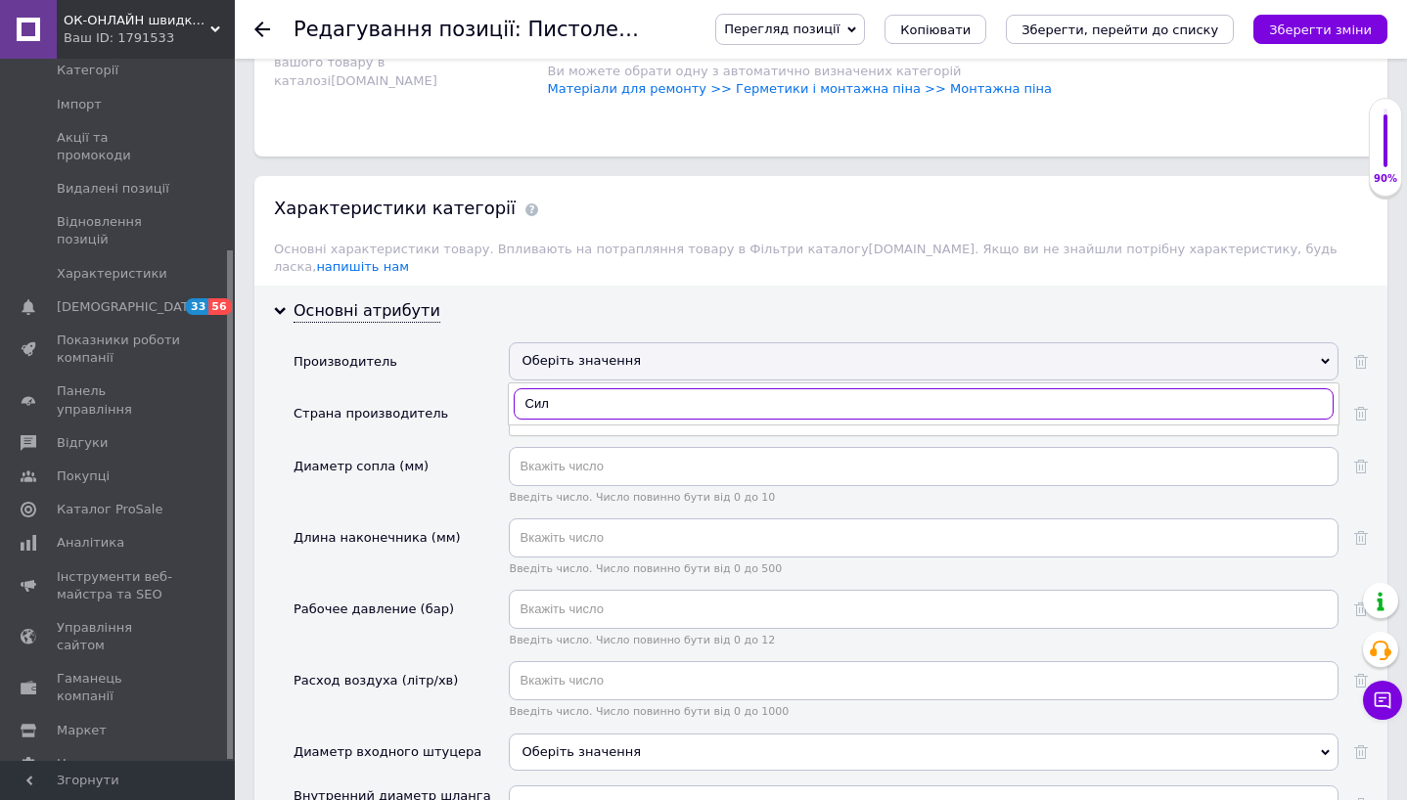
type input "Сила"
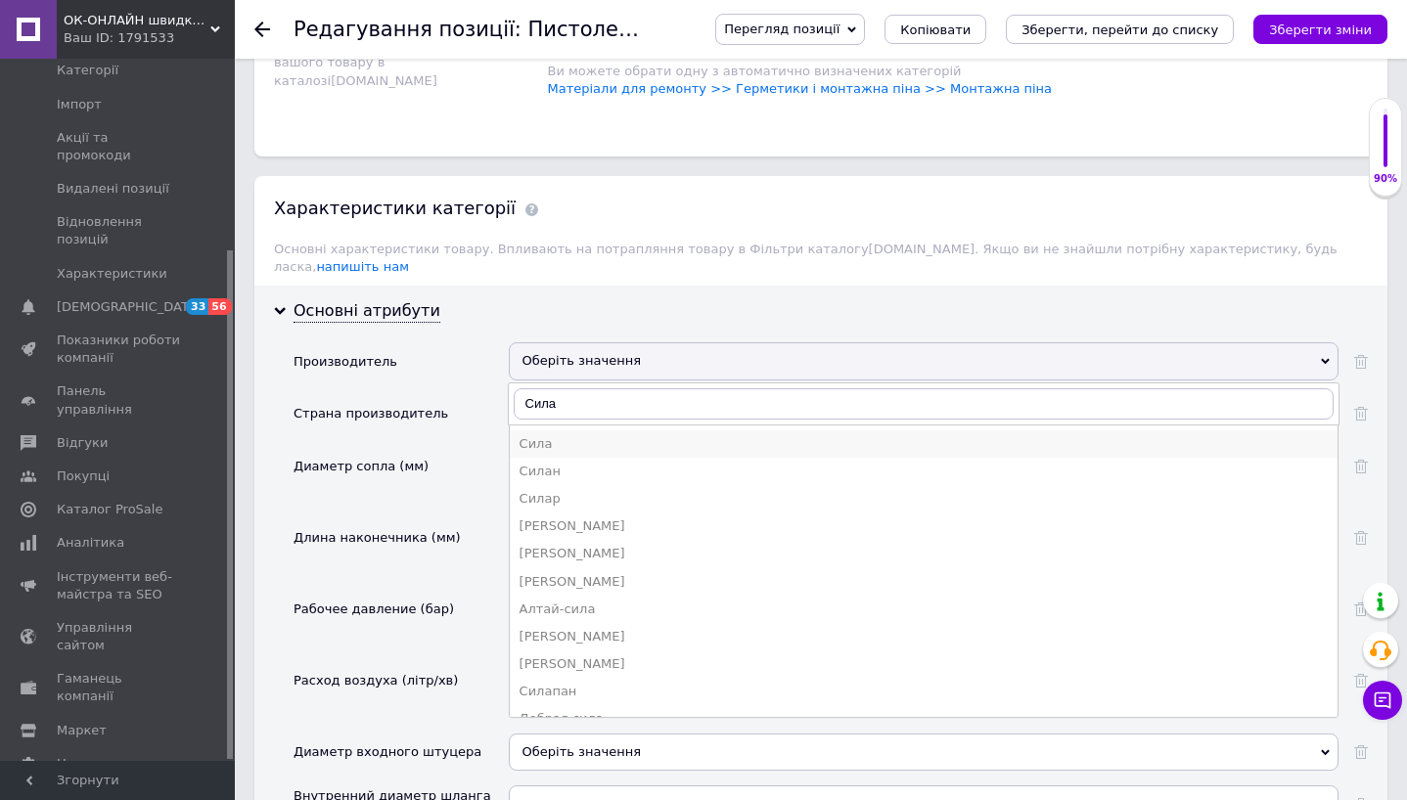
click at [574, 435] on div "Сила" at bounding box center [923, 444] width 808 height 18
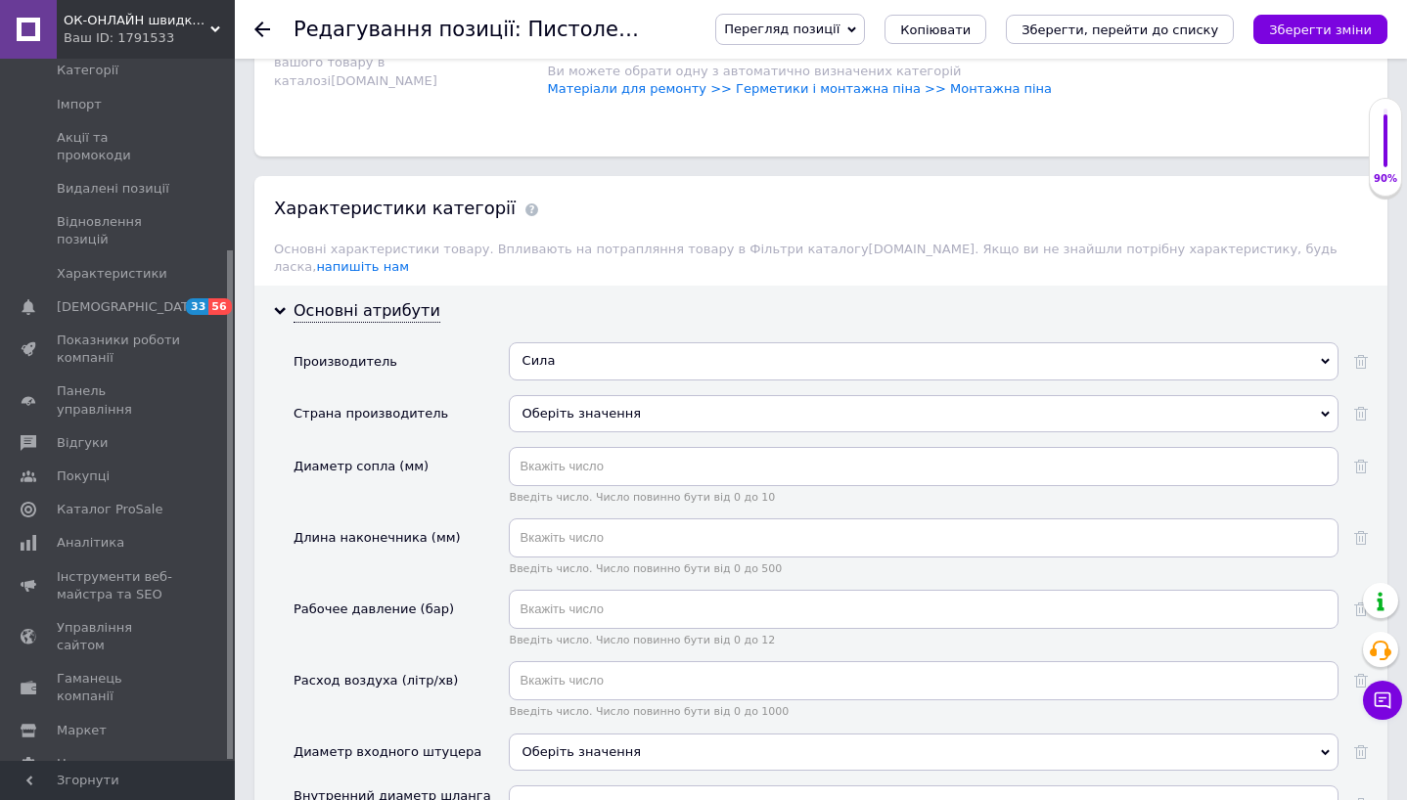
click at [581, 397] on div "Оберіть значення" at bounding box center [924, 413] width 830 height 37
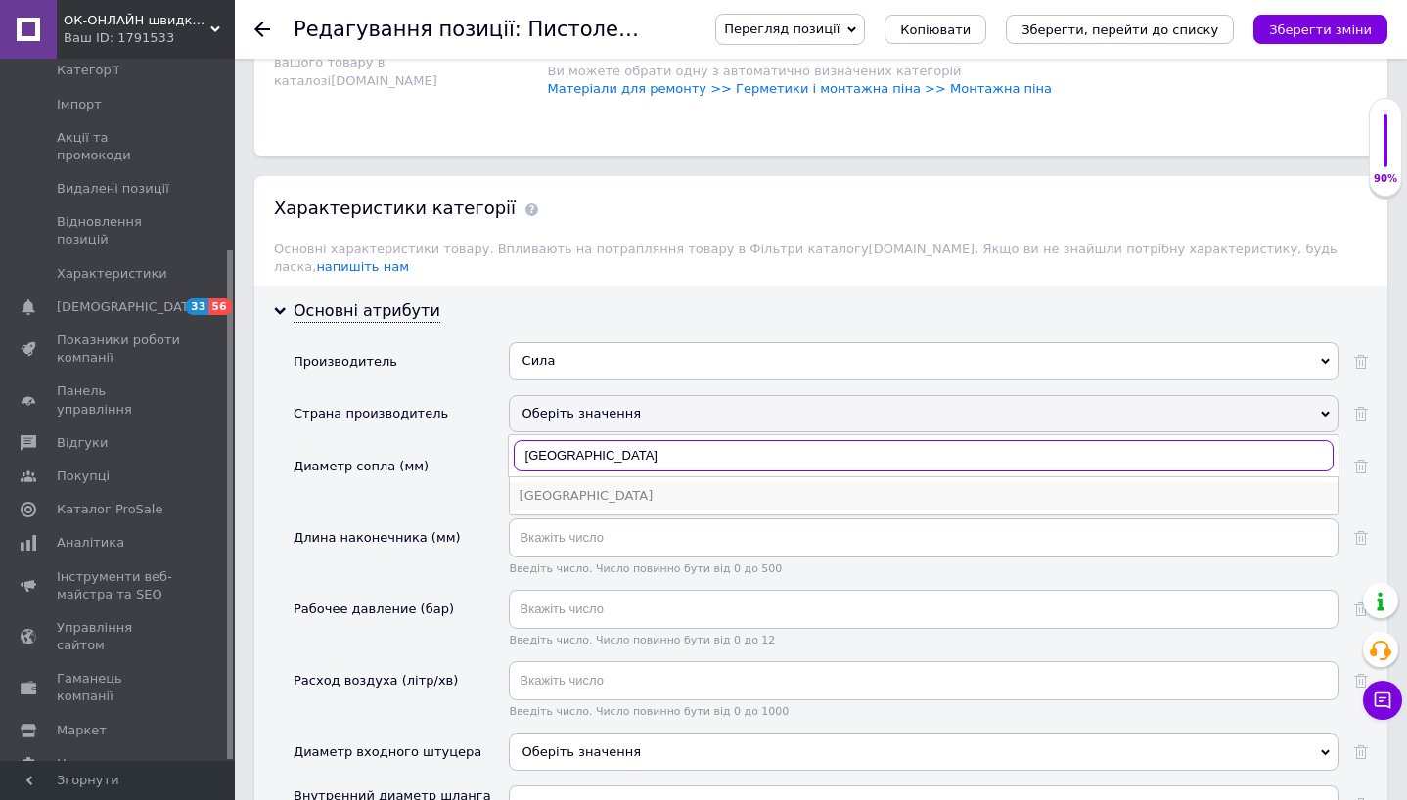
type input "[GEOGRAPHIC_DATA]"
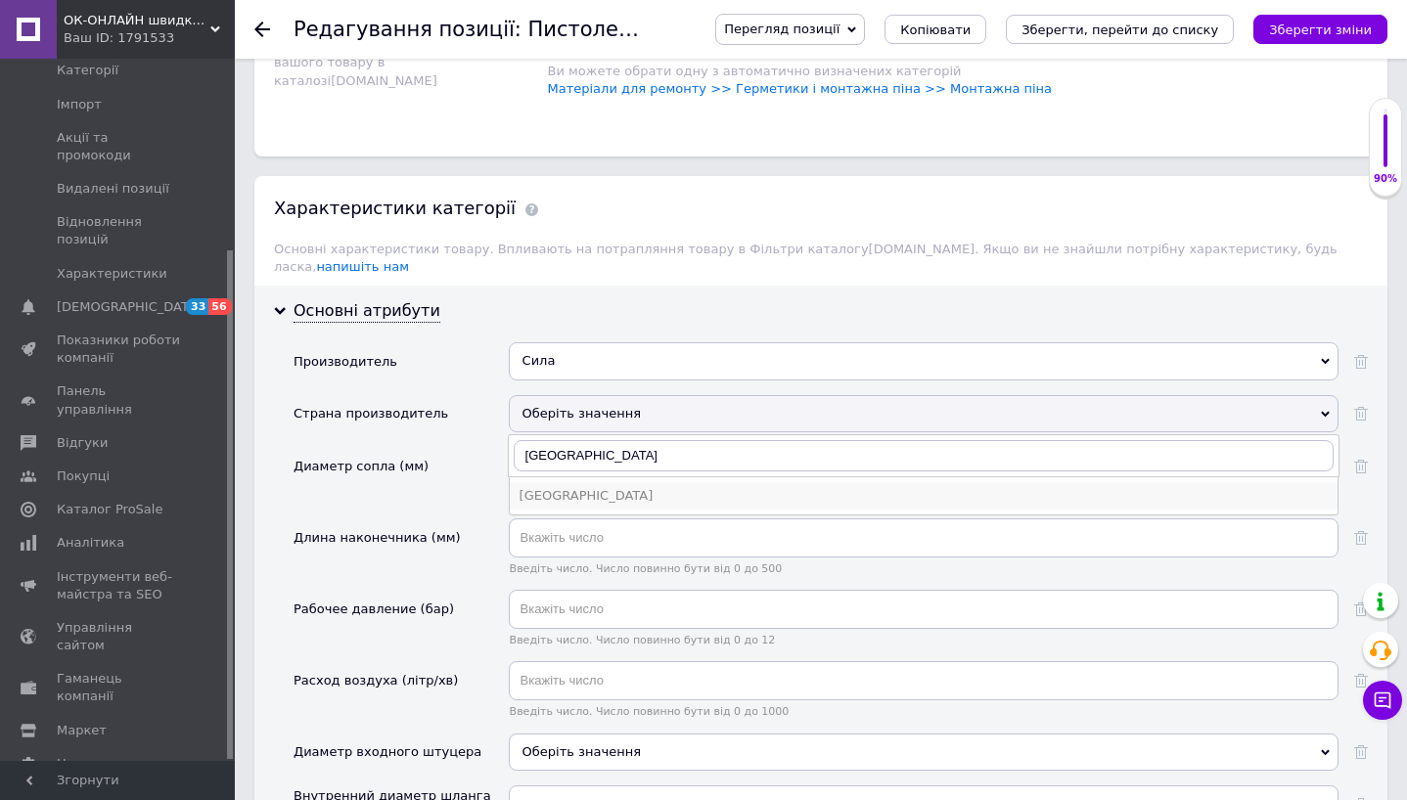
click at [587, 487] on div "[GEOGRAPHIC_DATA]" at bounding box center [923, 496] width 808 height 18
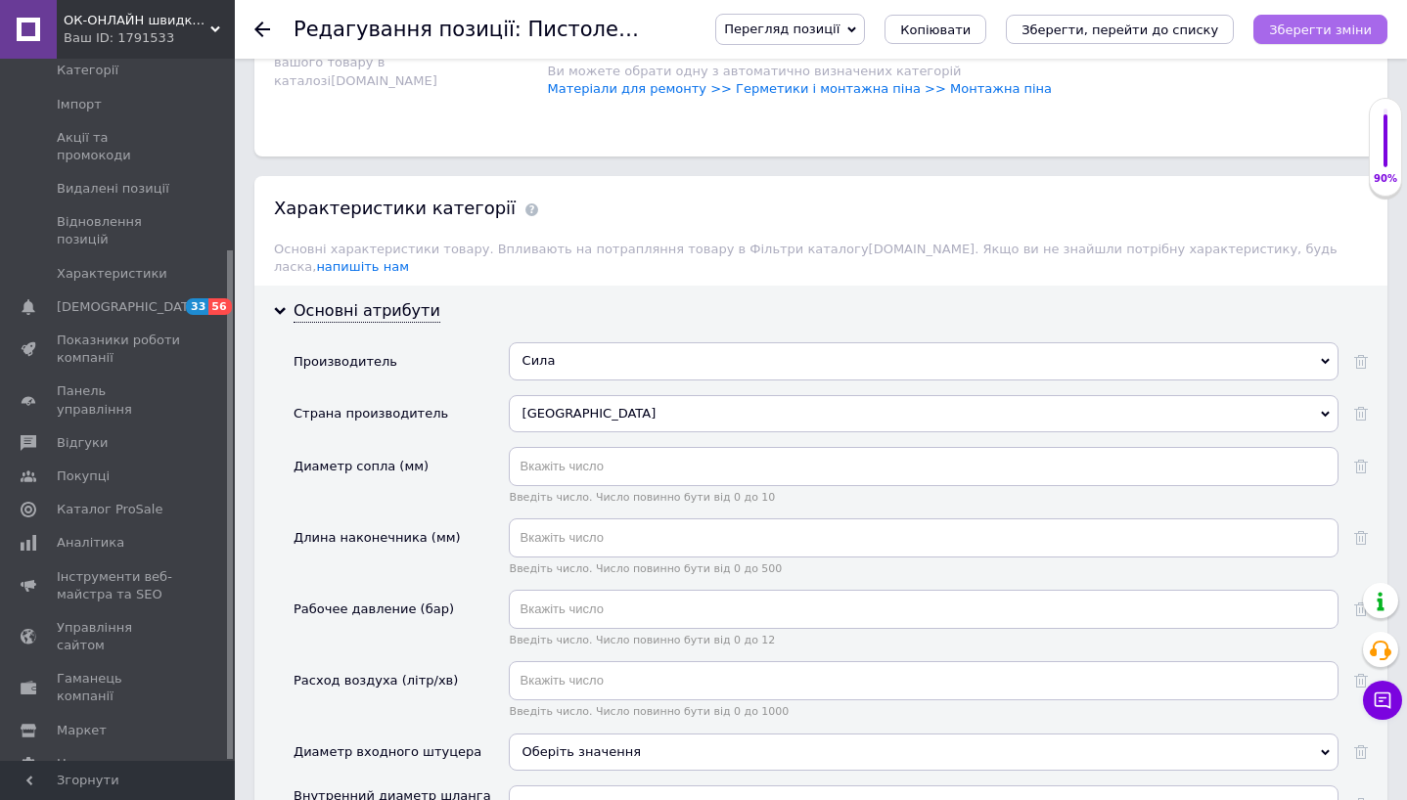
click at [1292, 36] on button "Зберегти зміни" at bounding box center [1320, 29] width 134 height 29
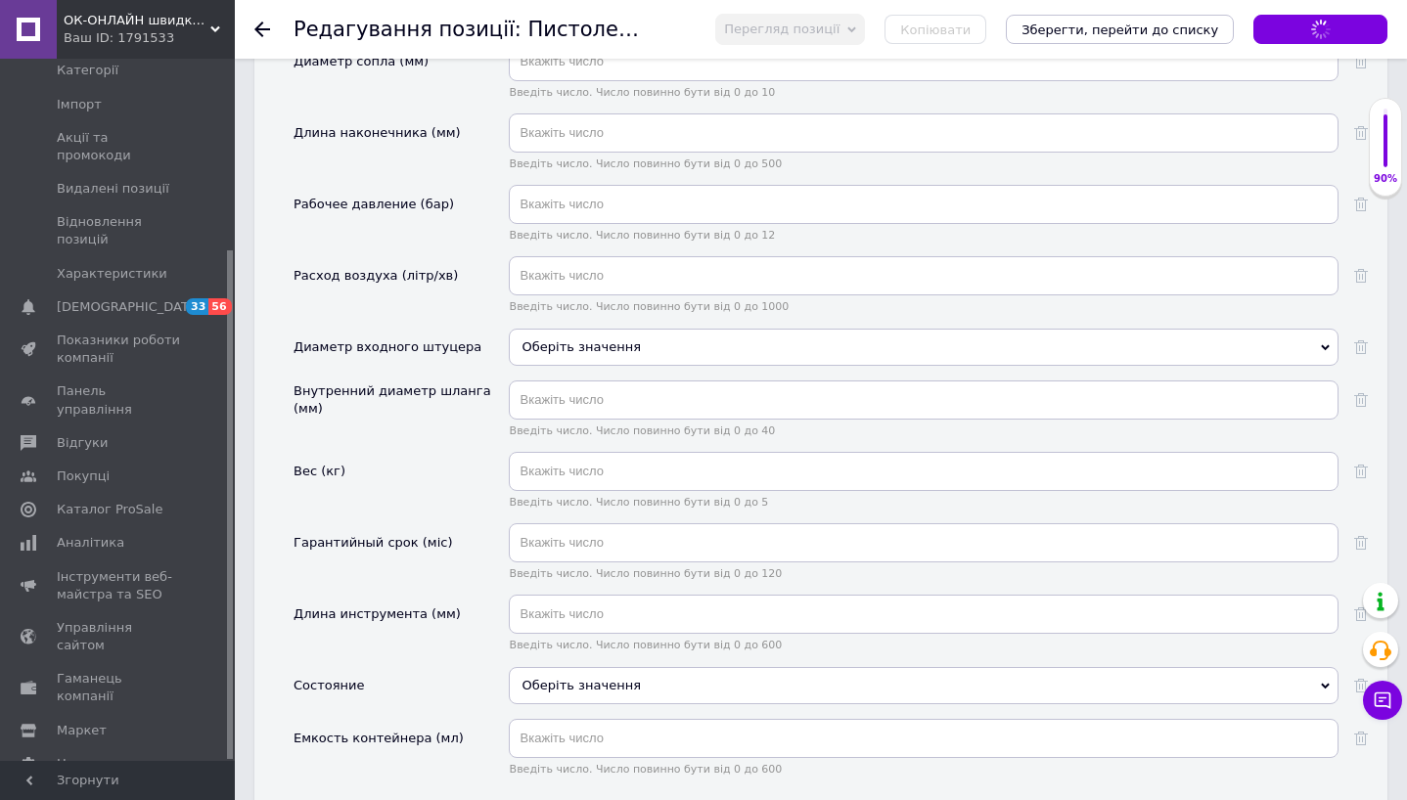
scroll to position [2006, 0]
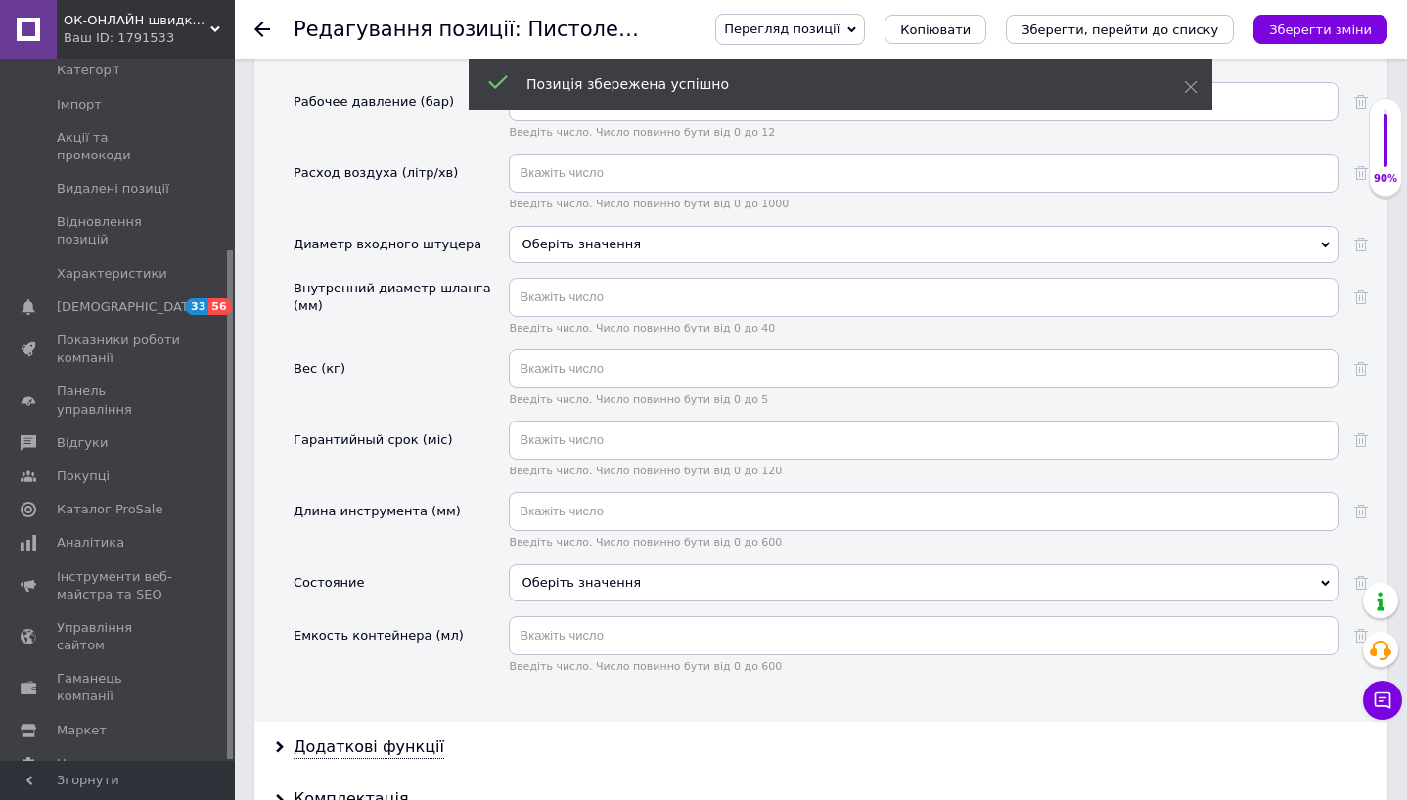
click at [746, 564] on div "Оберіть значення" at bounding box center [924, 582] width 830 height 37
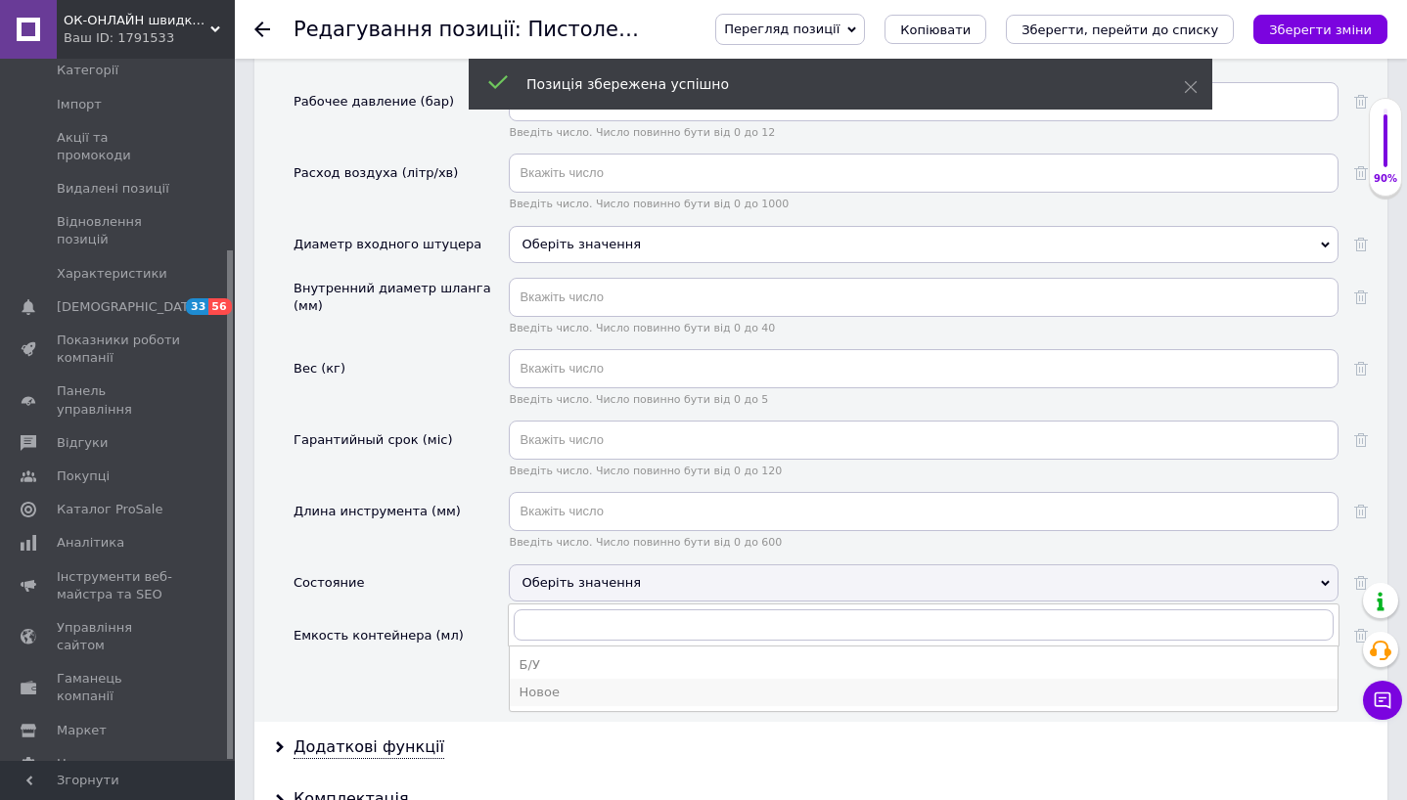
click at [643, 684] on div "Новое" at bounding box center [923, 693] width 808 height 18
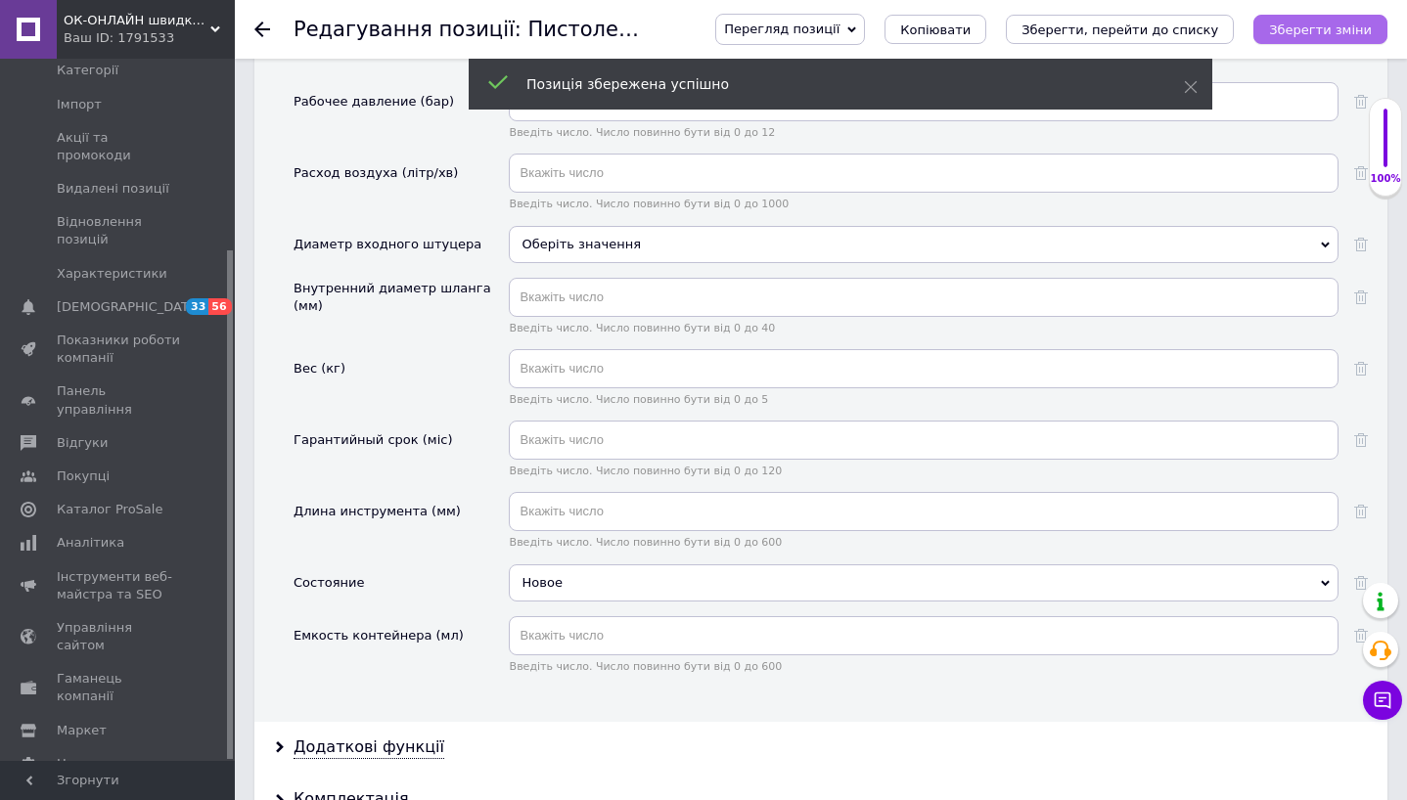
click at [1326, 35] on icon "Зберегти зміни" at bounding box center [1320, 29] width 103 height 15
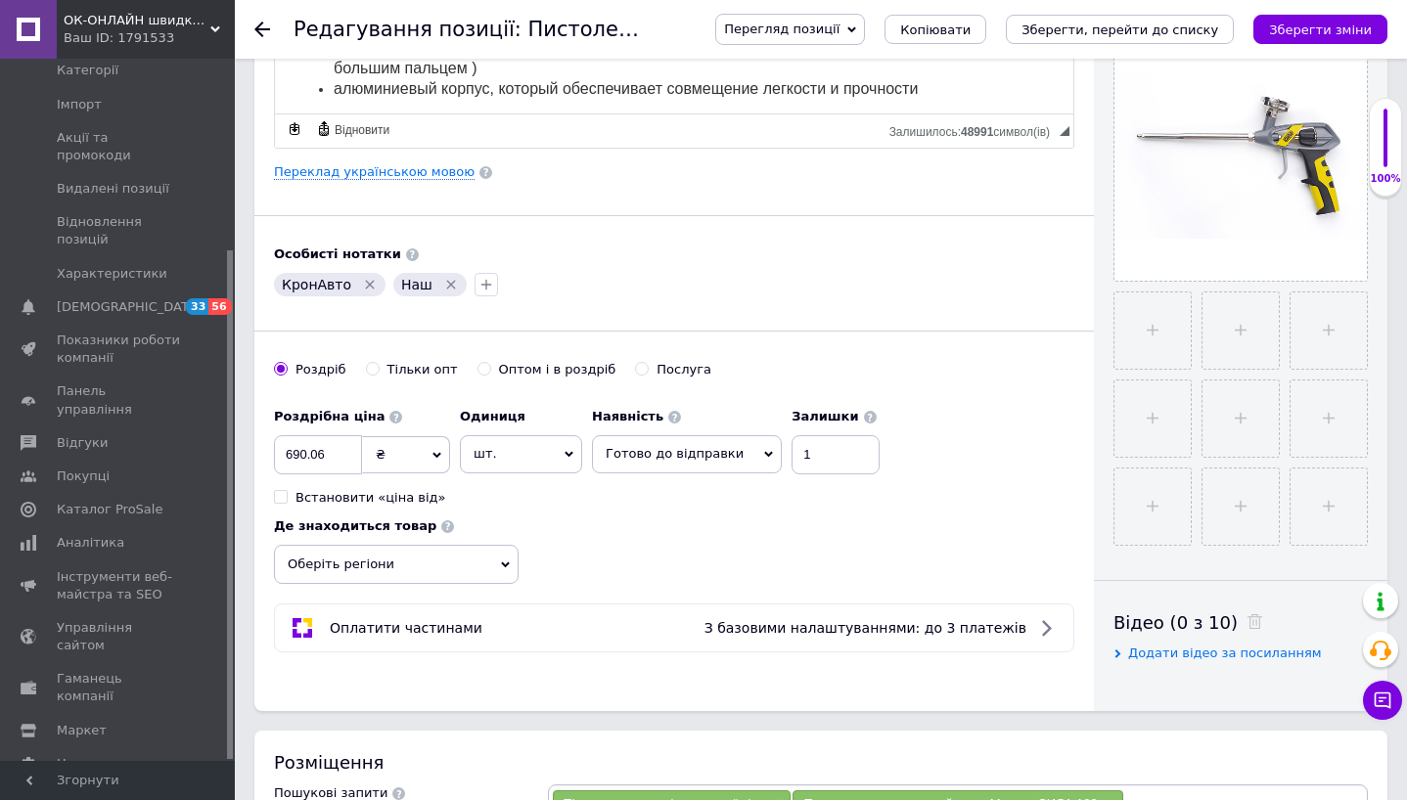
scroll to position [0, 0]
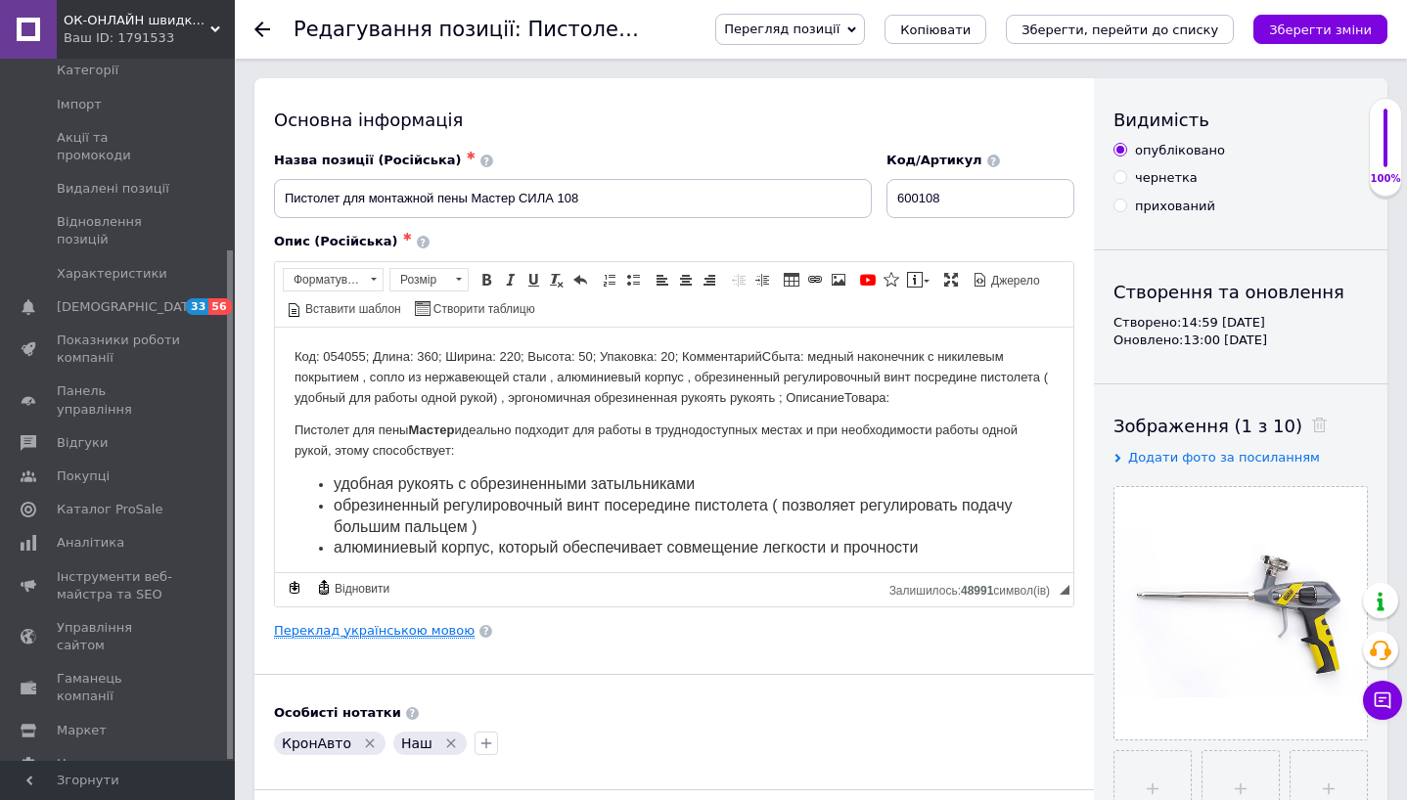
click at [376, 636] on link "Переклад українською мовою" at bounding box center [374, 631] width 201 height 16
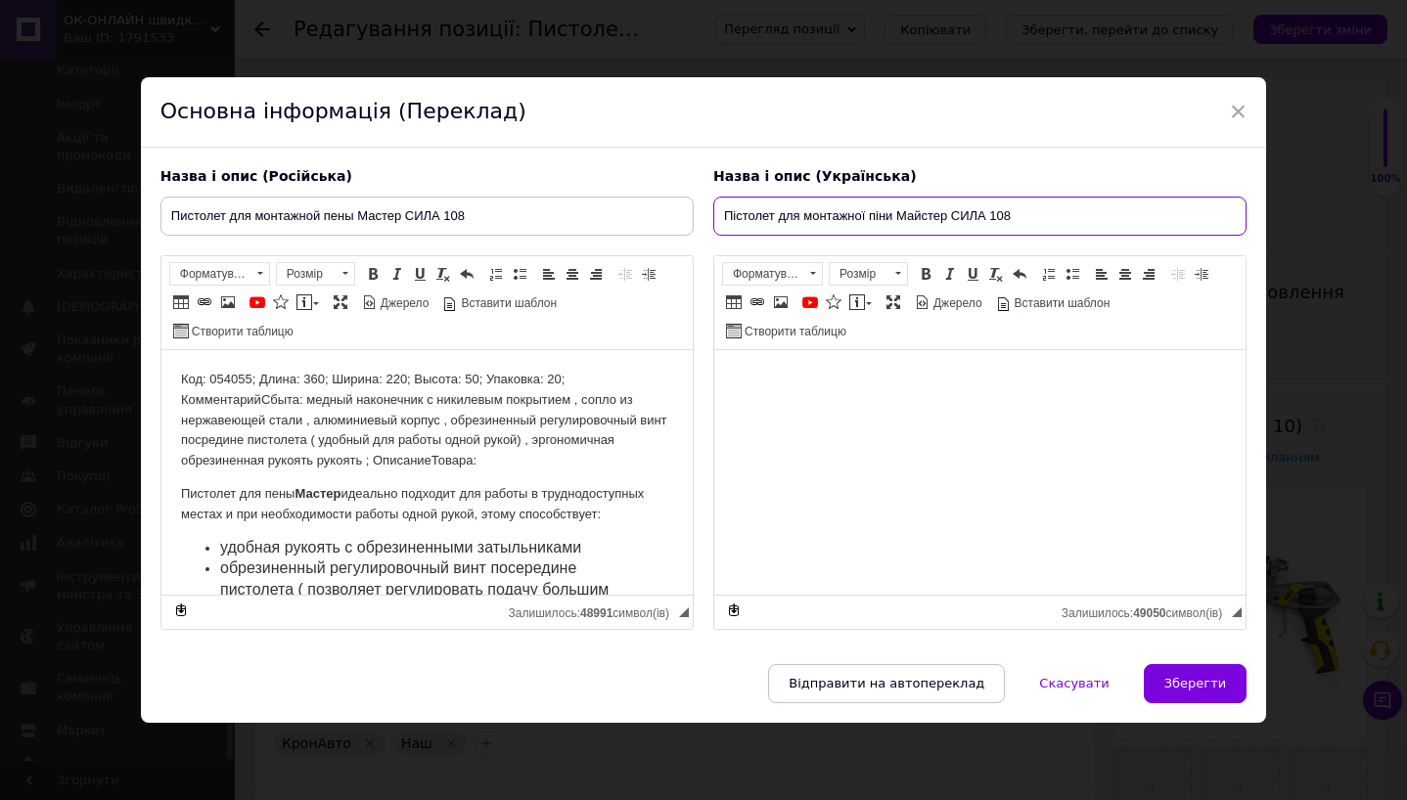
drag, startPoint x: 891, startPoint y: 221, endPoint x: 719, endPoint y: 218, distance: 172.2
click at [719, 218] on input "Пістолет для монтажної піни Майстер СИЛА 108" at bounding box center [979, 216] width 533 height 39
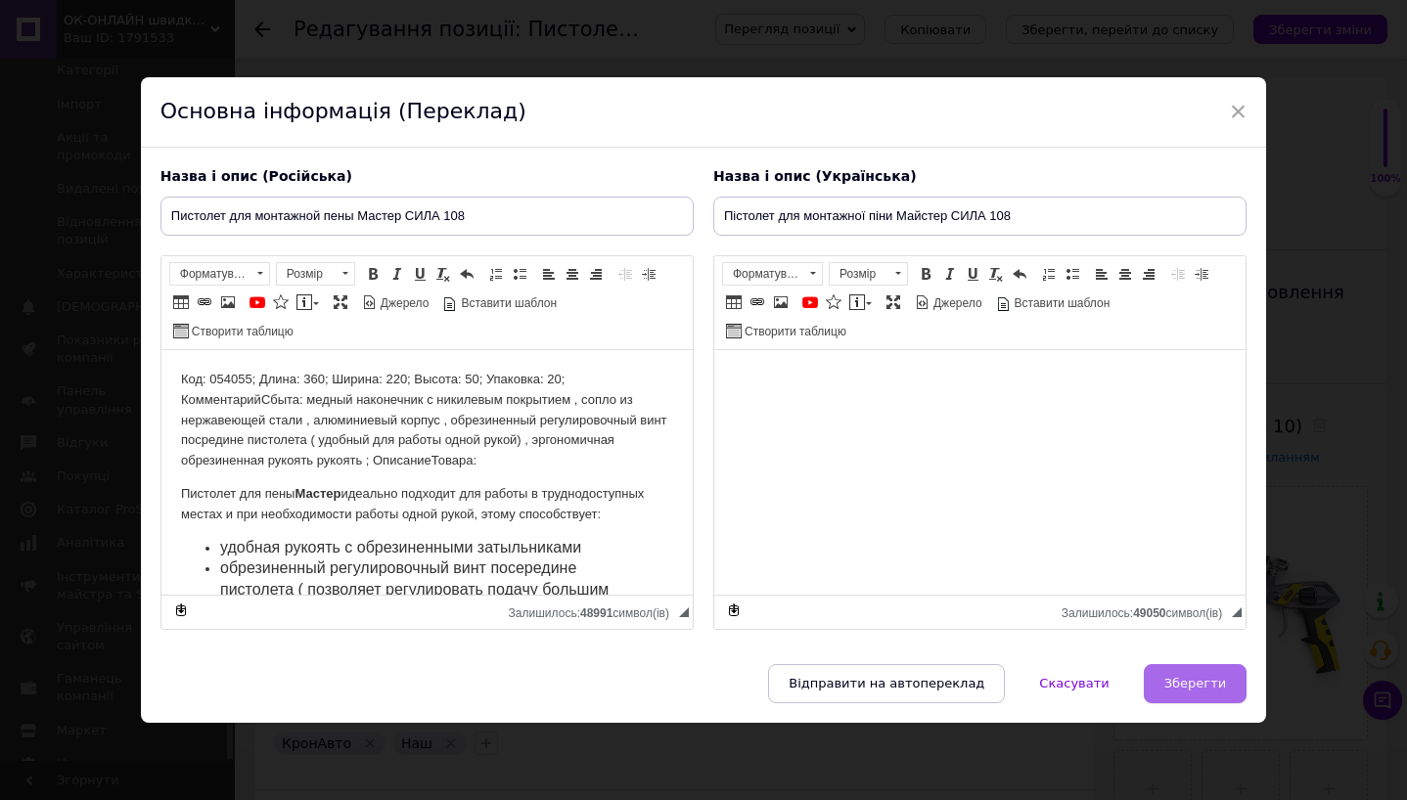
click at [1200, 686] on span "Зберегти" at bounding box center [1195, 683] width 62 height 15
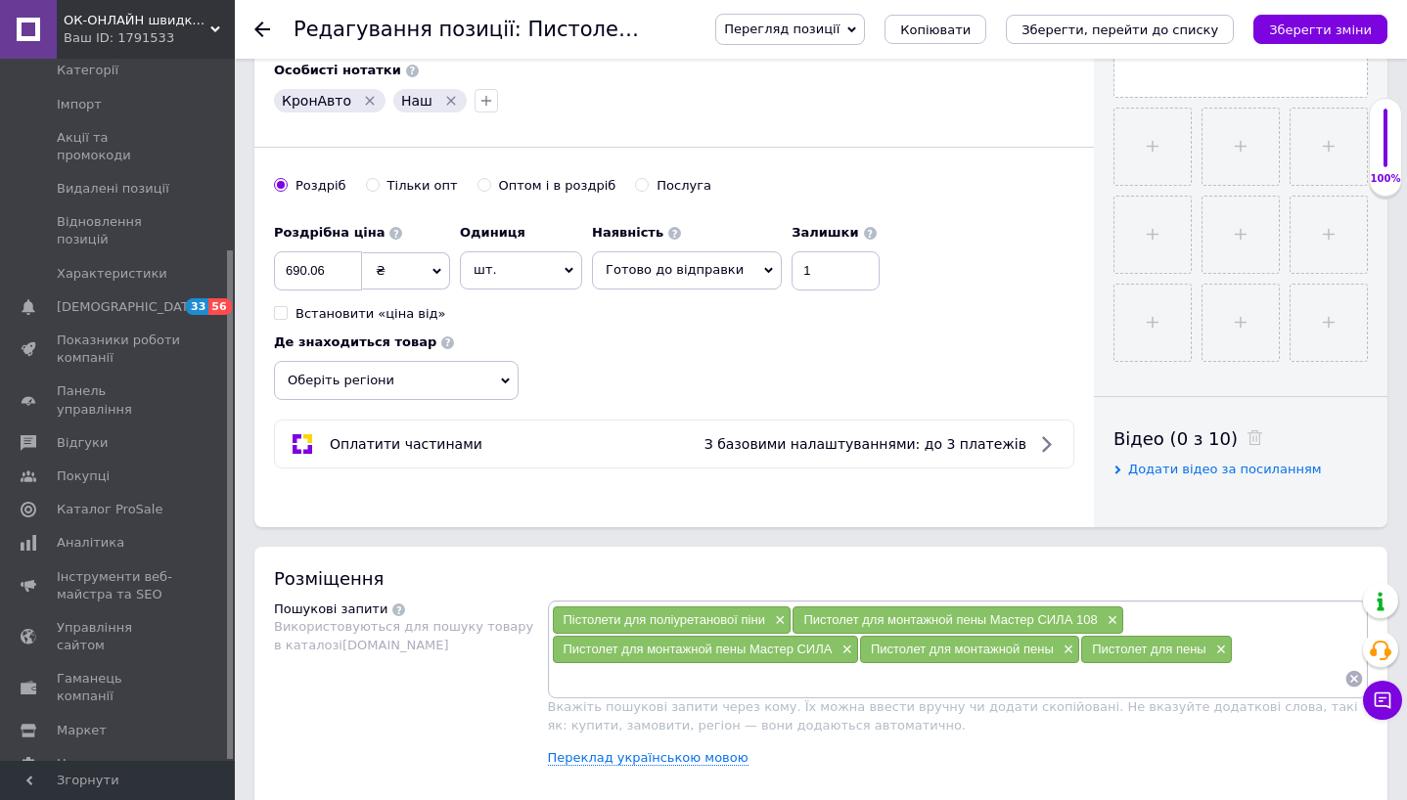
scroll to position [731, 0]
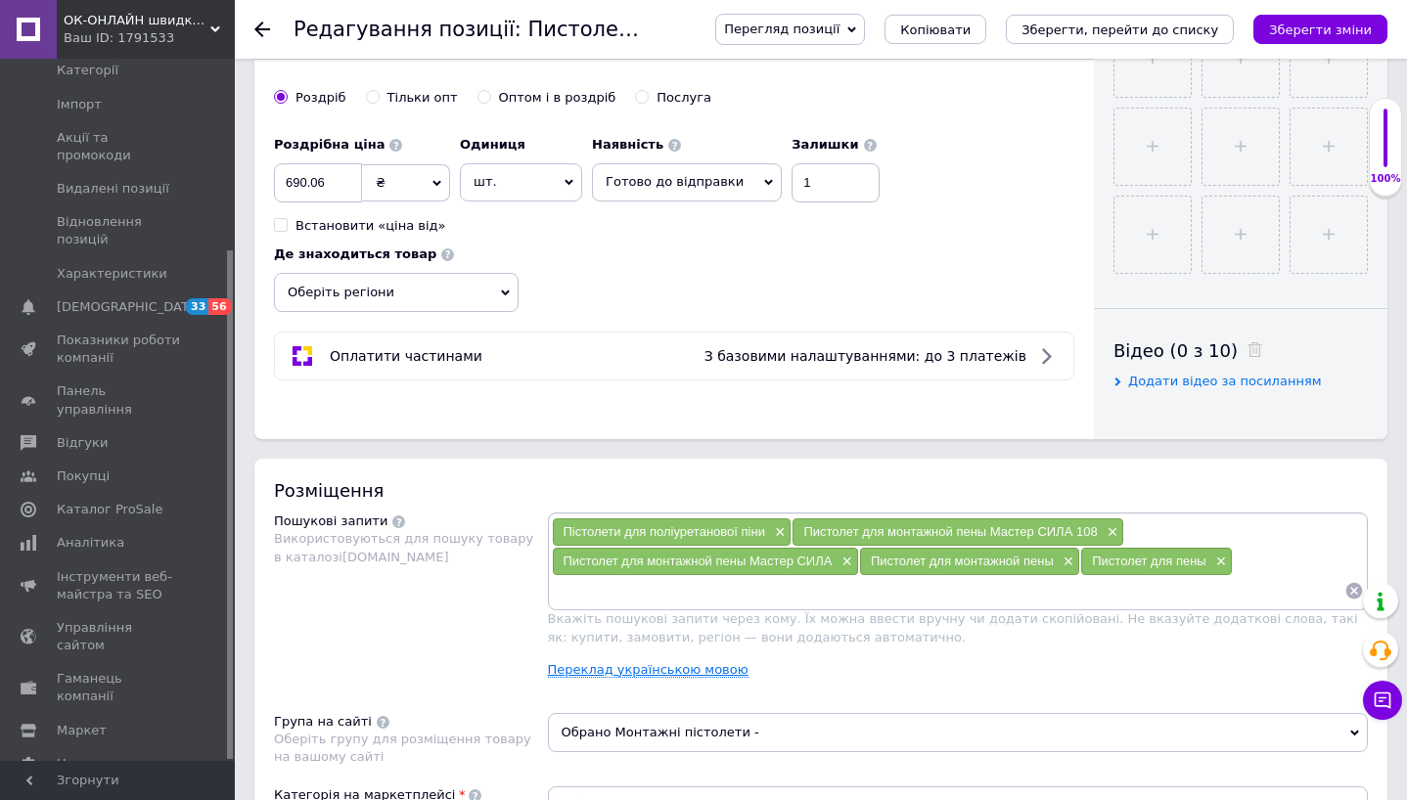
click at [710, 668] on link "Переклад українською мовою" at bounding box center [648, 670] width 201 height 16
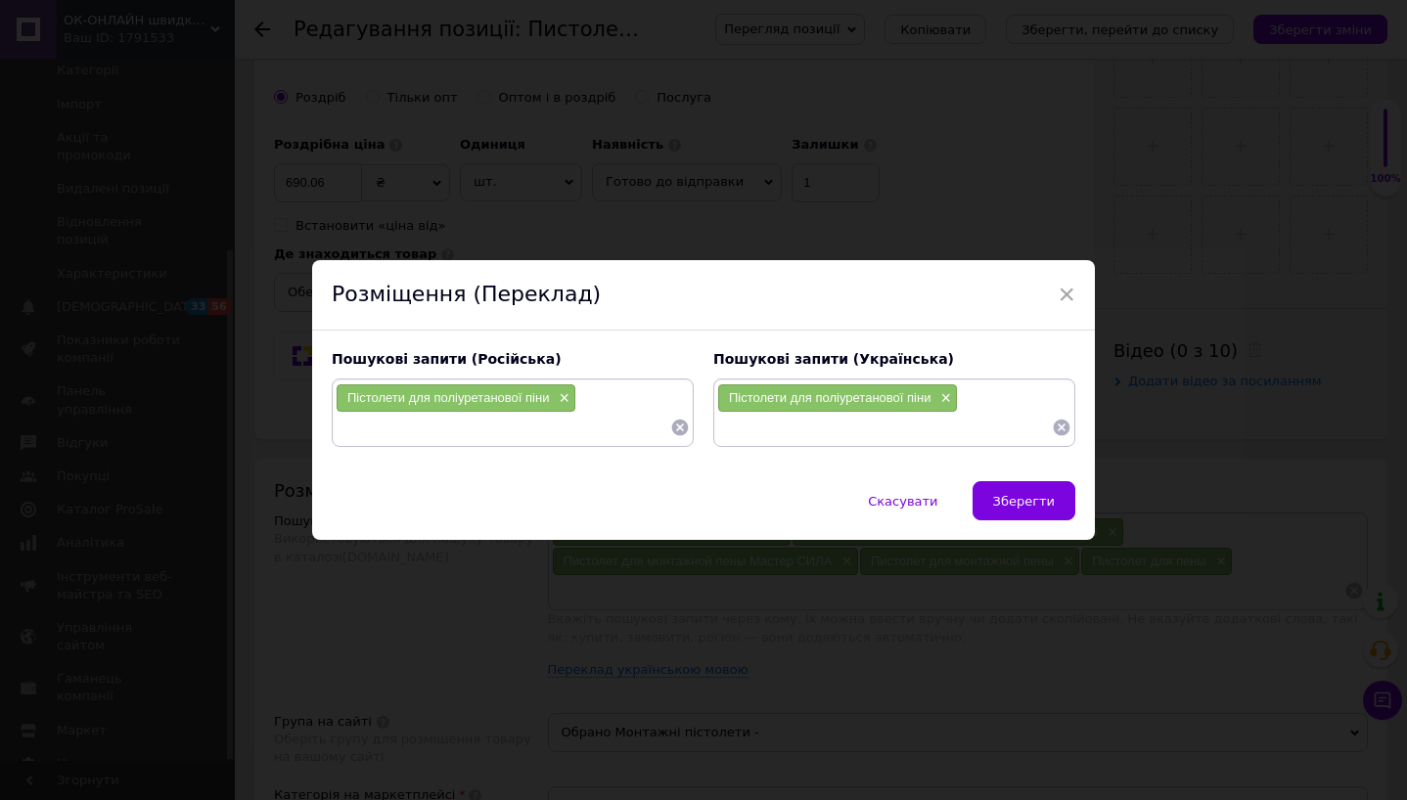
click at [833, 432] on input at bounding box center [884, 427] width 335 height 29
paste input "Пістолет для монтажної піни"
type input "Пістолет для монтажної піни"
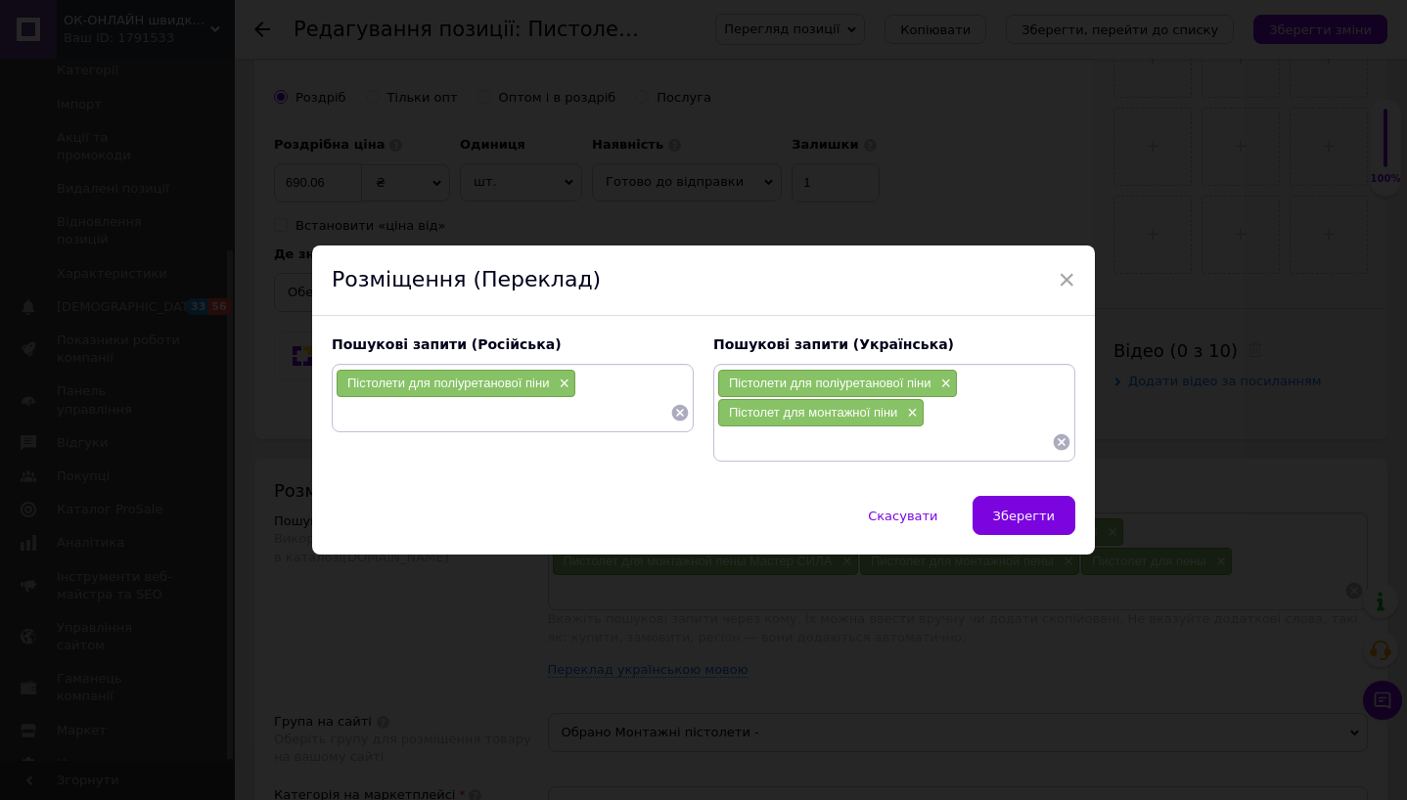
paste input "Пістолет для монтажної піни"
drag, startPoint x: 874, startPoint y: 444, endPoint x: 806, endPoint y: 442, distance: 67.5
click at [806, 442] on input "Пістолет для монтажної піни" at bounding box center [884, 441] width 335 height 29
type input "Пістолет для піни"
click at [1022, 520] on span "Зберегти" at bounding box center [1024, 516] width 62 height 15
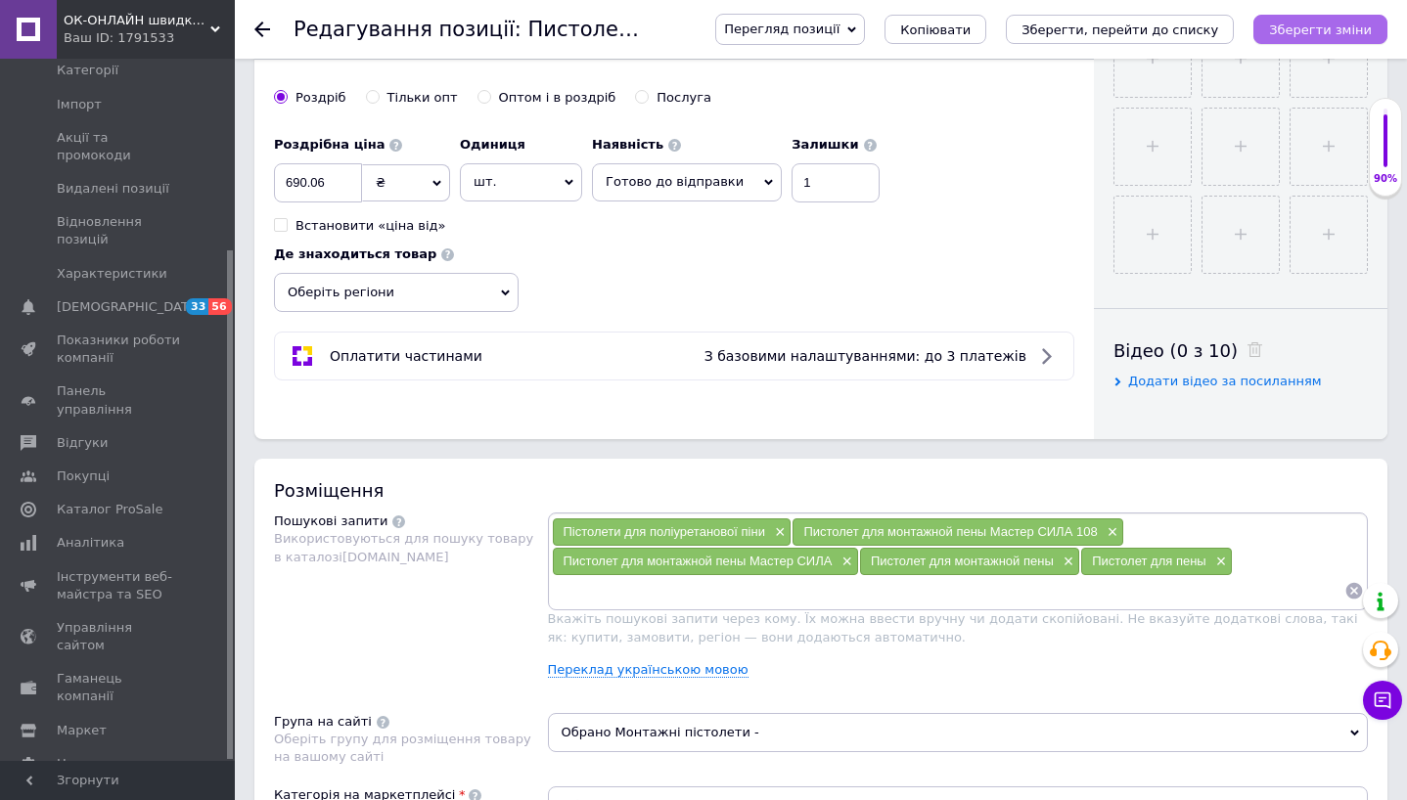
click at [1310, 23] on icon "Зберегти зміни" at bounding box center [1320, 29] width 103 height 15
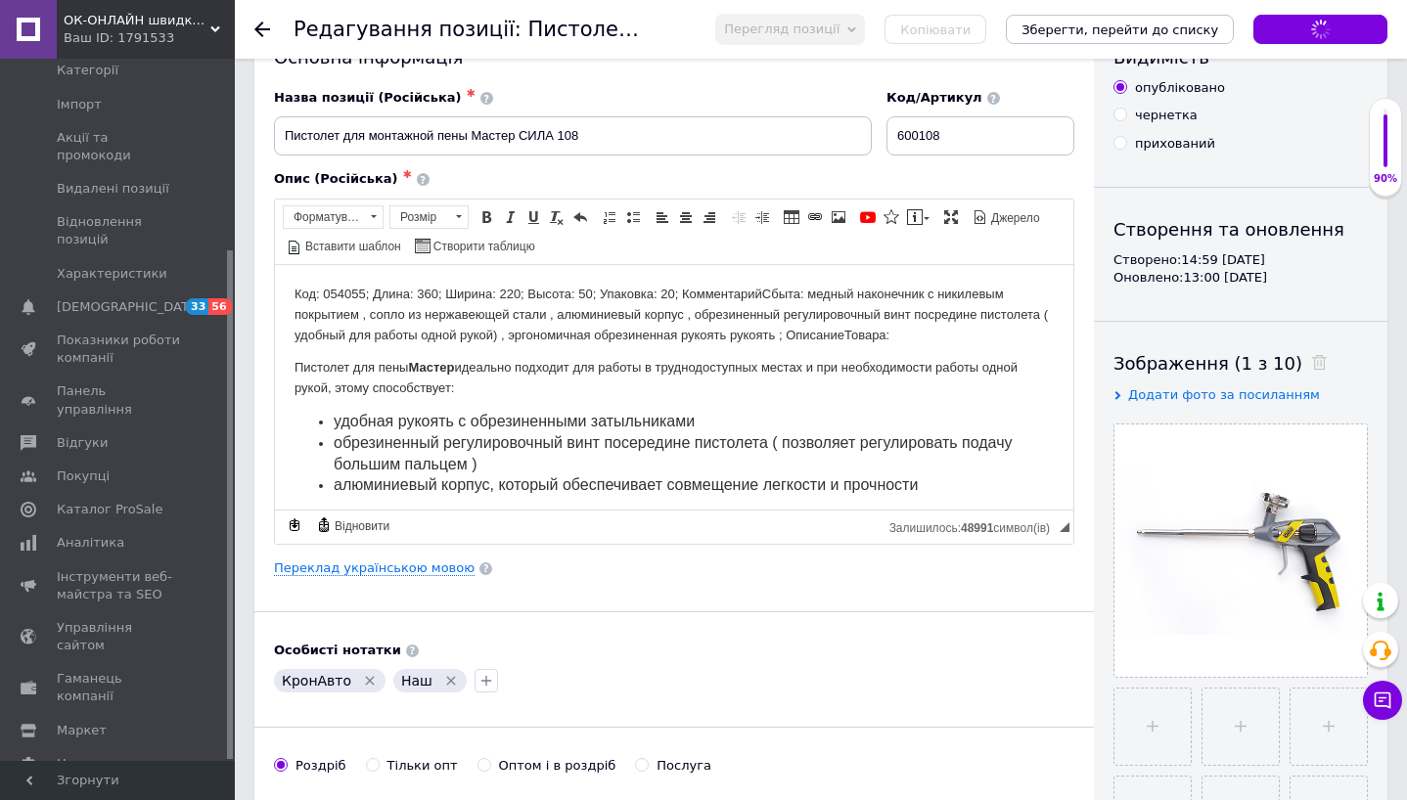
scroll to position [0, 0]
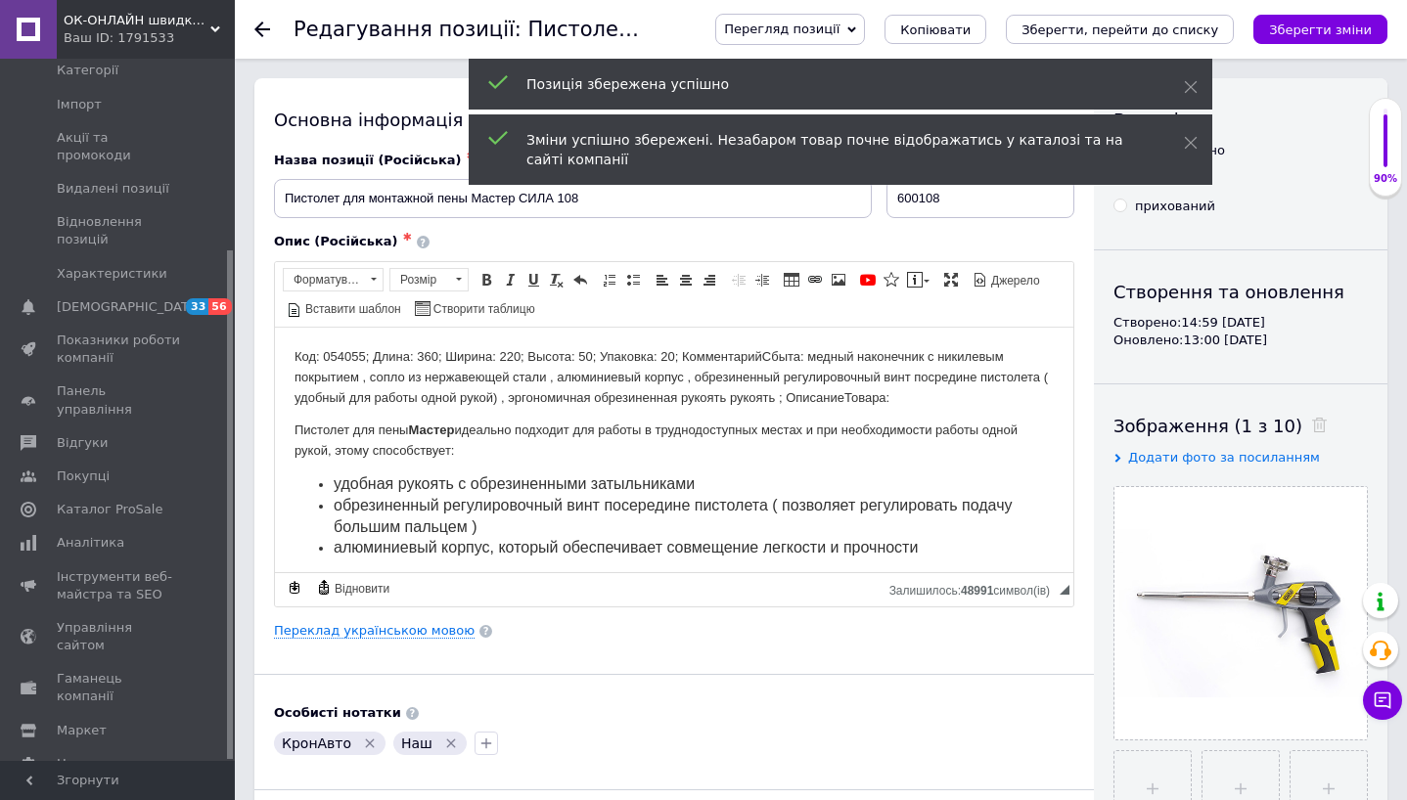
click at [263, 34] on icon at bounding box center [262, 30] width 16 height 16
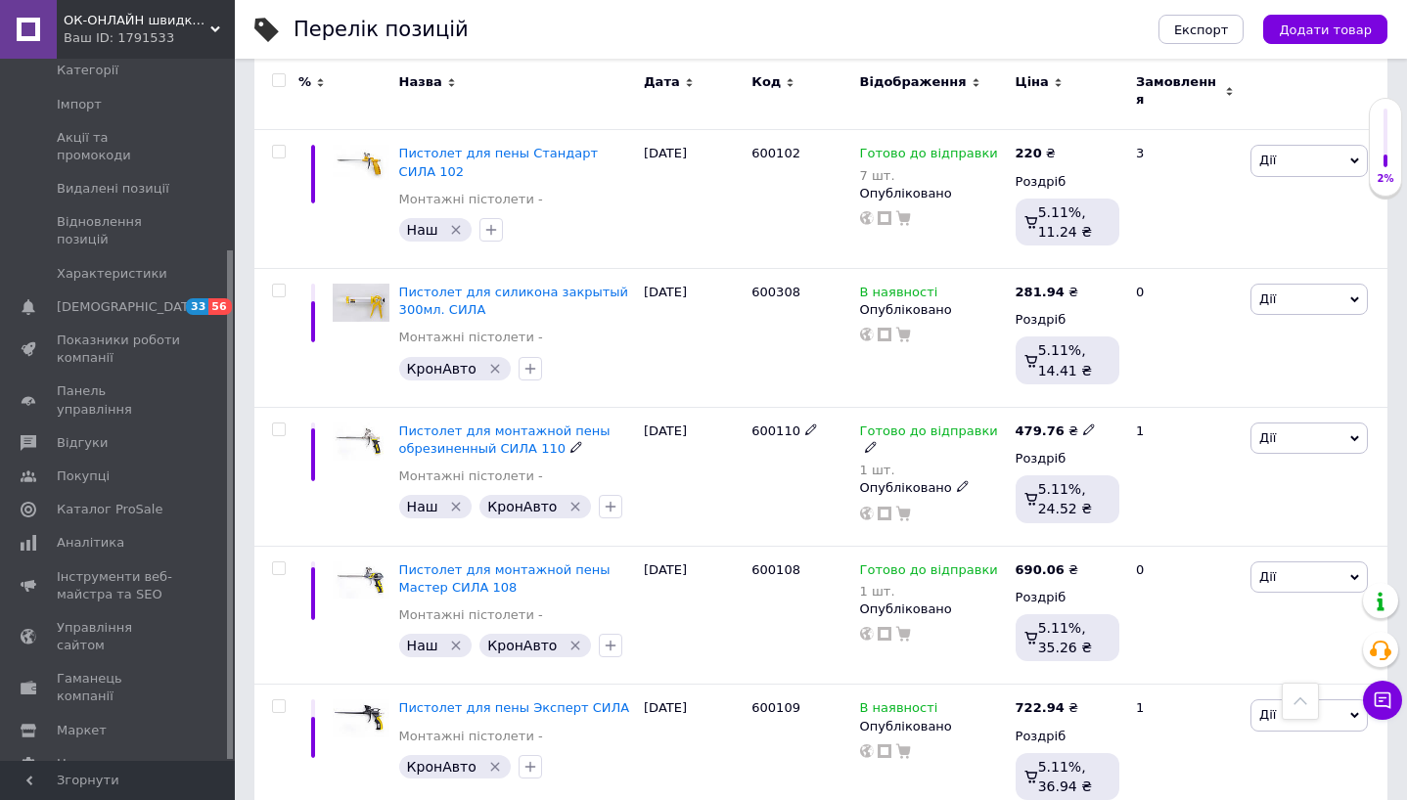
scroll to position [1075, 0]
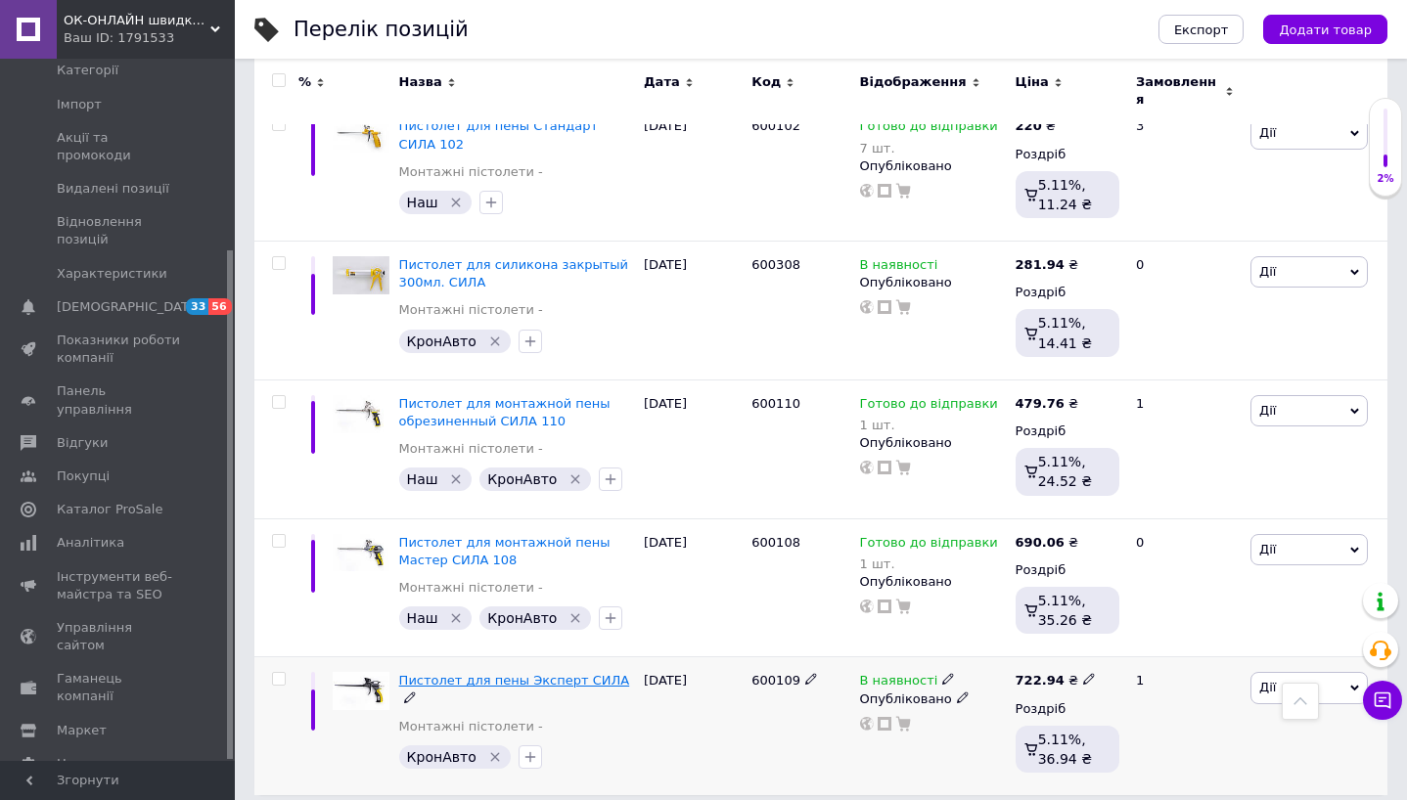
click at [561, 673] on span "Пистолет для пены Эксперт СИЛА" at bounding box center [514, 680] width 231 height 15
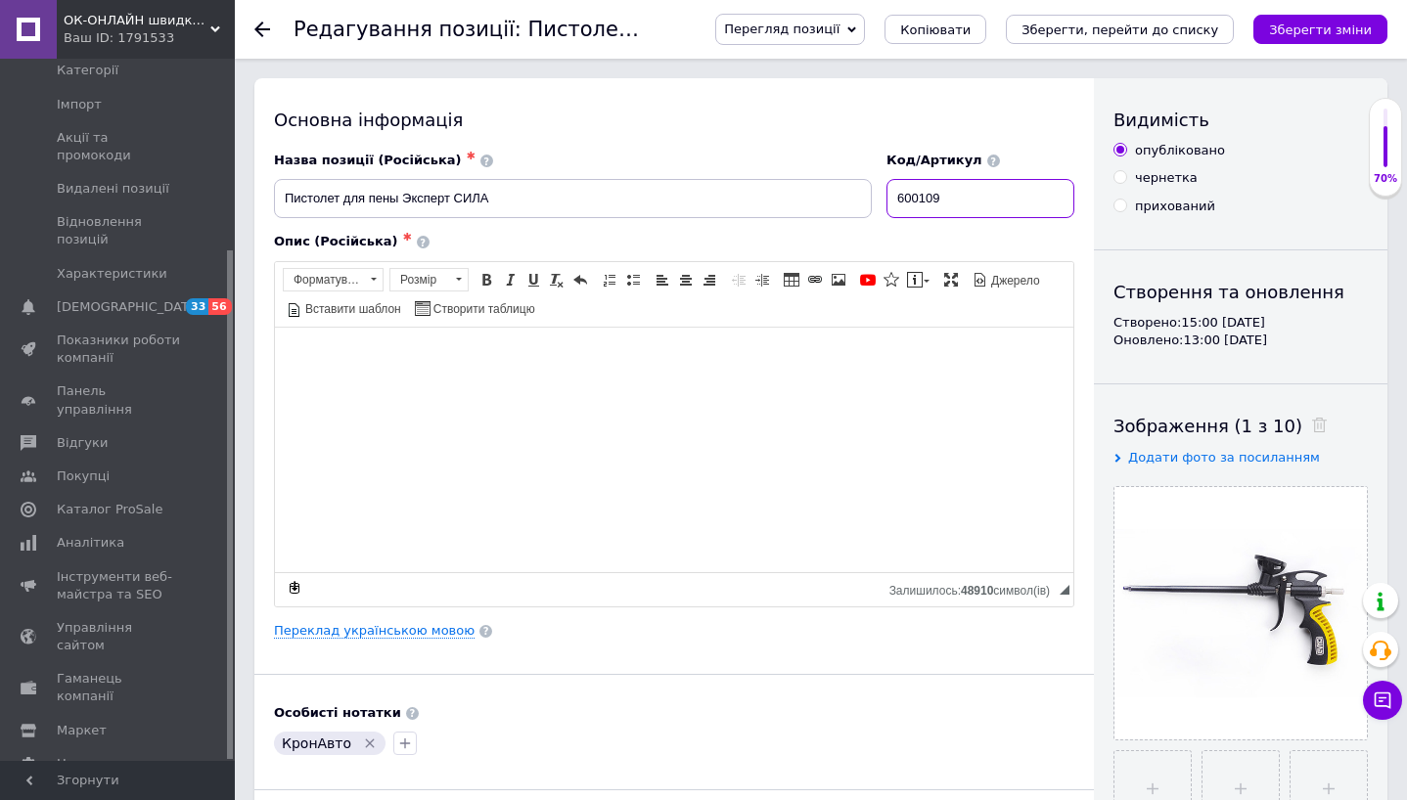
drag, startPoint x: 982, startPoint y: 196, endPoint x: 953, endPoint y: 197, distance: 29.4
click at [953, 197] on input "600109" at bounding box center [980, 198] width 188 height 39
click at [605, 192] on input "Пистолет для пены Эксперт СИЛА" at bounding box center [573, 198] width 598 height 39
paste input "109"
click at [487, 199] on input "Пистолет для пены Эксперт СИЛА109" at bounding box center [573, 198] width 598 height 39
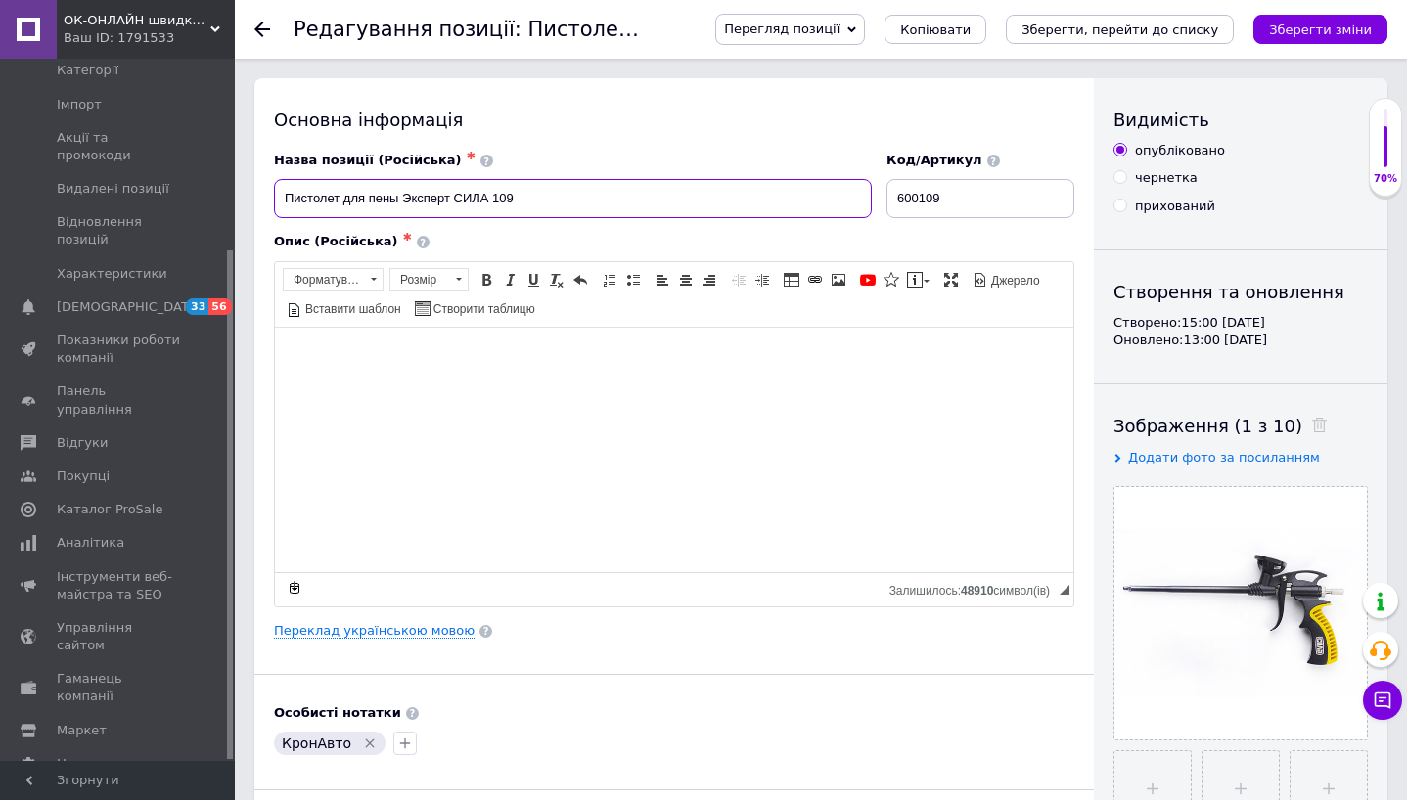
click at [369, 202] on input "Пистолет для пены Эксперт СИЛА 109" at bounding box center [573, 198] width 598 height 39
type input "Пистолет для монтажной пены Эксперт СИЛА 109"
click at [365, 636] on link "Переклад українською мовою" at bounding box center [374, 631] width 201 height 16
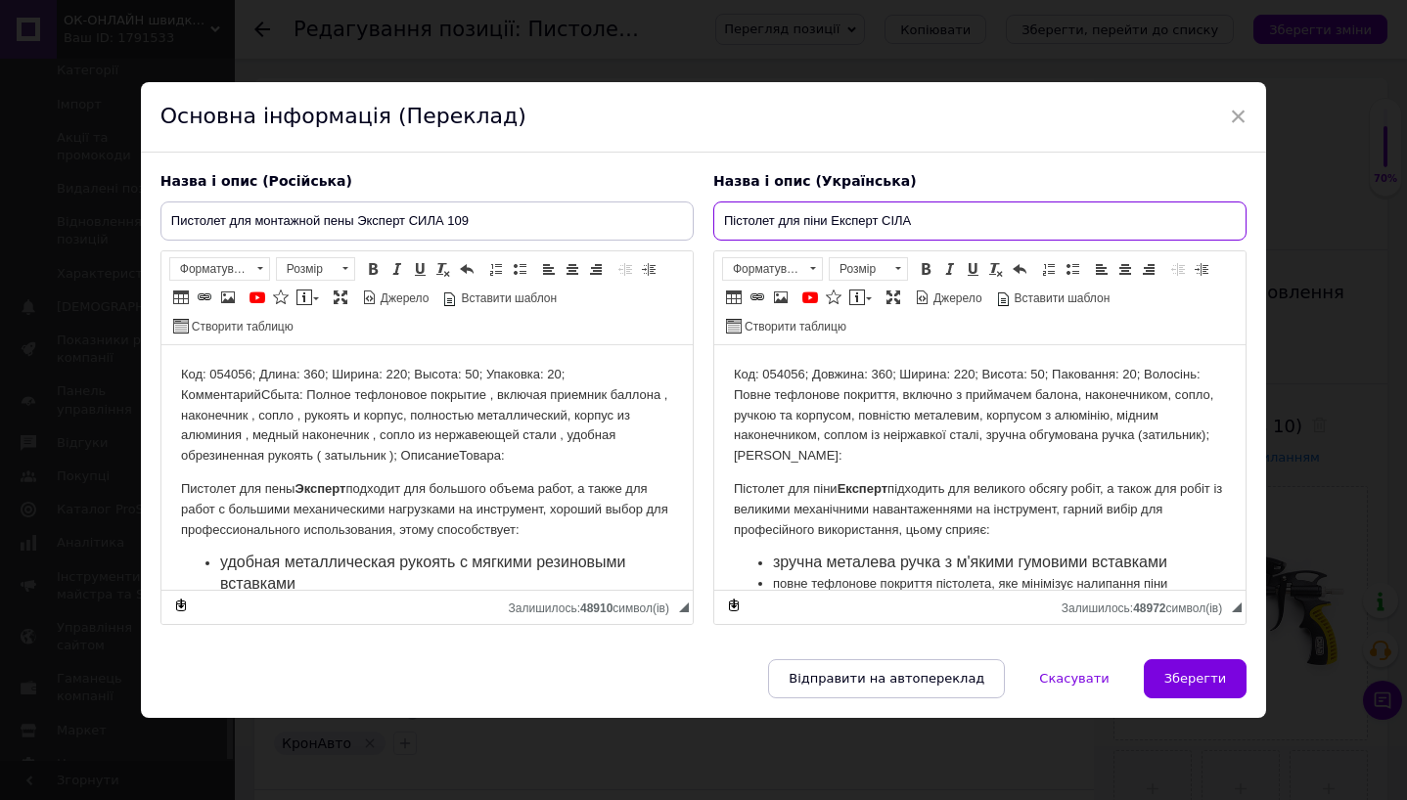
click at [989, 227] on input "Пістолет для піни Експерт СІЛА" at bounding box center [979, 221] width 533 height 39
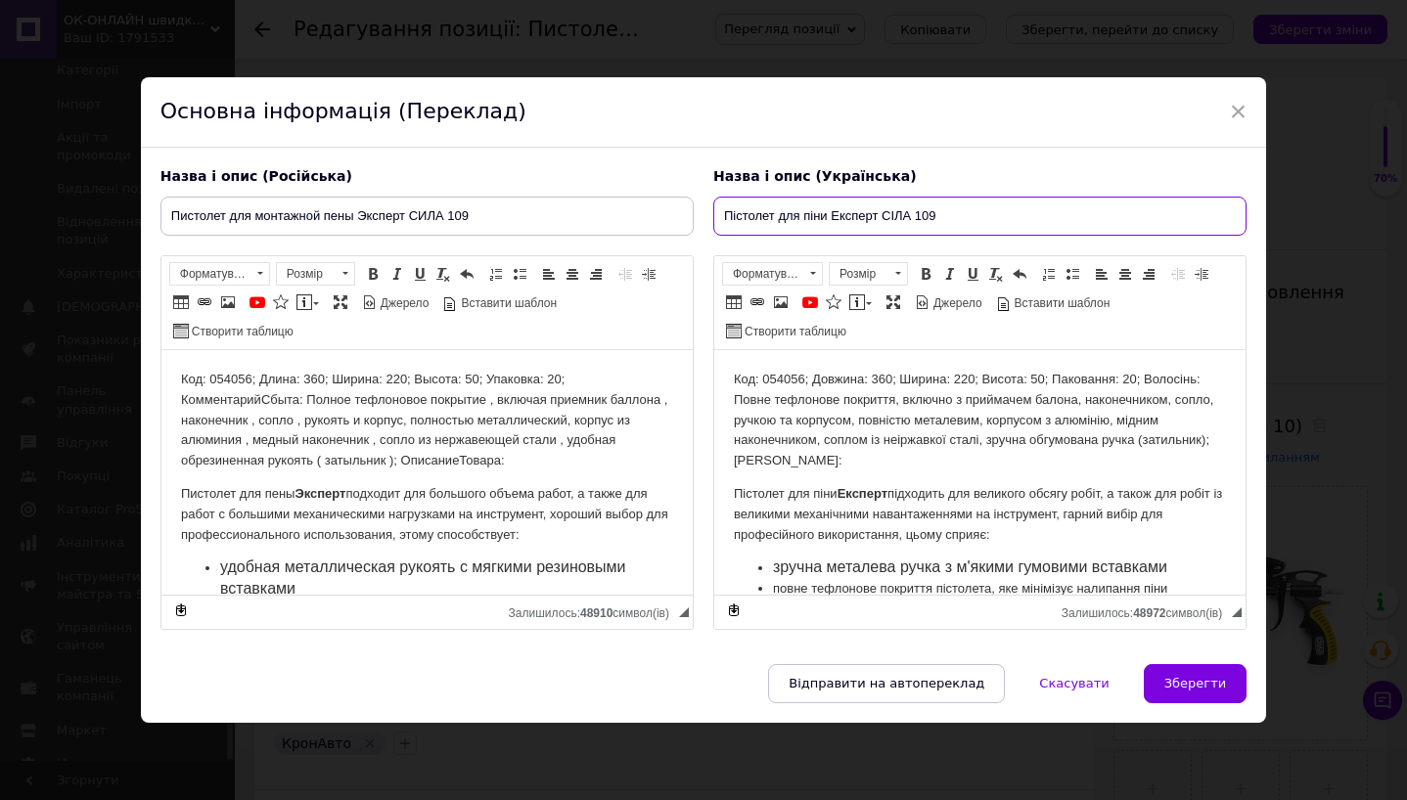
click at [801, 214] on input "Пістолет для піни Експерт СІЛА 109" at bounding box center [979, 216] width 533 height 39
type input "Пістолет для монтажної піни Експерт СІЛА 109"
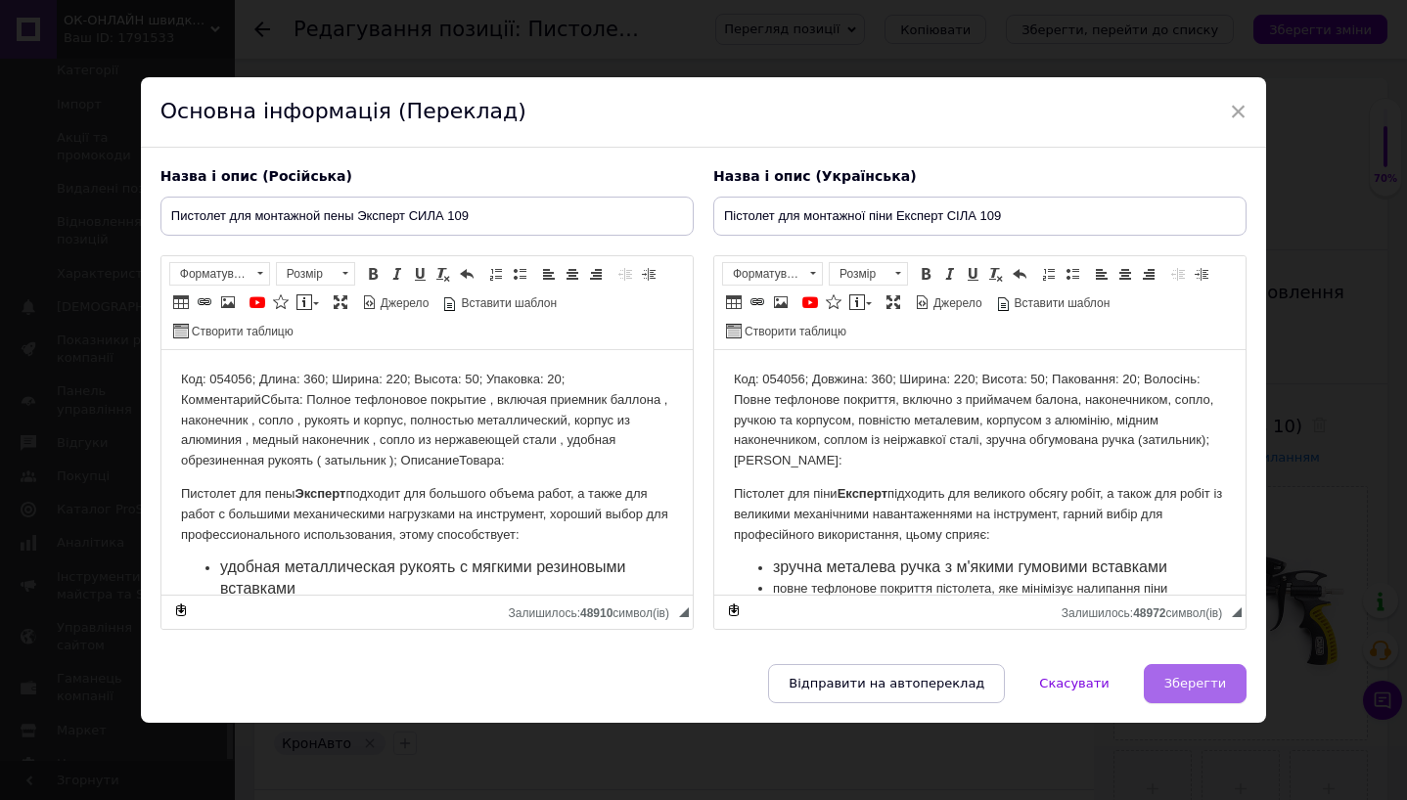
click at [1214, 686] on span "Зберегти" at bounding box center [1195, 683] width 62 height 15
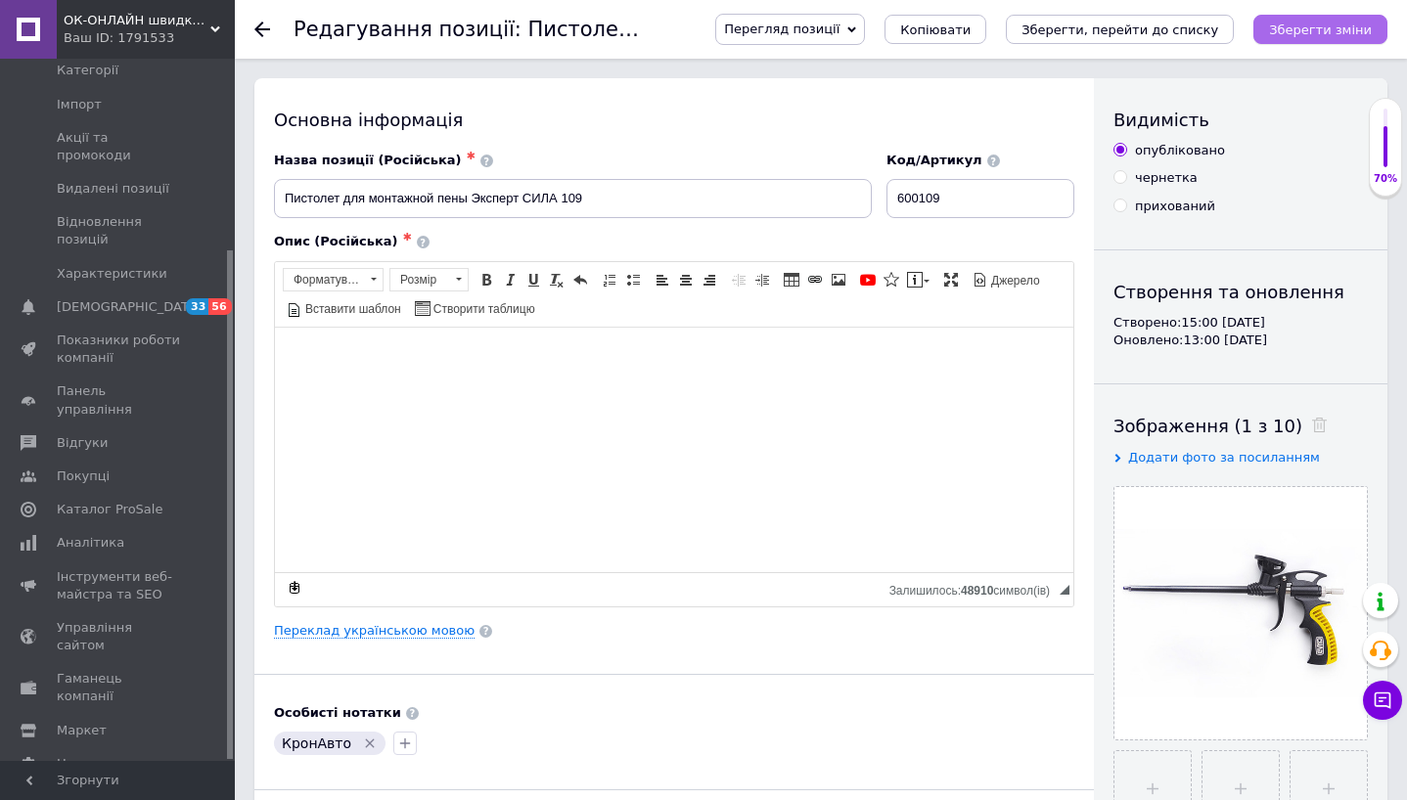
click at [1338, 27] on icon "Зберегти зміни" at bounding box center [1320, 29] width 103 height 15
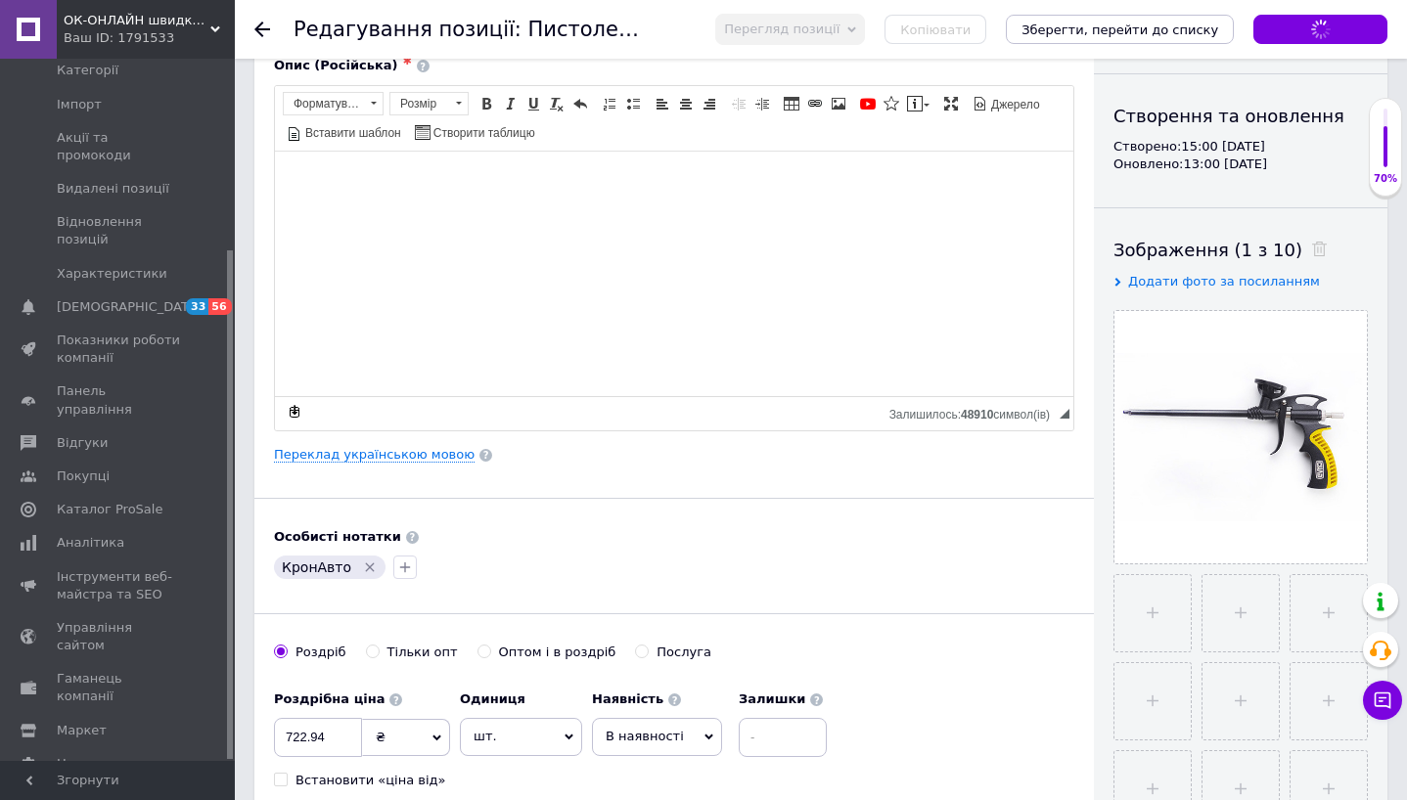
scroll to position [452, 0]
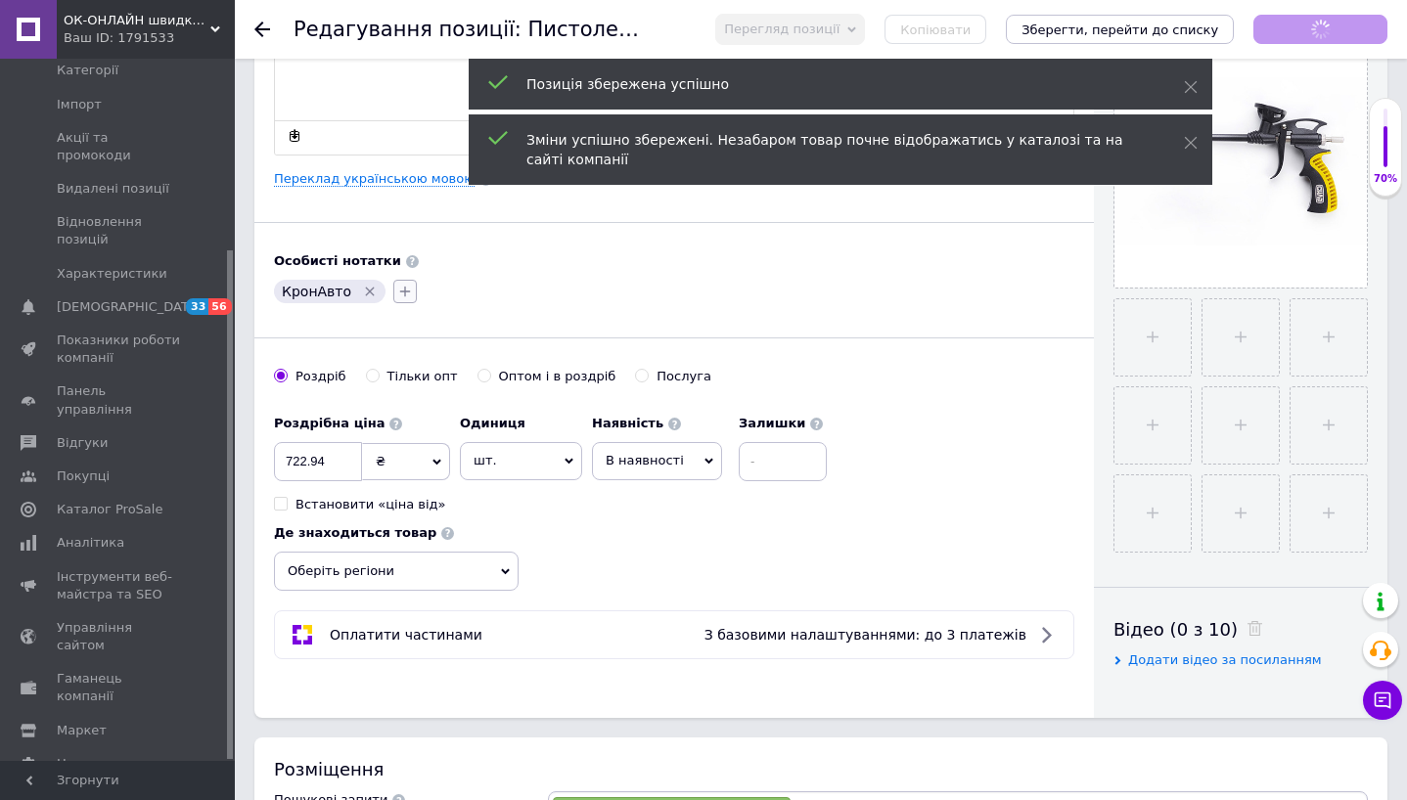
click at [401, 285] on icon "button" at bounding box center [405, 292] width 16 height 16
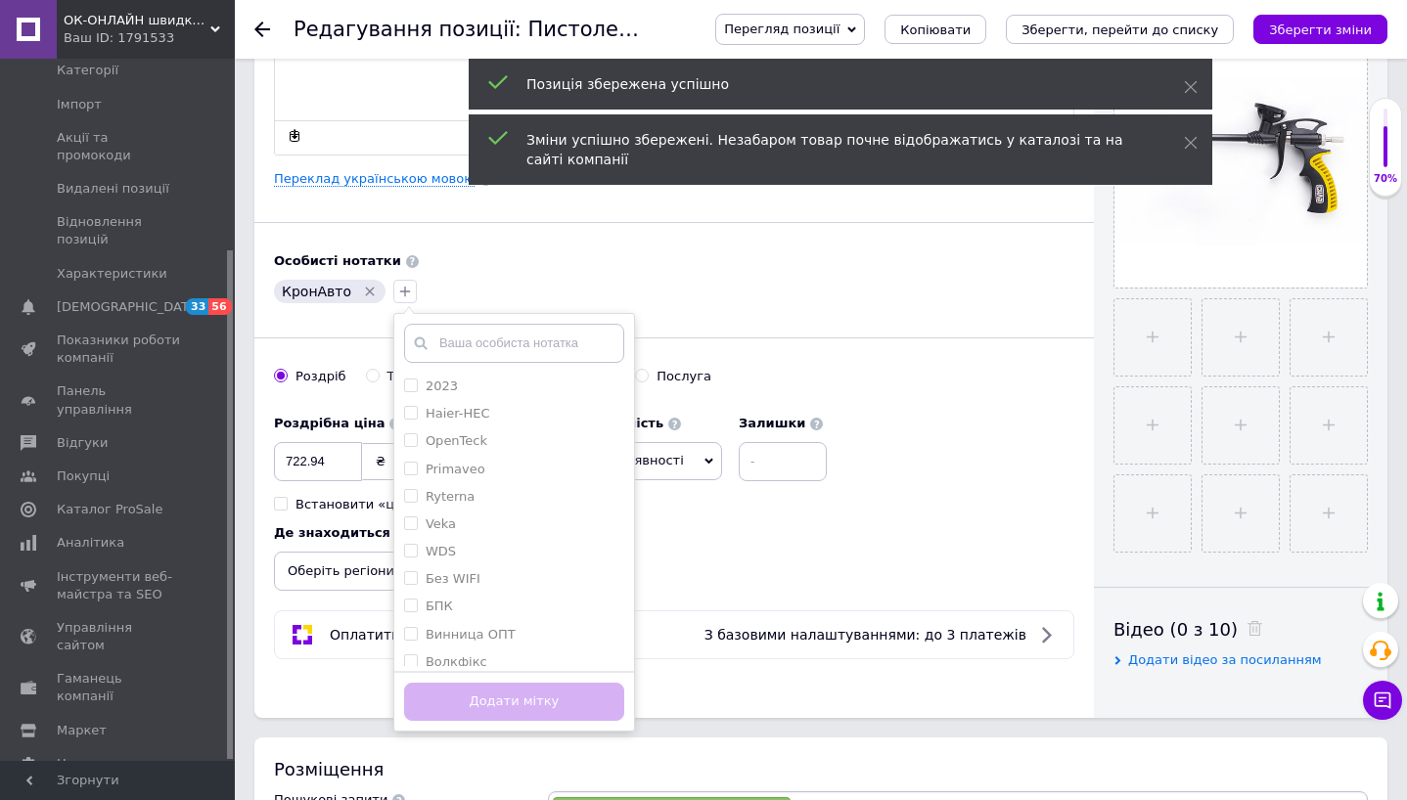
click at [464, 344] on input "text" at bounding box center [514, 343] width 220 height 39
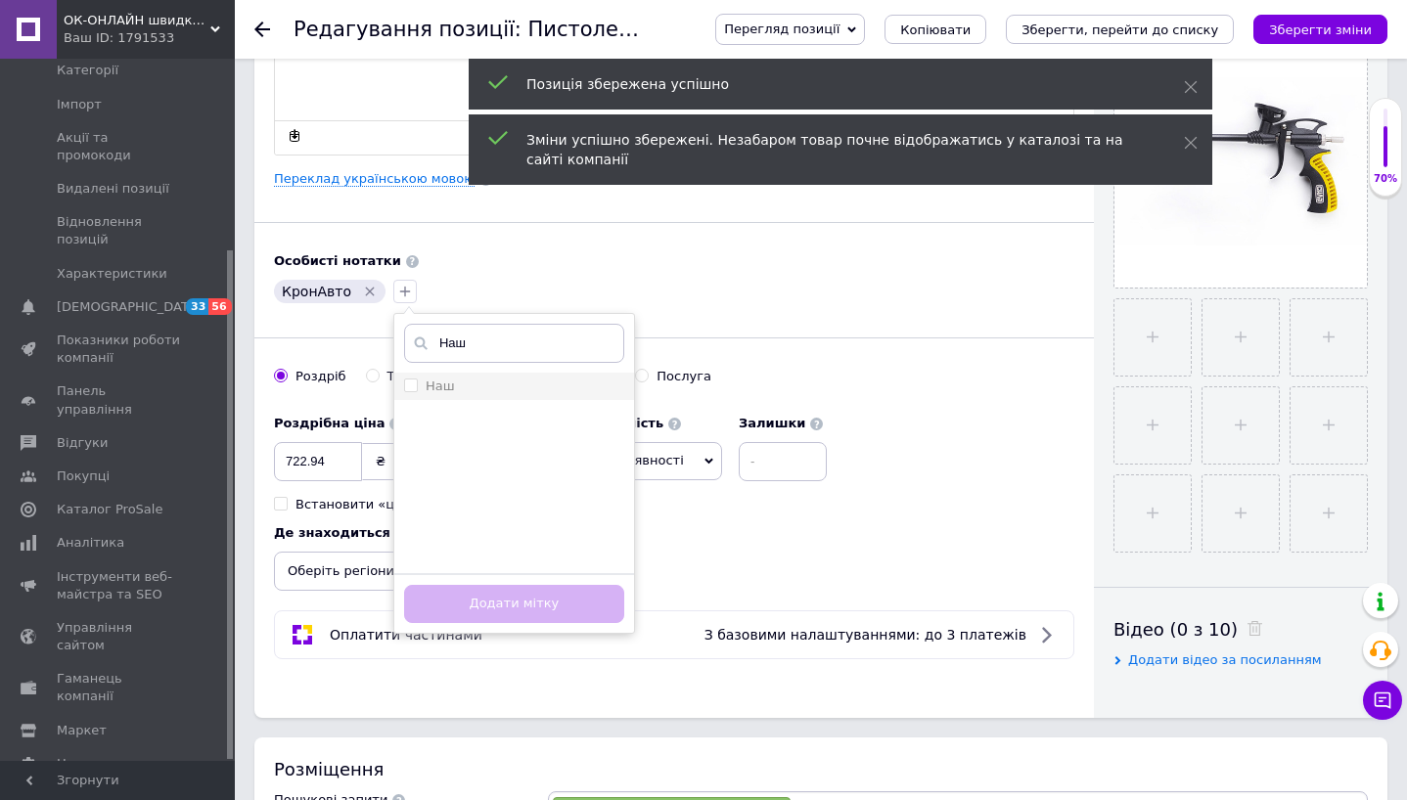
type input "Наш"
click at [439, 388] on label "Наш" at bounding box center [440, 386] width 29 height 15
checkbox input "true"
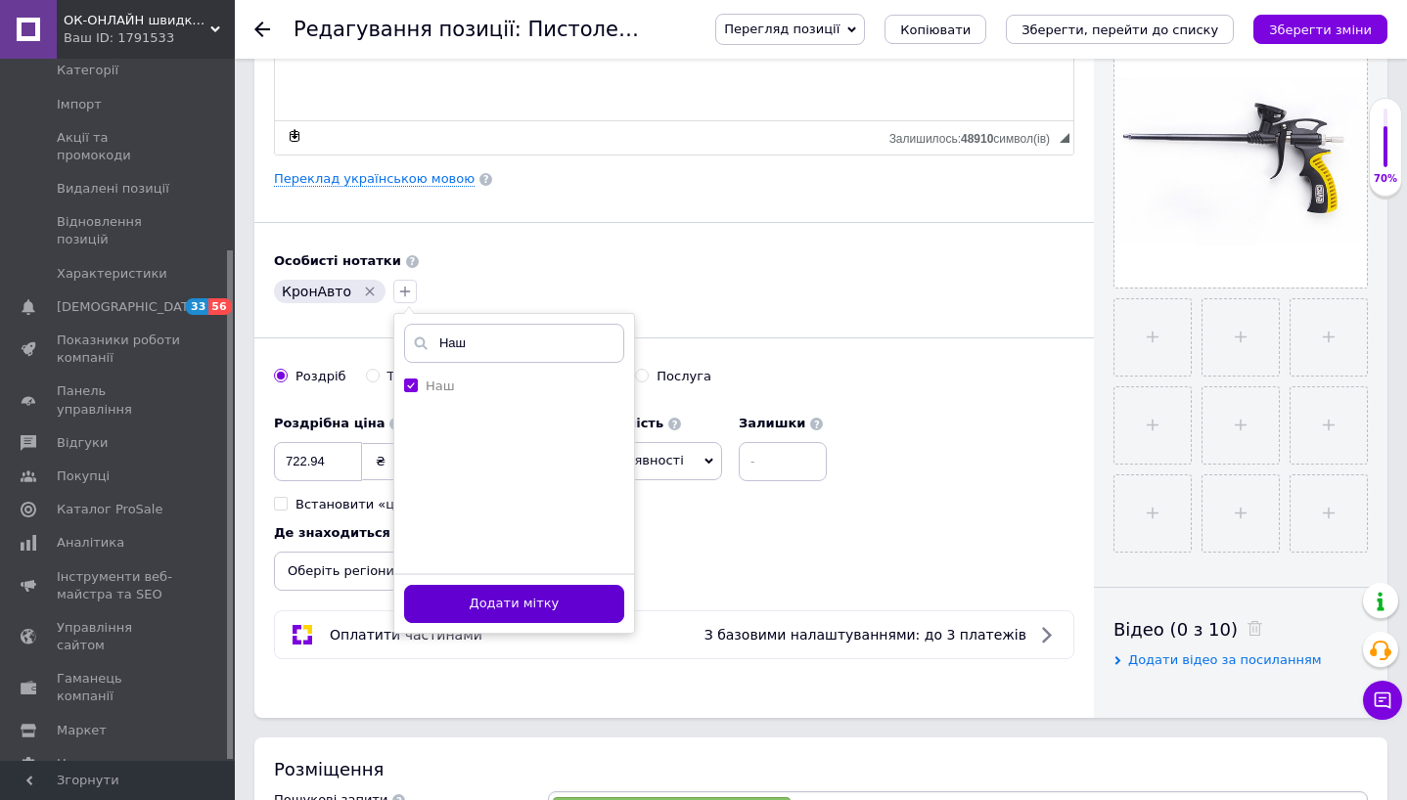
click at [515, 615] on button "Додати мітку" at bounding box center [514, 604] width 220 height 38
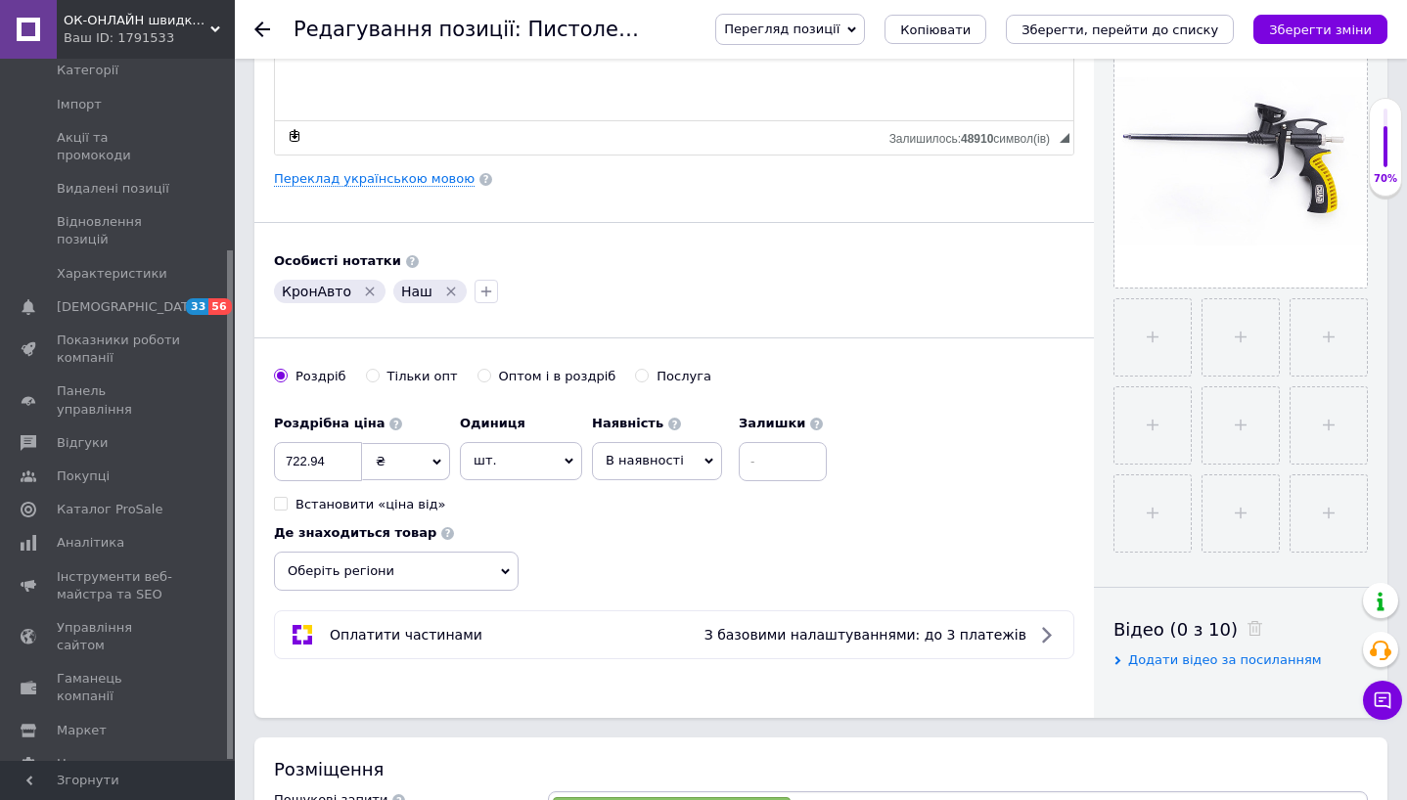
click at [664, 458] on span "В наявності" at bounding box center [645, 460] width 78 height 15
click at [649, 598] on li "Готово до відправки" at bounding box center [657, 583] width 128 height 45
click at [821, 460] on input at bounding box center [835, 461] width 88 height 39
type input "1"
click at [1042, 448] on div "Роздрібна ціна 722.94 ₴ $ EUR CHF GBP ¥ PLN ₸ MDL HUF KGS CNY TRY KRW lei Встан…" at bounding box center [674, 498] width 800 height 186
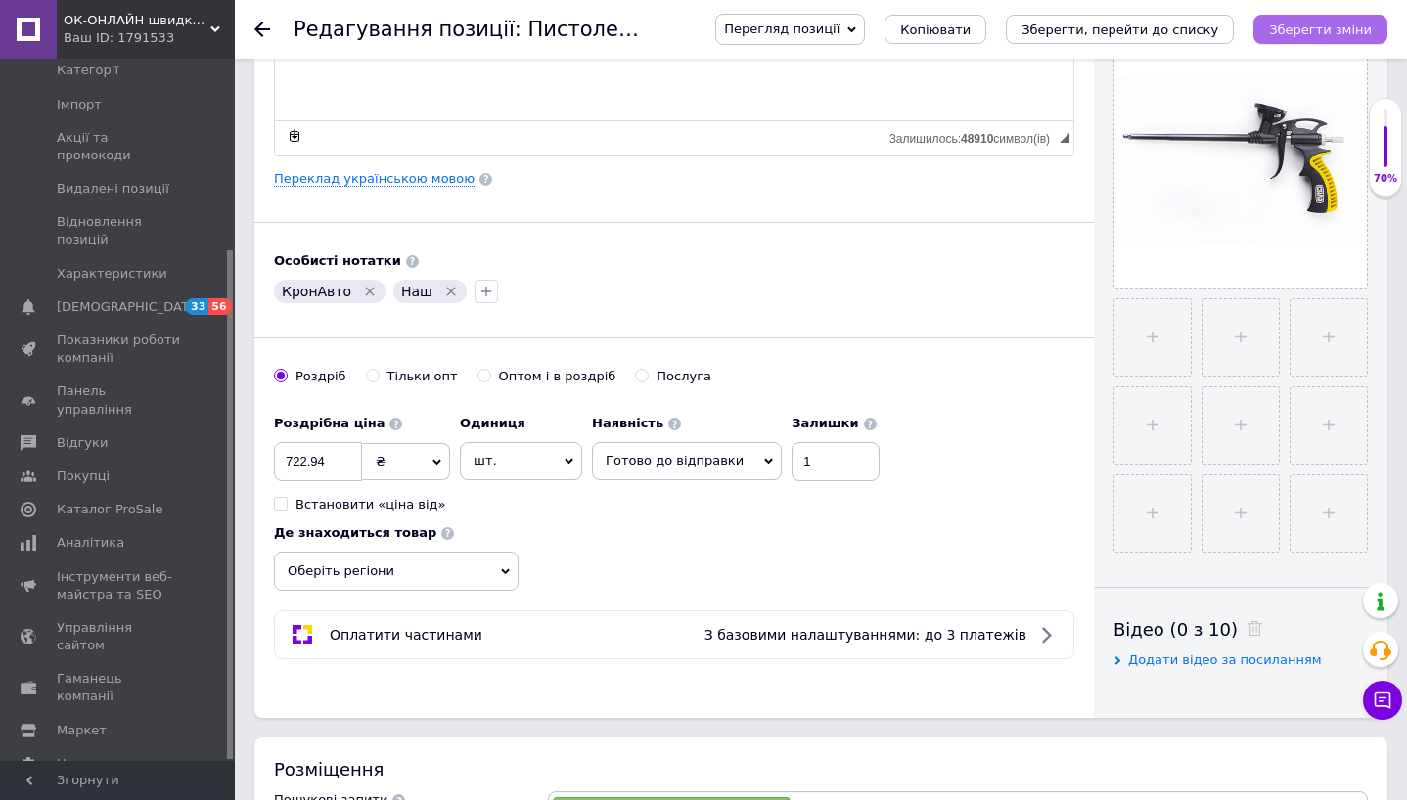
click at [1316, 39] on button "Зберегти зміни" at bounding box center [1320, 29] width 134 height 29
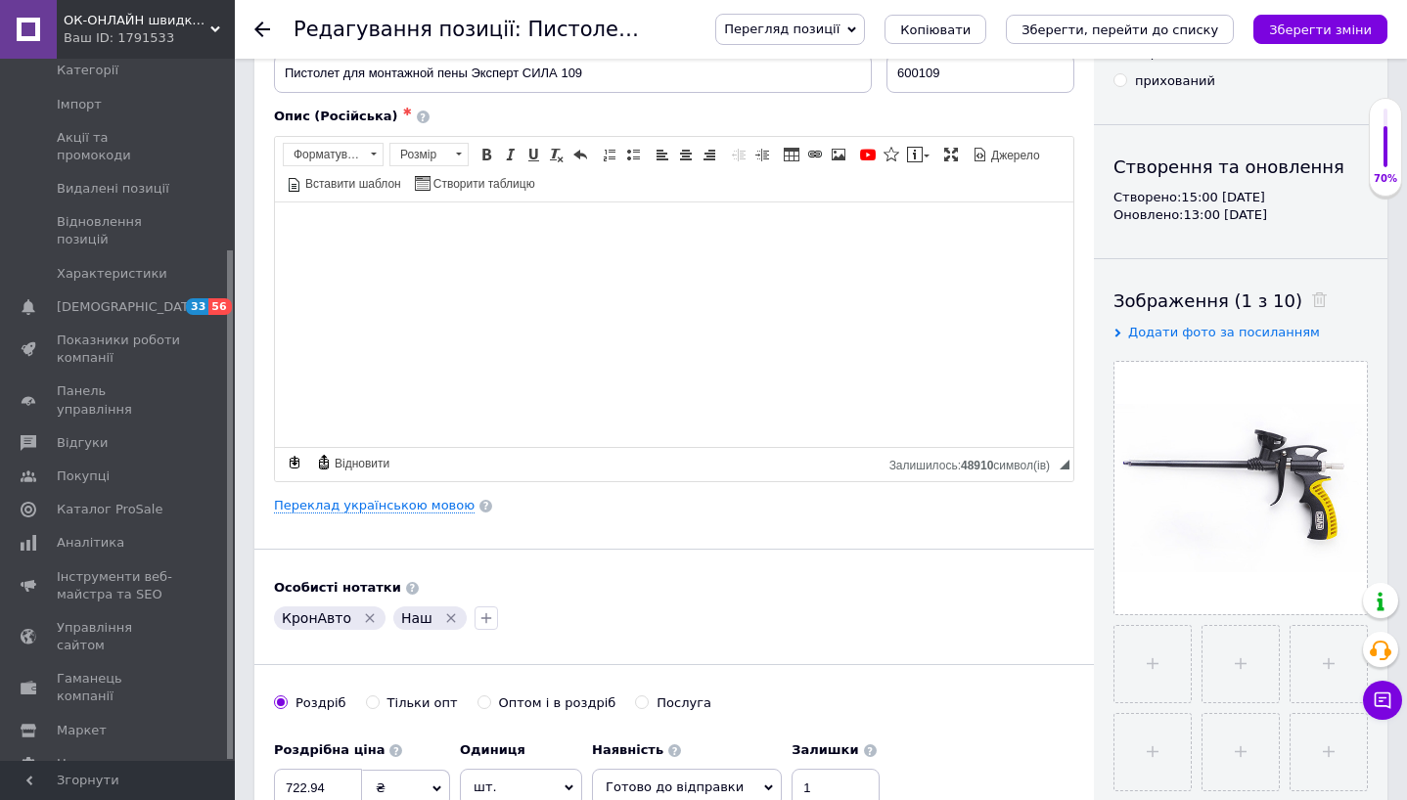
scroll to position [44, 0]
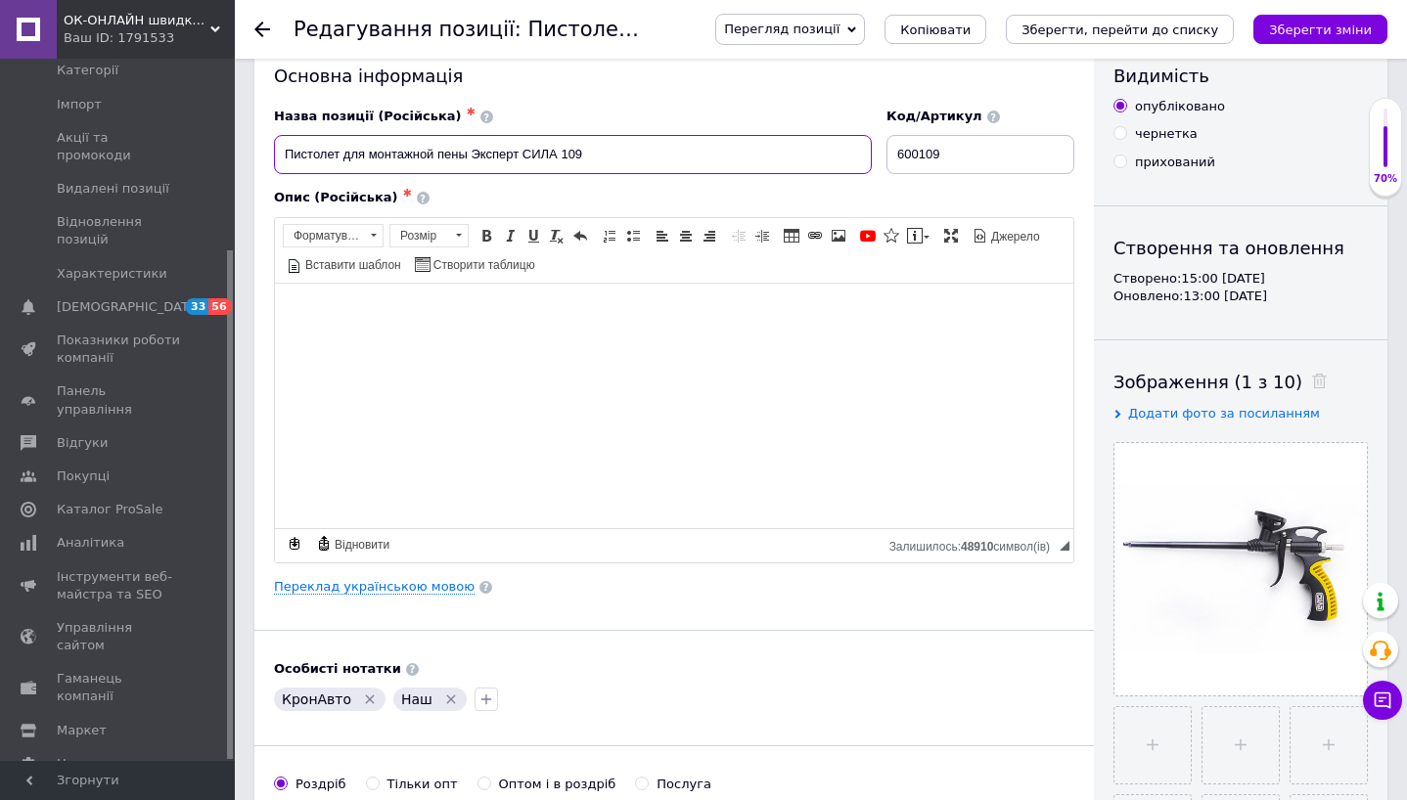
click at [468, 155] on input "Пистолет для монтажной пены Эксперт СИЛА 109" at bounding box center [573, 154] width 598 height 39
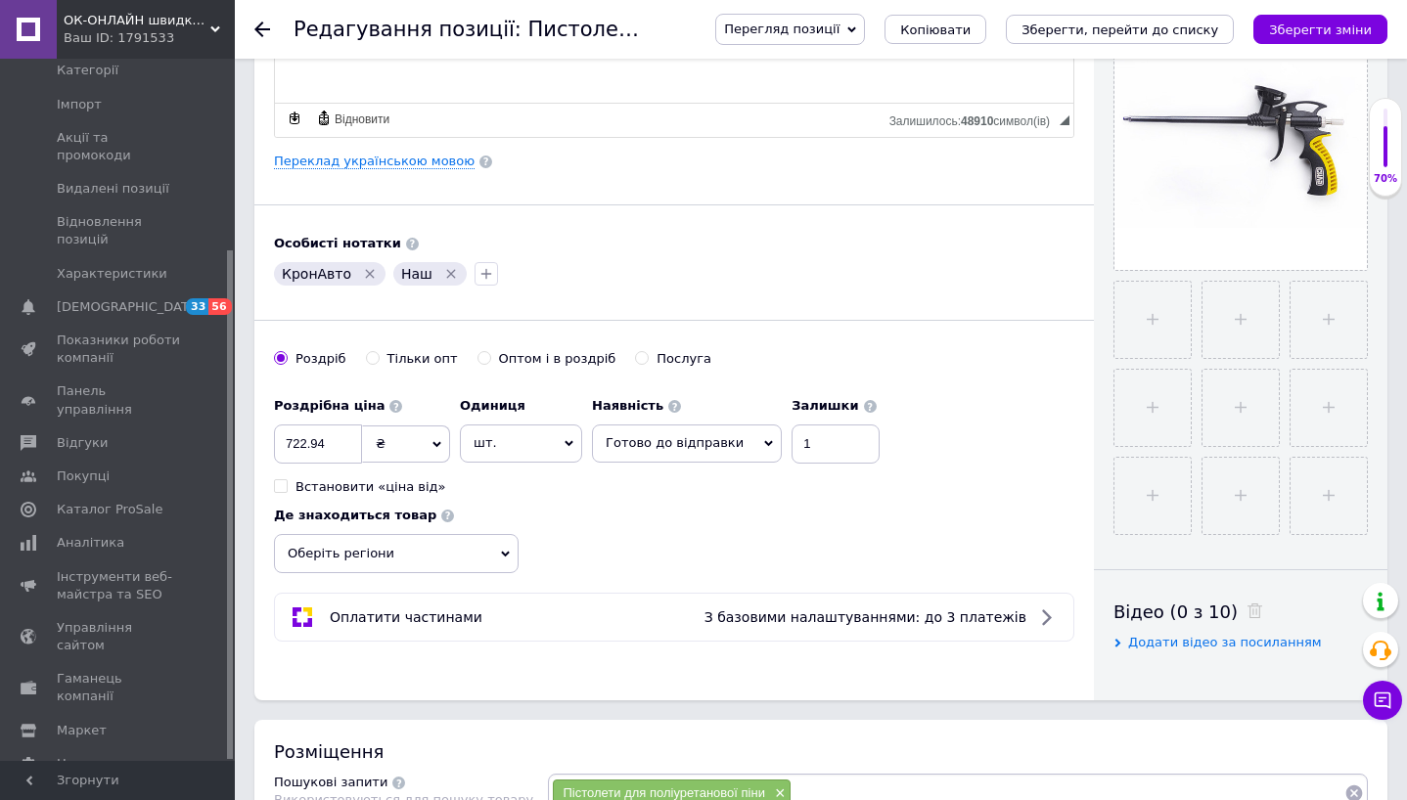
scroll to position [1083, 0]
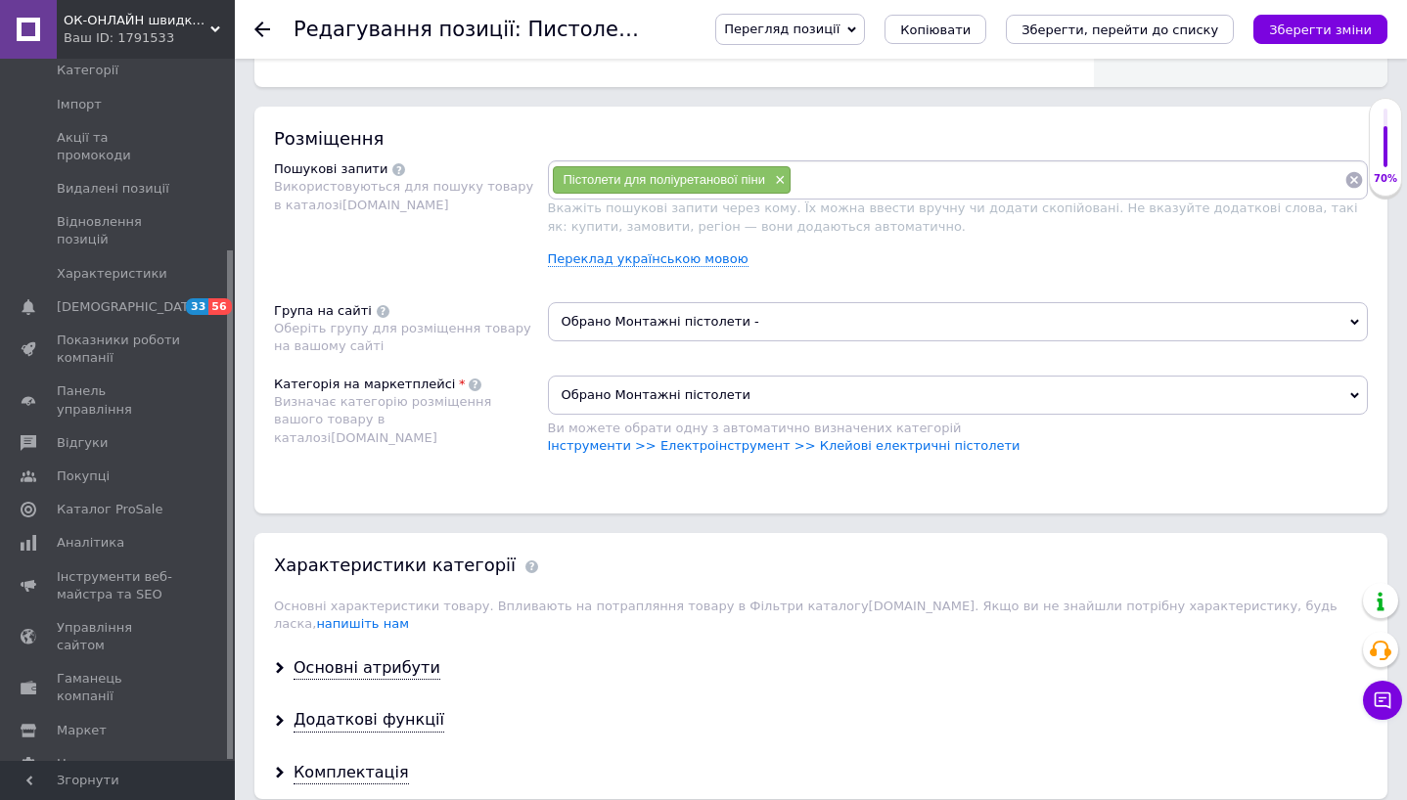
click at [838, 163] on div "Пістолети для поліуретанової піни ×" at bounding box center [958, 179] width 821 height 39
click at [838, 167] on input at bounding box center [1067, 179] width 553 height 29
paste input "Пистолет для монтажной пены Эксперт СИЛА 109"
type input "Пистолет для монтажной пены Эксперт СИЛА 109"
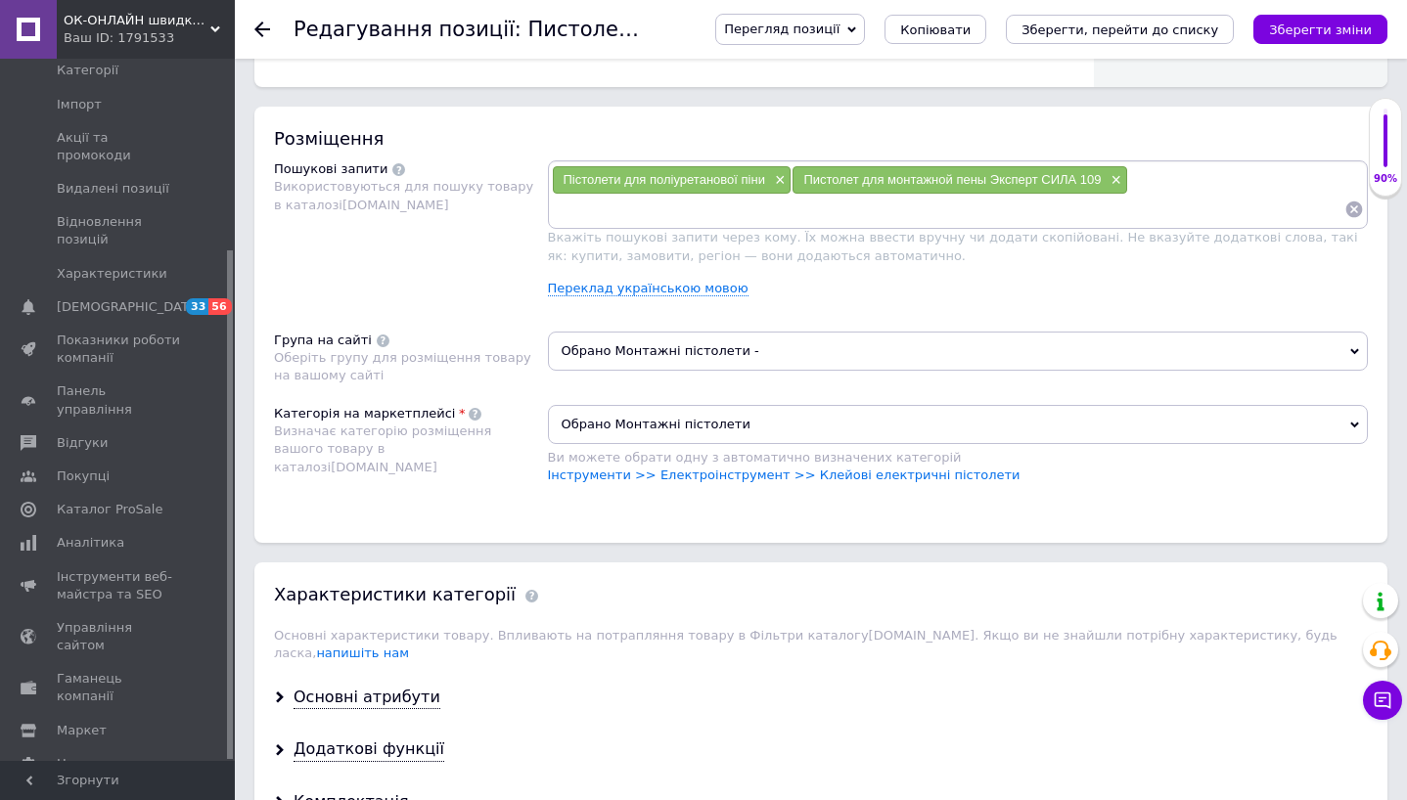
paste input "Пистолет для монтажной пены Эксперт СИЛА 109"
drag, startPoint x: 757, startPoint y: 211, endPoint x: 923, endPoint y: 208, distance: 166.3
click at [923, 208] on input "Пистолет для монтажной пены Эксперт СИЛА 109" at bounding box center [948, 209] width 793 height 29
type input "Пистолет для монтажной пены"
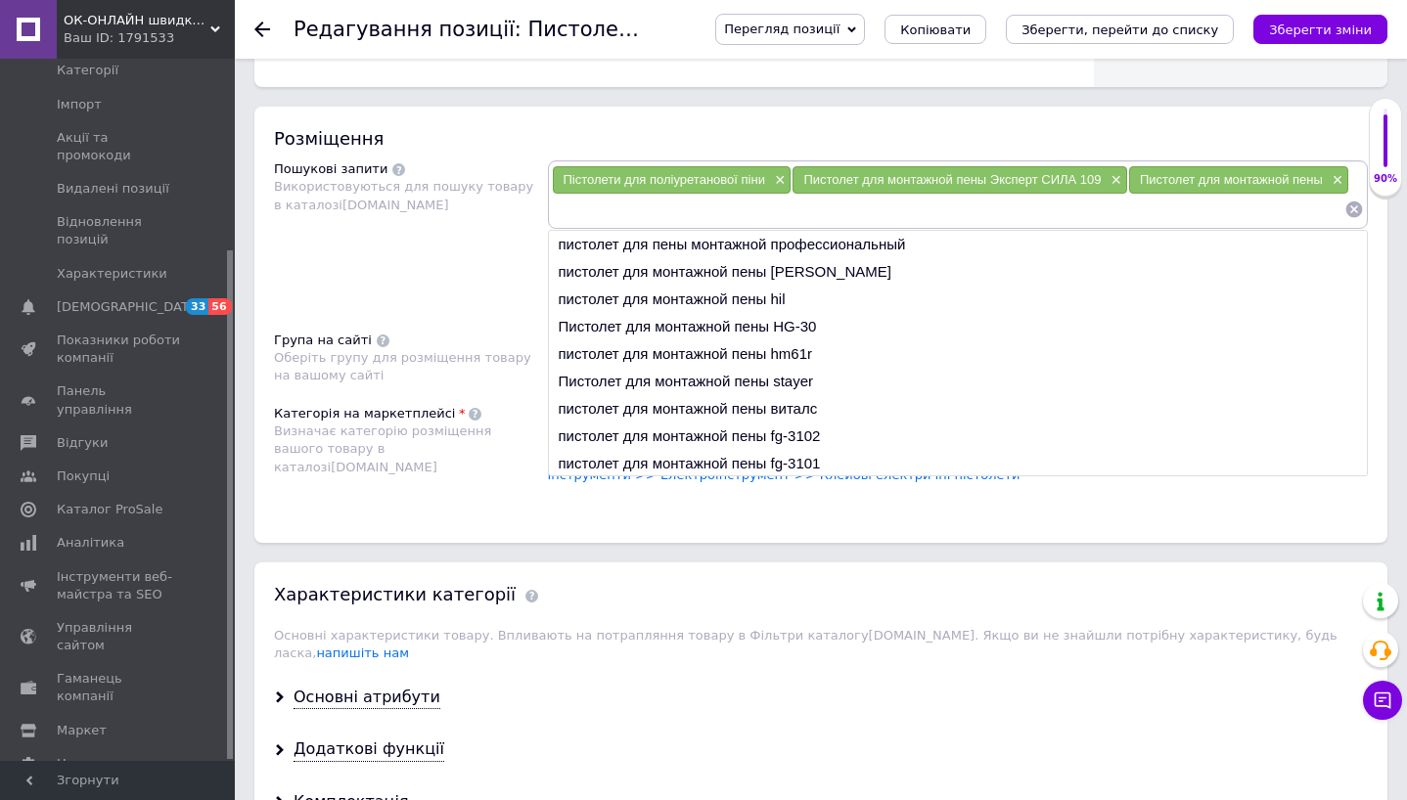
paste input "Пистолет для монтажной пены Эксперт СИЛА 109"
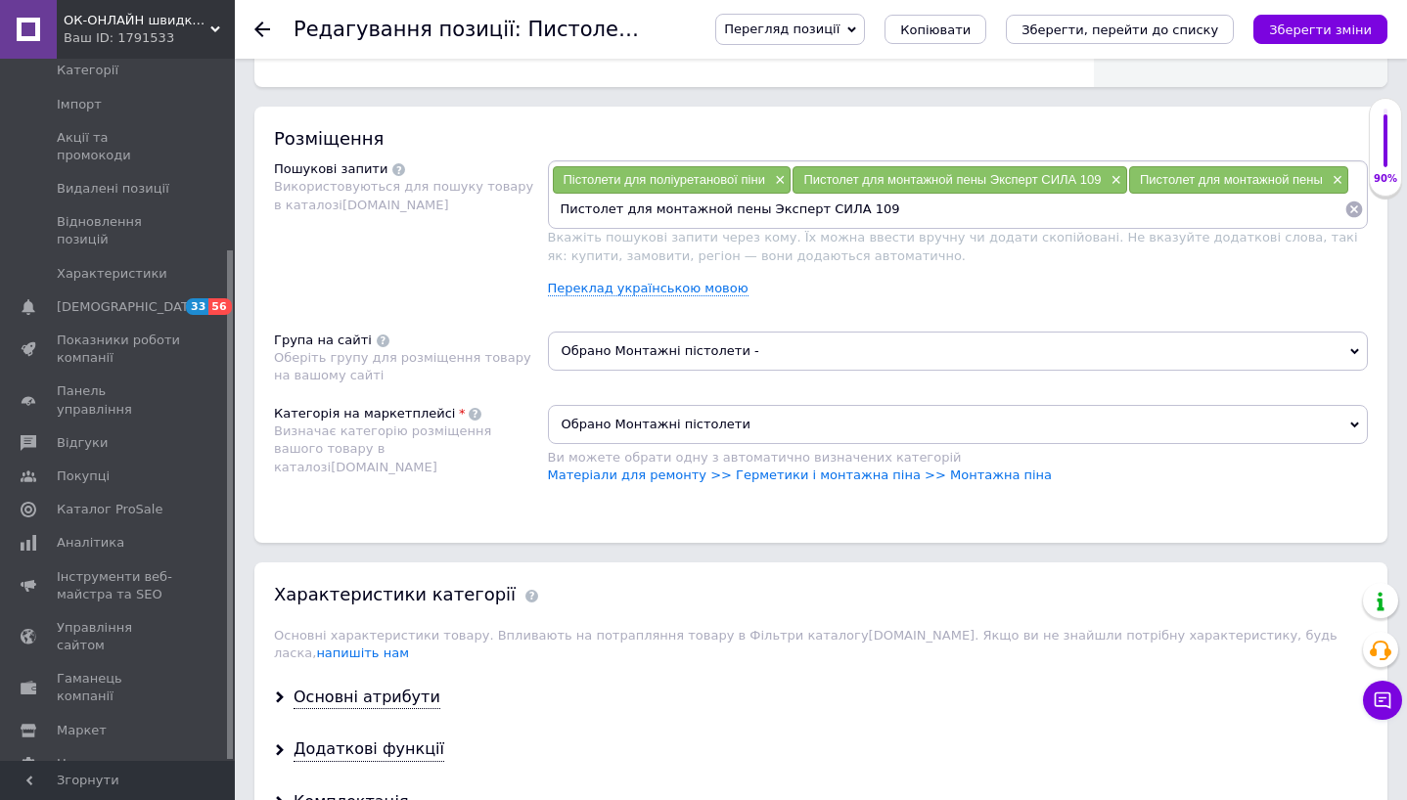
drag, startPoint x: 648, startPoint y: 212, endPoint x: 714, endPoint y: 211, distance: 66.5
click at [714, 211] on input "Пистолет для монтажной пены Эксперт СИЛА 109" at bounding box center [948, 209] width 793 height 29
drag, startPoint x: 684, startPoint y: 214, endPoint x: 841, endPoint y: 218, distance: 157.5
click at [841, 218] on input "Пистолет для пены Эксперт СИЛА 109" at bounding box center [948, 209] width 793 height 29
type input "Пистолет для пены"
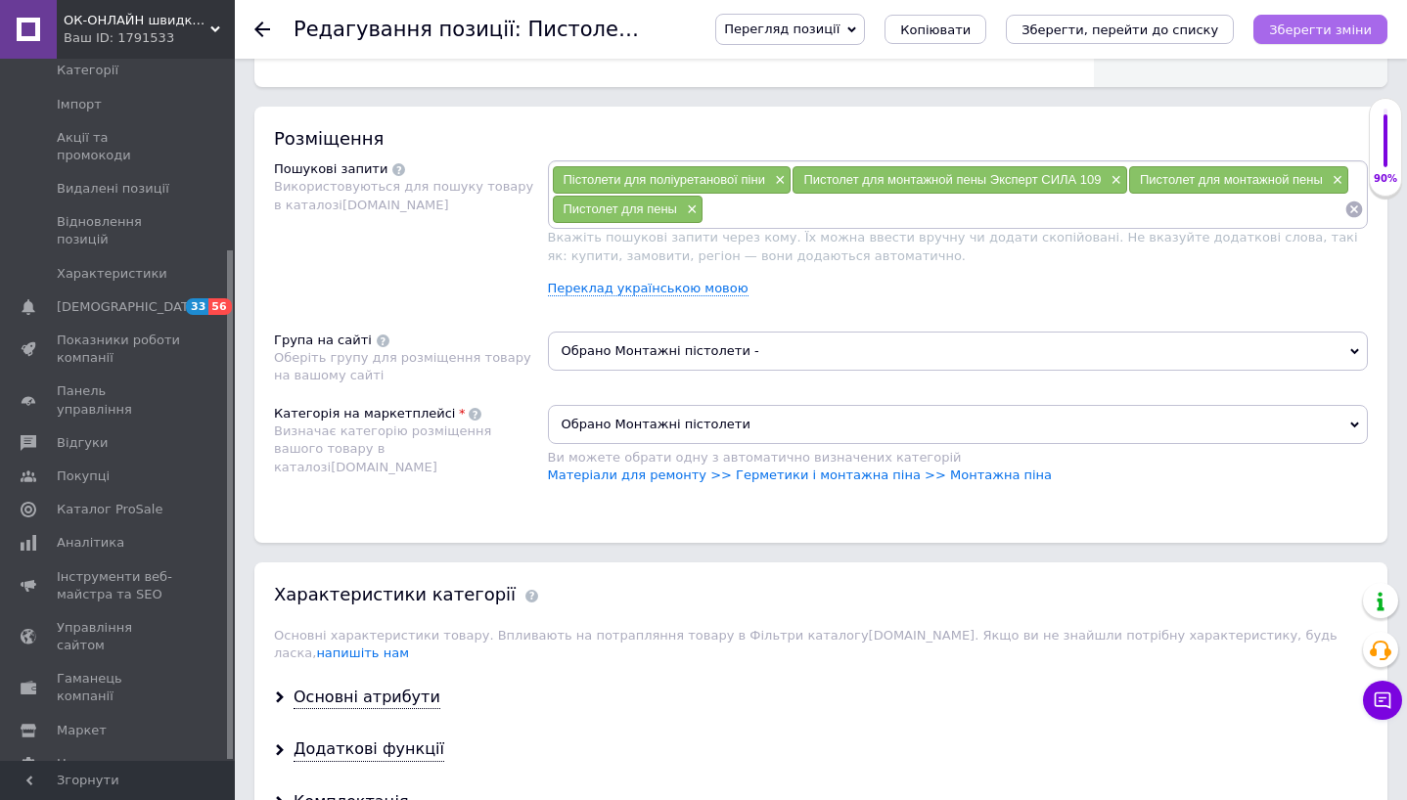
click at [1307, 21] on button "Зберегти зміни" at bounding box center [1320, 29] width 134 height 29
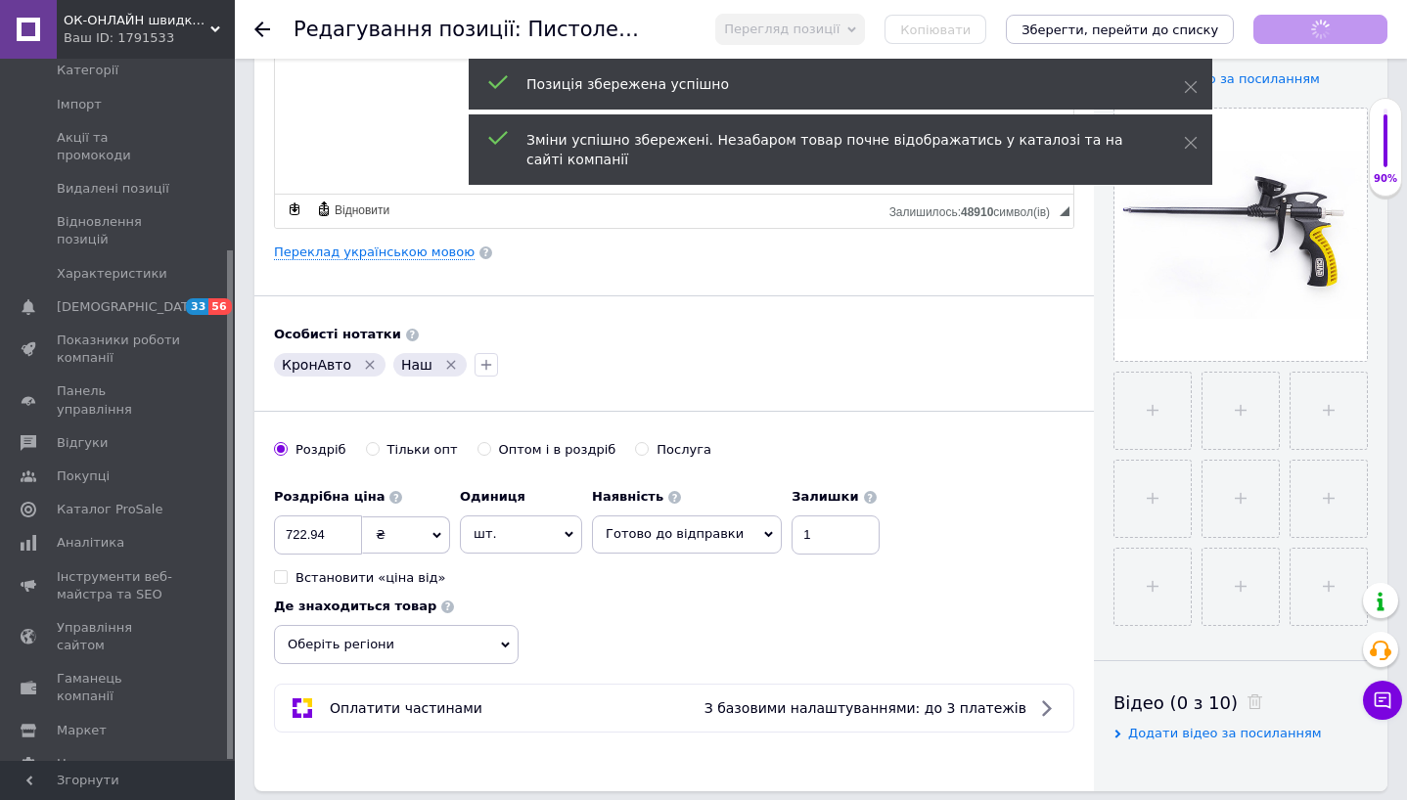
scroll to position [0, 0]
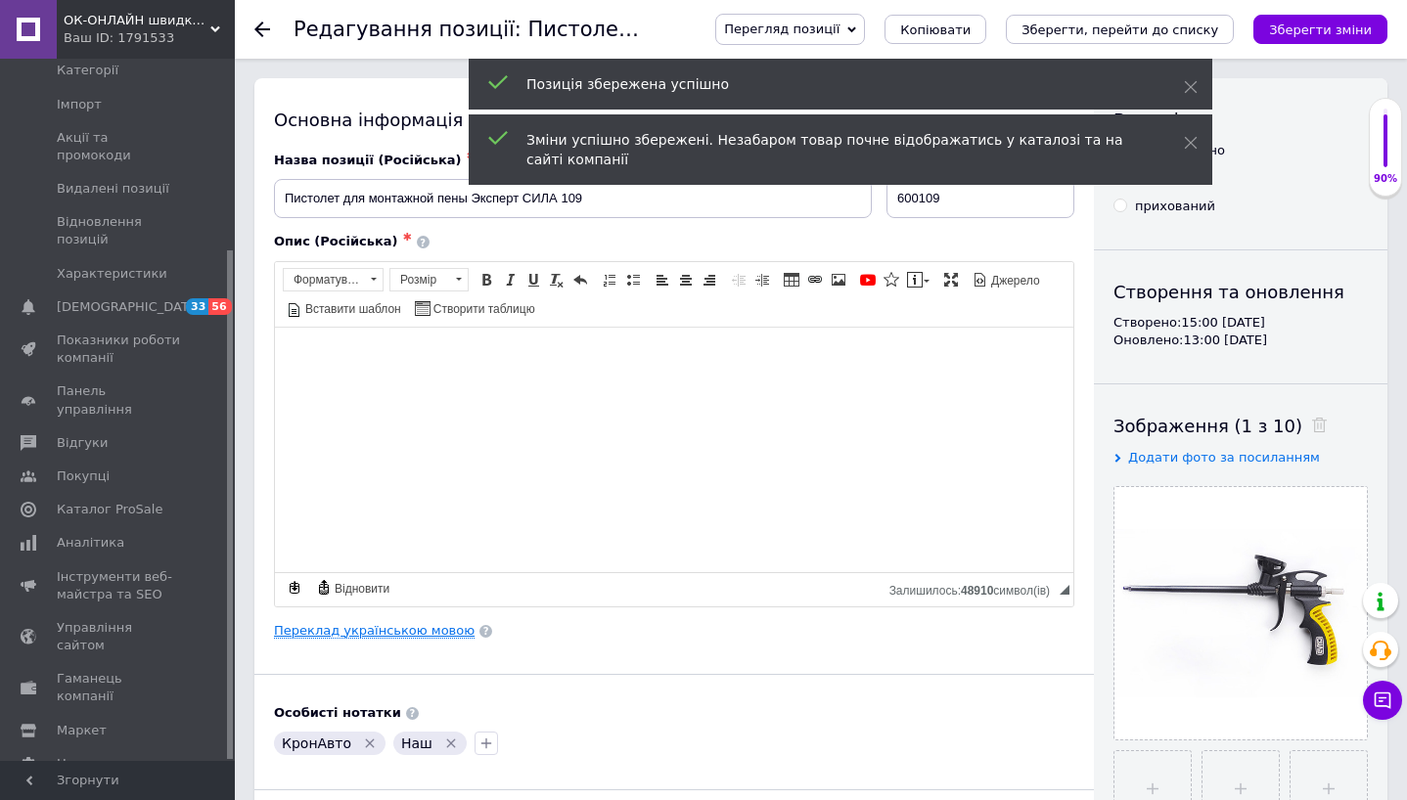
click at [417, 629] on link "Переклад українською мовою" at bounding box center [374, 631] width 201 height 16
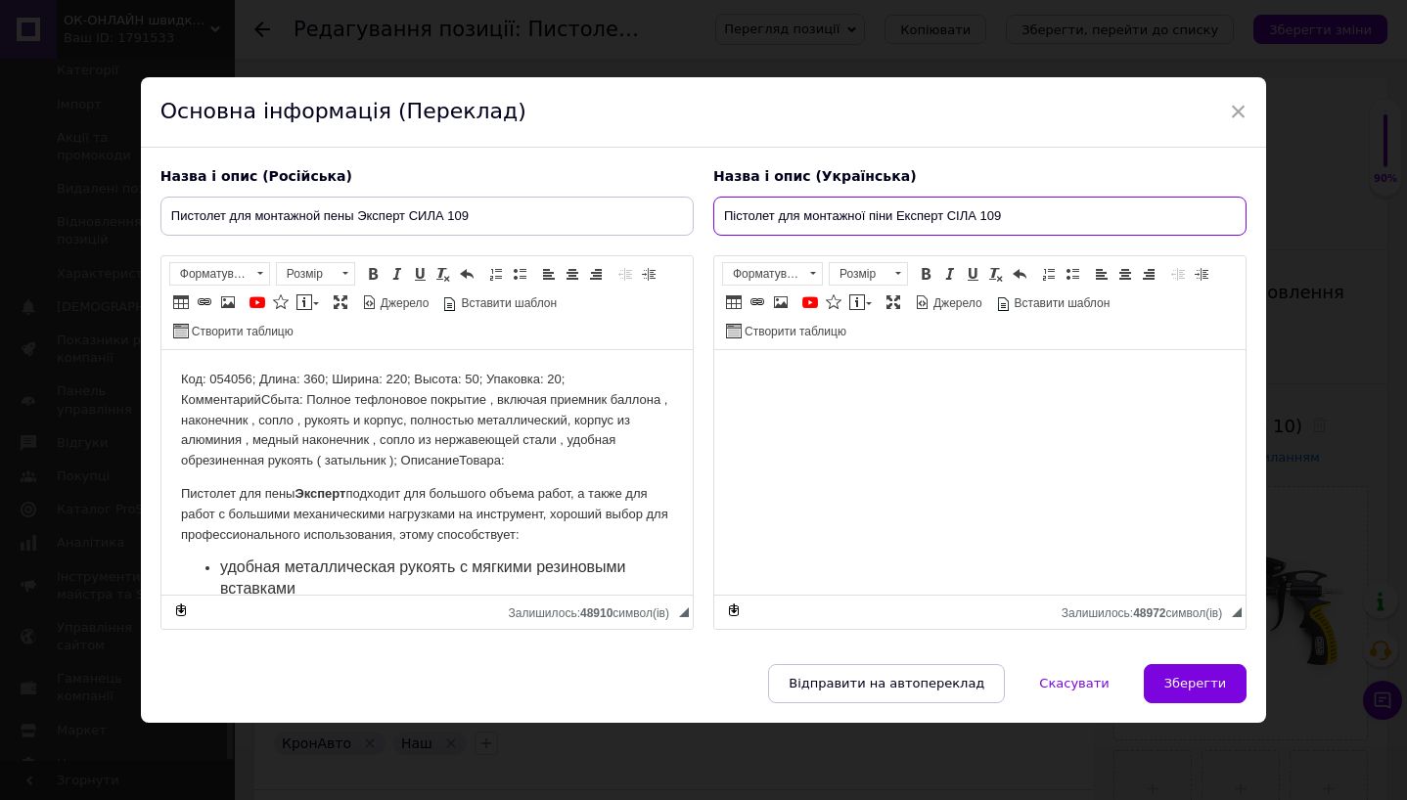
drag, startPoint x: 889, startPoint y: 214, endPoint x: 717, endPoint y: 213, distance: 172.2
click at [717, 213] on input "Пістолет для монтажної піни Експерт СІЛА 109" at bounding box center [979, 216] width 533 height 39
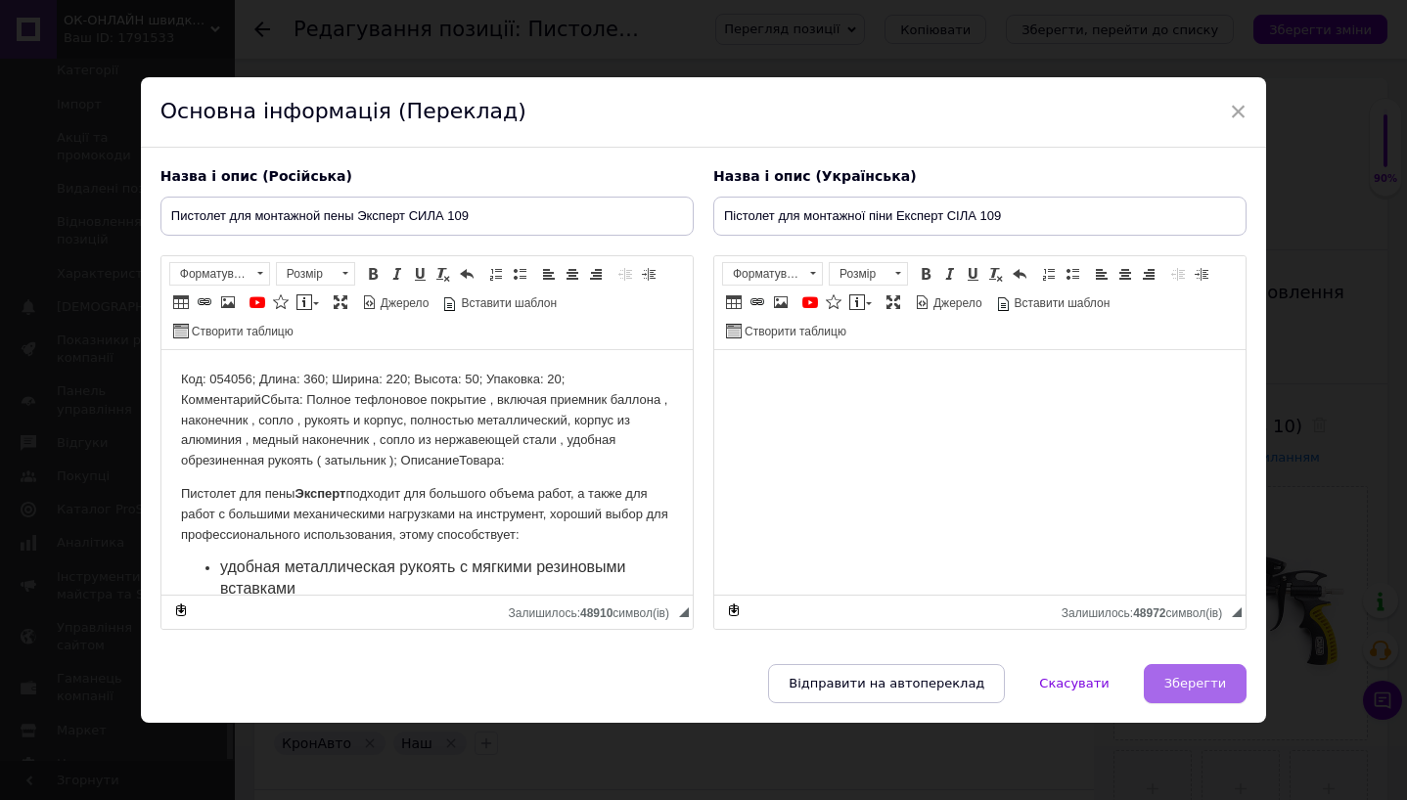
click at [1188, 692] on button "Зберегти" at bounding box center [1195, 683] width 103 height 39
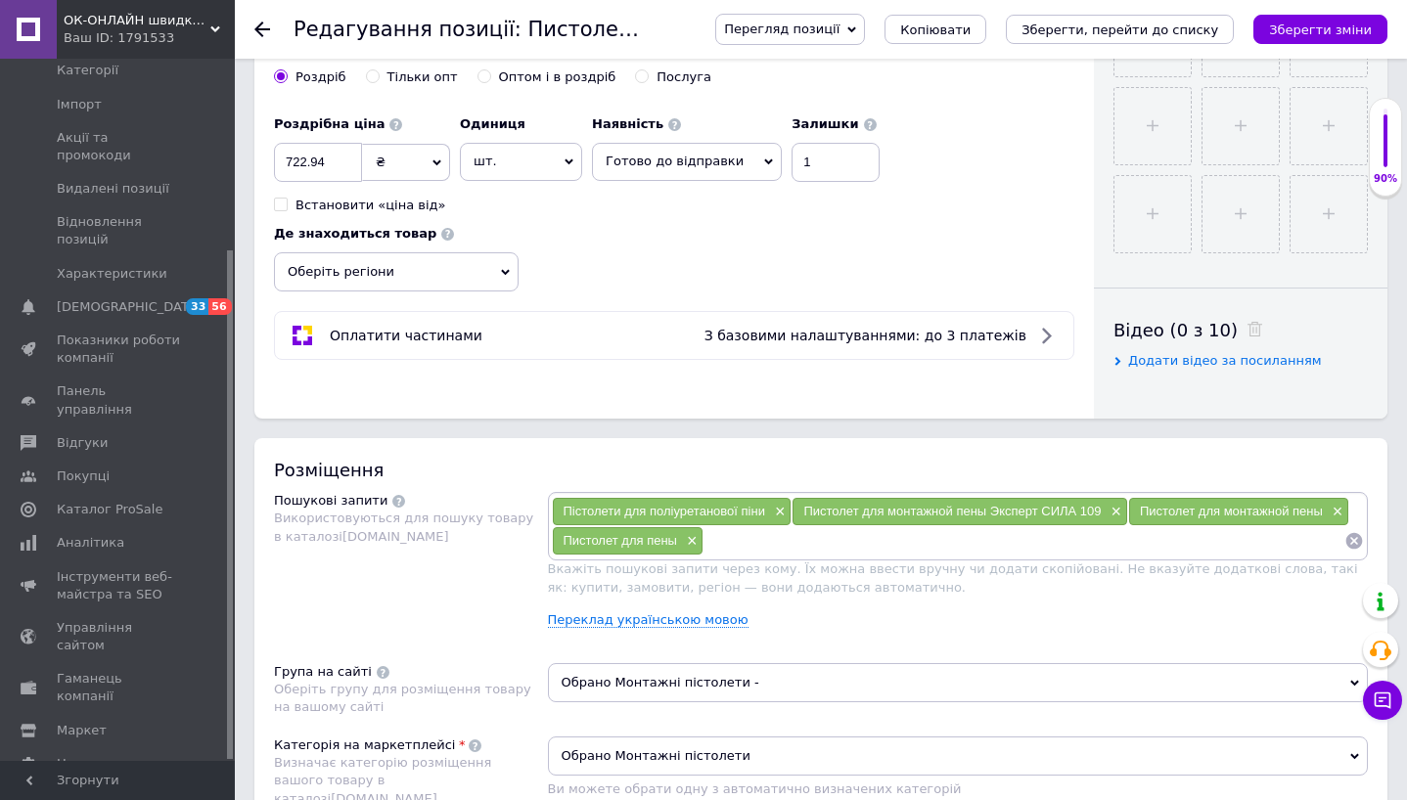
scroll to position [835, 0]
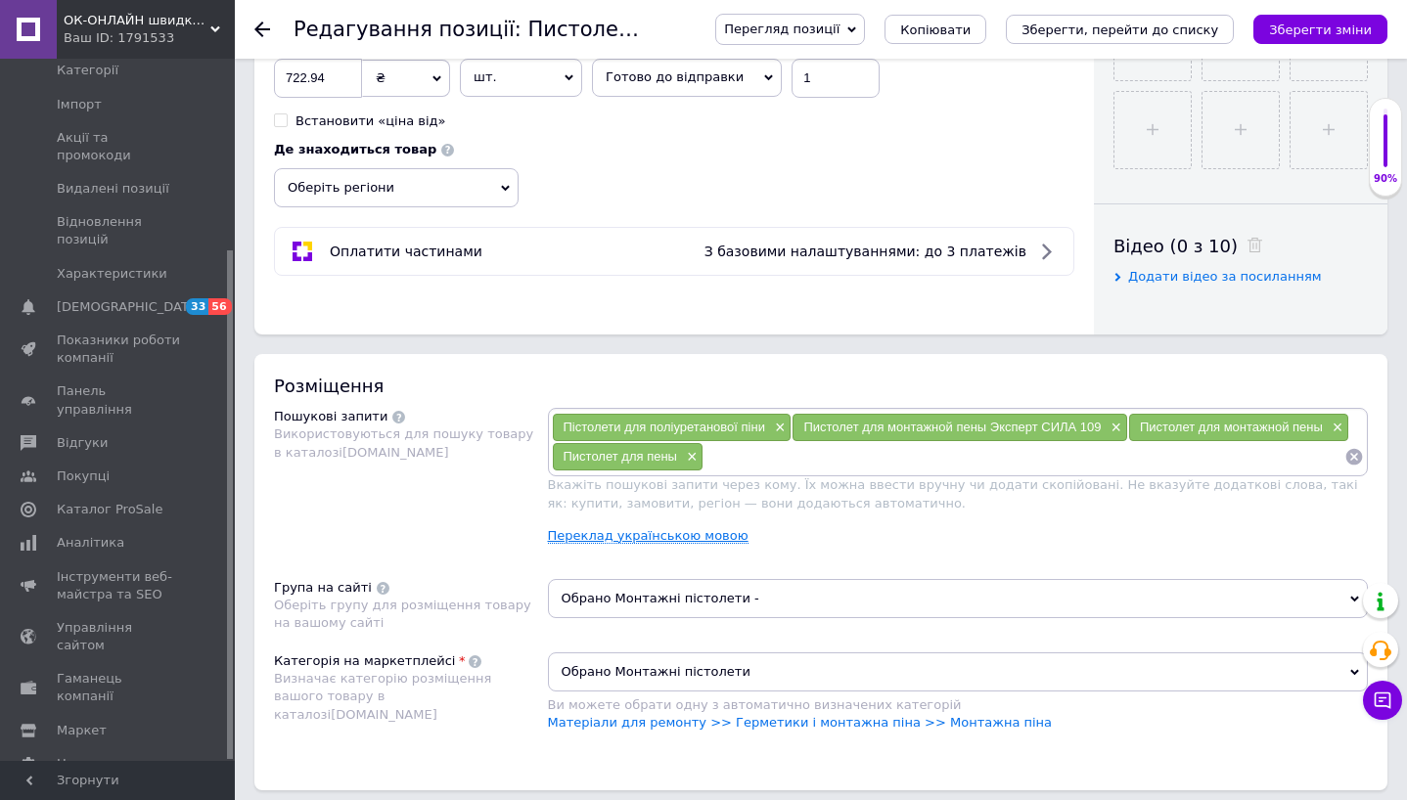
click at [701, 538] on link "Переклад українською мовою" at bounding box center [648, 536] width 201 height 16
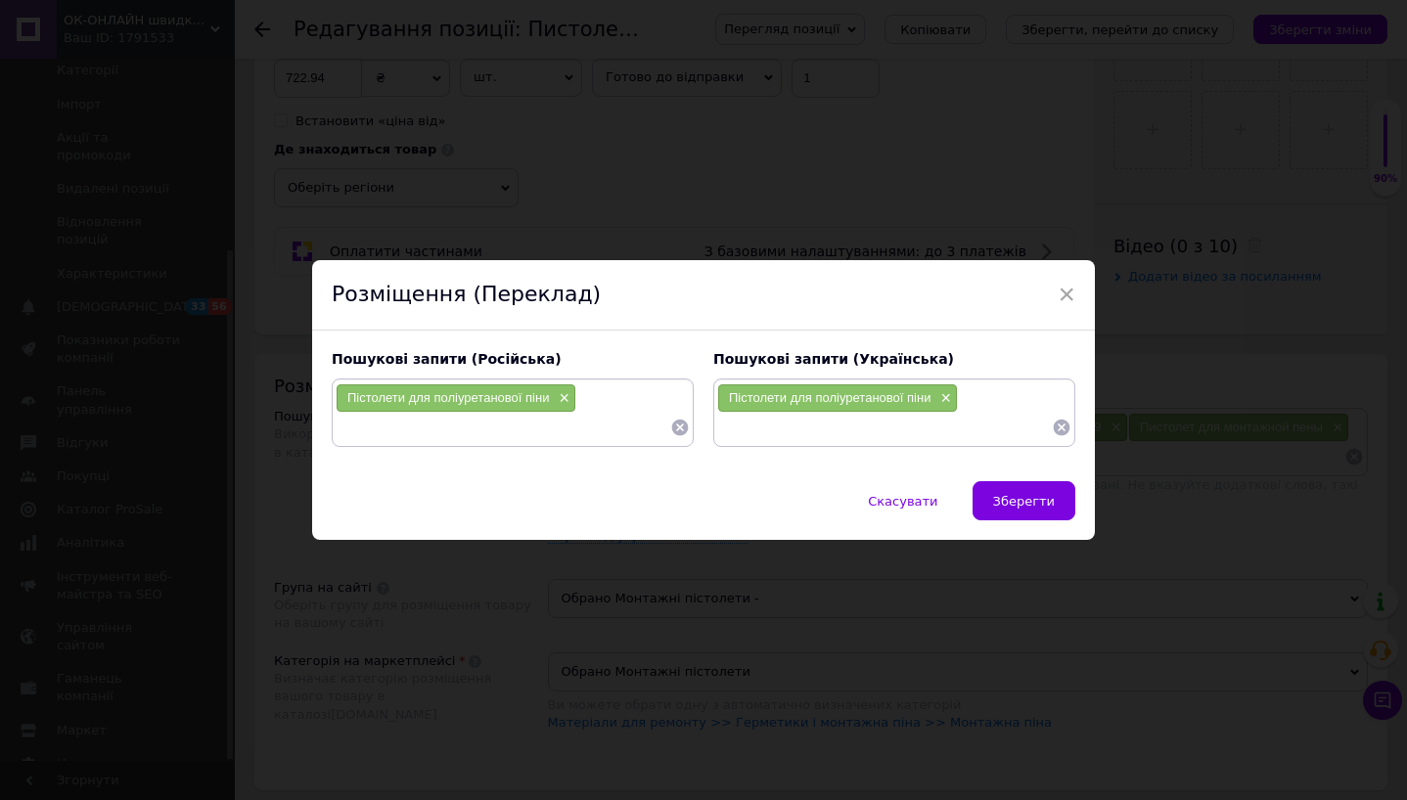
click at [940, 435] on input at bounding box center [884, 427] width 335 height 29
paste input "Пістолет для монтажної піни"
type input "Пістолет для монтажної піни"
click at [1036, 507] on span "Зберегти" at bounding box center [1024, 501] width 62 height 15
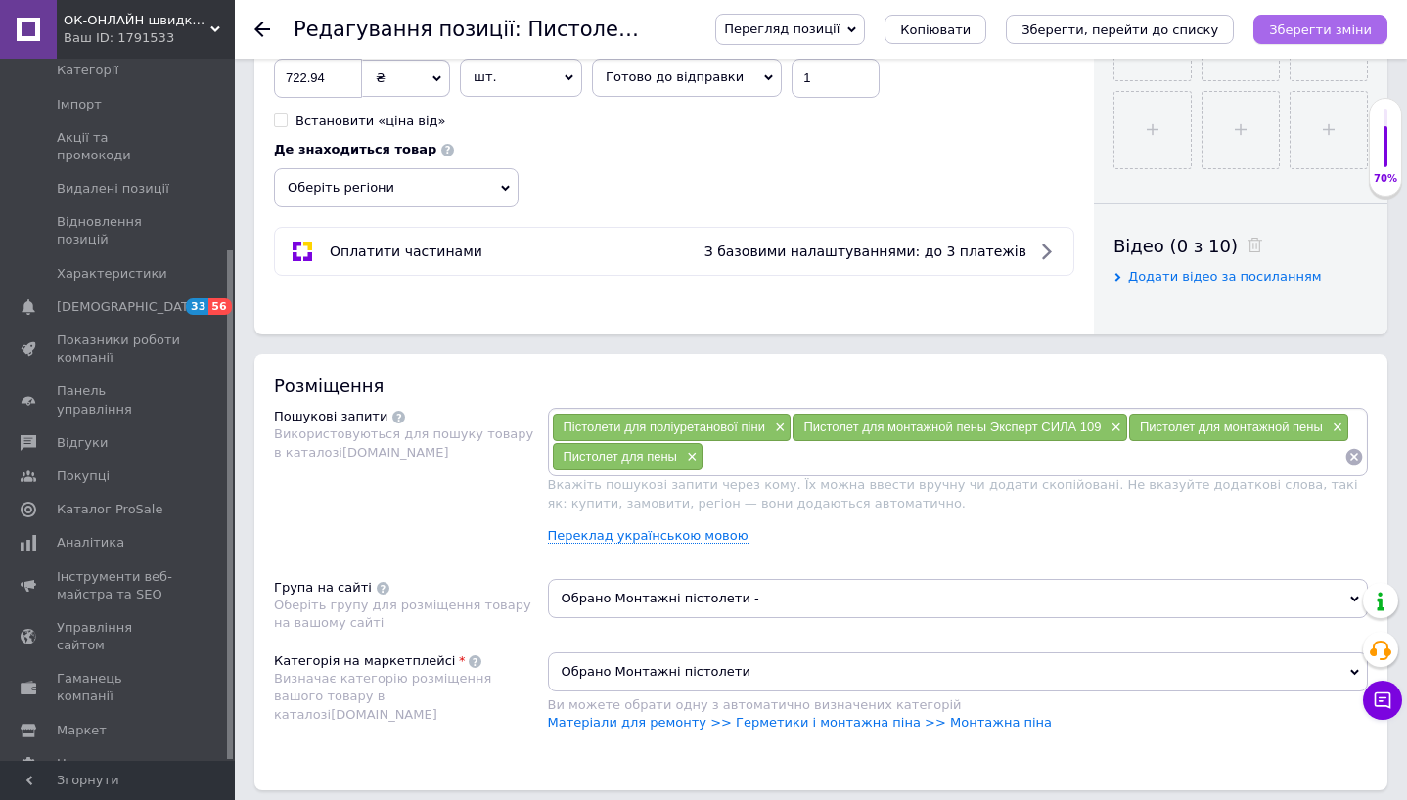
click at [1336, 30] on icon "Зберегти зміни" at bounding box center [1320, 29] width 103 height 15
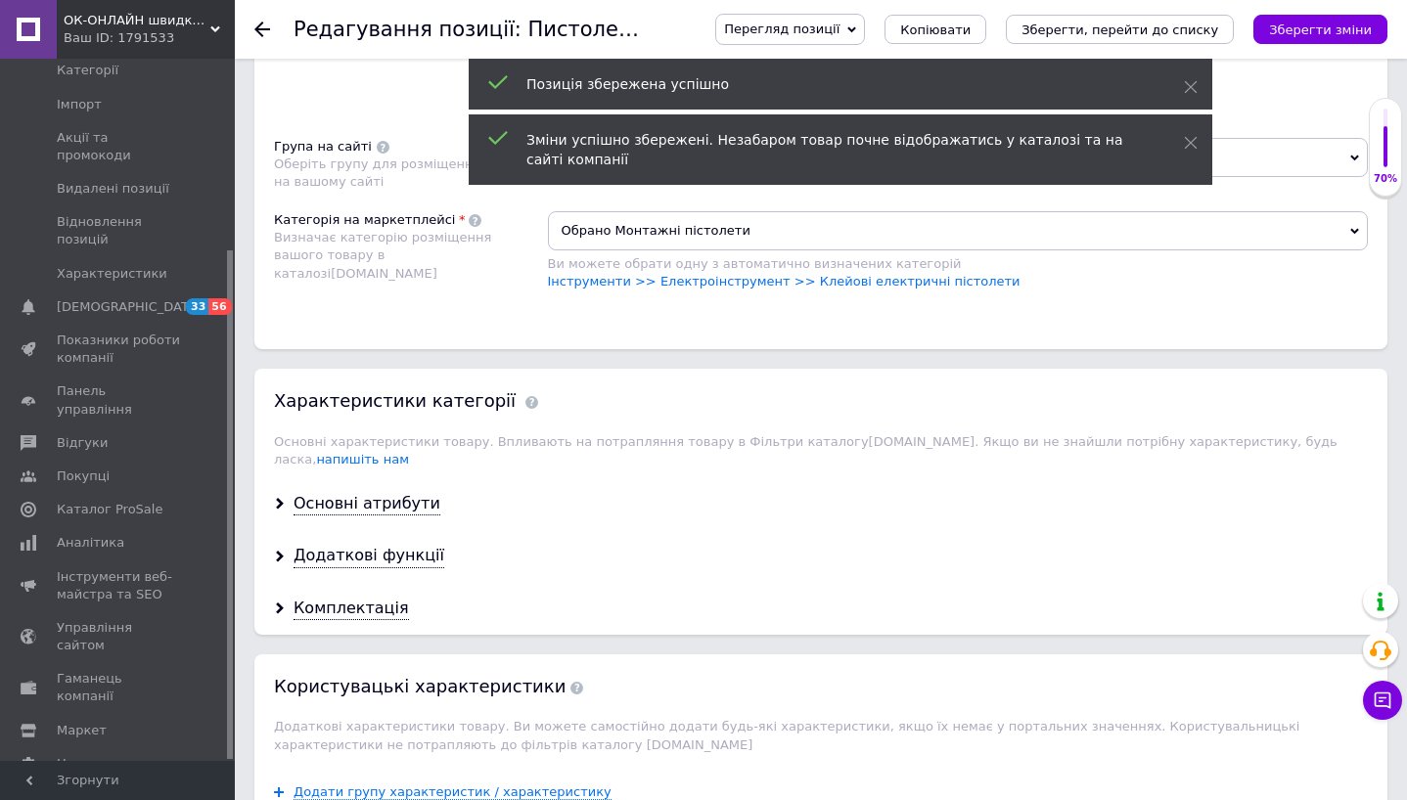
scroll to position [1279, 0]
click at [432, 478] on div "Основні атрибути" at bounding box center [820, 502] width 1133 height 52
click at [416, 491] on div "Основні атрибути" at bounding box center [366, 502] width 147 height 22
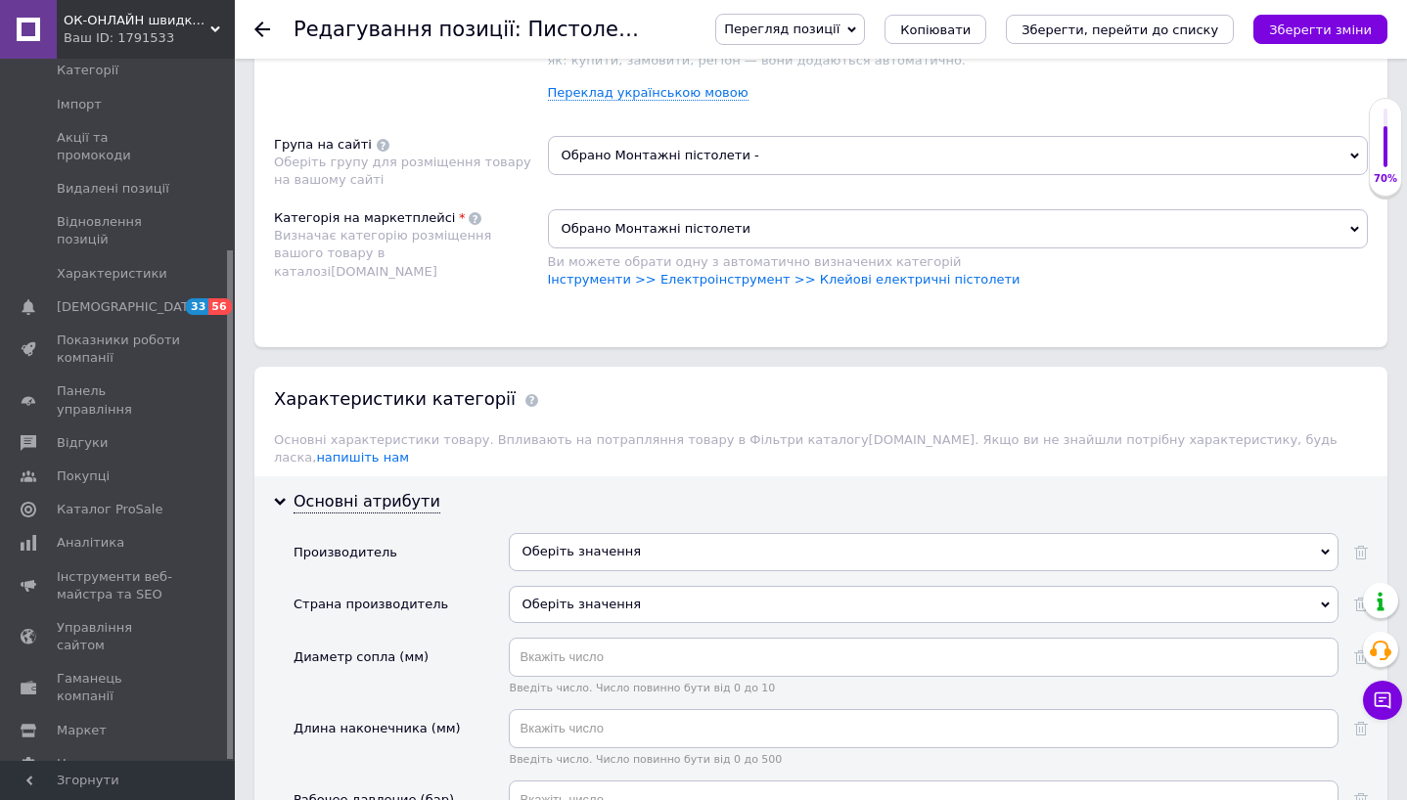
click at [581, 533] on div "Оберіть значення" at bounding box center [924, 551] width 830 height 37
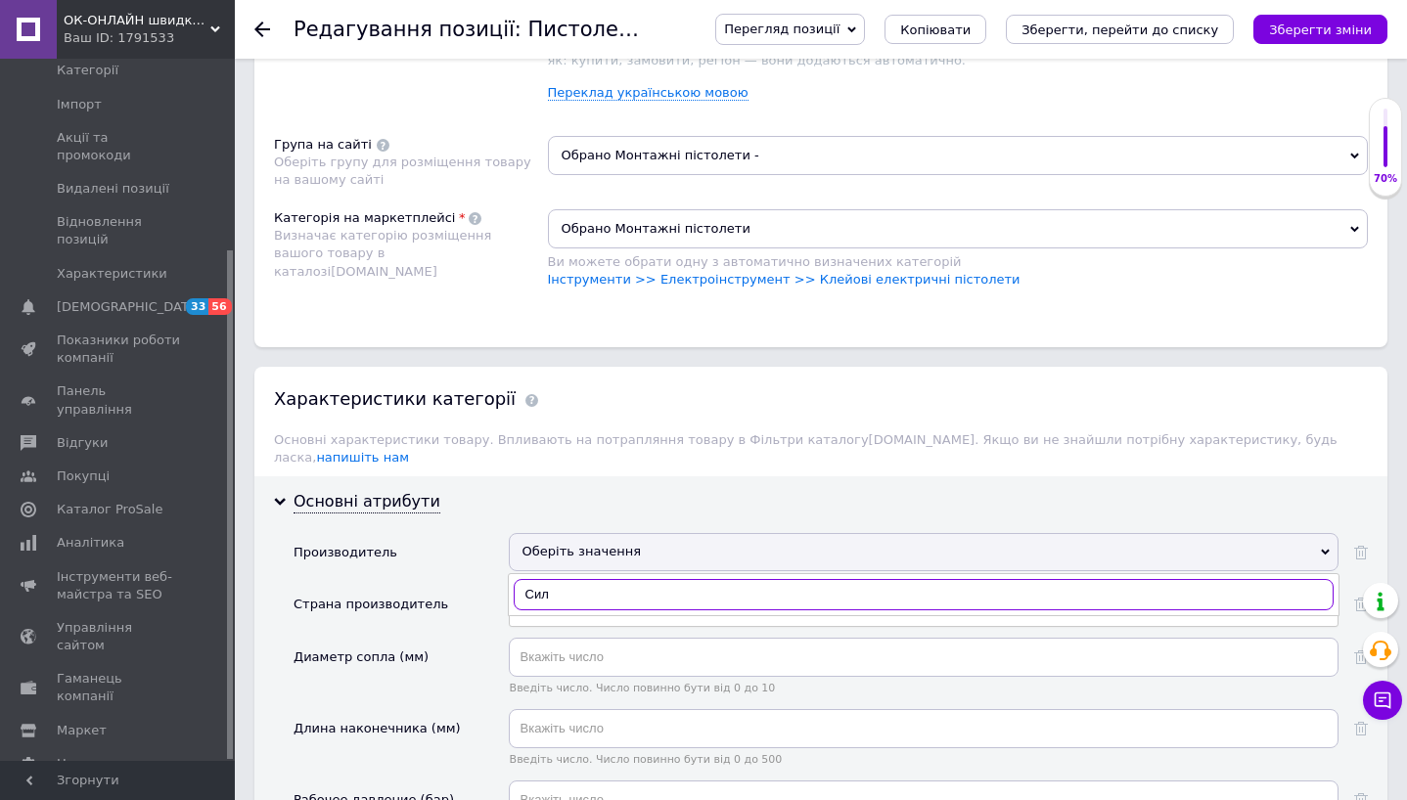
type input "Сила"
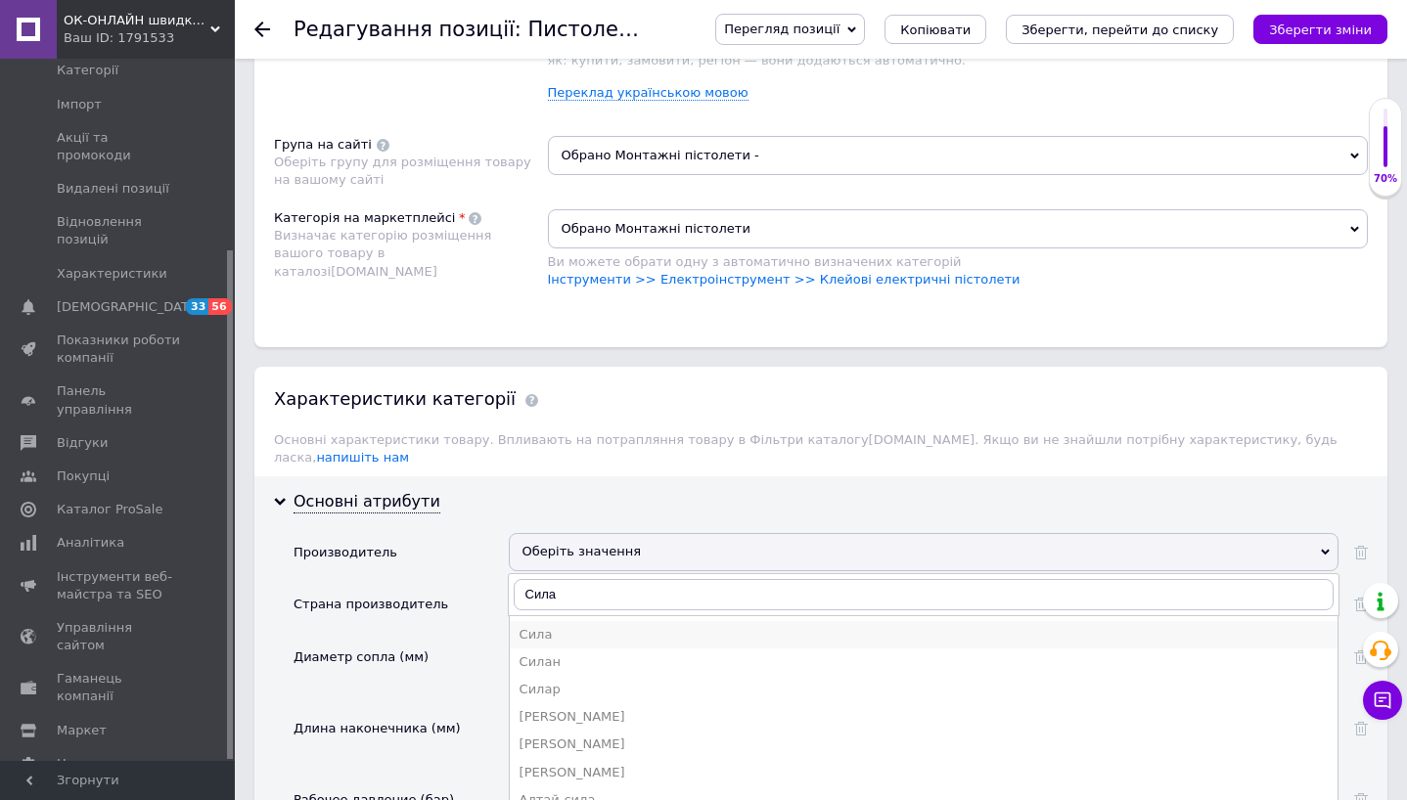
click at [557, 626] on div "Сила" at bounding box center [923, 635] width 808 height 18
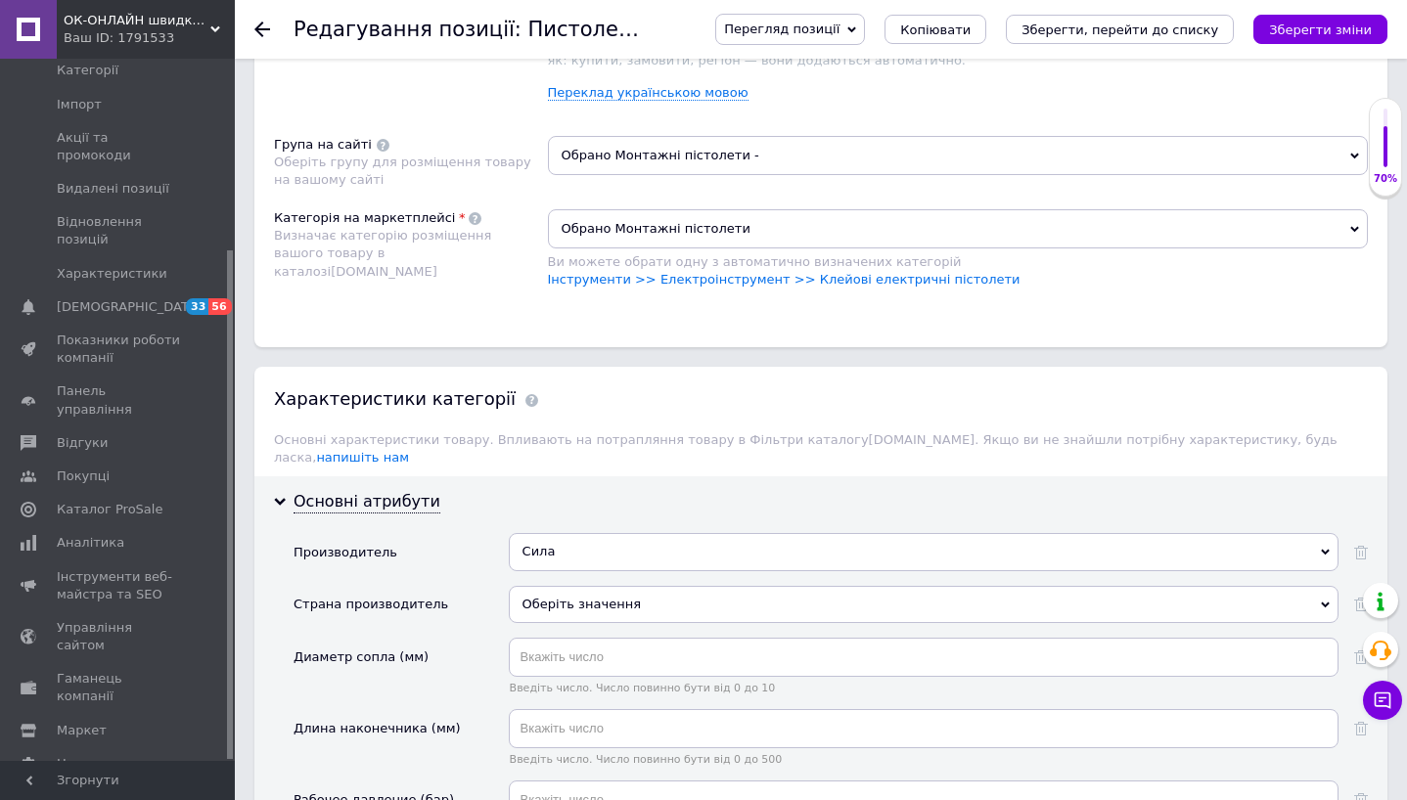
click at [565, 586] on div "Оберіть значення" at bounding box center [924, 604] width 830 height 37
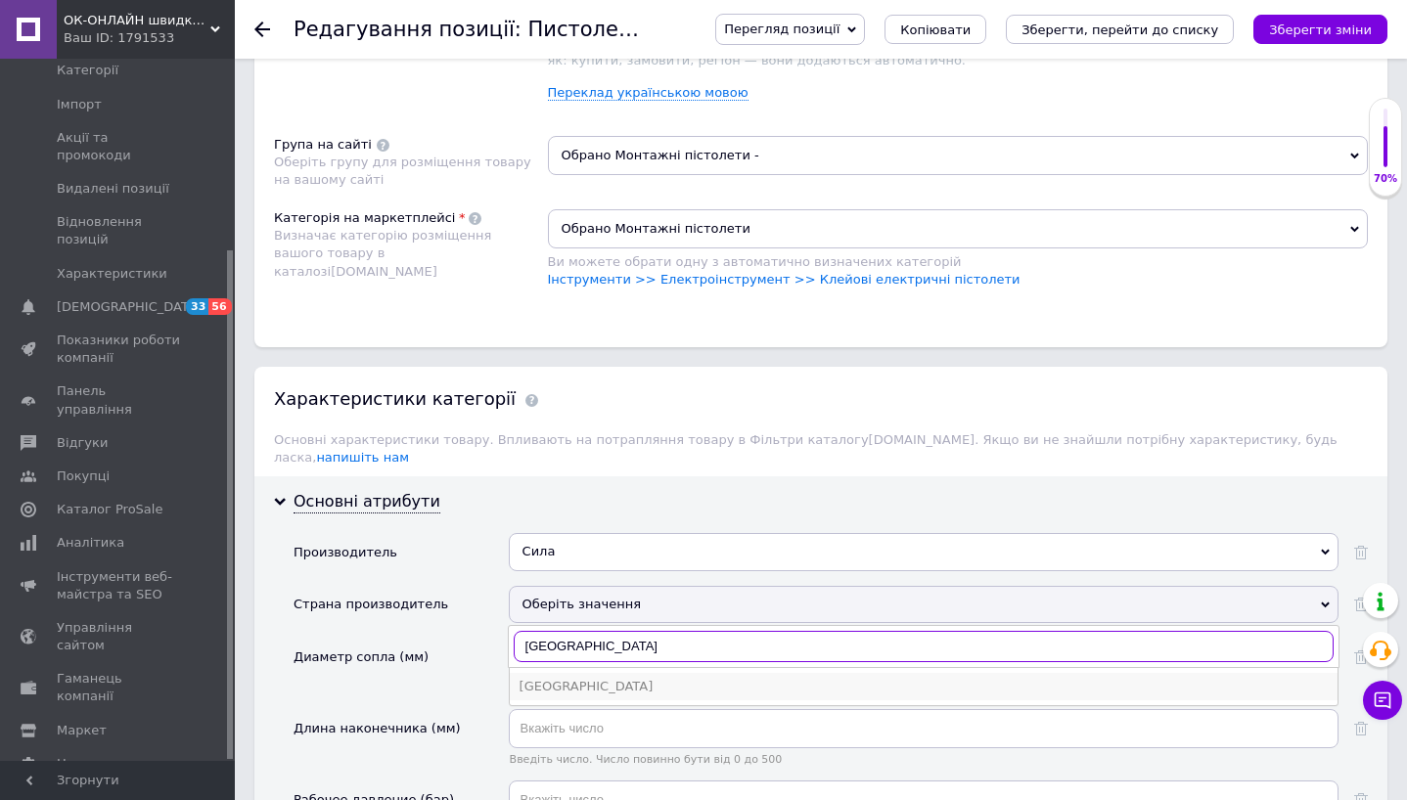
type input "[GEOGRAPHIC_DATA]"
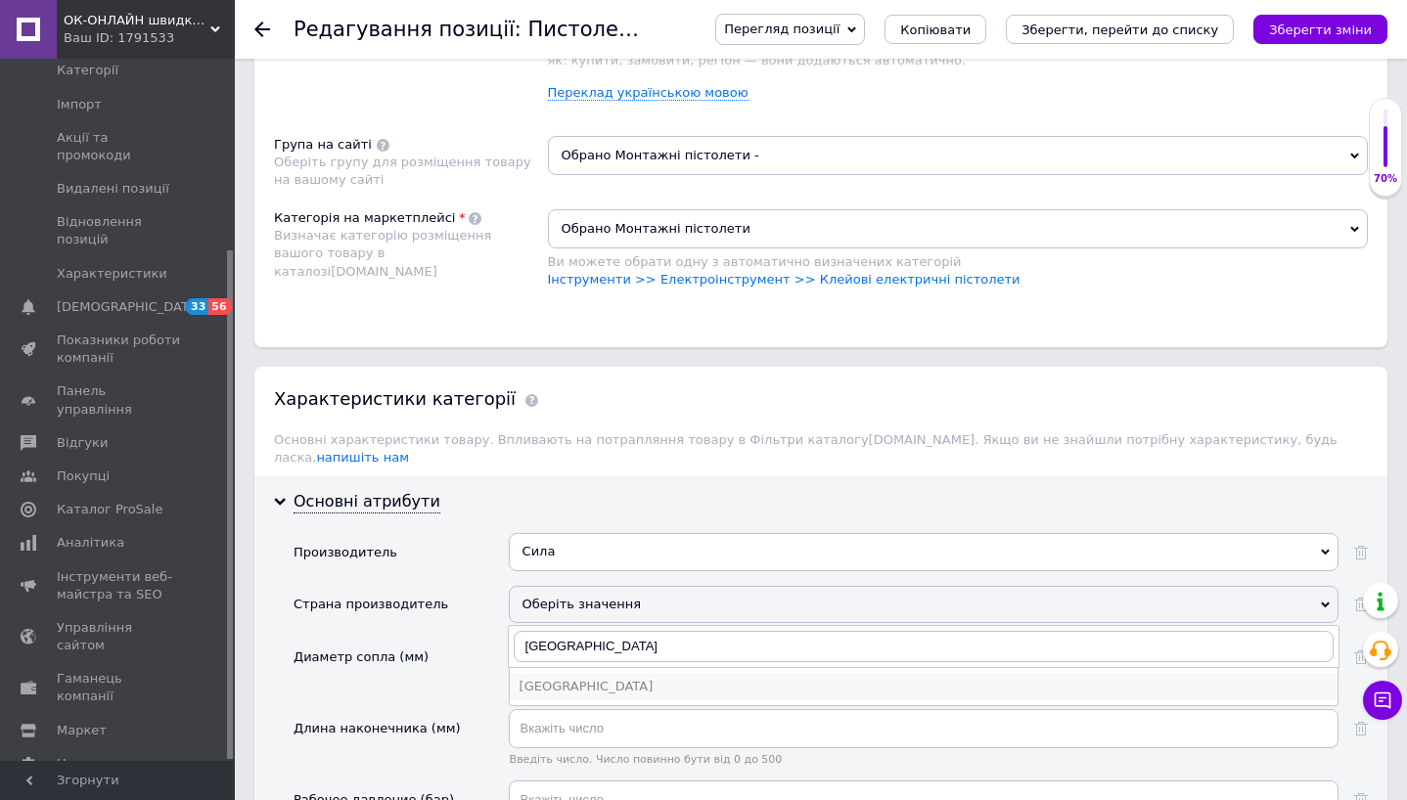
click at [575, 678] on div "[GEOGRAPHIC_DATA]" at bounding box center [923, 687] width 808 height 18
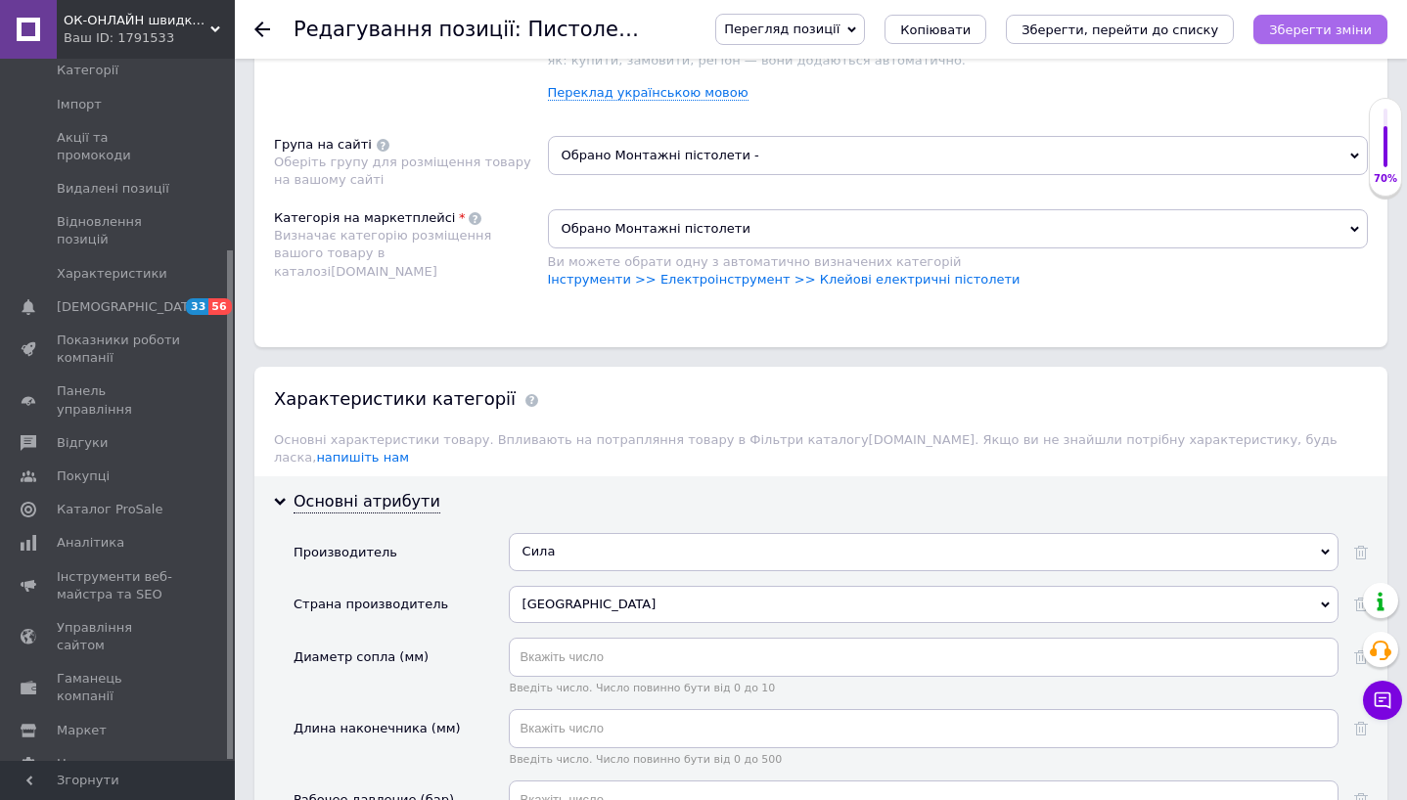
click at [1307, 33] on icon "Зберегти зміни" at bounding box center [1320, 29] width 103 height 15
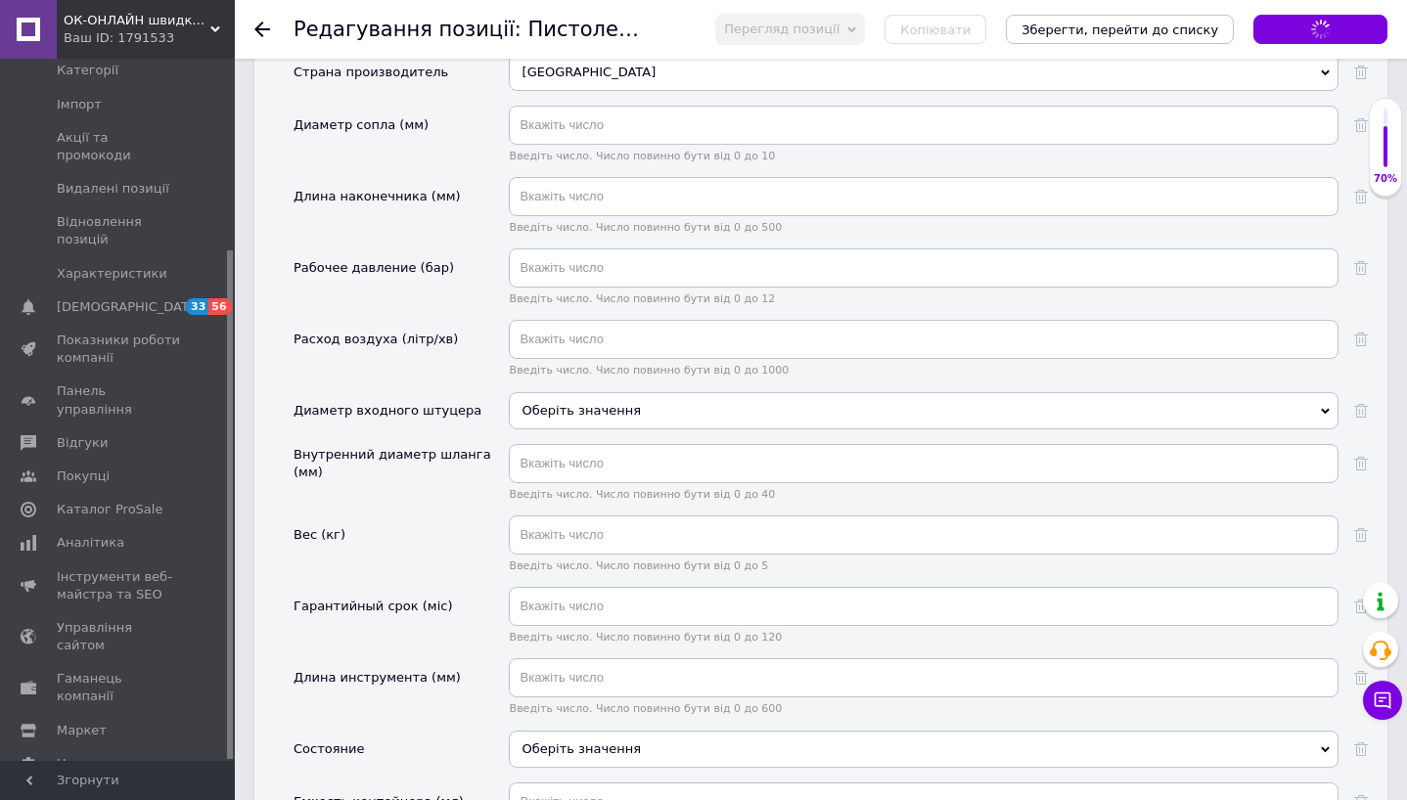
scroll to position [1991, 0]
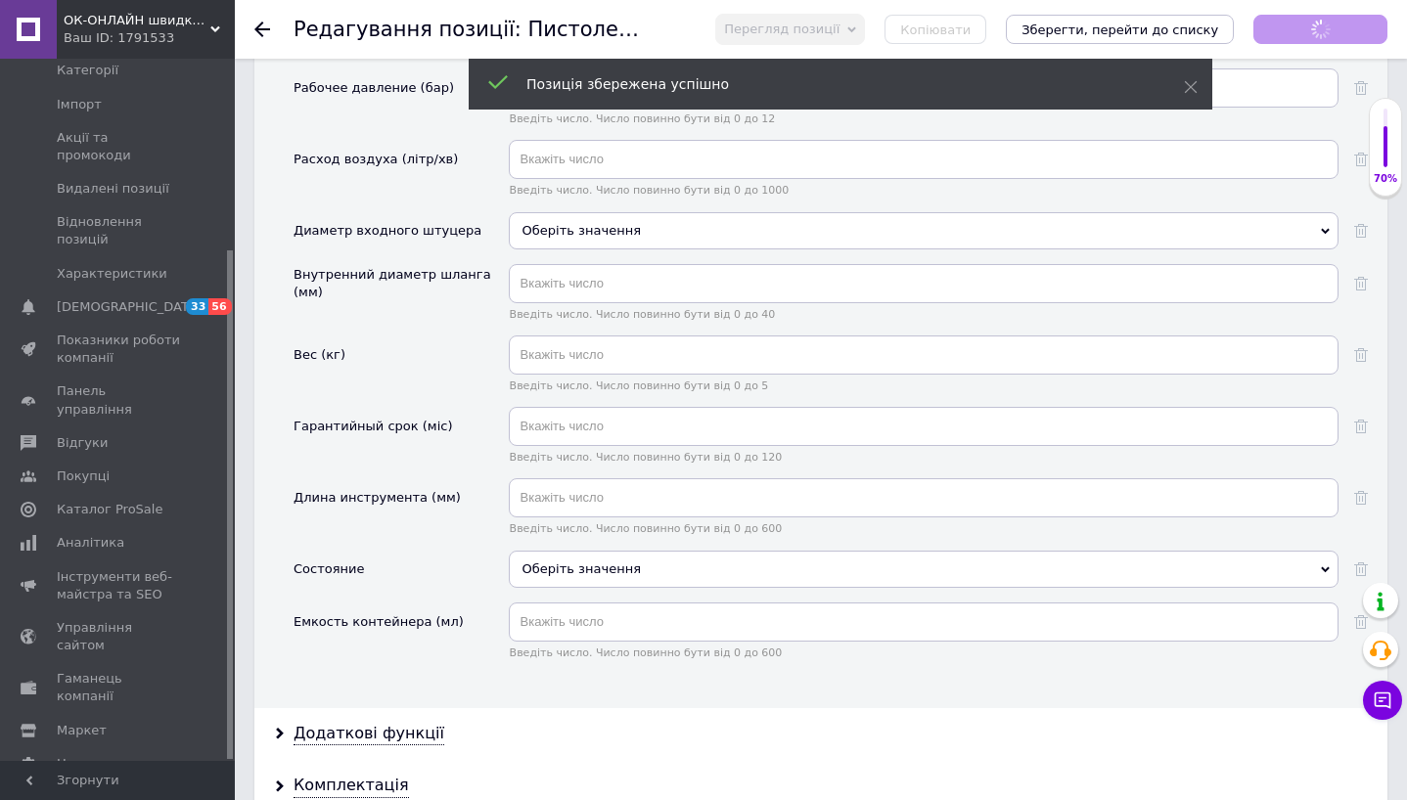
click at [781, 560] on div "Оберіть значення" at bounding box center [924, 569] width 830 height 37
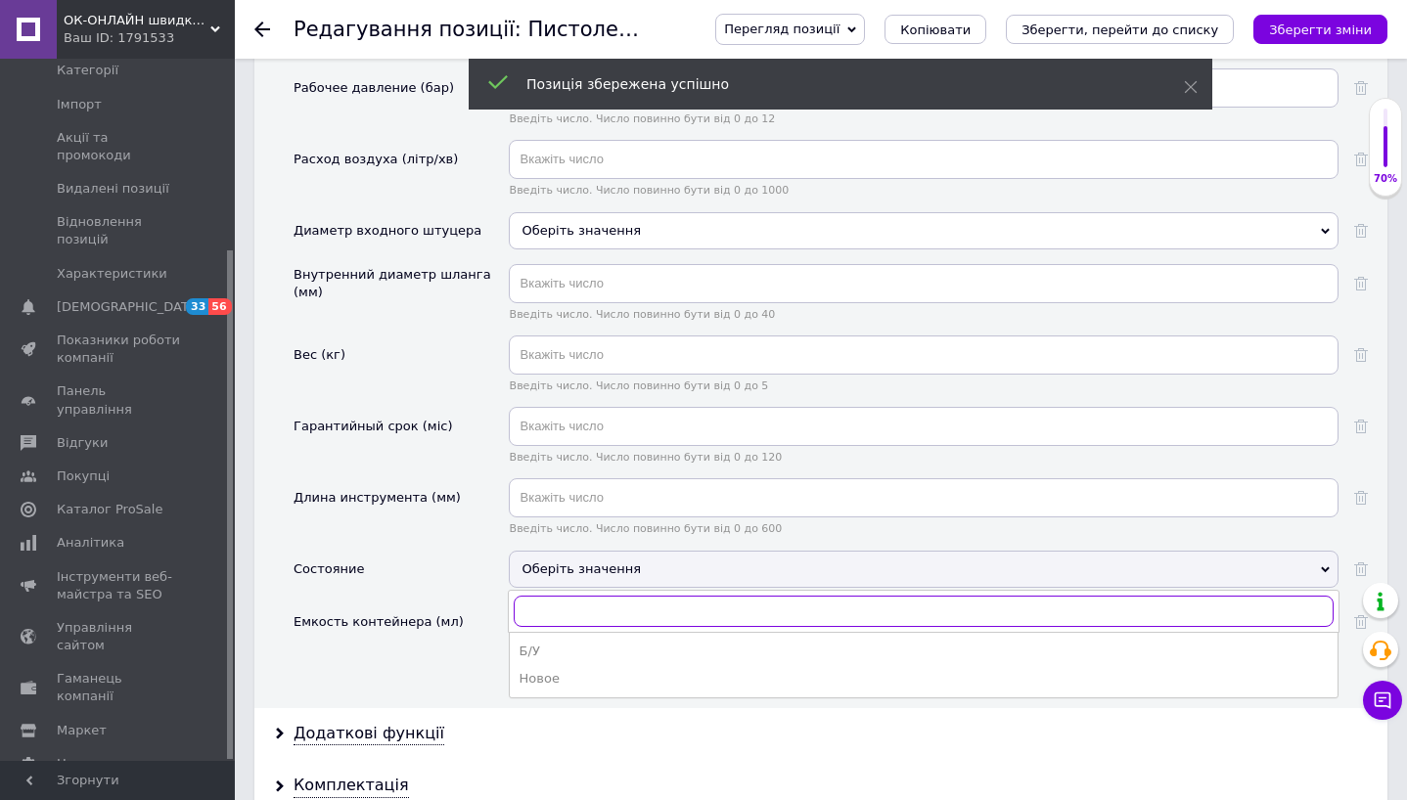
click at [736, 596] on input "text" at bounding box center [924, 611] width 820 height 31
type input "ново"
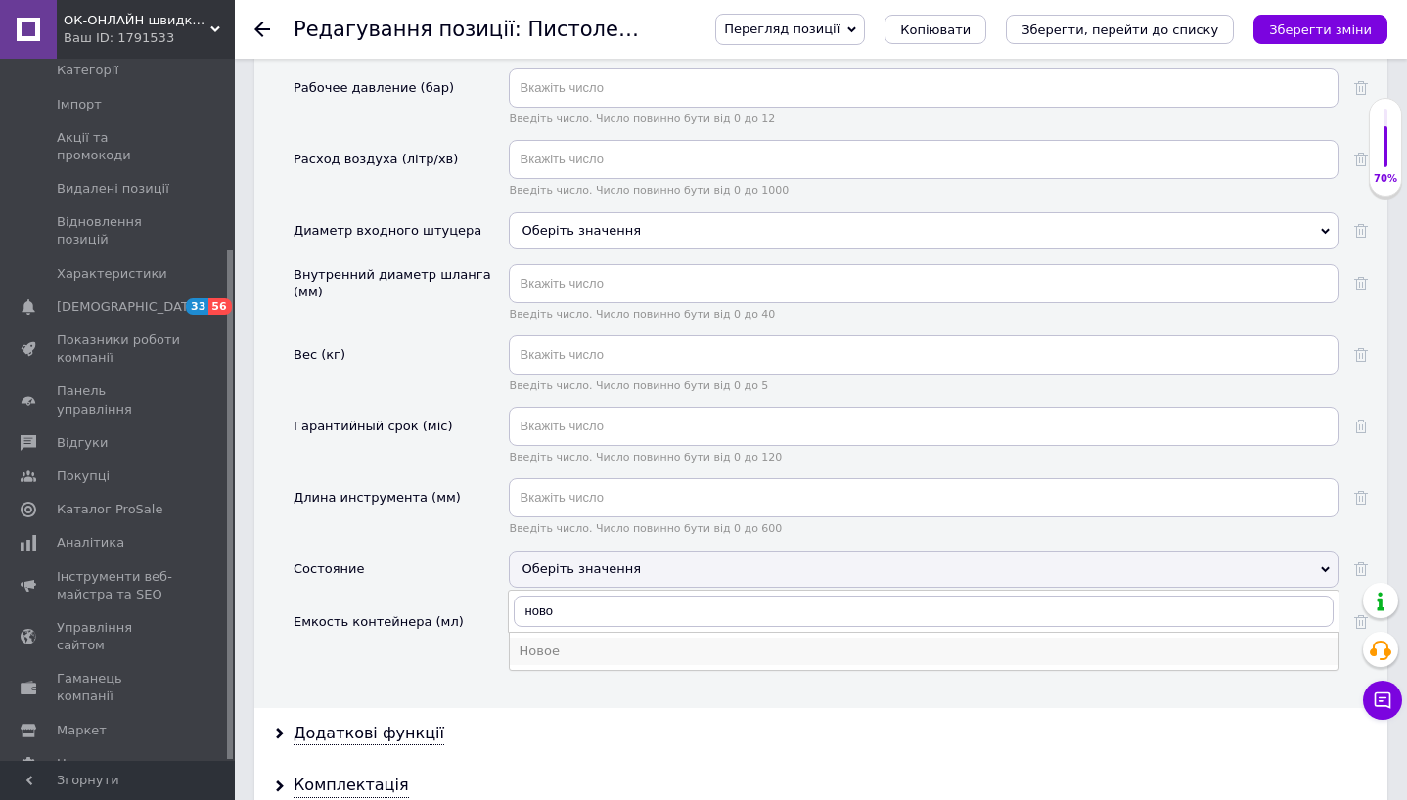
click at [701, 643] on div "Новое" at bounding box center [923, 652] width 808 height 18
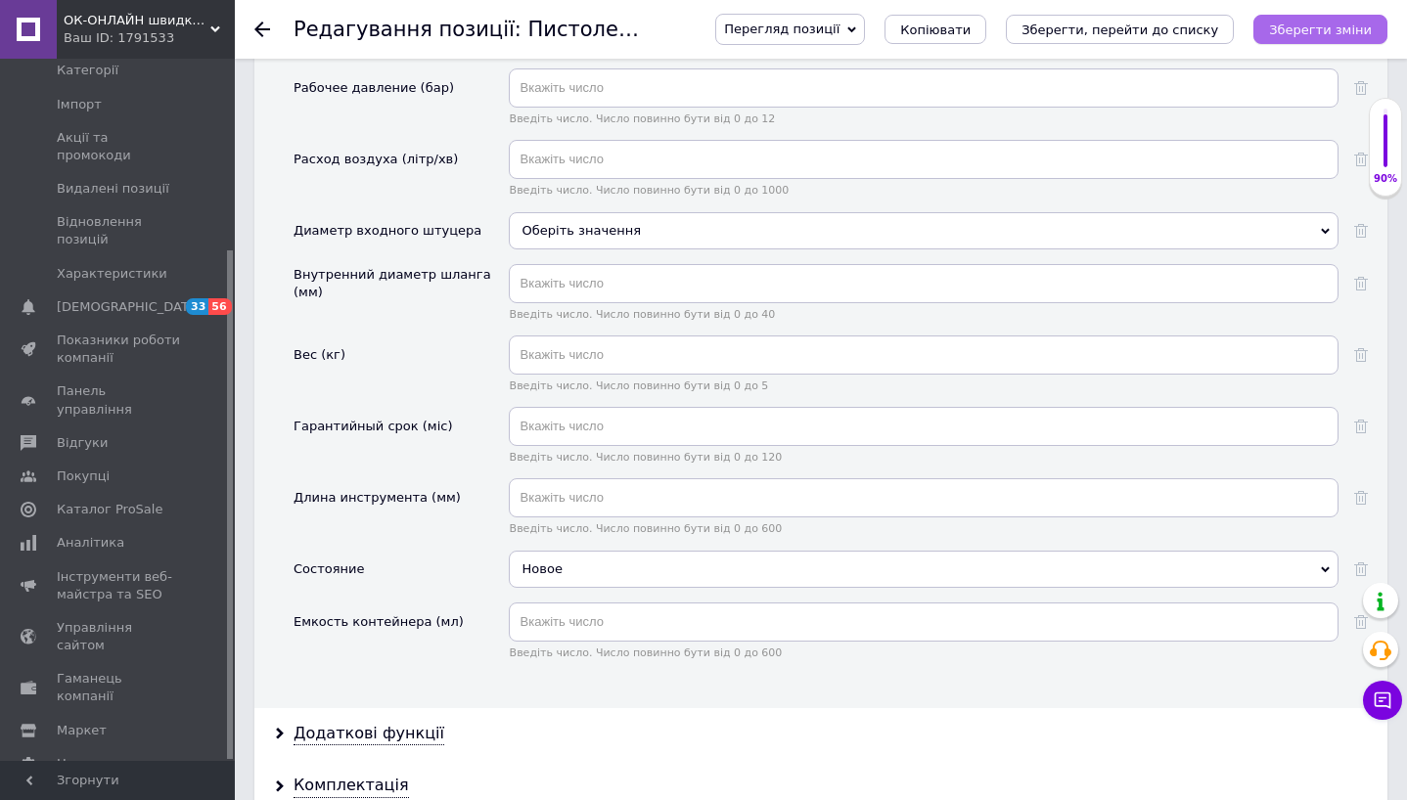
click at [1309, 26] on icon "Зберегти зміни" at bounding box center [1320, 29] width 103 height 15
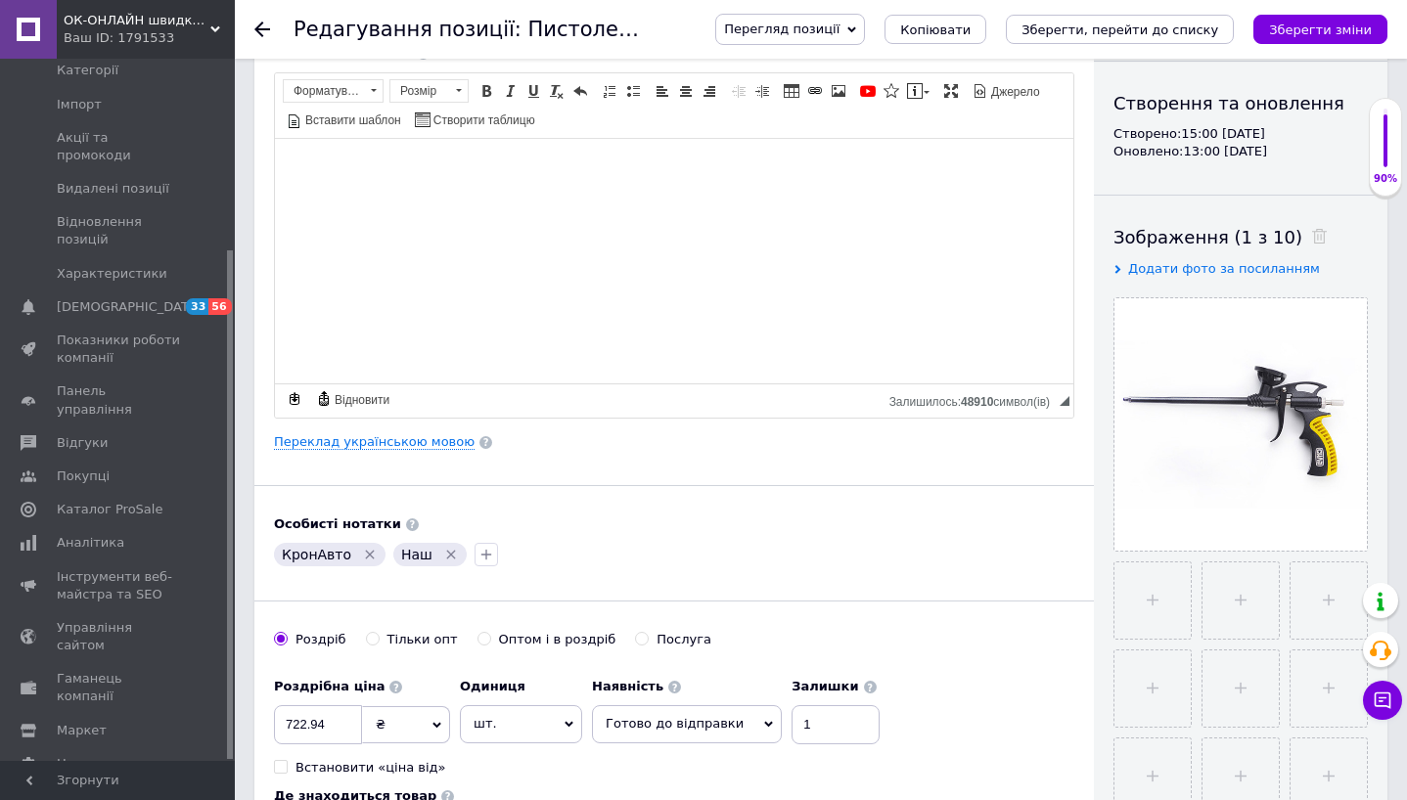
scroll to position [0, 0]
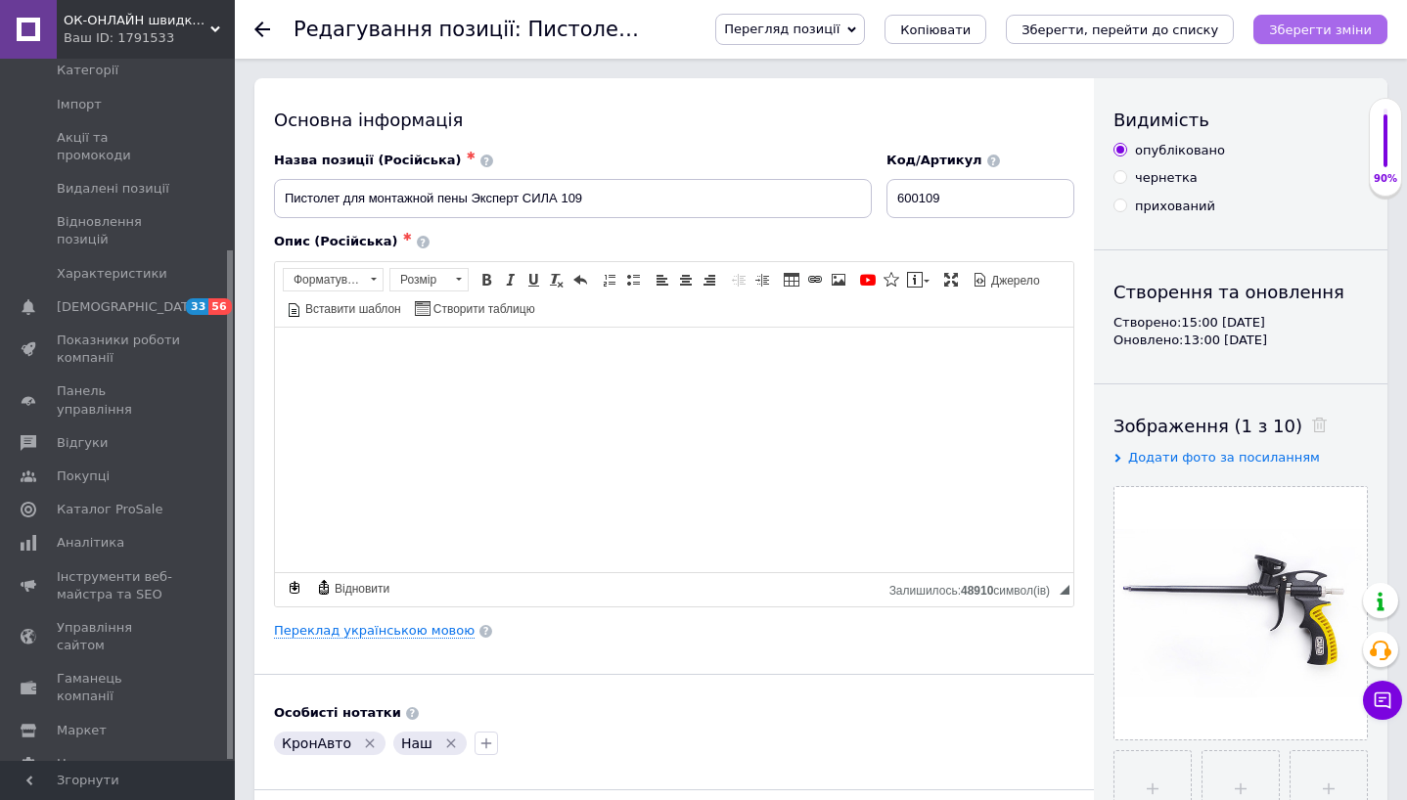
click at [1305, 32] on icon "Зберегти зміни" at bounding box center [1320, 29] width 103 height 15
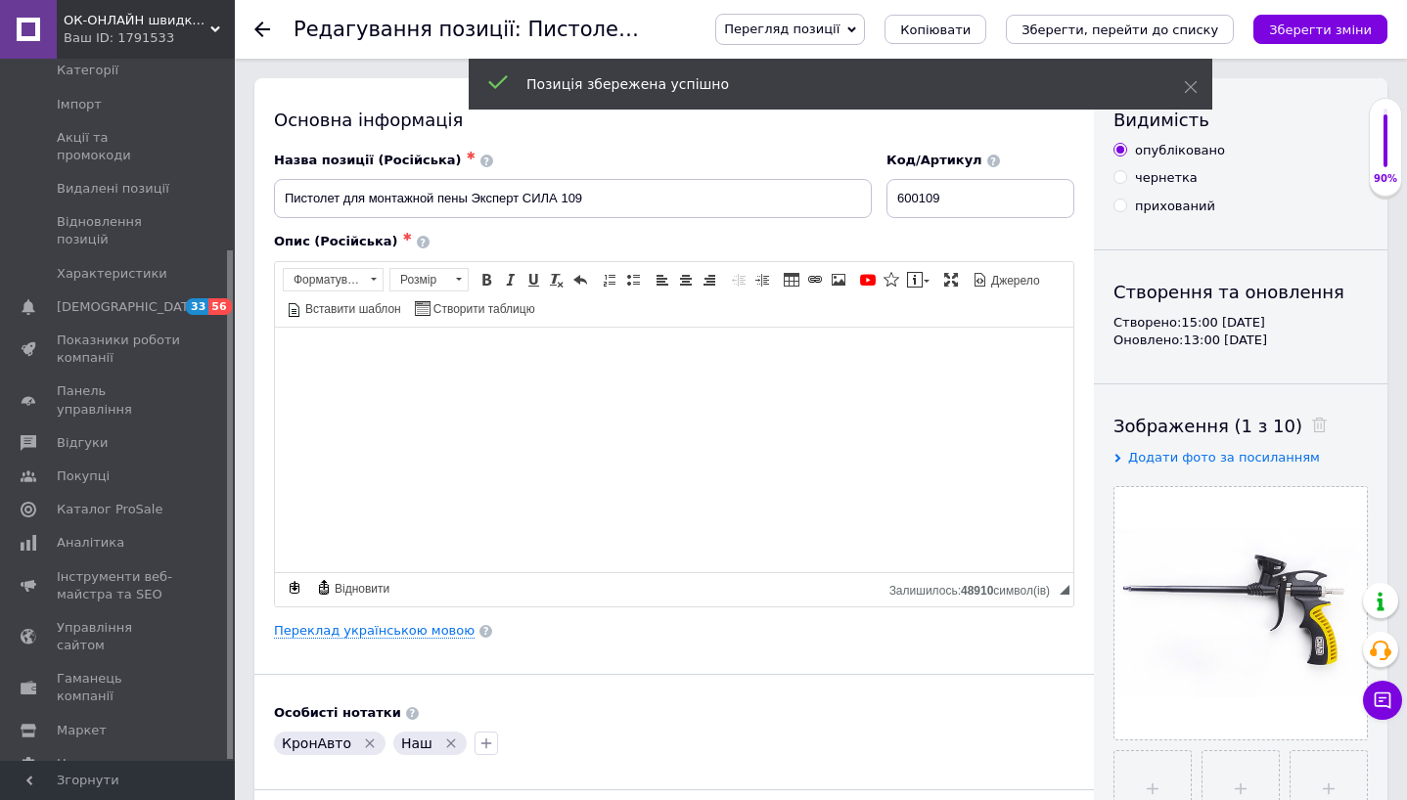
click at [258, 28] on use at bounding box center [262, 30] width 16 height 16
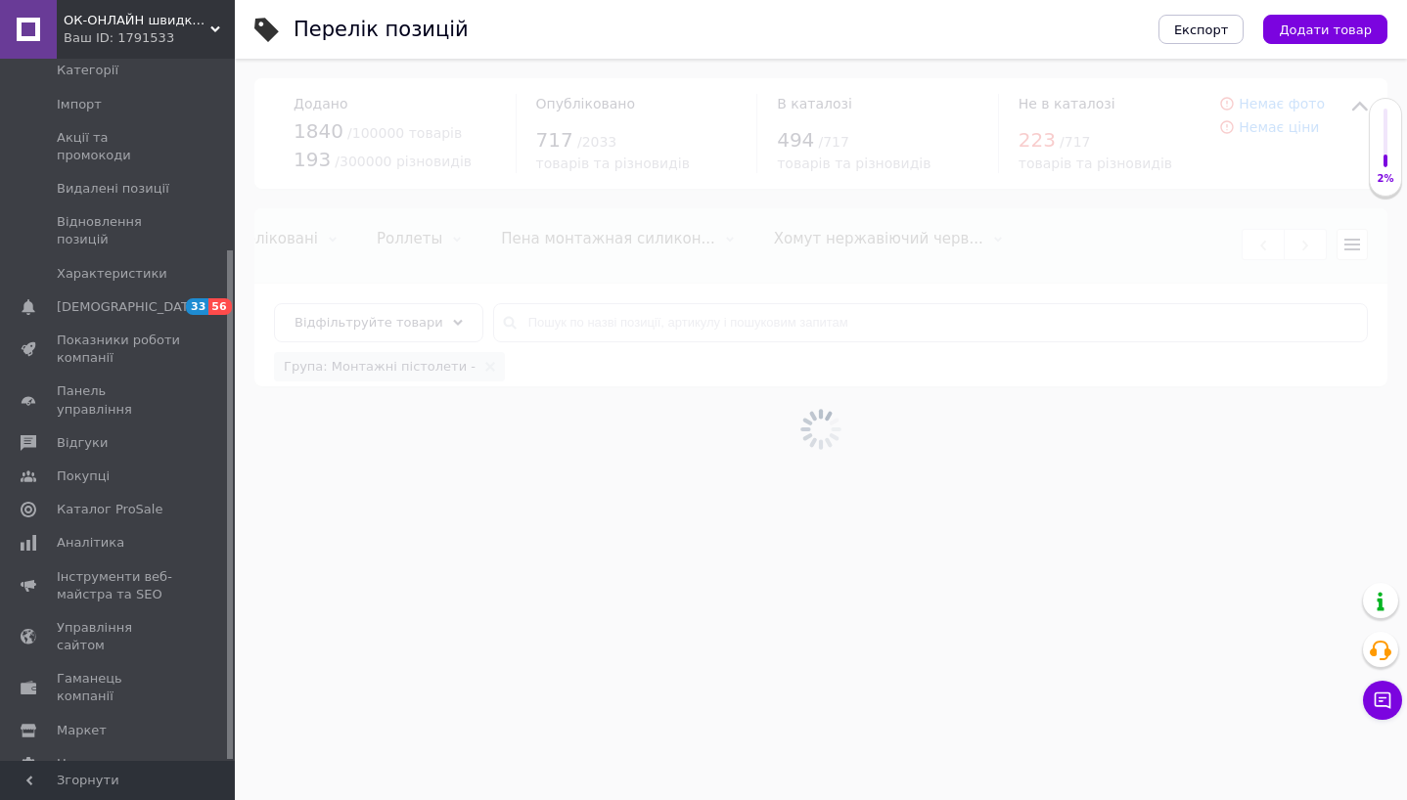
scroll to position [0, 546]
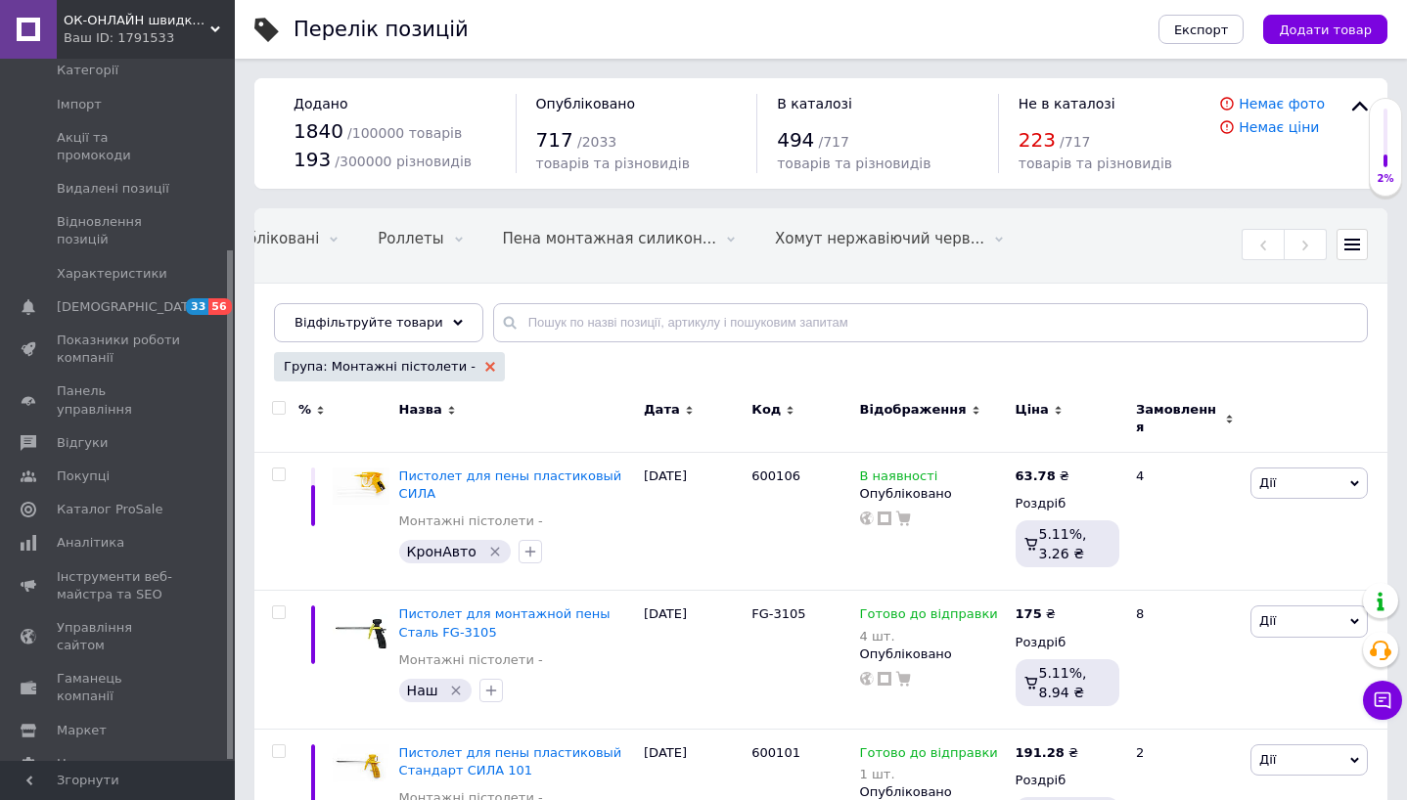
click at [485, 369] on icon at bounding box center [490, 367] width 10 height 10
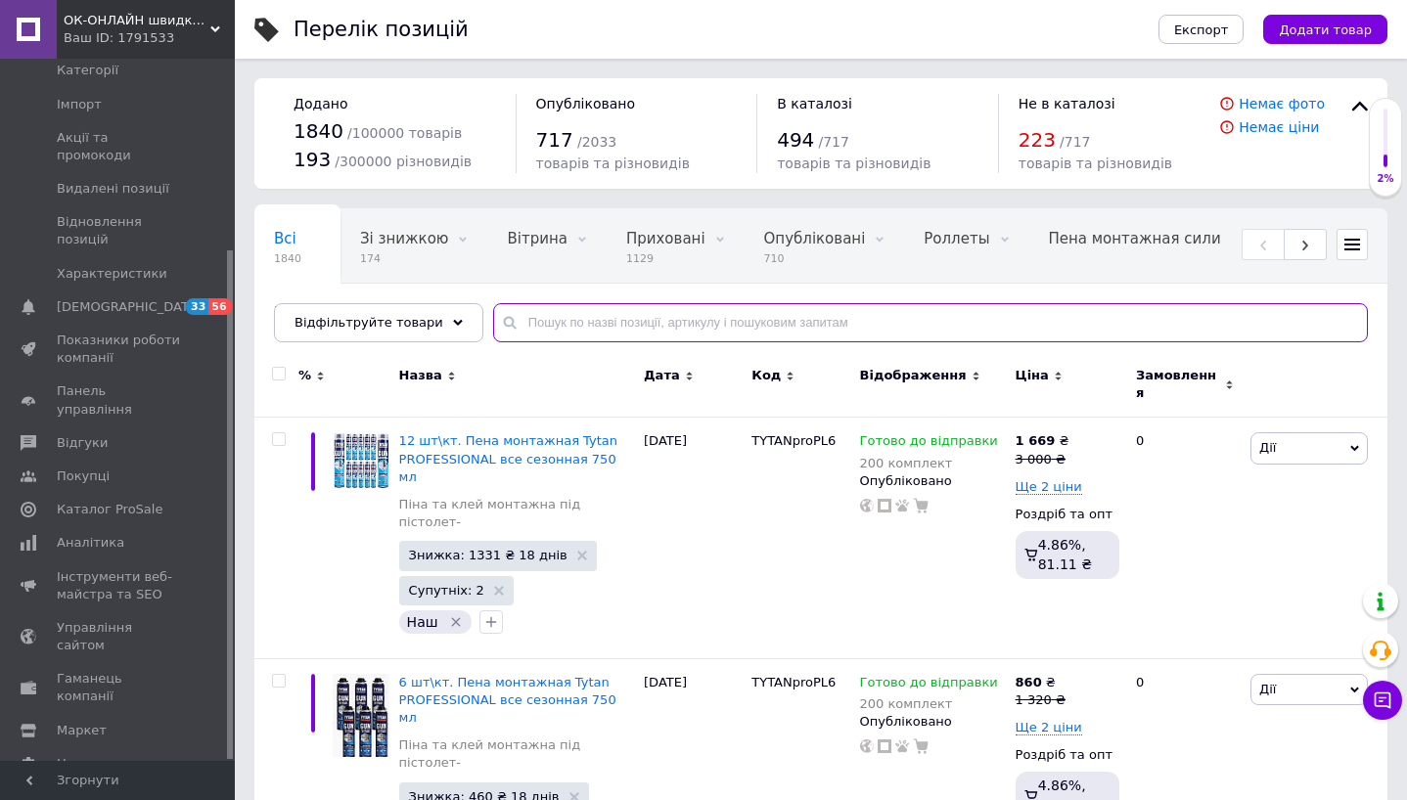
click at [581, 337] on input "text" at bounding box center [930, 322] width 875 height 39
type input "105"
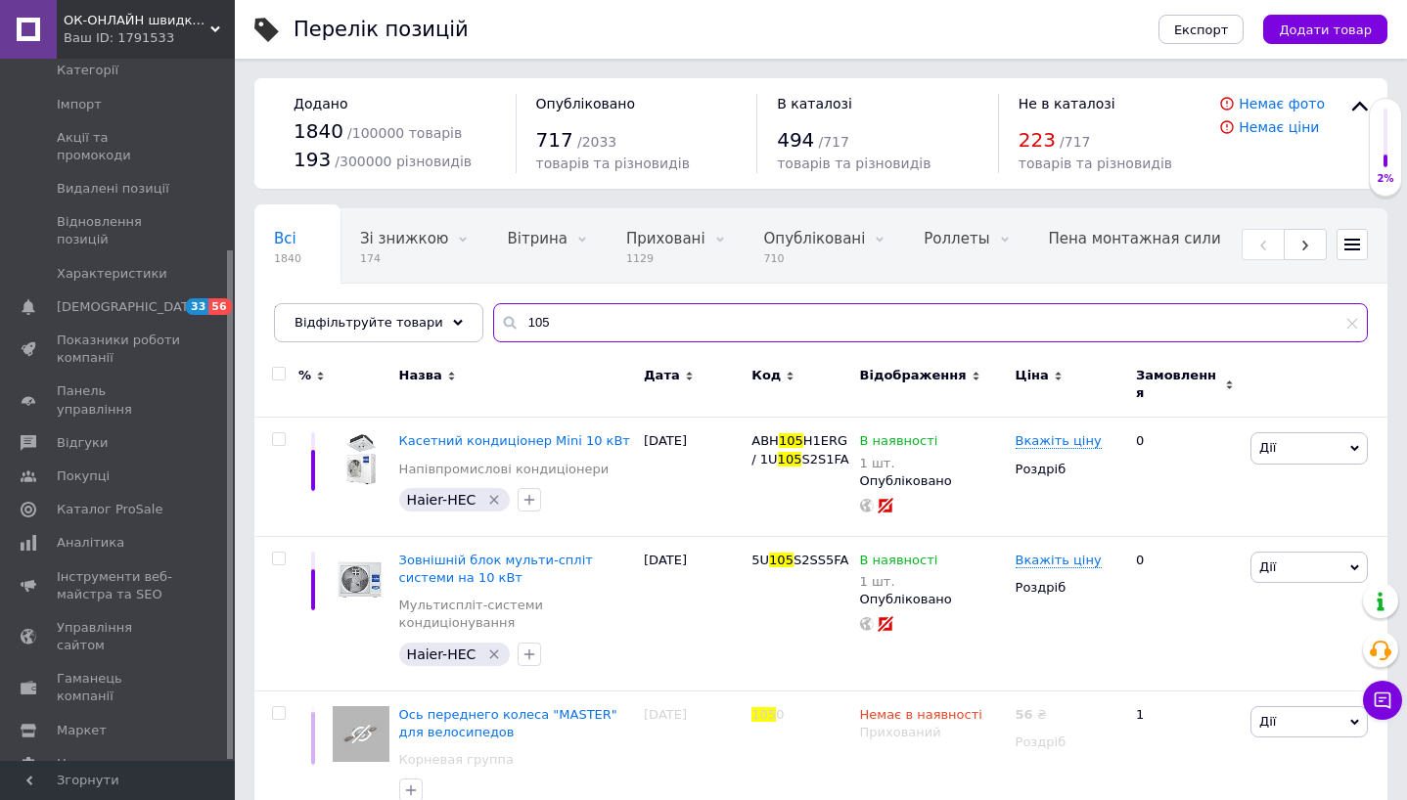
click at [550, 327] on input "105" at bounding box center [930, 322] width 875 height 39
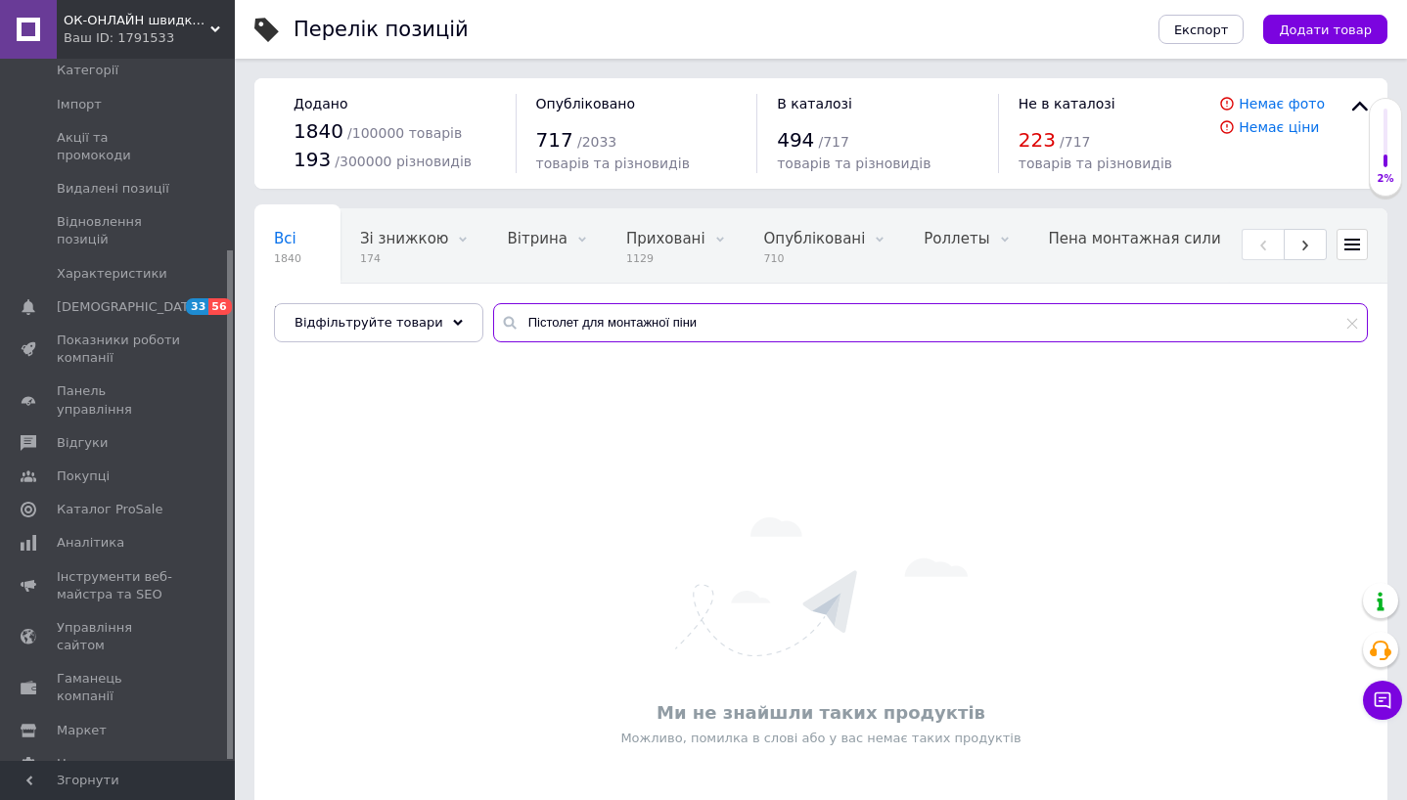
type input "Пістолет для монтажної піни"
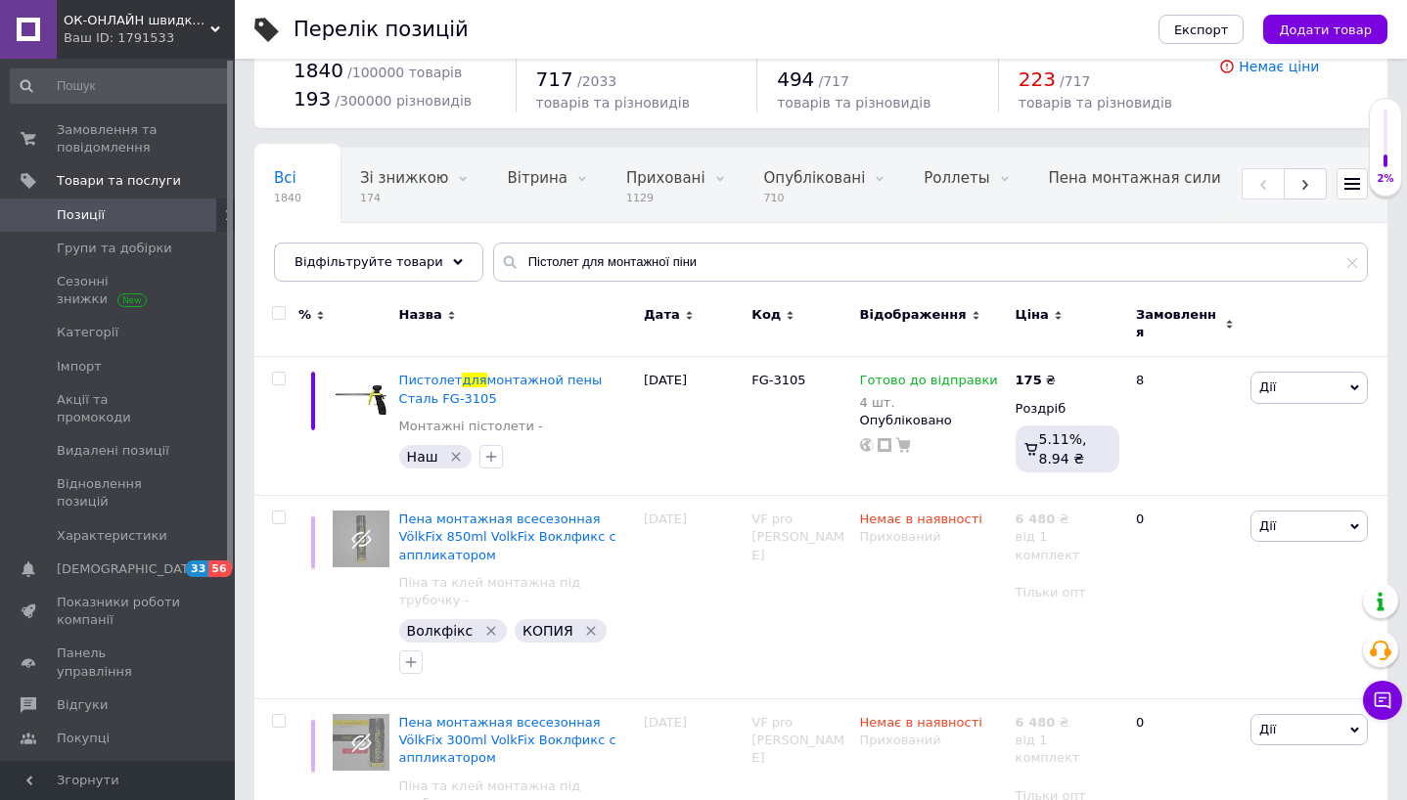
scroll to position [23, 0]
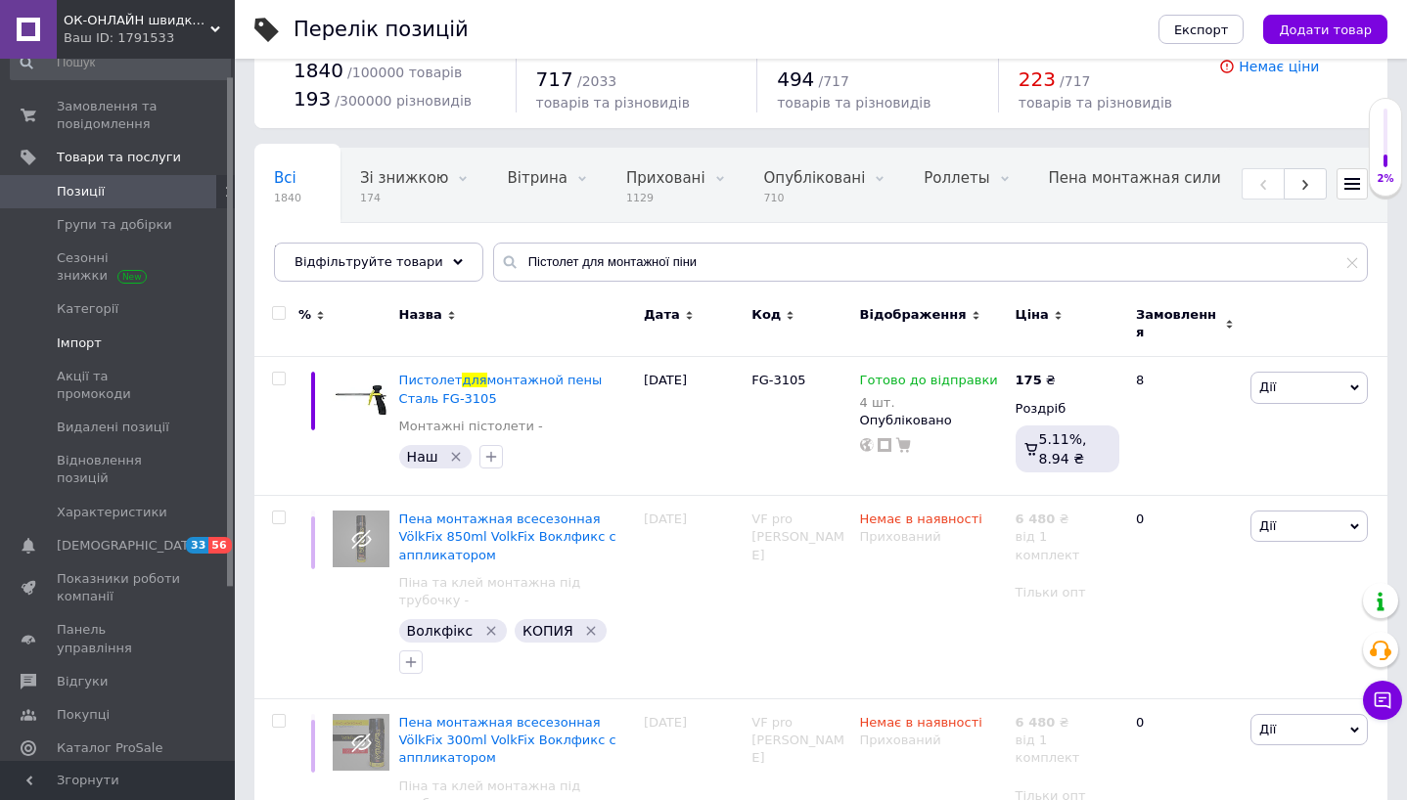
click at [90, 351] on span "Імпорт" at bounding box center [79, 344] width 45 height 18
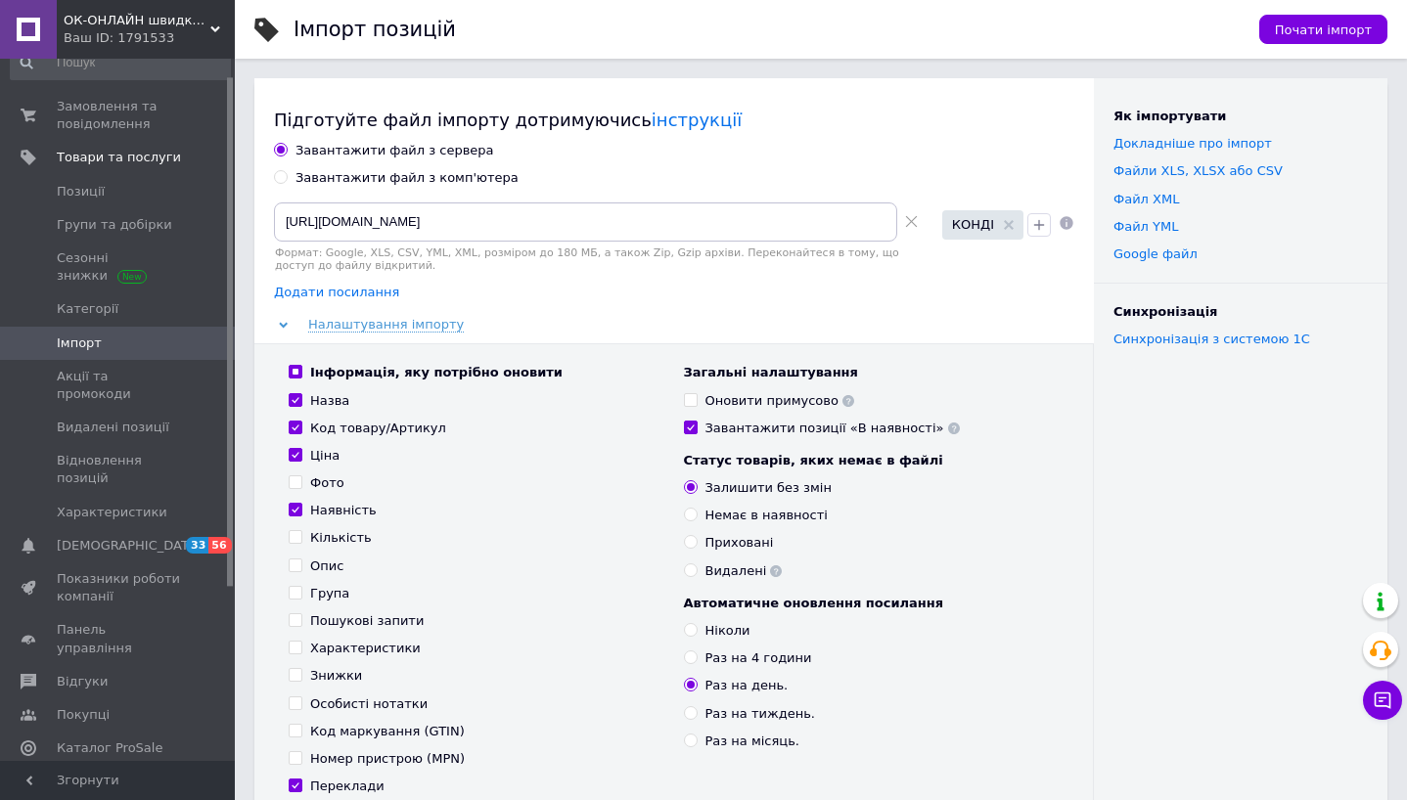
click at [370, 294] on span "Додати посилання" at bounding box center [336, 293] width 125 height 16
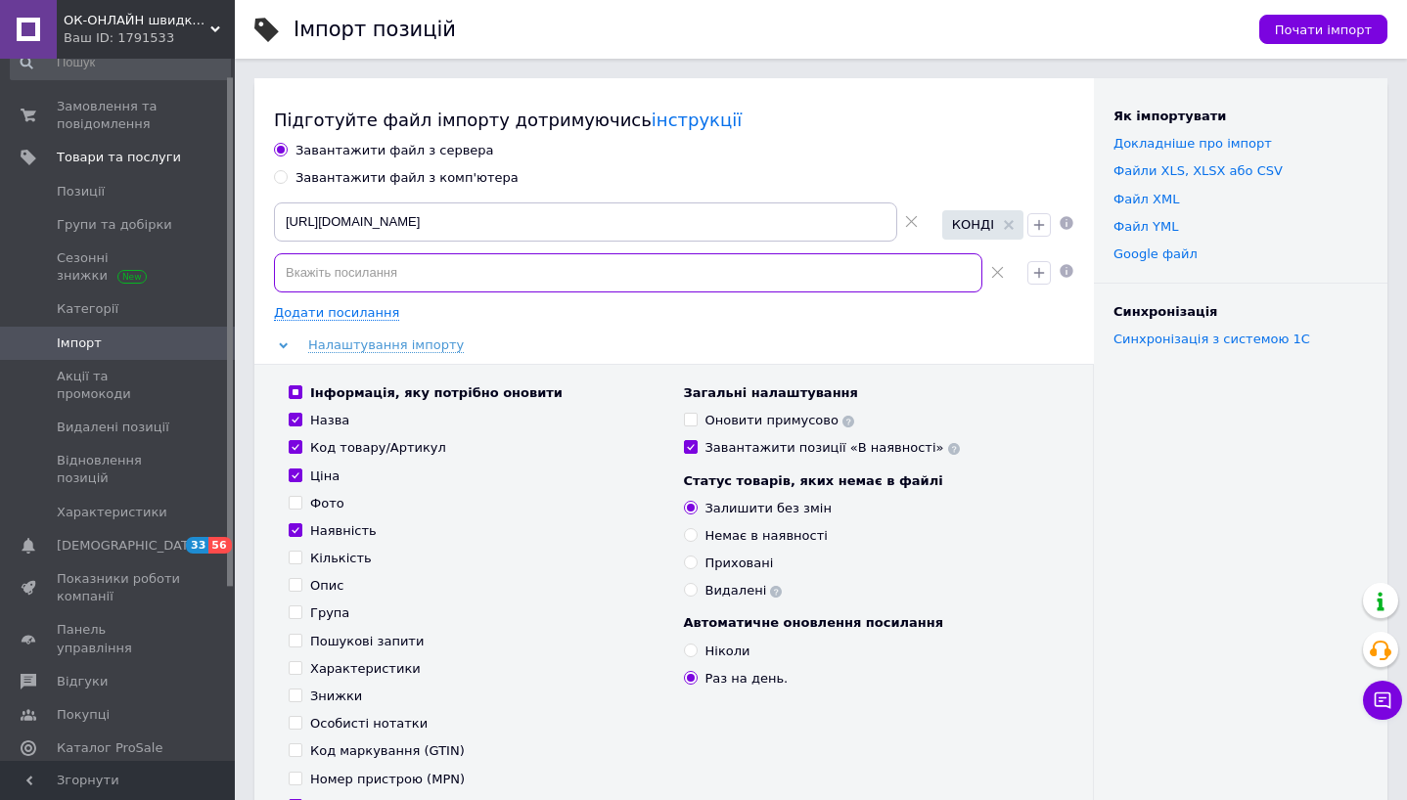
click at [399, 275] on input at bounding box center [628, 272] width 708 height 39
paste input "[URL][DOMAIN_NAME]"
type input "[URL][DOMAIN_NAME]"
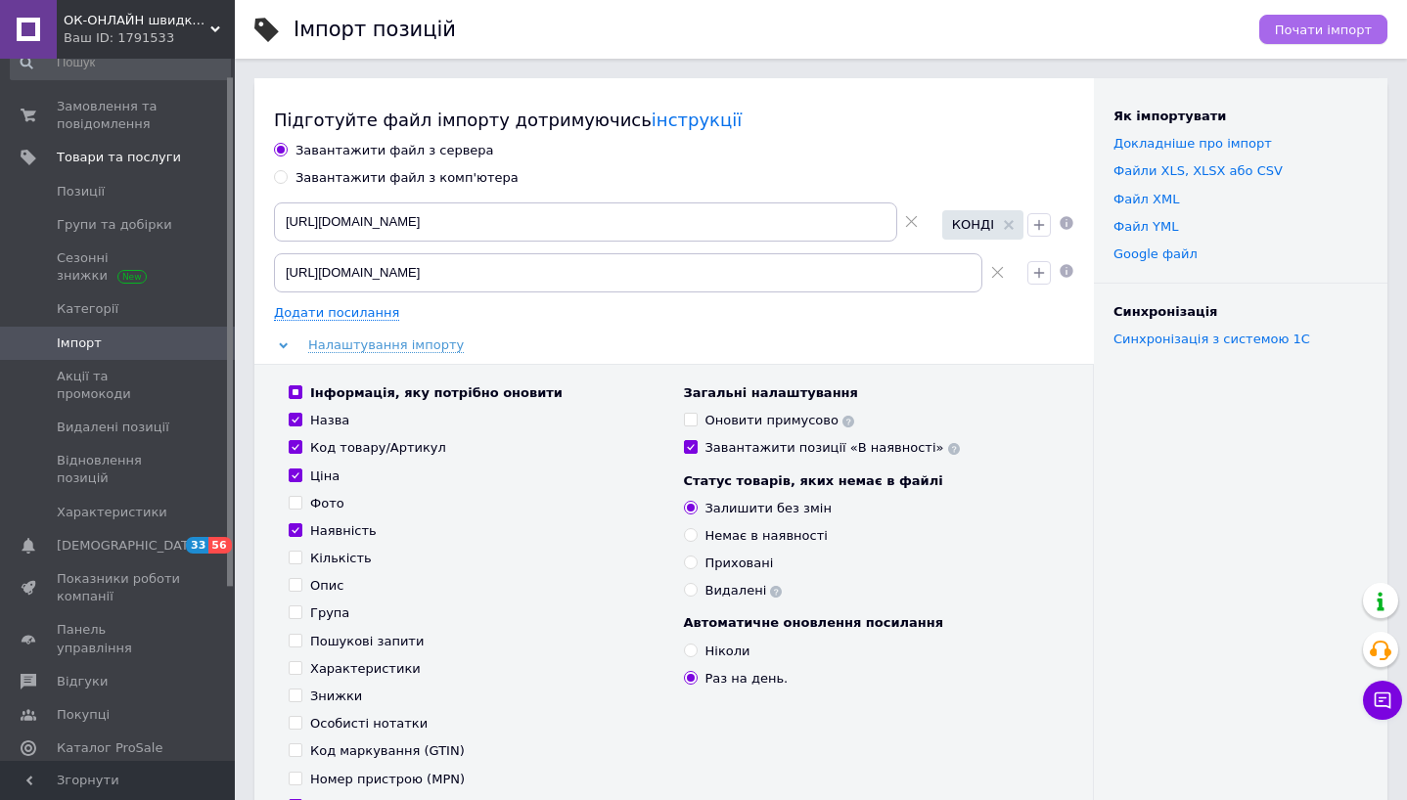
click at [1308, 37] on button "Почати імпорт" at bounding box center [1323, 29] width 128 height 29
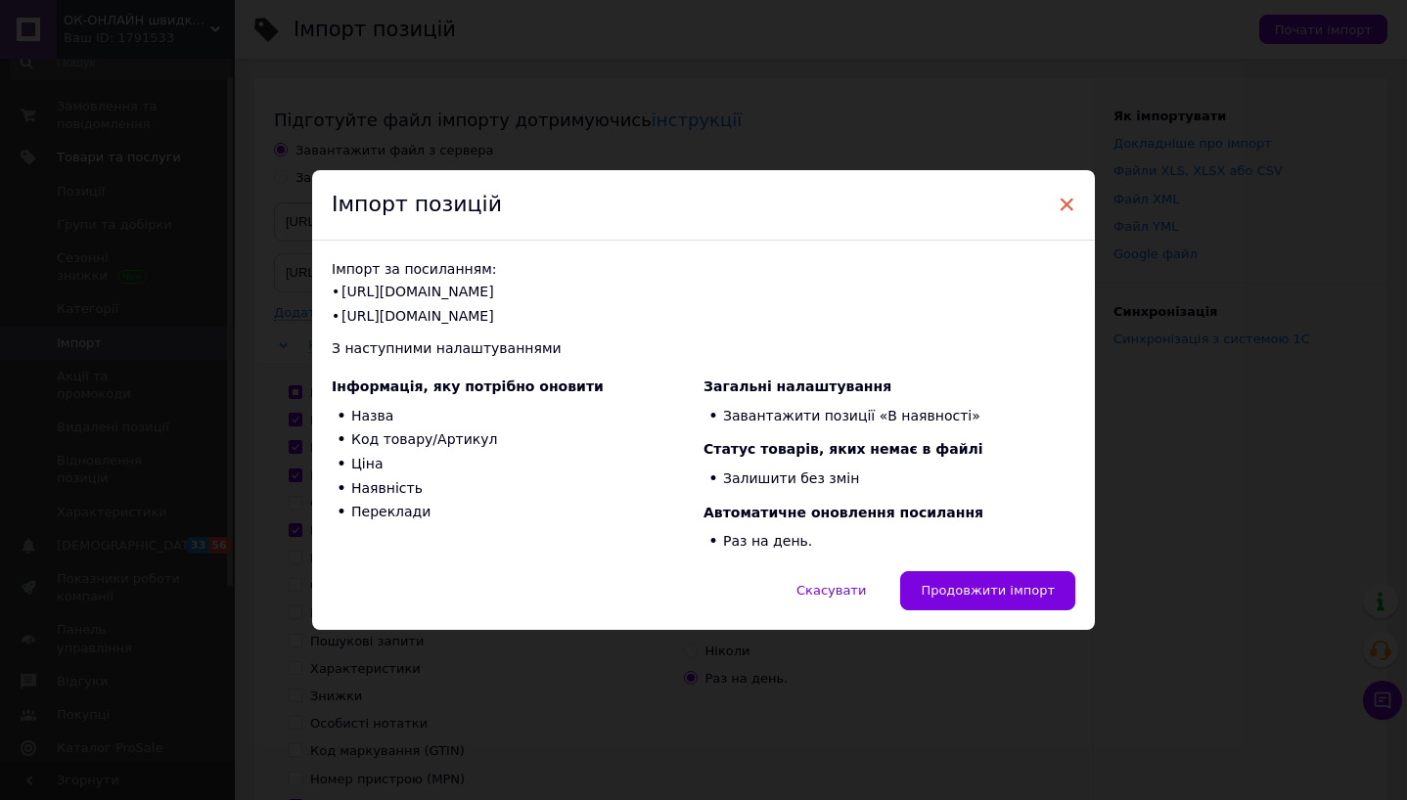
click at [1062, 207] on span "×" at bounding box center [1066, 204] width 18 height 33
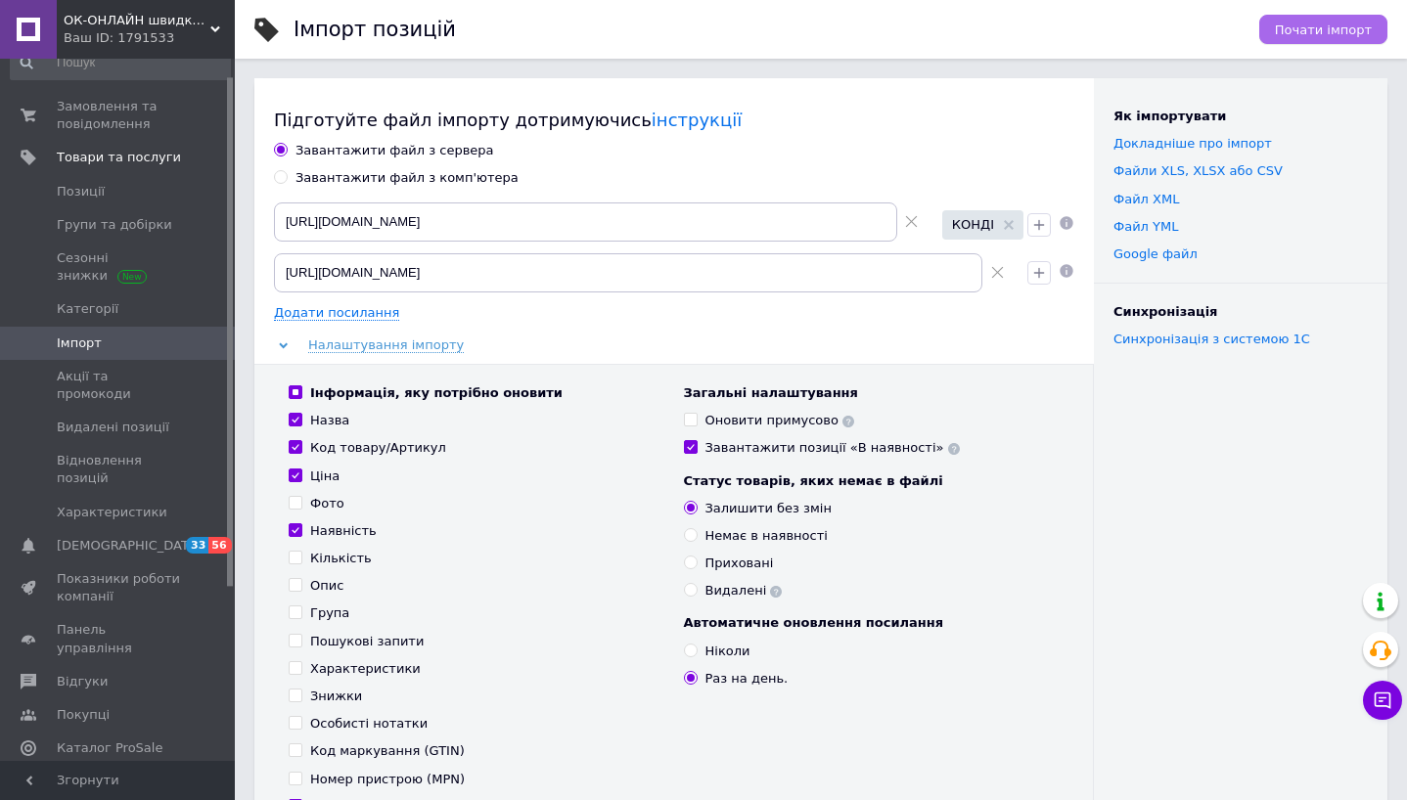
click at [1306, 33] on span "Почати імпорт" at bounding box center [1323, 29] width 97 height 15
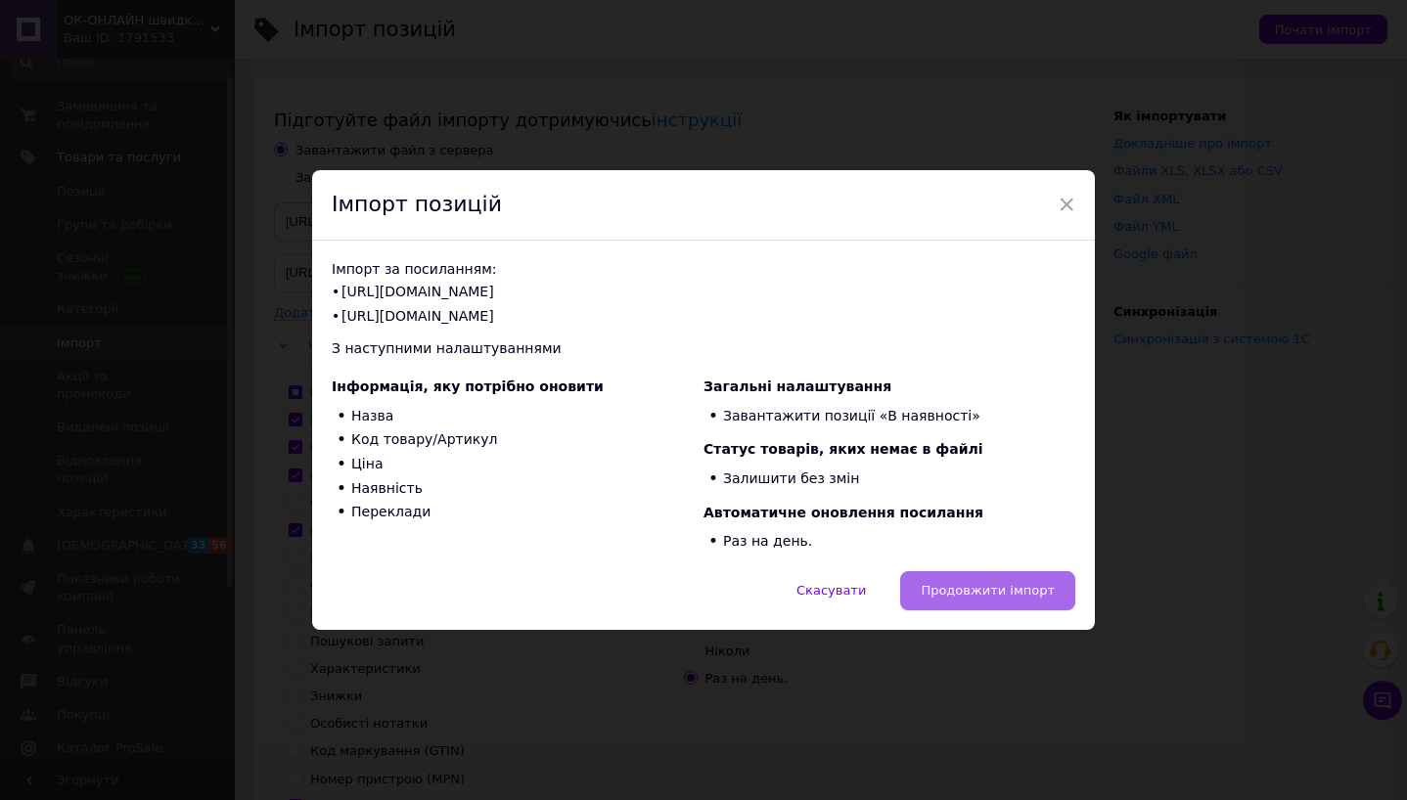
click at [1002, 605] on button "Продовжити імпорт" at bounding box center [987, 590] width 175 height 39
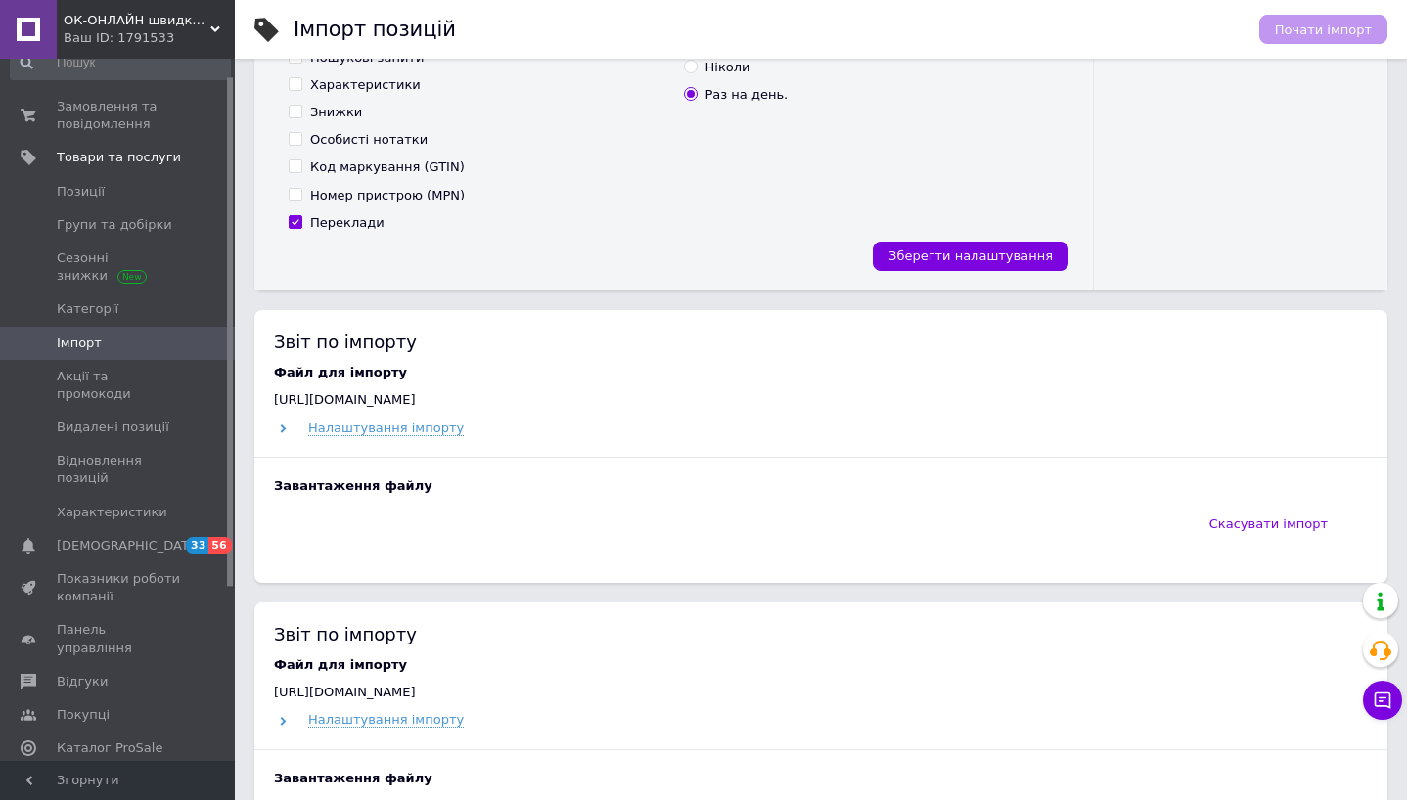
scroll to position [587, 0]
